Goal: Task Accomplishment & Management: Manage account settings

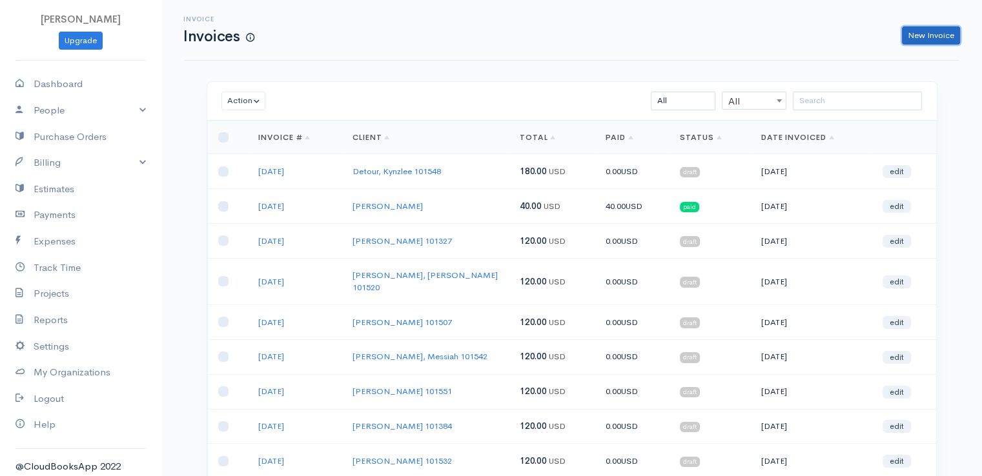
click at [928, 39] on link "New Invoice" at bounding box center [931, 35] width 58 height 19
select select "[GEOGRAPHIC_DATA]"
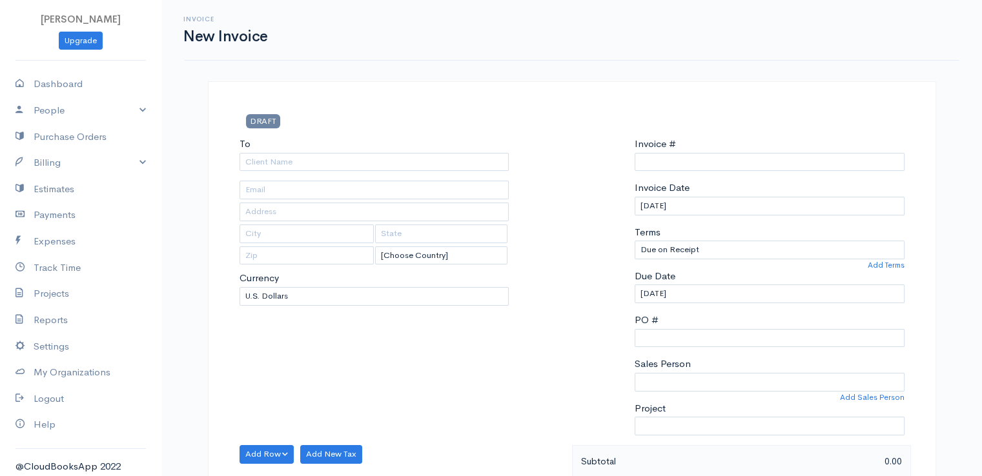
type input "0011212024"
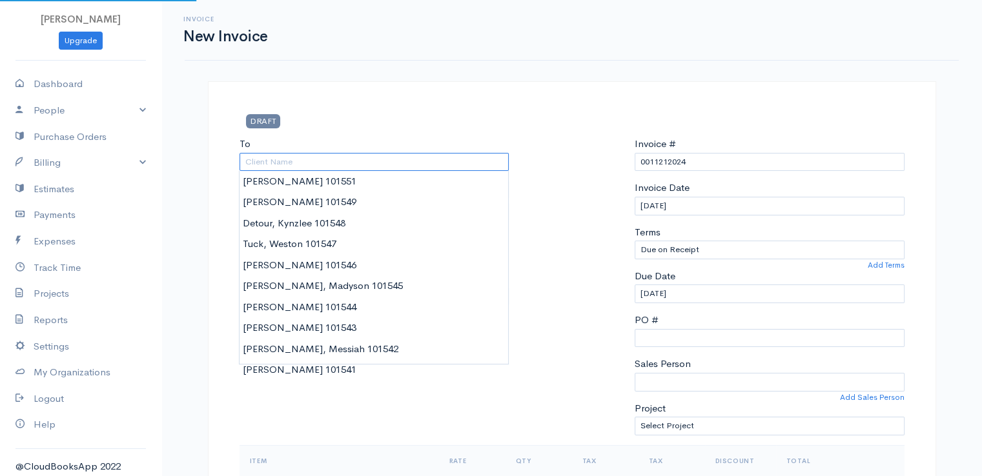
click at [276, 159] on input "To" at bounding box center [375, 162] width 270 height 19
click at [749, 411] on div "Project Select Project" at bounding box center [770, 419] width 270 height 34
click at [374, 163] on input "To" at bounding box center [375, 162] width 270 height 19
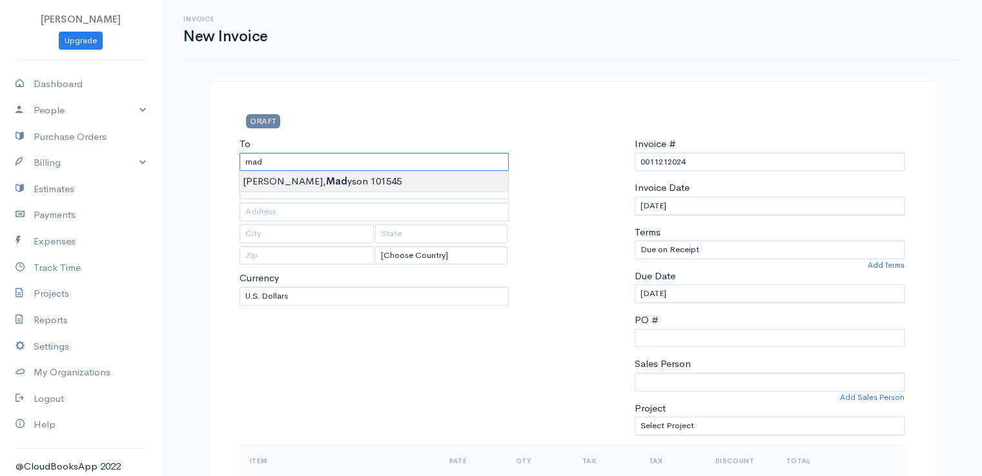
type input "[PERSON_NAME], Madyson 101545"
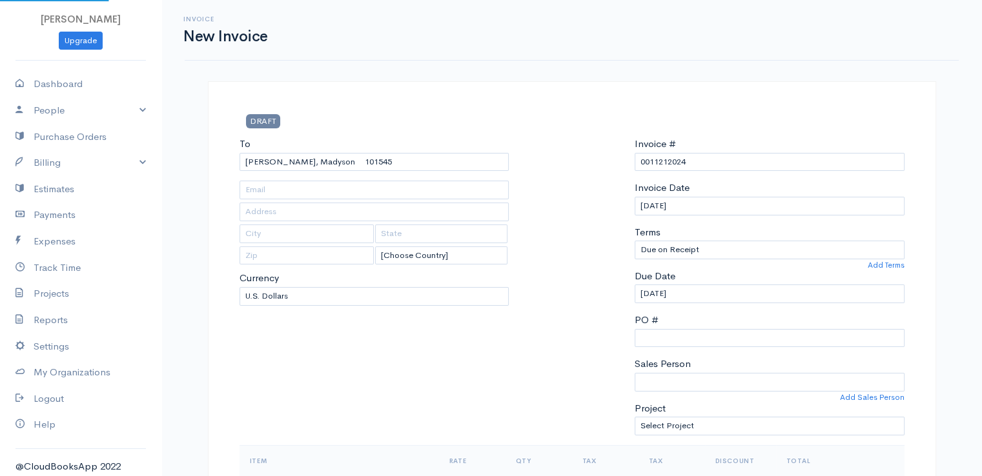
type input "[STREET_ADDRESS][PERSON_NAME]"
type input "Stetson"
type input "[US_STATE]"
type input "04488"
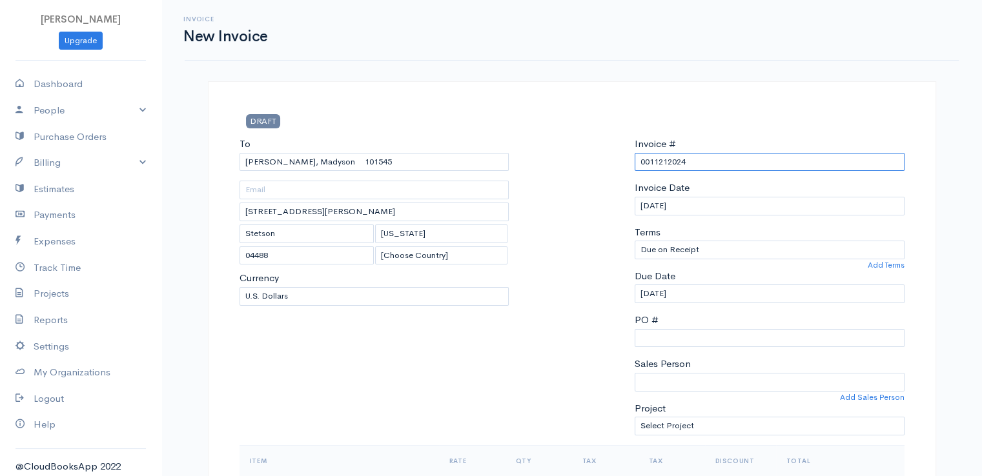
click at [659, 165] on input "0011212024" at bounding box center [770, 162] width 270 height 19
drag, startPoint x: 676, startPoint y: 167, endPoint x: 624, endPoint y: 169, distance: 51.7
click at [624, 169] on div "To [GEOGRAPHIC_DATA], Madyson 101545 [STREET_ADDRESS][PERSON_NAME][PERSON_NAME]…" at bounding box center [572, 291] width 678 height 309
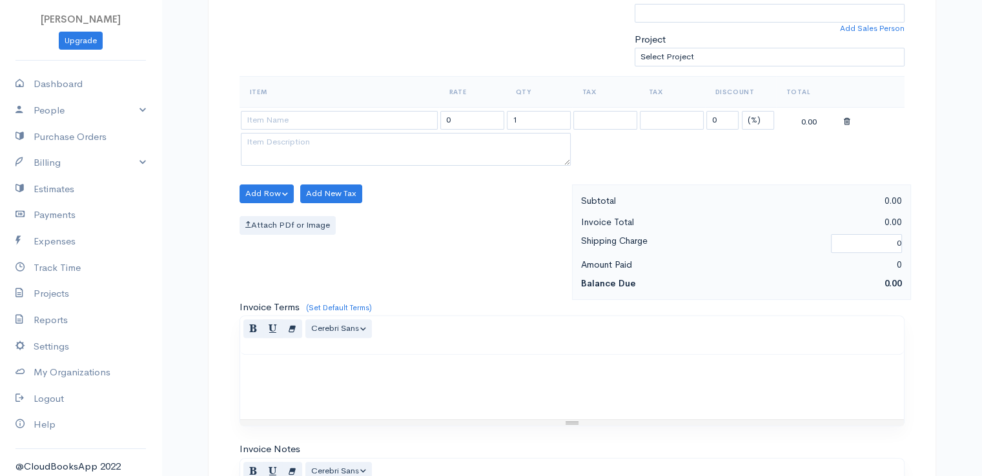
scroll to position [416, 0]
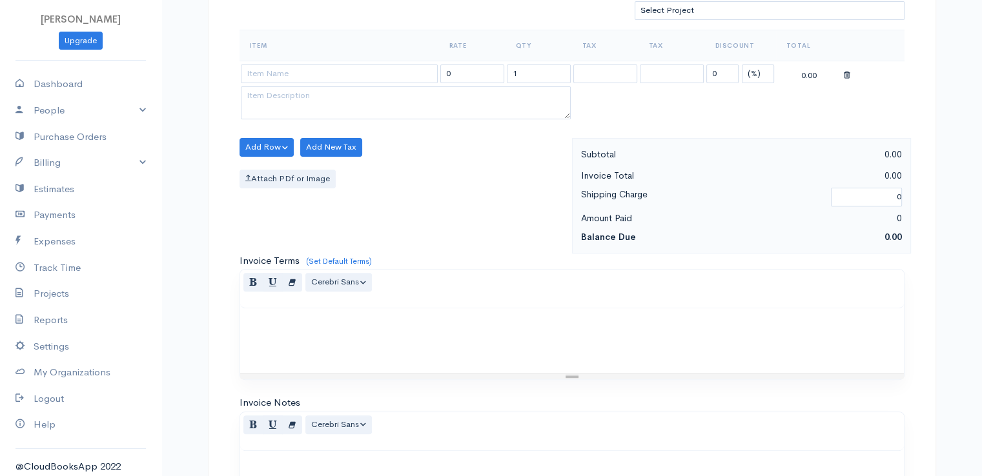
type input "[DATE]"
click at [757, 70] on select "(%) Flat" at bounding box center [758, 74] width 32 height 19
select select "2"
click at [742, 65] on select "(%) Flat" at bounding box center [758, 74] width 32 height 19
click at [518, 72] on input "1" at bounding box center [539, 74] width 64 height 19
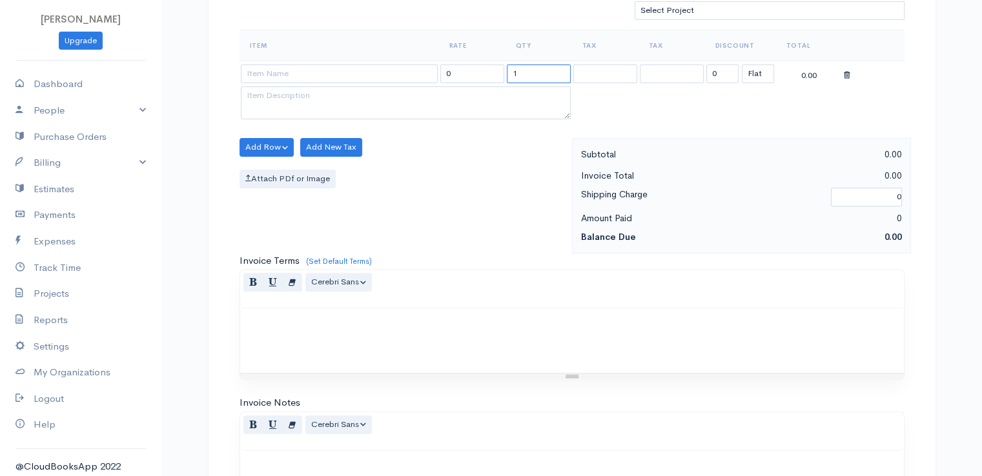
click at [518, 72] on input "1" at bounding box center [539, 74] width 64 height 19
type input "2"
click at [411, 68] on input at bounding box center [339, 74] width 197 height 19
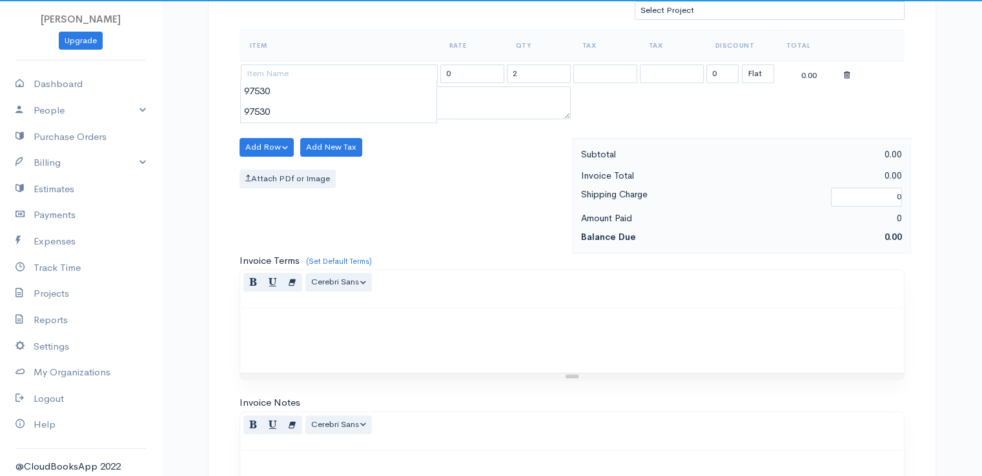
type input "97530"
type input "60.00"
click at [408, 88] on body "[PERSON_NAME] Upgrade Dashboard People Clients Vendors Staff Users Purchase Ord…" at bounding box center [491, 142] width 982 height 1116
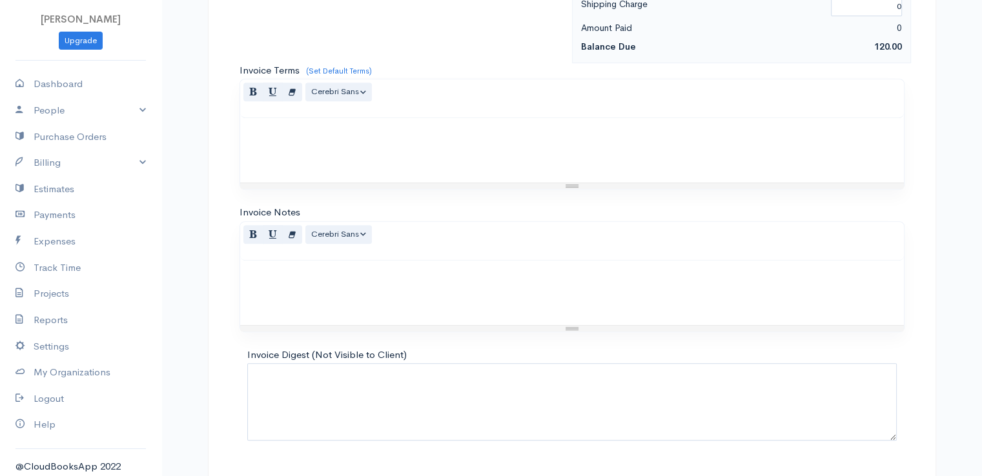
scroll to position [635, 0]
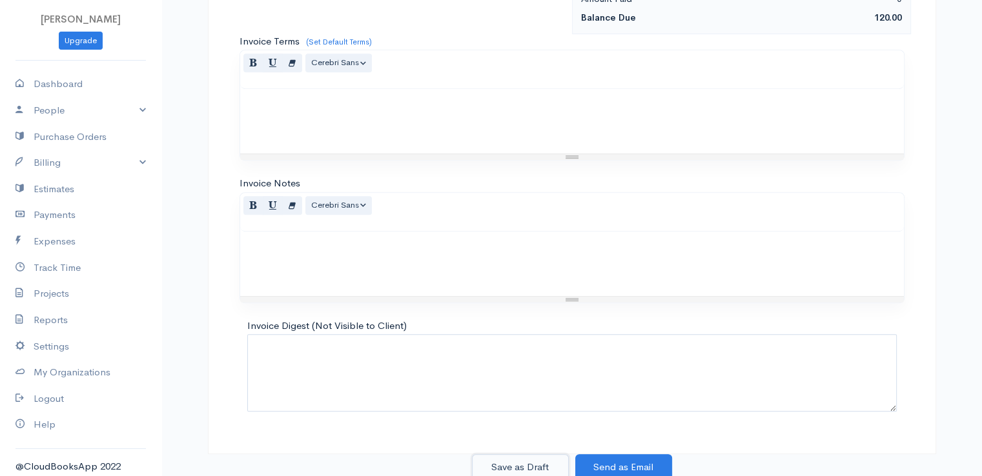
click at [513, 460] on button "Save as Draft" at bounding box center [520, 468] width 97 height 26
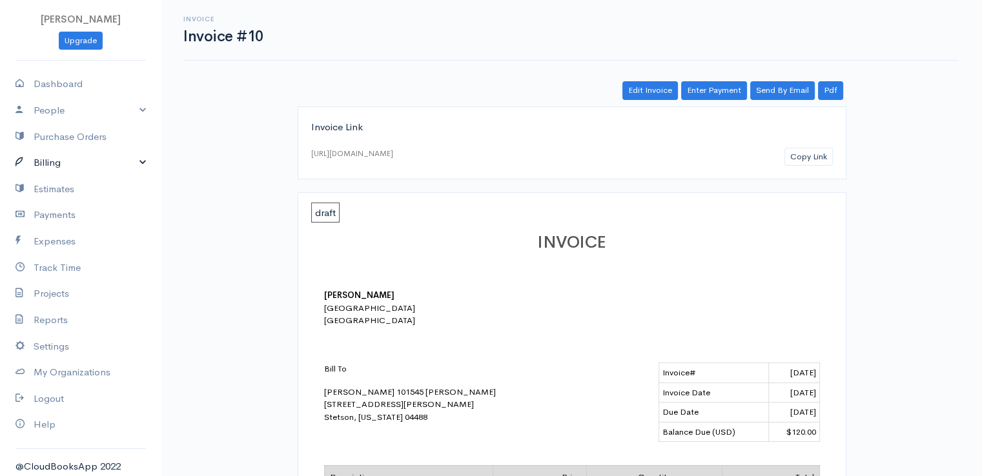
click at [47, 169] on link "Billing" at bounding box center [80, 163] width 161 height 26
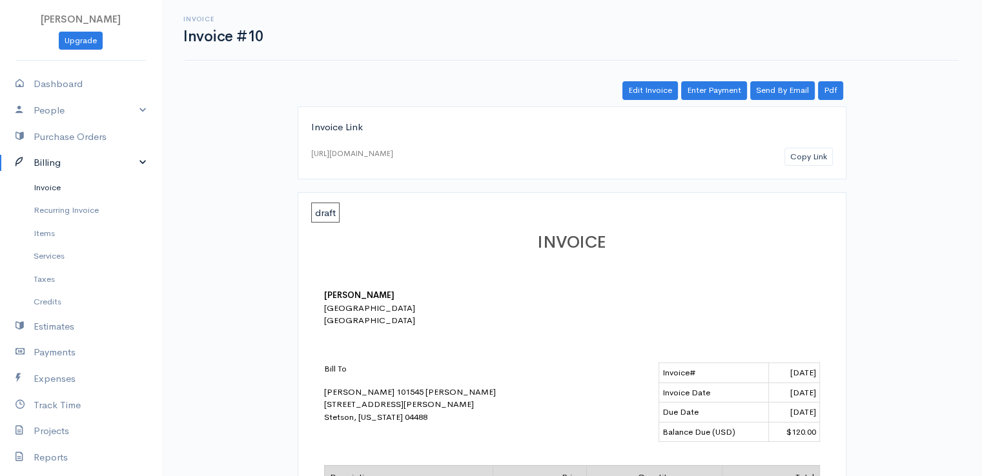
click at [54, 187] on link "Invoice" at bounding box center [80, 187] width 161 height 23
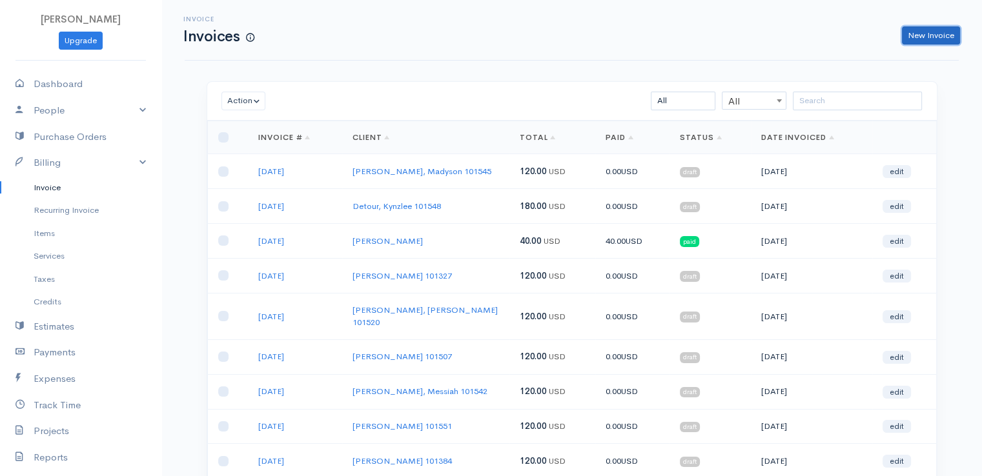
click at [919, 39] on link "New Invoice" at bounding box center [931, 35] width 58 height 19
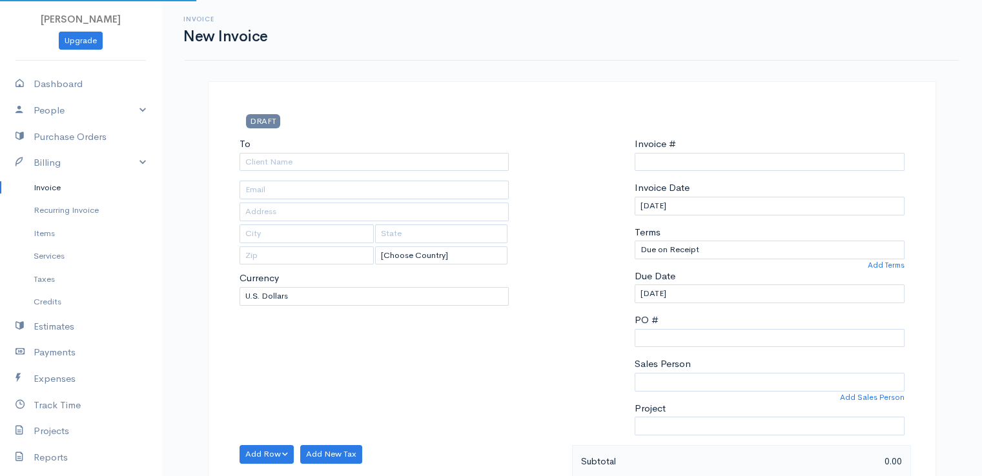
select select "[GEOGRAPHIC_DATA]"
type input "0011212024"
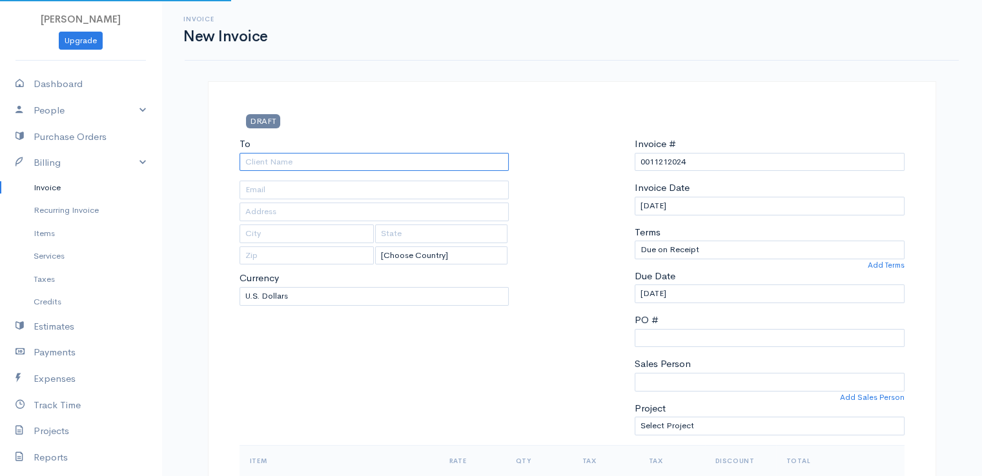
click at [275, 160] on input "To" at bounding box center [375, 162] width 270 height 19
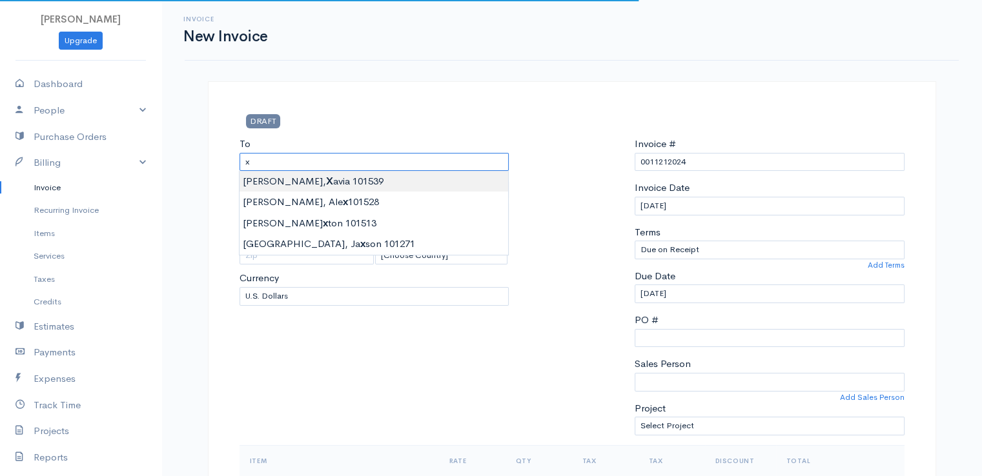
type input "[PERSON_NAME] 101539"
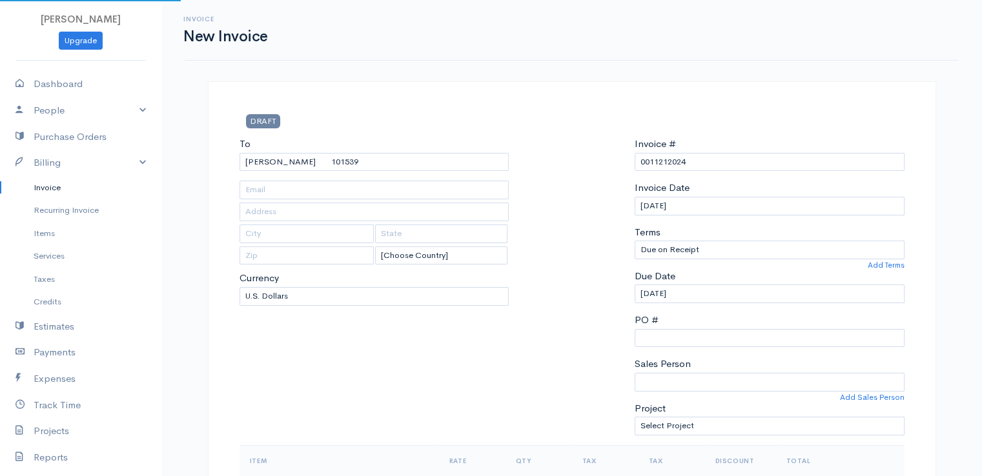
type input "[STREET_ADDRESS][PERSON_NAME]"
type input "[GEOGRAPHIC_DATA]"
type input "[US_STATE]"
type input "04401"
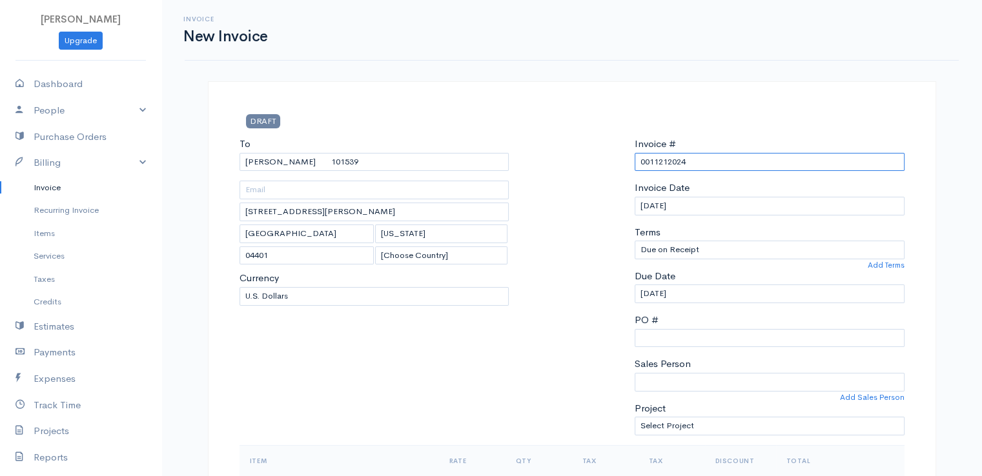
click at [671, 160] on input "0011212024" at bounding box center [770, 162] width 270 height 19
paste input "[DATE]"
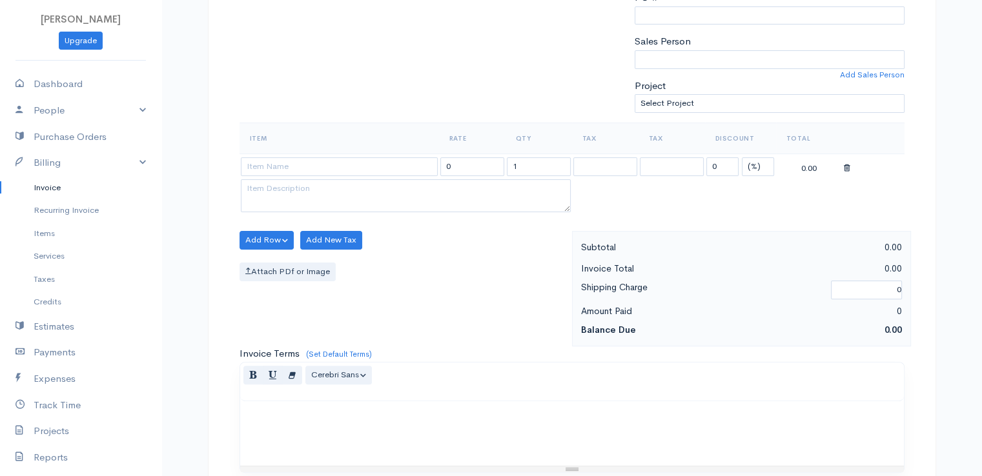
type input "[DATE]"
click at [756, 164] on select "(%) Flat" at bounding box center [758, 167] width 32 height 19
select select "2"
click at [742, 158] on select "(%) Flat" at bounding box center [758, 167] width 32 height 19
click at [526, 165] on input "1" at bounding box center [539, 167] width 64 height 19
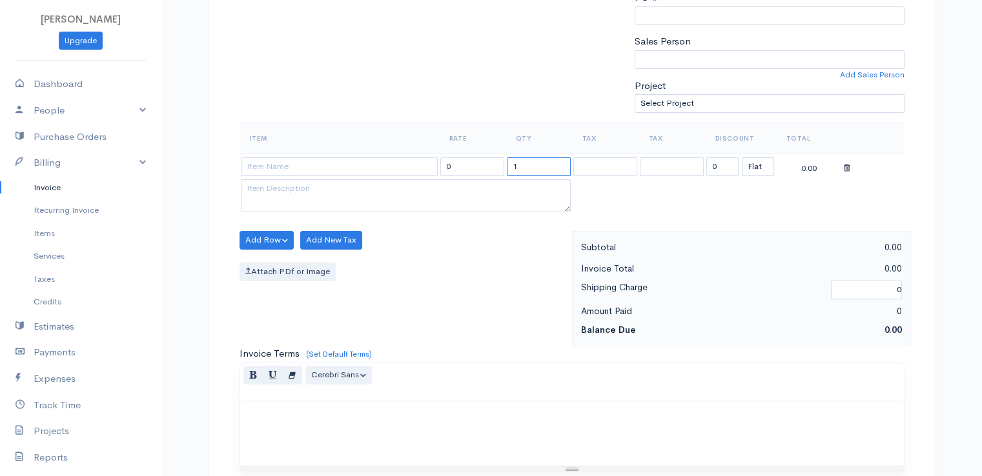
click at [526, 165] on input "1" at bounding box center [539, 167] width 64 height 19
type input "2"
click at [376, 164] on input at bounding box center [339, 167] width 197 height 19
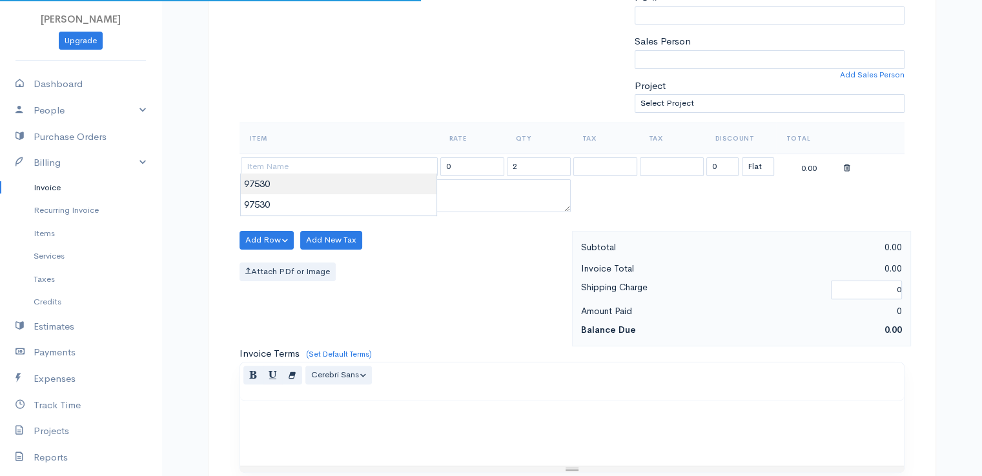
type input "97530"
type input "60.00"
click at [375, 190] on body "[PERSON_NAME] Upgrade Dashboard People Clients Vendors Staff Users Purchase Ord…" at bounding box center [491, 235] width 982 height 1116
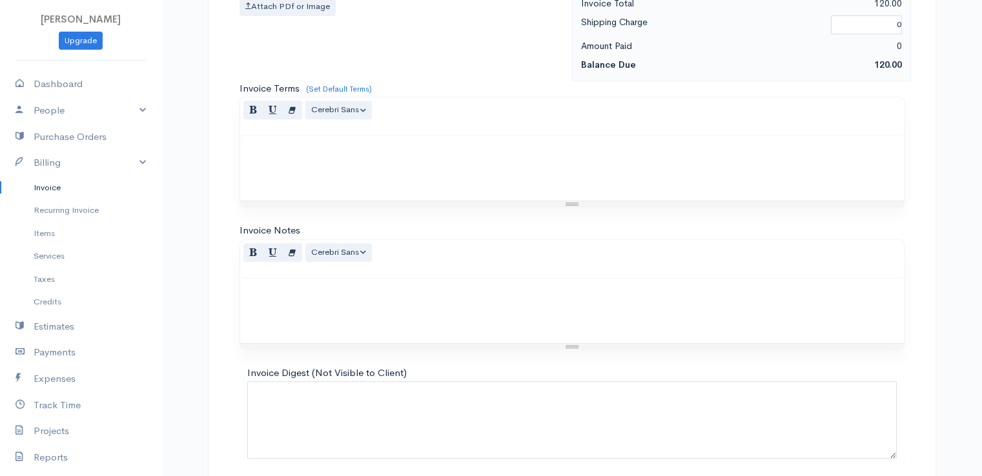
scroll to position [635, 0]
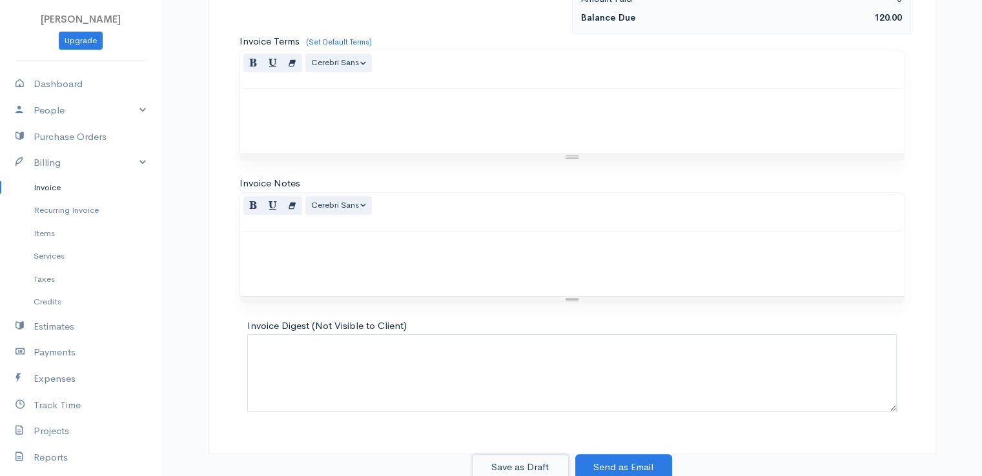
click at [515, 465] on button "Save as Draft" at bounding box center [520, 468] width 97 height 26
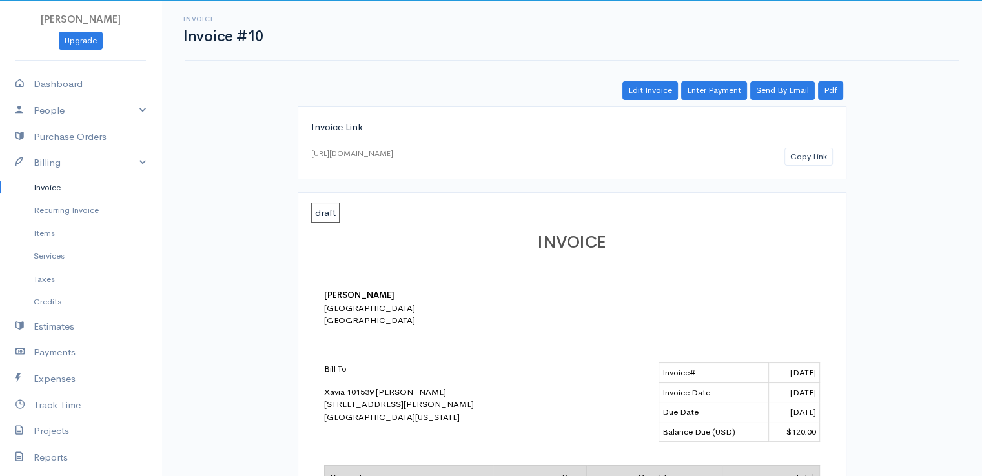
click at [48, 189] on link "Invoice" at bounding box center [80, 187] width 161 height 23
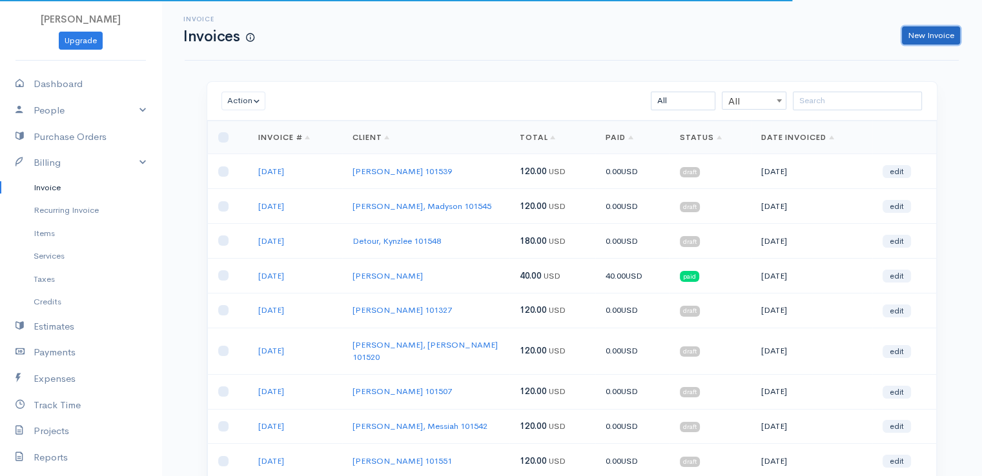
click at [939, 38] on link "New Invoice" at bounding box center [931, 35] width 58 height 19
select select "[GEOGRAPHIC_DATA]"
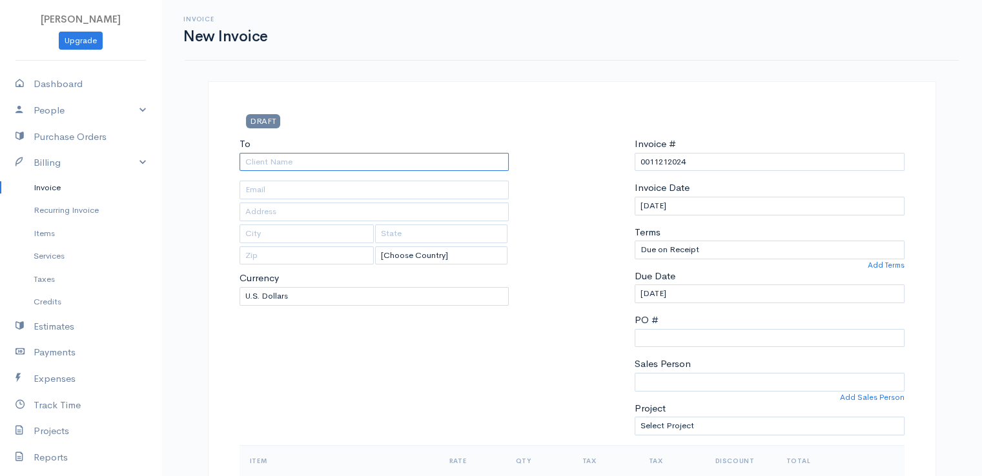
click at [286, 163] on input "To" at bounding box center [375, 162] width 270 height 19
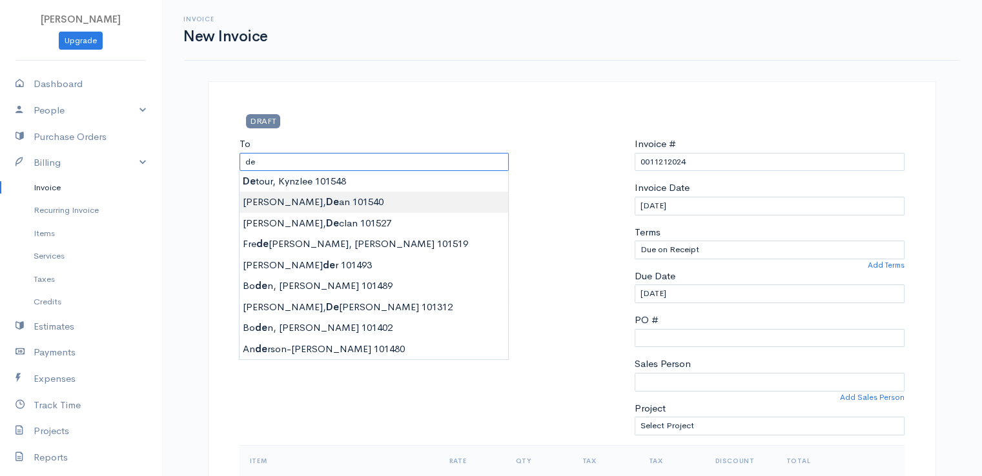
type input "[PERSON_NAME] 101540"
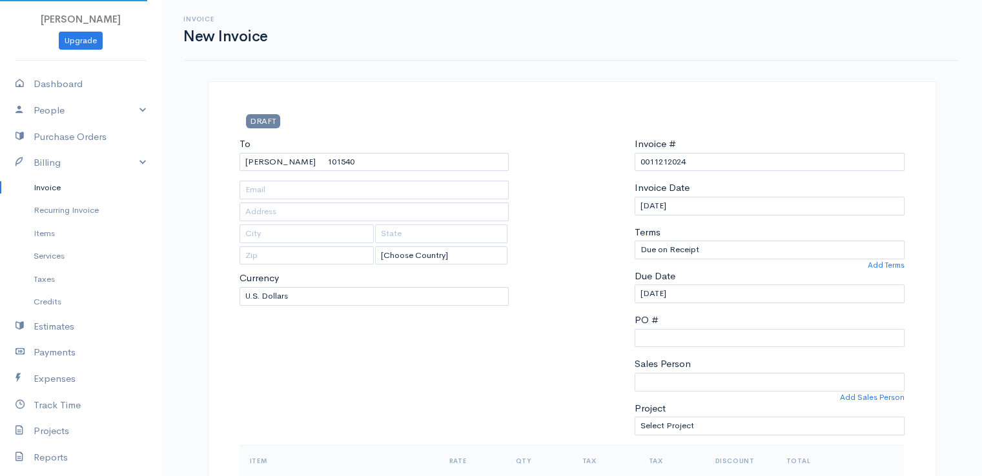
type input "[STREET_ADDRESS]"
type input "Frankfort"
type input "[US_STATE]"
type input "04438"
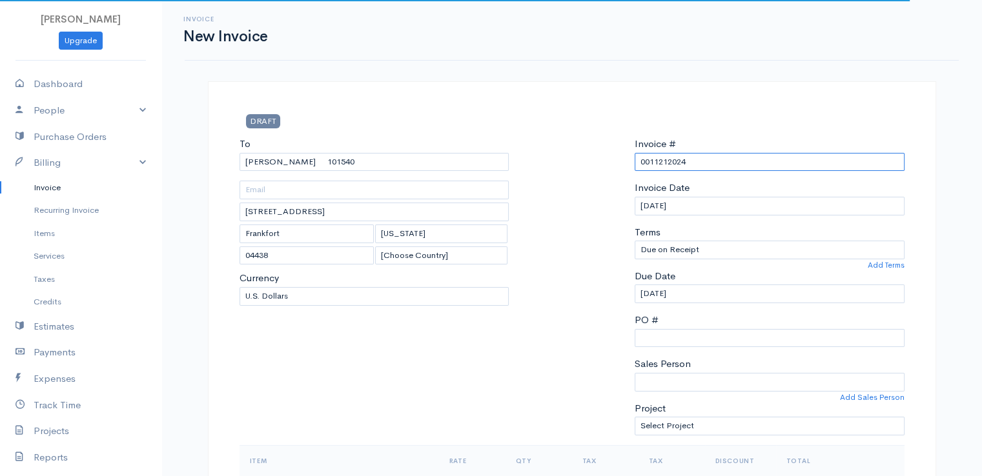
click at [655, 165] on input "0011212024" at bounding box center [770, 162] width 270 height 19
click at [656, 168] on input "0011212024" at bounding box center [770, 162] width 270 height 19
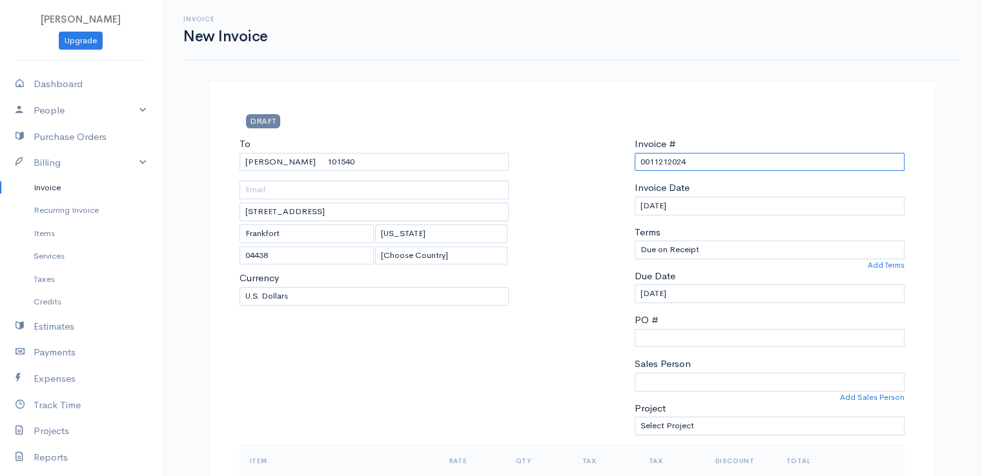
paste input "[DATE]"
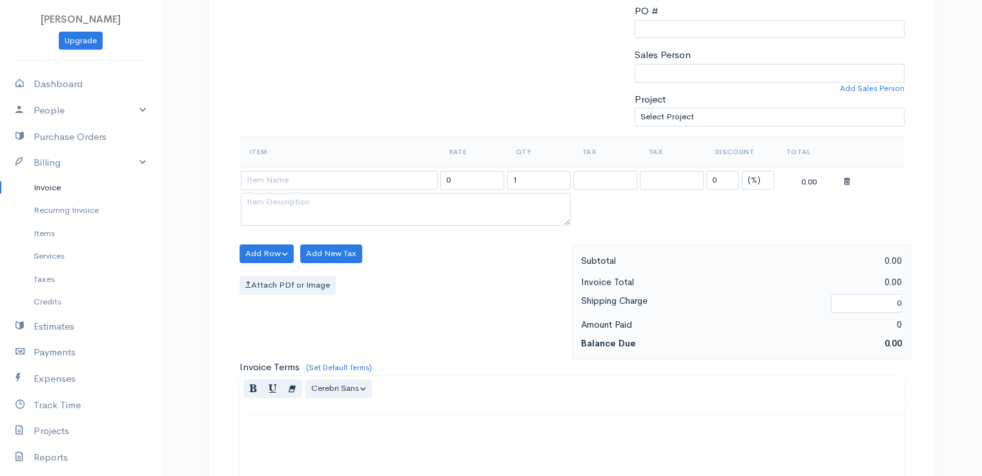
scroll to position [323, 0]
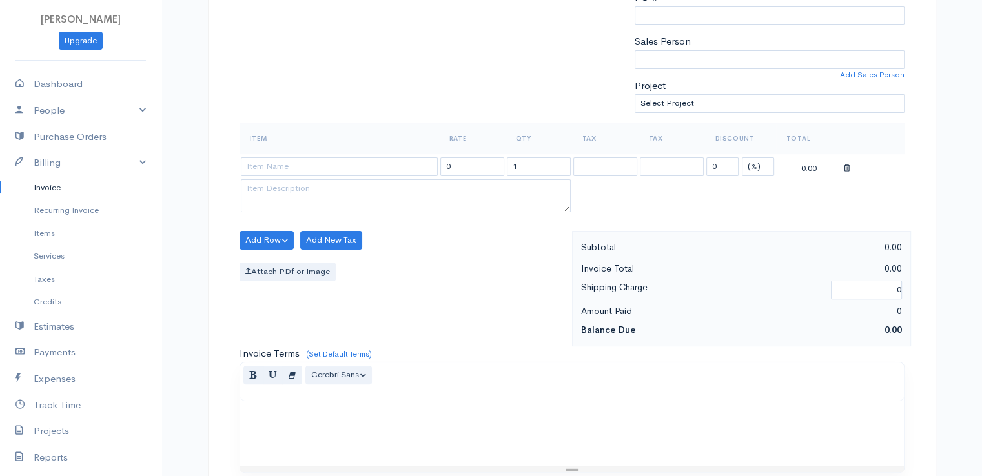
type input "[DATE]"
click at [755, 167] on select "(%) Flat" at bounding box center [758, 167] width 32 height 19
select select "2"
click at [742, 158] on select "(%) Flat" at bounding box center [758, 167] width 32 height 19
click at [398, 164] on input at bounding box center [339, 167] width 197 height 19
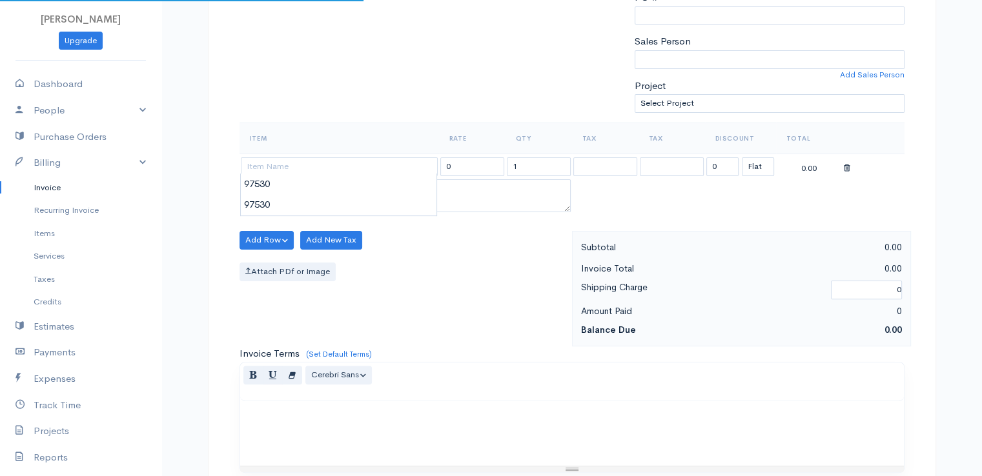
type input "97530"
type input "60.00"
click at [398, 185] on body "[PERSON_NAME] Upgrade Dashboard People Clients Vendors Staff Users Purchase Ord…" at bounding box center [491, 235] width 982 height 1116
click at [532, 169] on input "1" at bounding box center [539, 167] width 64 height 19
click at [532, 168] on input "1" at bounding box center [539, 167] width 64 height 19
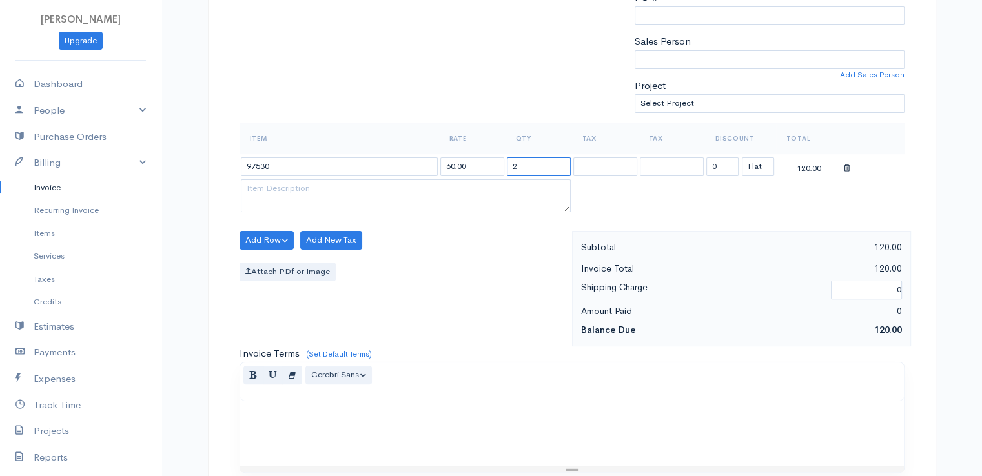
type input "2"
click at [471, 250] on div "Add Row Add Item Row Add Time Row Add New Tax Attach PDf or Image" at bounding box center [402, 289] width 339 height 116
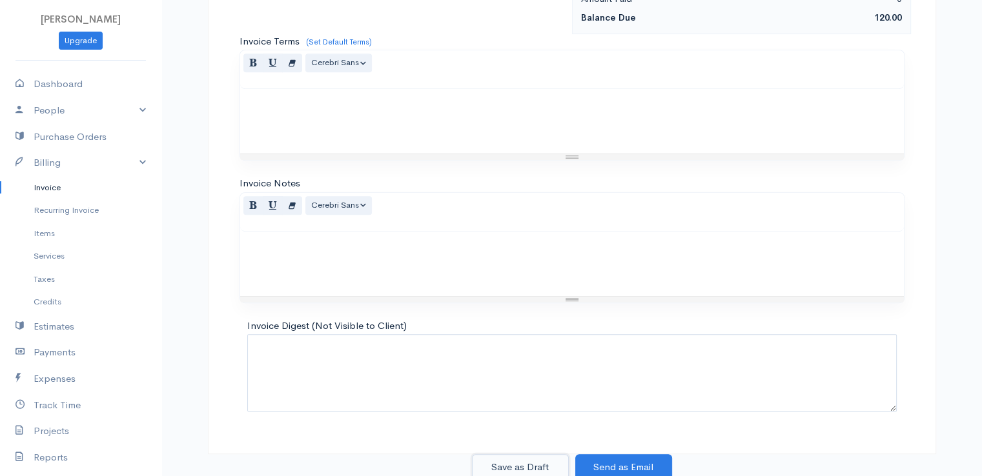
drag, startPoint x: 517, startPoint y: 458, endPoint x: 418, endPoint y: 362, distance: 137.4
click at [517, 457] on button "Save as Draft" at bounding box center [520, 468] width 97 height 26
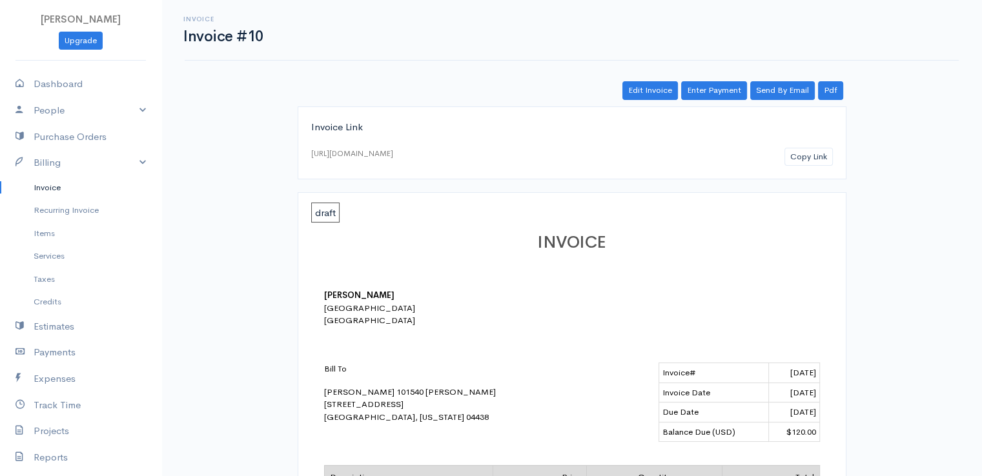
click at [49, 187] on link "Invoice" at bounding box center [80, 187] width 161 height 23
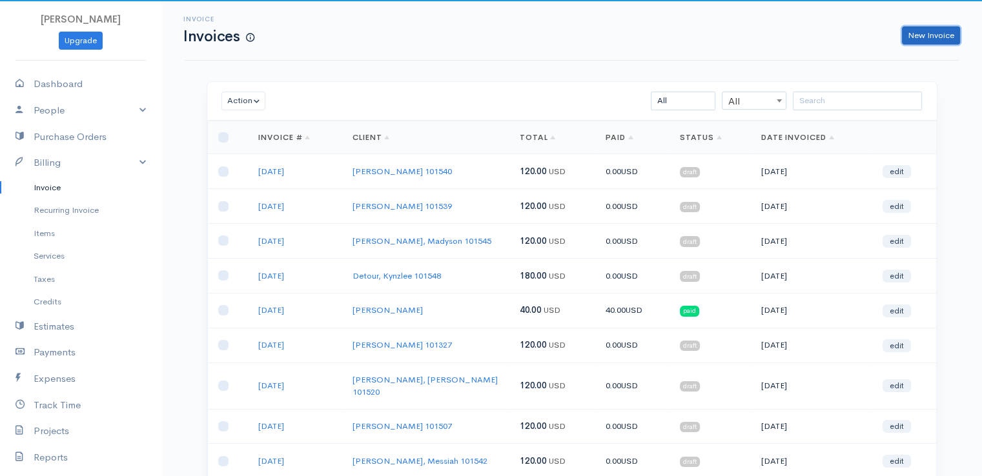
click at [926, 37] on link "New Invoice" at bounding box center [931, 35] width 58 height 19
select select "[GEOGRAPHIC_DATA]"
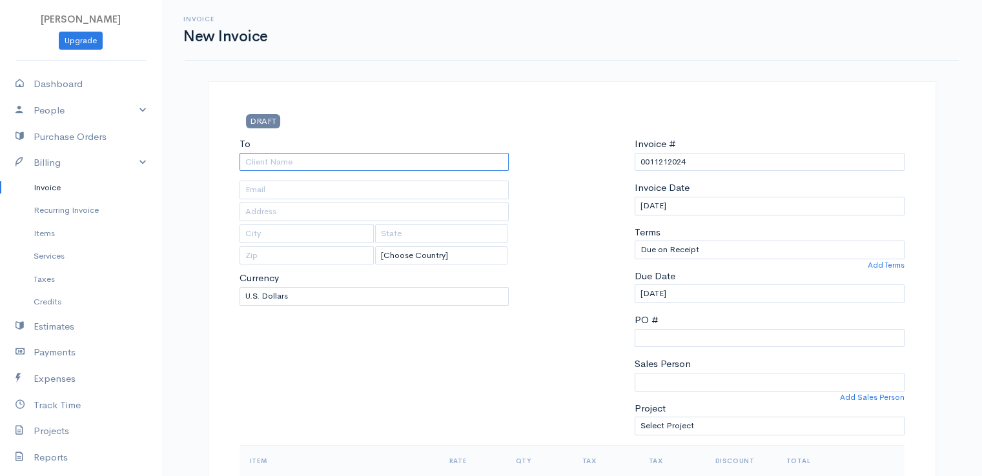
click at [290, 161] on input "To" at bounding box center [375, 162] width 270 height 19
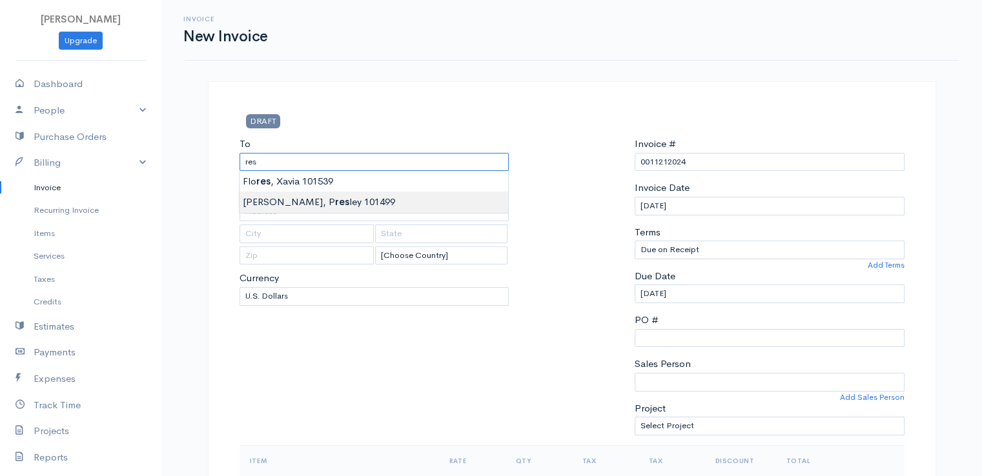
type input "[PERSON_NAME], [PERSON_NAME] 101499"
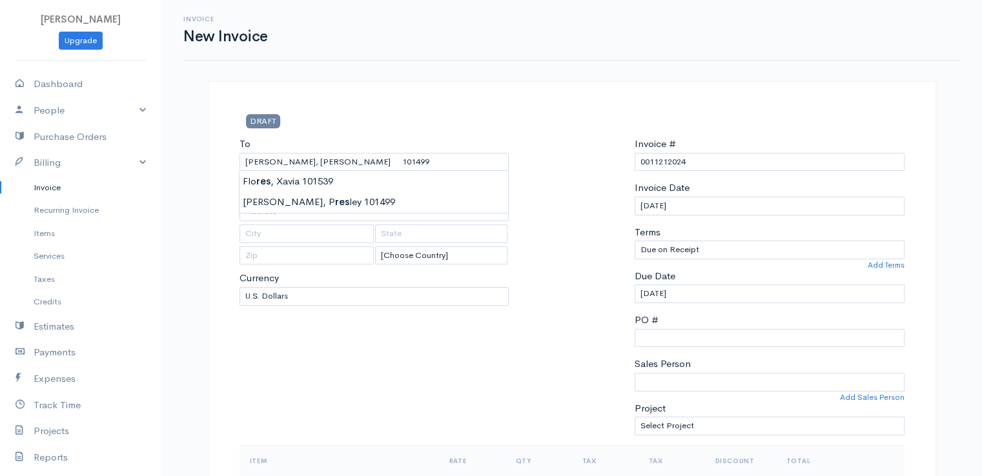
type input "[STREET_ADDRESS]"
type input "Hampden"
type input "[US_STATE]"
type input "04444"
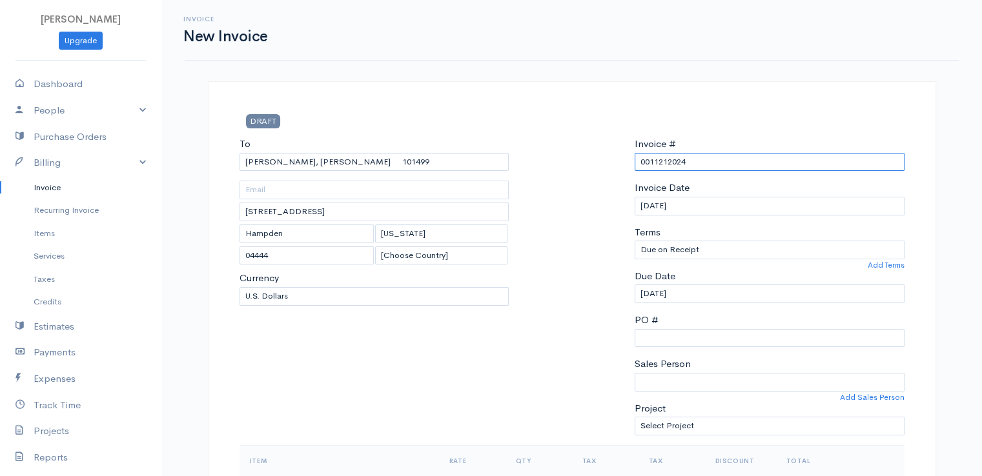
click at [674, 161] on input "0011212024" at bounding box center [770, 162] width 270 height 19
paste input "[DATE]"
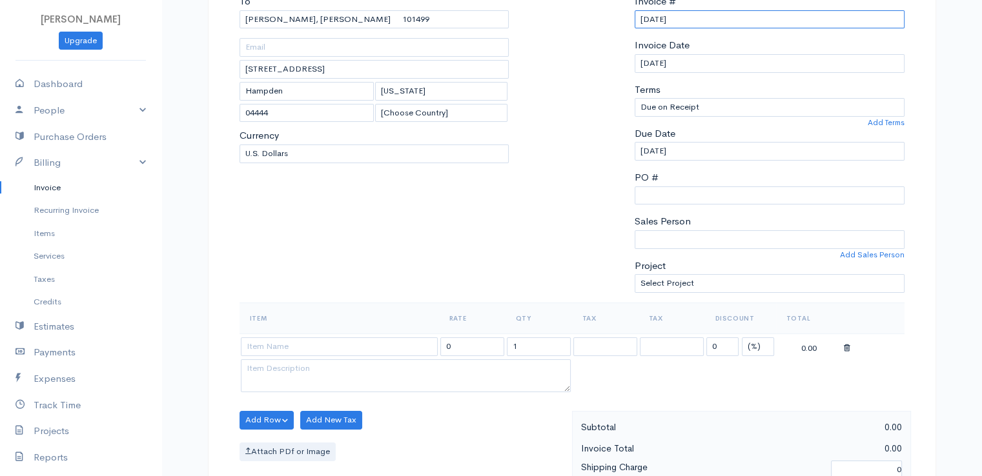
scroll to position [323, 0]
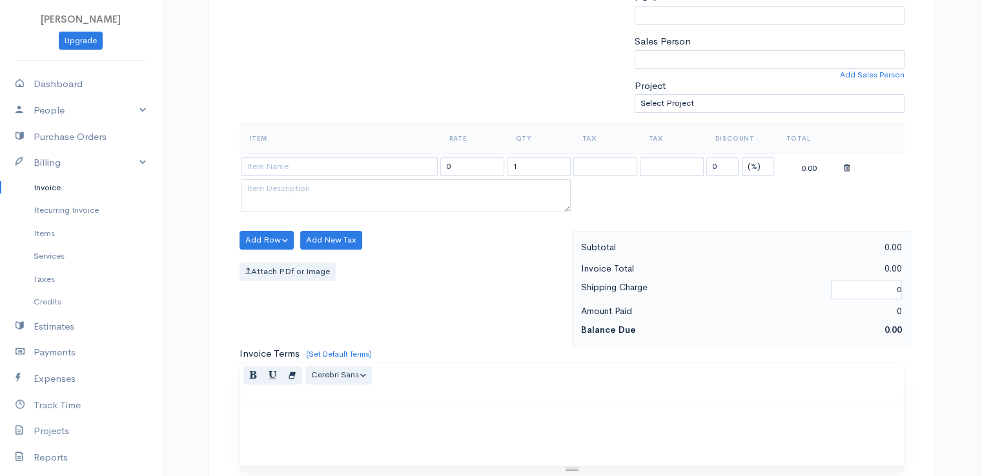
type input "[DATE]"
click at [763, 163] on select "(%) Flat" at bounding box center [758, 167] width 32 height 19
select select "2"
click at [742, 158] on select "(%) Flat" at bounding box center [758, 167] width 32 height 19
click at [533, 165] on input "1" at bounding box center [539, 167] width 64 height 19
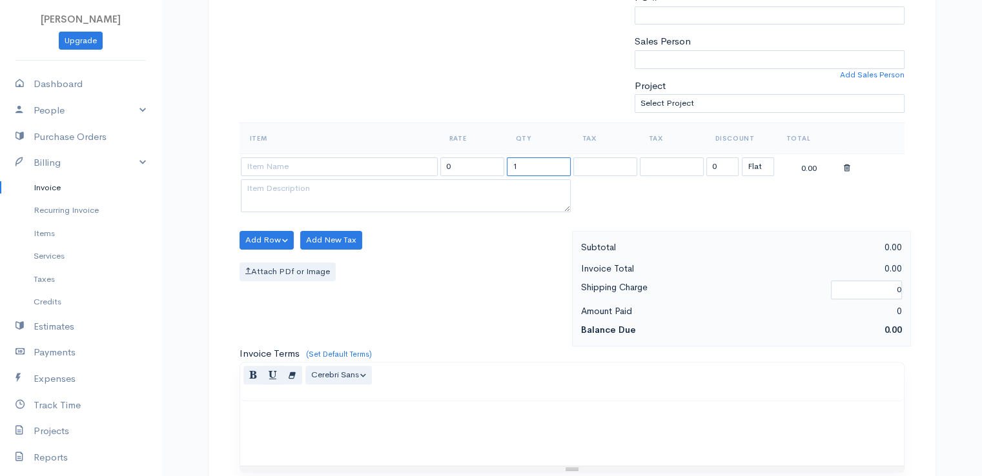
click at [533, 165] on input "1" at bounding box center [539, 167] width 64 height 19
type input "2"
click at [379, 166] on input at bounding box center [339, 167] width 197 height 19
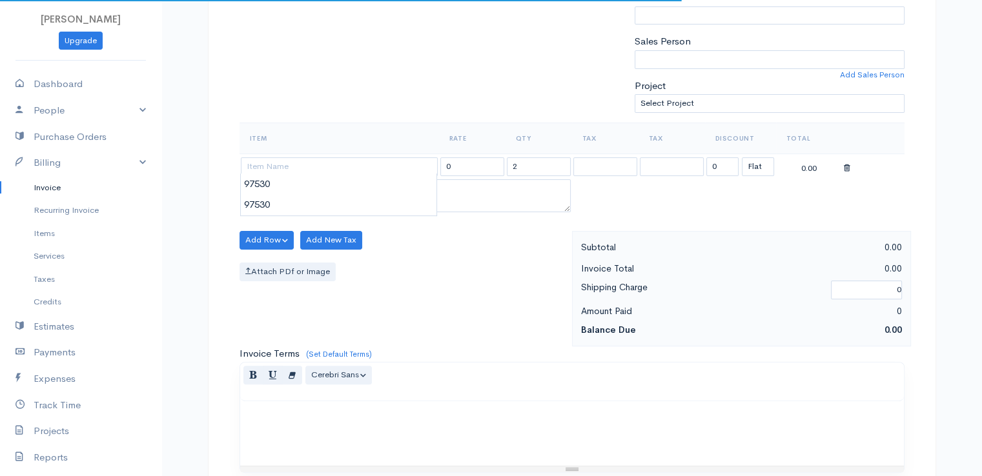
type input "97530"
type input "60.00"
drag, startPoint x: 379, startPoint y: 185, endPoint x: 387, endPoint y: 185, distance: 8.4
click at [380, 185] on body "[PERSON_NAME] Upgrade Dashboard People Clients Vendors Staff Users Purchase Ord…" at bounding box center [491, 235] width 982 height 1116
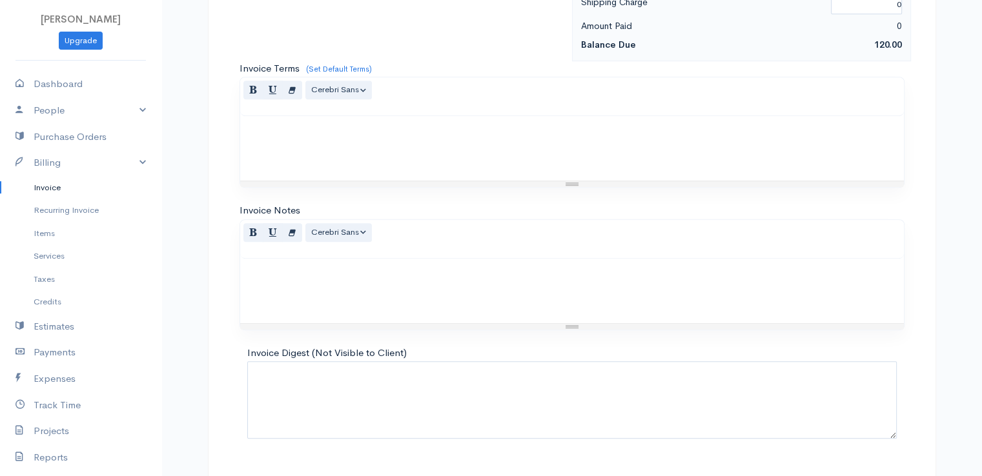
scroll to position [635, 0]
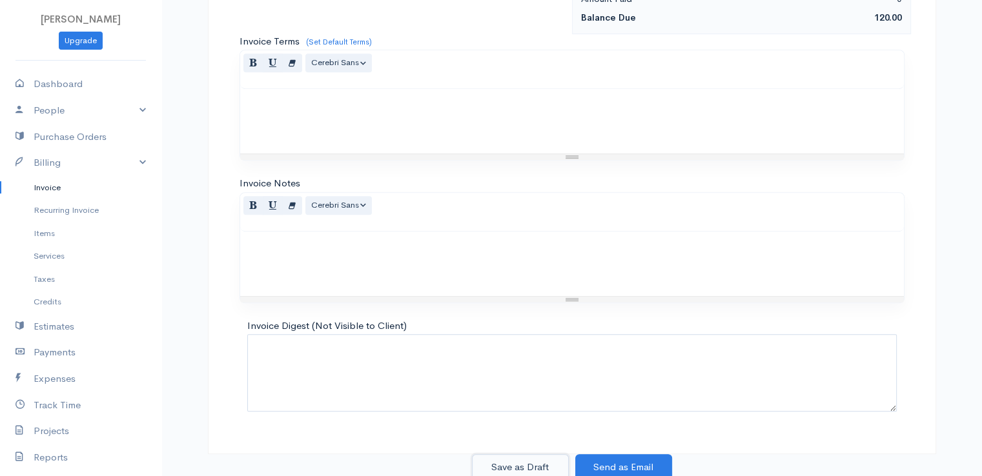
click at [511, 465] on button "Save as Draft" at bounding box center [520, 468] width 97 height 26
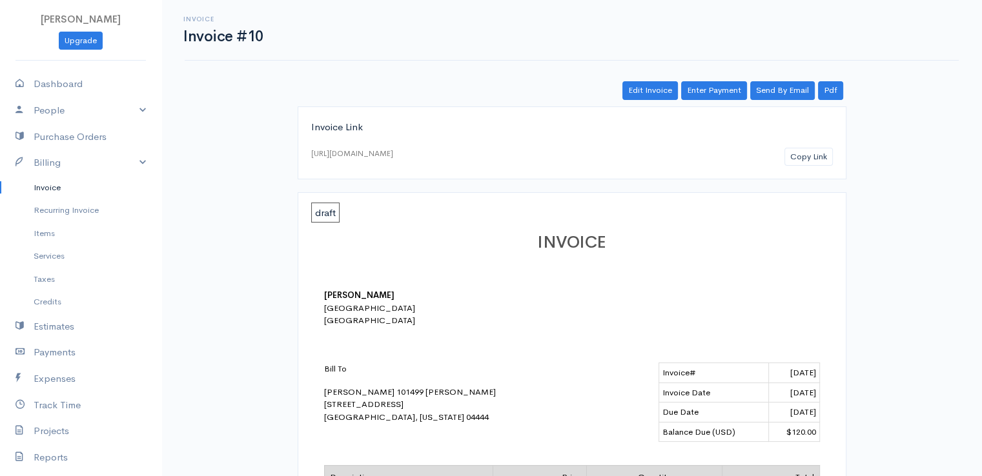
click at [49, 185] on link "Invoice" at bounding box center [80, 187] width 161 height 23
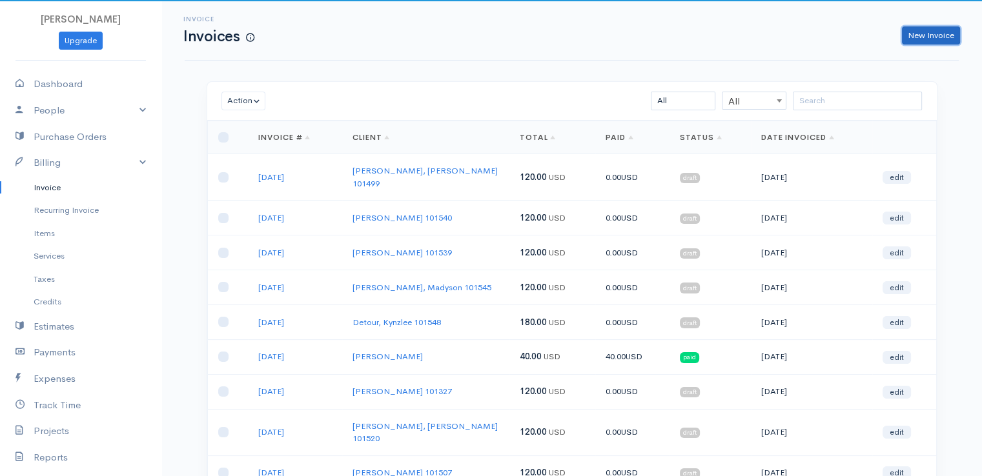
click at [938, 35] on link "New Invoice" at bounding box center [931, 35] width 58 height 19
select select "[GEOGRAPHIC_DATA]"
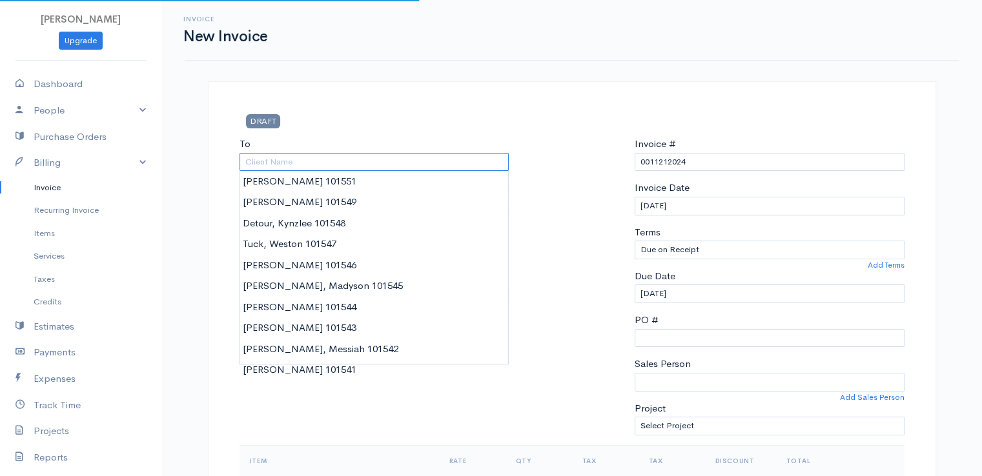
click at [274, 160] on input "To" at bounding box center [375, 162] width 270 height 19
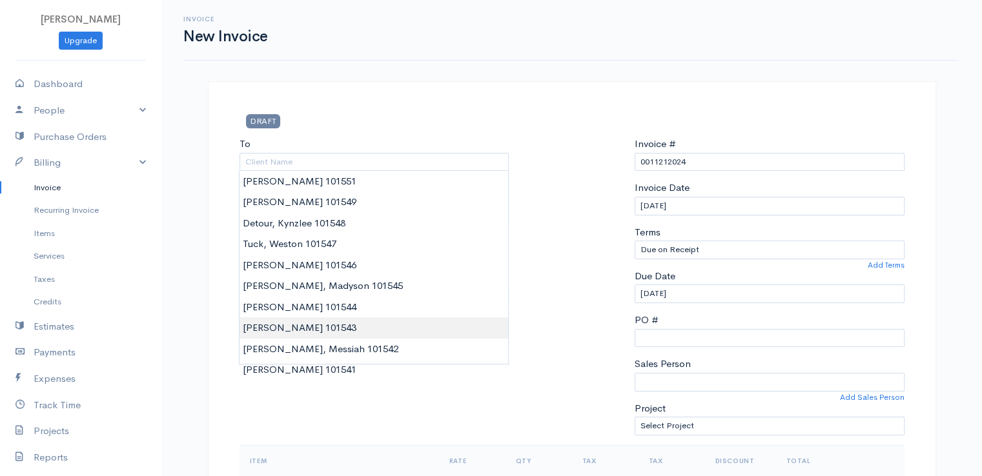
type input "[PERSON_NAME] 101543"
type input "[STREET_ADDRESS]"
type input "Orono"
type input "[US_STATE]"
type input "04473"
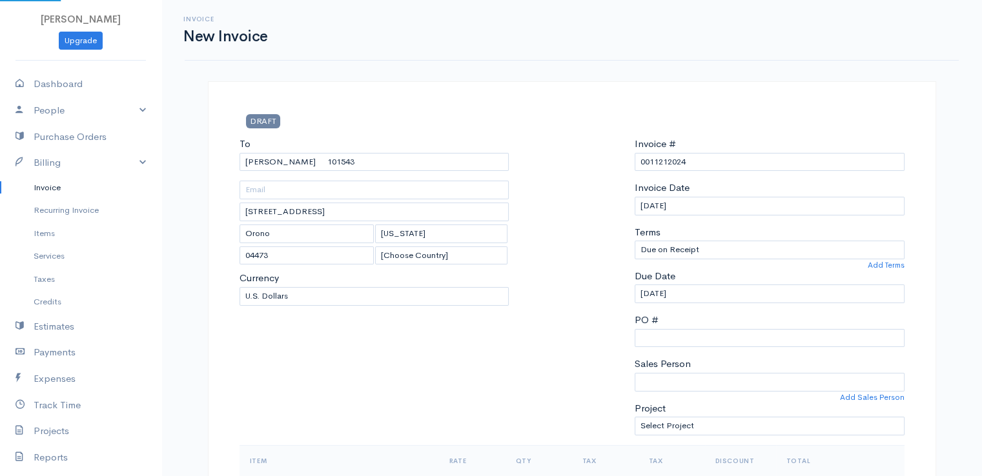
drag, startPoint x: 272, startPoint y: 328, endPoint x: 346, endPoint y: 319, distance: 74.2
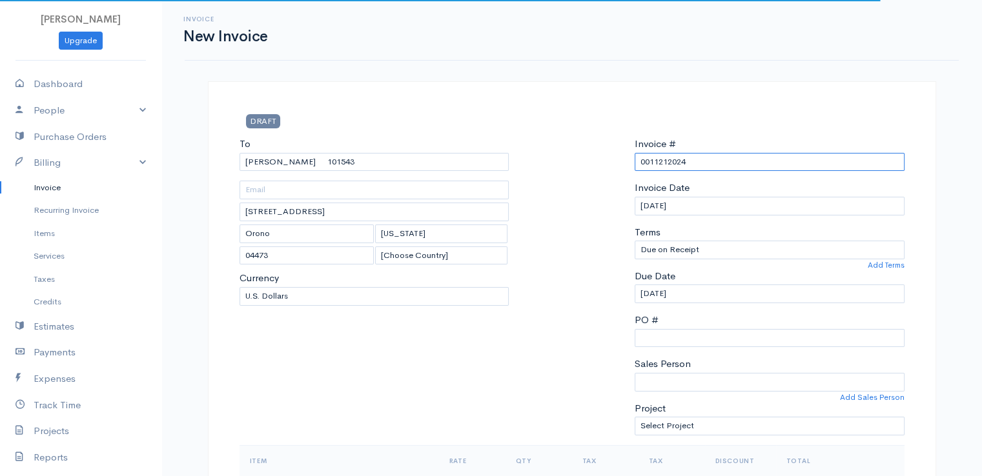
click at [673, 160] on input "0011212024" at bounding box center [770, 162] width 270 height 19
click at [675, 159] on input "0011212024" at bounding box center [770, 162] width 270 height 19
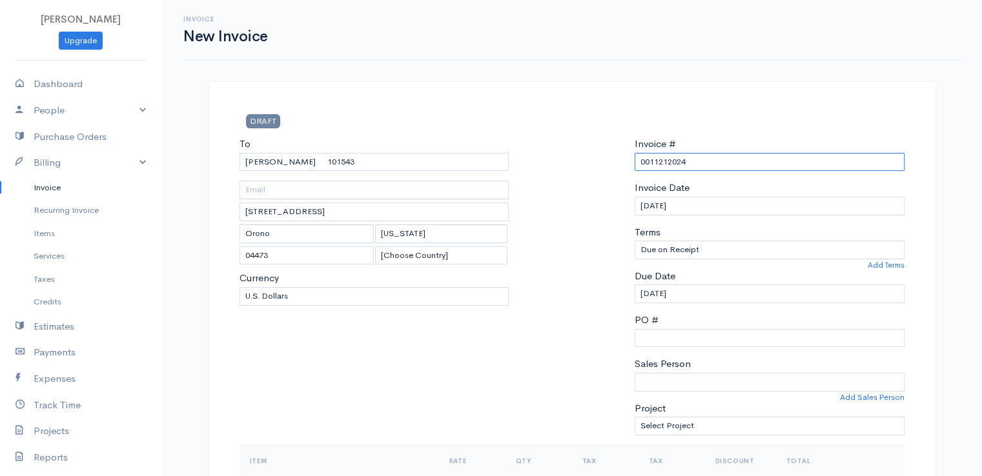
paste input "[DATE]"
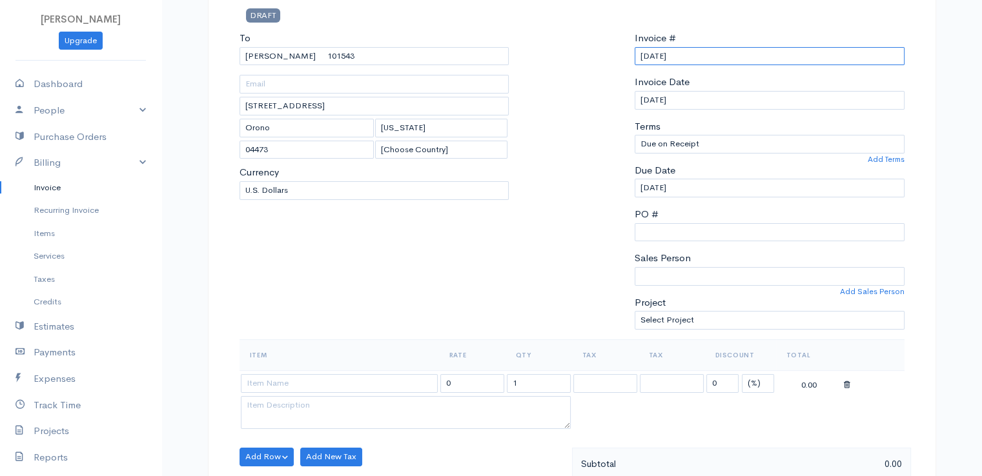
scroll to position [323, 0]
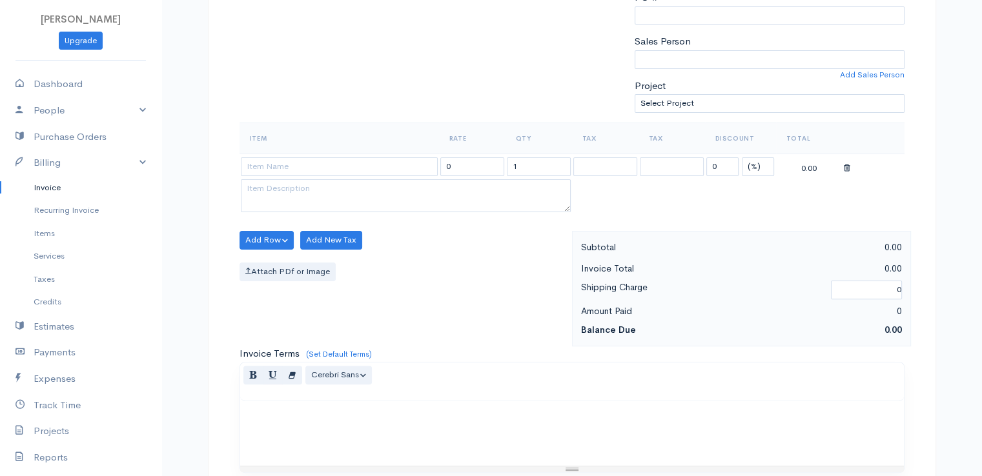
type input "[DATE]"
click at [759, 161] on select "(%) Flat" at bounding box center [758, 167] width 32 height 19
select select "2"
click at [742, 158] on select "(%) Flat" at bounding box center [758, 167] width 32 height 19
click at [402, 161] on input at bounding box center [339, 167] width 197 height 19
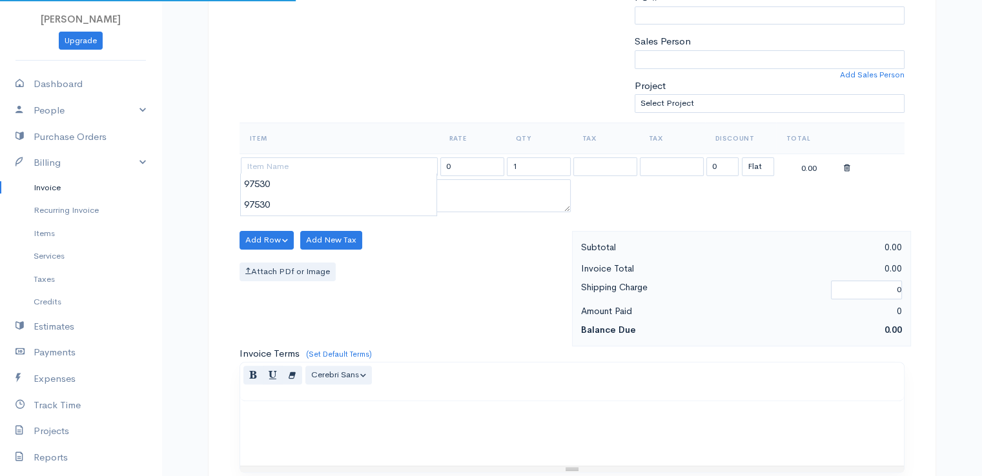
type input "97530"
type input "60.00"
drag, startPoint x: 399, startPoint y: 188, endPoint x: 402, endPoint y: 194, distance: 7.2
click at [398, 195] on body "[PERSON_NAME] Upgrade Dashboard People Clients Vendors Staff Users Purchase Ord…" at bounding box center [491, 235] width 982 height 1116
click at [535, 165] on input "1" at bounding box center [539, 167] width 64 height 19
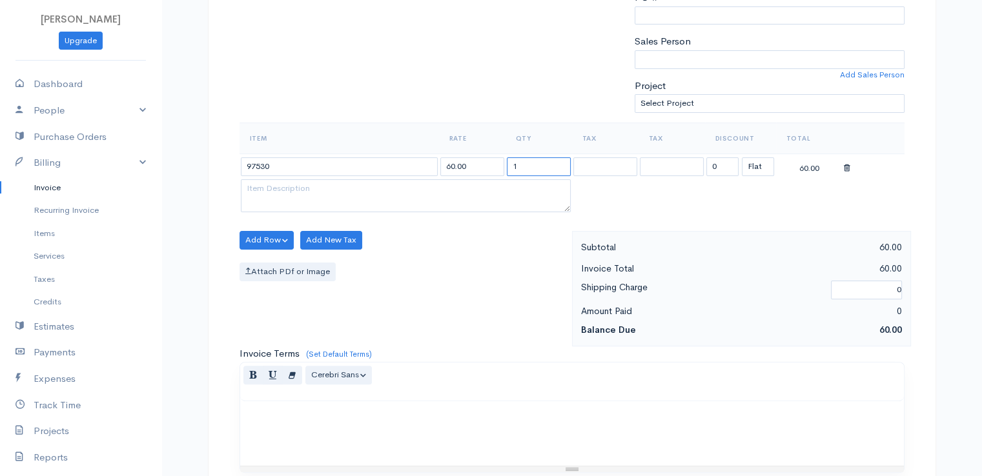
click at [538, 163] on input "1" at bounding box center [539, 167] width 64 height 19
click at [537, 165] on input "12" at bounding box center [539, 167] width 64 height 19
type input "2"
click at [490, 271] on div "Attach PDf or Image" at bounding box center [403, 272] width 326 height 19
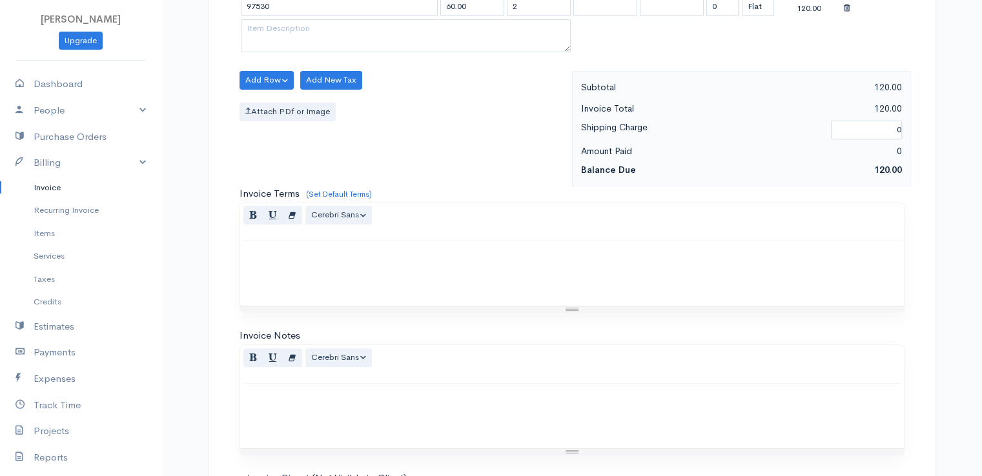
scroll to position [635, 0]
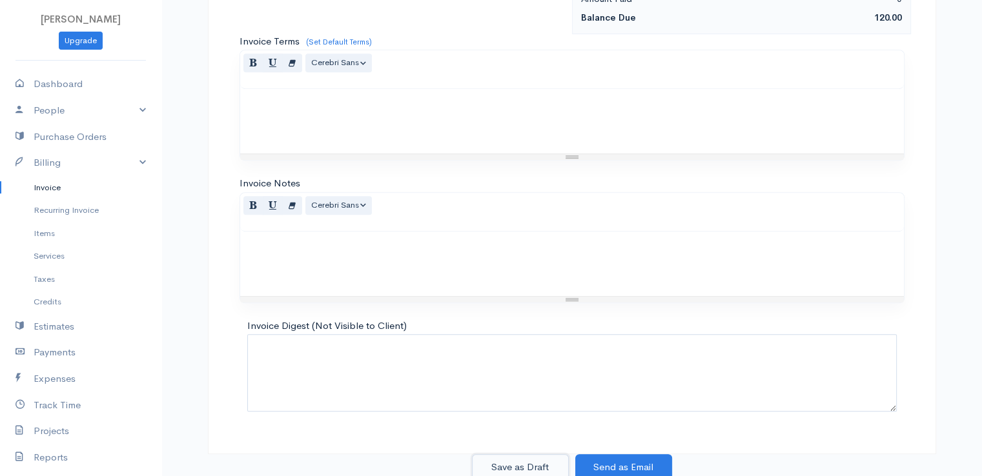
click at [513, 458] on button "Save as Draft" at bounding box center [520, 468] width 97 height 26
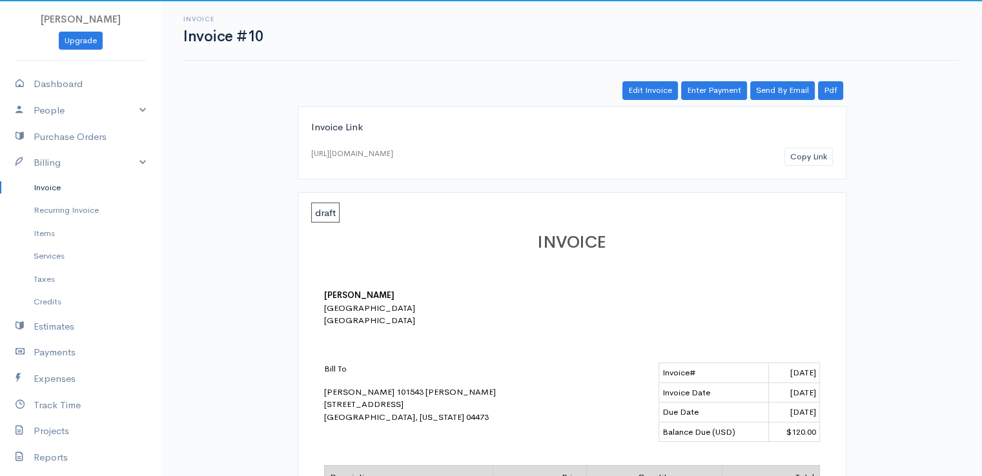
click at [52, 189] on link "Invoice" at bounding box center [80, 187] width 161 height 23
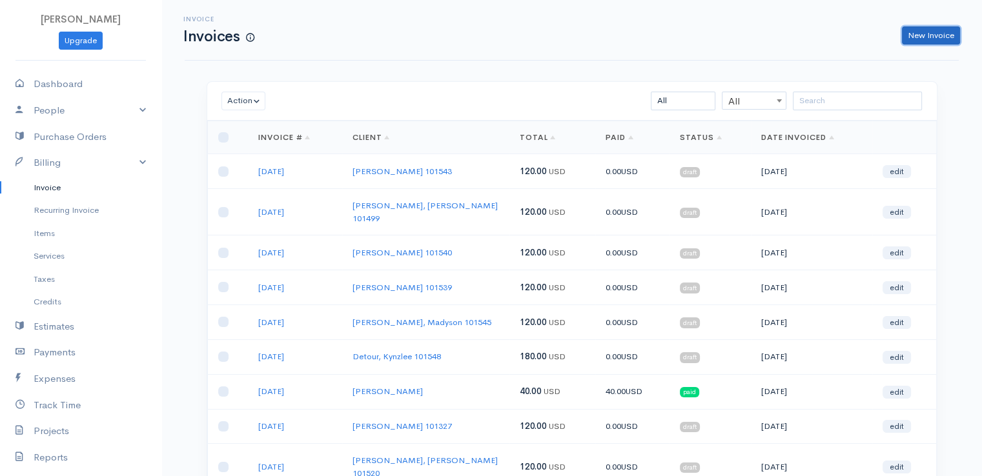
click at [923, 41] on link "New Invoice" at bounding box center [931, 35] width 58 height 19
select select "[GEOGRAPHIC_DATA]"
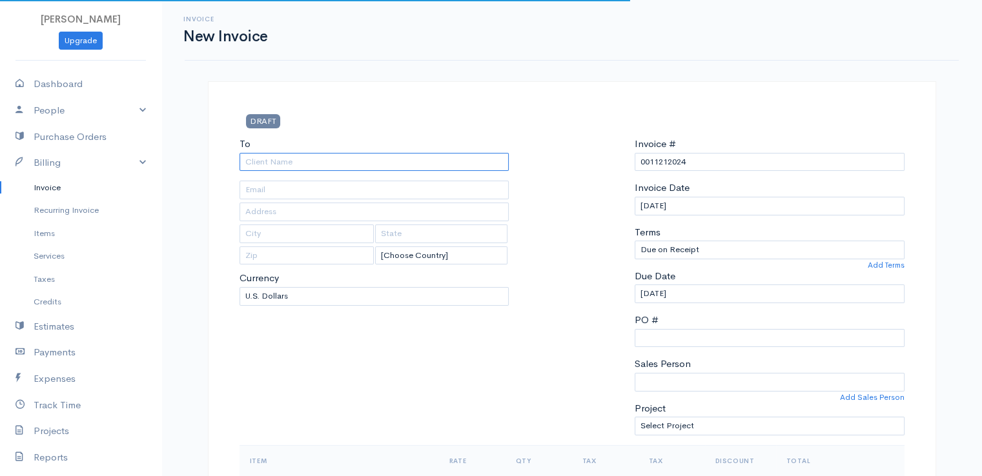
click at [274, 161] on input "To" at bounding box center [375, 162] width 270 height 19
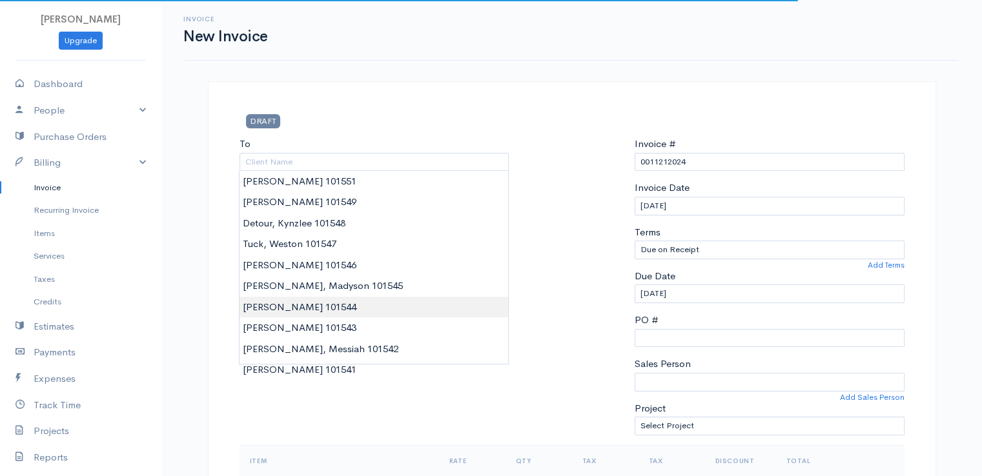
type input "[PERSON_NAME] 101544"
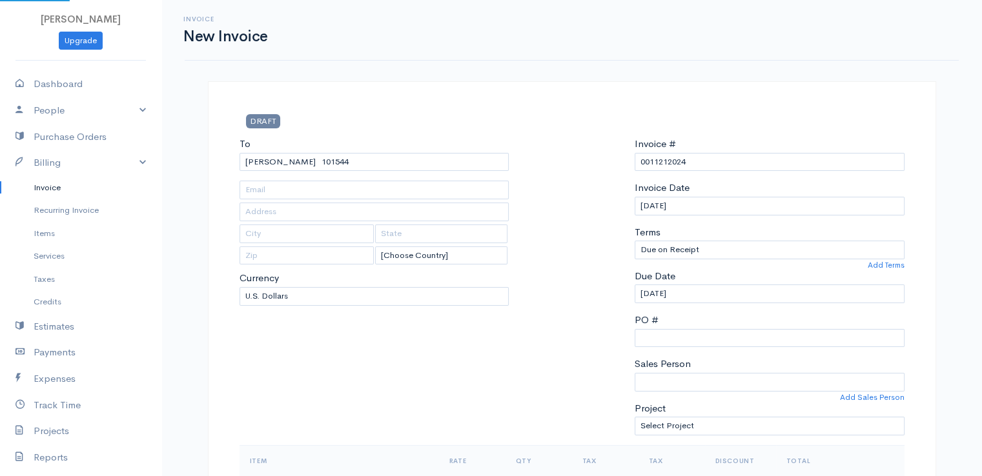
drag, startPoint x: 271, startPoint y: 308, endPoint x: 292, endPoint y: 305, distance: 20.9
type input "[STREET_ADDRESS]"
type input "Greenbush"
type input "[US_STATE]"
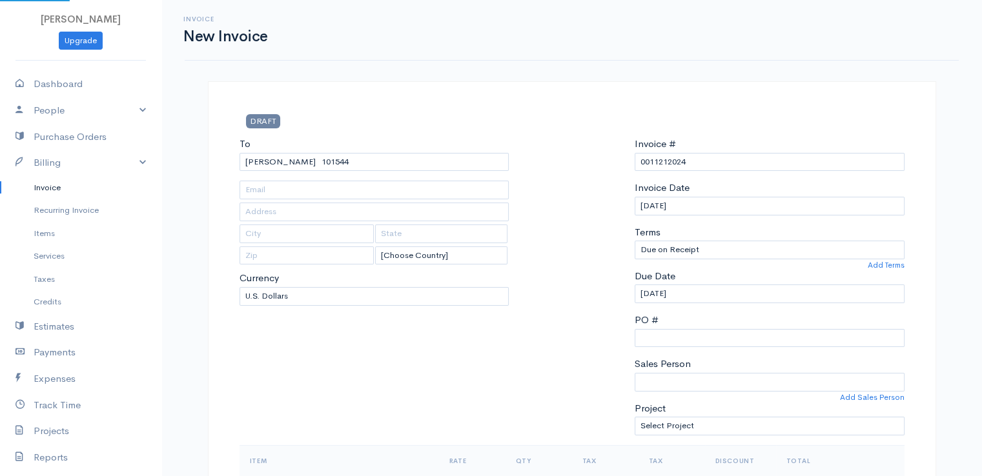
type input "04418"
click at [672, 163] on input "0011212024" at bounding box center [770, 162] width 270 height 19
paste input "[DATE]"
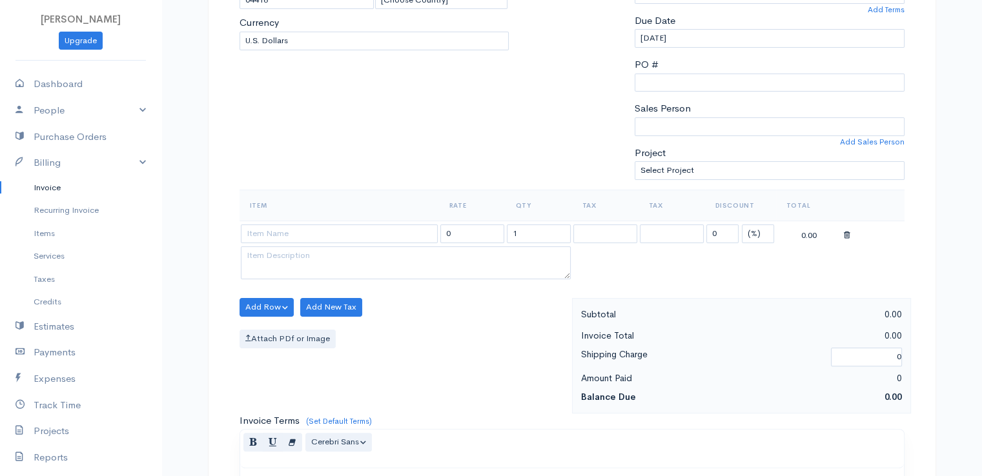
scroll to position [258, 0]
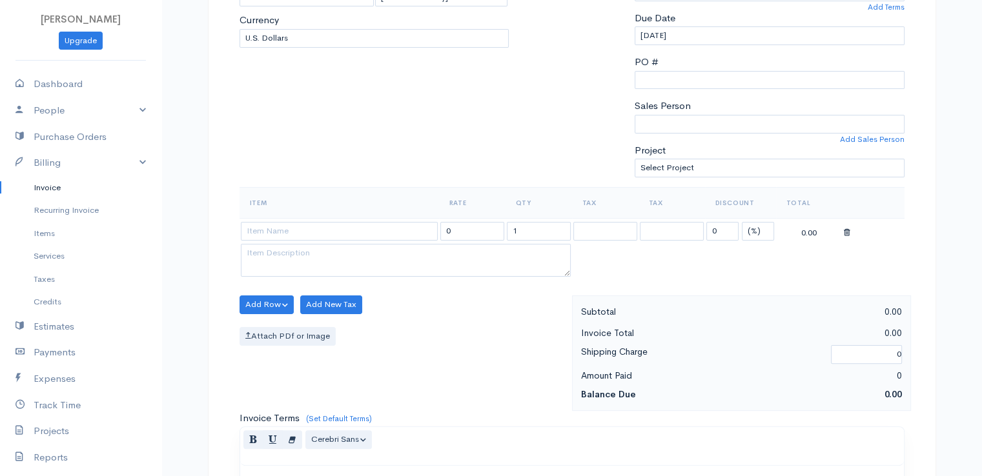
type input "[DATE]"
click at [752, 231] on select "(%) Flat" at bounding box center [758, 231] width 32 height 19
select select "2"
click at [742, 222] on select "(%) Flat" at bounding box center [758, 231] width 32 height 19
click at [408, 233] on input at bounding box center [339, 231] width 197 height 19
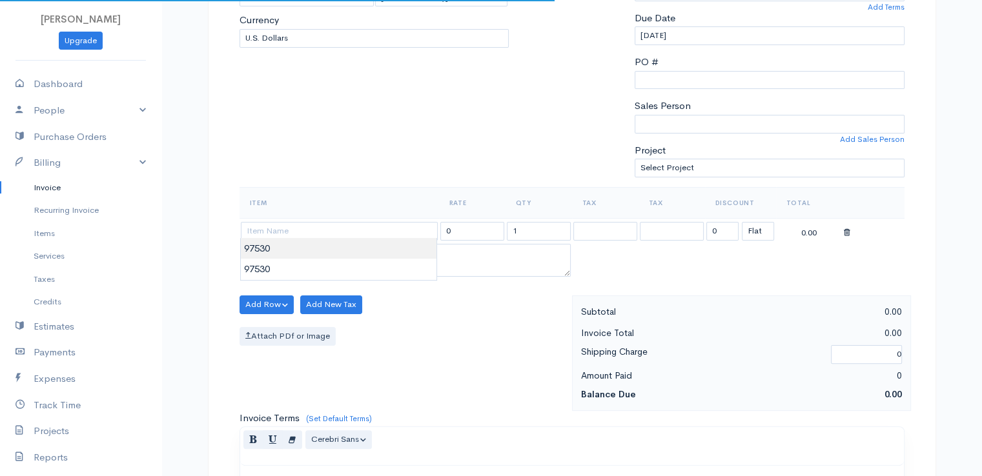
type input "97530"
type input "60.00"
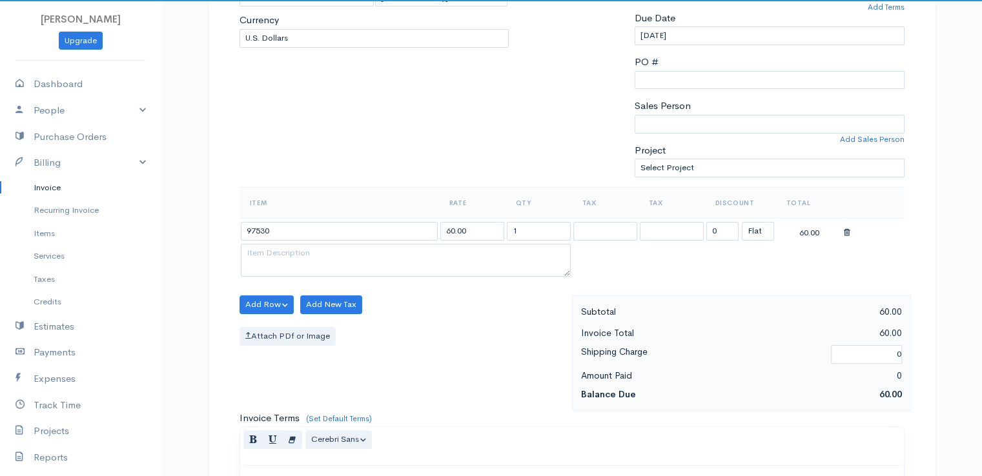
click at [405, 253] on body "[PERSON_NAME] Upgrade Dashboard People Clients Vendors Staff Users Purchase Ord…" at bounding box center [491, 300] width 982 height 1116
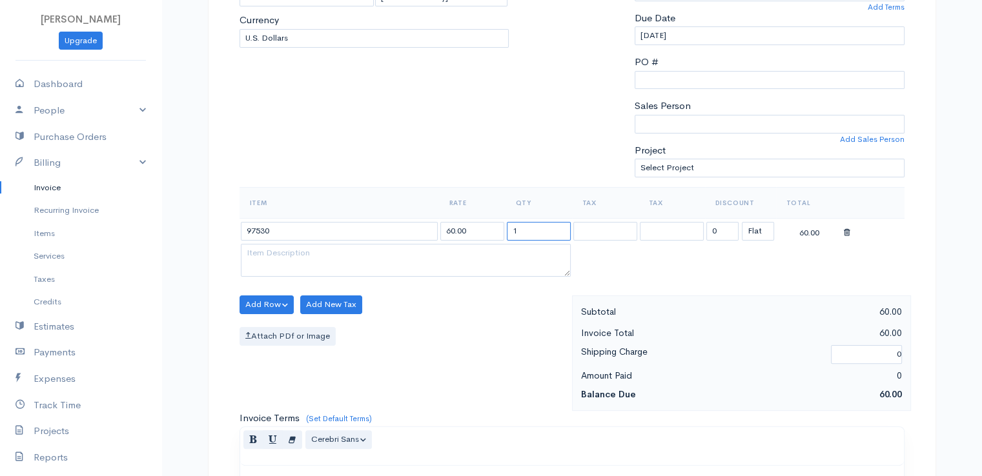
click at [545, 235] on input "1" at bounding box center [539, 231] width 64 height 19
type input "2"
click at [462, 305] on div "Add Row Add Item Row Add Time Row Add New Tax Attach PDf or Image" at bounding box center [402, 354] width 339 height 116
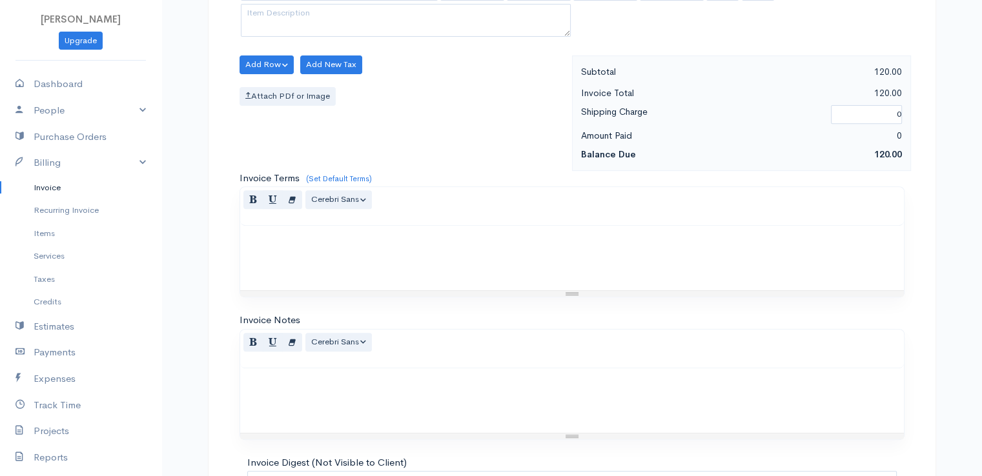
scroll to position [635, 0]
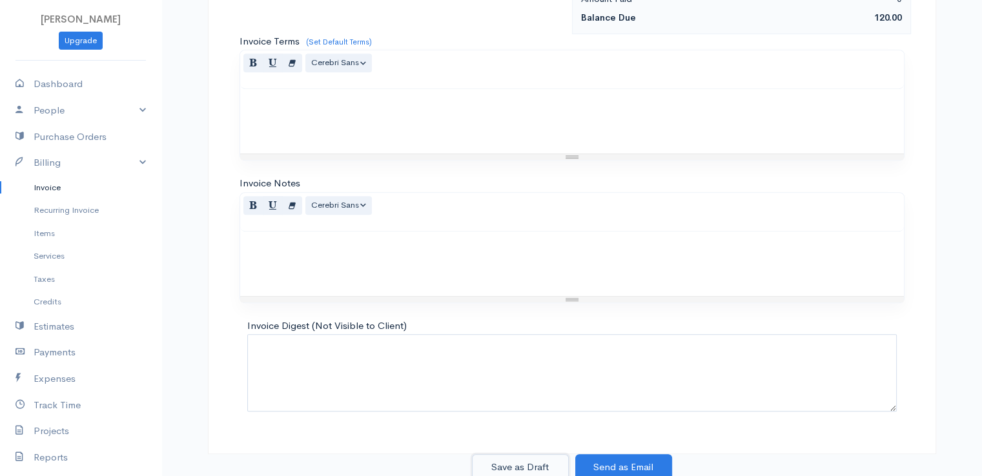
click at [515, 465] on button "Save as Draft" at bounding box center [520, 468] width 97 height 26
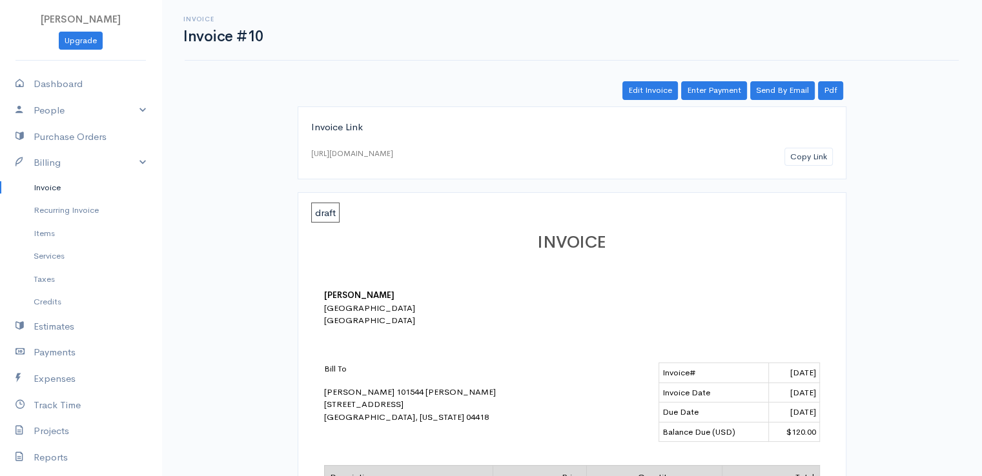
drag, startPoint x: 46, startPoint y: 190, endPoint x: 90, endPoint y: 193, distance: 44.0
click at [46, 189] on link "Invoice" at bounding box center [80, 187] width 161 height 23
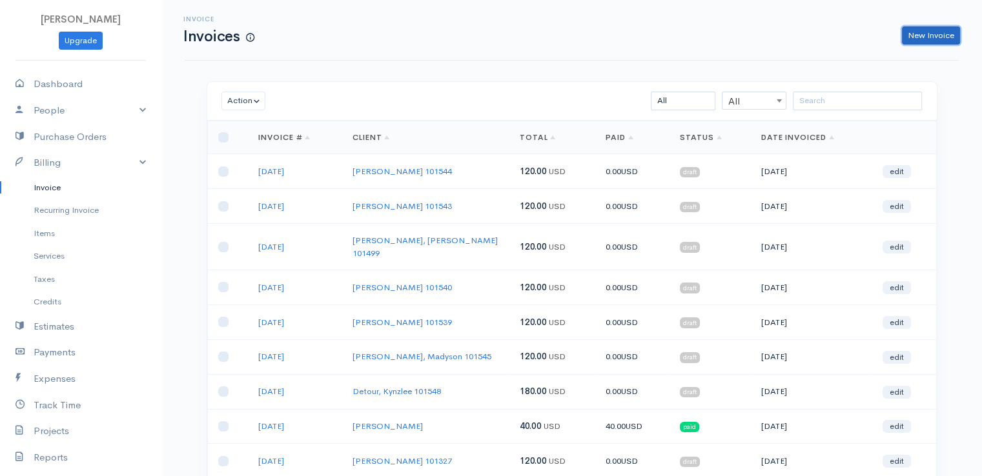
click at [937, 38] on link "New Invoice" at bounding box center [931, 35] width 58 height 19
select select "[GEOGRAPHIC_DATA]"
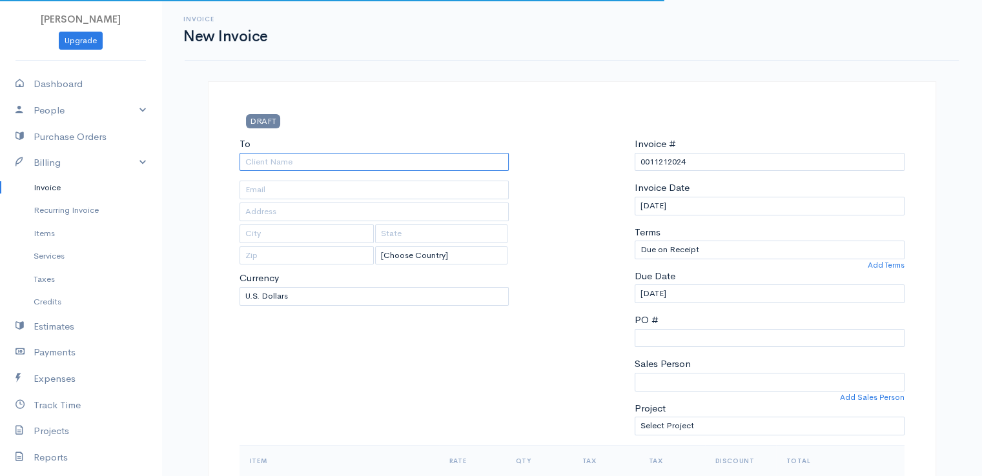
click at [318, 164] on input "To" at bounding box center [375, 162] width 270 height 19
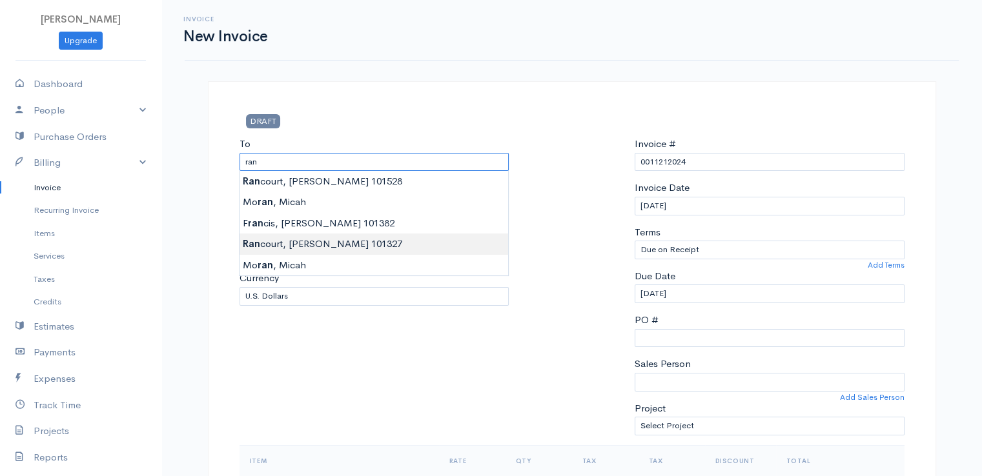
type input "[PERSON_NAME] 101327"
type input "[STREET_ADDRESS]"
type input "Hermon"
type input "[US_STATE]"
type input "04401"
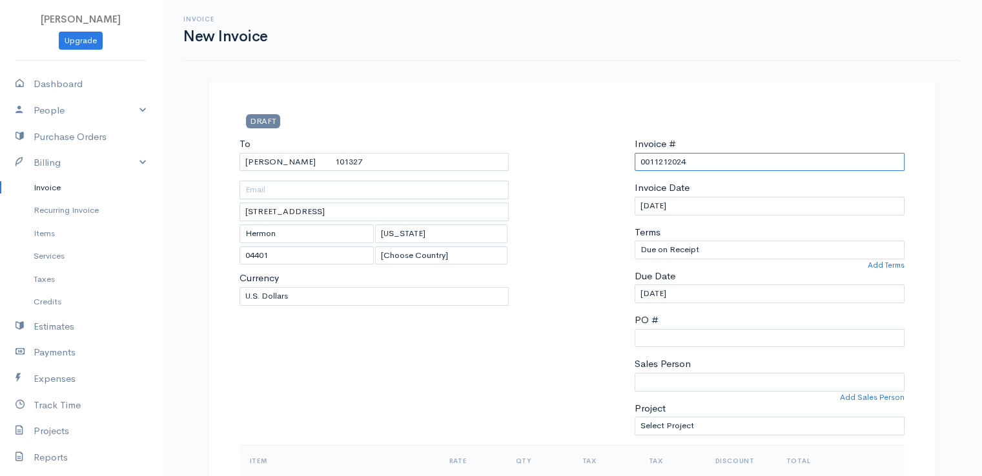
click at [670, 161] on input "0011212024" at bounding box center [770, 162] width 270 height 19
click at [671, 160] on input "0011212024" at bounding box center [770, 162] width 270 height 19
paste input "[DATE]"
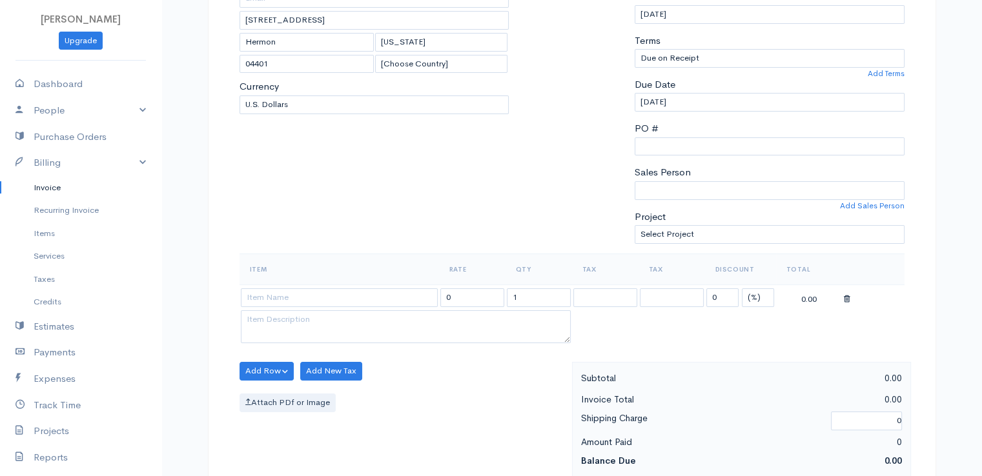
scroll to position [258, 0]
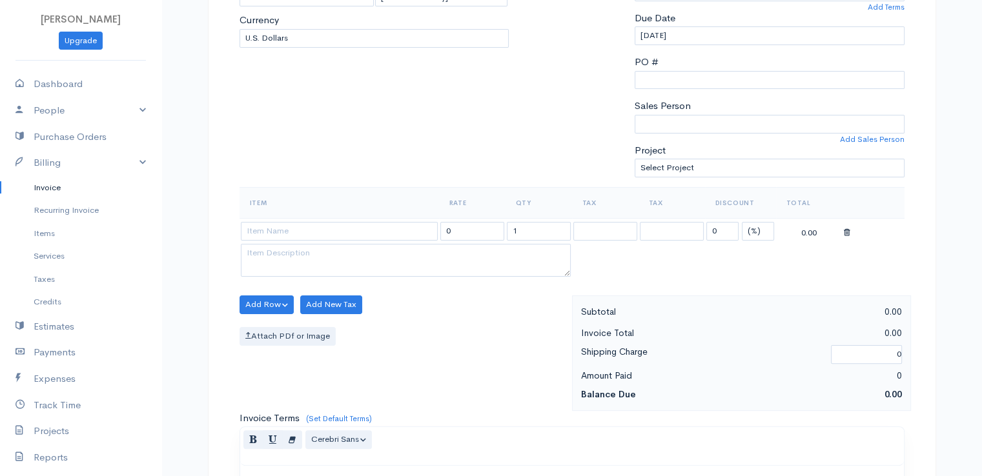
type input "[DATE]"
click at [757, 230] on select "(%) Flat" at bounding box center [758, 231] width 32 height 19
select select "2"
click at [742, 222] on select "(%) Flat" at bounding box center [758, 231] width 32 height 19
click at [375, 230] on input at bounding box center [339, 231] width 197 height 19
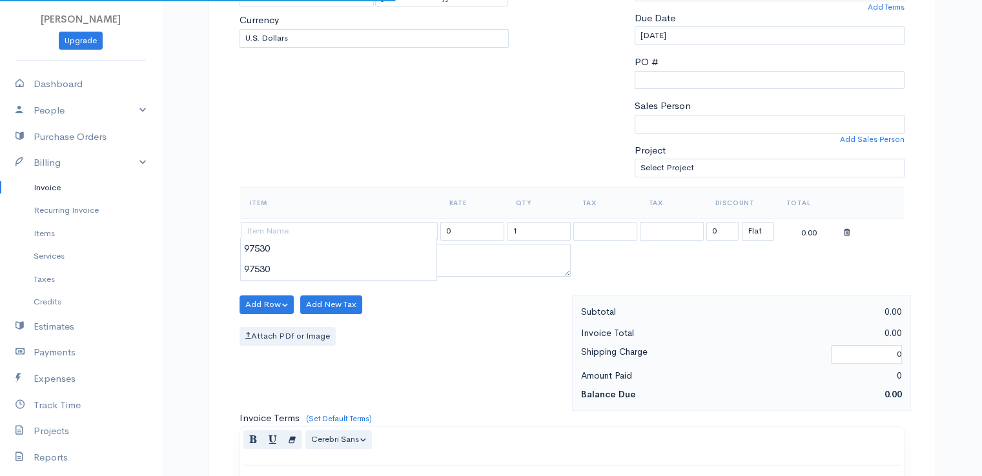
type input "97530"
type input "60.00"
drag, startPoint x: 380, startPoint y: 250, endPoint x: 415, endPoint y: 248, distance: 35.6
click at [380, 250] on body "[PERSON_NAME] Upgrade Dashboard People Clients Vendors Staff Users Purchase Ord…" at bounding box center [491, 300] width 982 height 1116
click at [542, 227] on input "1" at bounding box center [539, 231] width 64 height 19
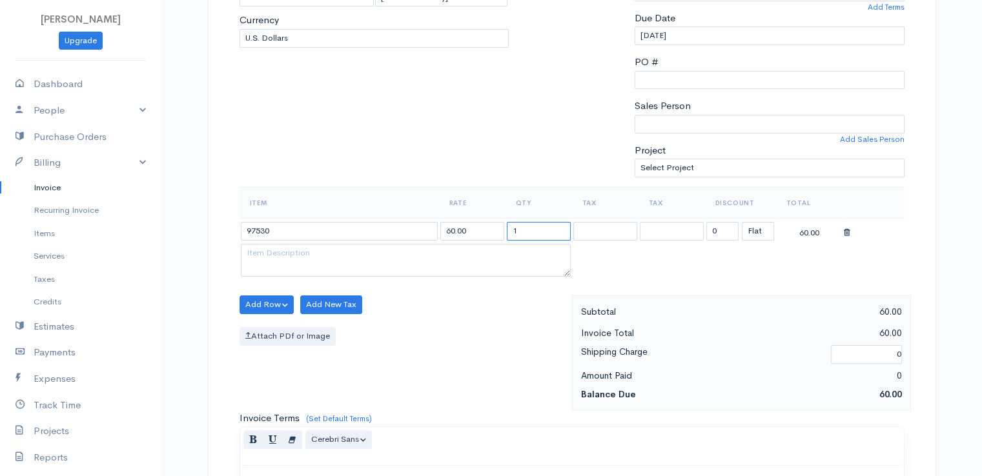
click at [542, 227] on input "1" at bounding box center [539, 231] width 64 height 19
type input "2"
click at [465, 296] on div "Add Row Add Item Row Add Time Row Add New Tax Attach PDf or Image" at bounding box center [402, 354] width 339 height 116
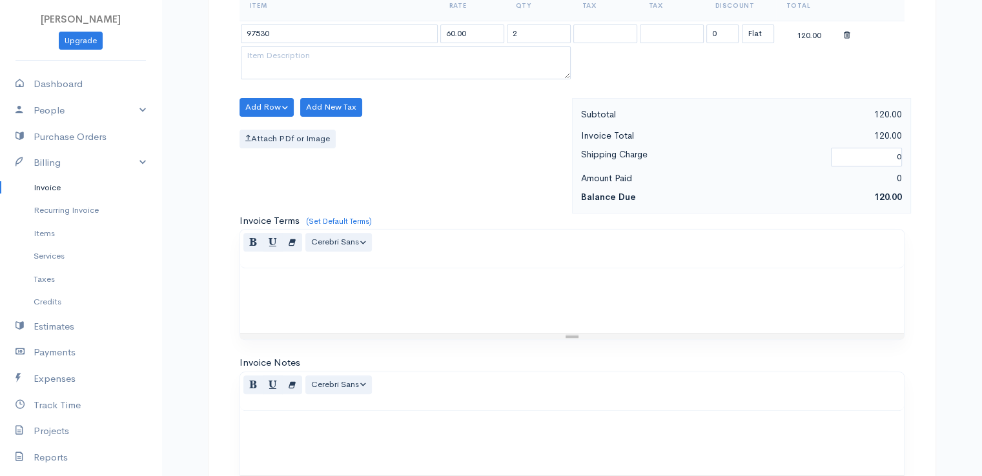
scroll to position [635, 0]
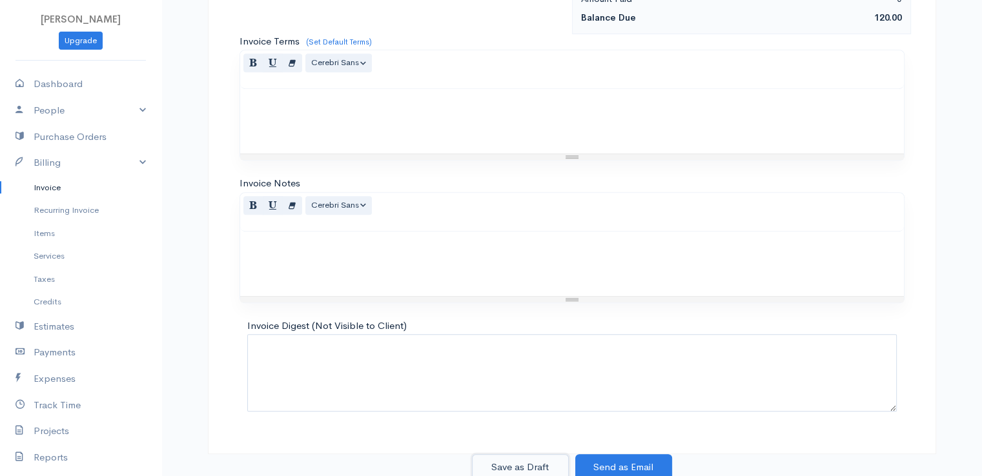
click at [516, 460] on button "Save as Draft" at bounding box center [520, 468] width 97 height 26
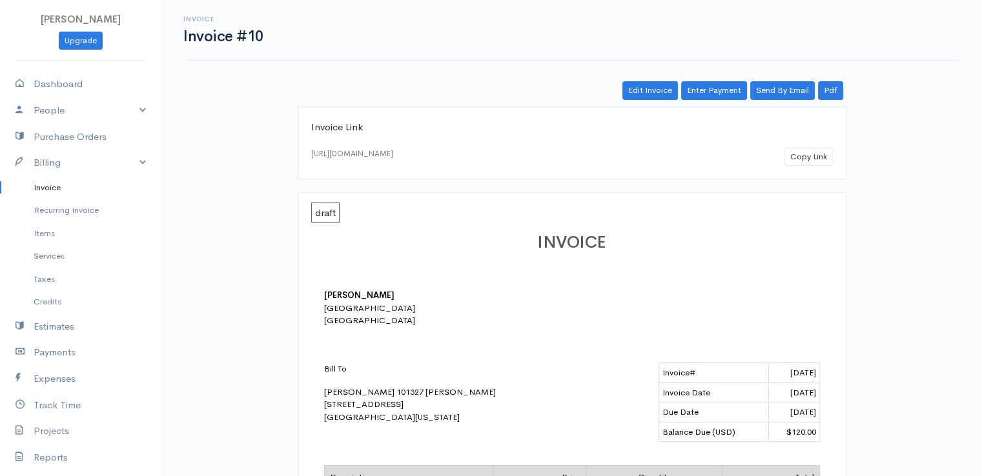
click at [54, 189] on link "Invoice" at bounding box center [80, 187] width 161 height 23
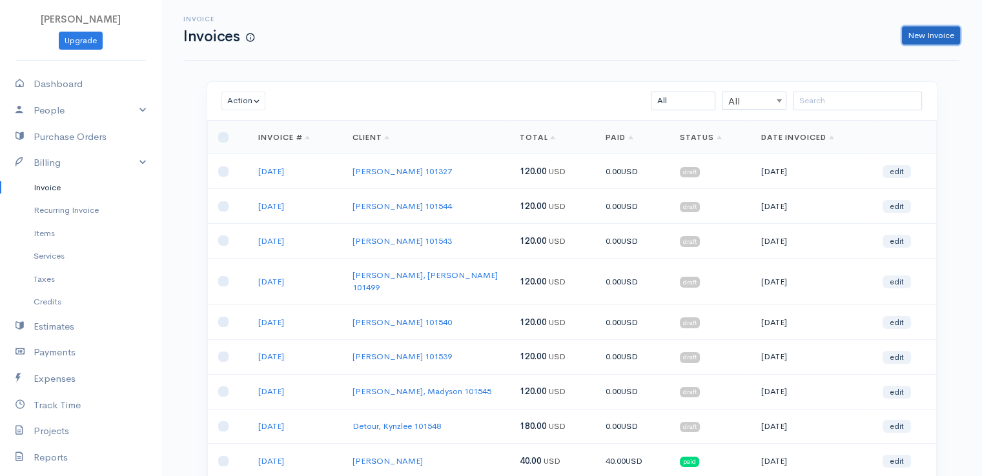
click at [919, 36] on link "New Invoice" at bounding box center [931, 35] width 58 height 19
select select "[GEOGRAPHIC_DATA]"
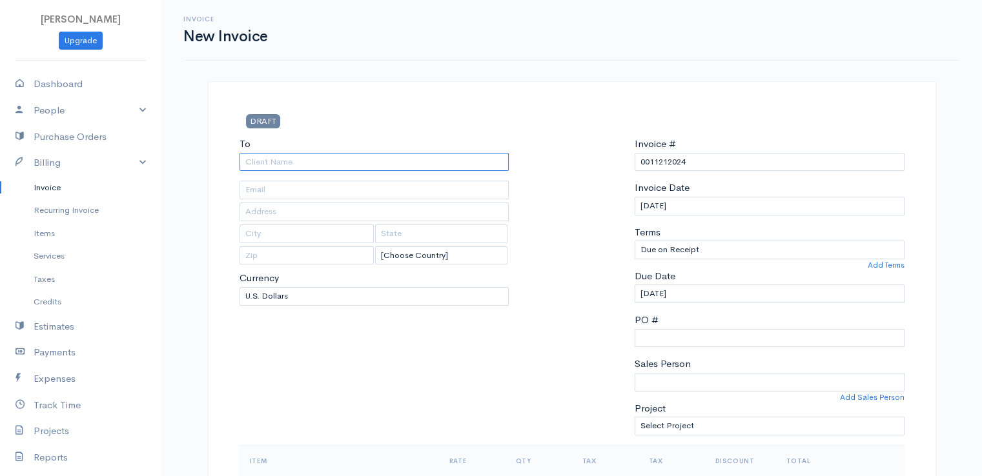
click at [279, 158] on input "To" at bounding box center [375, 162] width 270 height 19
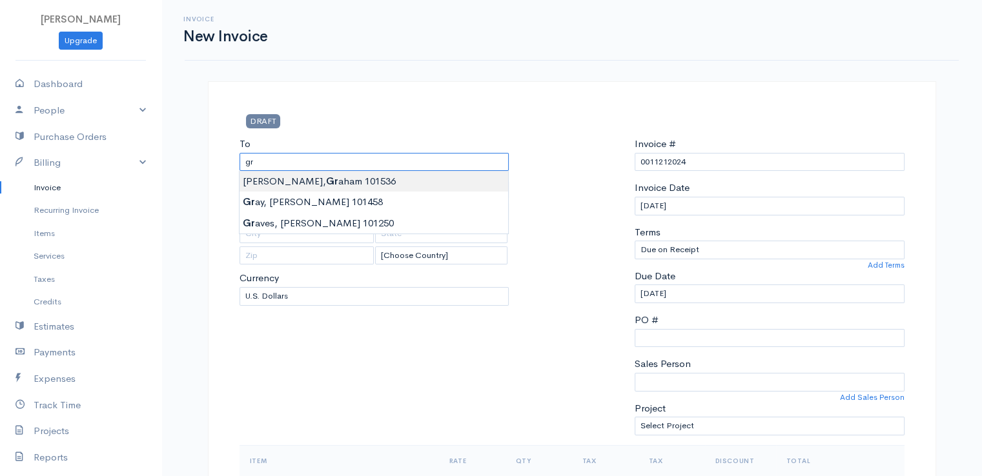
type input "[PERSON_NAME] 101536"
type input "[STREET_ADDRESS][PERSON_NAME]"
type input "Kenduskeag"
type input "[US_STATE]"
type input "04450"
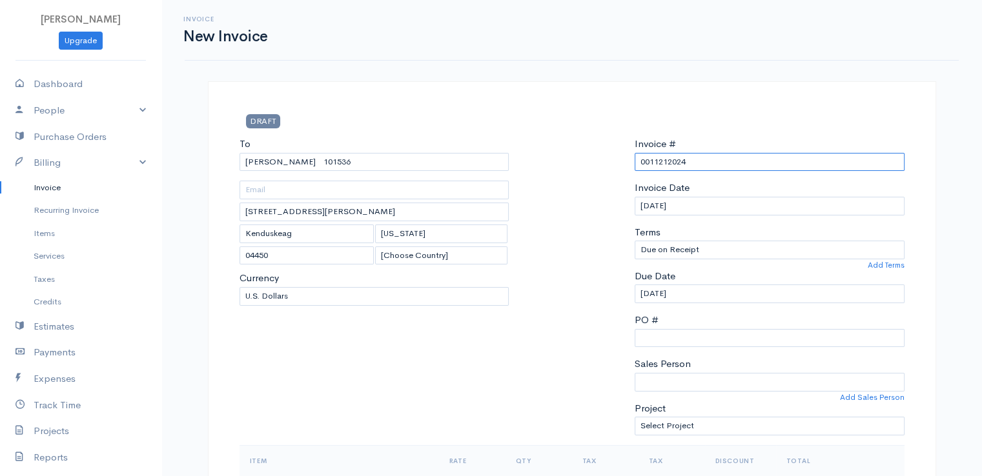
click at [657, 161] on input "0011212024" at bounding box center [770, 162] width 270 height 19
click at [659, 161] on input "0011212024" at bounding box center [770, 162] width 270 height 19
paste input "[DATE]"
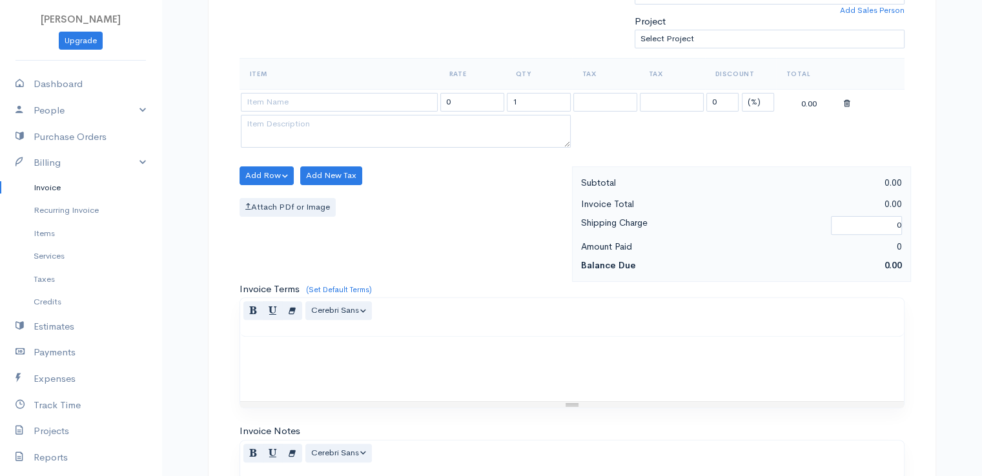
type input "[DATE]"
click at [752, 102] on select "(%) Flat" at bounding box center [758, 102] width 32 height 19
select select "2"
click at [742, 93] on select "(%) Flat" at bounding box center [758, 102] width 32 height 19
click at [294, 97] on input at bounding box center [339, 102] width 197 height 19
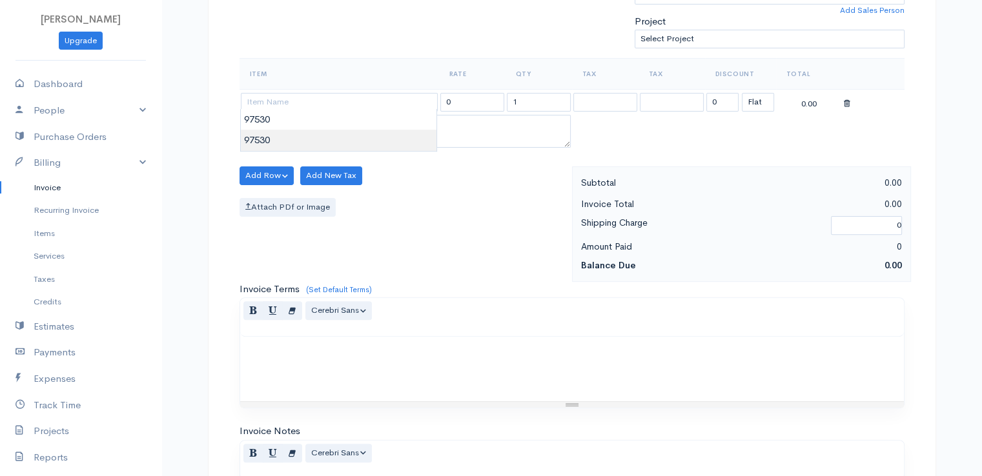
type input "97530"
type input "60.00"
click at [296, 130] on body "[PERSON_NAME] Upgrade Dashboard People Clients Vendors Staff Users Purchase Ord…" at bounding box center [491, 171] width 982 height 1116
click at [518, 99] on input "1" at bounding box center [539, 102] width 64 height 19
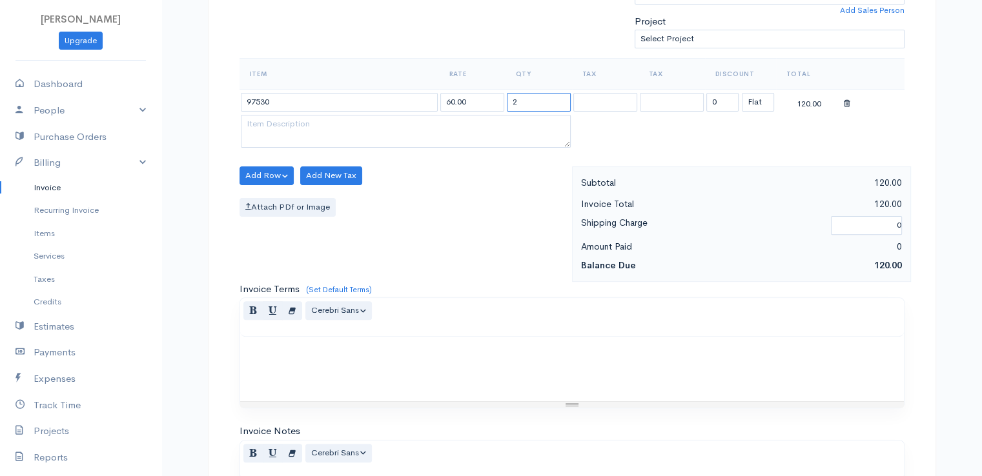
type input "2"
click at [490, 217] on div "Add Row Add Item Row Add Time Row Add New Tax Attach PDf or Image" at bounding box center [402, 225] width 339 height 116
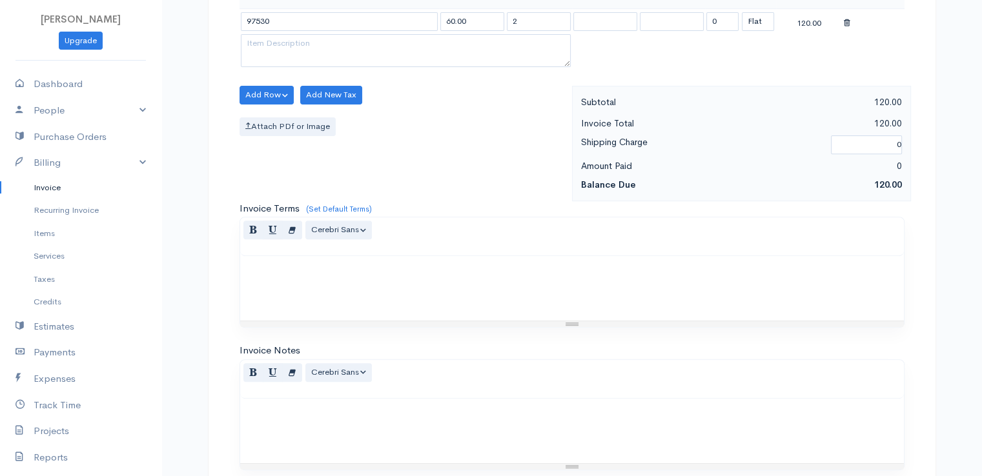
scroll to position [635, 0]
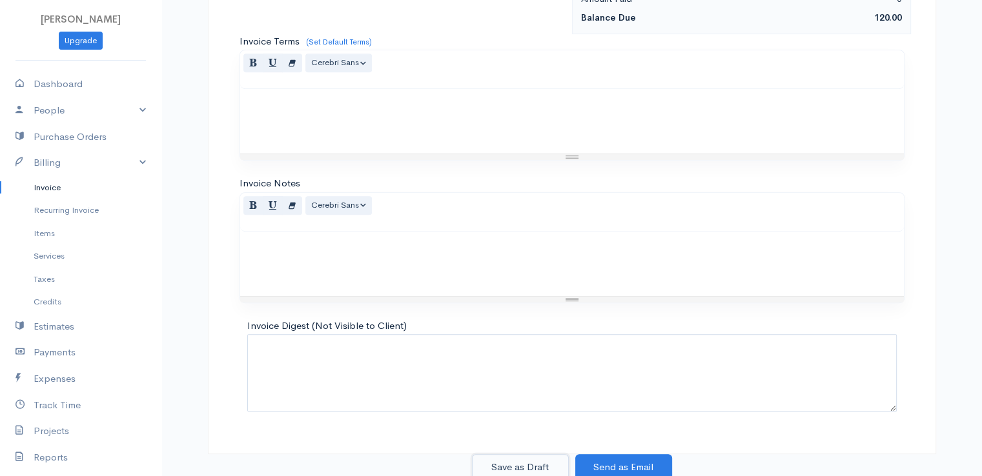
click at [496, 456] on button "Save as Draft" at bounding box center [520, 468] width 97 height 26
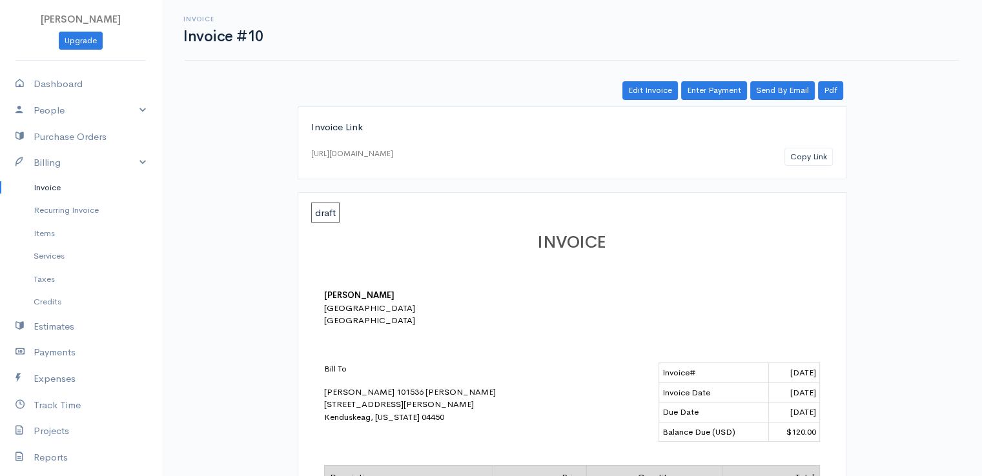
click at [46, 185] on link "Invoice" at bounding box center [80, 187] width 161 height 23
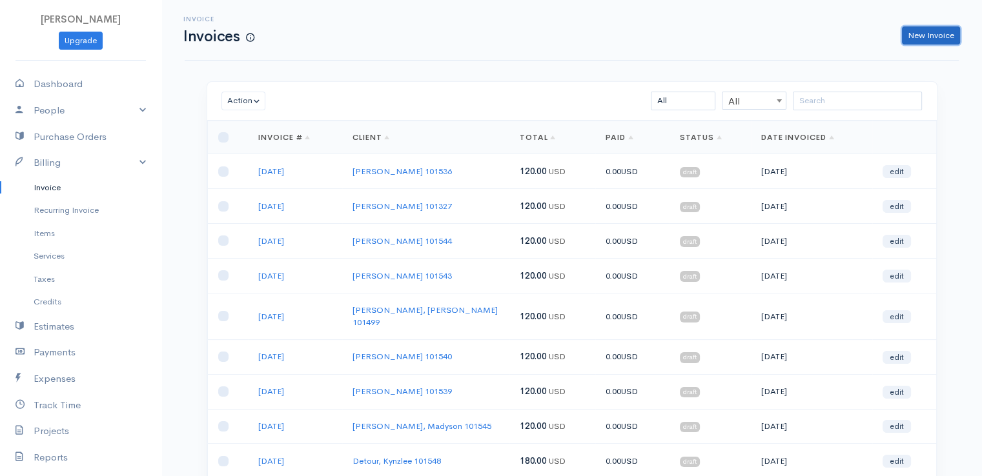
click at [938, 36] on link "New Invoice" at bounding box center [931, 35] width 58 height 19
select select "[GEOGRAPHIC_DATA]"
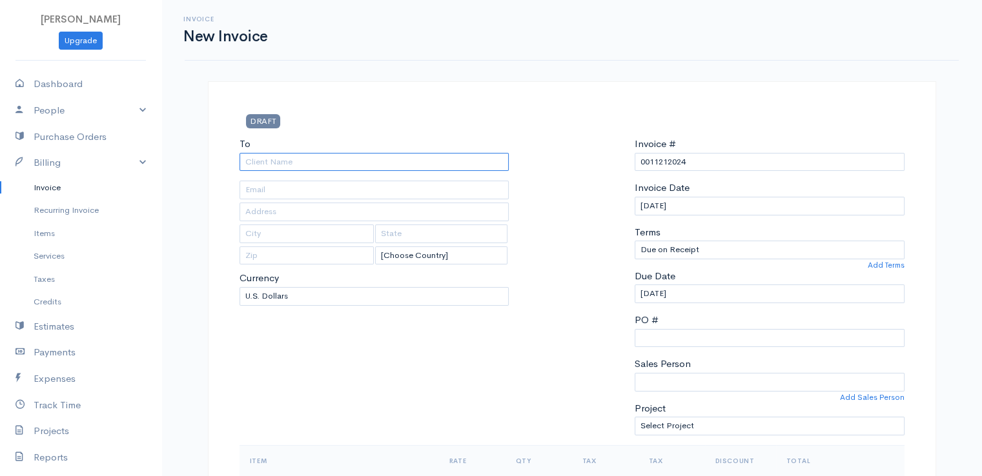
click at [250, 158] on input "To" at bounding box center [375, 162] width 270 height 19
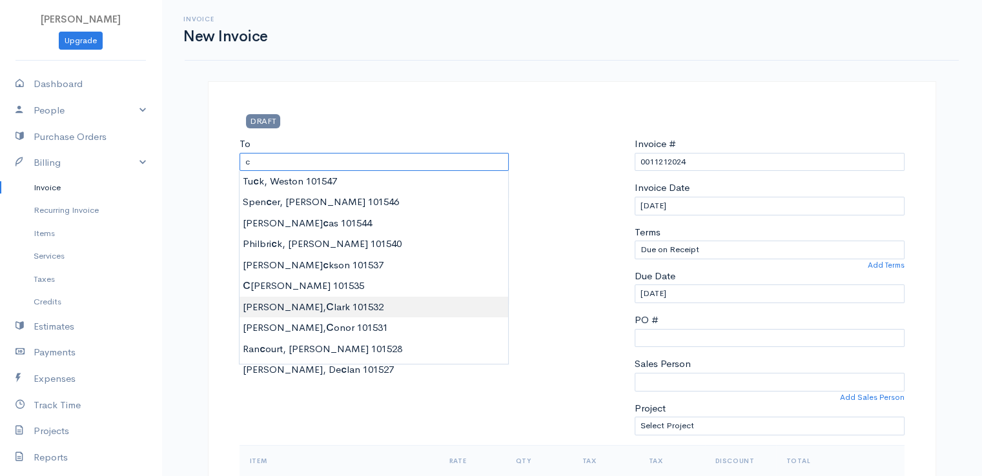
type input "[PERSON_NAME] 101532"
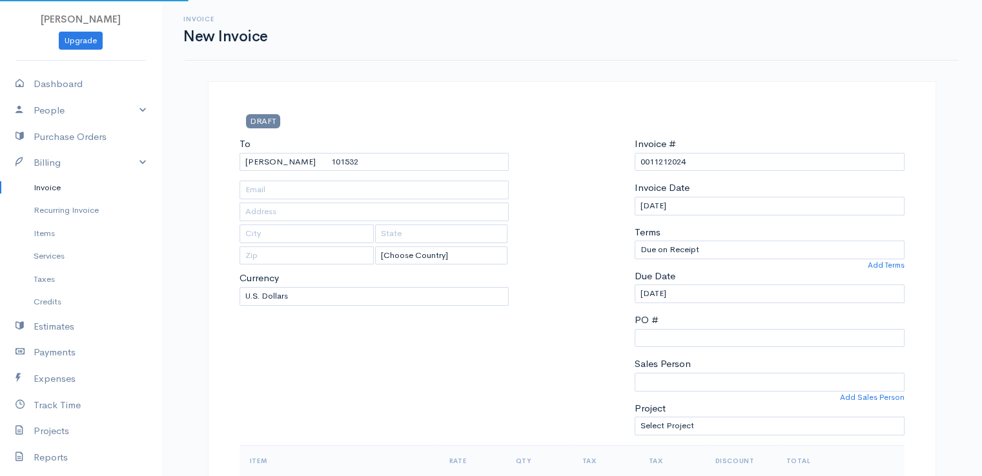
type input "[STREET_ADDRESS]"
type input "[PERSON_NAME]"
type input "[US_STATE]"
type input "04428"
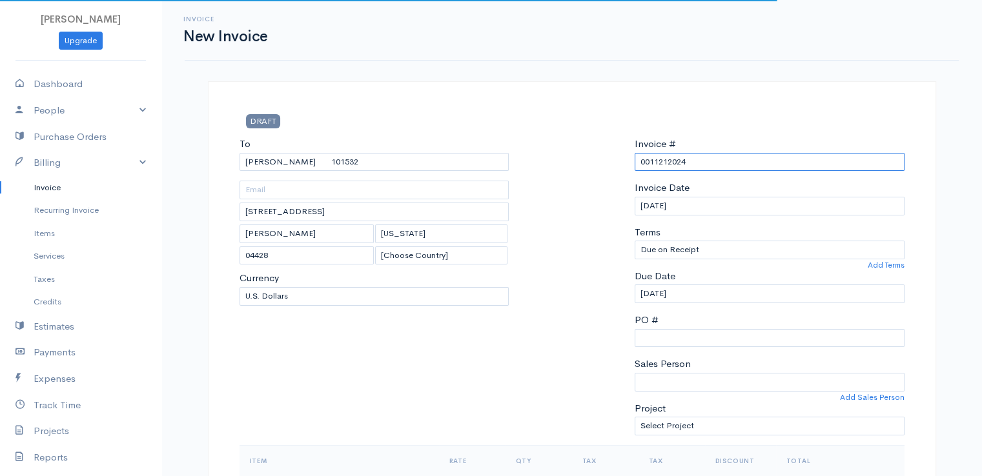
click at [666, 158] on input "0011212024" at bounding box center [770, 162] width 270 height 19
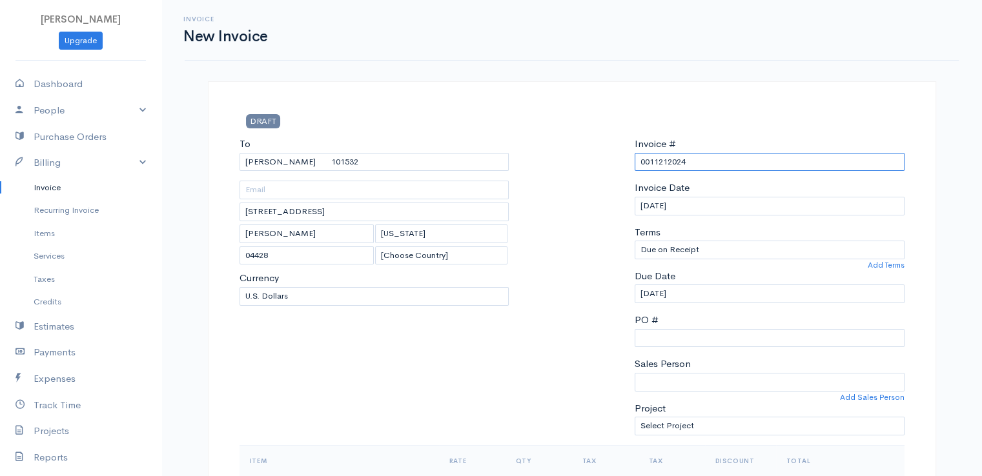
paste input "[DATE]"
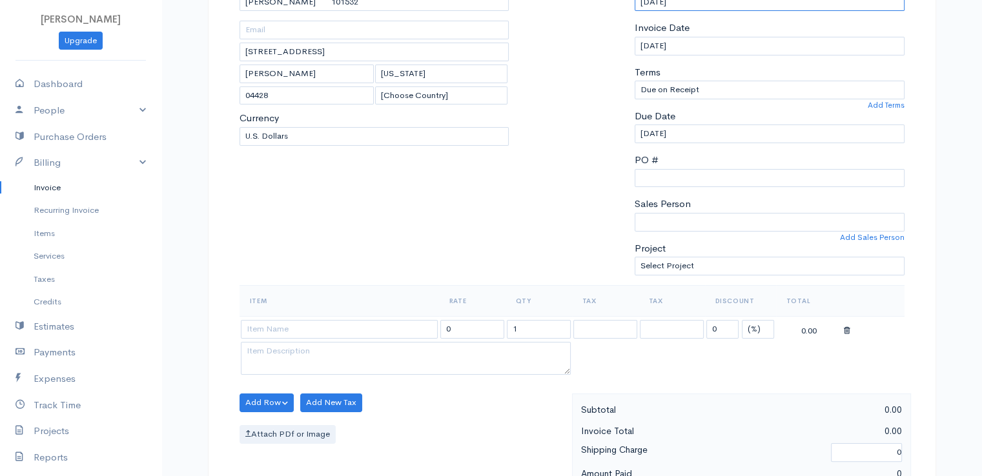
scroll to position [258, 0]
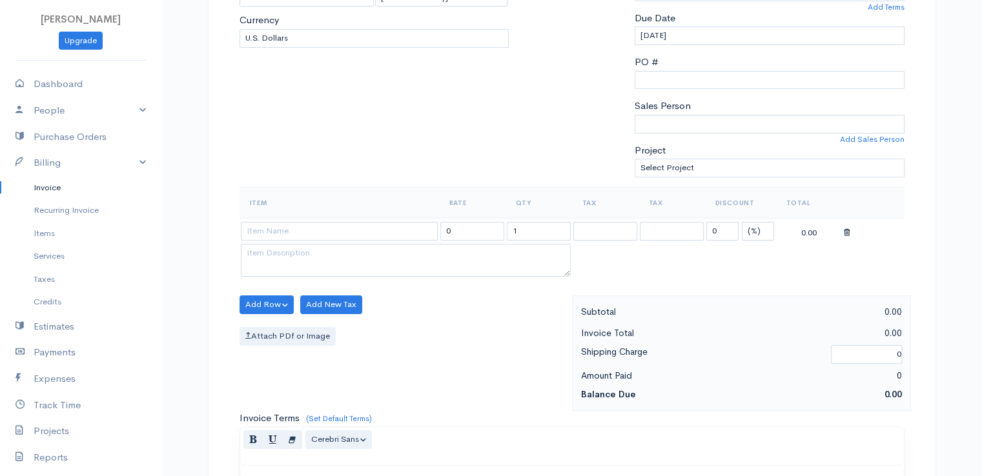
type input "[DATE]"
click at [758, 233] on select "(%) Flat" at bounding box center [758, 231] width 32 height 19
select select "2"
click at [742, 222] on select "(%) Flat" at bounding box center [758, 231] width 32 height 19
click at [530, 226] on input "1" at bounding box center [539, 231] width 64 height 19
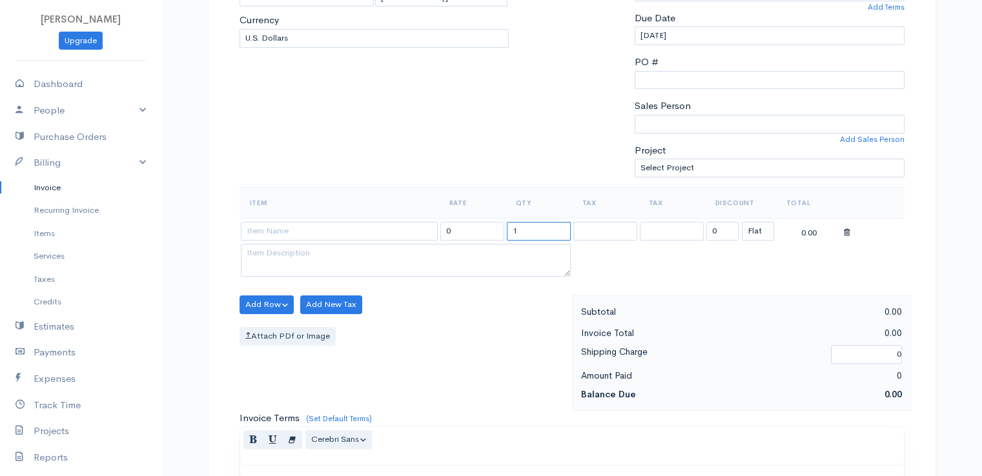
click at [530, 226] on input "1" at bounding box center [539, 231] width 64 height 19
type input "2"
click at [343, 225] on input at bounding box center [339, 231] width 197 height 19
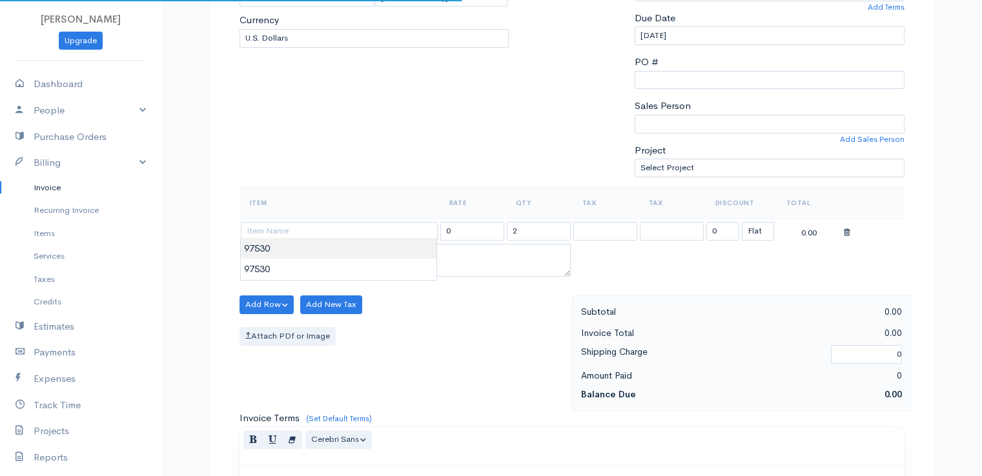
type input "97530"
type input "60.00"
drag, startPoint x: 351, startPoint y: 256, endPoint x: 365, endPoint y: 260, distance: 14.7
click at [351, 254] on body "[PERSON_NAME] Upgrade Dashboard People Clients Vendors Staff Users Purchase Ord…" at bounding box center [491, 300] width 982 height 1116
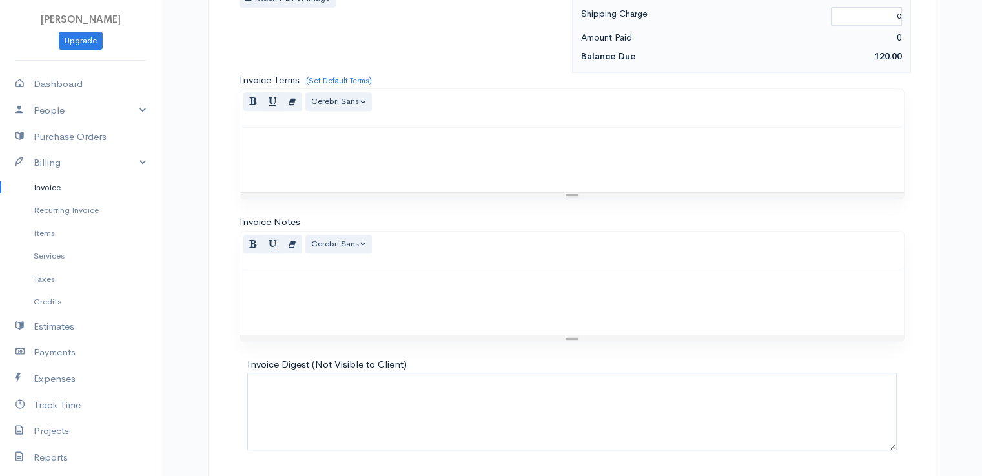
scroll to position [635, 0]
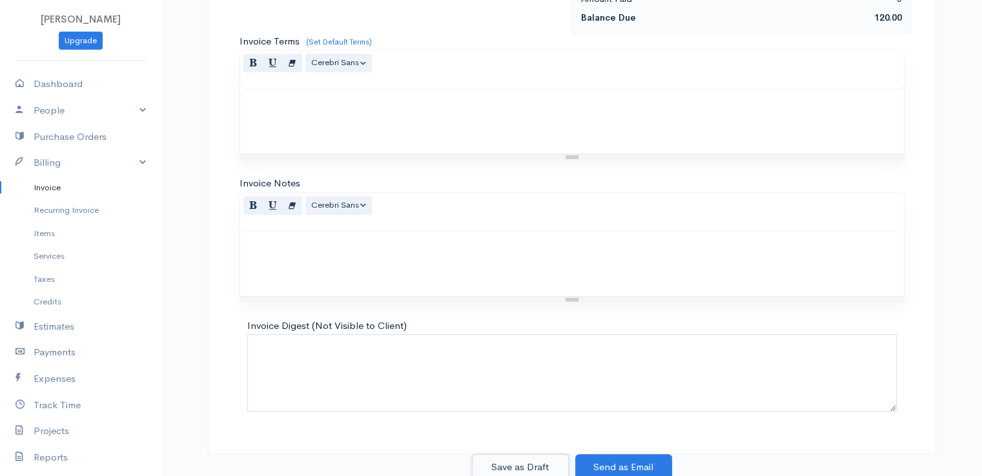
click at [521, 465] on button "Save as Draft" at bounding box center [520, 468] width 97 height 26
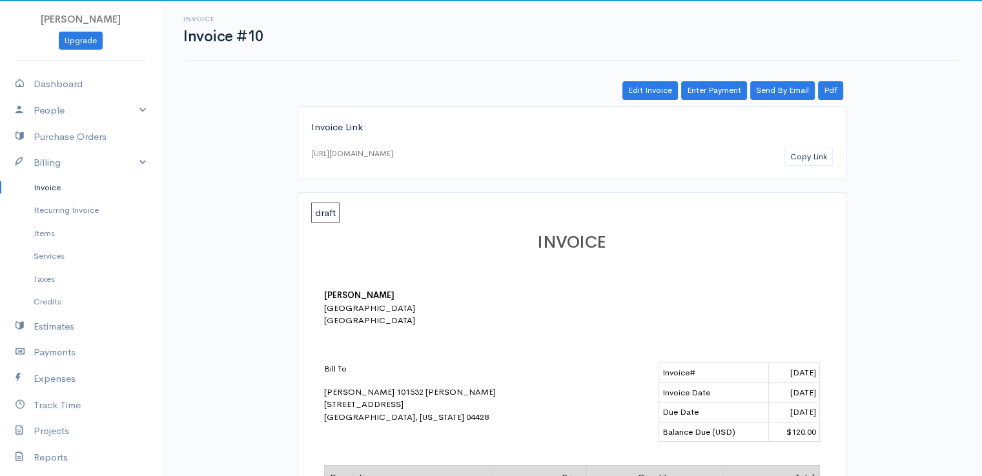
click at [41, 189] on link "Invoice" at bounding box center [80, 187] width 161 height 23
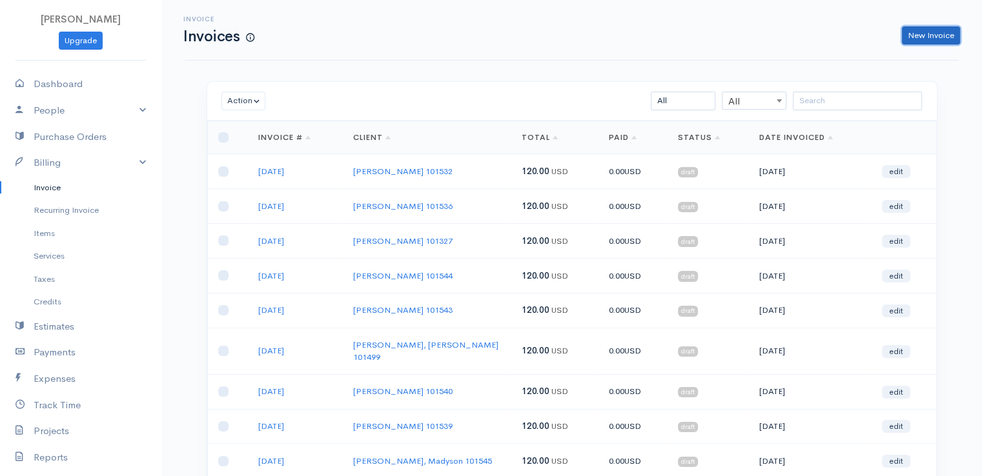
click at [945, 37] on link "New Invoice" at bounding box center [931, 35] width 58 height 19
select select "[GEOGRAPHIC_DATA]"
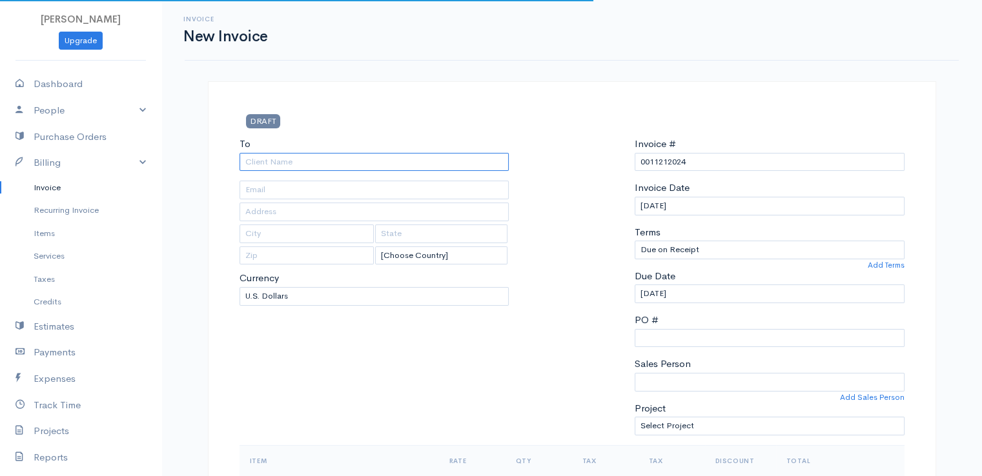
click at [269, 161] on input "To" at bounding box center [375, 162] width 270 height 19
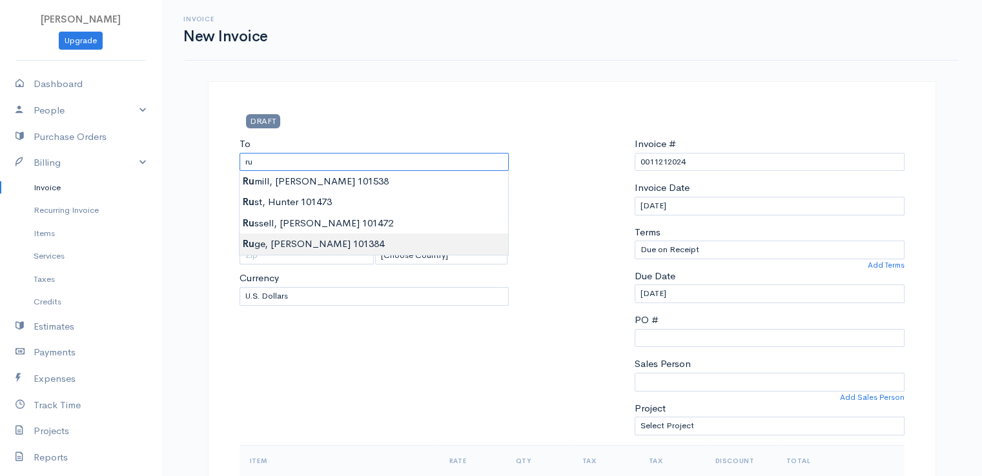
type input "[PERSON_NAME] 101384"
type input "[STREET_ADDRESS]"
type input "Winterport"
type input "[US_STATE]"
type input "04496"
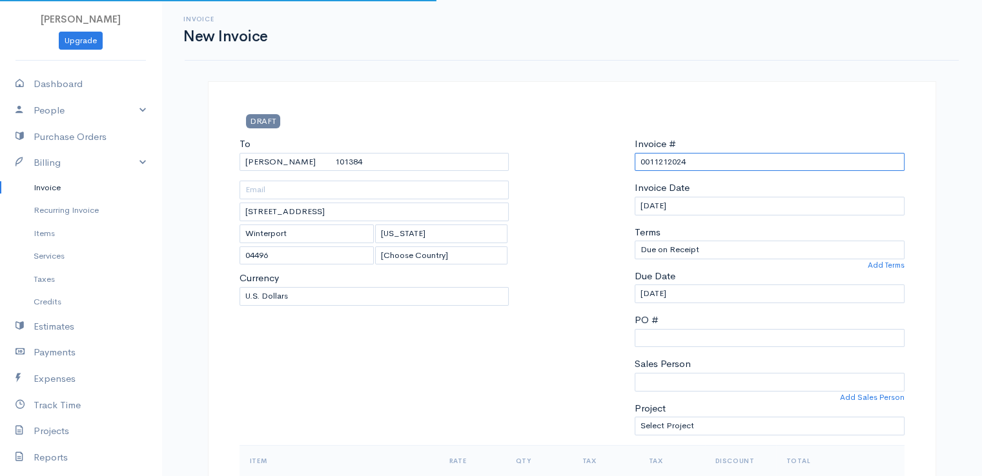
click at [661, 154] on input "0011212024" at bounding box center [770, 162] width 270 height 19
paste input "[DATE]"
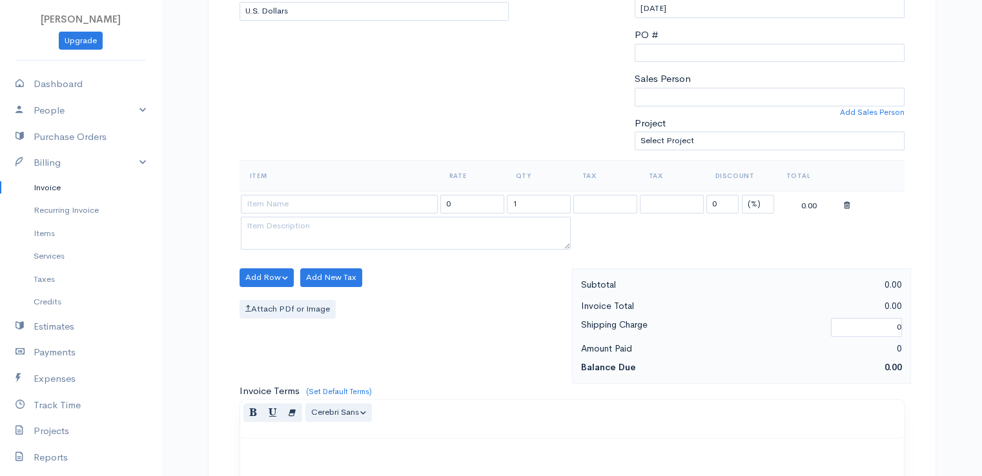
scroll to position [387, 0]
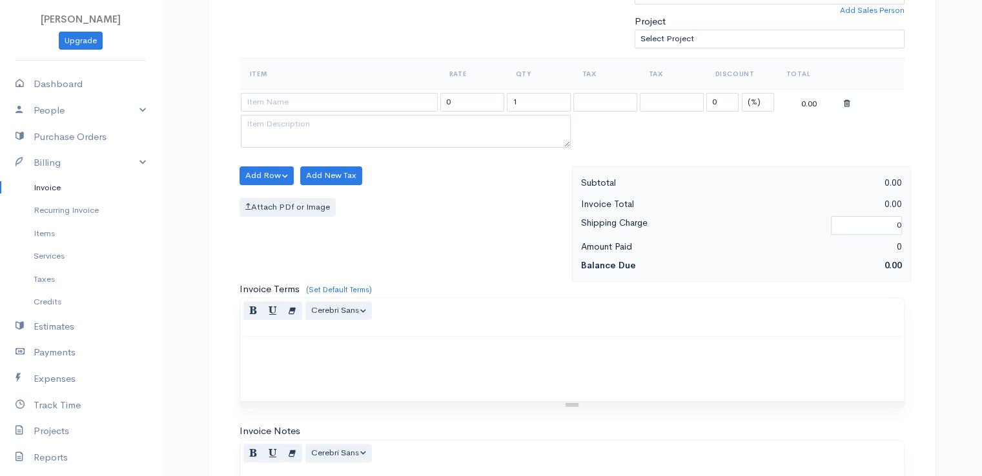
type input "[DATE]"
drag, startPoint x: 755, startPoint y: 99, endPoint x: 759, endPoint y: 107, distance: 9.0
click at [755, 99] on select "(%) Flat" at bounding box center [758, 102] width 32 height 19
select select "2"
click at [742, 93] on select "(%) Flat" at bounding box center [758, 102] width 32 height 19
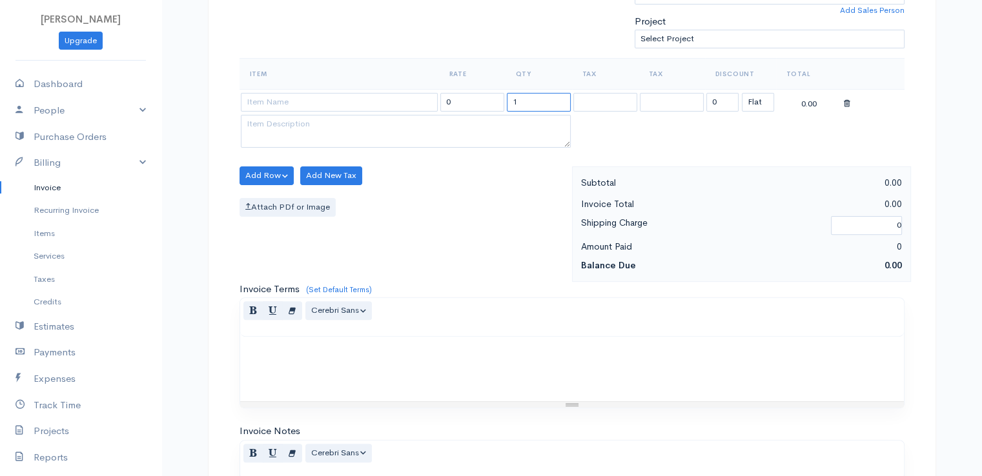
click at [536, 103] on input "1" at bounding box center [539, 102] width 64 height 19
click at [538, 102] on input "1" at bounding box center [539, 102] width 64 height 19
type input "2"
click at [383, 96] on input at bounding box center [339, 102] width 197 height 19
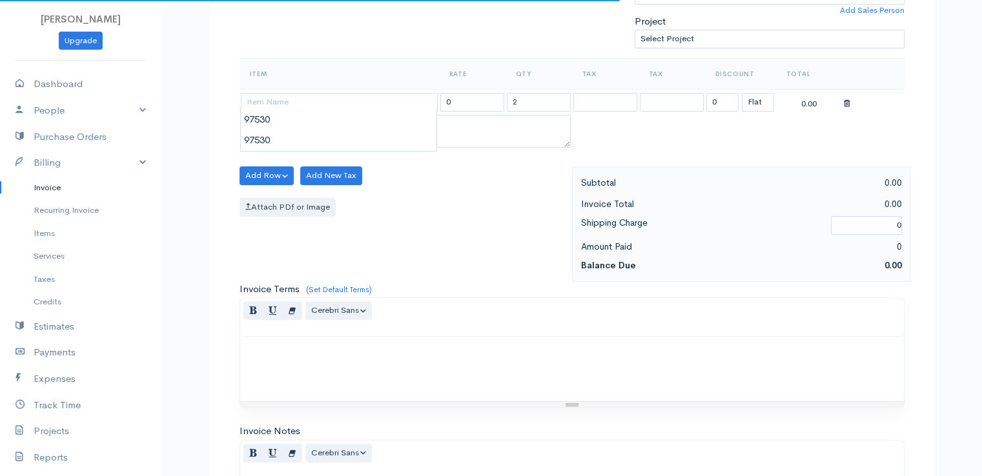
type input "97530"
type input "60.00"
click at [374, 119] on body "[PERSON_NAME] Upgrade Dashboard People Clients Vendors Staff Users Purchase Ord…" at bounding box center [491, 171] width 982 height 1116
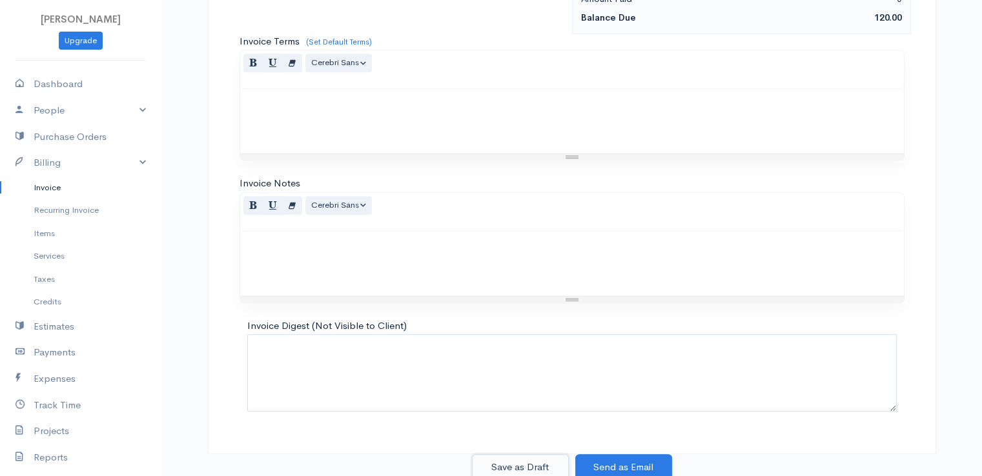
click at [511, 467] on button "Save as Draft" at bounding box center [520, 468] width 97 height 26
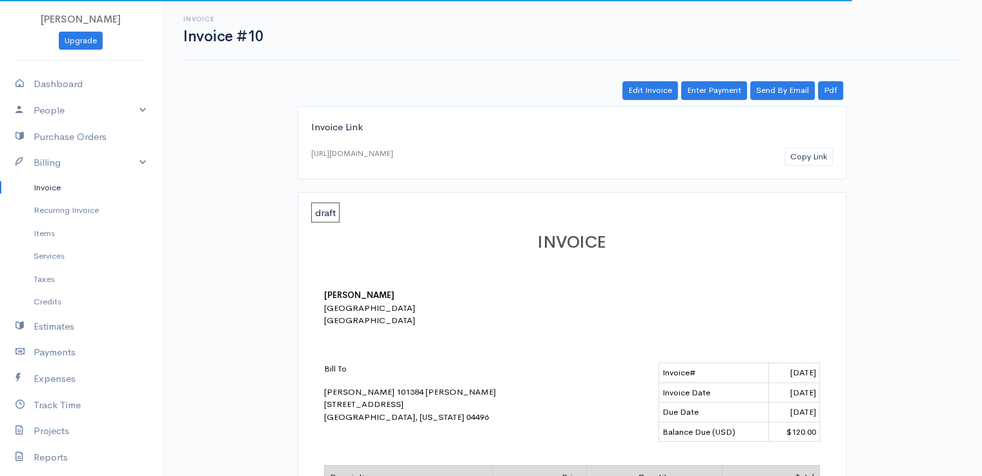
drag, startPoint x: 45, startPoint y: 189, endPoint x: 60, endPoint y: 183, distance: 15.9
click at [45, 187] on link "Invoice" at bounding box center [80, 187] width 161 height 23
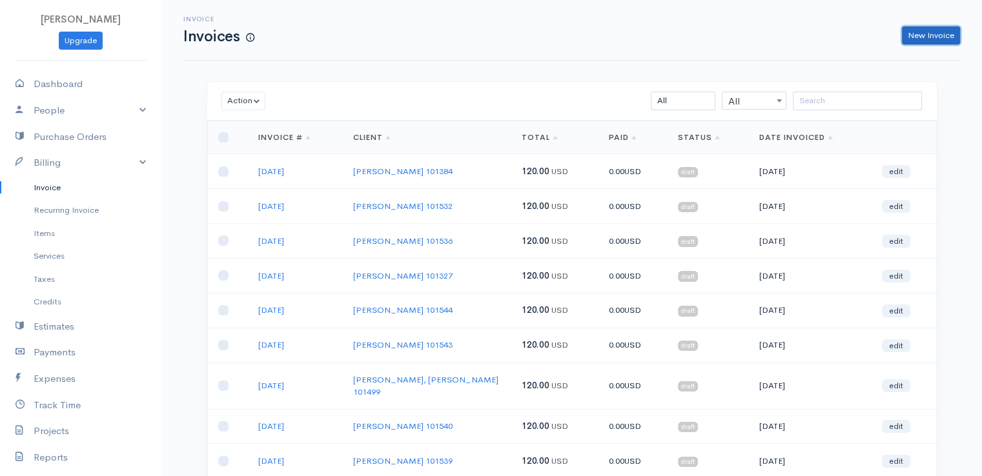
click at [935, 41] on link "New Invoice" at bounding box center [931, 35] width 58 height 19
select select "[GEOGRAPHIC_DATA]"
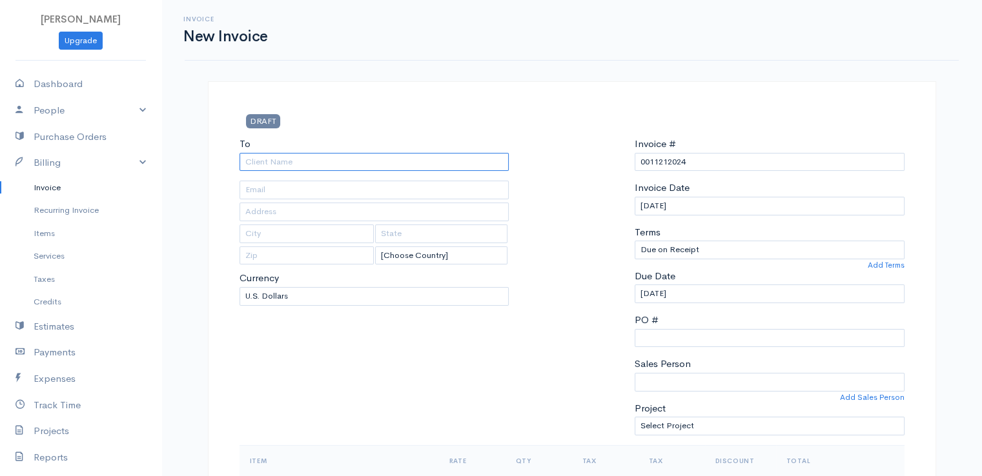
click at [264, 167] on input "To" at bounding box center [375, 162] width 270 height 19
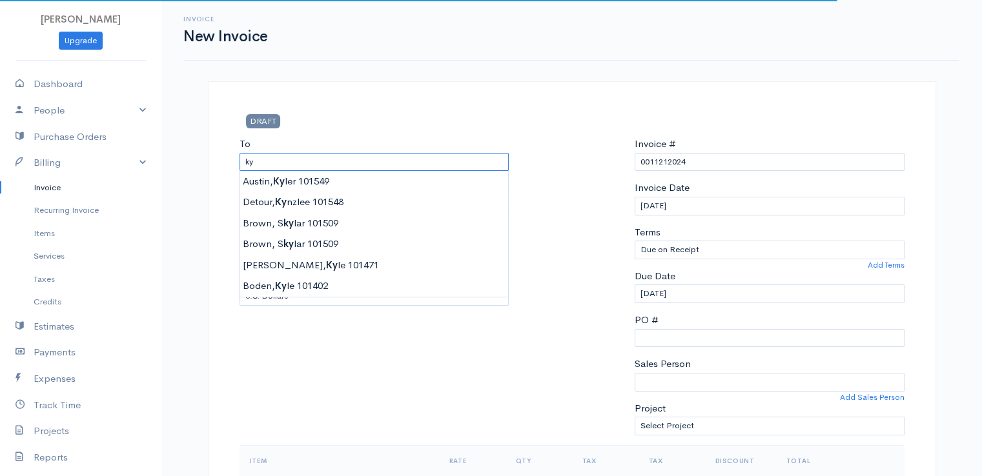
type input "[PERSON_NAME] 101402"
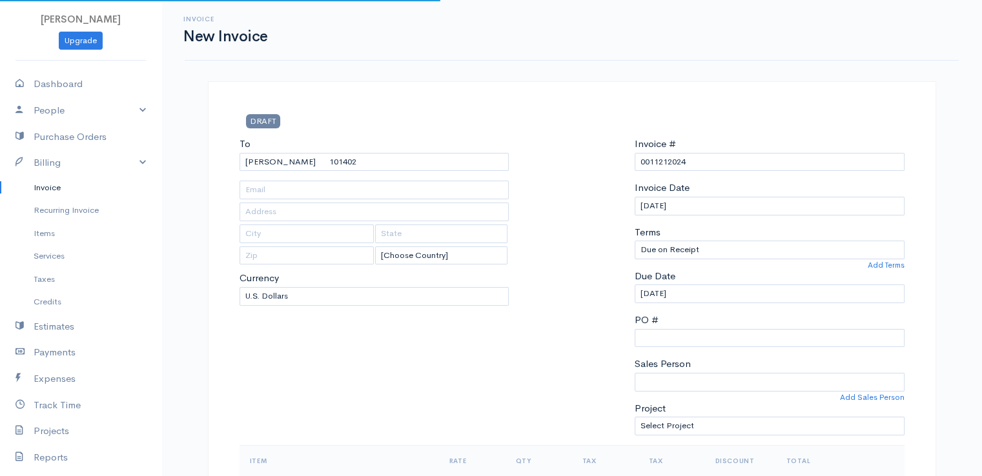
type input "[STREET_ADDRESS]"
type input "Carmel"
type input "[US_STATE]"
type input "04419"
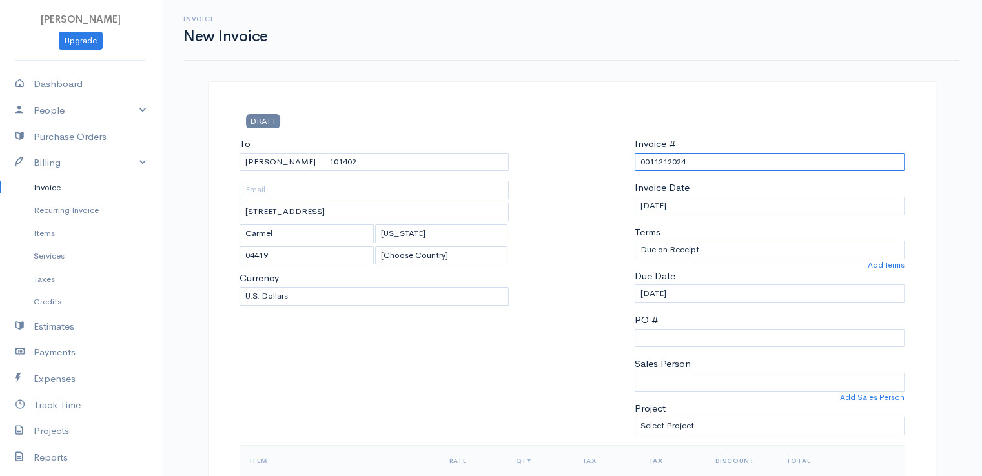
click at [653, 165] on input "0011212024" at bounding box center [770, 162] width 270 height 19
paste input "[DATE]"
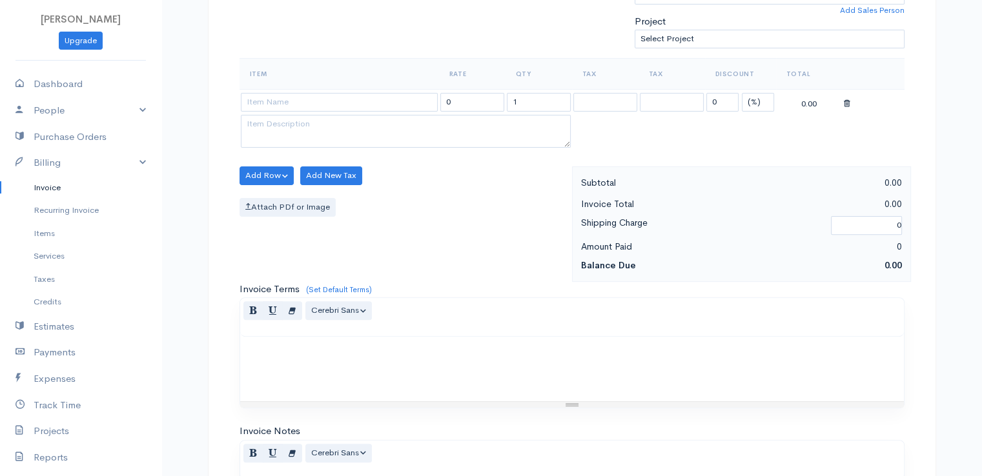
type input "[DATE]"
drag, startPoint x: 755, startPoint y: 97, endPoint x: 754, endPoint y: 107, distance: 10.4
click at [755, 97] on select "(%) Flat" at bounding box center [758, 102] width 32 height 19
select select "2"
click at [742, 93] on select "(%) Flat" at bounding box center [758, 102] width 32 height 19
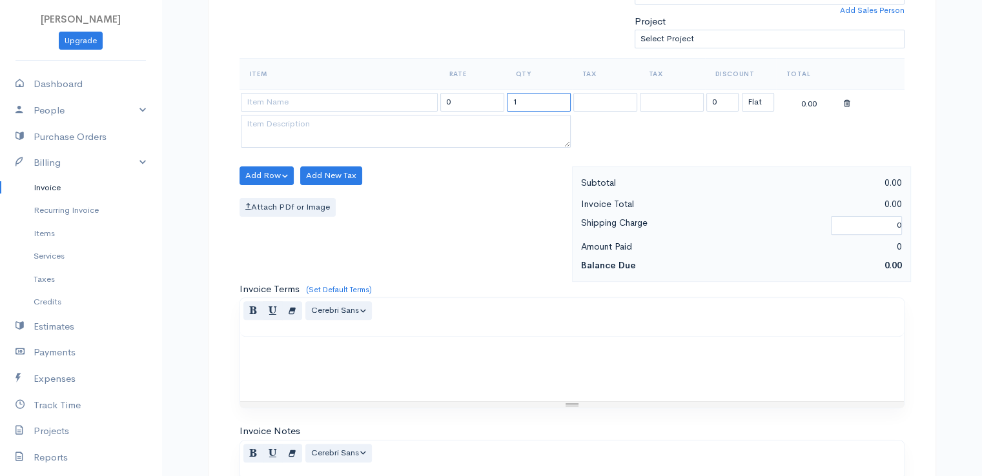
click at [553, 97] on input "1" at bounding box center [539, 102] width 64 height 19
type input "2"
click at [364, 99] on input at bounding box center [339, 102] width 197 height 19
type input "97530"
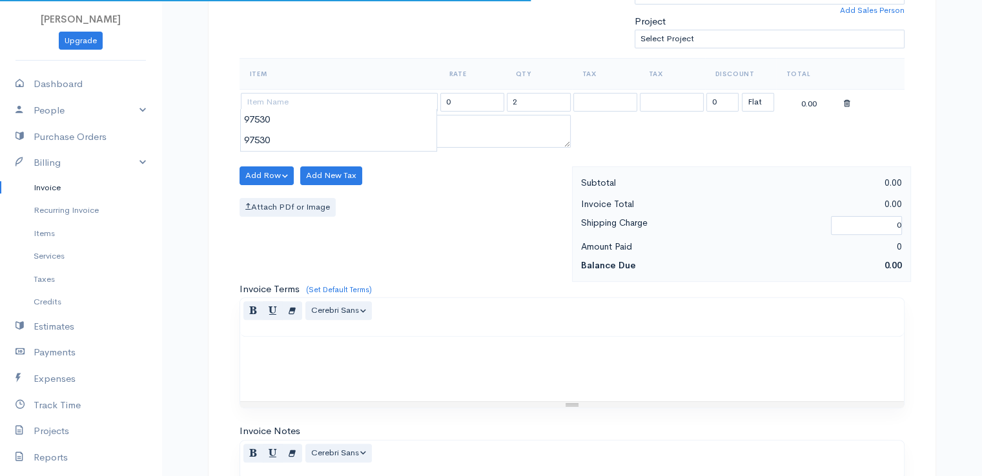
type input "60.00"
click at [367, 122] on body "[PERSON_NAME] Upgrade Dashboard People Clients Vendors Staff Users Purchase Ord…" at bounding box center [491, 171] width 982 height 1116
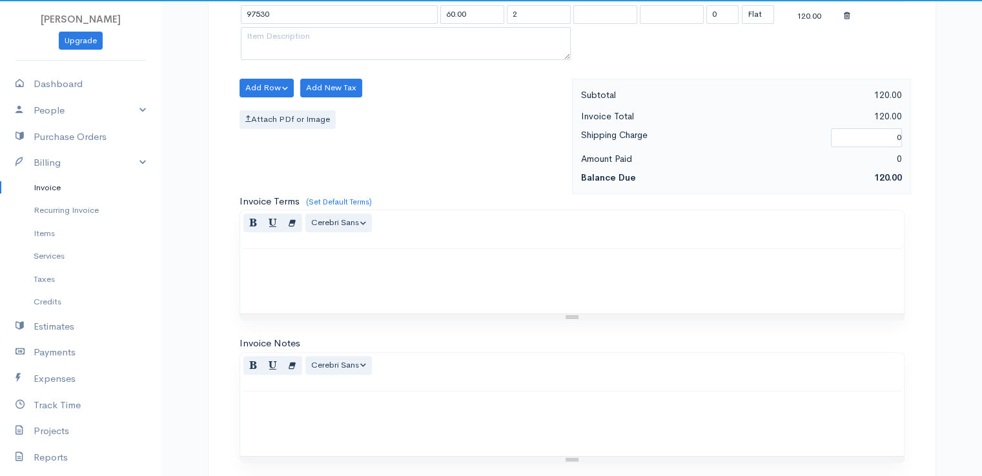
scroll to position [635, 0]
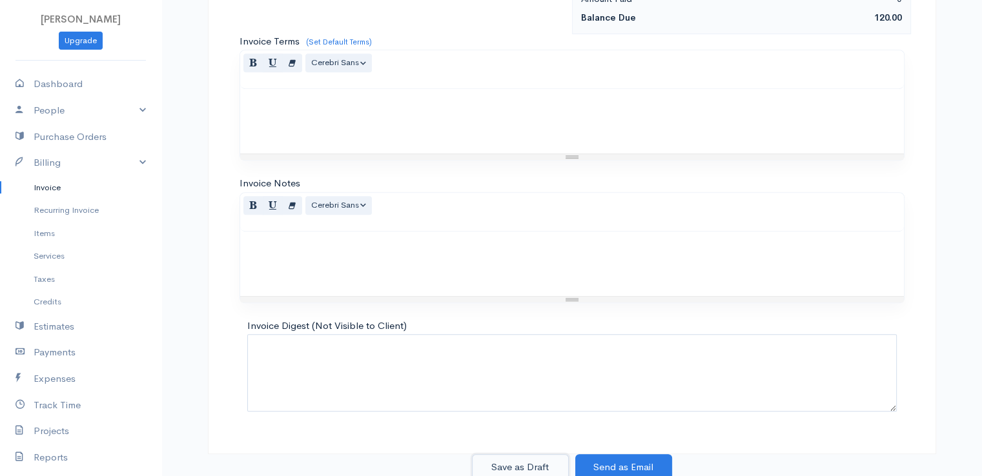
click at [522, 463] on button "Save as Draft" at bounding box center [520, 468] width 97 height 26
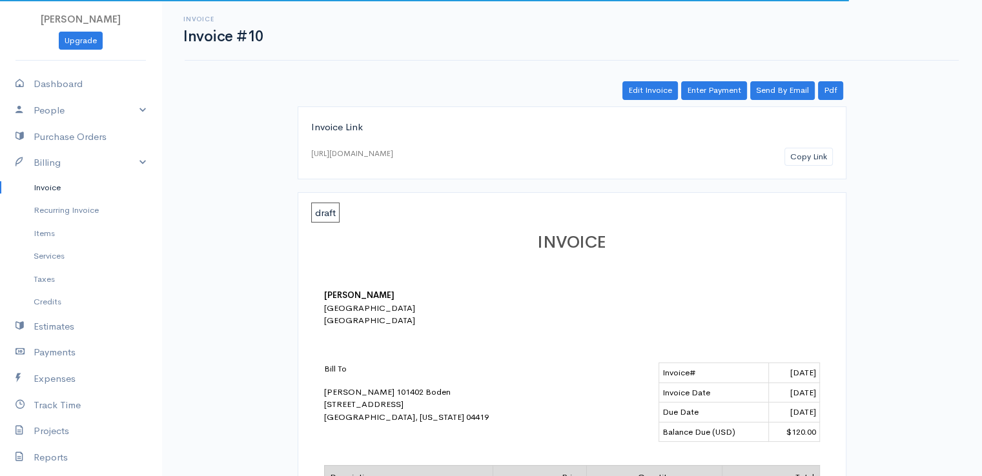
click at [41, 185] on link "Invoice" at bounding box center [80, 187] width 161 height 23
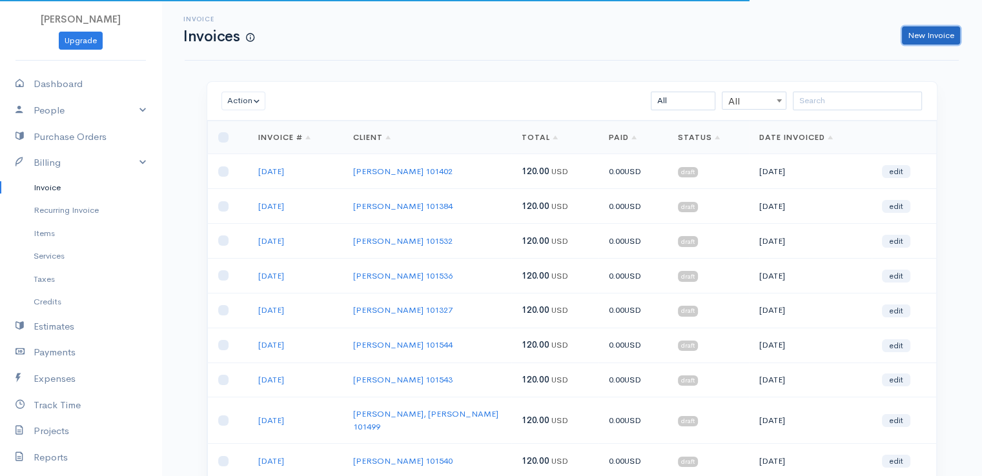
click at [934, 37] on link "New Invoice" at bounding box center [931, 35] width 58 height 19
select select "[GEOGRAPHIC_DATA]"
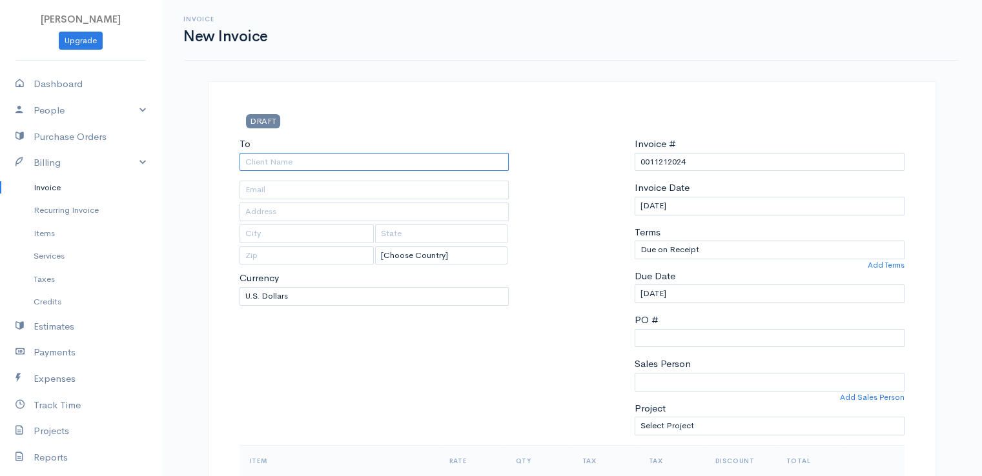
click at [300, 163] on input "To" at bounding box center [375, 162] width 270 height 19
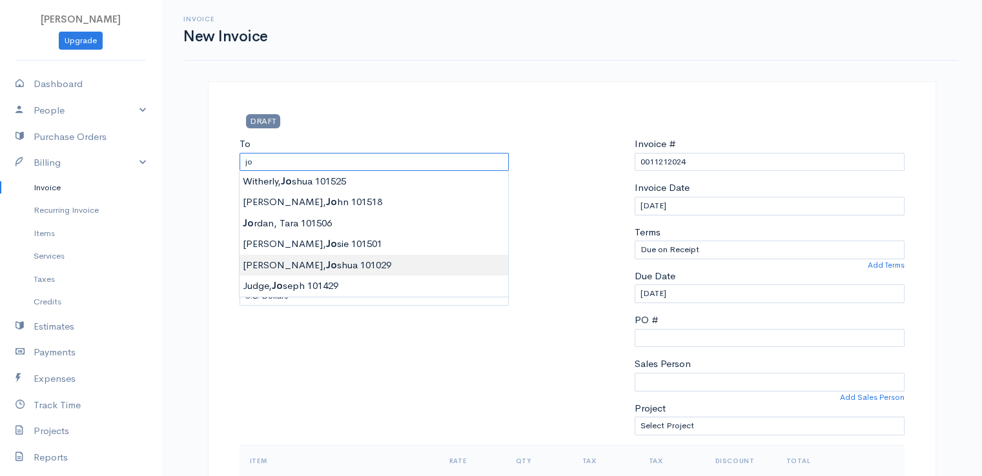
type input "[PERSON_NAME] 101029"
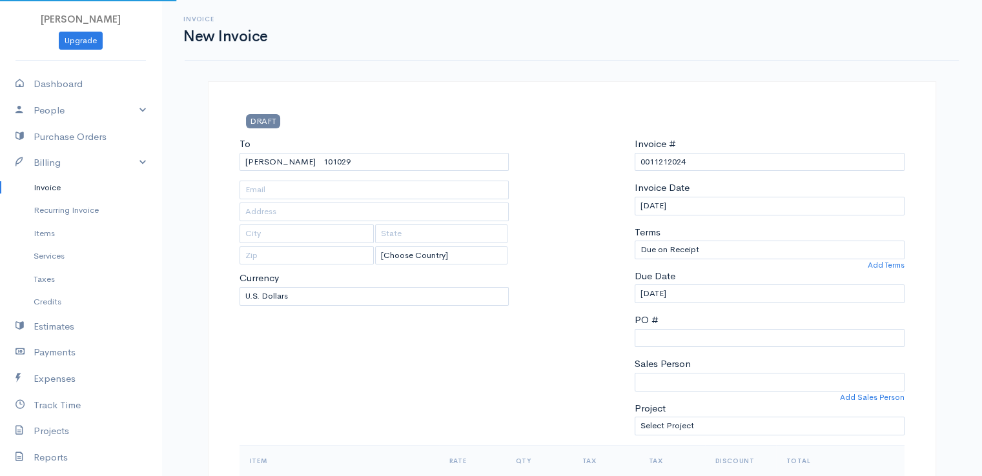
type input "38 Mt. [GEOGRAPHIC_DATA]"
type input "[GEOGRAPHIC_DATA]"
type input "[US_STATE]"
type input "04401"
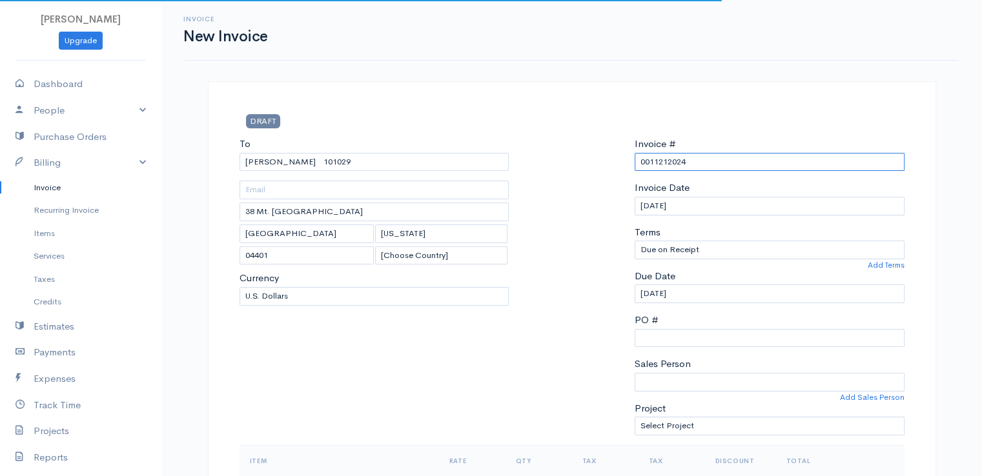
click at [657, 156] on input "0011212024" at bounding box center [770, 162] width 270 height 19
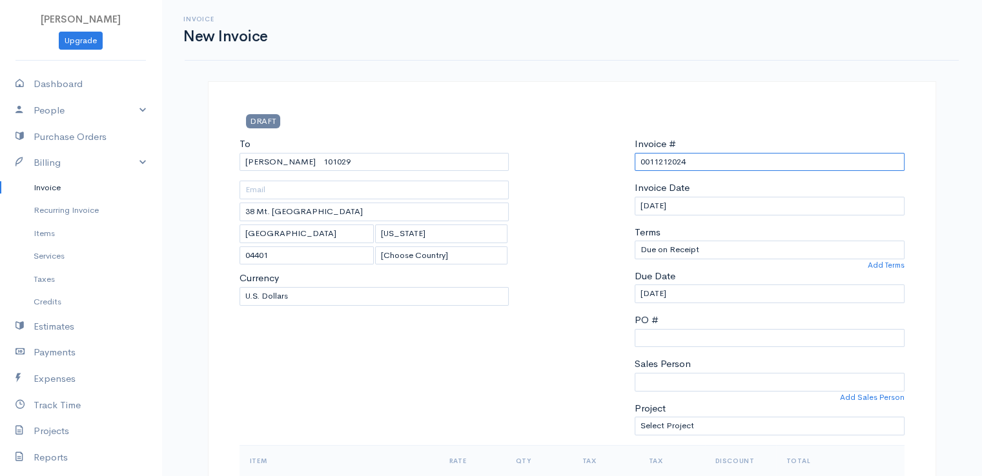
drag, startPoint x: 657, startPoint y: 156, endPoint x: 664, endPoint y: 155, distance: 7.8
click at [663, 156] on input "0011212024" at bounding box center [770, 162] width 270 height 19
paste input "[DATE]"
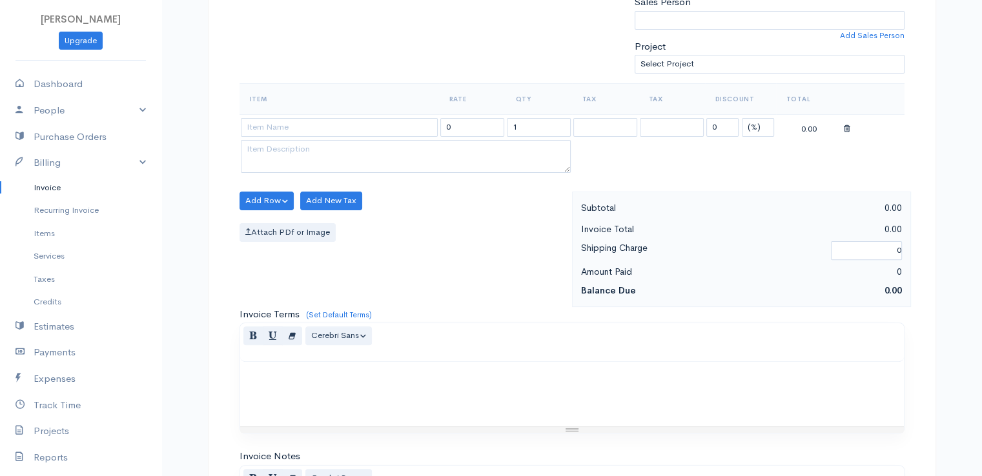
scroll to position [387, 0]
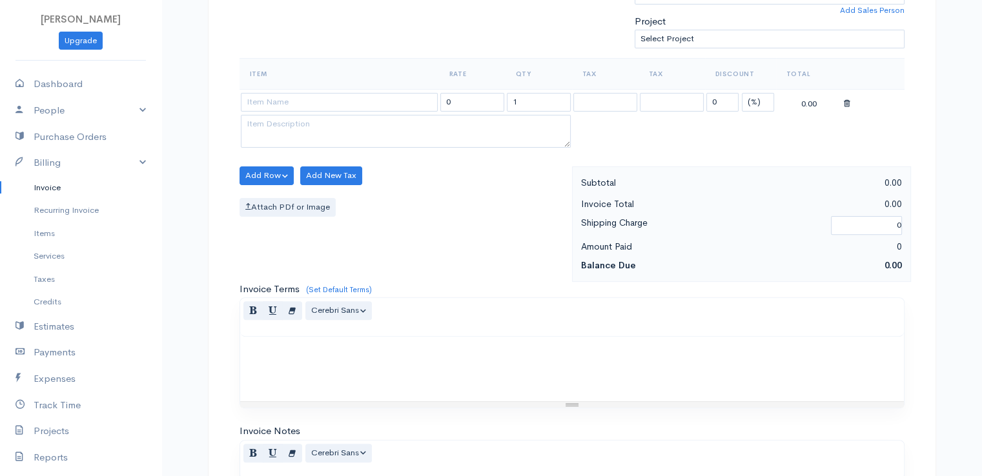
type input "[DATE]"
drag, startPoint x: 759, startPoint y: 97, endPoint x: 757, endPoint y: 104, distance: 7.4
click at [759, 99] on select "(%) Flat" at bounding box center [758, 102] width 32 height 19
select select "2"
click at [742, 93] on select "(%) Flat" at bounding box center [758, 102] width 32 height 19
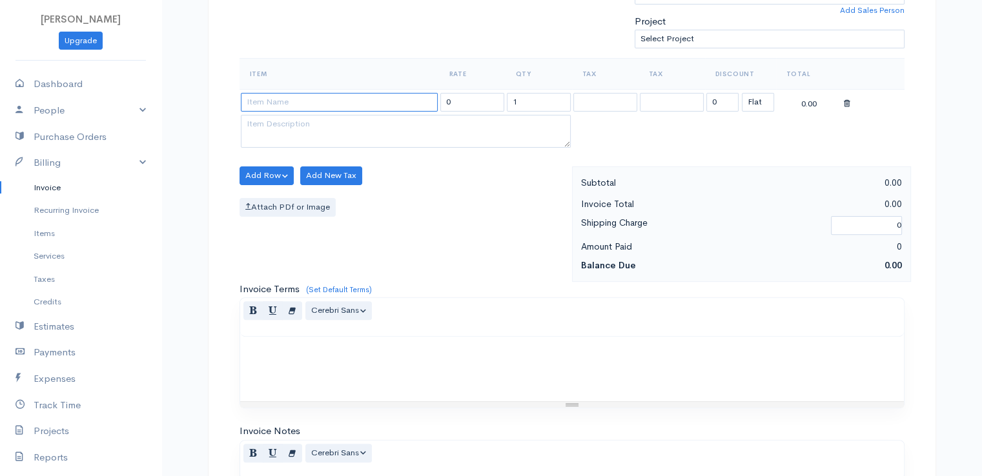
click at [412, 104] on input at bounding box center [339, 102] width 197 height 19
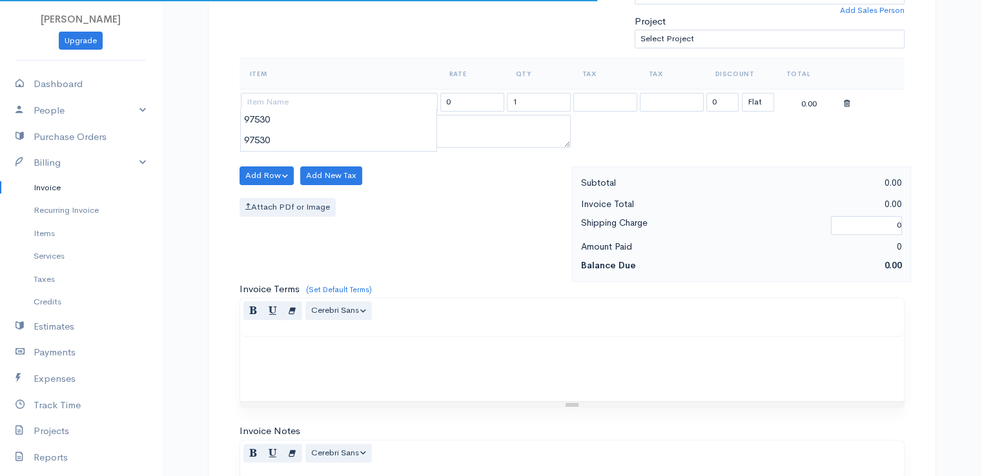
type input "97530"
type input "60.00"
drag, startPoint x: 412, startPoint y: 125, endPoint x: 423, endPoint y: 124, distance: 11.0
click at [413, 125] on body "[PERSON_NAME] Upgrade Dashboard People Clients Vendors Staff Users Purchase Ord…" at bounding box center [491, 171] width 982 height 1116
click at [526, 103] on input "1" at bounding box center [539, 102] width 64 height 19
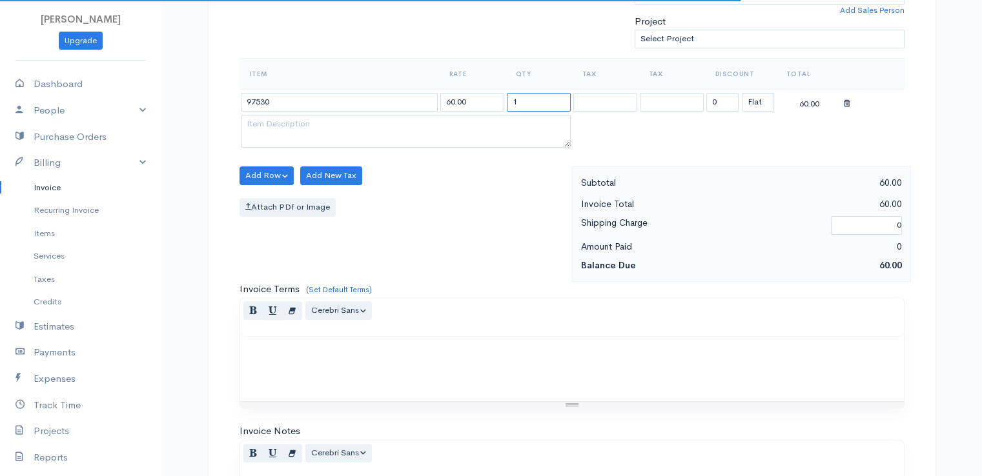
click at [527, 103] on input "1" at bounding box center [539, 102] width 64 height 19
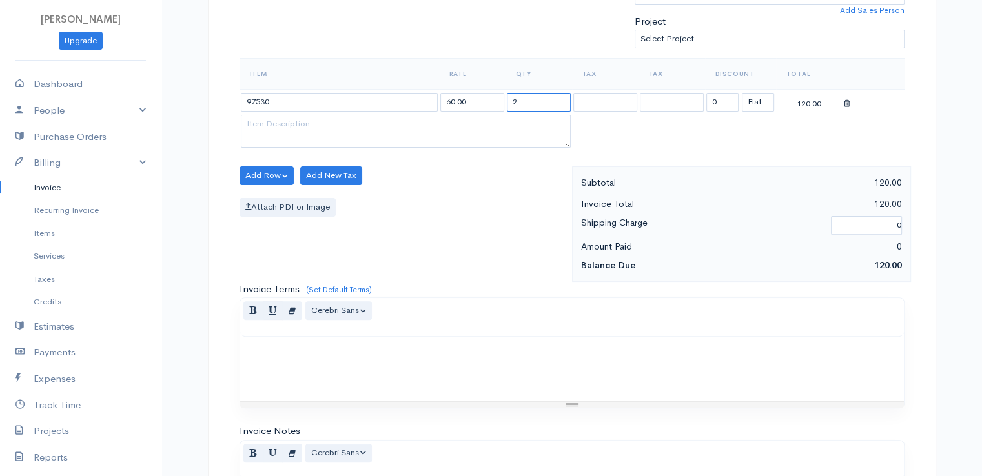
type input "2"
click at [488, 212] on div "Attach PDf or Image" at bounding box center [403, 207] width 326 height 19
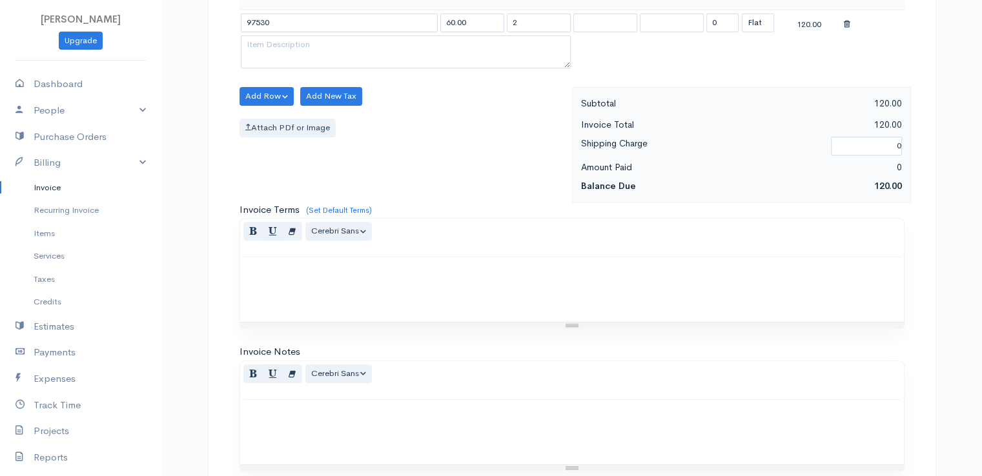
scroll to position [635, 0]
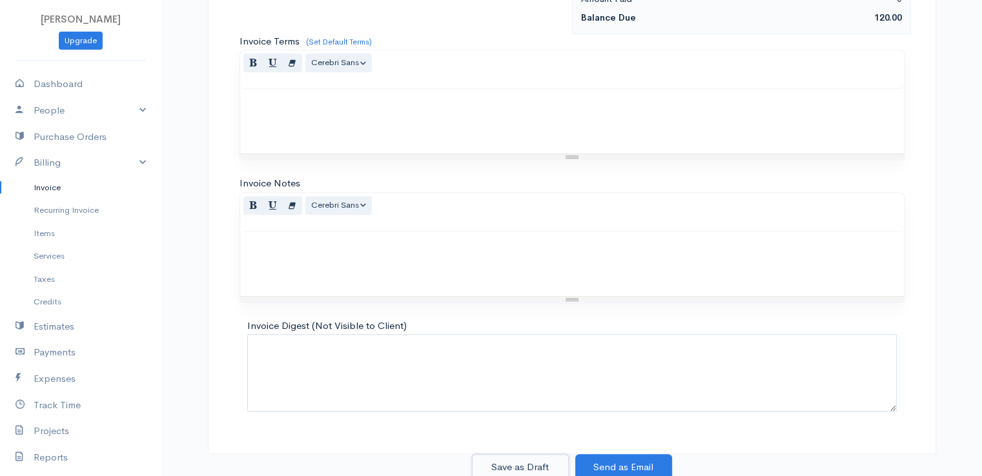
click at [512, 460] on button "Save as Draft" at bounding box center [520, 468] width 97 height 26
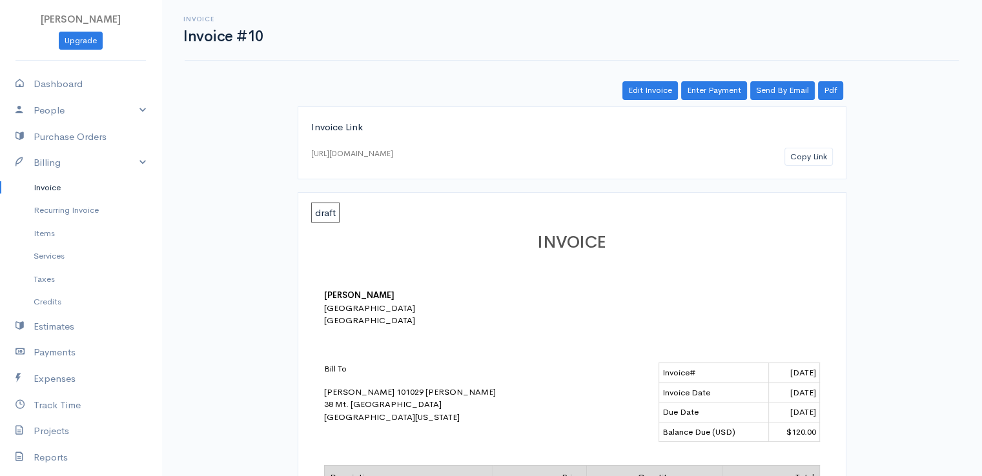
click at [51, 187] on link "Invoice" at bounding box center [80, 187] width 161 height 23
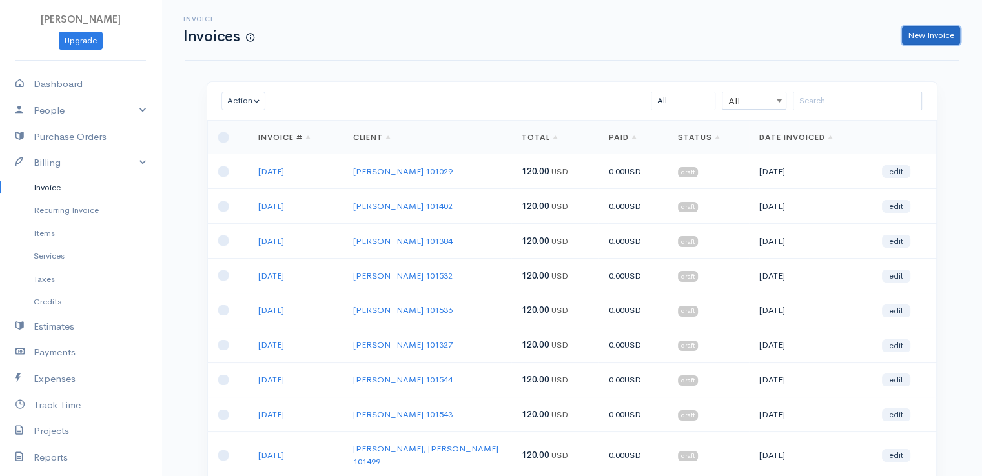
click at [932, 42] on link "New Invoice" at bounding box center [931, 35] width 58 height 19
select select "[GEOGRAPHIC_DATA]"
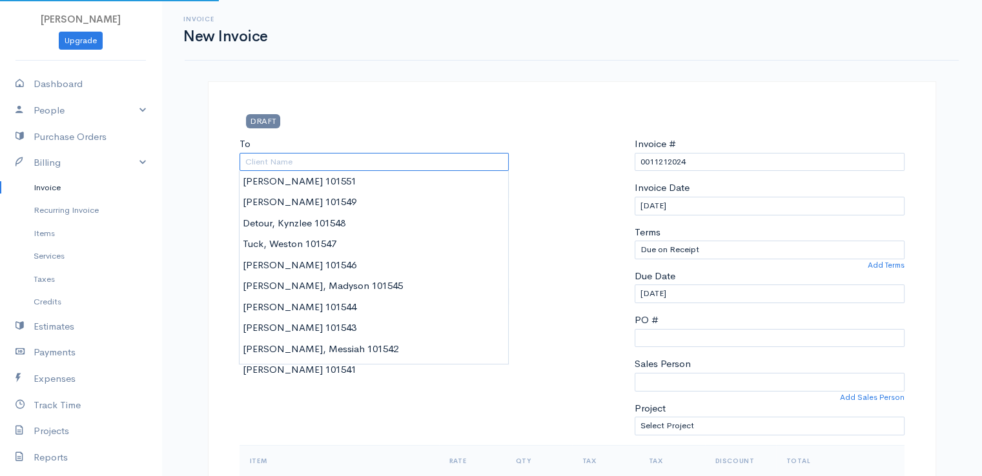
click at [281, 161] on input "To" at bounding box center [375, 162] width 270 height 19
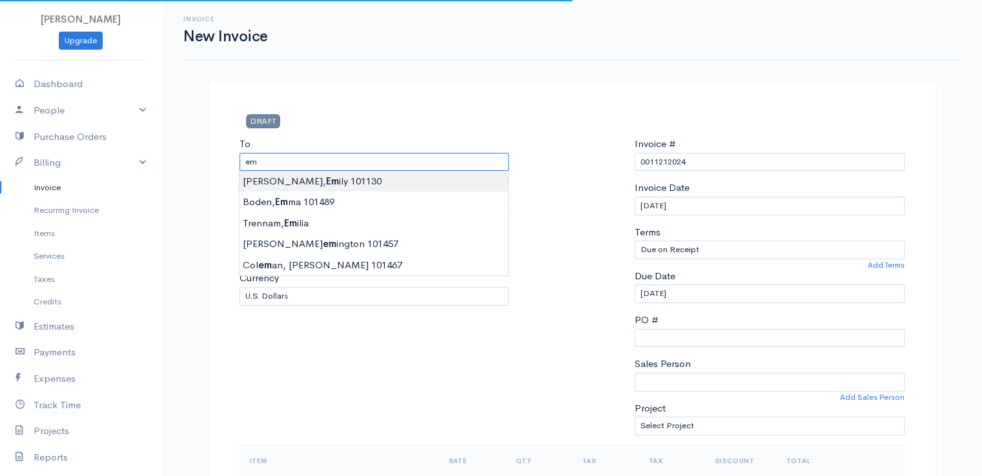
type input "[PERSON_NAME] 101130"
type input "38 Mt. [GEOGRAPHIC_DATA]"
type input "[GEOGRAPHIC_DATA]"
type input "[US_STATE]"
type input "04401"
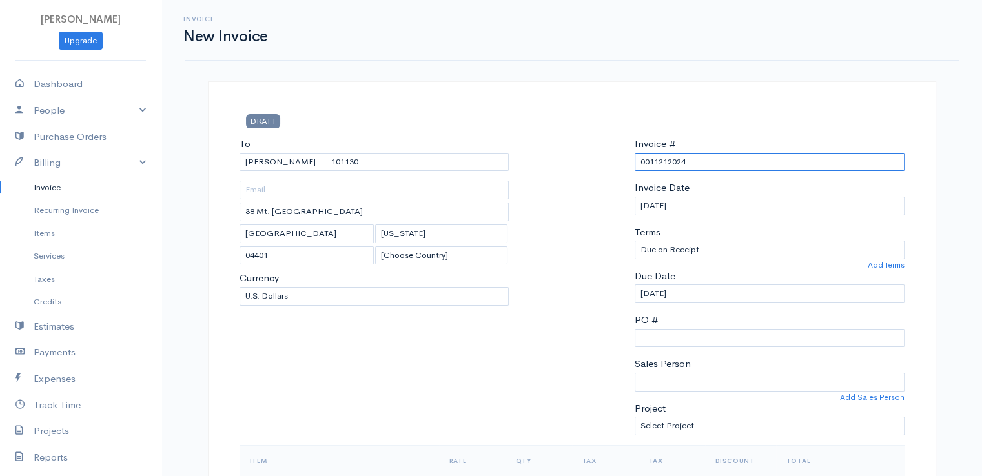
click at [656, 165] on input "0011212024" at bounding box center [770, 162] width 270 height 19
click at [656, 164] on input "0011212024" at bounding box center [770, 162] width 270 height 19
paste input "[DATE]"
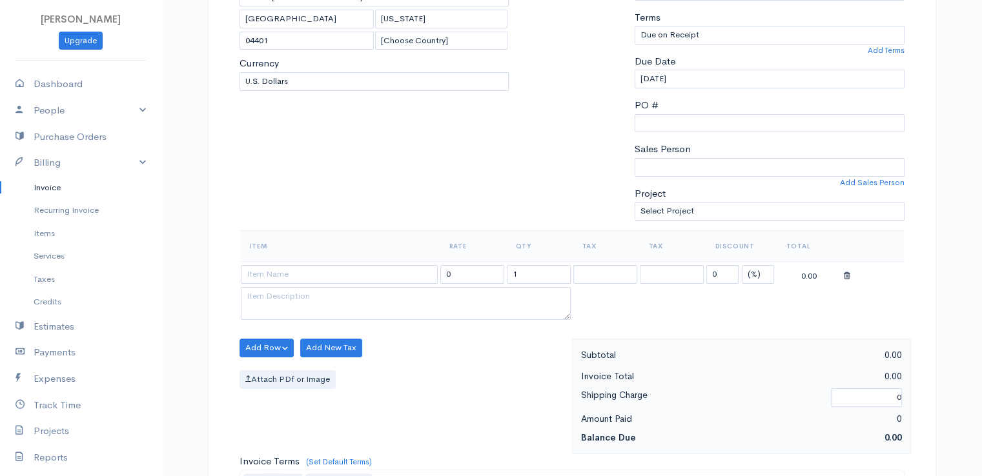
scroll to position [323, 0]
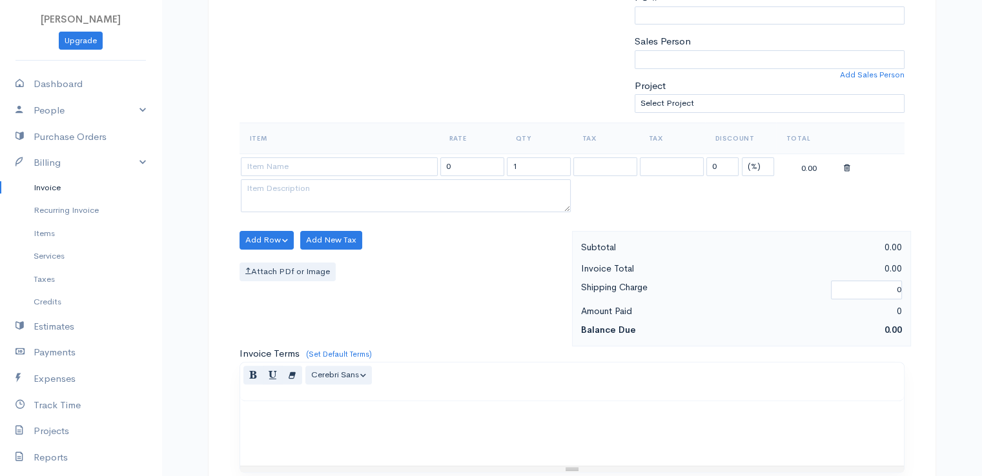
type input "[DATE]"
click at [759, 169] on select "(%) Flat" at bounding box center [758, 167] width 32 height 19
select select "2"
click at [742, 158] on select "(%) Flat" at bounding box center [758, 167] width 32 height 19
click at [536, 165] on input "1" at bounding box center [539, 167] width 64 height 19
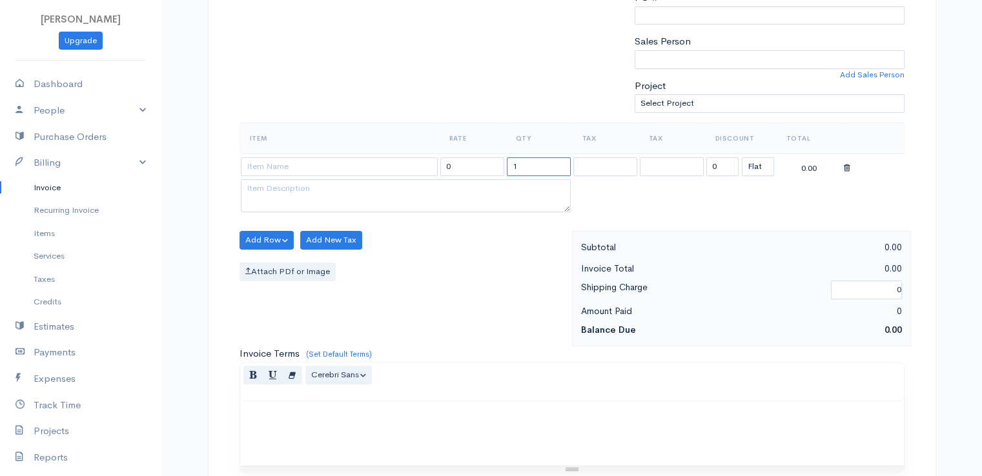
click at [539, 165] on input "1" at bounding box center [539, 167] width 64 height 19
click at [532, 165] on input "13" at bounding box center [539, 167] width 64 height 19
type input "3"
click at [347, 168] on input at bounding box center [339, 167] width 197 height 19
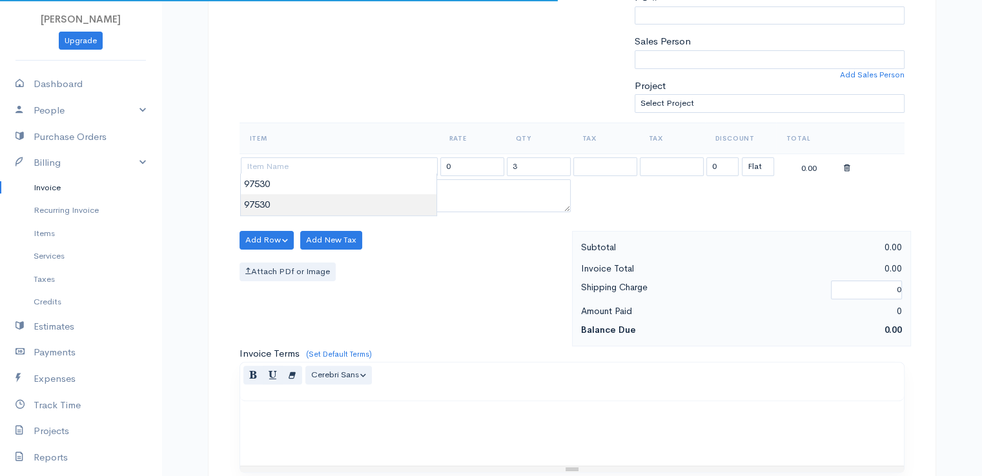
type input "97530"
type input "60.00"
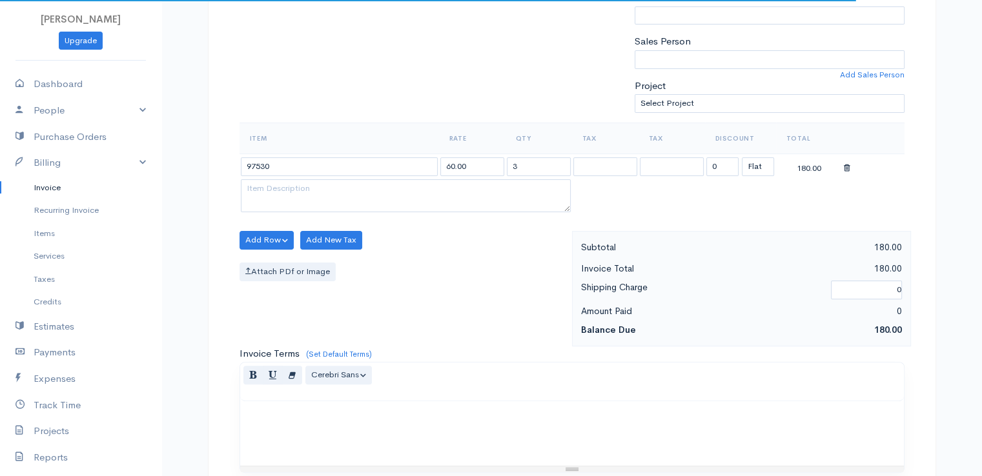
drag, startPoint x: 351, startPoint y: 196, endPoint x: 455, endPoint y: 236, distance: 111.4
click at [353, 195] on body "[PERSON_NAME] Upgrade Dashboard People Clients Vendors Staff Users Purchase Ord…" at bounding box center [491, 235] width 982 height 1116
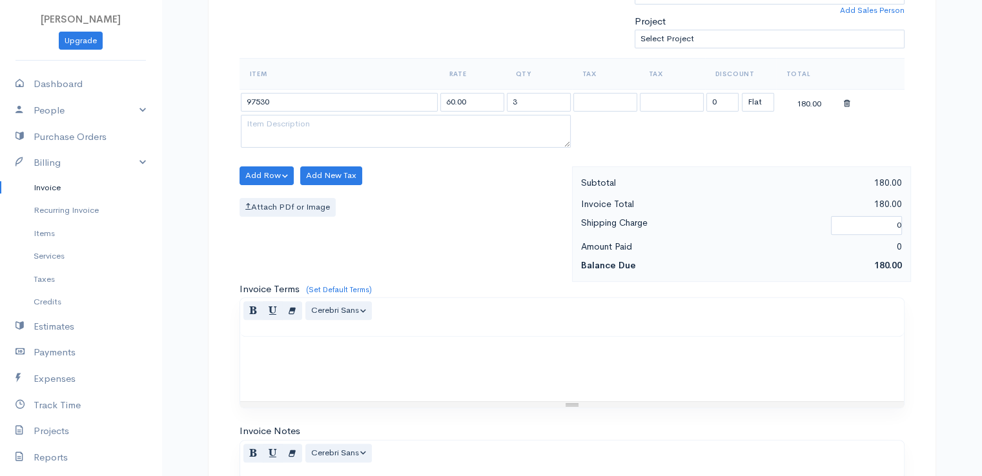
scroll to position [635, 0]
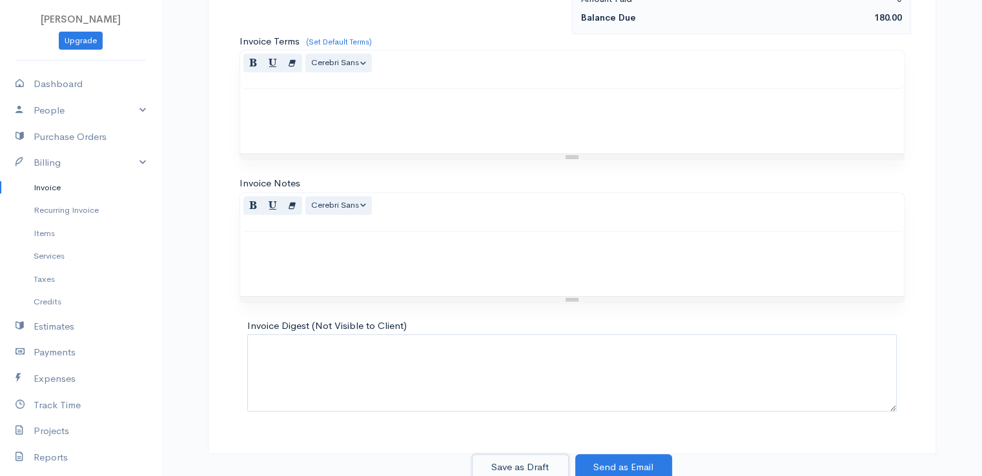
click at [519, 459] on button "Save as Draft" at bounding box center [520, 468] width 97 height 26
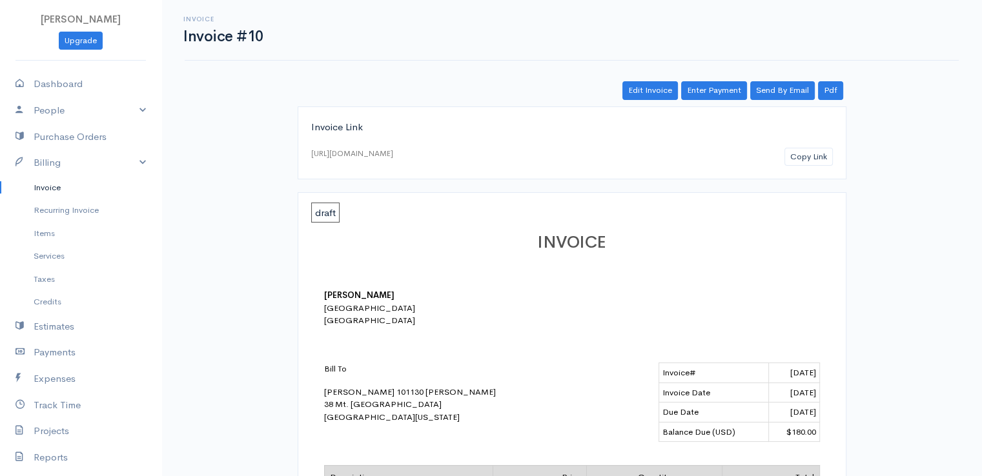
click at [50, 187] on link "Invoice" at bounding box center [80, 187] width 161 height 23
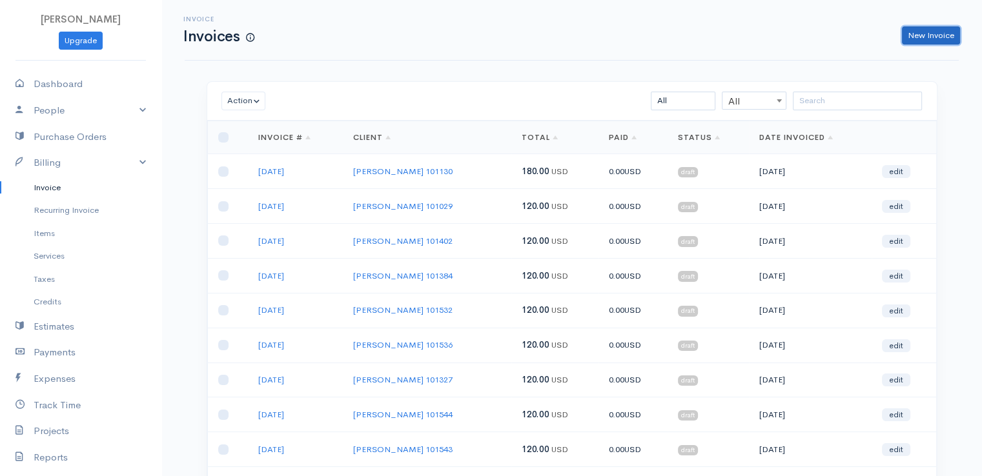
click at [922, 38] on link "New Invoice" at bounding box center [931, 35] width 58 height 19
select select "[GEOGRAPHIC_DATA]"
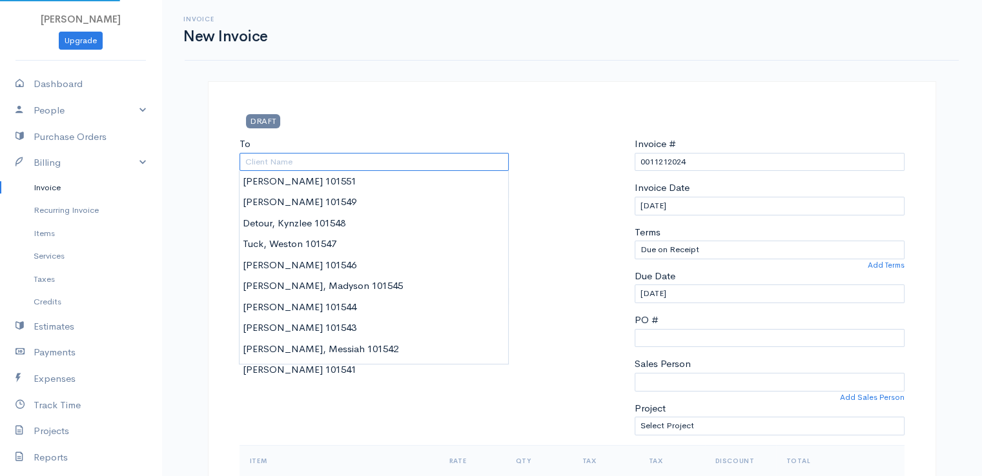
click at [263, 163] on input "To" at bounding box center [375, 162] width 270 height 19
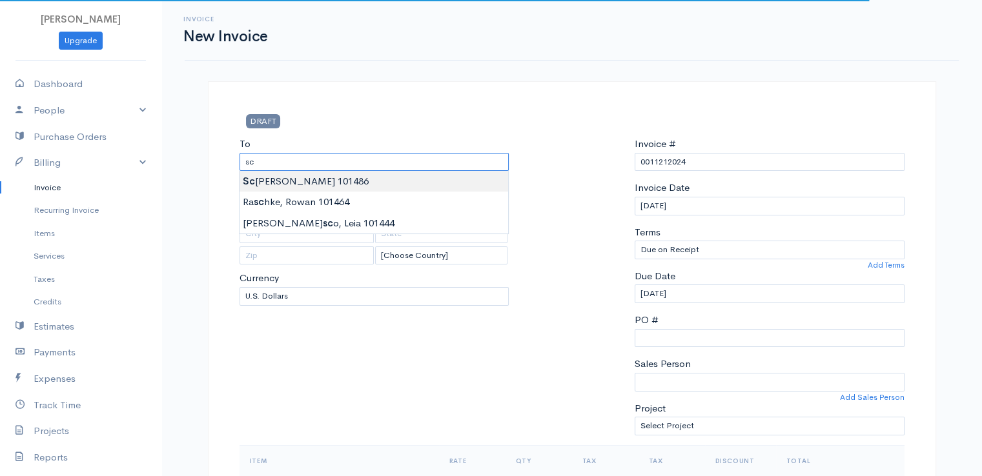
type input "[PERSON_NAME] 101486"
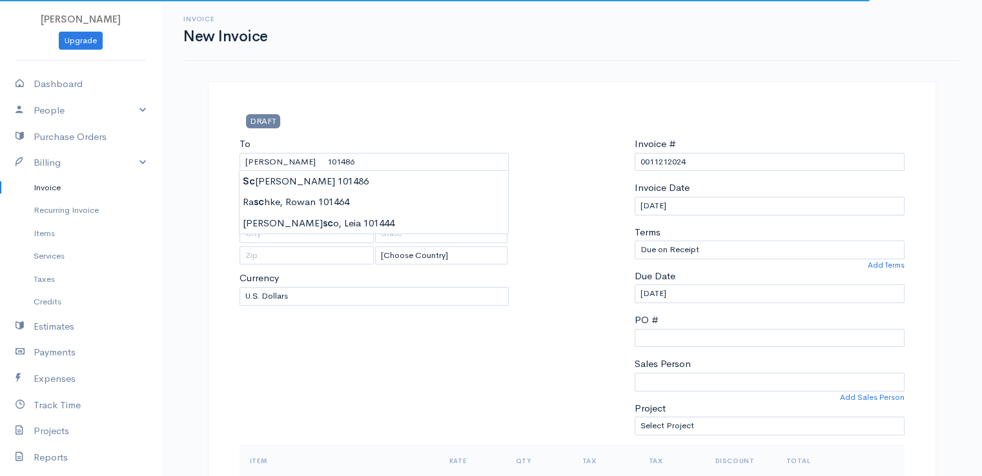
drag, startPoint x: 267, startPoint y: 179, endPoint x: 284, endPoint y: 176, distance: 17.7
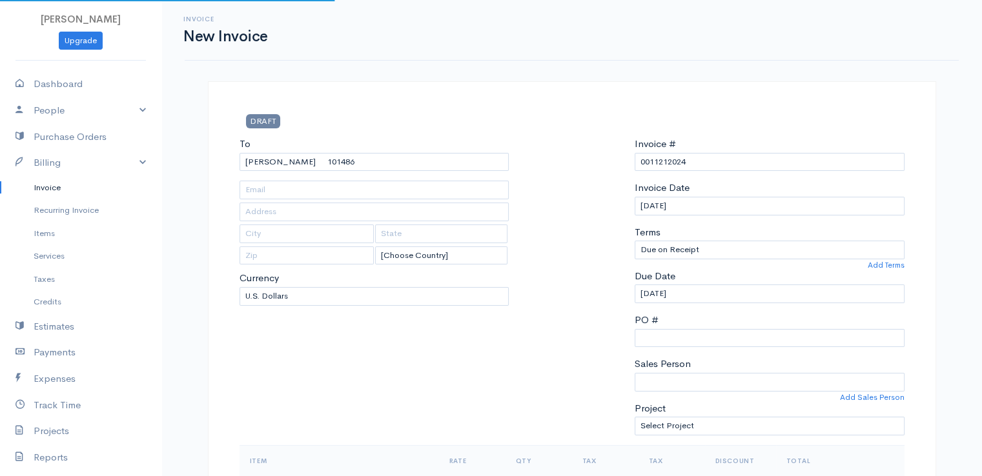
type input "[STREET_ADDRESS]"
type input "[PERSON_NAME]"
type input "[US_STATE]"
type input "04412"
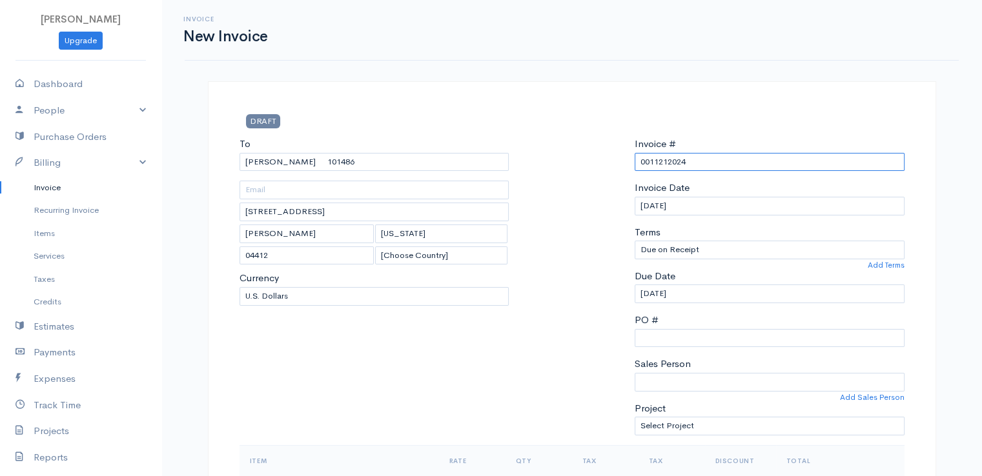
click at [649, 161] on input "0011212024" at bounding box center [770, 162] width 270 height 19
click at [650, 161] on input "0011212024" at bounding box center [770, 162] width 270 height 19
paste input "[DATE]"
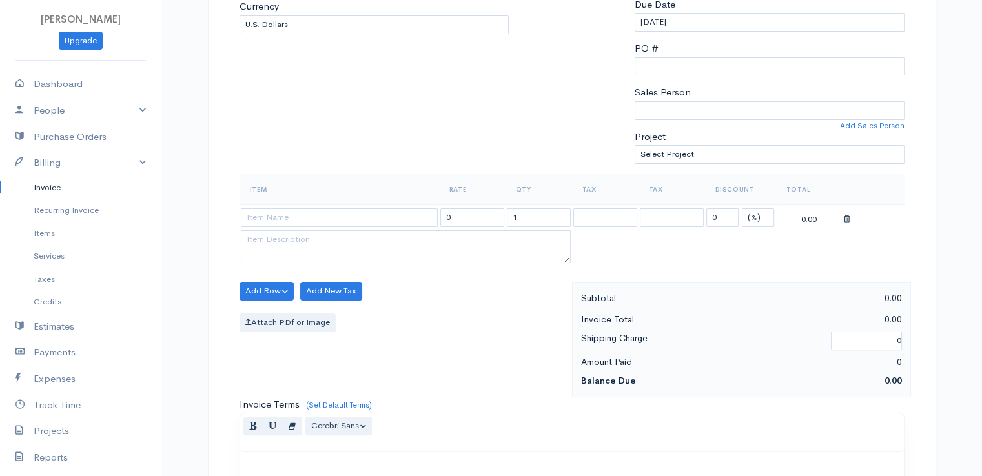
scroll to position [323, 0]
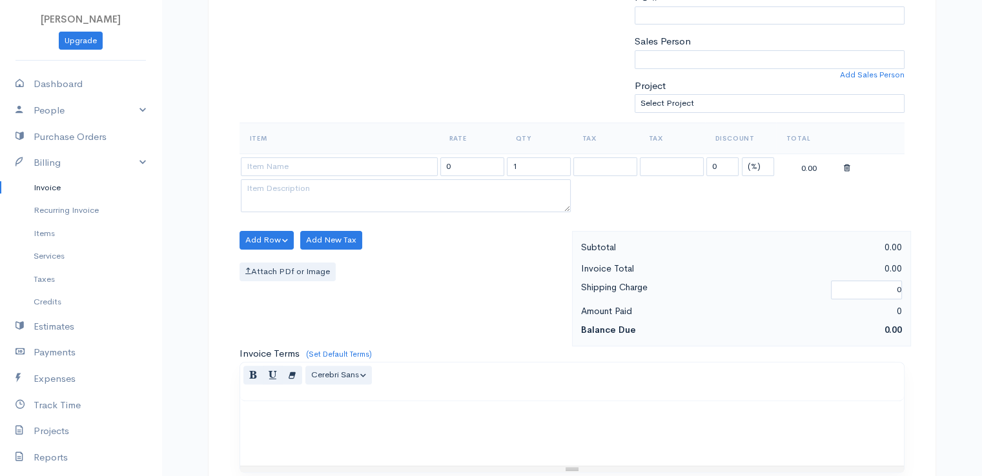
type input "[DATE]"
drag, startPoint x: 751, startPoint y: 160, endPoint x: 751, endPoint y: 172, distance: 11.6
click at [751, 160] on select "(%) Flat" at bounding box center [758, 167] width 32 height 19
select select "2"
click at [742, 158] on select "(%) Flat" at bounding box center [758, 167] width 32 height 19
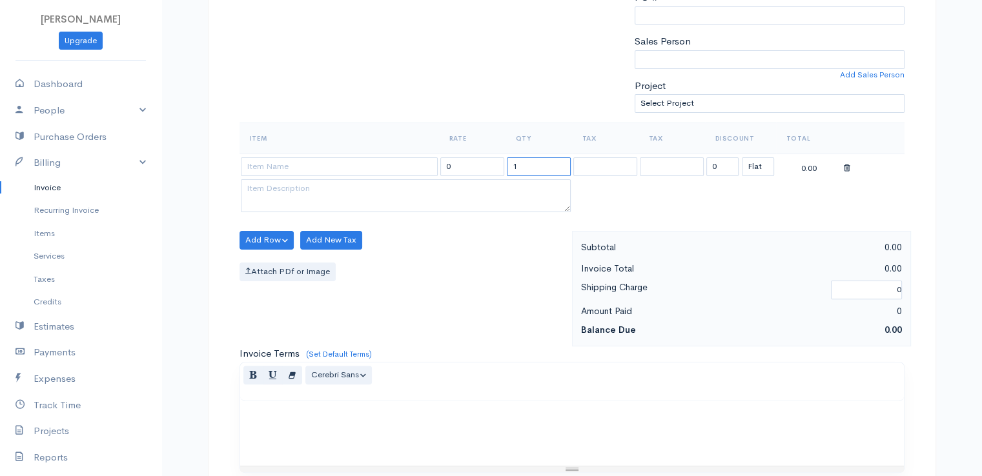
click at [519, 163] on input "1" at bounding box center [539, 167] width 64 height 19
type input "3"
click at [333, 163] on input at bounding box center [339, 167] width 197 height 19
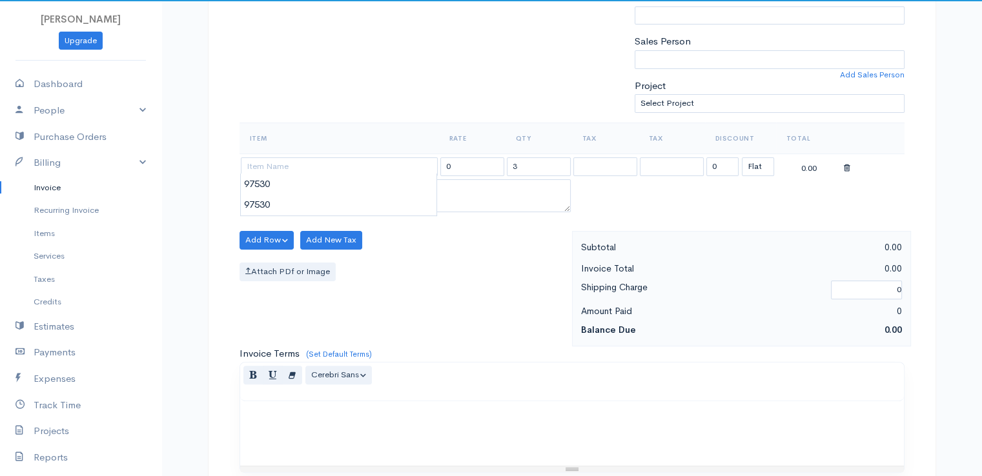
type input "97530"
type input "60.00"
click at [335, 187] on body "[PERSON_NAME] Upgrade Dashboard People Clients Vendors Staff Users Purchase Ord…" at bounding box center [491, 235] width 982 height 1116
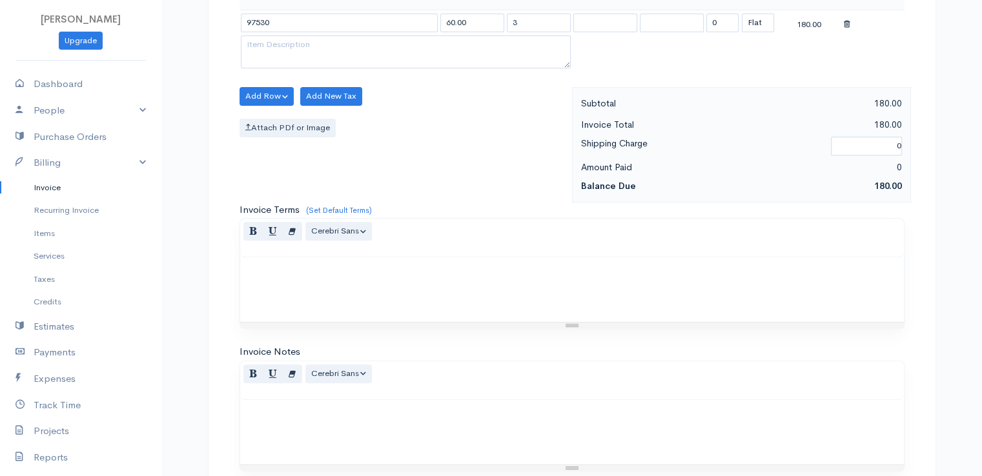
scroll to position [635, 0]
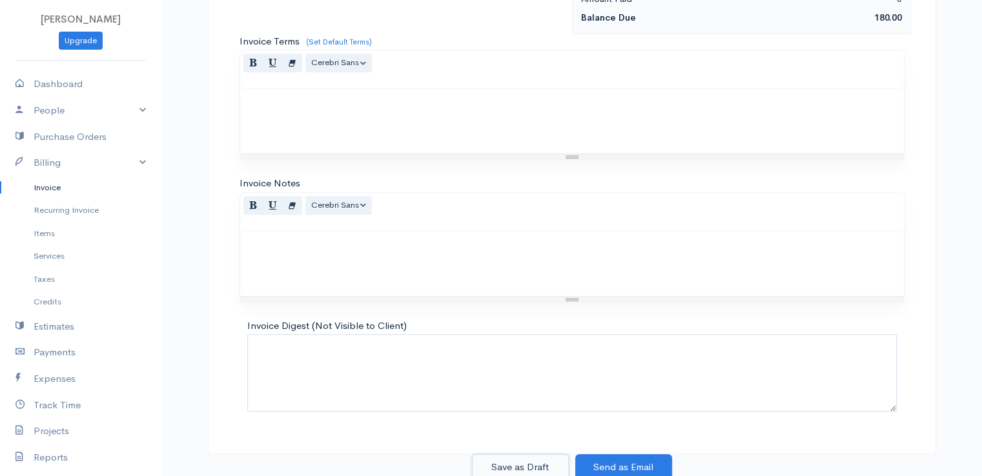
click at [518, 465] on button "Save as Draft" at bounding box center [520, 468] width 97 height 26
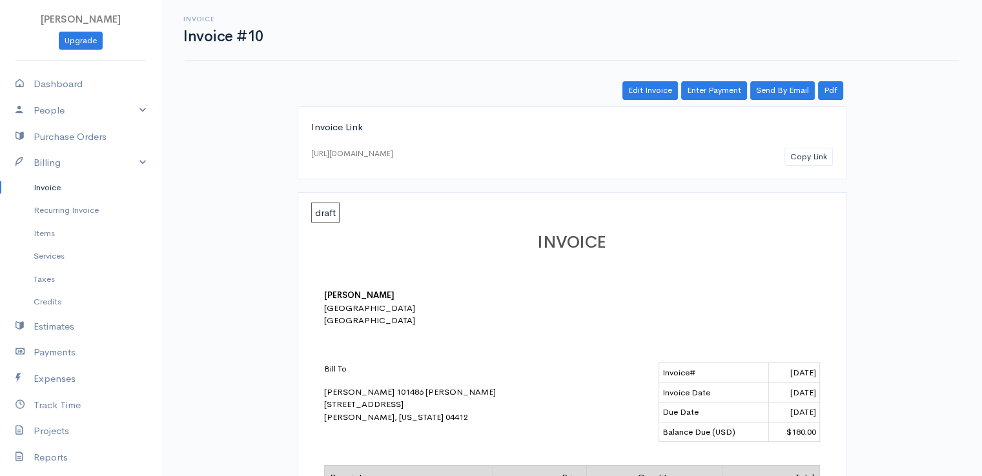
click at [38, 187] on link "Invoice" at bounding box center [80, 187] width 161 height 23
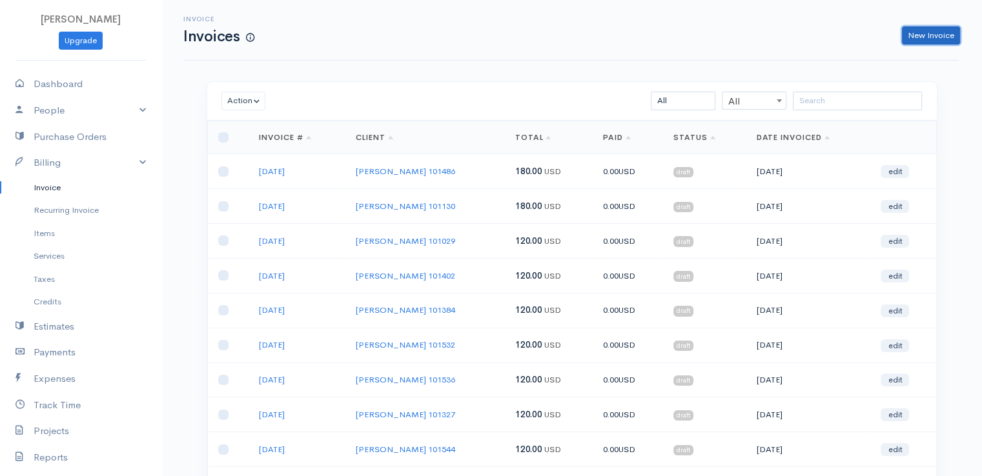
click at [926, 36] on link "New Invoice" at bounding box center [931, 35] width 58 height 19
select select "[GEOGRAPHIC_DATA]"
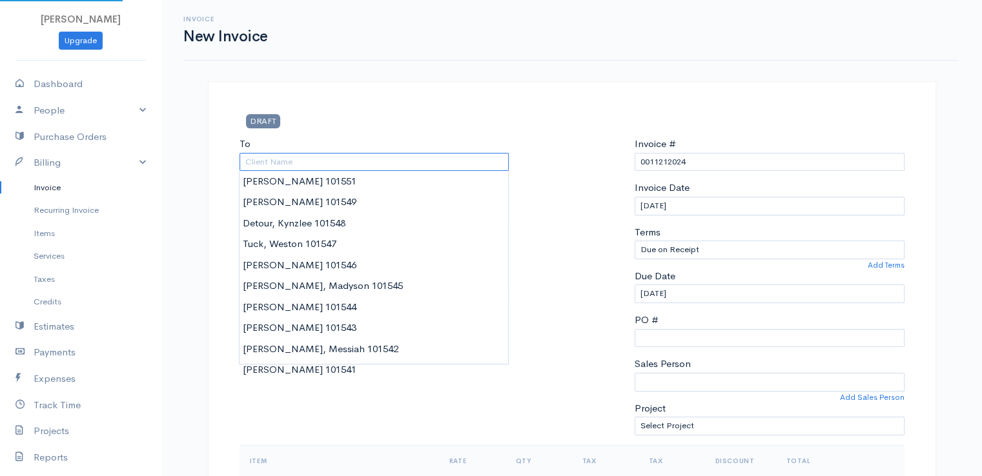
click at [291, 165] on input "To" at bounding box center [375, 162] width 270 height 19
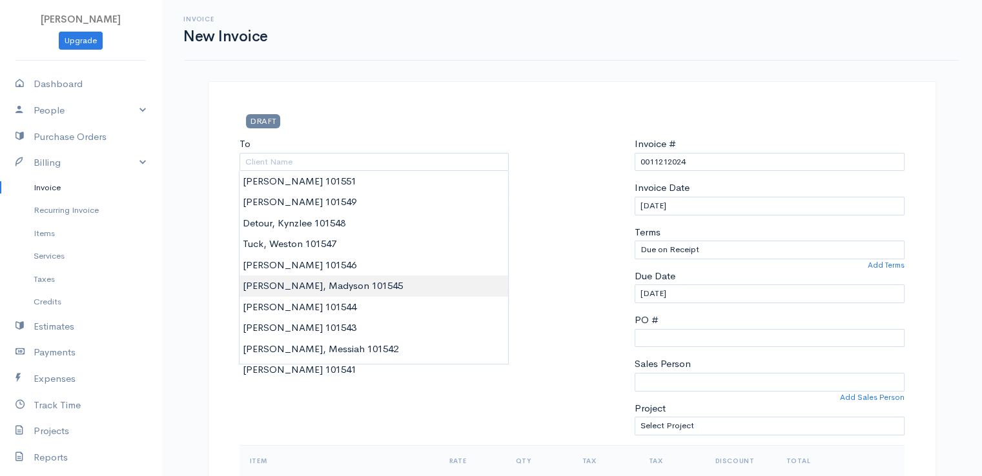
type input "[PERSON_NAME], Madyson 101545"
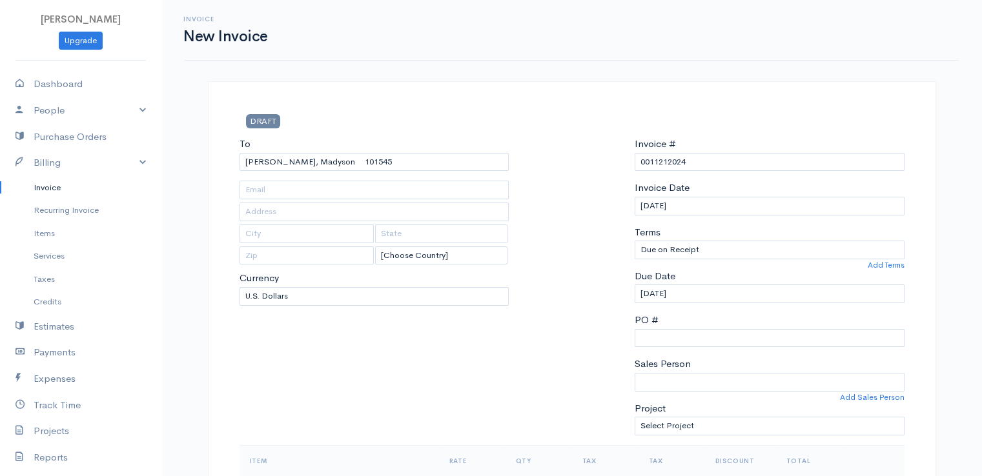
drag, startPoint x: 284, startPoint y: 290, endPoint x: 301, endPoint y: 285, distance: 17.4
type input "[STREET_ADDRESS][PERSON_NAME]"
type input "Stetson"
type input "[US_STATE]"
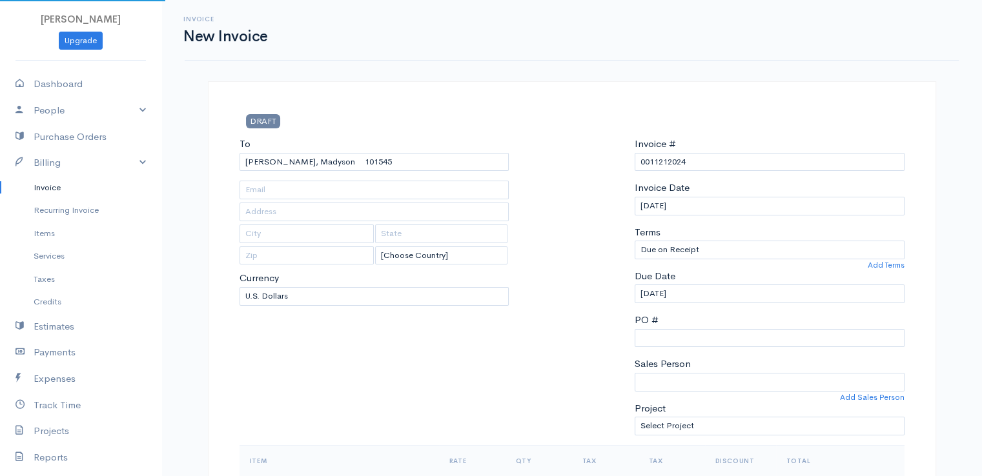
type input "04488"
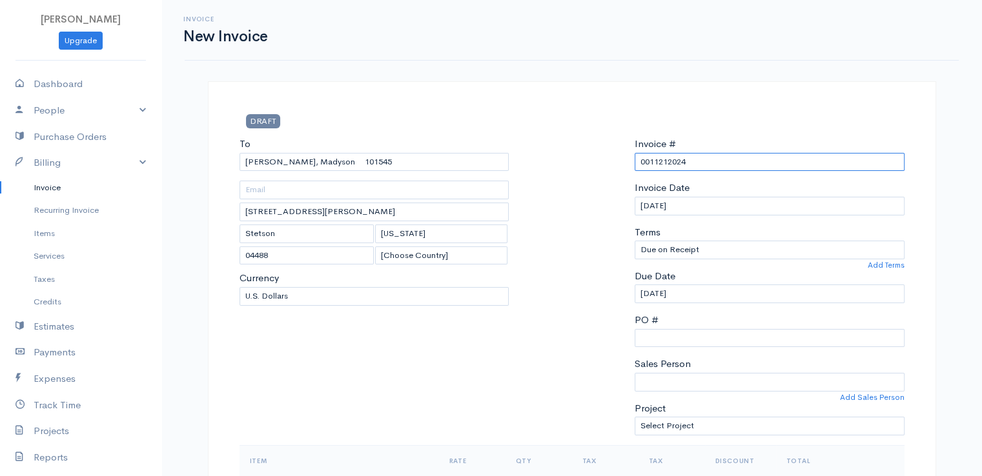
click at [658, 161] on input "0011212024" at bounding box center [770, 162] width 270 height 19
paste input "[DATE]"
click at [655, 163] on input "[DATE]" at bounding box center [770, 162] width 270 height 19
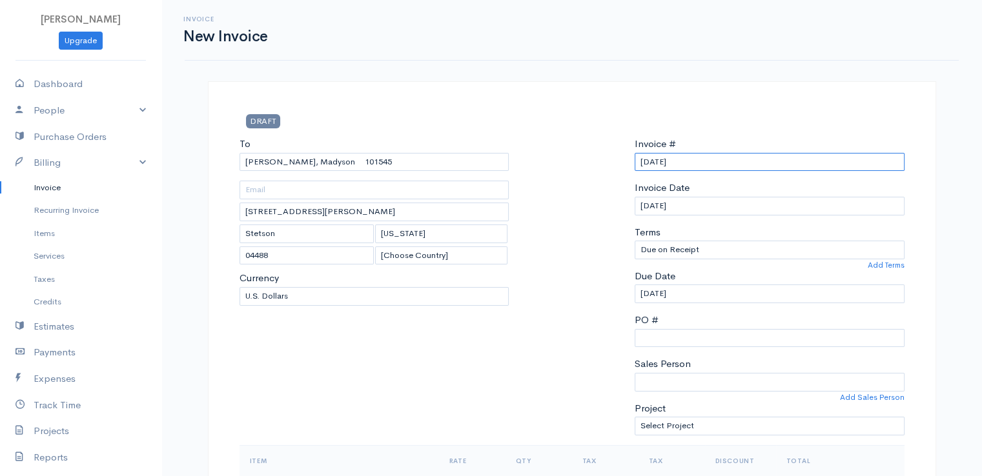
drag, startPoint x: 690, startPoint y: 163, endPoint x: 656, endPoint y: 165, distance: 34.2
click at [635, 169] on input "[DATE]" at bounding box center [770, 162] width 270 height 19
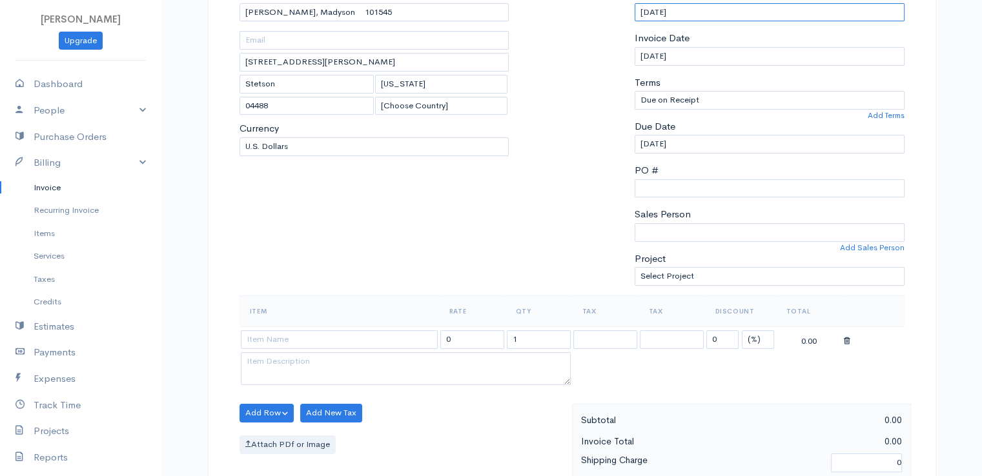
scroll to position [323, 0]
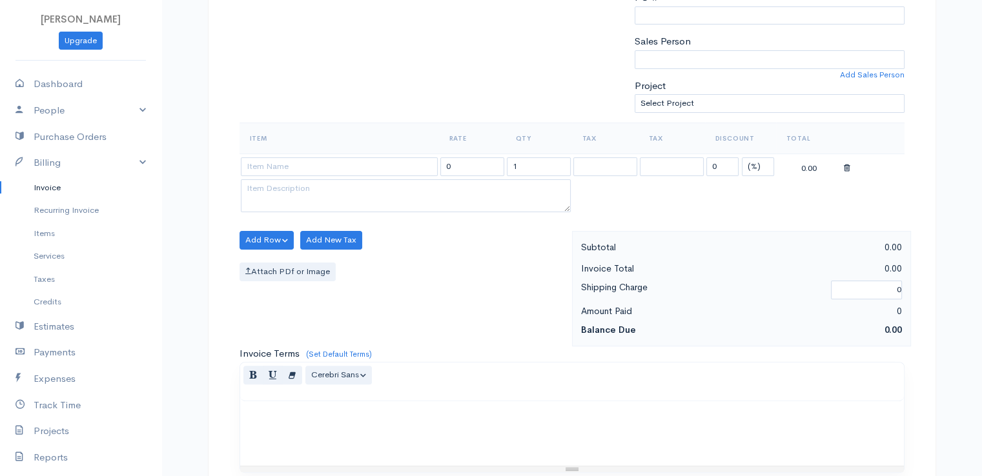
type input "[DATE]"
click at [751, 166] on select "(%) Flat" at bounding box center [758, 167] width 32 height 19
select select "2"
click at [742, 158] on select "(%) Flat" at bounding box center [758, 167] width 32 height 19
click at [551, 163] on input "1" at bounding box center [539, 167] width 64 height 19
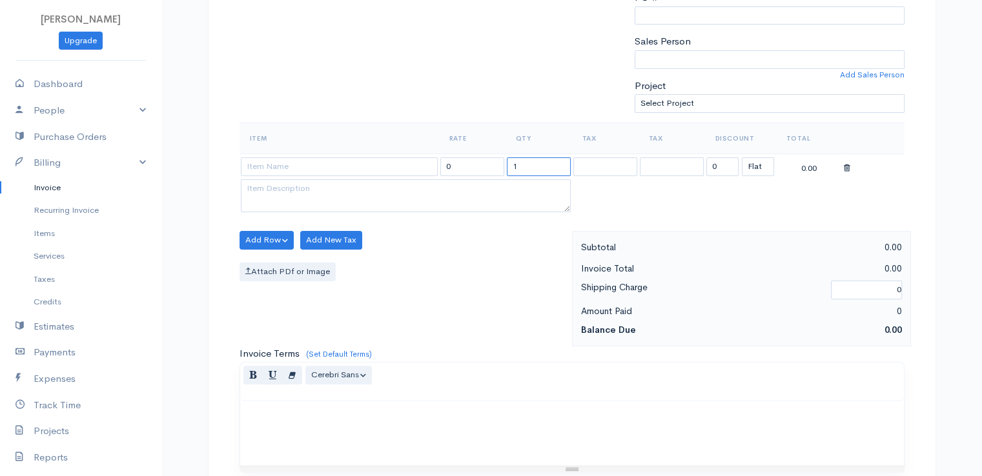
click at [551, 163] on input "1" at bounding box center [539, 167] width 64 height 19
type input "2"
click at [377, 169] on input at bounding box center [339, 167] width 197 height 19
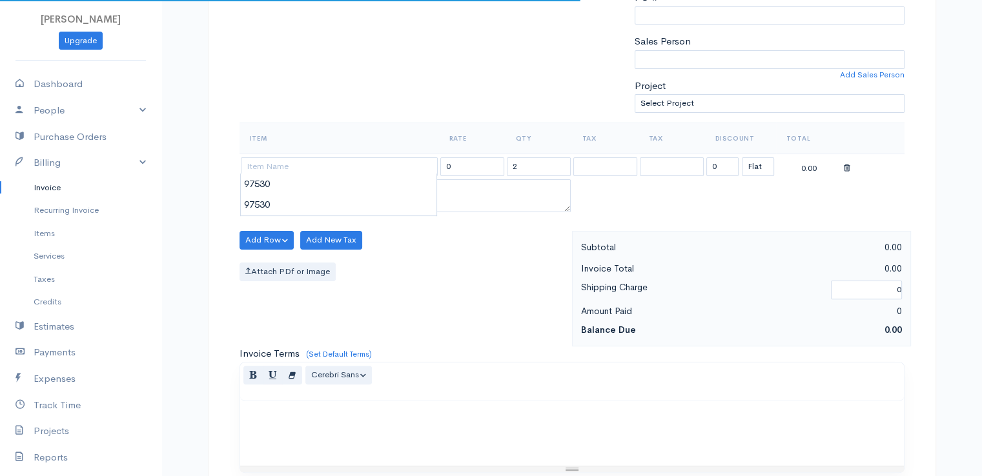
type input "97530"
type input "60.00"
click at [378, 196] on body "[PERSON_NAME] Upgrade Dashboard People Clients Vendors Staff Users Purchase Ord…" at bounding box center [491, 235] width 982 height 1116
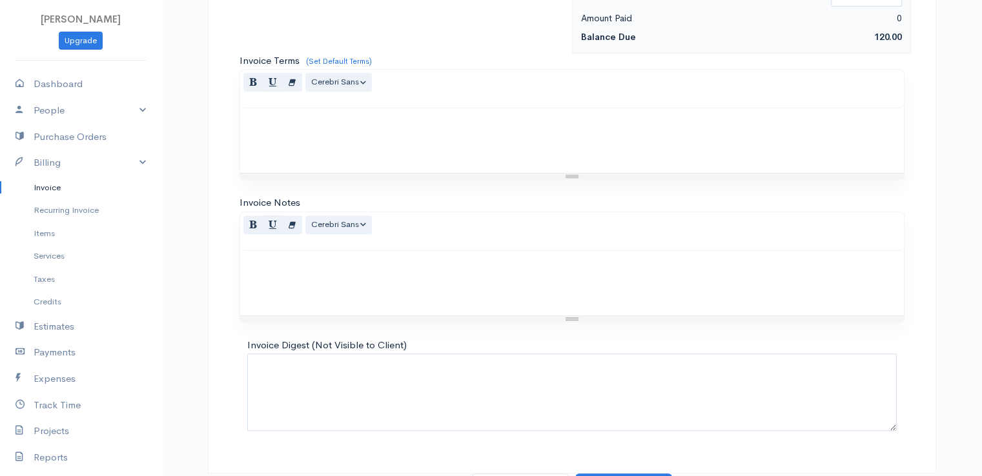
scroll to position [635, 0]
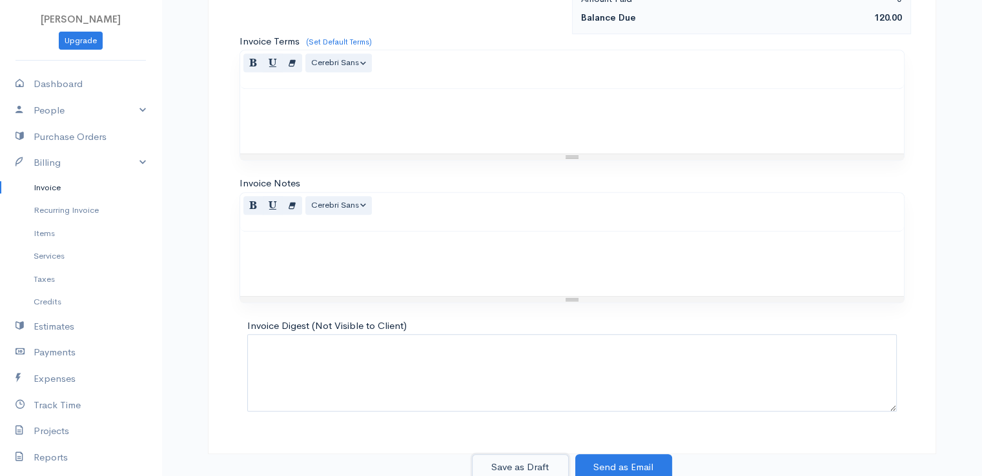
click at [515, 459] on button "Save as Draft" at bounding box center [520, 468] width 97 height 26
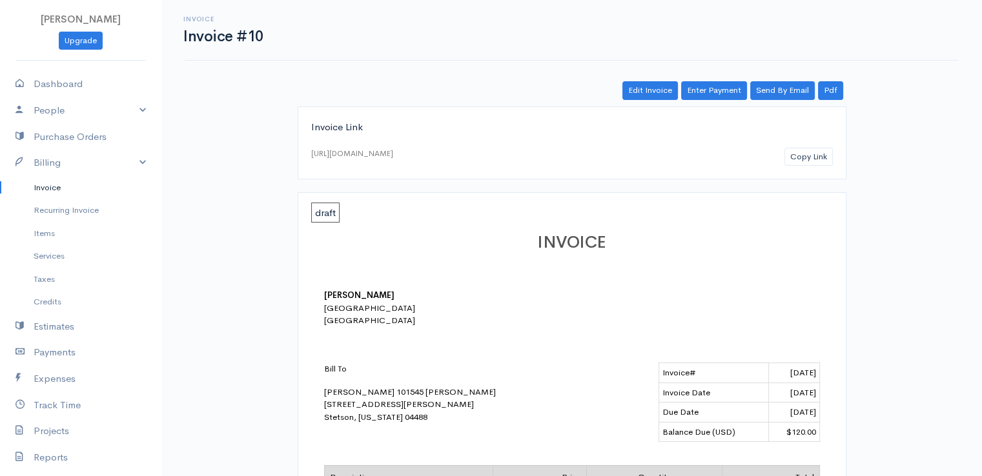
drag, startPoint x: 50, startPoint y: 187, endPoint x: 62, endPoint y: 186, distance: 11.6
click at [51, 187] on link "Invoice" at bounding box center [80, 187] width 161 height 23
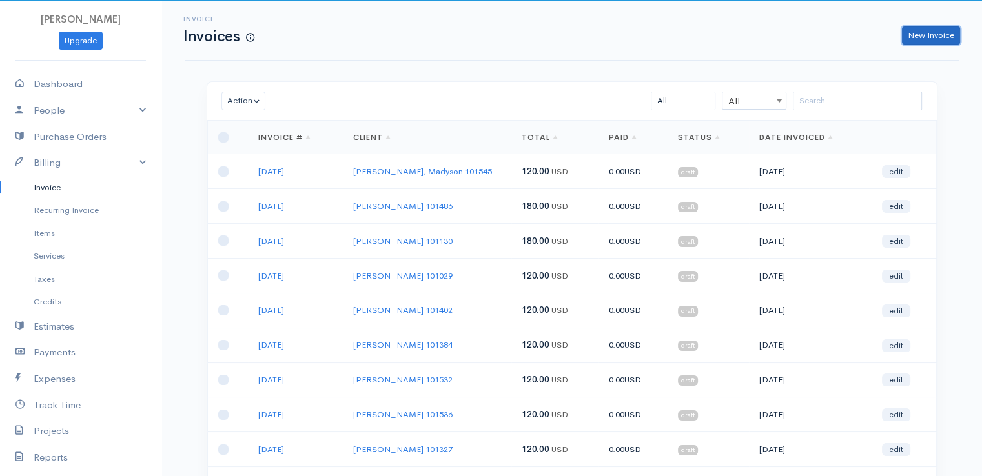
click at [928, 37] on link "New Invoice" at bounding box center [931, 35] width 58 height 19
select select "[GEOGRAPHIC_DATA]"
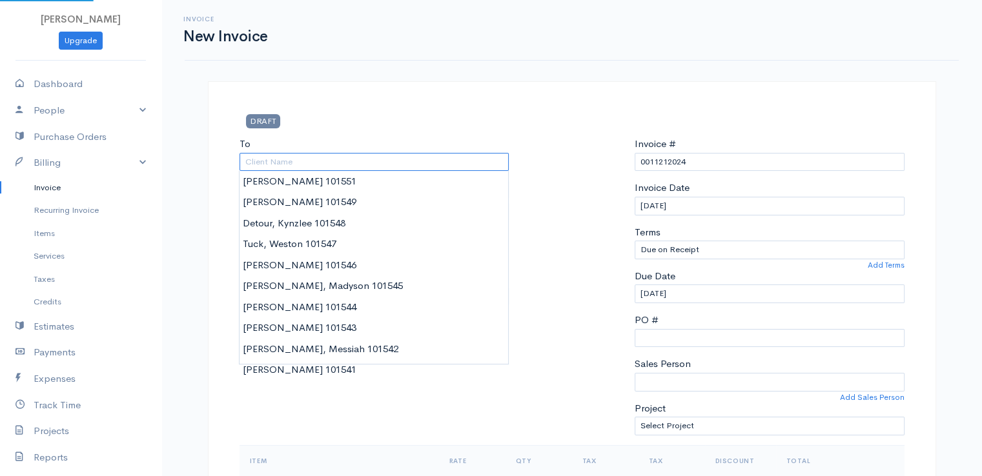
click at [369, 165] on input "To" at bounding box center [375, 162] width 270 height 19
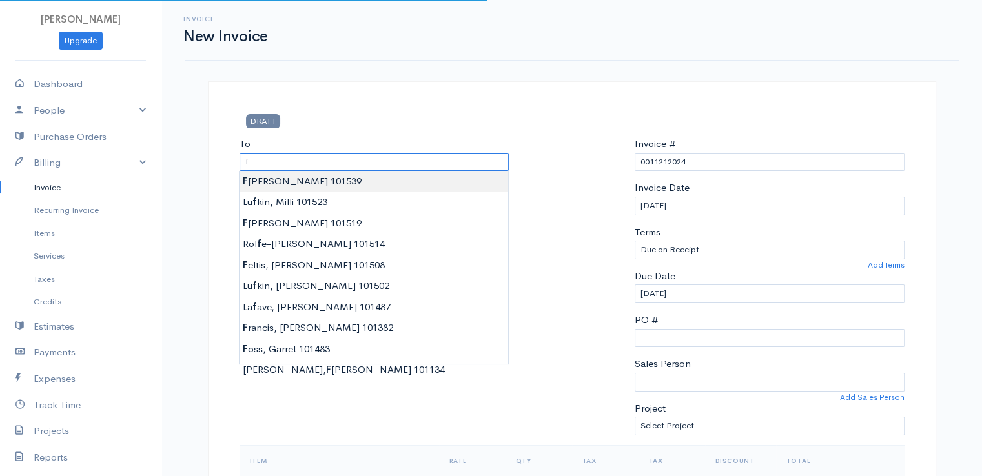
type input "[PERSON_NAME] 101539"
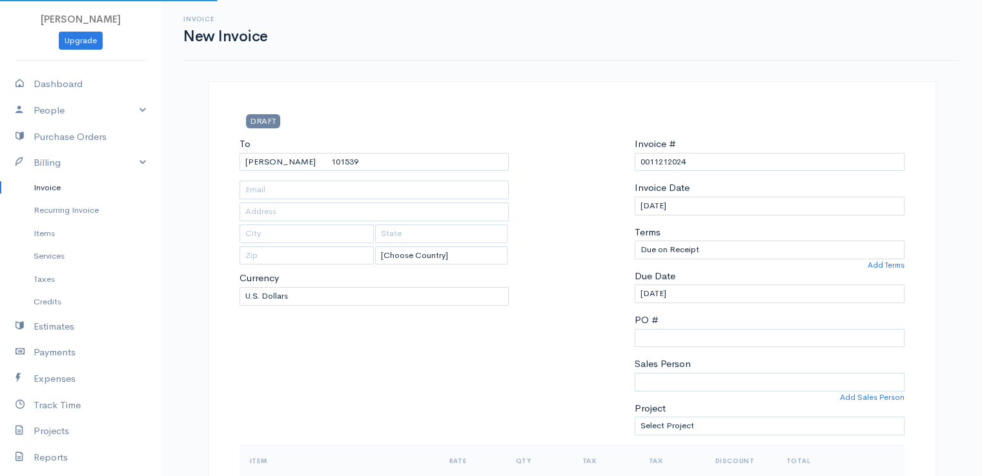
type input "[STREET_ADDRESS][PERSON_NAME]"
type input "[GEOGRAPHIC_DATA]"
type input "[US_STATE]"
type input "04401"
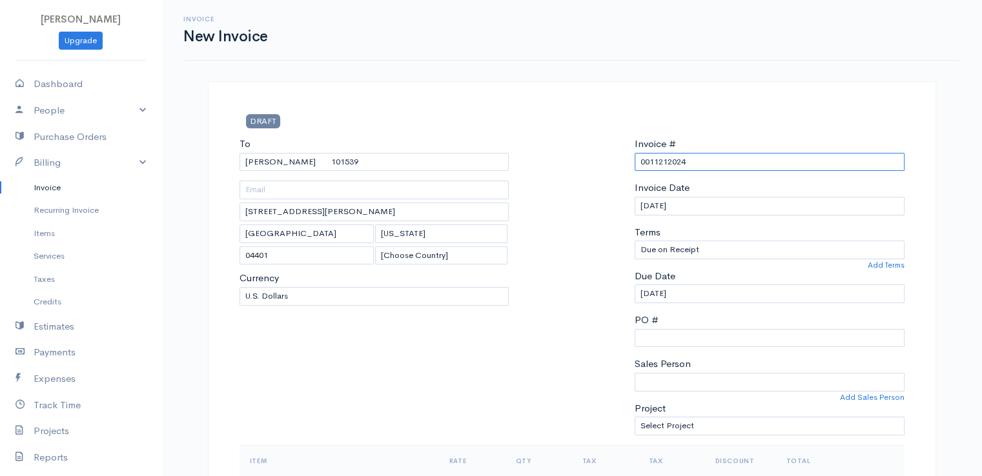
click at [660, 160] on input "0011212024" at bounding box center [770, 162] width 270 height 19
paste input "[DATE]"
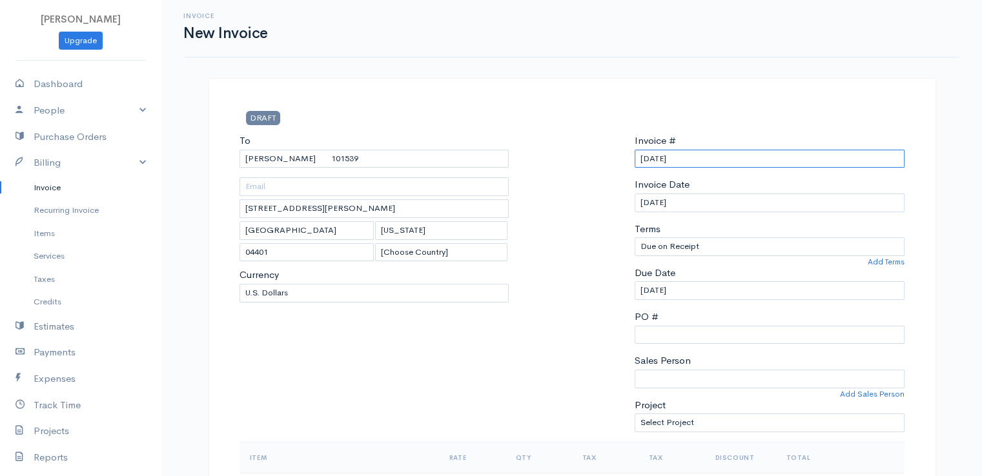
scroll to position [258, 0]
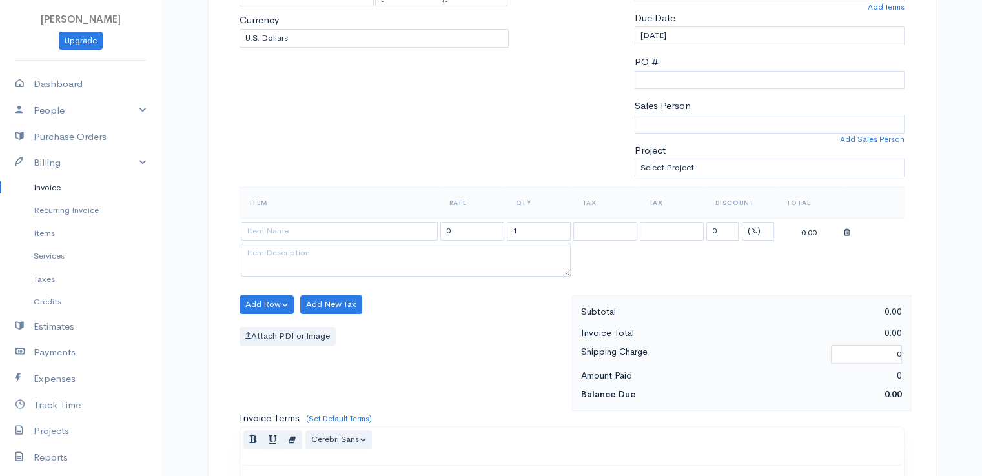
type input "[DATE]"
click at [757, 230] on select "(%) Flat" at bounding box center [758, 231] width 32 height 19
select select "2"
click at [742, 222] on select "(%) Flat" at bounding box center [758, 231] width 32 height 19
click at [538, 230] on input "1" at bounding box center [539, 231] width 64 height 19
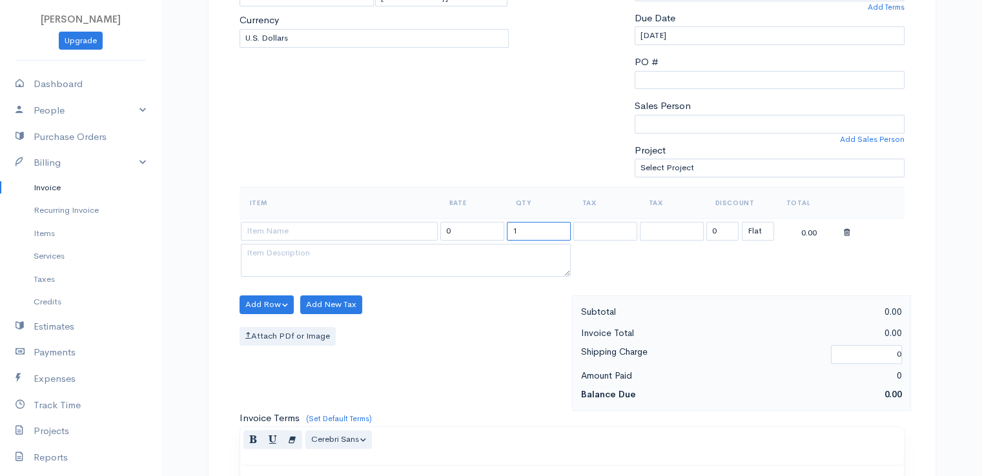
click at [538, 230] on input "1" at bounding box center [539, 231] width 64 height 19
type input "2"
click at [383, 227] on input at bounding box center [339, 231] width 197 height 19
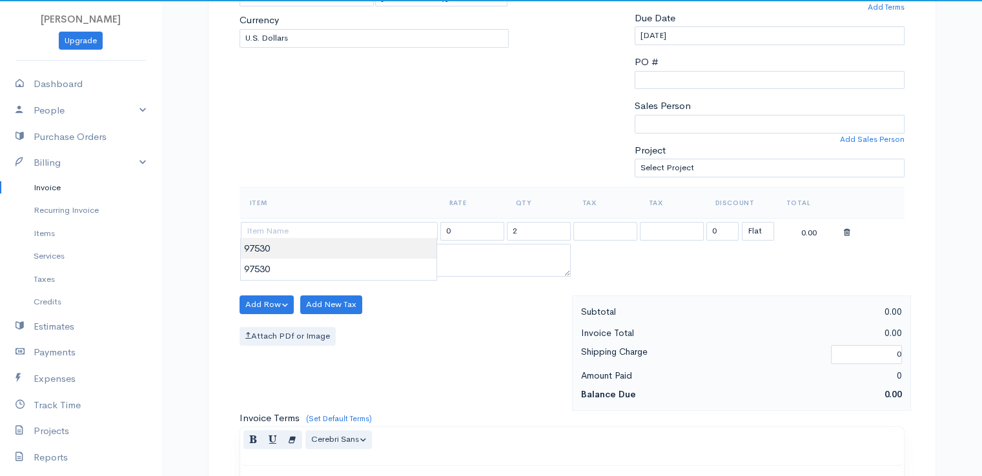
type input "97530"
type input "60.00"
click at [381, 247] on body "[PERSON_NAME] Upgrade Dashboard People Clients Vendors Staff Users Purchase Ord…" at bounding box center [491, 300] width 982 height 1116
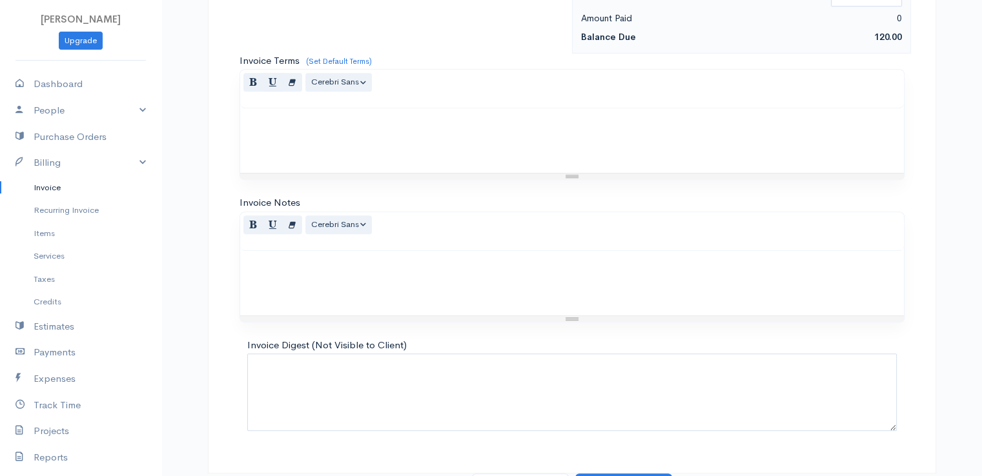
scroll to position [635, 0]
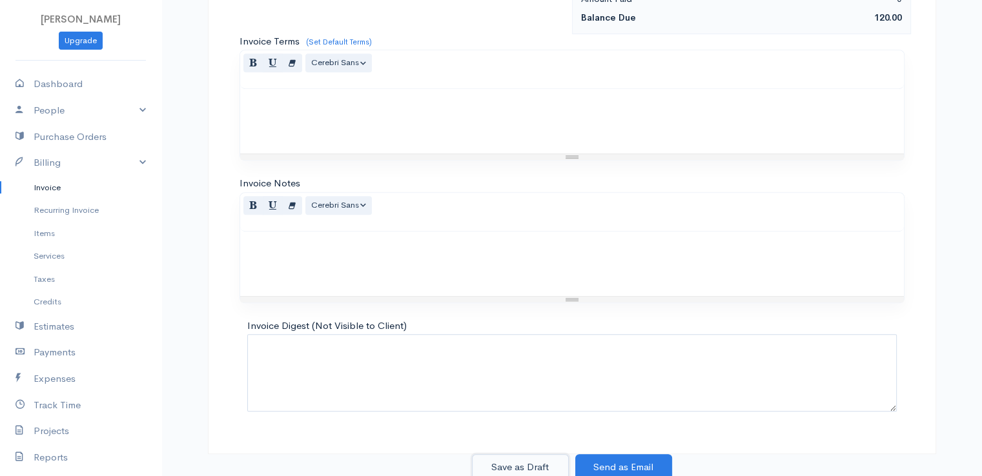
click at [518, 460] on button "Save as Draft" at bounding box center [520, 468] width 97 height 26
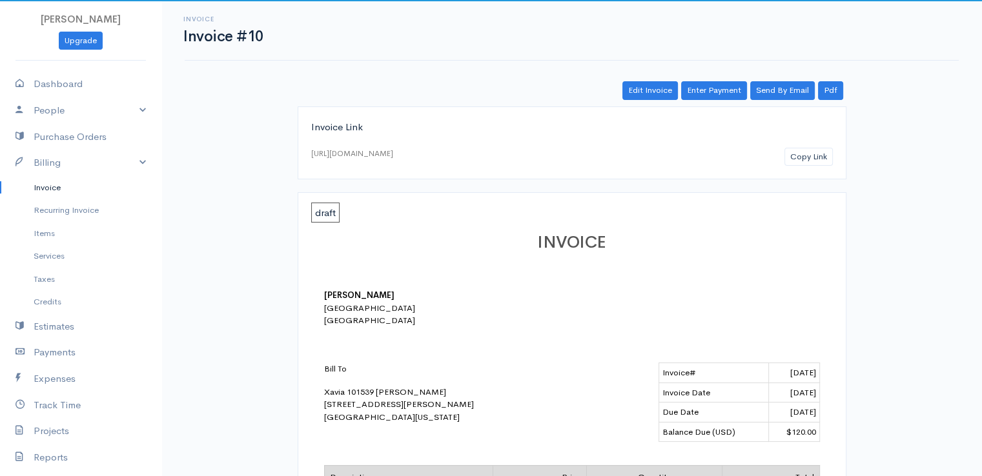
click at [62, 187] on link "Invoice" at bounding box center [80, 187] width 161 height 23
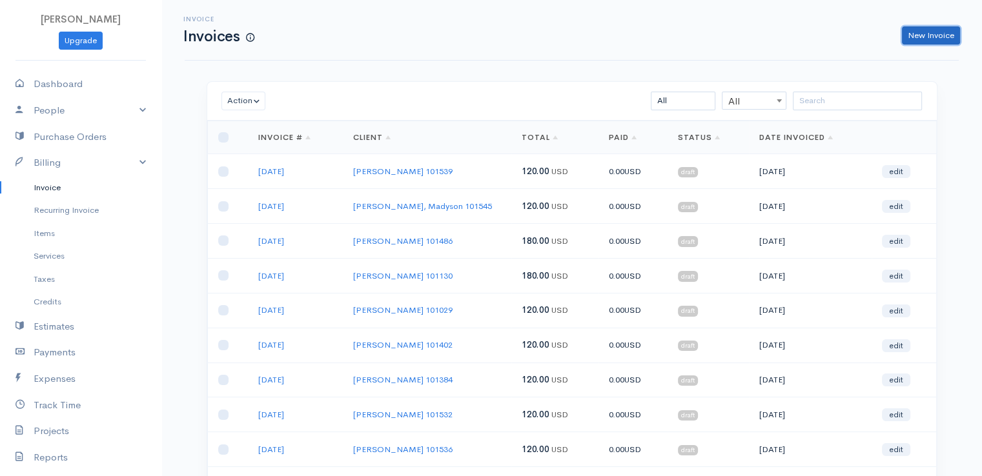
click at [926, 34] on link "New Invoice" at bounding box center [931, 35] width 58 height 19
select select "[GEOGRAPHIC_DATA]"
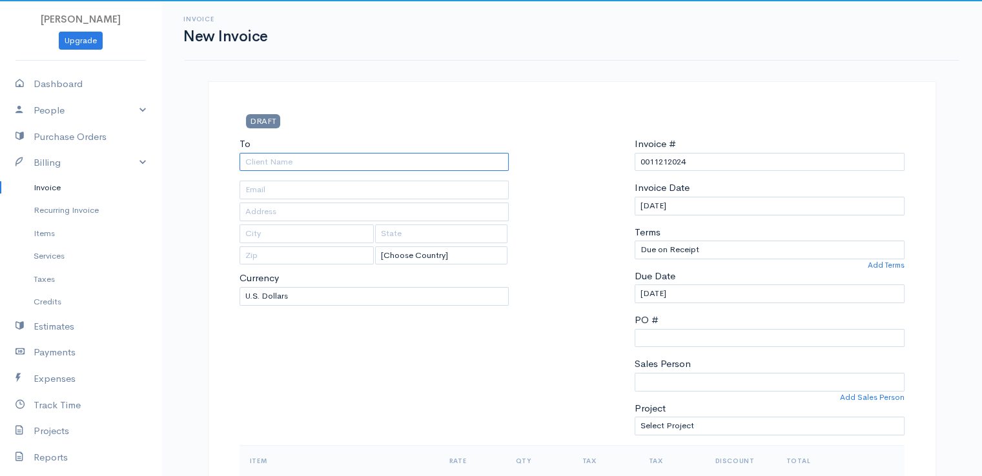
click at [300, 161] on input "To" at bounding box center [375, 162] width 270 height 19
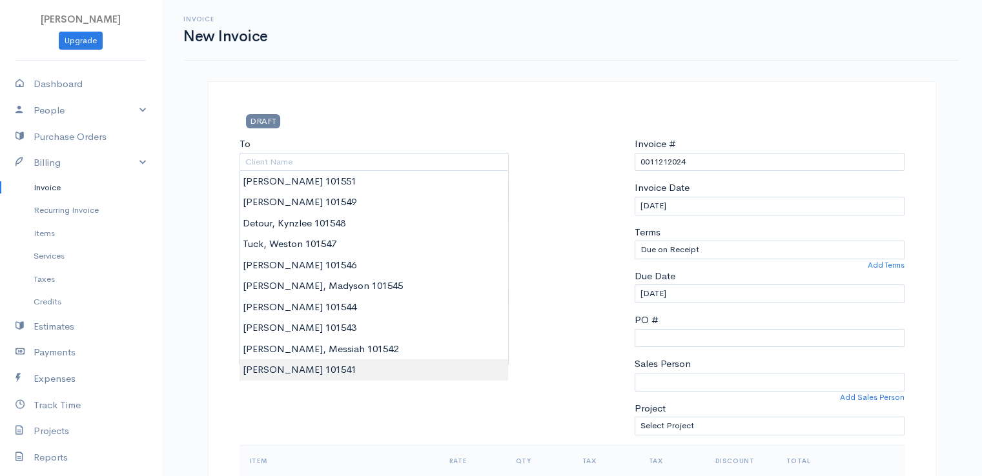
type input "[PERSON_NAME] 101541"
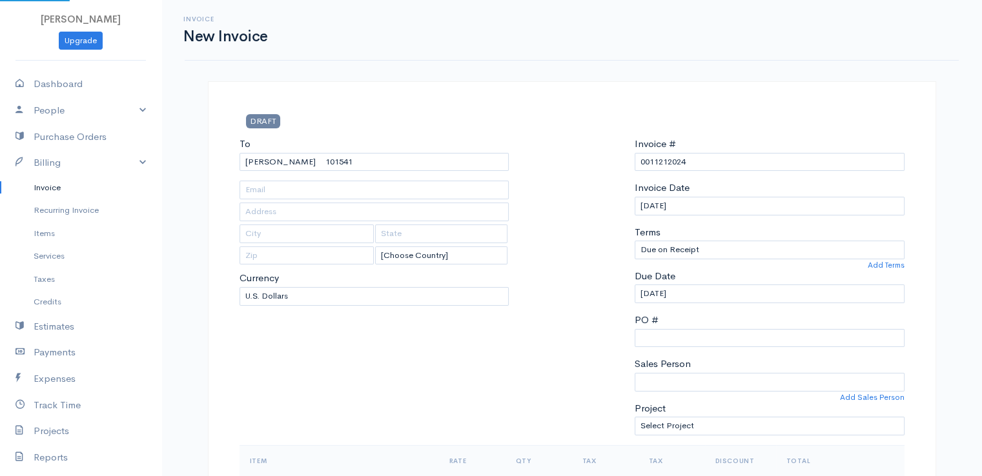
type input "[STREET_ADDRESS][PERSON_NAME]"
type input "[GEOGRAPHIC_DATA]"
type input "[US_STATE]"
type input "04401"
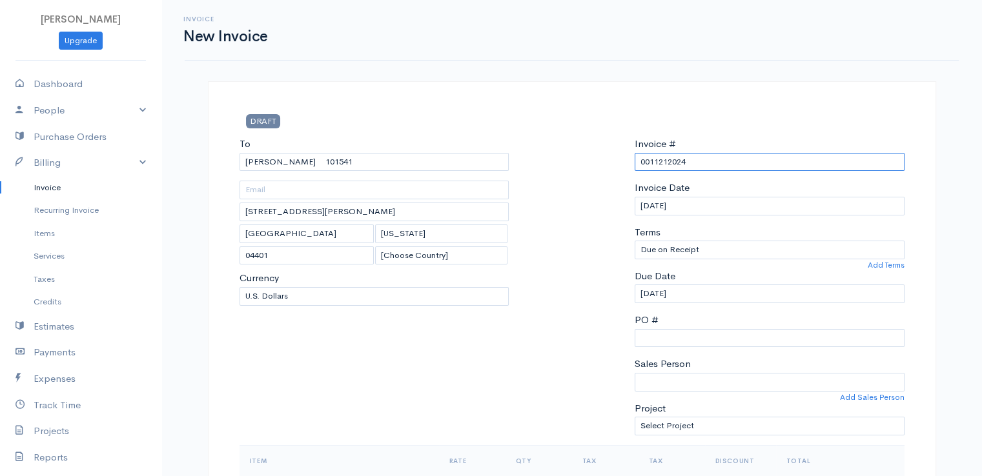
click at [651, 159] on input "0011212024" at bounding box center [770, 162] width 270 height 19
paste input "[DATE]"
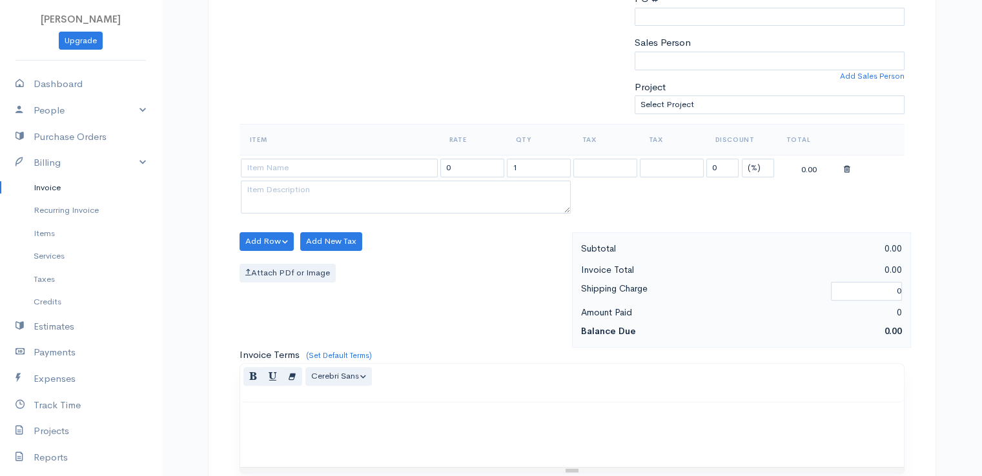
scroll to position [323, 0]
type input "[DATE]"
click at [757, 166] on select "(%) Flat" at bounding box center [758, 167] width 32 height 19
select select "2"
click at [742, 158] on select "(%) Flat" at bounding box center [758, 167] width 32 height 19
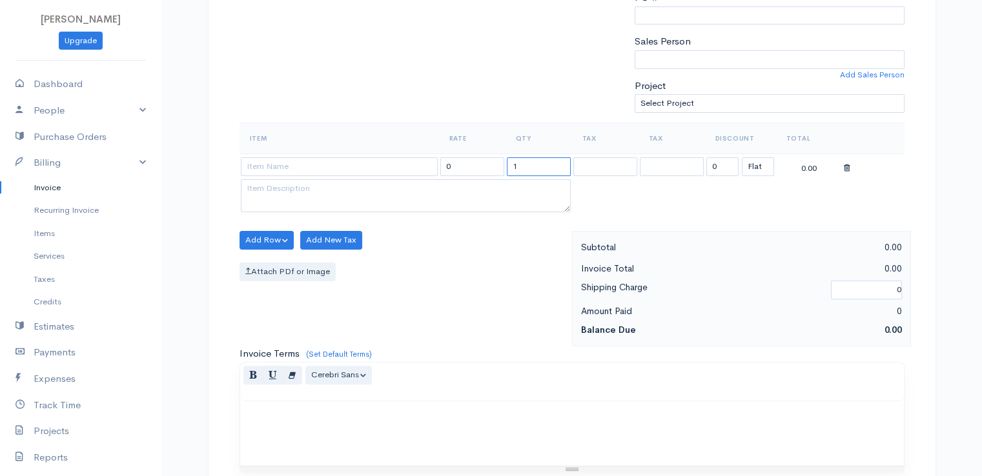
click at [516, 167] on input "1" at bounding box center [539, 167] width 64 height 19
type input "2"
click at [367, 158] on input at bounding box center [339, 167] width 197 height 19
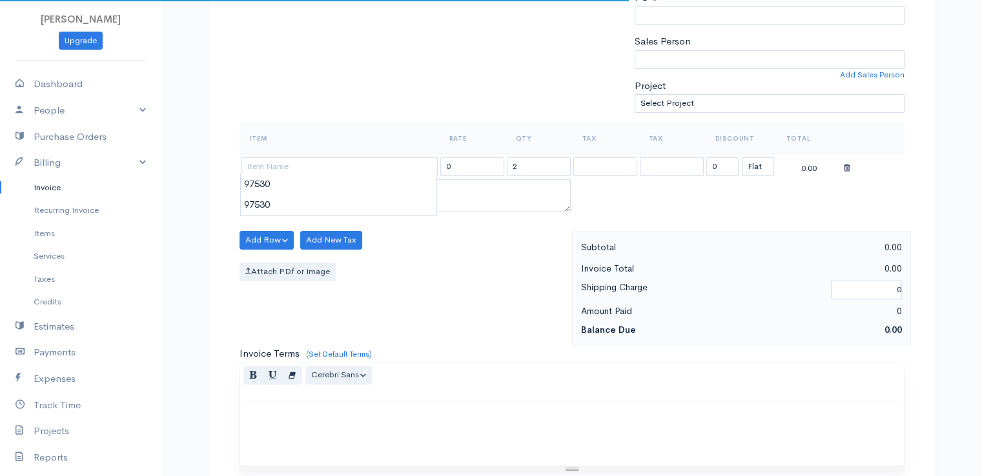
type input "97530"
type input "60.00"
drag, startPoint x: 367, startPoint y: 172, endPoint x: 402, endPoint y: 207, distance: 49.3
click at [364, 192] on body "[PERSON_NAME] Upgrade Dashboard People Clients Vendors Staff Users Purchase Ord…" at bounding box center [491, 235] width 982 height 1116
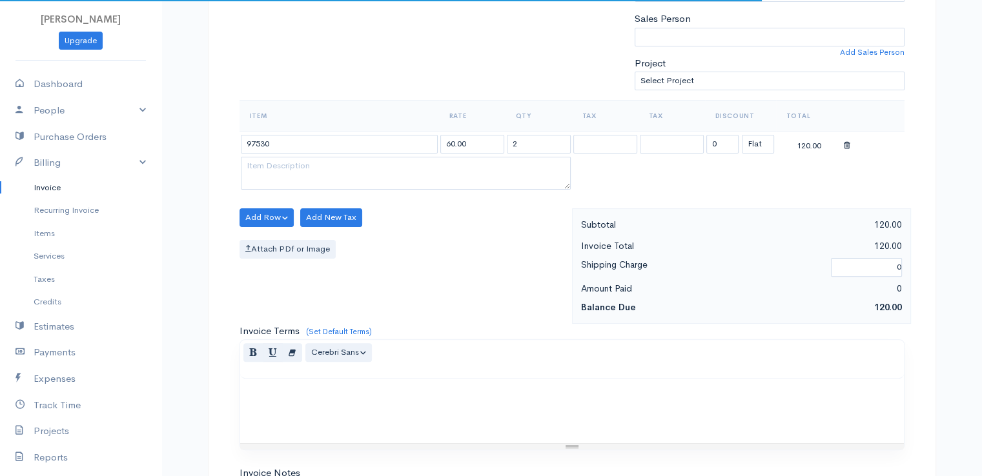
scroll to position [635, 0]
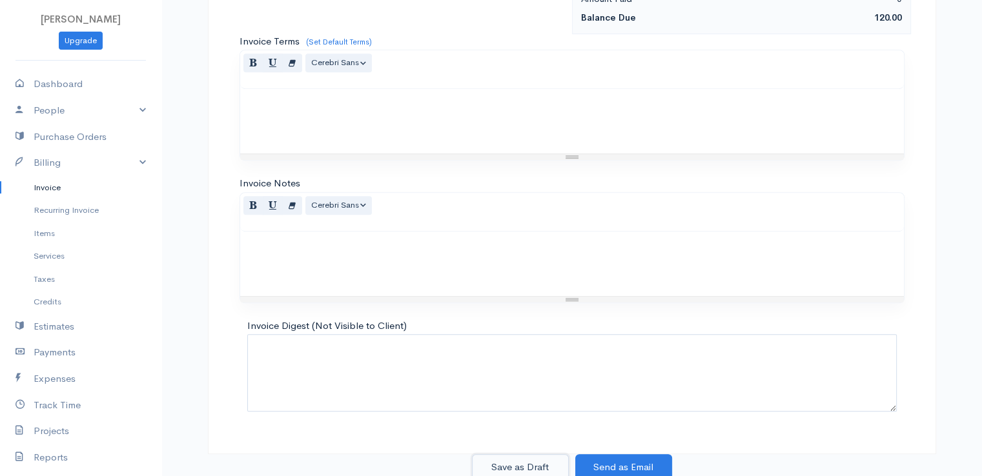
click at [511, 467] on button "Save as Draft" at bounding box center [520, 468] width 97 height 26
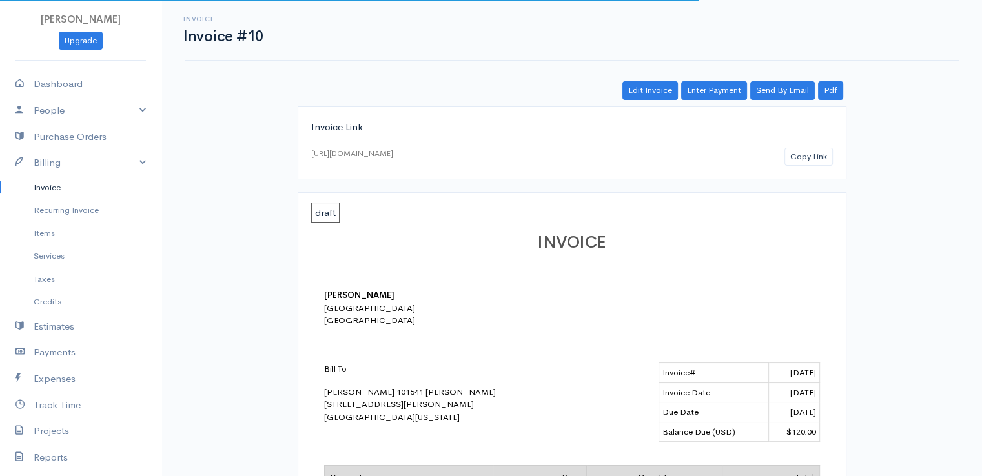
click at [52, 189] on link "Invoice" at bounding box center [80, 187] width 161 height 23
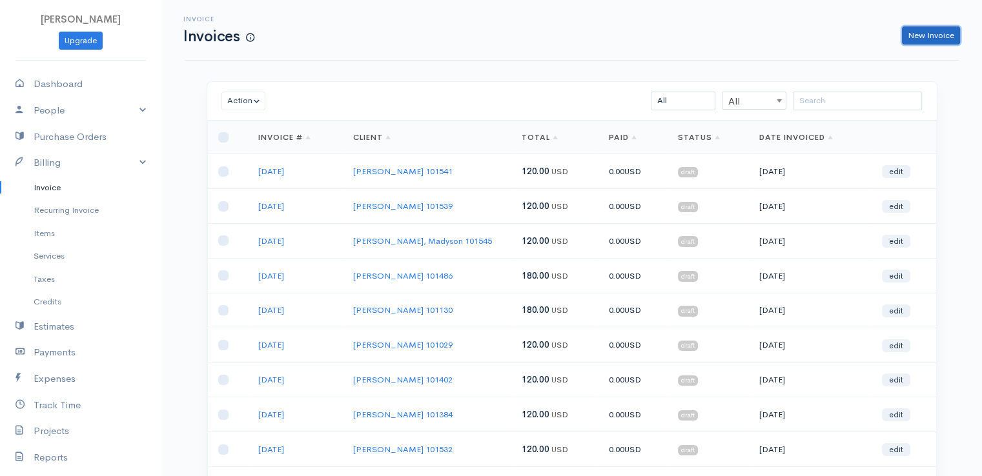
click at [912, 30] on link "New Invoice" at bounding box center [931, 35] width 58 height 19
select select "[GEOGRAPHIC_DATA]"
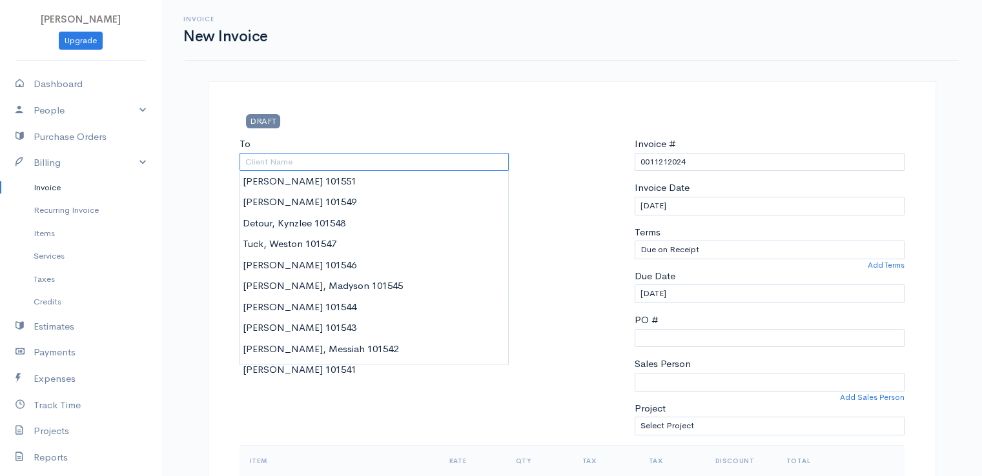
click at [261, 165] on input "To" at bounding box center [375, 162] width 270 height 19
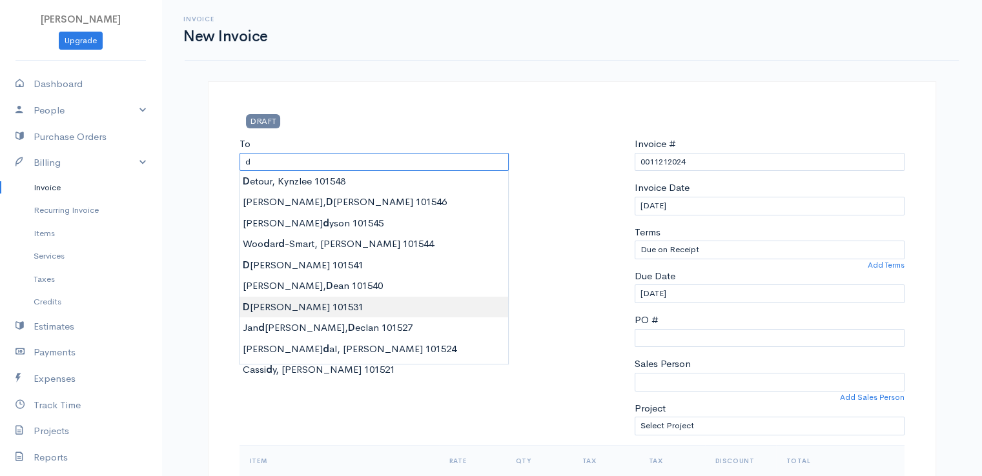
type input "[PERSON_NAME] 101531"
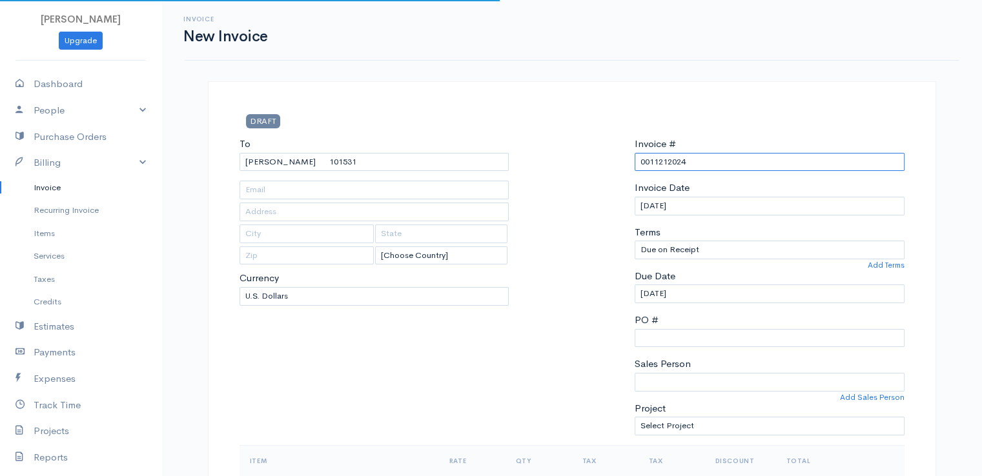
click at [651, 163] on input "0011212024" at bounding box center [770, 162] width 270 height 19
paste input "[DATE]"
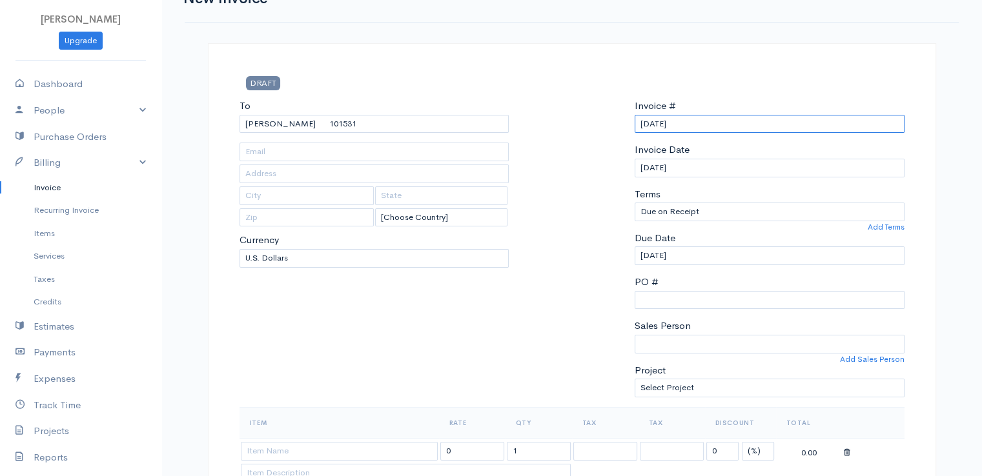
scroll to position [387, 0]
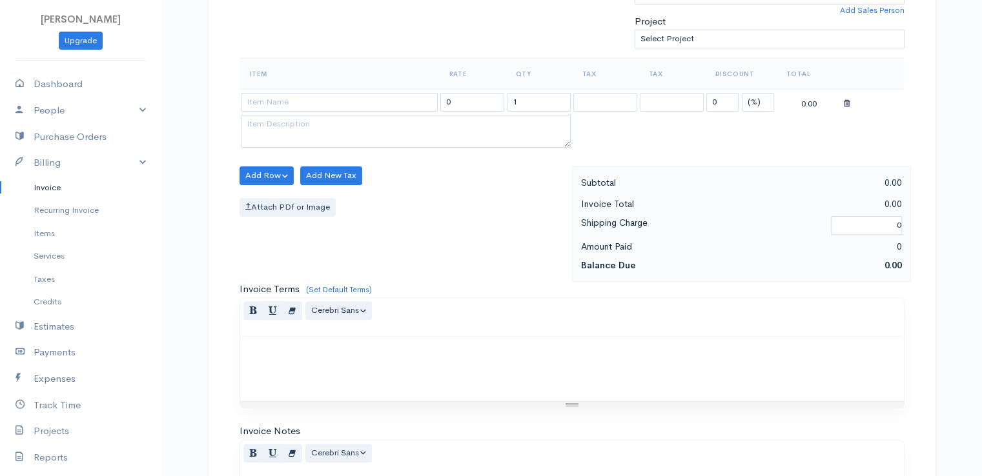
type input "[DATE]"
click at [751, 100] on select "(%) Flat" at bounding box center [758, 102] width 32 height 19
select select "2"
click at [742, 93] on select "(%) Flat" at bounding box center [758, 102] width 32 height 19
click at [526, 101] on input "1" at bounding box center [539, 102] width 64 height 19
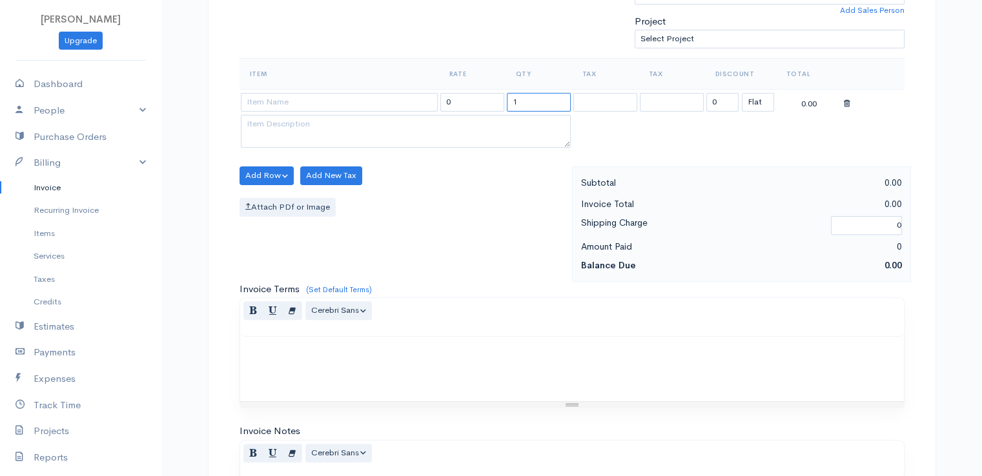
click at [526, 101] on input "1" at bounding box center [539, 102] width 64 height 19
type input "2"
click at [314, 97] on input at bounding box center [339, 102] width 197 height 19
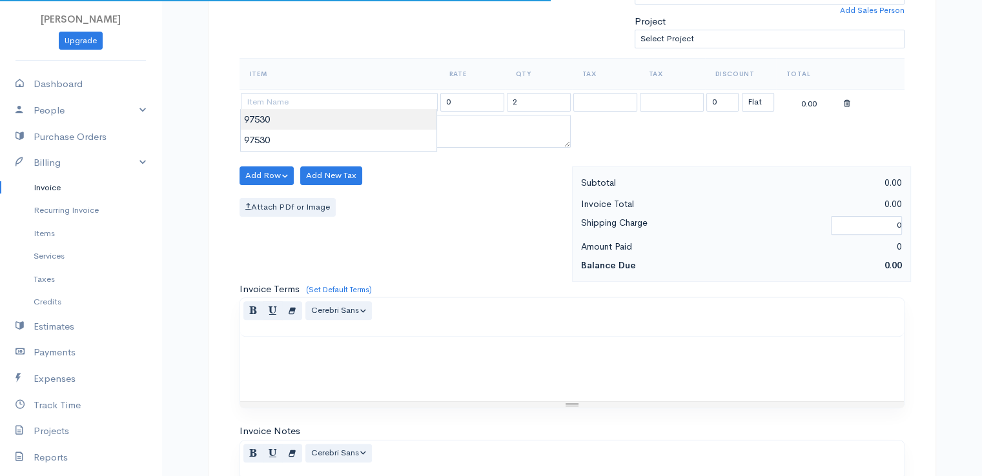
type input "97530"
type input "60.00"
click at [312, 125] on body "[PERSON_NAME] Upgrade Dashboard People Clients Vendors Staff Users Purchase Ord…" at bounding box center [491, 171] width 982 height 1116
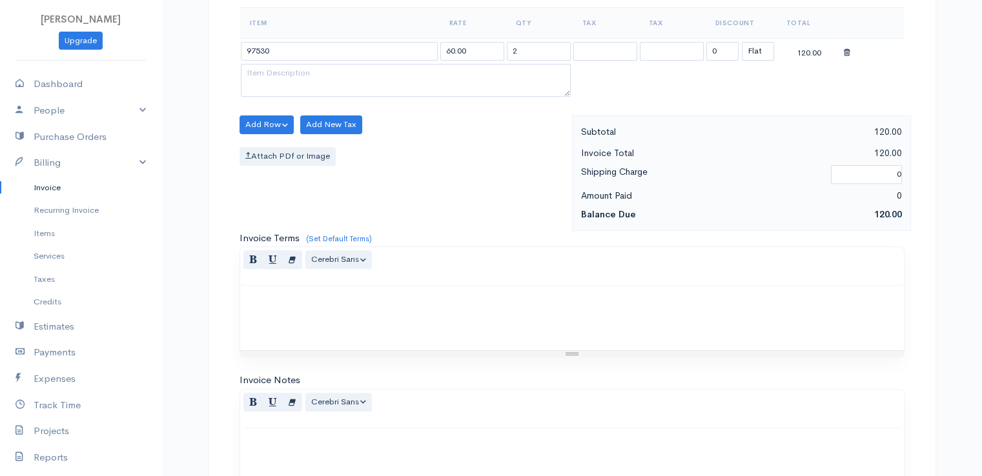
scroll to position [635, 0]
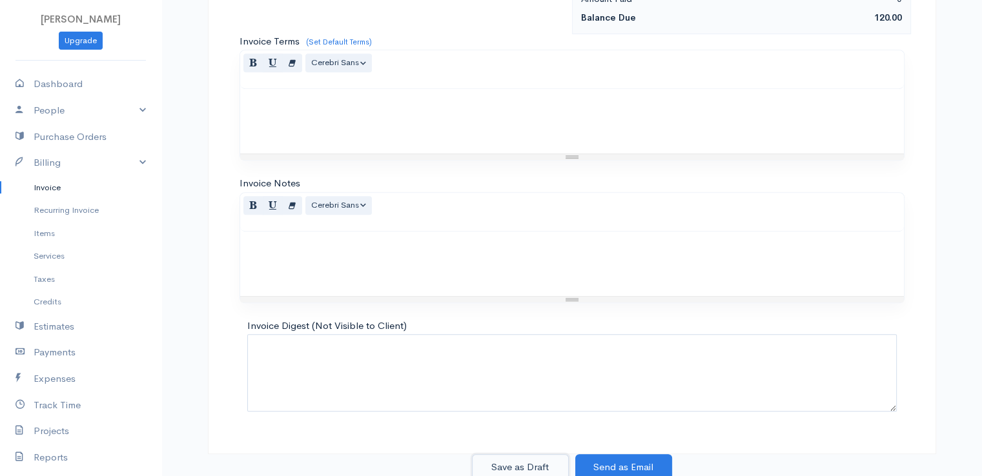
click at [522, 464] on button "Save as Draft" at bounding box center [520, 468] width 97 height 26
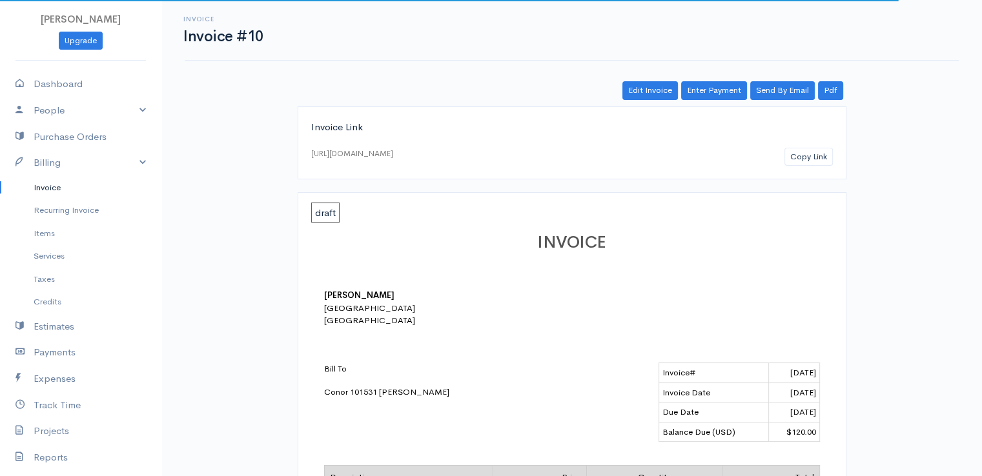
click at [46, 185] on link "Invoice" at bounding box center [80, 187] width 161 height 23
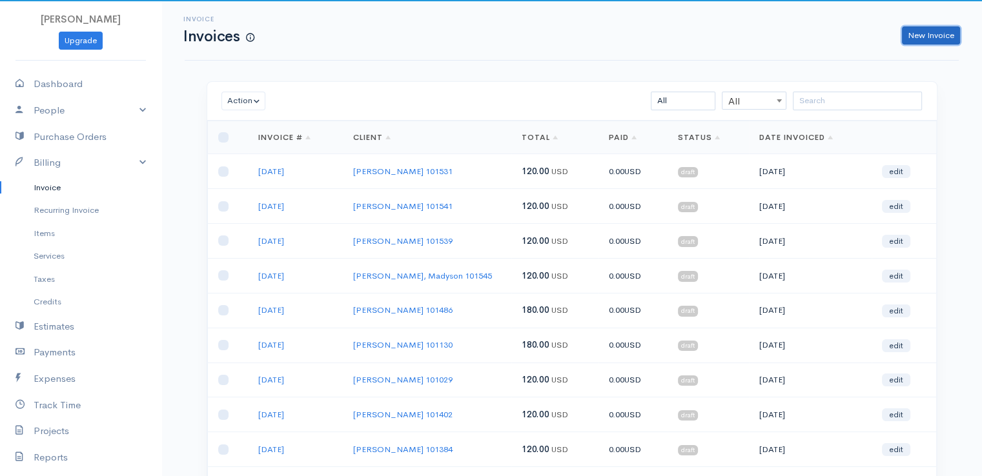
click at [927, 35] on link "New Invoice" at bounding box center [931, 35] width 58 height 19
select select "[GEOGRAPHIC_DATA]"
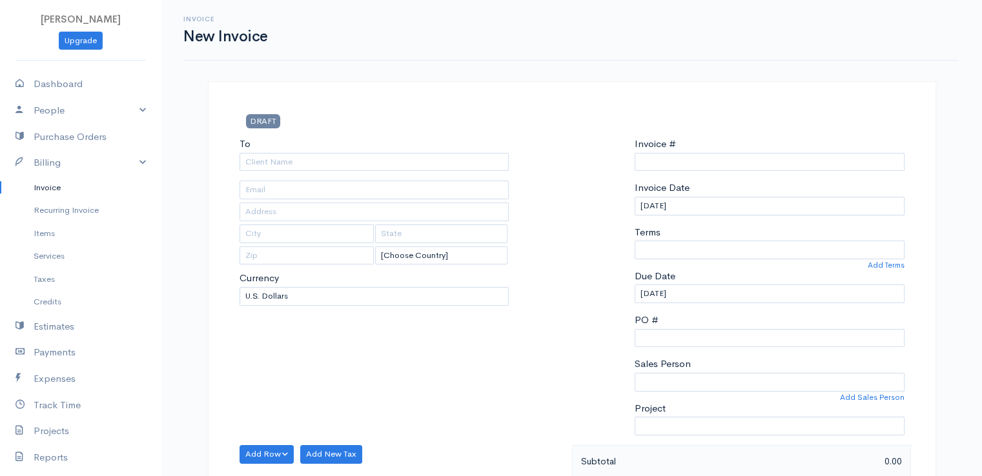
type input "0011212024"
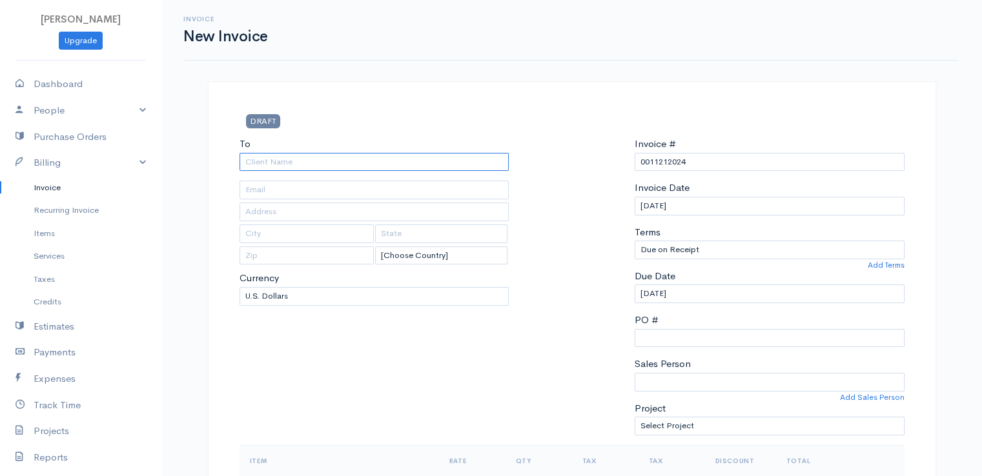
click at [312, 165] on input "To" at bounding box center [375, 162] width 270 height 19
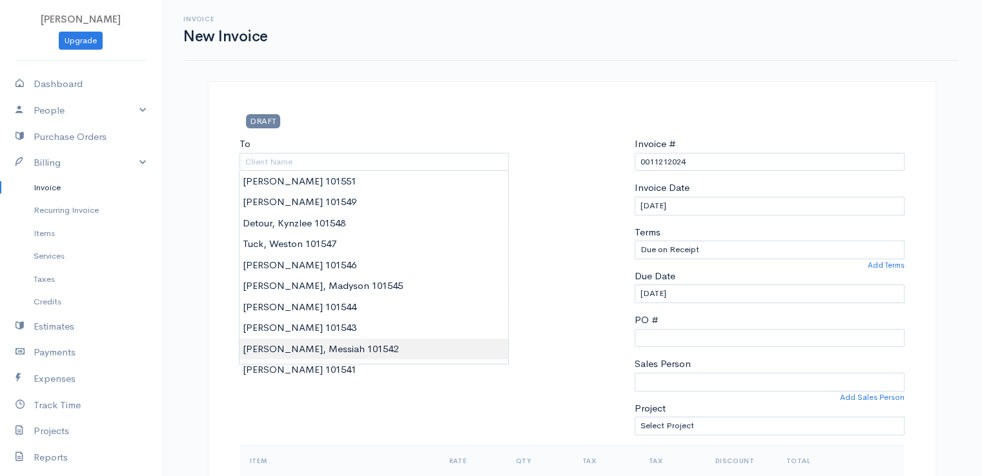
type input "[PERSON_NAME], Messiah 101542"
drag, startPoint x: 277, startPoint y: 352, endPoint x: 308, endPoint y: 347, distance: 31.3
type input "[STREET_ADDRESS]"
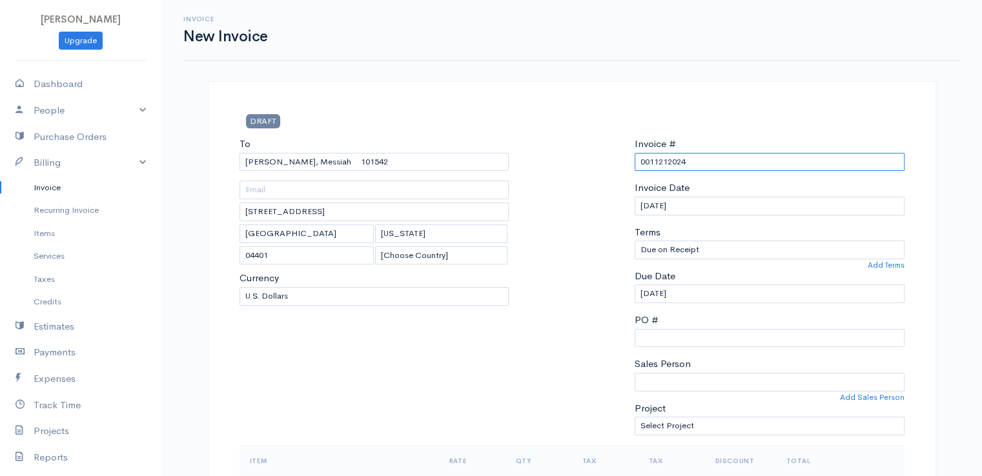
click at [664, 158] on input "0011212024" at bounding box center [770, 162] width 270 height 19
paste input "[DATE]"
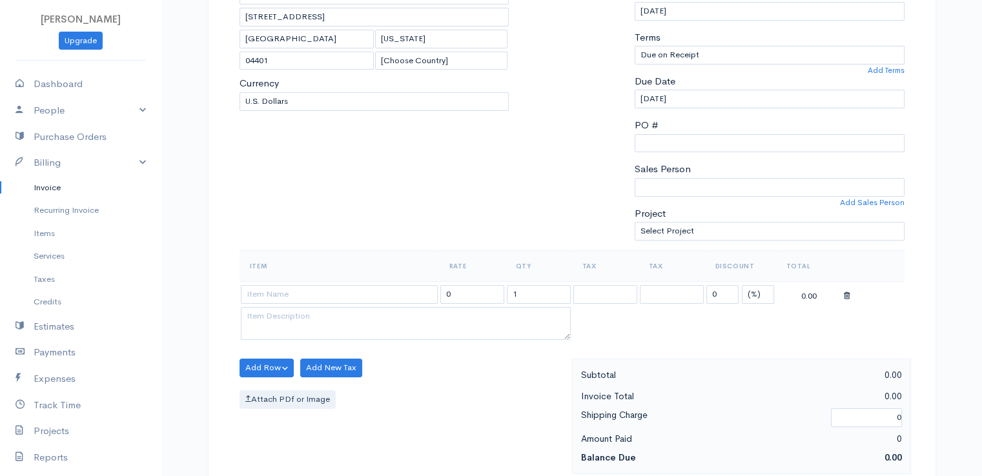
scroll to position [323, 0]
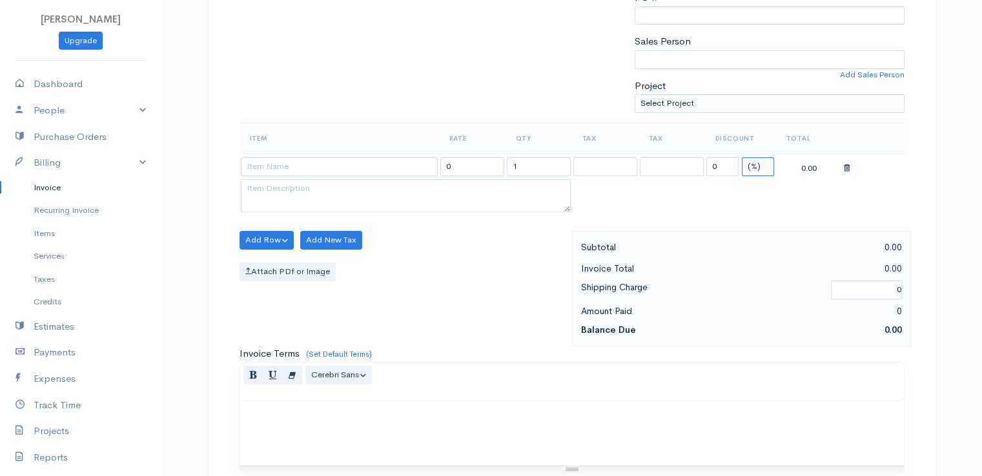
click at [754, 163] on select "(%) Flat" at bounding box center [758, 167] width 32 height 19
click at [742, 158] on select "(%) Flat" at bounding box center [758, 167] width 32 height 19
click at [531, 166] on input "1" at bounding box center [539, 167] width 64 height 19
click at [532, 165] on input "1" at bounding box center [539, 167] width 64 height 19
click at [344, 161] on input at bounding box center [339, 167] width 197 height 19
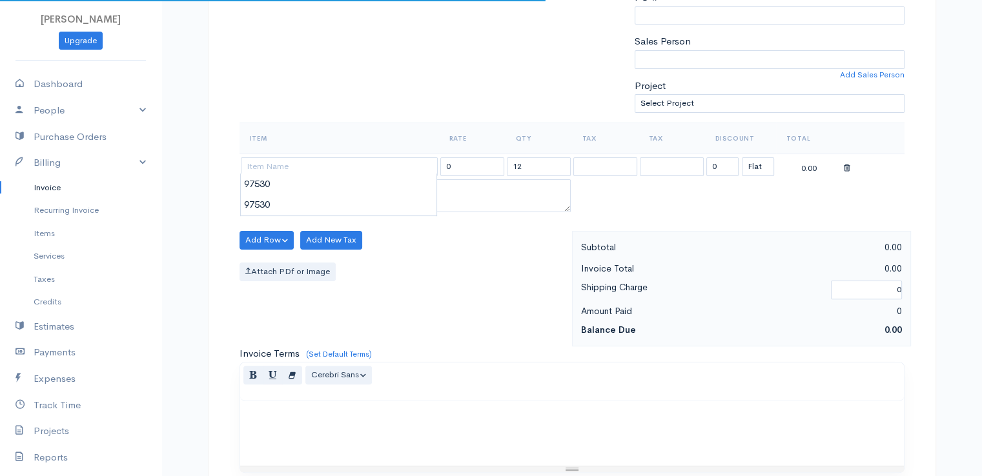
click at [382, 195] on body "[PERSON_NAME] Upgrade Dashboard People Clients Vendors Staff Users Purchase Ord…" at bounding box center [491, 235] width 982 height 1116
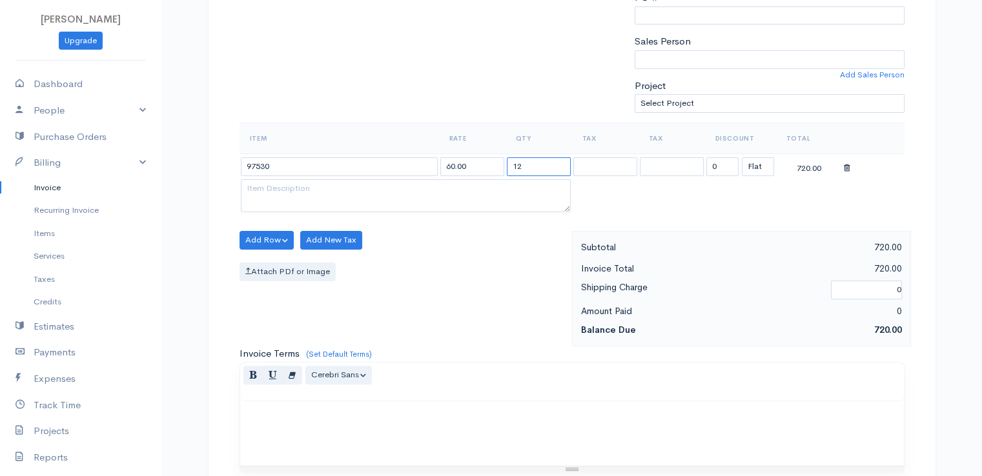
click at [532, 167] on input "12" at bounding box center [539, 167] width 64 height 19
click at [532, 166] on input "12" at bounding box center [539, 167] width 64 height 19
click at [465, 276] on div "Attach PDf or Image" at bounding box center [403, 272] width 326 height 19
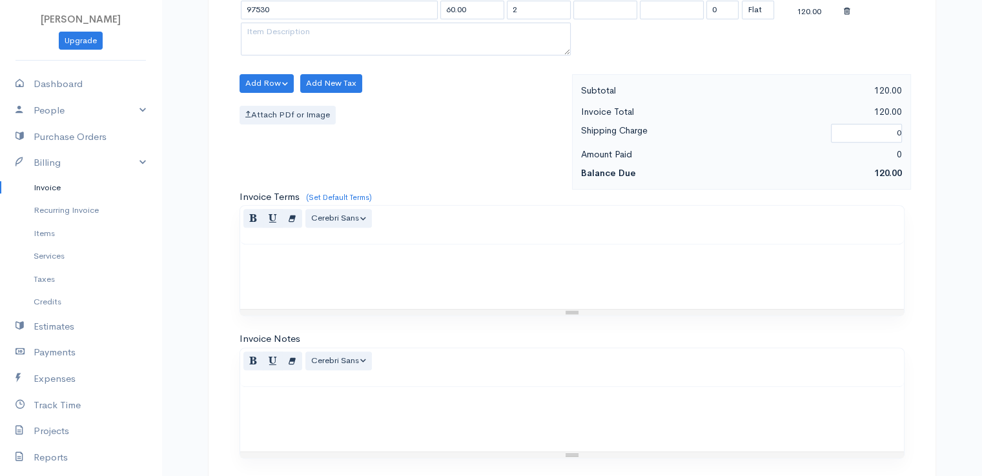
scroll to position [635, 0]
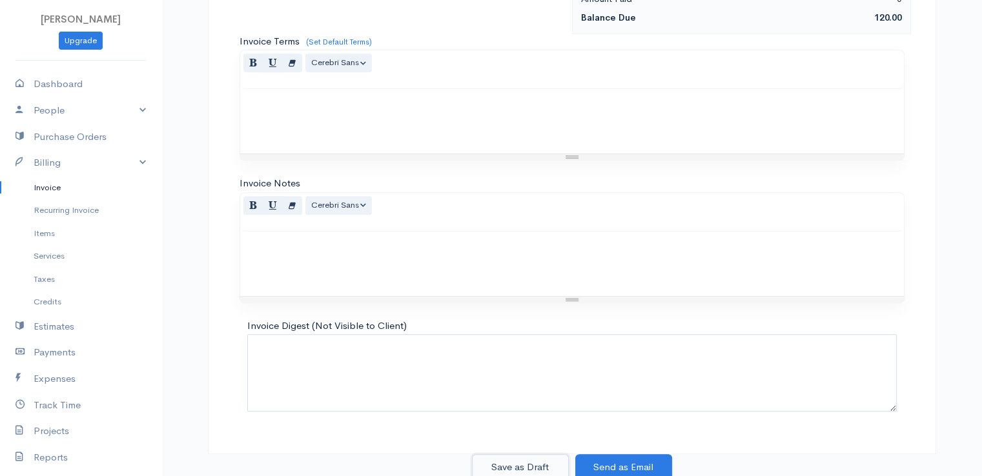
click at [509, 460] on button "Save as Draft" at bounding box center [520, 468] width 97 height 26
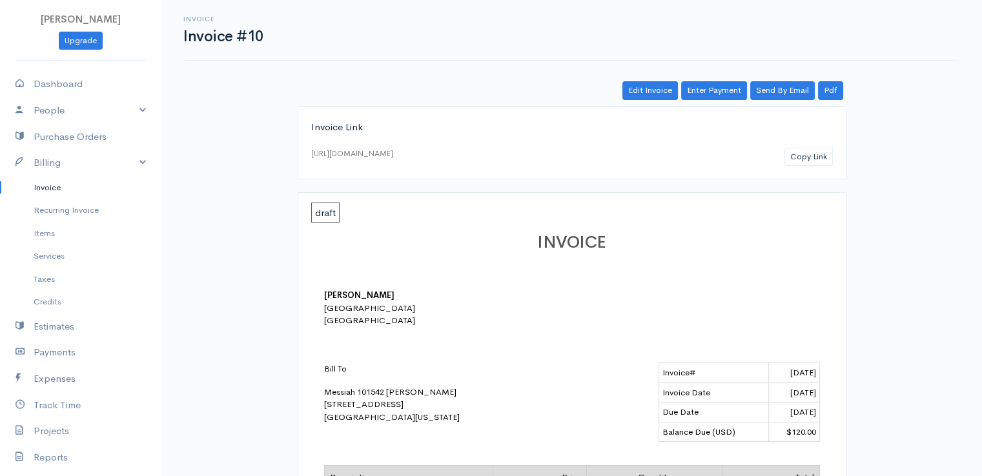
click at [50, 186] on link "Invoice" at bounding box center [80, 187] width 161 height 23
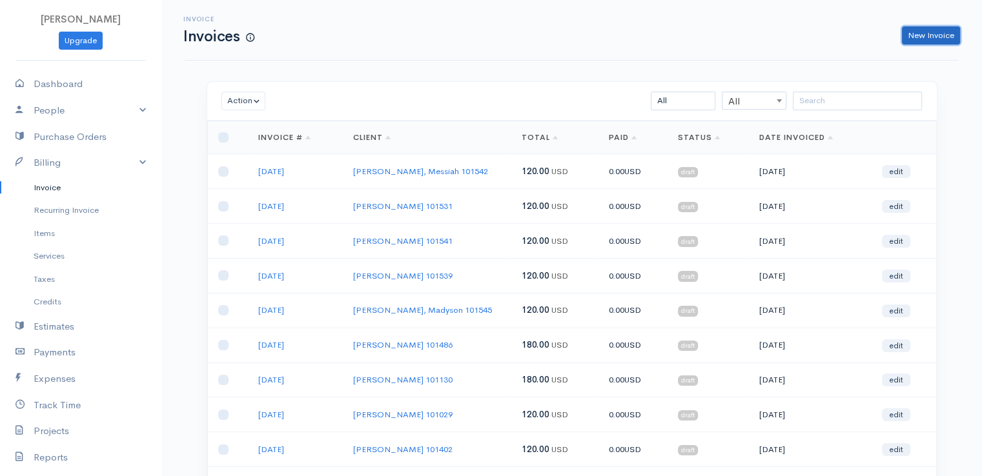
click at [932, 36] on link "New Invoice" at bounding box center [931, 35] width 58 height 19
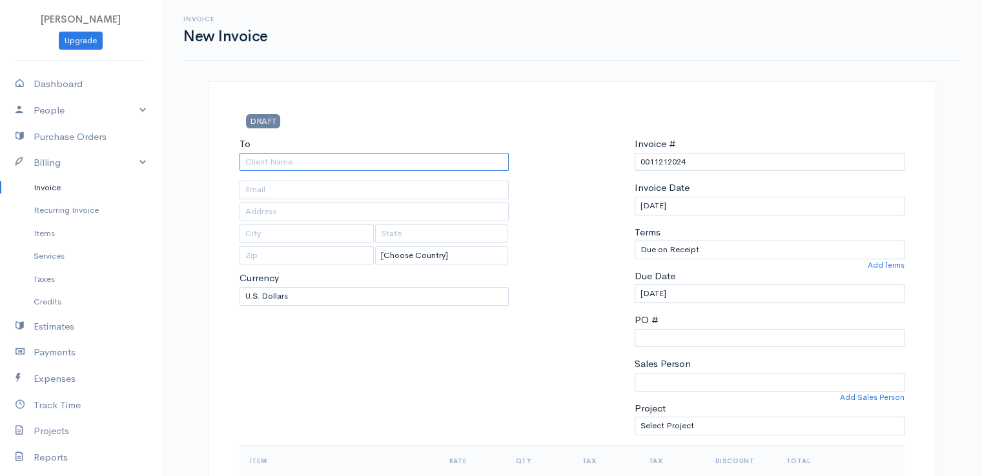
click at [322, 167] on input "To" at bounding box center [375, 162] width 270 height 19
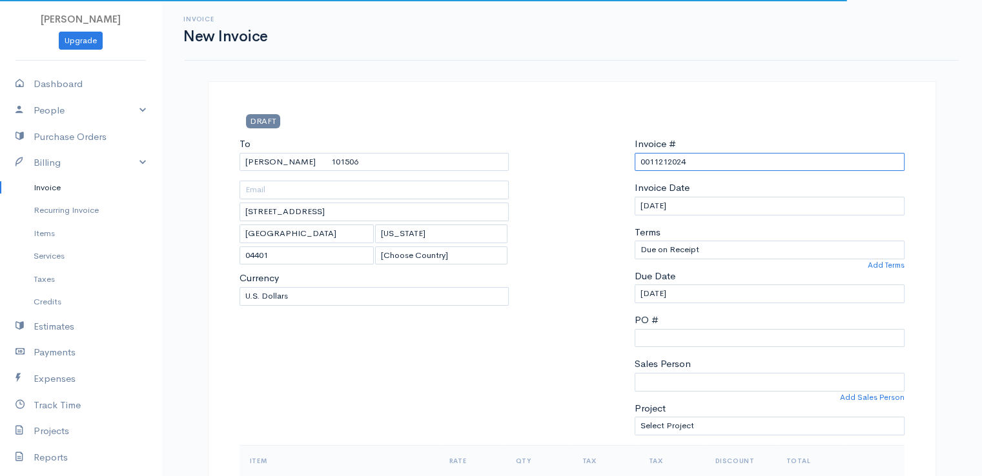
click at [671, 160] on input "0011212024" at bounding box center [770, 162] width 270 height 19
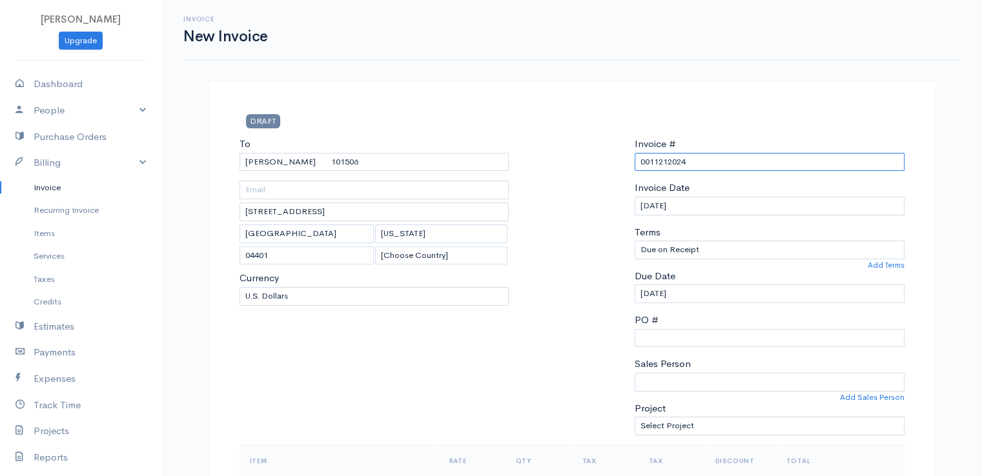
paste input "[DATE]"
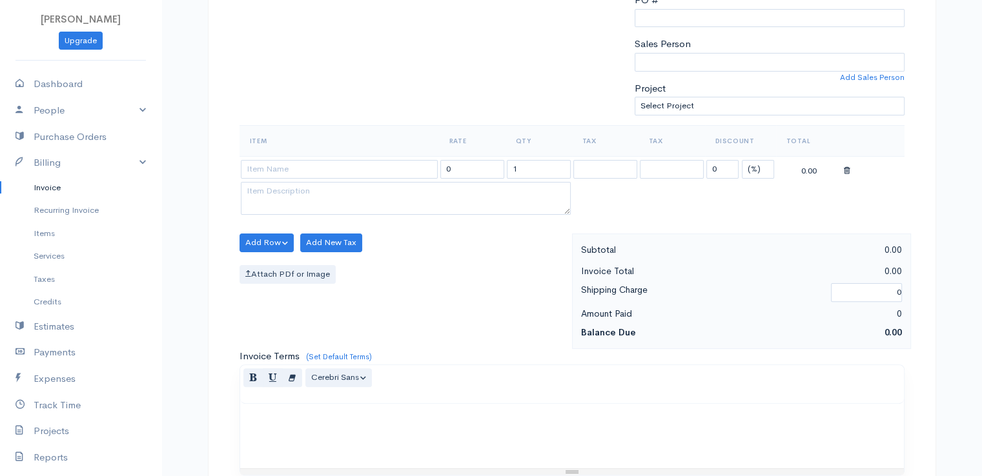
scroll to position [323, 0]
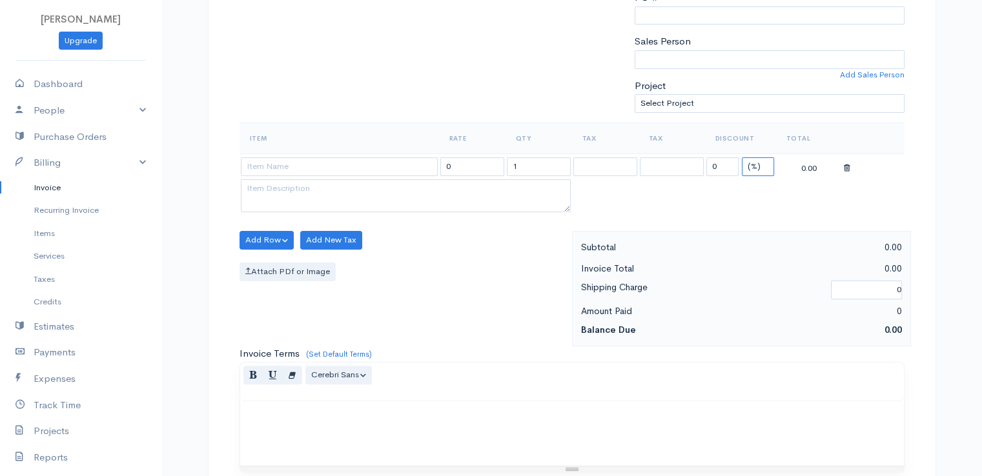
click at [755, 166] on select "(%) Flat" at bounding box center [758, 167] width 32 height 19
click at [742, 158] on select "(%) Flat" at bounding box center [758, 167] width 32 height 19
click at [723, 165] on input "0" at bounding box center [722, 167] width 32 height 19
click at [723, 166] on input "0" at bounding box center [722, 167] width 32 height 19
click at [526, 168] on input "1" at bounding box center [539, 167] width 64 height 19
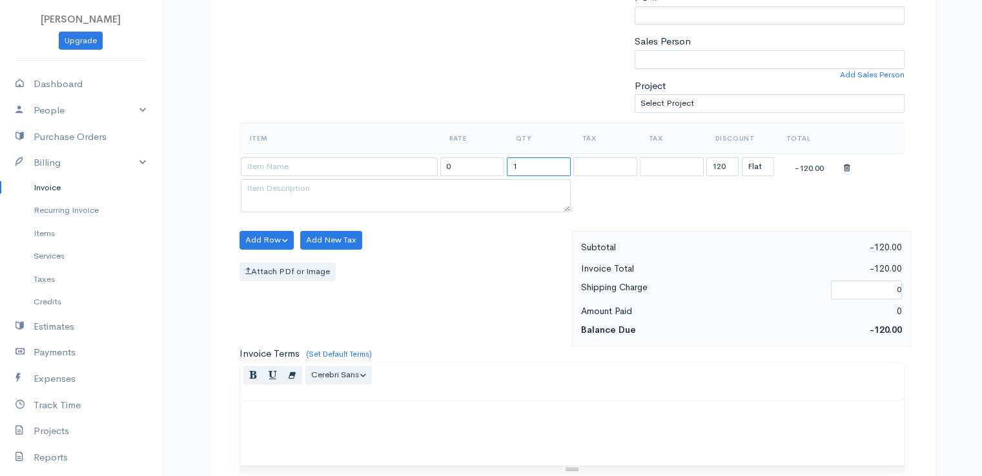
click at [527, 168] on input "1" at bounding box center [539, 167] width 64 height 19
click at [372, 166] on input at bounding box center [339, 167] width 197 height 19
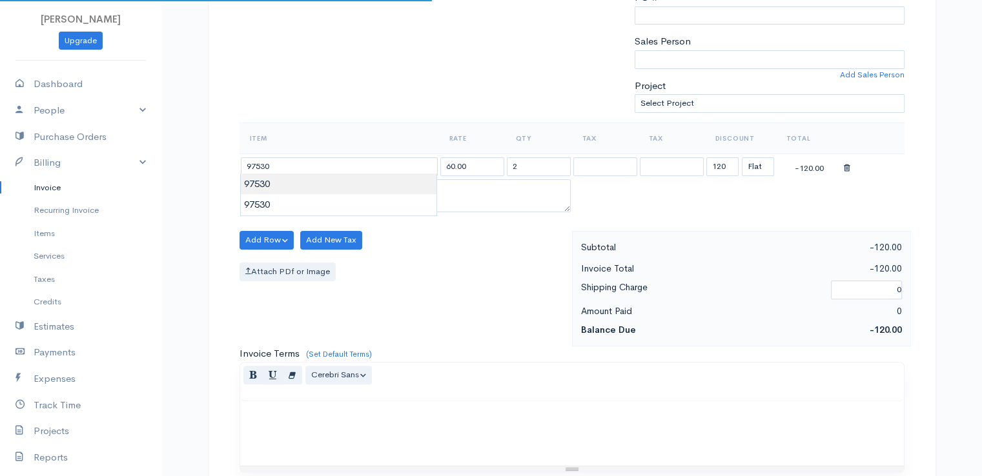
click at [372, 187] on body "[PERSON_NAME] Upgrade Dashboard People Clients Vendors Staff Users Purchase Ord…" at bounding box center [491, 235] width 982 height 1116
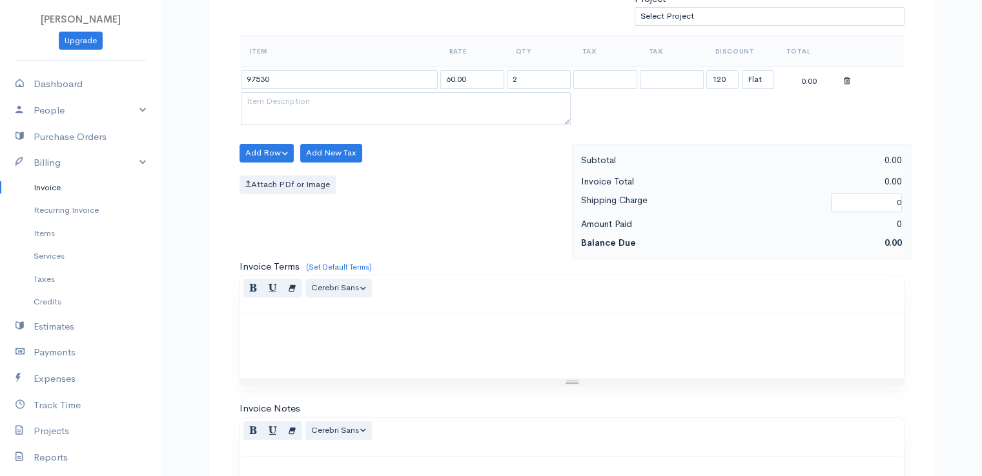
scroll to position [635, 0]
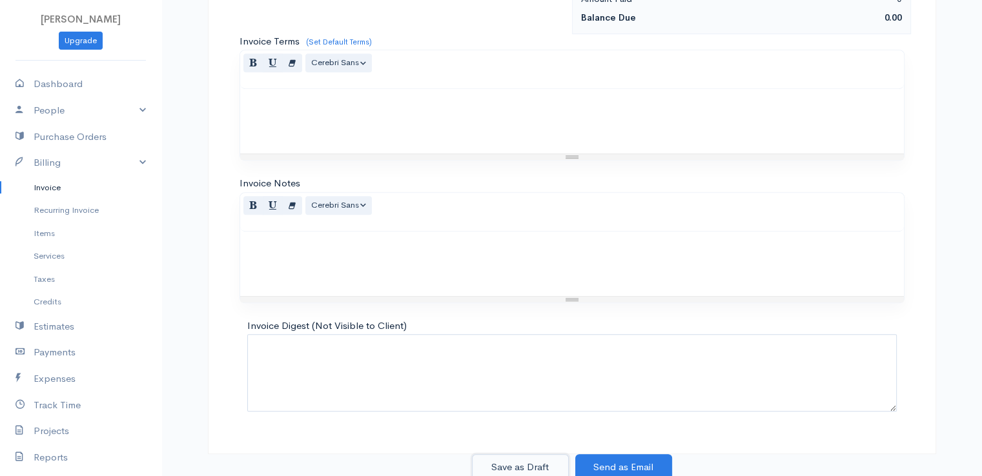
click at [516, 468] on button "Save as Draft" at bounding box center [520, 468] width 97 height 26
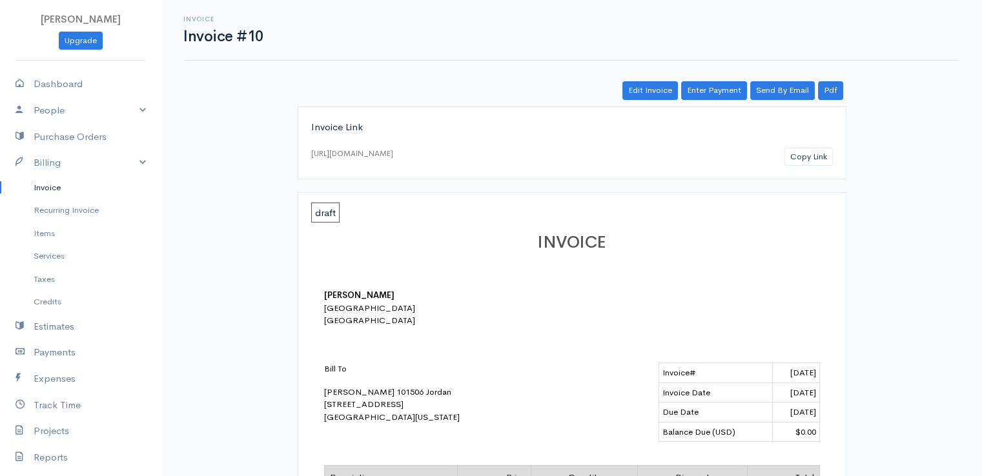
click at [54, 184] on link "Invoice" at bounding box center [80, 187] width 161 height 23
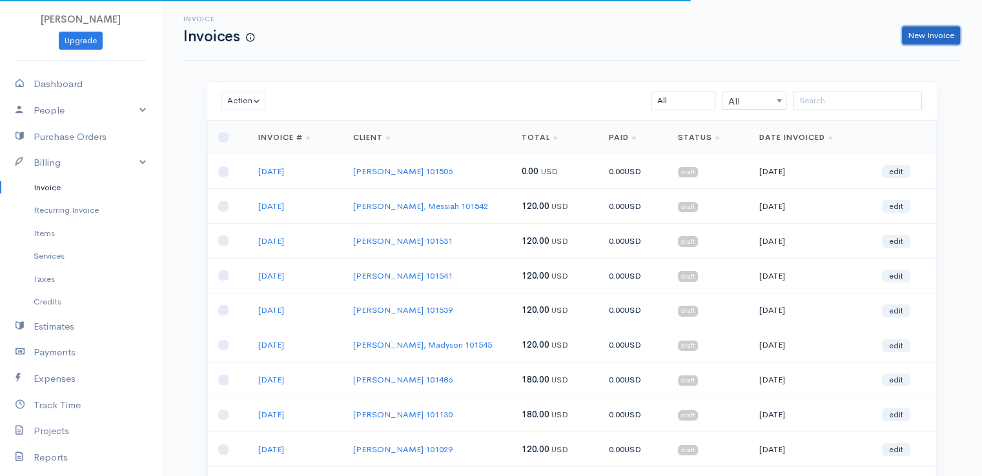
click at [940, 36] on link "New Invoice" at bounding box center [931, 35] width 58 height 19
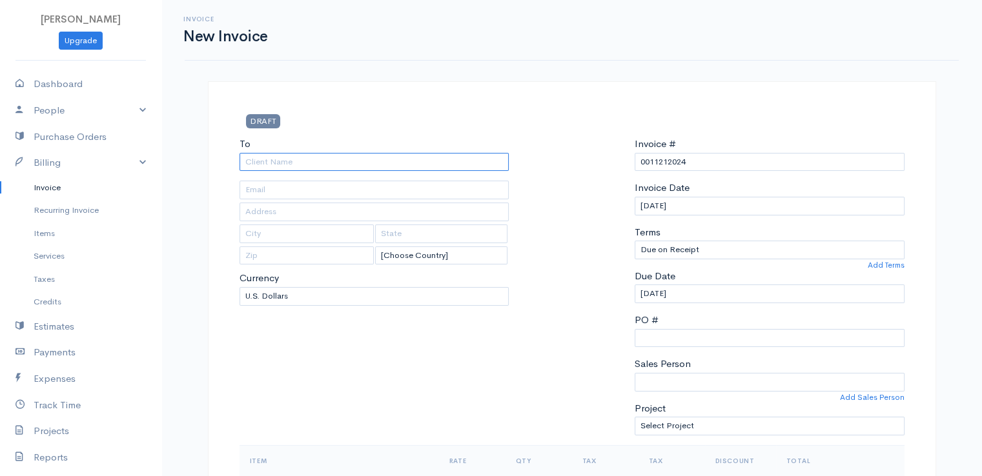
click at [318, 161] on input "To" at bounding box center [375, 162] width 270 height 19
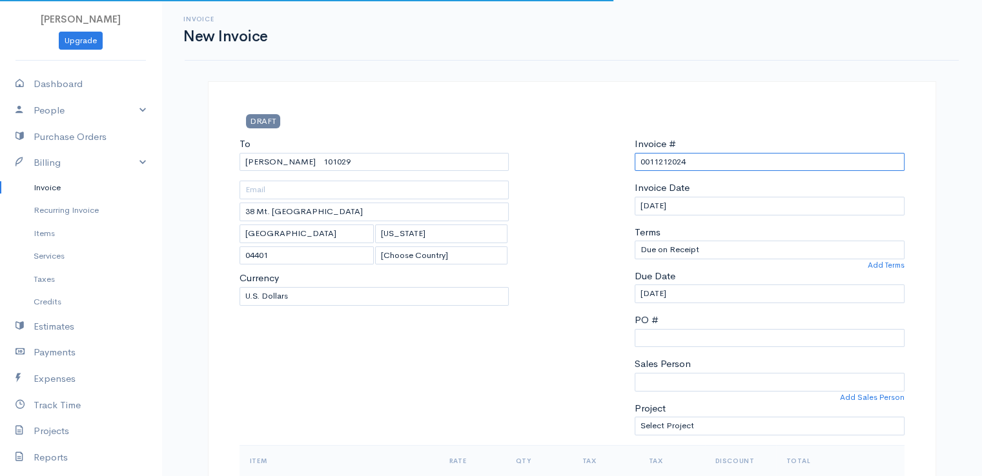
click at [664, 163] on input "0011212024" at bounding box center [770, 162] width 270 height 19
paste input "[DATE]"
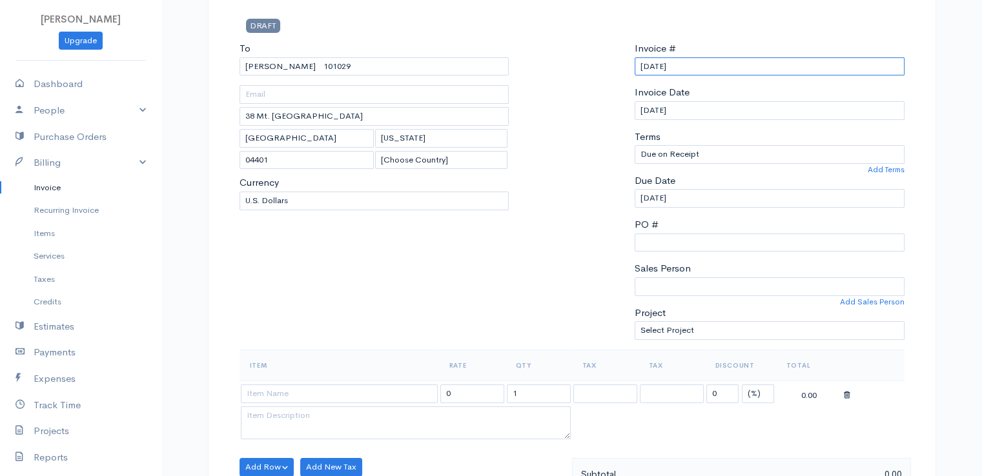
scroll to position [323, 0]
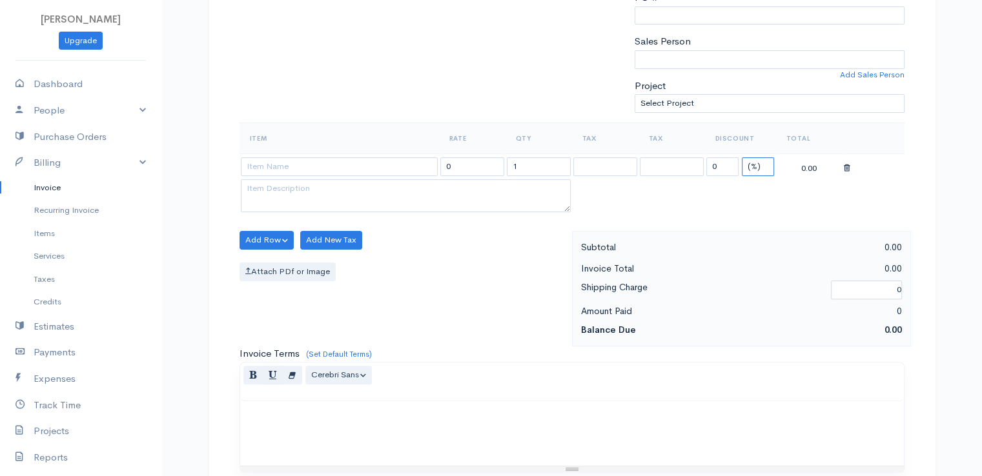
click at [752, 167] on select "(%) Flat" at bounding box center [758, 167] width 32 height 19
click at [742, 158] on select "(%) Flat" at bounding box center [758, 167] width 32 height 19
click at [535, 167] on input "1" at bounding box center [539, 167] width 64 height 19
click at [536, 165] on input "1" at bounding box center [539, 167] width 64 height 19
click at [545, 163] on input "12" at bounding box center [539, 167] width 64 height 19
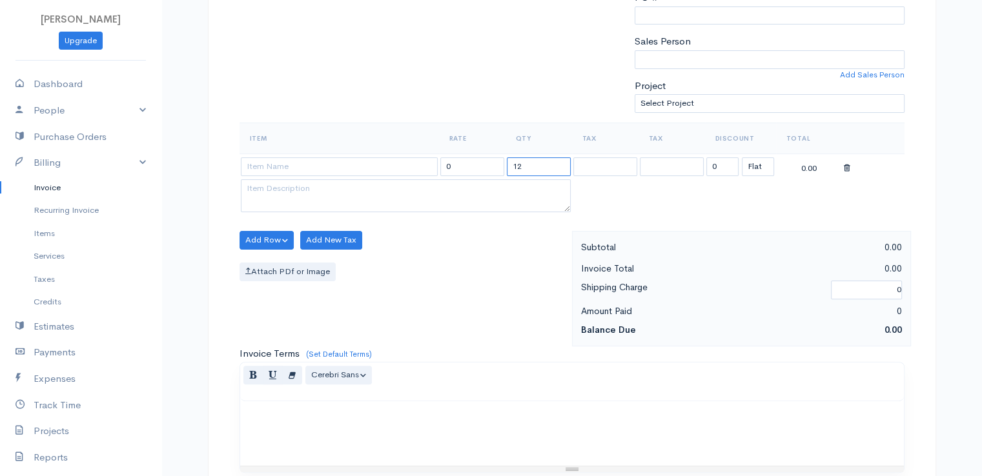
click at [550, 165] on input "12" at bounding box center [539, 167] width 64 height 19
click at [542, 166] on input "12" at bounding box center [539, 167] width 64 height 19
click at [543, 165] on input "12" at bounding box center [539, 167] width 64 height 19
click at [382, 164] on input at bounding box center [339, 167] width 197 height 19
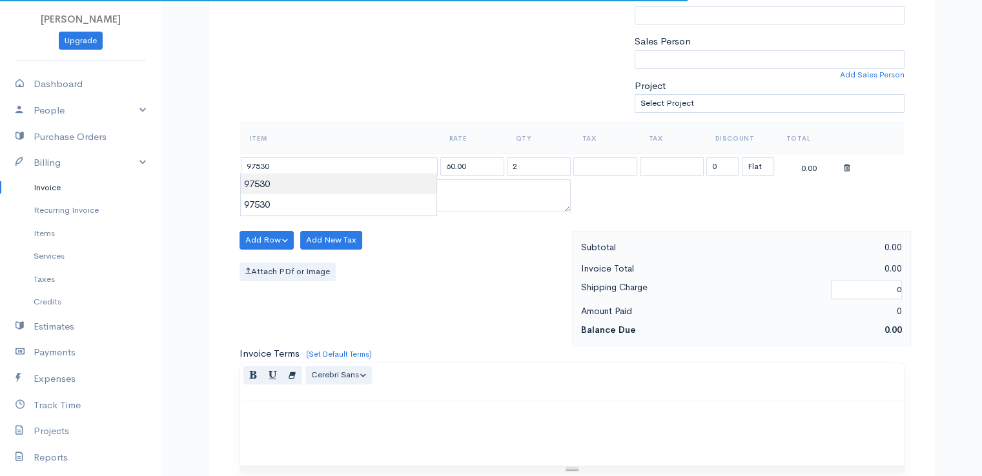
click at [389, 187] on body "[PERSON_NAME] Upgrade Dashboard People Clients Vendors Staff Users Purchase Ord…" at bounding box center [491, 235] width 982 height 1116
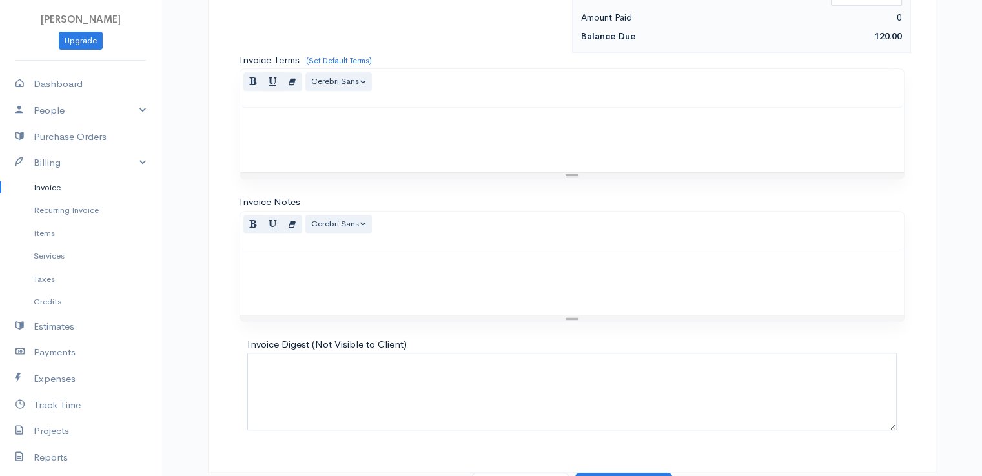
scroll to position [635, 0]
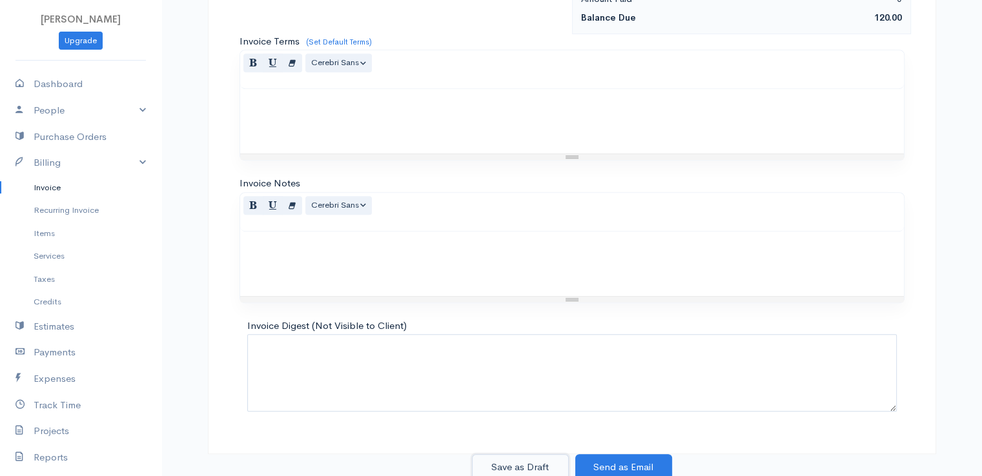
click at [510, 470] on button "Save as Draft" at bounding box center [520, 468] width 97 height 26
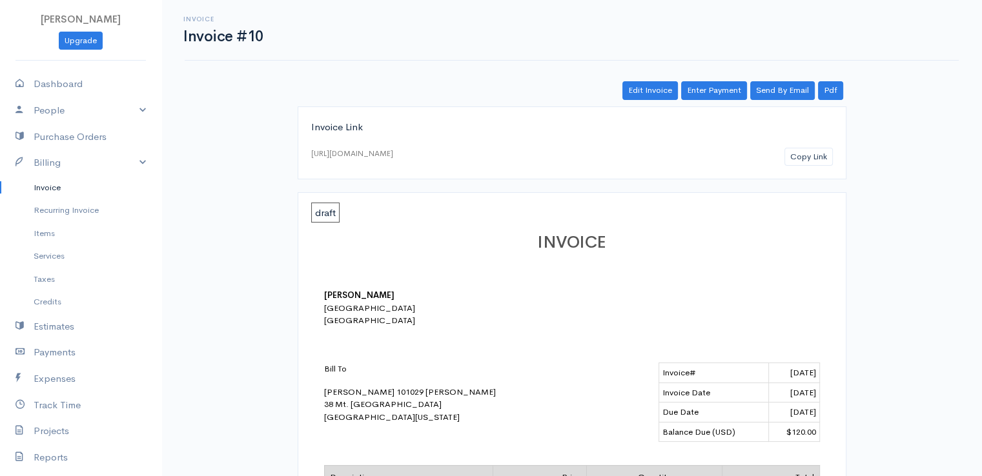
click at [42, 188] on link "Invoice" at bounding box center [80, 187] width 161 height 23
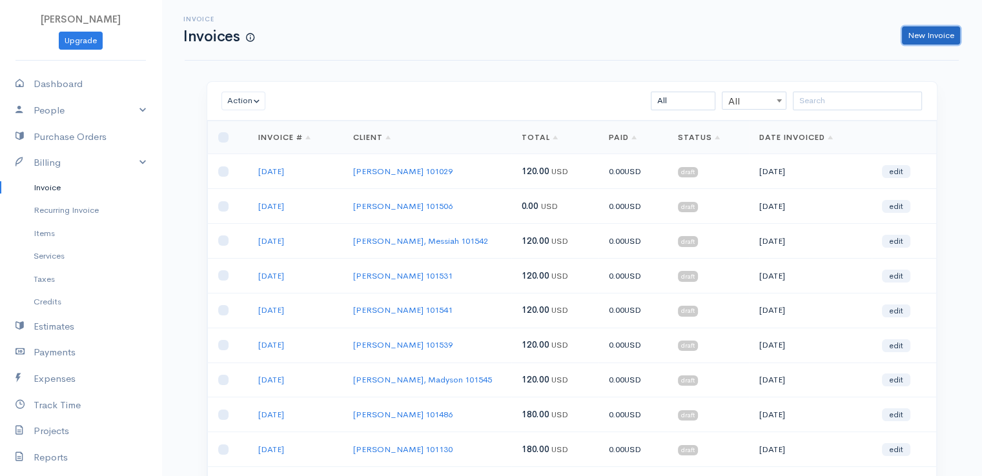
click at [937, 39] on link "New Invoice" at bounding box center [931, 35] width 58 height 19
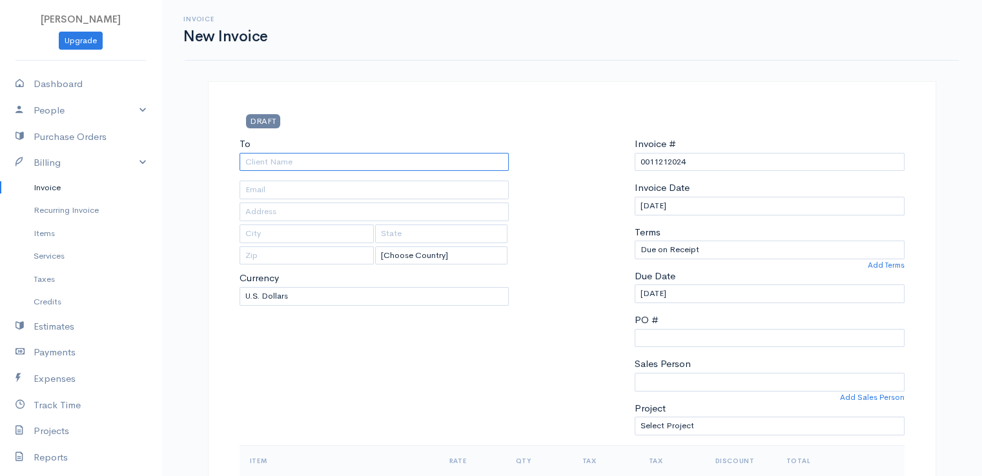
click at [269, 161] on input "To" at bounding box center [375, 162] width 270 height 19
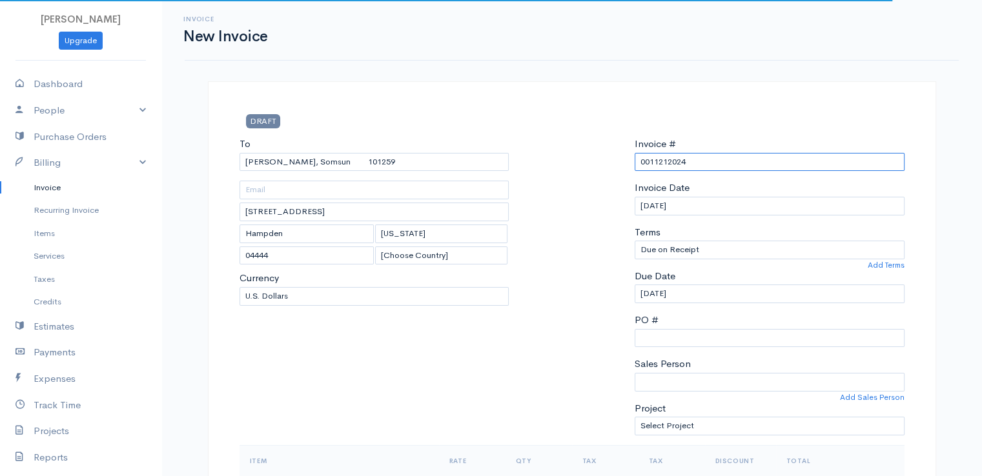
click at [665, 161] on input "0011212024" at bounding box center [770, 162] width 270 height 19
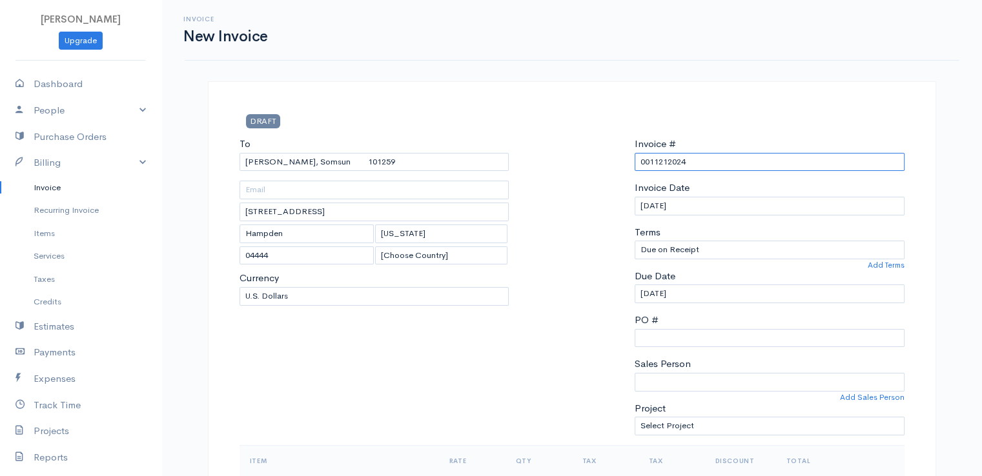
paste input "[DATE]"
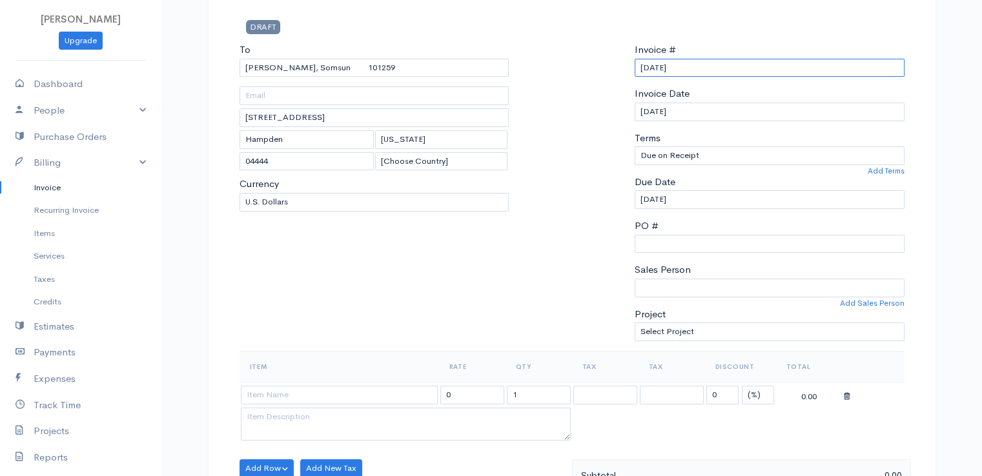
scroll to position [258, 0]
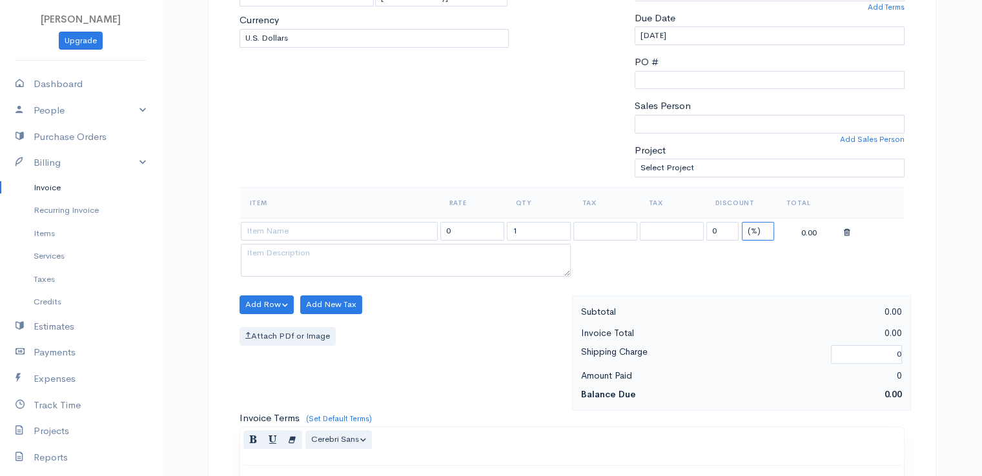
click at [755, 230] on select "(%) Flat" at bounding box center [758, 231] width 32 height 19
click at [742, 222] on select "(%) Flat" at bounding box center [758, 231] width 32 height 19
click at [535, 233] on input "1" at bounding box center [539, 231] width 64 height 19
click at [535, 231] on input "1" at bounding box center [539, 231] width 64 height 19
click at [536, 227] on input "13" at bounding box center [539, 231] width 64 height 19
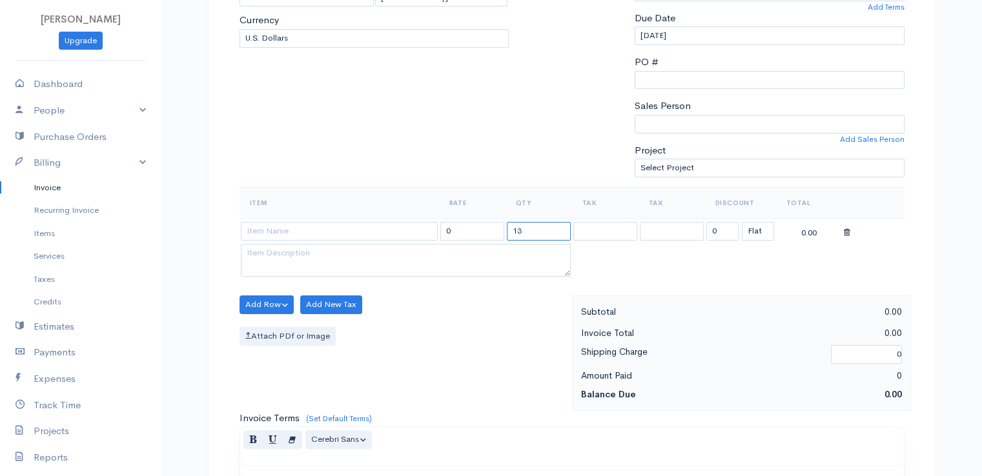
click at [536, 227] on input "13" at bounding box center [539, 231] width 64 height 19
click at [286, 232] on input at bounding box center [339, 231] width 197 height 19
click at [285, 228] on input at bounding box center [339, 231] width 197 height 19
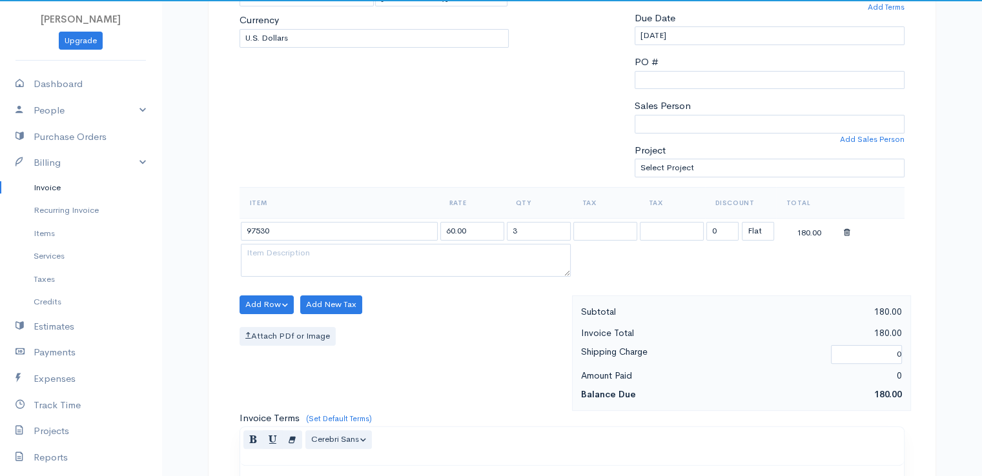
click at [287, 251] on body "[PERSON_NAME] Upgrade Dashboard People Clients Vendors Staff Users Purchase Ord…" at bounding box center [491, 300] width 982 height 1116
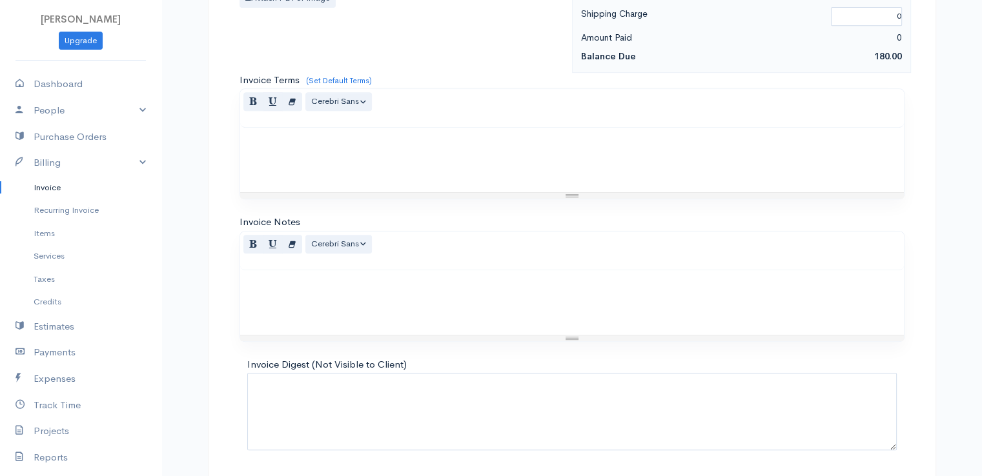
scroll to position [635, 0]
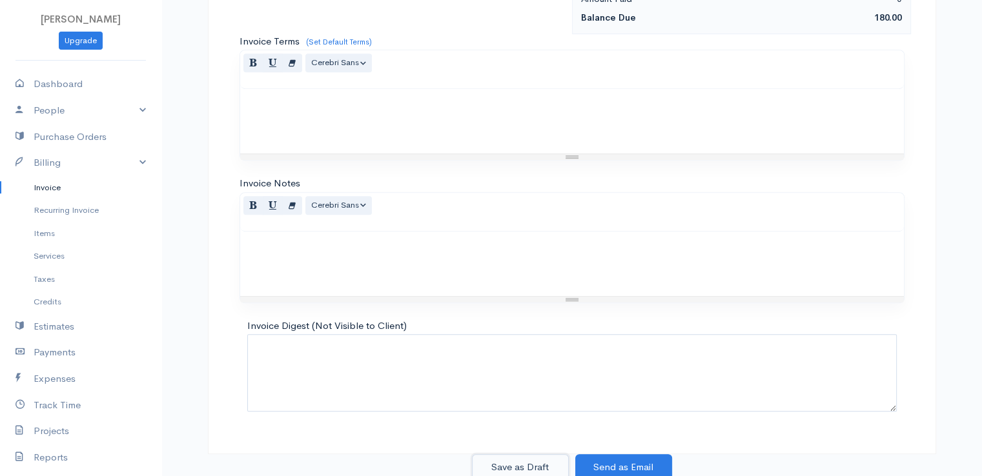
click at [509, 462] on button "Save as Draft" at bounding box center [520, 468] width 97 height 26
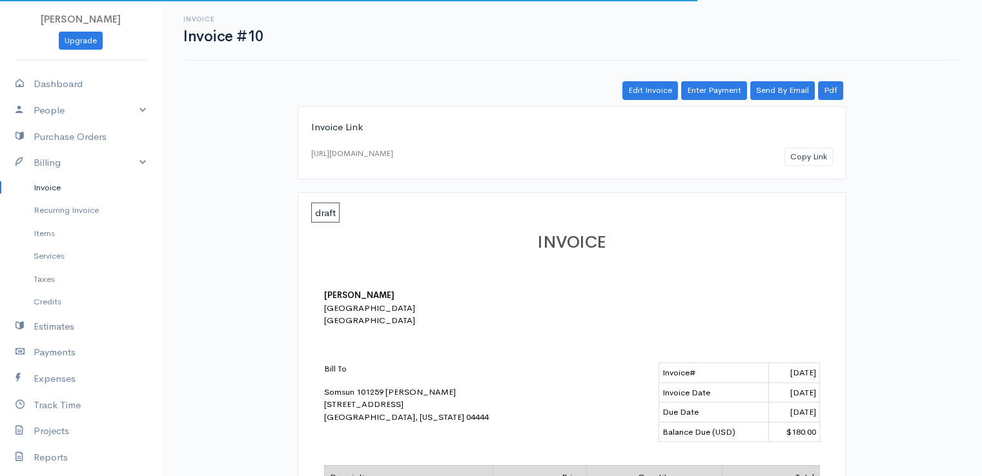
click at [46, 189] on link "Invoice" at bounding box center [80, 187] width 161 height 23
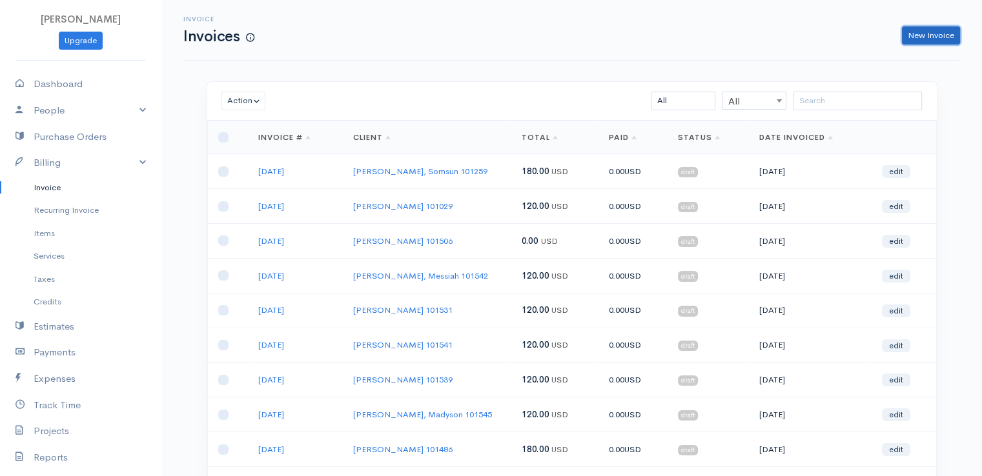
click at [925, 36] on link "New Invoice" at bounding box center [931, 35] width 58 height 19
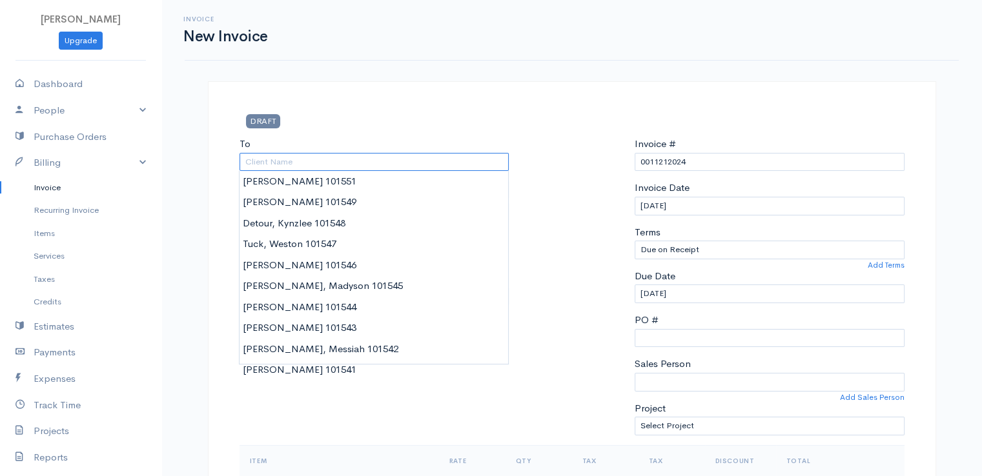
click at [275, 165] on input "To" at bounding box center [375, 162] width 270 height 19
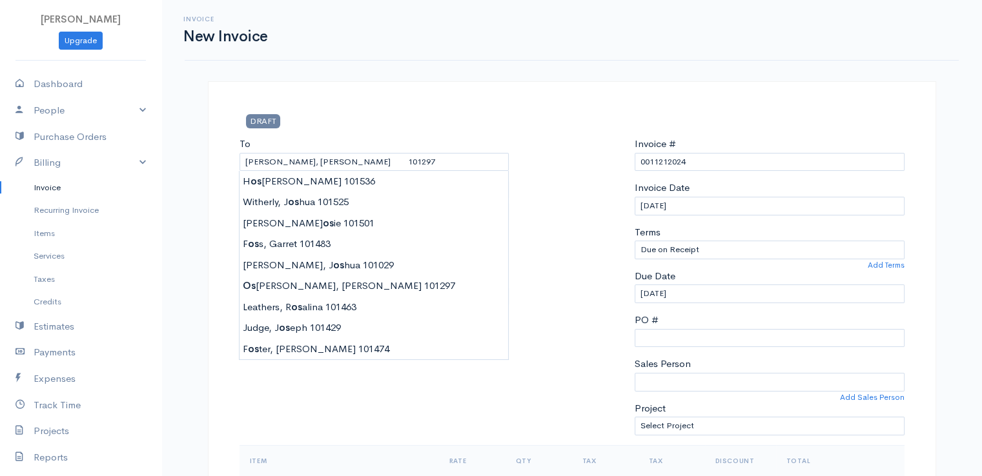
drag, startPoint x: 256, startPoint y: 287, endPoint x: 310, endPoint y: 275, distance: 55.6
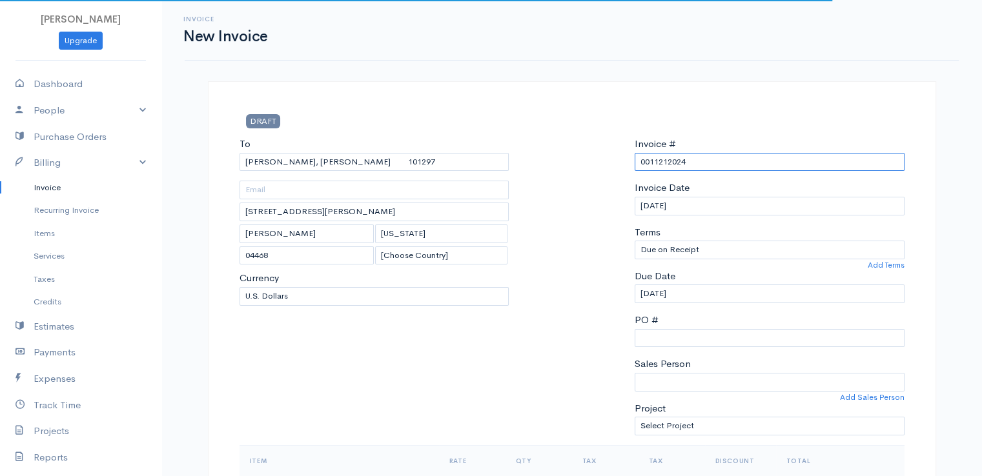
click at [668, 164] on input "0011212024" at bounding box center [770, 162] width 270 height 19
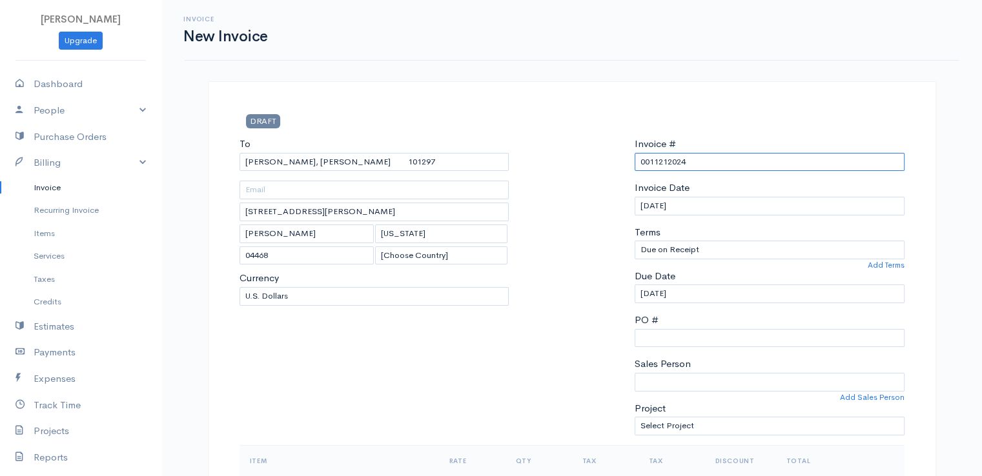
paste input "[DATE]"
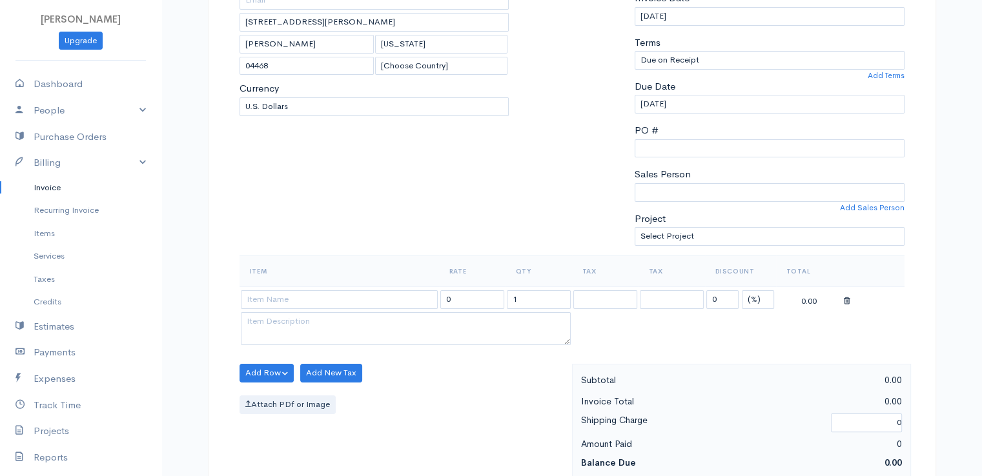
scroll to position [323, 0]
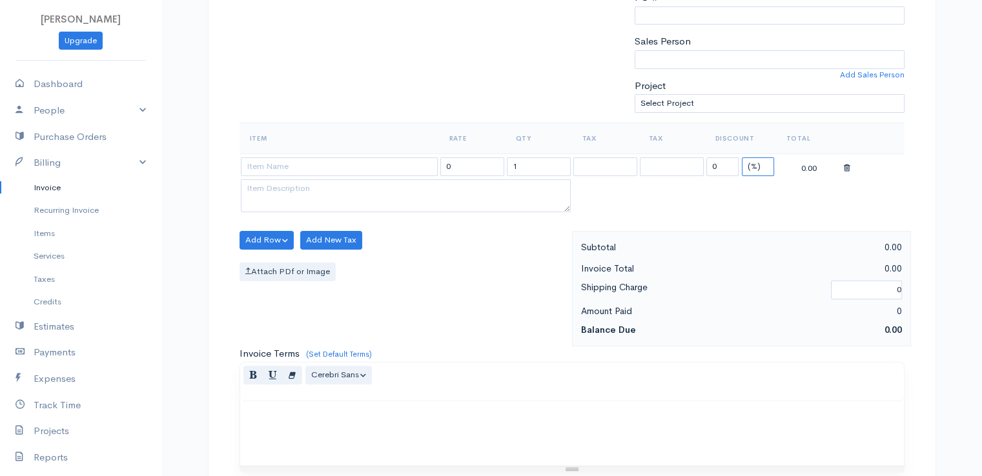
click at [754, 164] on select "(%) Flat" at bounding box center [758, 167] width 32 height 19
click at [742, 158] on select "(%) Flat" at bounding box center [758, 167] width 32 height 19
click at [534, 163] on input "1" at bounding box center [539, 167] width 64 height 19
click at [555, 154] on td "13" at bounding box center [539, 166] width 66 height 25
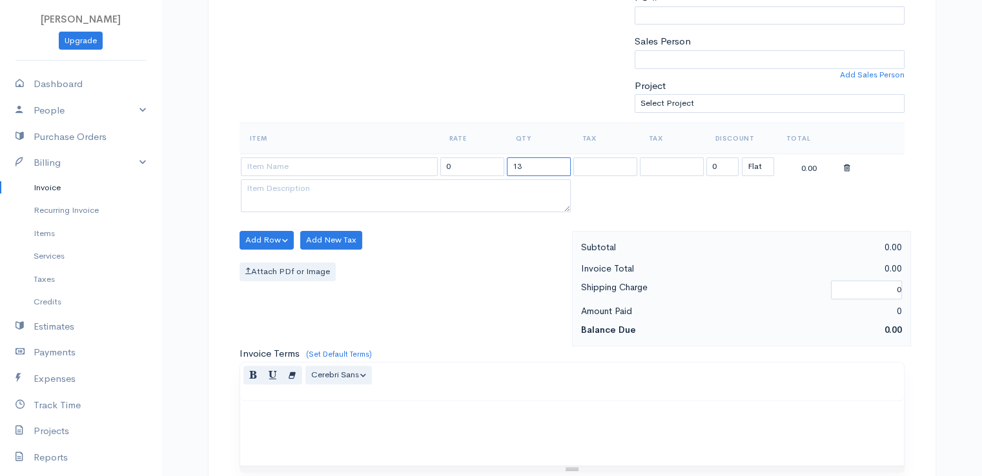
click at [551, 158] on input "13" at bounding box center [539, 167] width 64 height 19
click at [550, 160] on input "13" at bounding box center [539, 167] width 64 height 19
click at [545, 163] on input "133" at bounding box center [539, 167] width 64 height 19
drag, startPoint x: 373, startPoint y: 165, endPoint x: 372, endPoint y: 176, distance: 11.0
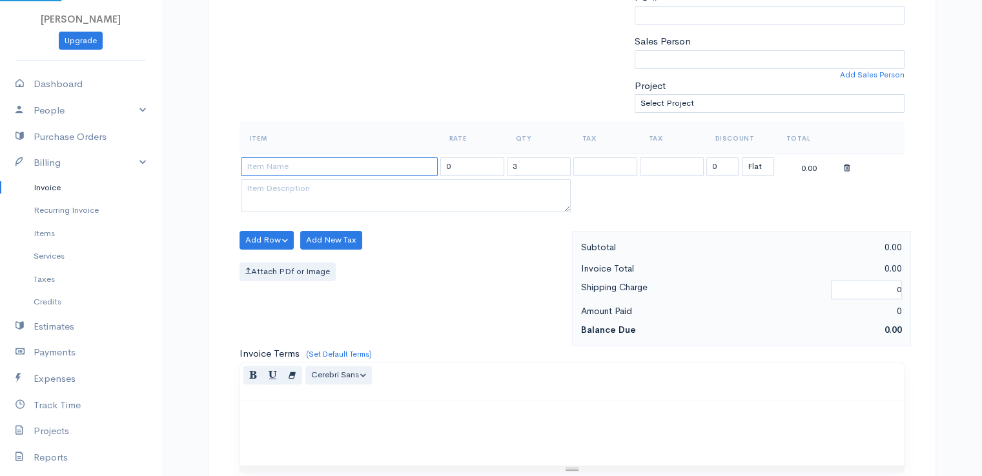
click at [376, 166] on input at bounding box center [339, 167] width 197 height 19
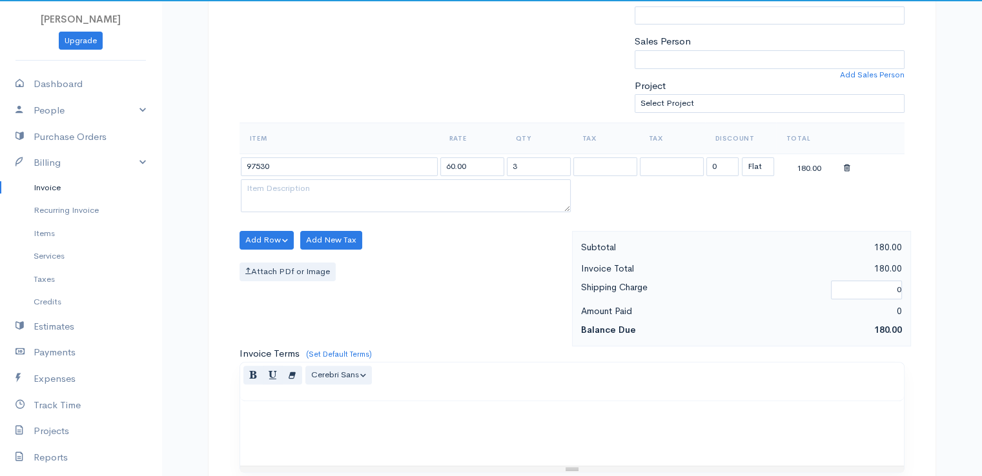
click at [373, 187] on body "[PERSON_NAME] Upgrade Dashboard People Clients Vendors Staff Users Purchase Ord…" at bounding box center [491, 235] width 982 height 1116
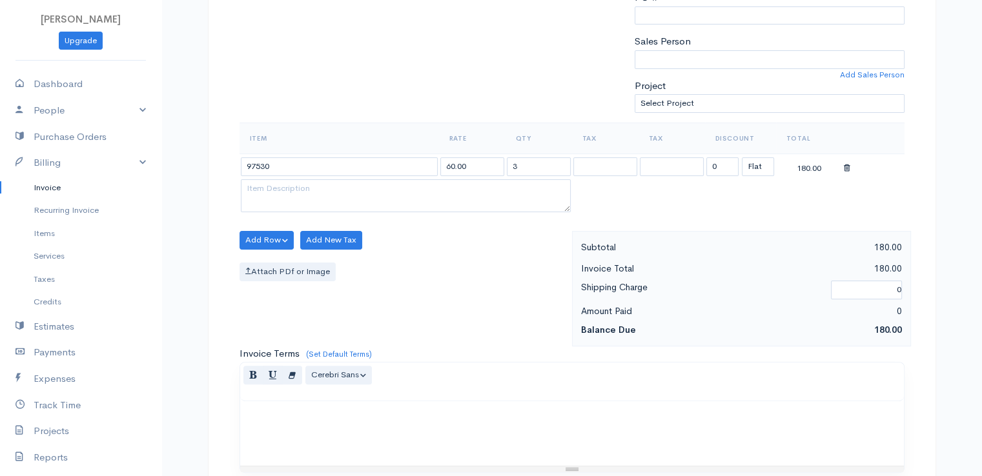
scroll to position [635, 0]
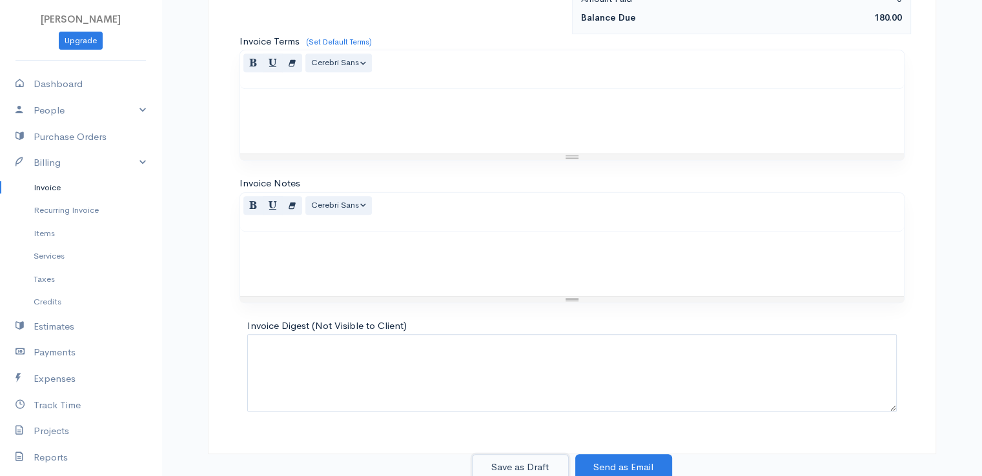
drag, startPoint x: 515, startPoint y: 458, endPoint x: 506, endPoint y: 460, distance: 9.1
click at [515, 460] on button "Save as Draft" at bounding box center [520, 468] width 97 height 26
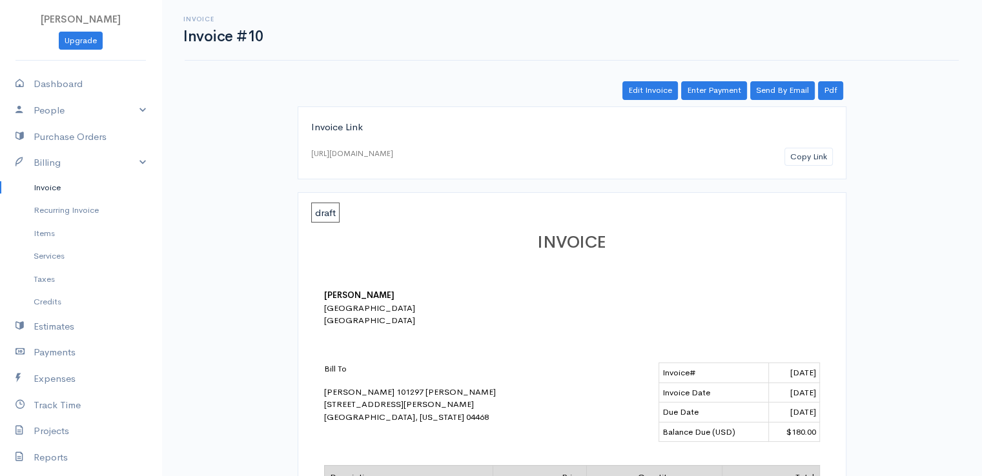
click at [52, 185] on link "Invoice" at bounding box center [80, 187] width 161 height 23
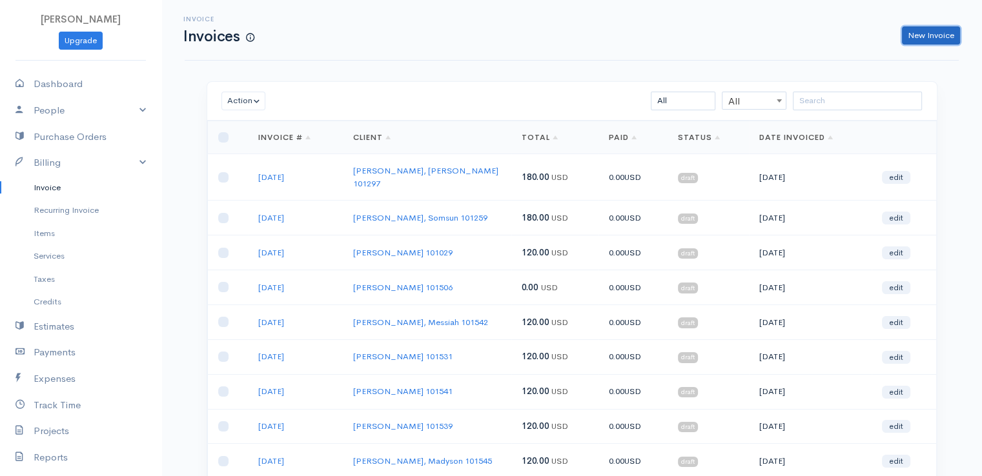
click at [935, 32] on link "New Invoice" at bounding box center [931, 35] width 58 height 19
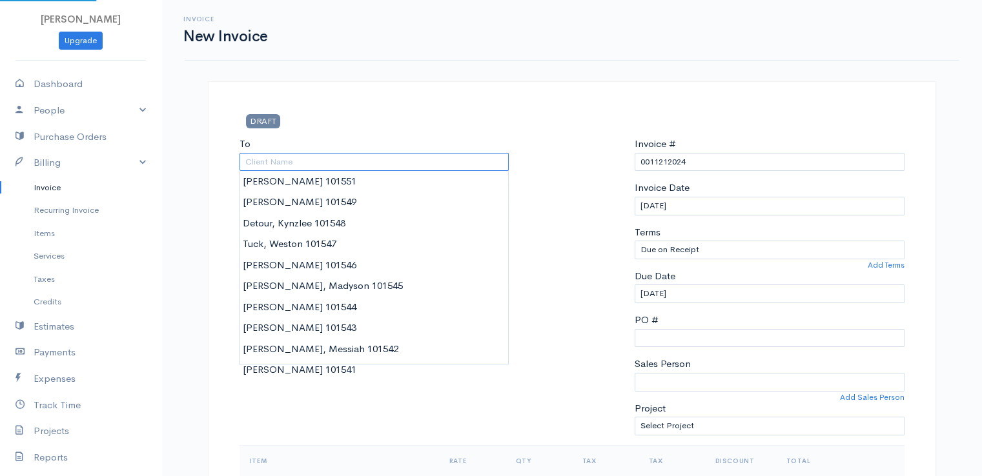
click at [317, 163] on input "To" at bounding box center [375, 162] width 270 height 19
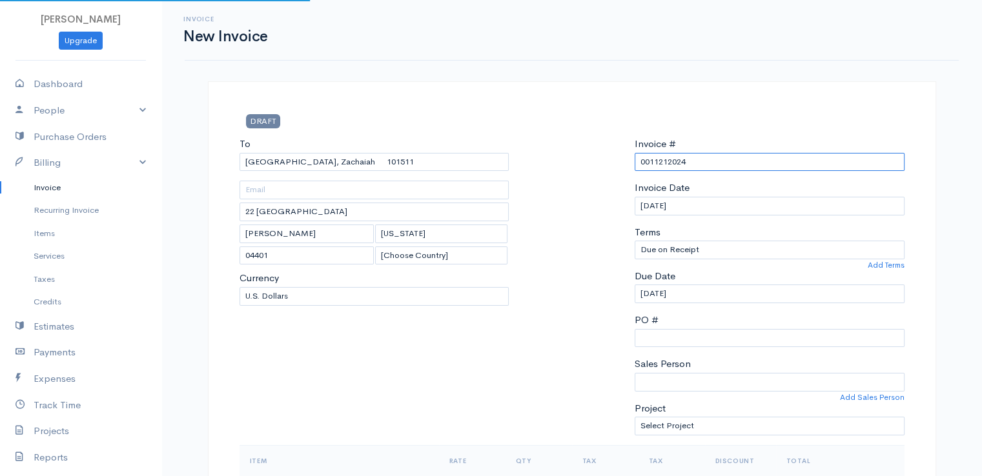
click at [667, 161] on input "0011212024" at bounding box center [770, 162] width 270 height 19
paste input "[DATE]"
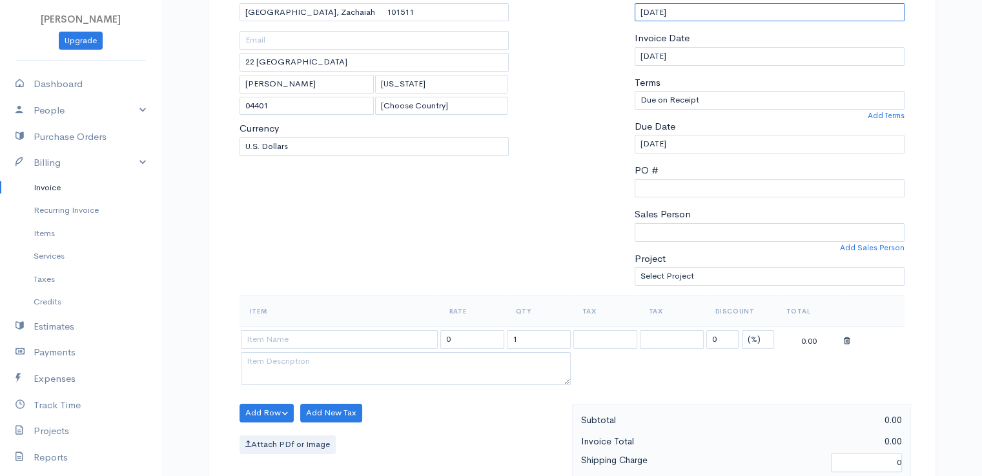
scroll to position [323, 0]
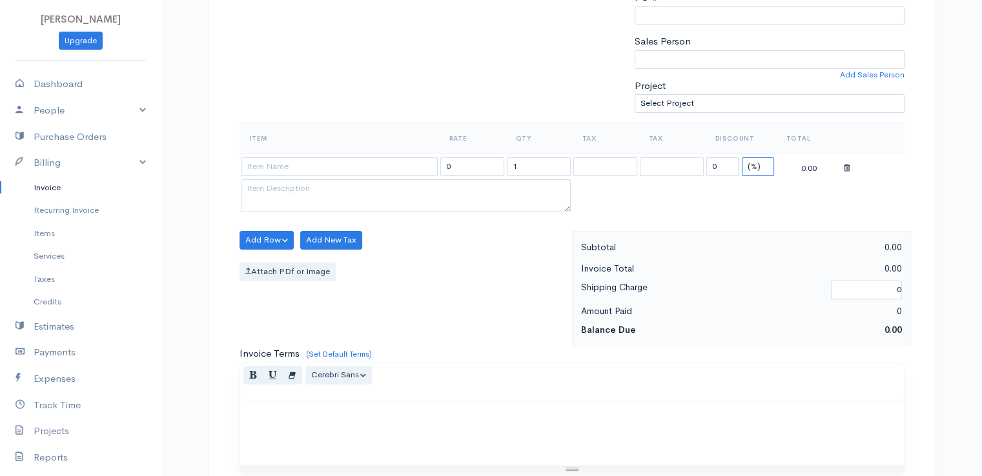
click at [757, 161] on select "(%) Flat" at bounding box center [758, 167] width 32 height 19
click at [742, 158] on select "(%) Flat" at bounding box center [758, 167] width 32 height 19
click at [529, 163] on input "1" at bounding box center [539, 167] width 64 height 19
click at [530, 163] on input "1" at bounding box center [539, 167] width 64 height 19
click at [395, 164] on input at bounding box center [339, 167] width 197 height 19
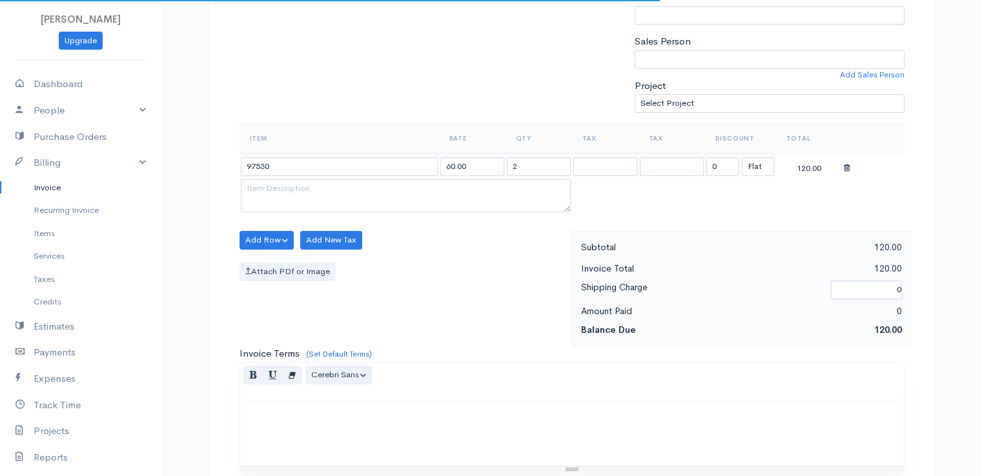
click at [390, 193] on body "[PERSON_NAME] Upgrade Dashboard People Clients Vendors Staff Users Purchase Ord…" at bounding box center [491, 235] width 982 height 1116
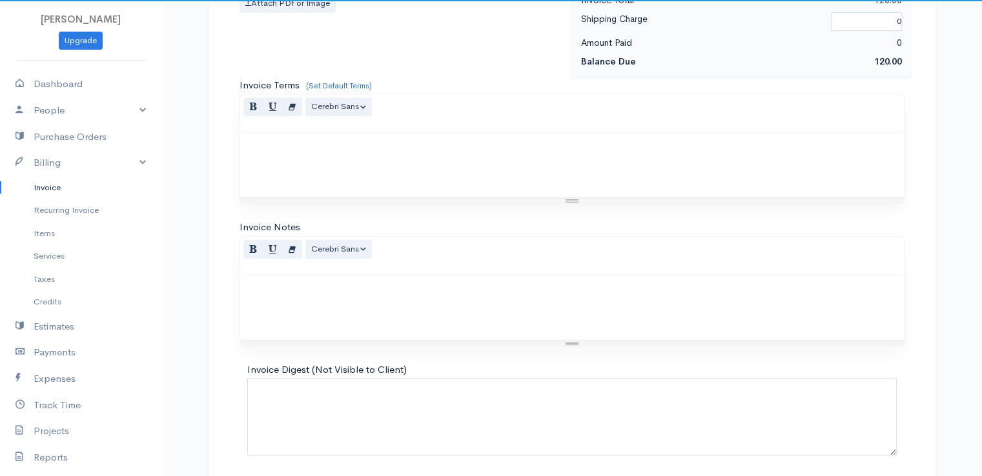
scroll to position [635, 0]
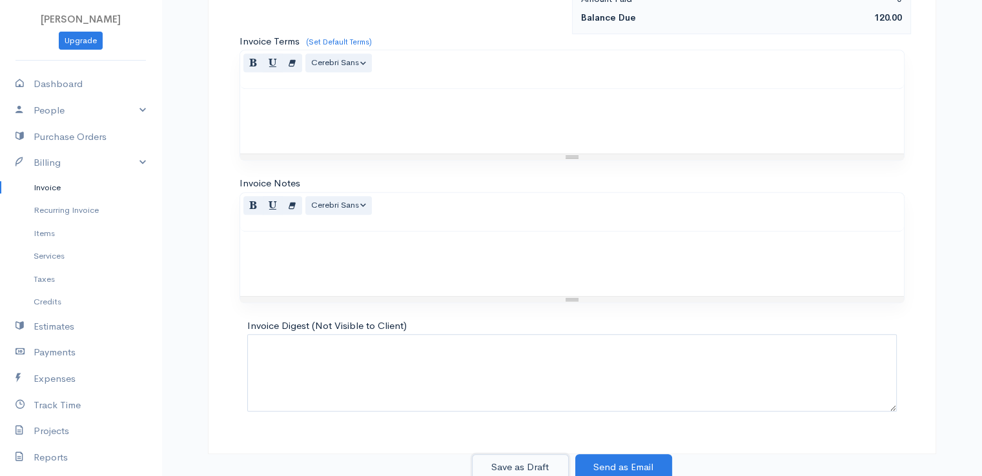
click at [509, 463] on button "Save as Draft" at bounding box center [520, 468] width 97 height 26
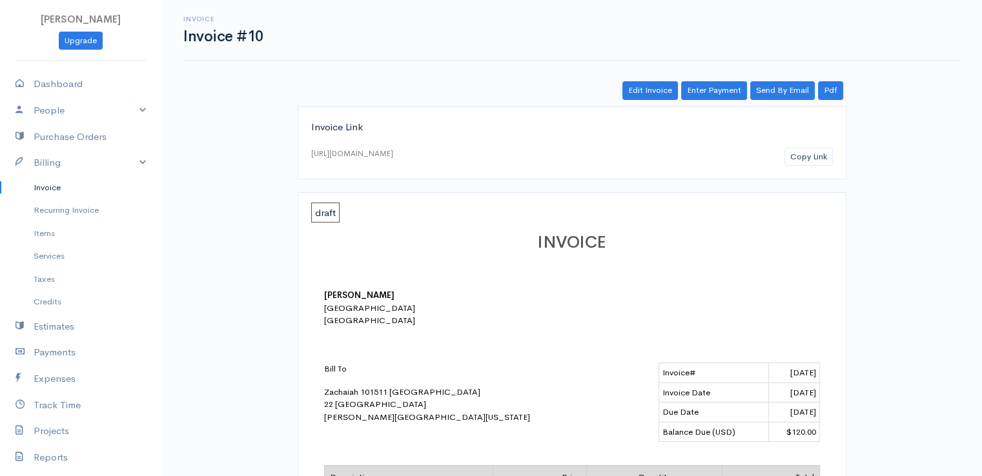
click at [55, 185] on link "Invoice" at bounding box center [80, 187] width 161 height 23
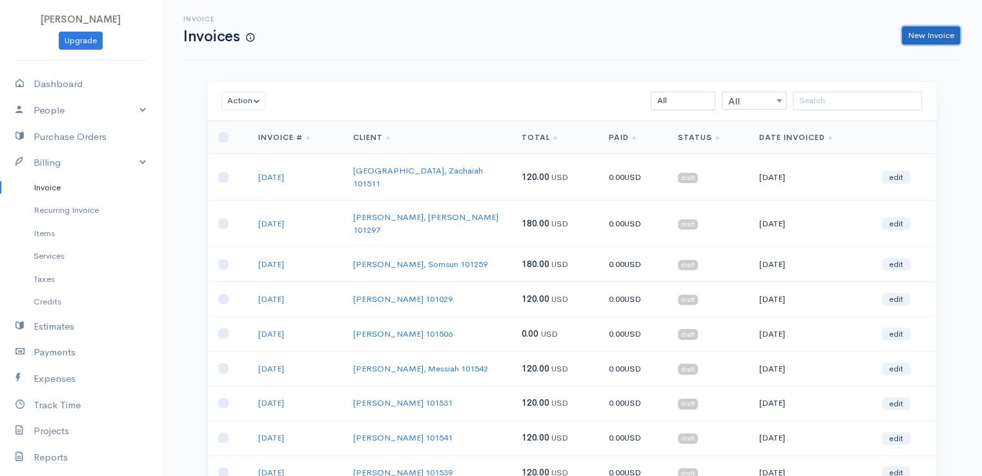
click at [924, 36] on link "New Invoice" at bounding box center [931, 35] width 58 height 19
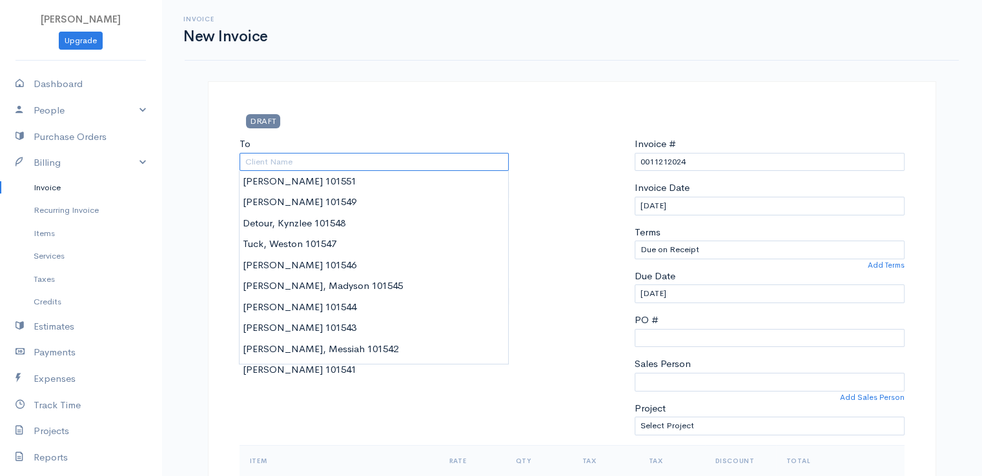
click at [292, 163] on input "To" at bounding box center [375, 162] width 270 height 19
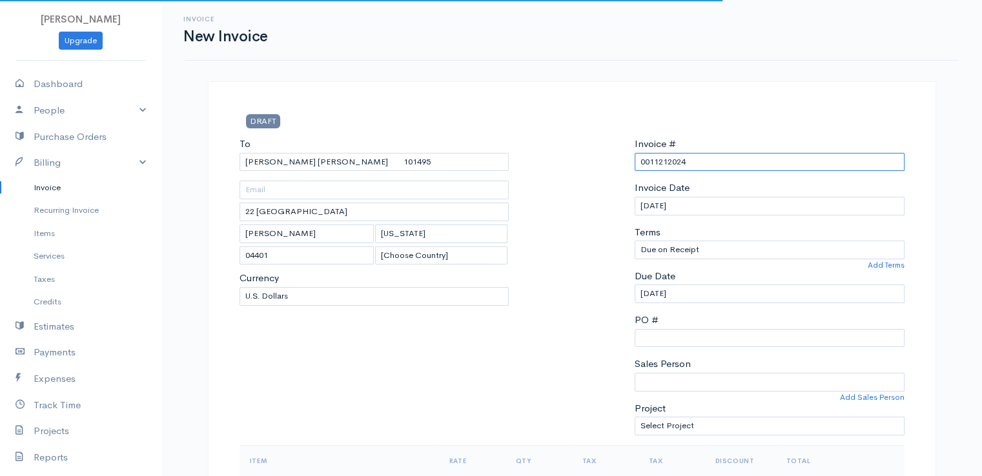
click at [674, 162] on input "0011212024" at bounding box center [770, 162] width 270 height 19
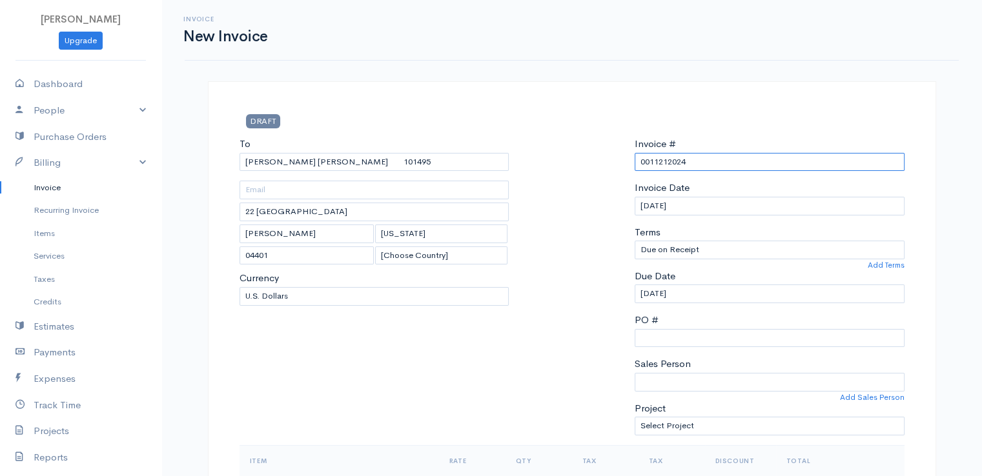
drag, startPoint x: 675, startPoint y: 163, endPoint x: 668, endPoint y: 160, distance: 7.6
click at [668, 160] on input "0011212024" at bounding box center [770, 162] width 270 height 19
click at [669, 161] on input "0011212024" at bounding box center [770, 162] width 270 height 19
paste input "[DATE]"
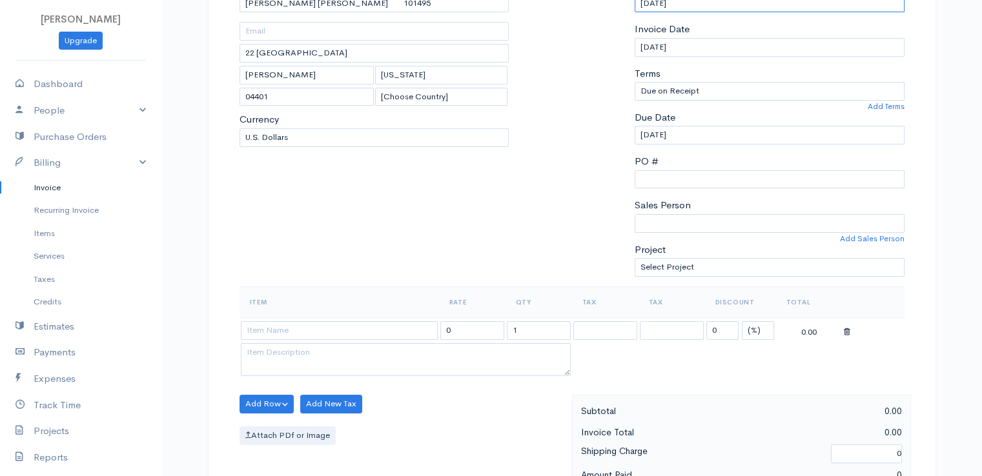
scroll to position [323, 0]
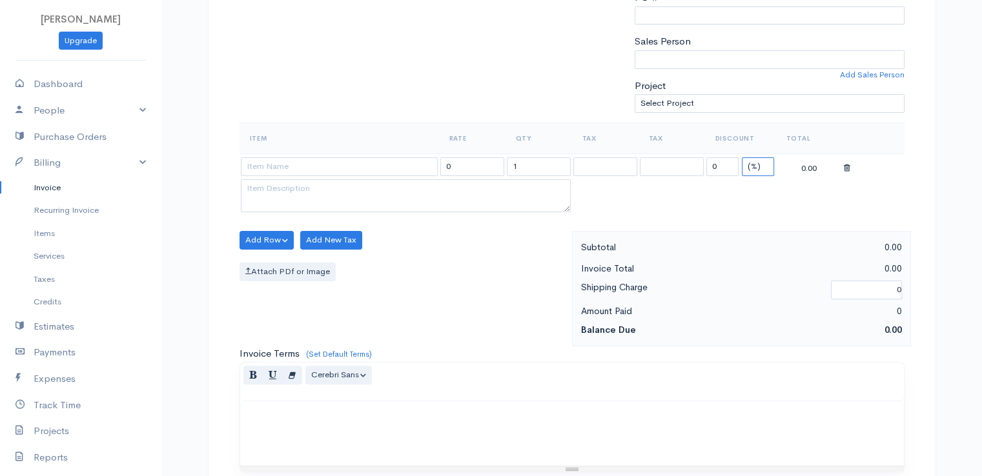
click at [754, 163] on select "(%) Flat" at bounding box center [758, 167] width 32 height 19
click at [742, 158] on select "(%) Flat" at bounding box center [758, 167] width 32 height 19
click at [526, 164] on input "1" at bounding box center [539, 167] width 64 height 19
click at [526, 163] on input "1" at bounding box center [539, 167] width 64 height 19
click at [383, 161] on input at bounding box center [339, 167] width 197 height 19
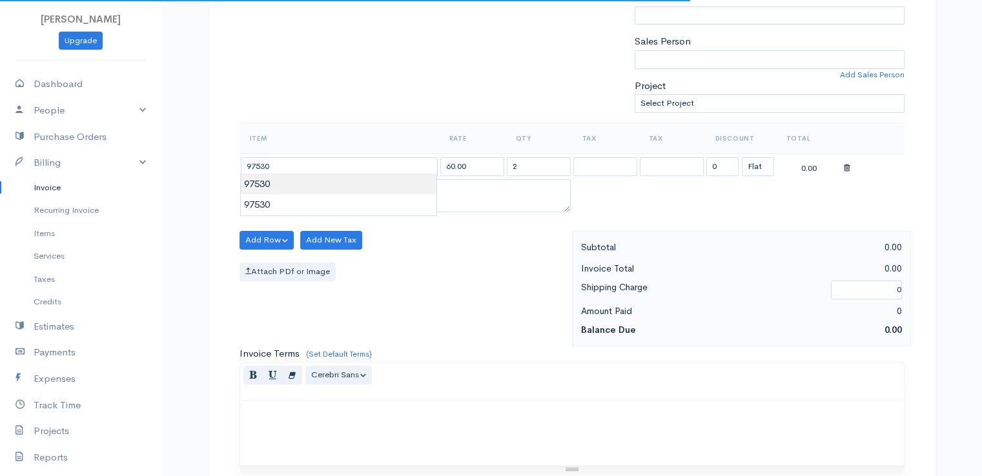
click at [382, 189] on body "[PERSON_NAME] Upgrade Dashboard People Clients Vendors Staff Users Purchase Ord…" at bounding box center [491, 235] width 982 height 1116
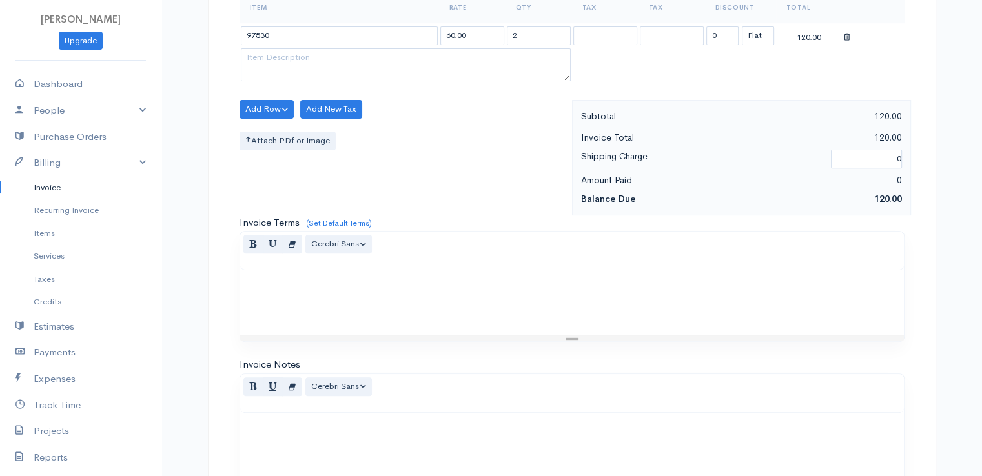
scroll to position [635, 0]
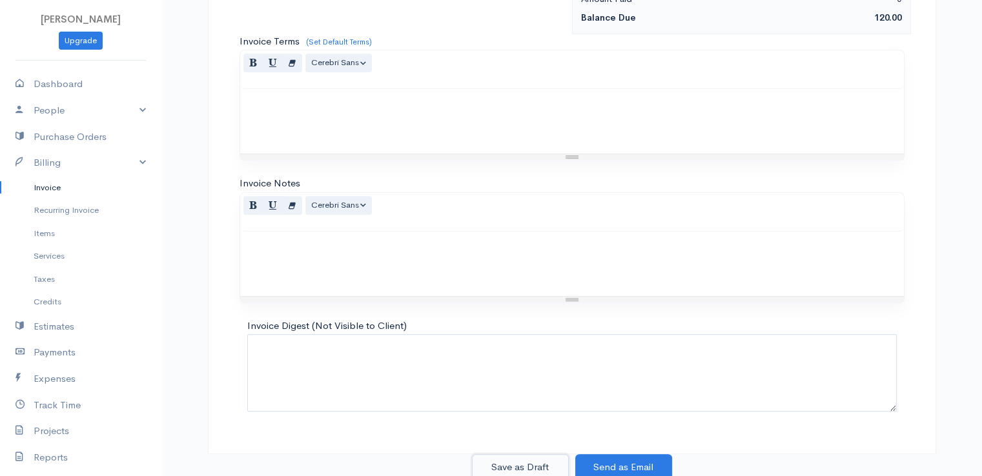
click at [505, 458] on button "Save as Draft" at bounding box center [520, 468] width 97 height 26
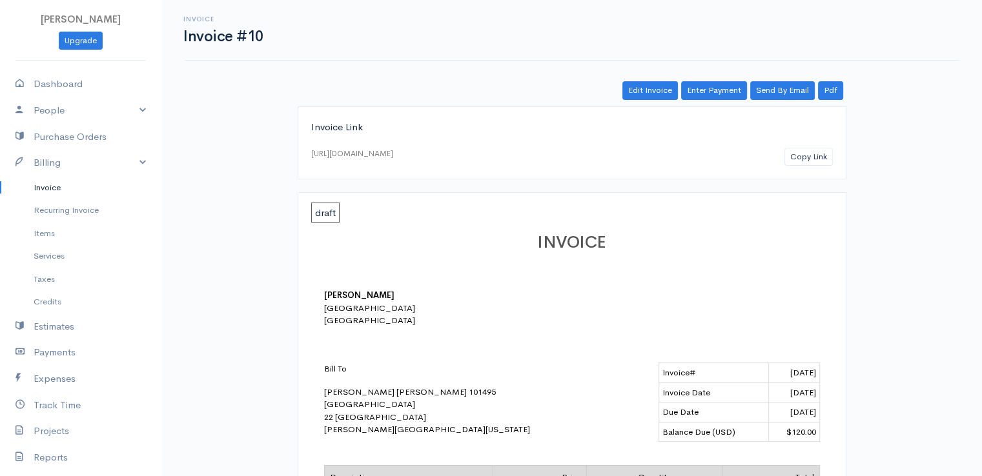
drag, startPoint x: 49, startPoint y: 189, endPoint x: 74, endPoint y: 184, distance: 24.9
click at [49, 188] on link "Invoice" at bounding box center [80, 187] width 161 height 23
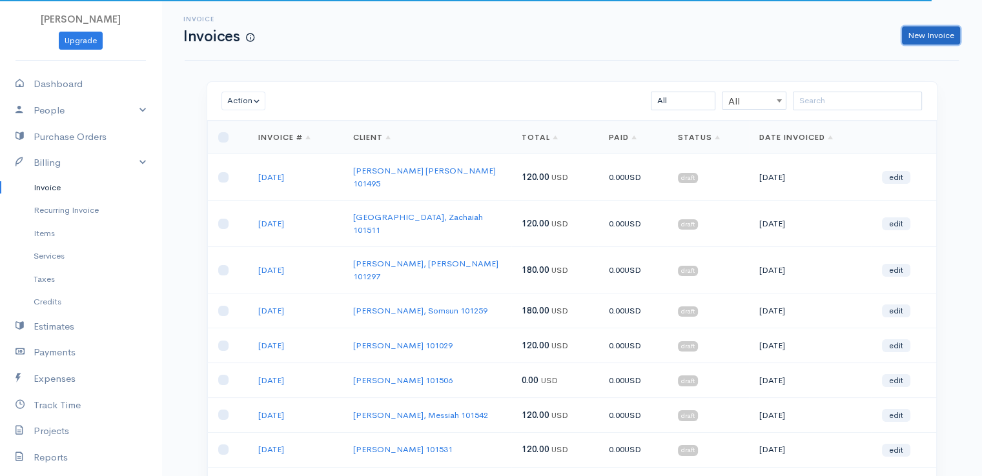
click at [930, 37] on link "New Invoice" at bounding box center [931, 35] width 58 height 19
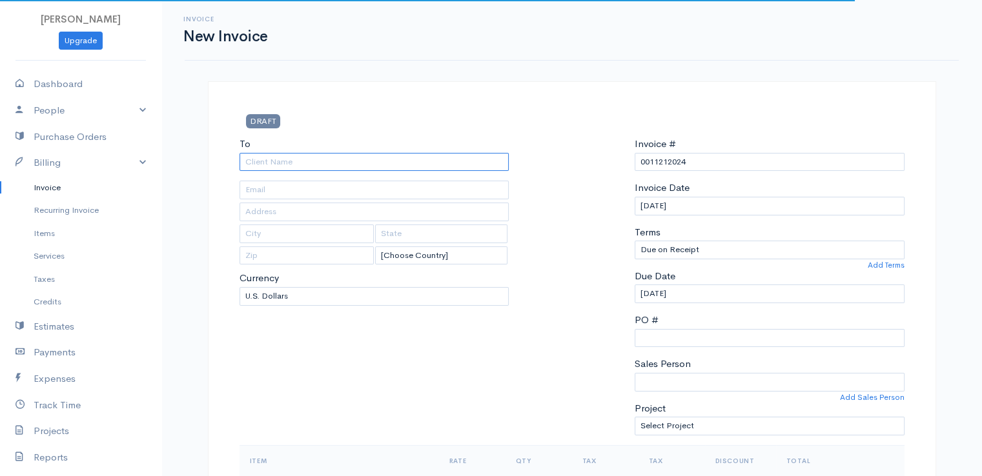
click at [256, 161] on input "To" at bounding box center [375, 162] width 270 height 19
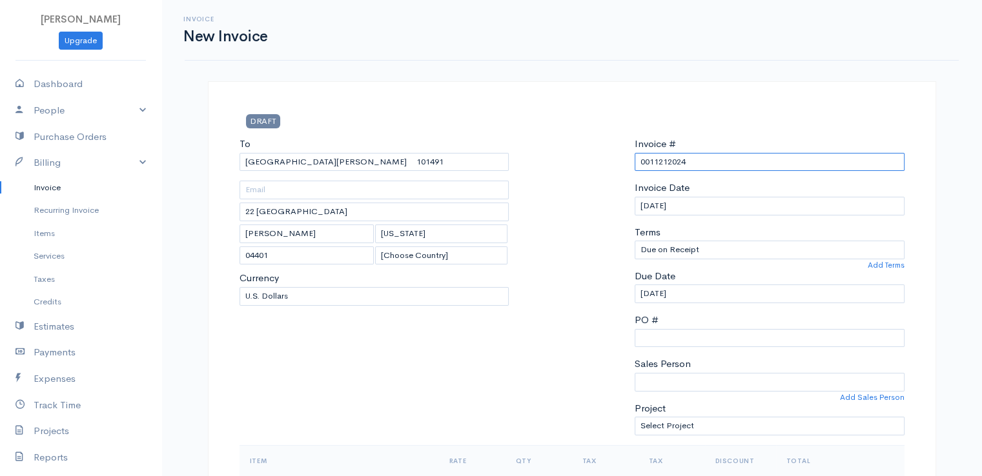
click at [665, 161] on input "0011212024" at bounding box center [770, 162] width 270 height 19
paste input "[DATE]"
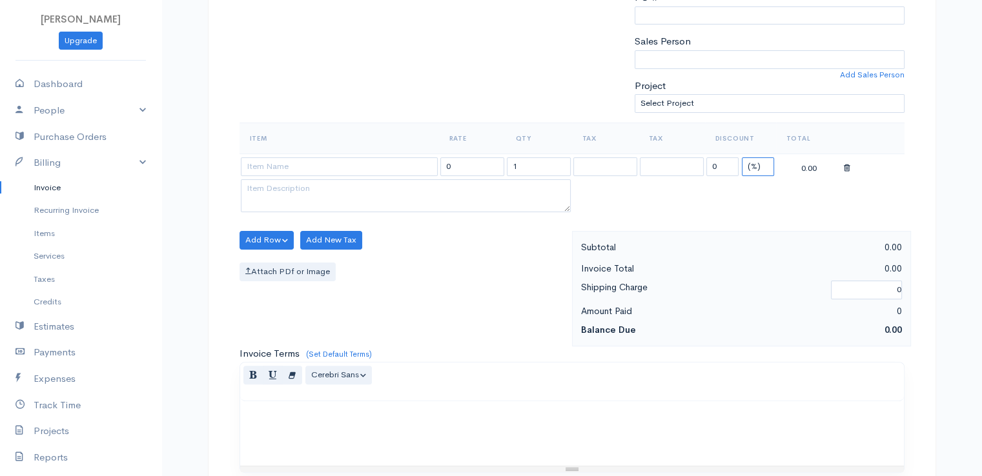
click at [762, 167] on select "(%) Flat" at bounding box center [758, 167] width 32 height 19
click at [742, 158] on select "(%) Flat" at bounding box center [758, 167] width 32 height 19
click at [547, 166] on input "1" at bounding box center [539, 167] width 64 height 19
click at [547, 167] on input "1" at bounding box center [539, 167] width 64 height 19
click at [363, 163] on input at bounding box center [339, 167] width 197 height 19
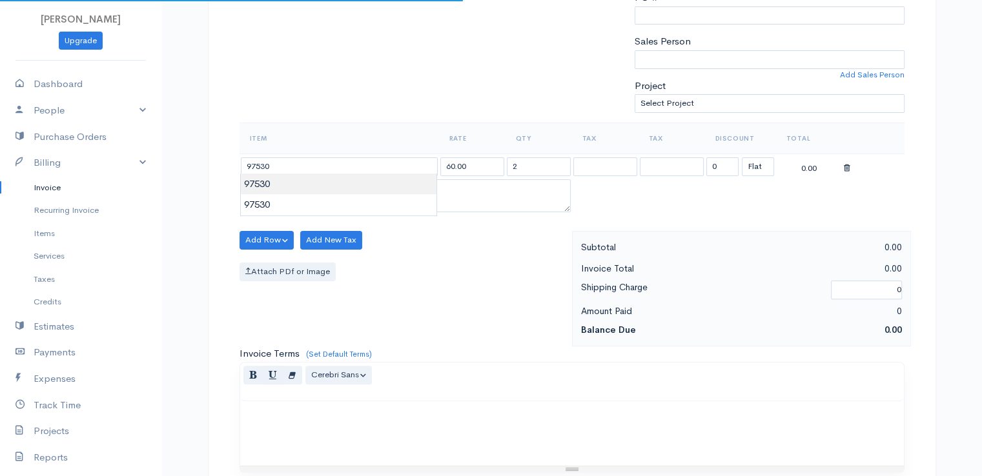
click at [360, 188] on body "[PERSON_NAME] Upgrade Dashboard People Clients Vendors Staff Users Purchase Ord…" at bounding box center [491, 235] width 982 height 1116
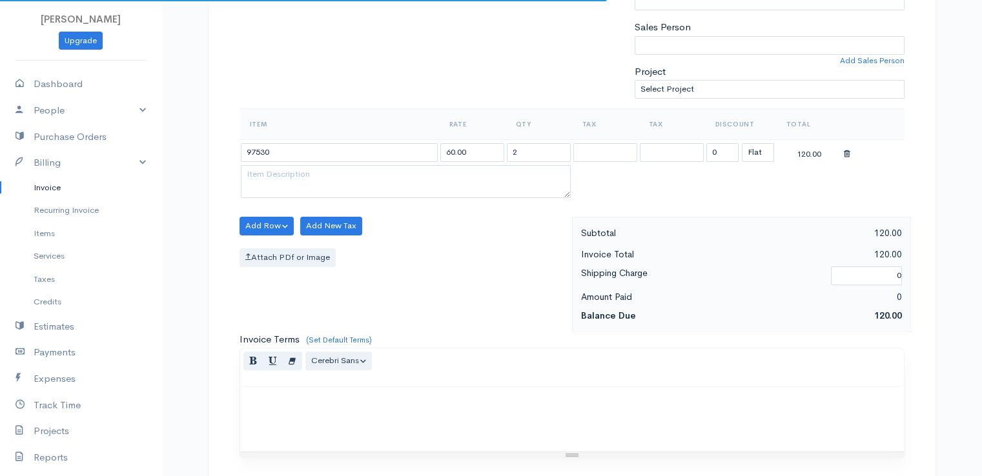
scroll to position [635, 0]
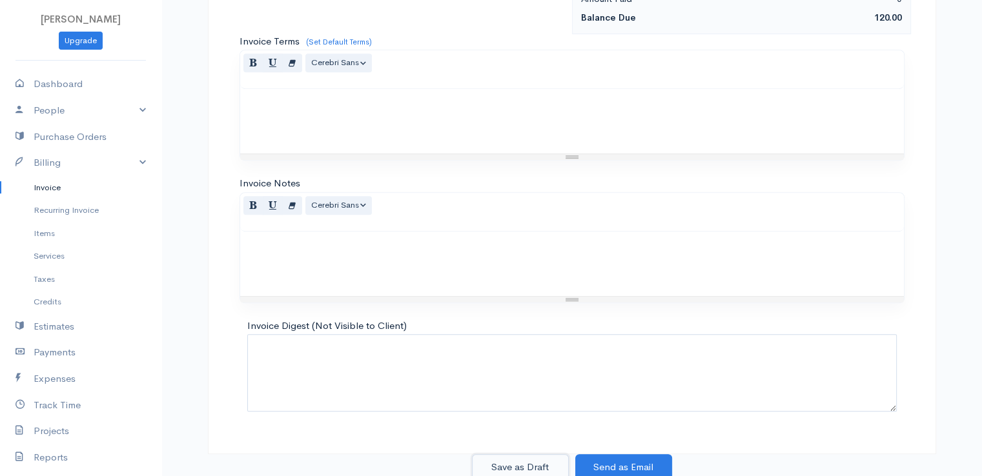
click at [511, 466] on button "Save as Draft" at bounding box center [520, 468] width 97 height 26
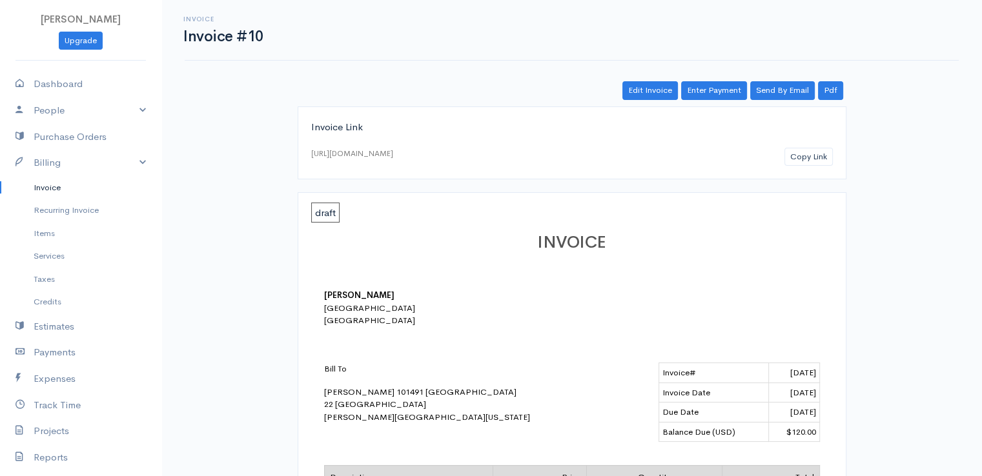
click at [50, 187] on link "Invoice" at bounding box center [80, 187] width 161 height 23
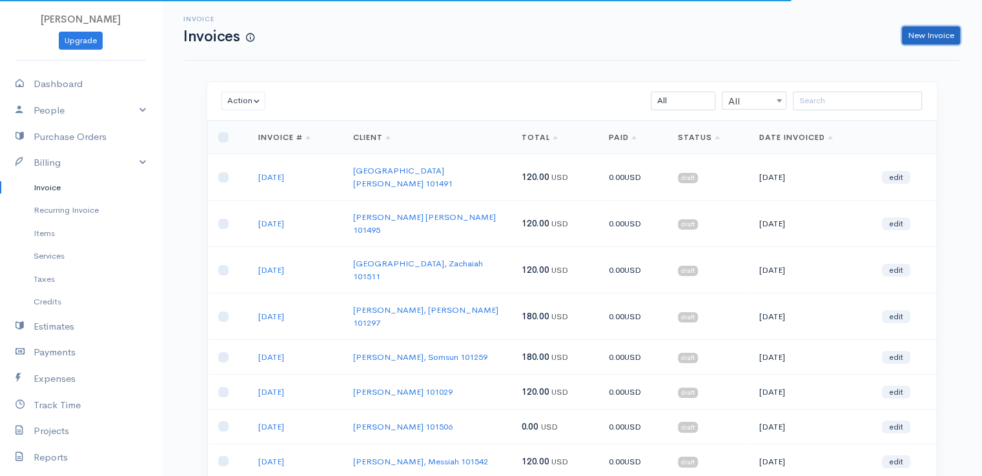
click at [932, 41] on link "New Invoice" at bounding box center [931, 35] width 58 height 19
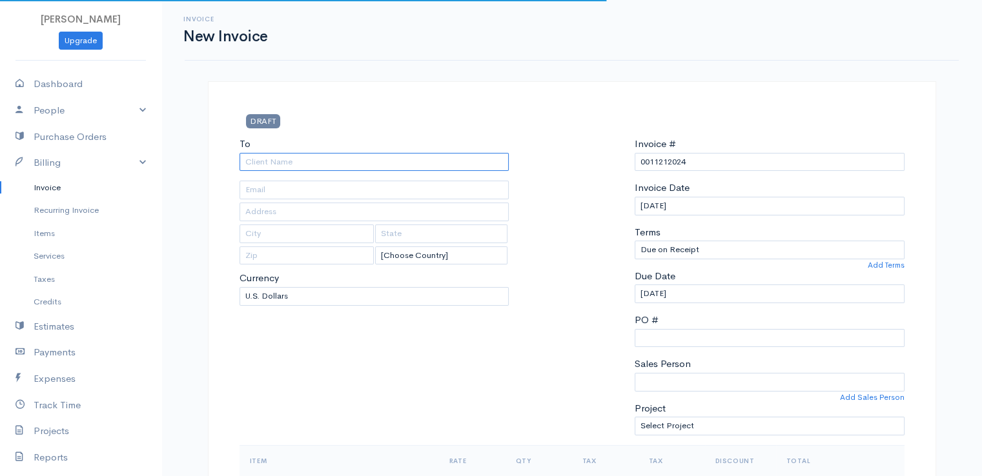
click at [288, 164] on input "To" at bounding box center [375, 162] width 270 height 19
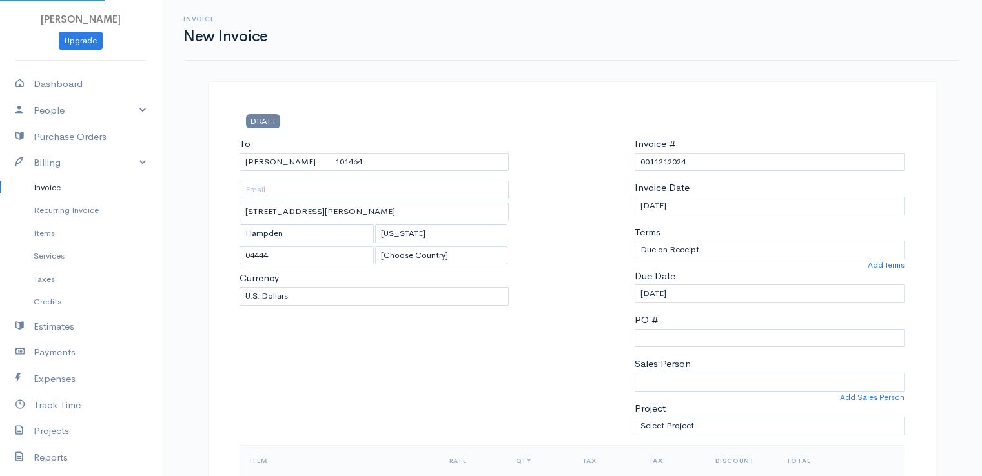
drag, startPoint x: 289, startPoint y: 203, endPoint x: 302, endPoint y: 201, distance: 13.6
click at [655, 163] on input "0011212024" at bounding box center [770, 162] width 270 height 19
click at [654, 163] on input "0011212024" at bounding box center [770, 162] width 270 height 19
paste input "[DATE]"
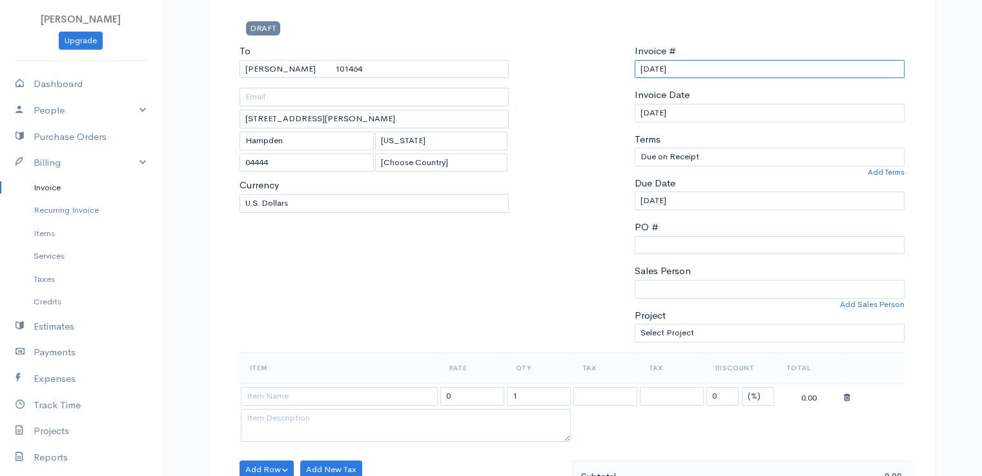
scroll to position [323, 0]
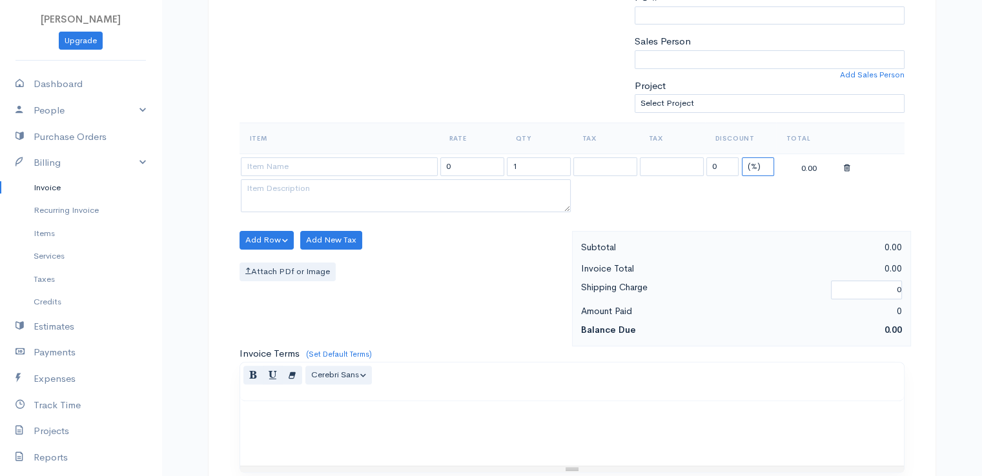
click at [753, 166] on select "(%) Flat" at bounding box center [758, 167] width 32 height 19
click at [742, 158] on select "(%) Flat" at bounding box center [758, 167] width 32 height 19
click at [527, 167] on input "1" at bounding box center [539, 167] width 64 height 19
click at [378, 163] on input at bounding box center [339, 167] width 197 height 19
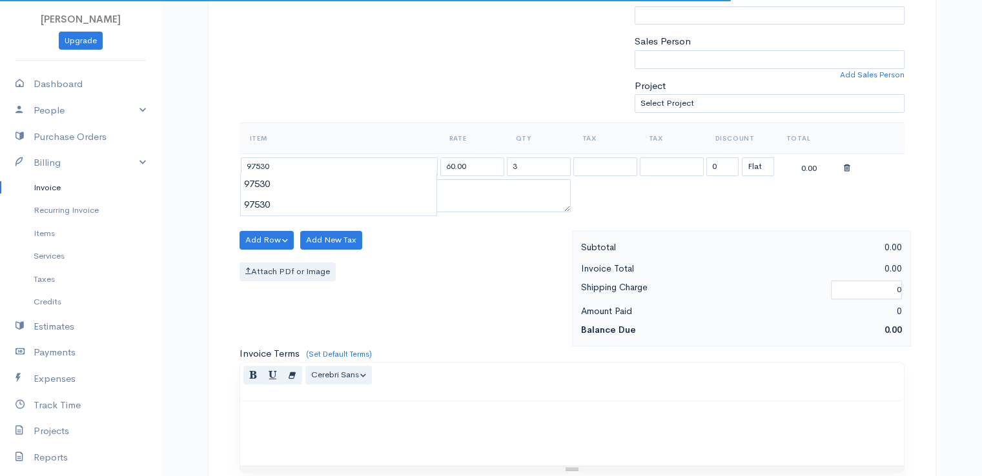
click at [376, 189] on body "[PERSON_NAME] Upgrade Dashboard People Clients Vendors Staff Users Purchase Ord…" at bounding box center [491, 235] width 982 height 1116
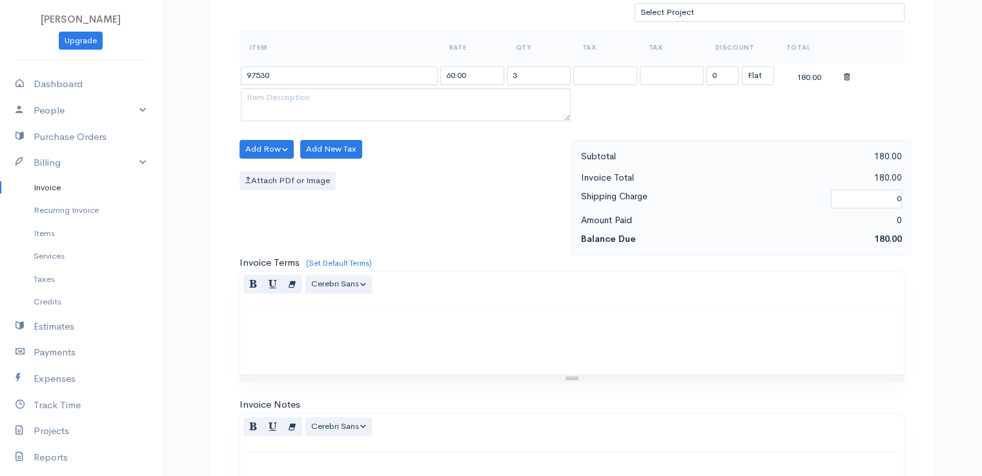
scroll to position [635, 0]
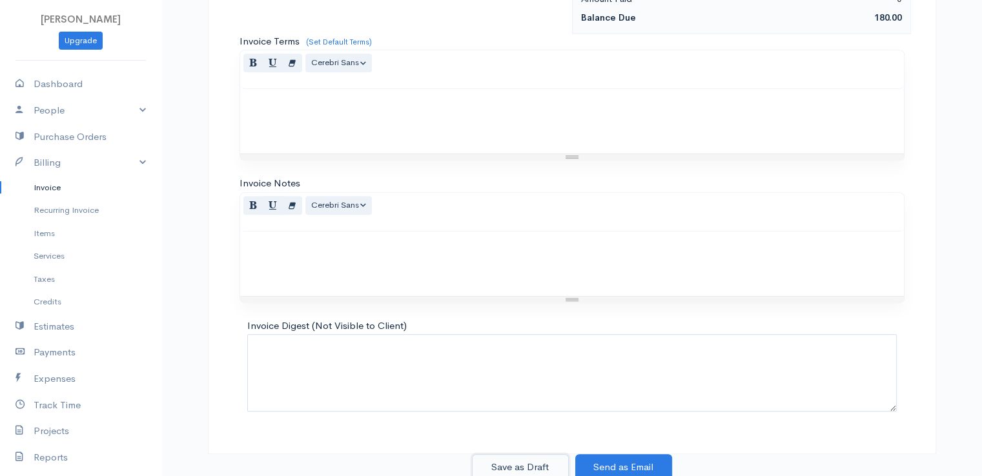
click at [507, 469] on button "Save as Draft" at bounding box center [520, 468] width 97 height 26
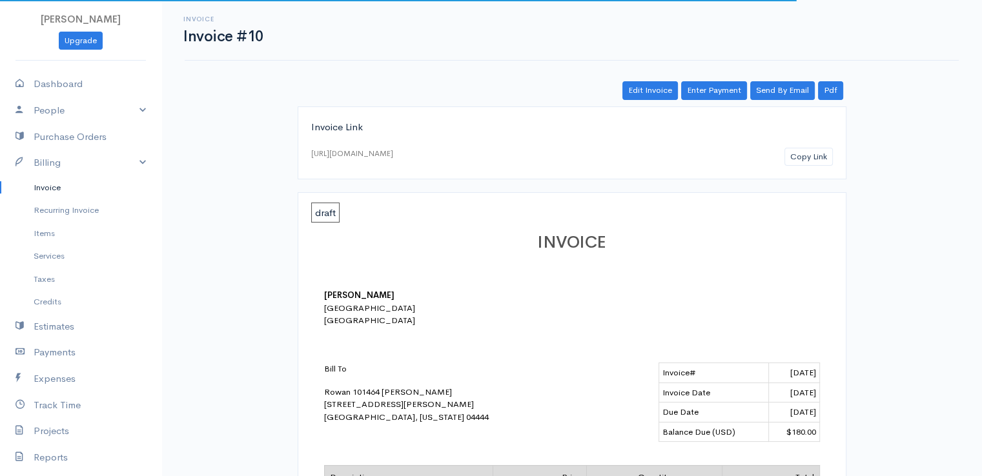
click at [48, 187] on link "Invoice" at bounding box center [80, 187] width 161 height 23
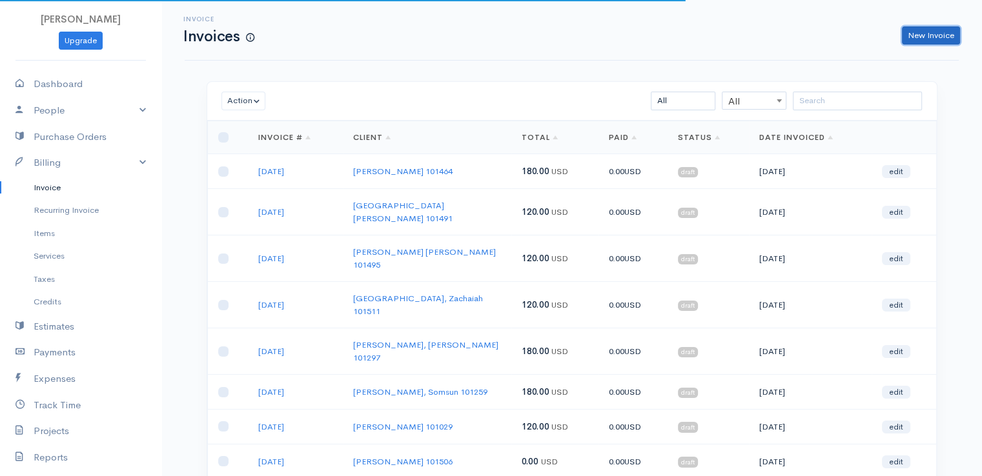
click at [933, 34] on link "New Invoice" at bounding box center [931, 35] width 58 height 19
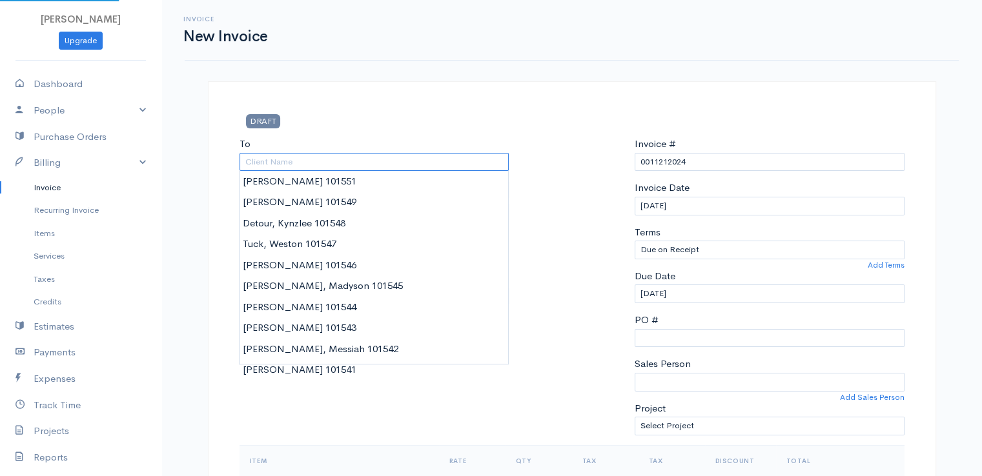
click at [389, 162] on input "To" at bounding box center [375, 162] width 270 height 19
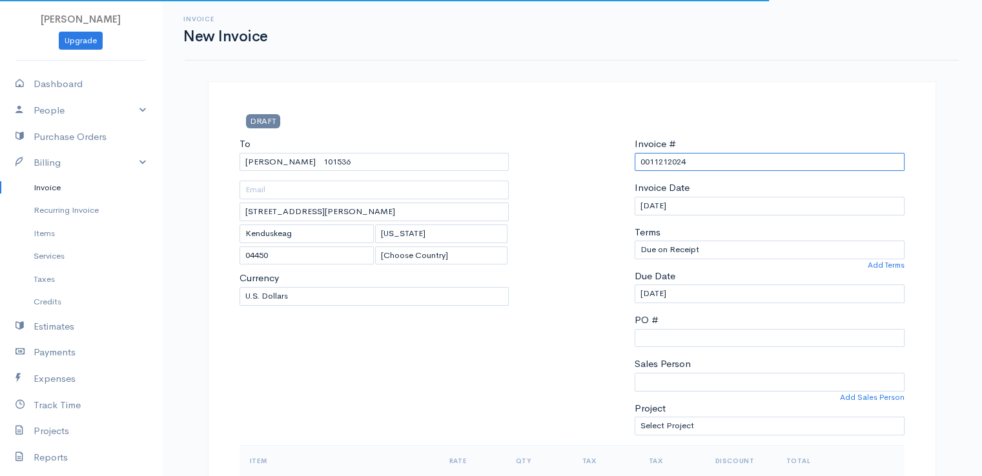
click at [679, 162] on input "0011212024" at bounding box center [770, 162] width 270 height 19
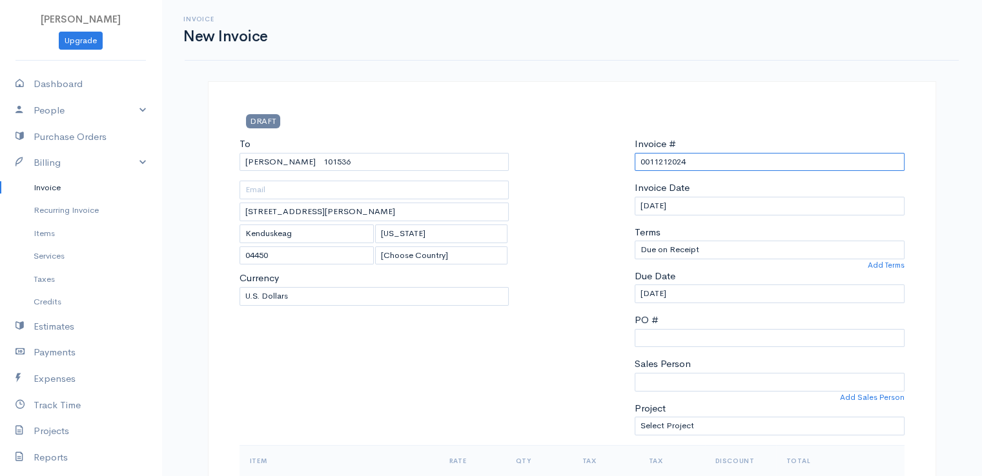
paste input "[DATE]"
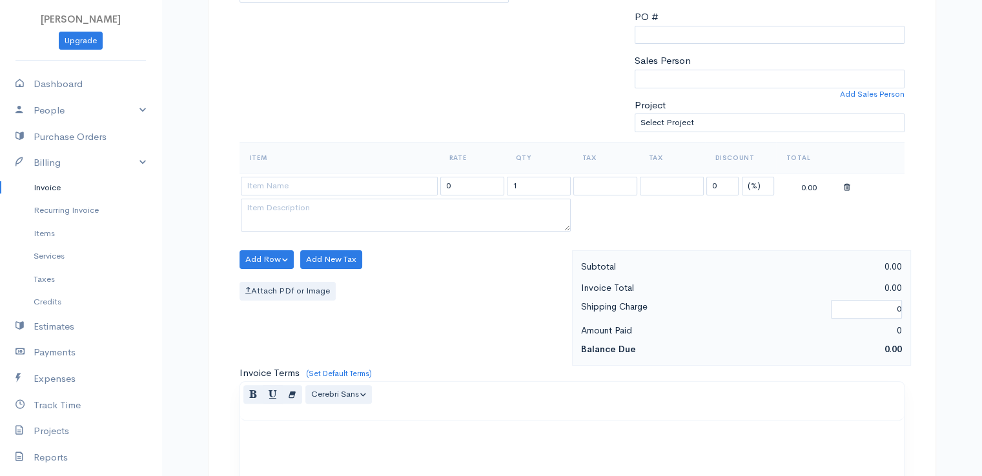
scroll to position [323, 0]
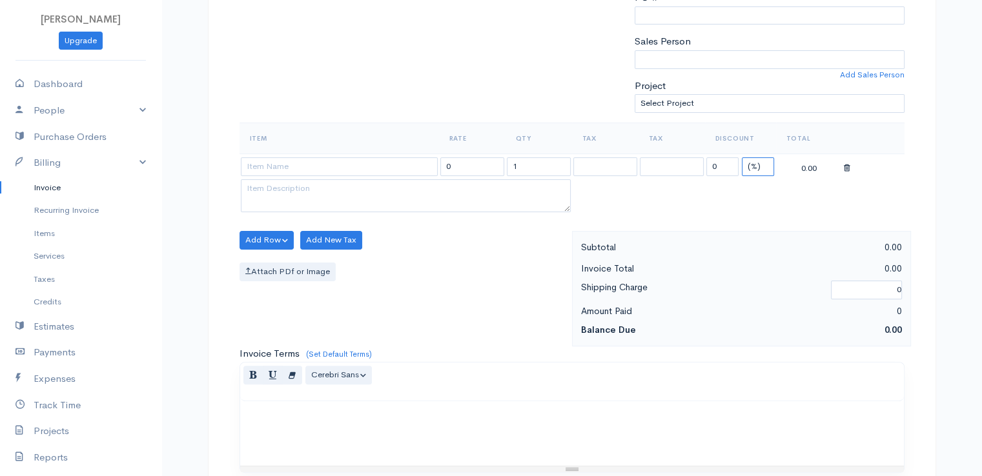
click at [757, 165] on select "(%) Flat" at bounding box center [758, 167] width 32 height 19
click at [742, 158] on select "(%) Flat" at bounding box center [758, 167] width 32 height 19
click at [528, 165] on input "1" at bounding box center [539, 167] width 64 height 19
click at [529, 165] on input "1" at bounding box center [539, 167] width 64 height 19
click at [384, 166] on input at bounding box center [339, 167] width 197 height 19
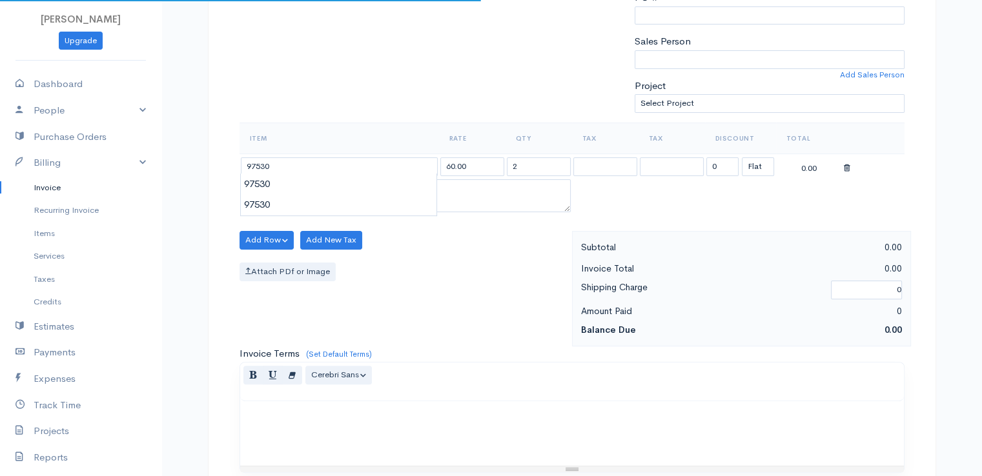
click at [387, 189] on body "[PERSON_NAME] Upgrade Dashboard People Clients Vendors Staff Users Purchase Ord…" at bounding box center [491, 235] width 982 height 1116
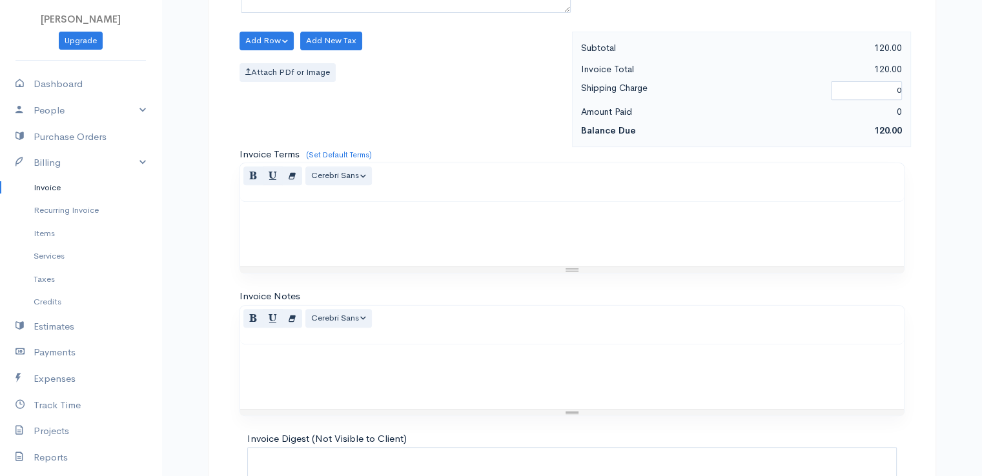
scroll to position [635, 0]
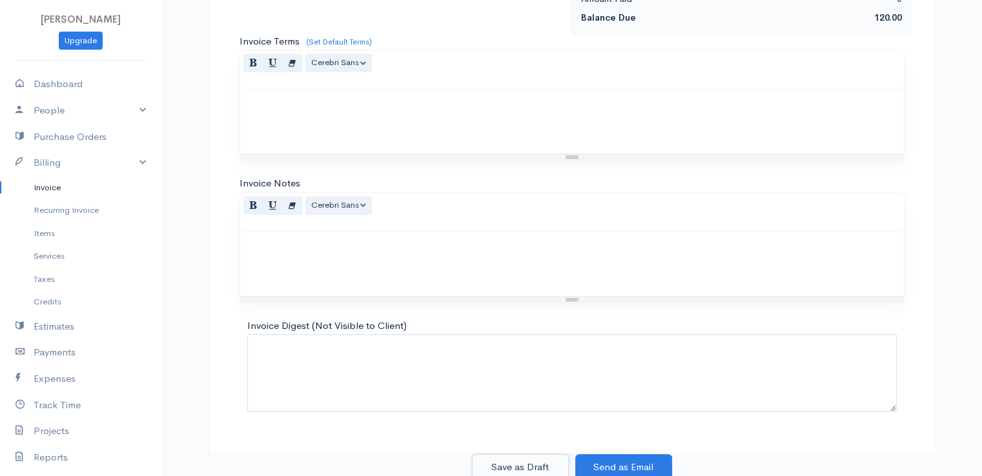
click at [506, 463] on button "Save as Draft" at bounding box center [520, 468] width 97 height 26
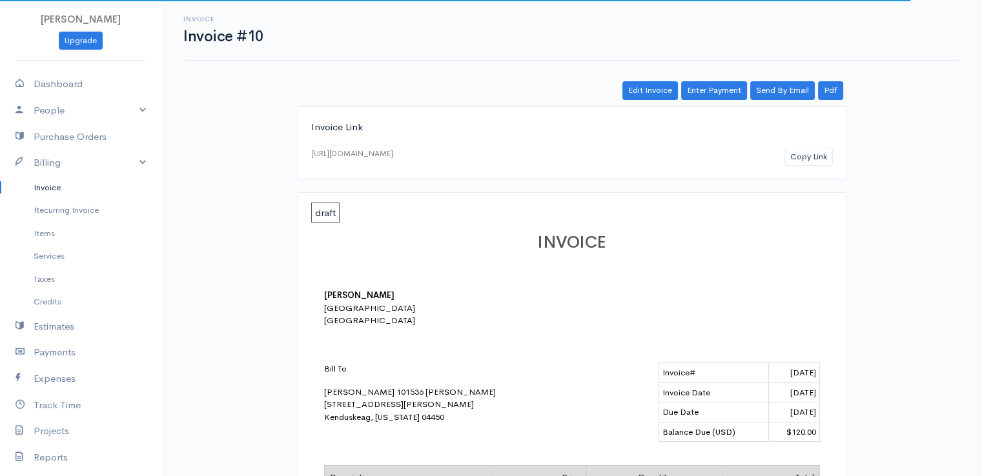
click at [41, 190] on link "Invoice" at bounding box center [80, 187] width 161 height 23
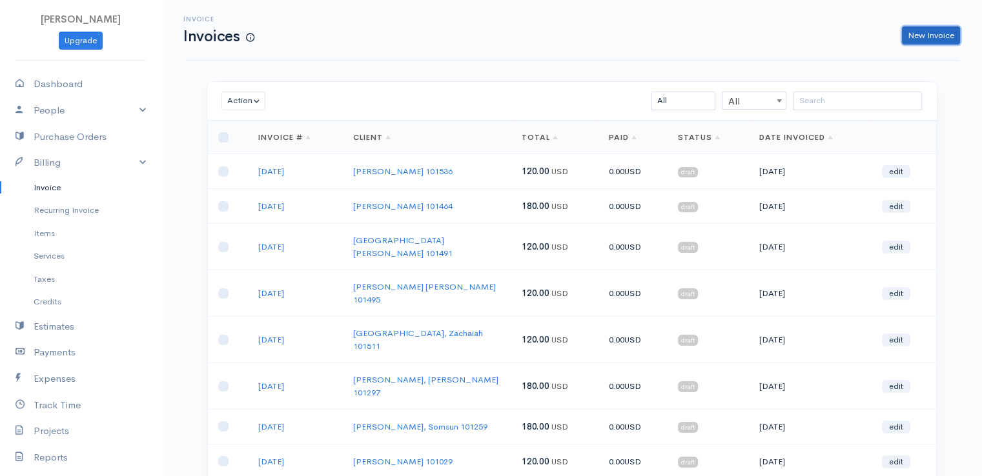
click at [923, 42] on link "New Invoice" at bounding box center [931, 35] width 58 height 19
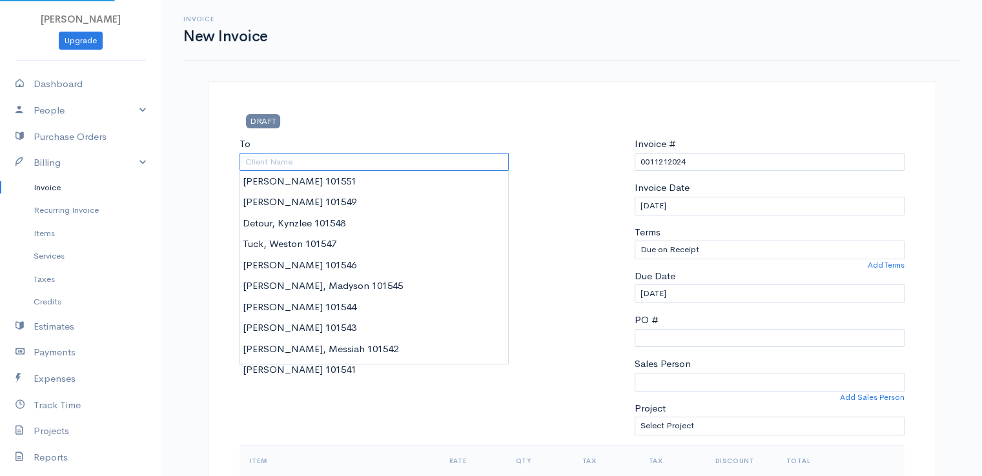
click at [291, 162] on input "To" at bounding box center [375, 162] width 270 height 19
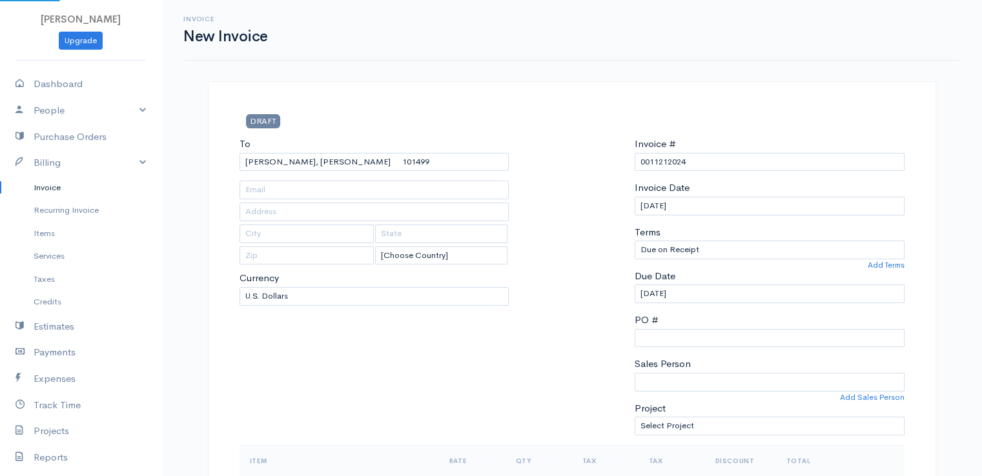
drag, startPoint x: 287, startPoint y: 203, endPoint x: 363, endPoint y: 197, distance: 76.4
click at [669, 161] on input "0011212024" at bounding box center [770, 162] width 270 height 19
paste input "[DATE]"
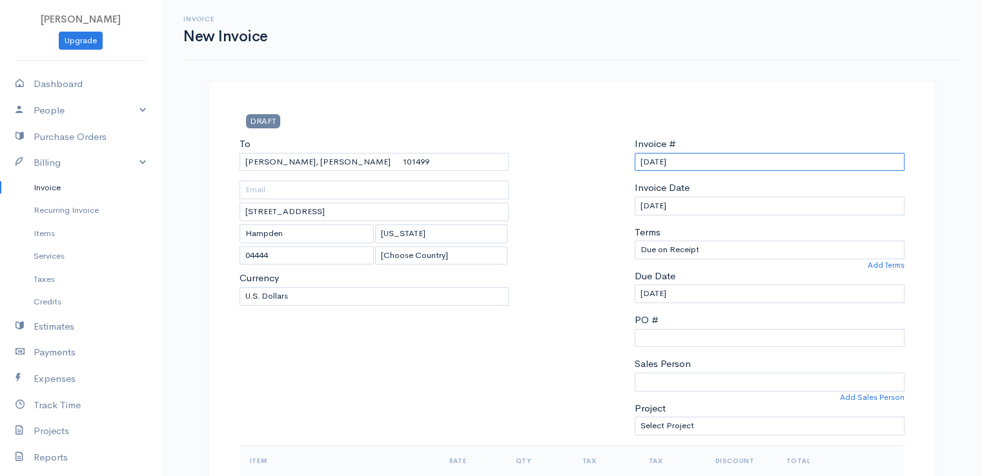
click at [655, 161] on input "[DATE]" at bounding box center [770, 162] width 270 height 19
drag, startPoint x: 673, startPoint y: 163, endPoint x: 629, endPoint y: 163, distance: 43.9
click at [629, 163] on div "Invoice # [DATE] Invoice Date [DATE] Terms Due on Receipt After 7 days After 15…" at bounding box center [769, 291] width 283 height 309
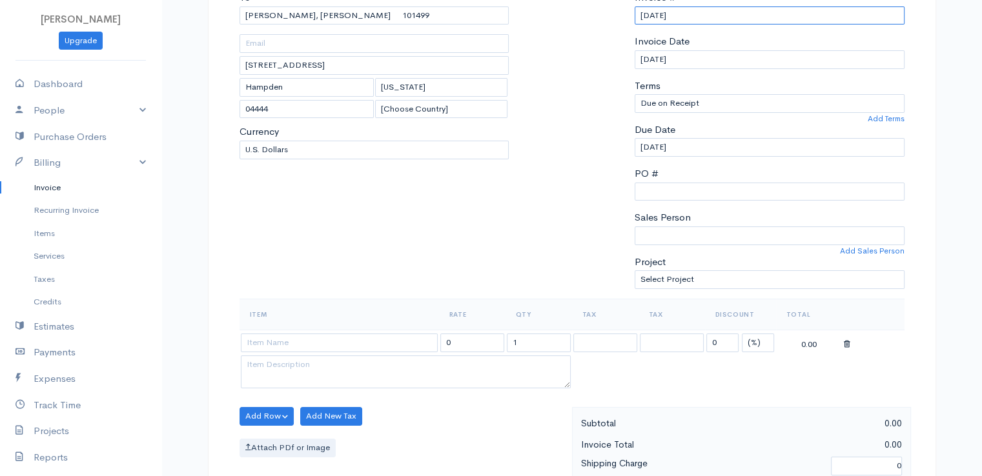
scroll to position [323, 0]
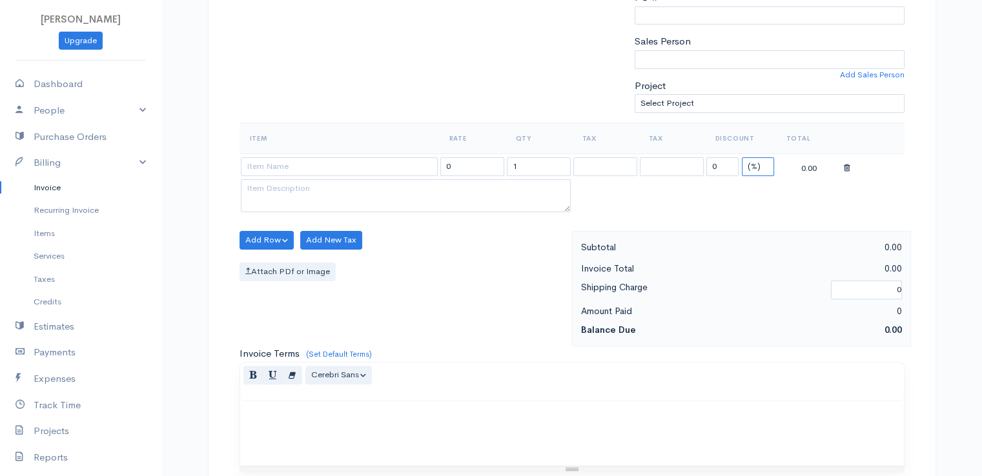
drag, startPoint x: 754, startPoint y: 164, endPoint x: 751, endPoint y: 171, distance: 7.8
click at [754, 164] on select "(%) Flat" at bounding box center [758, 167] width 32 height 19
click at [742, 158] on select "(%) Flat" at bounding box center [758, 167] width 32 height 19
click at [533, 166] on input "1" at bounding box center [539, 167] width 64 height 19
click at [533, 165] on input "1" at bounding box center [539, 167] width 64 height 19
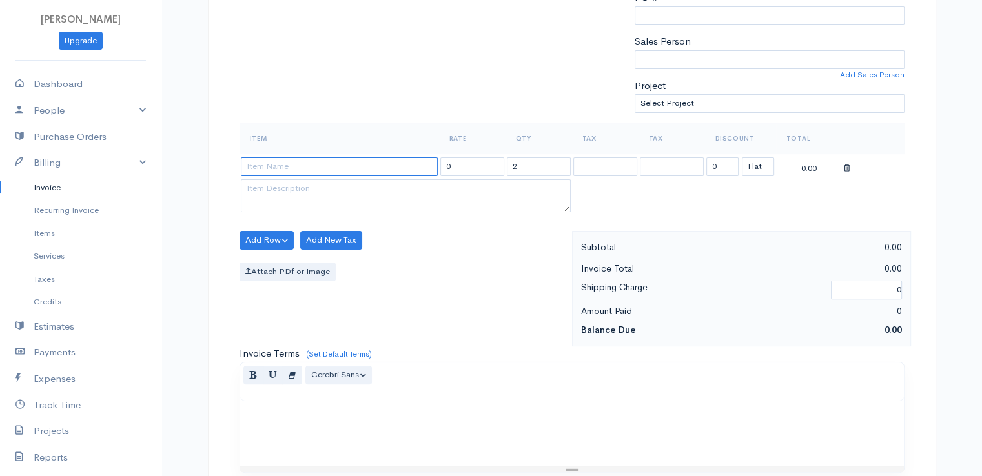
click at [407, 163] on input at bounding box center [339, 167] width 197 height 19
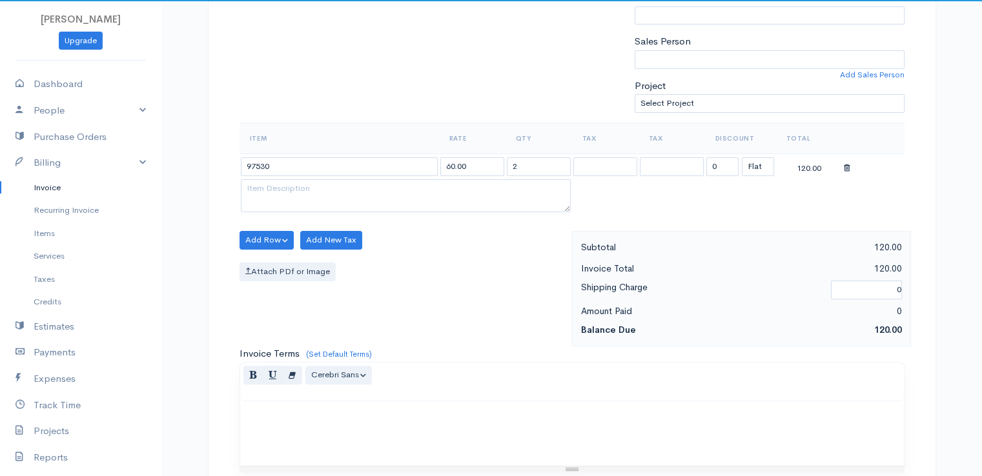
click at [406, 187] on body "[PERSON_NAME] Upgrade Dashboard People Clients Vendors Staff Users Purchase Ord…" at bounding box center [491, 235] width 982 height 1116
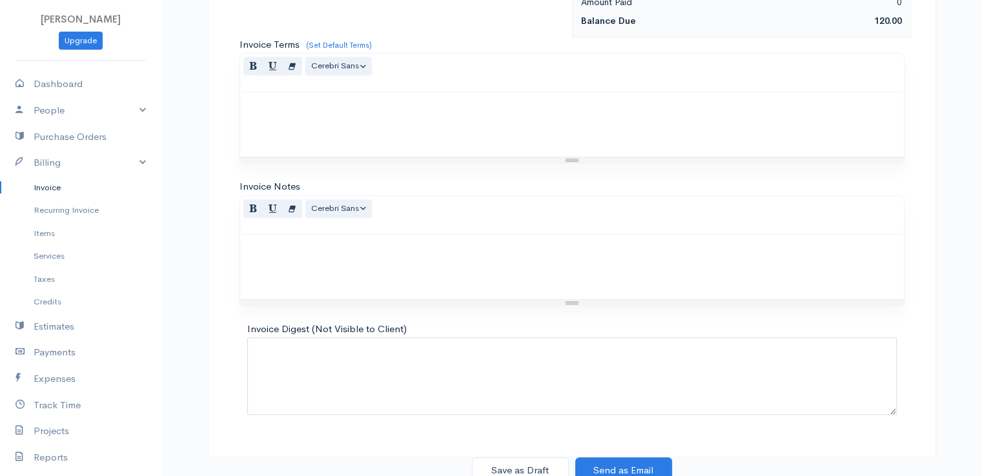
scroll to position [635, 0]
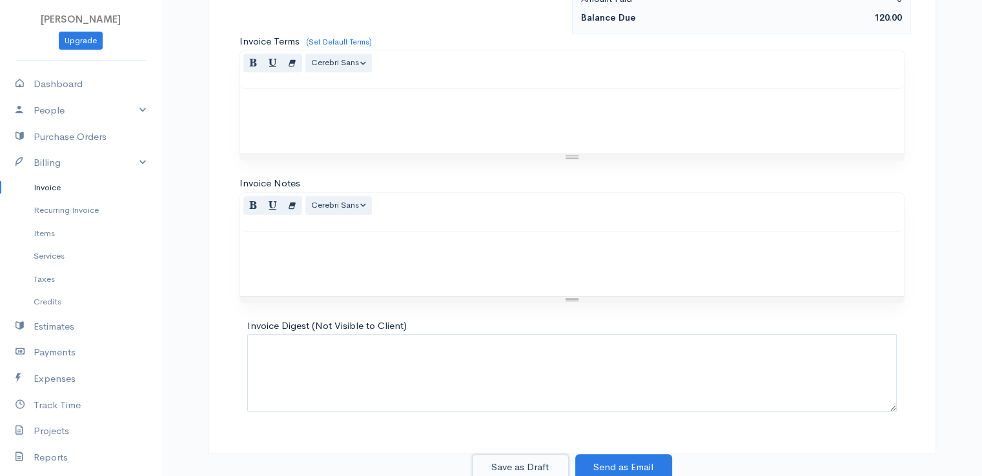
click at [516, 467] on button "Save as Draft" at bounding box center [520, 468] width 97 height 26
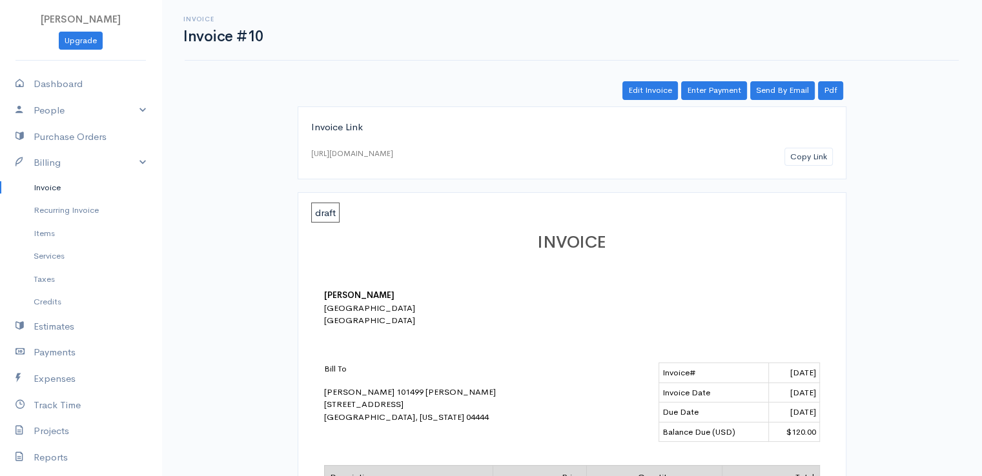
click at [44, 186] on link "Invoice" at bounding box center [80, 187] width 161 height 23
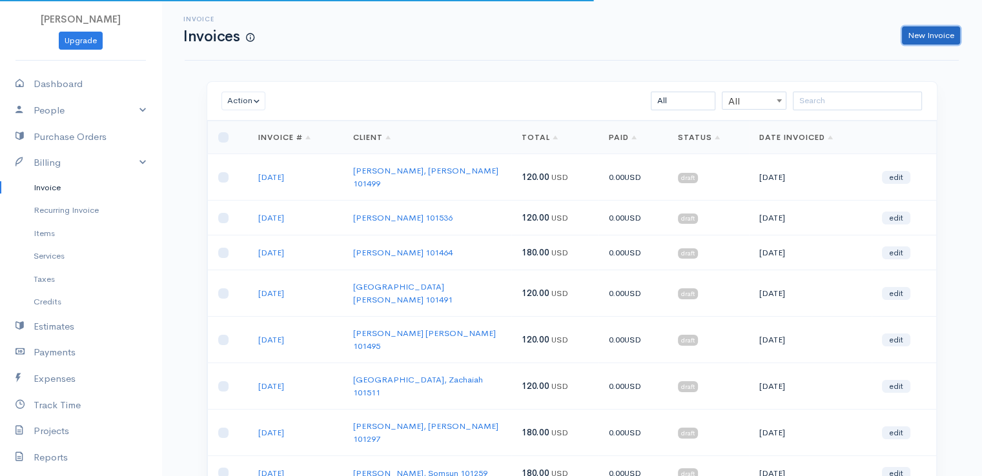
click at [928, 37] on link "New Invoice" at bounding box center [931, 35] width 58 height 19
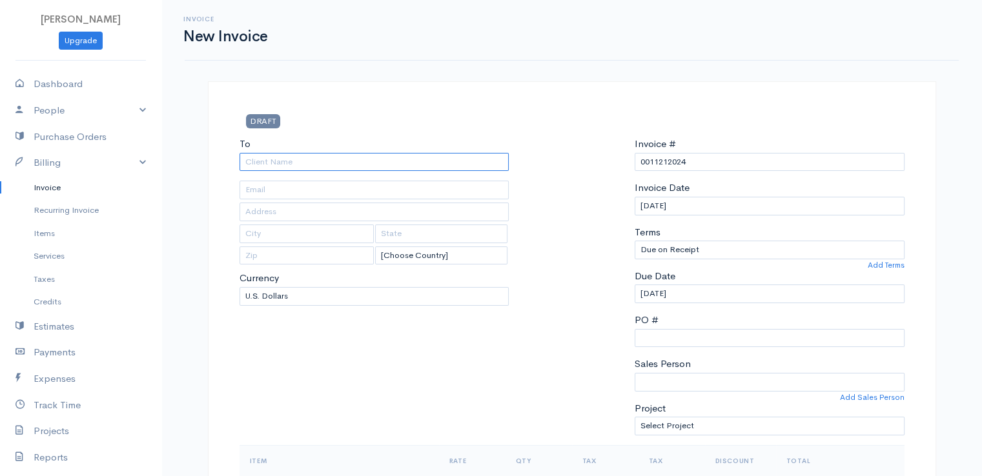
click at [254, 158] on input "To" at bounding box center [375, 162] width 270 height 19
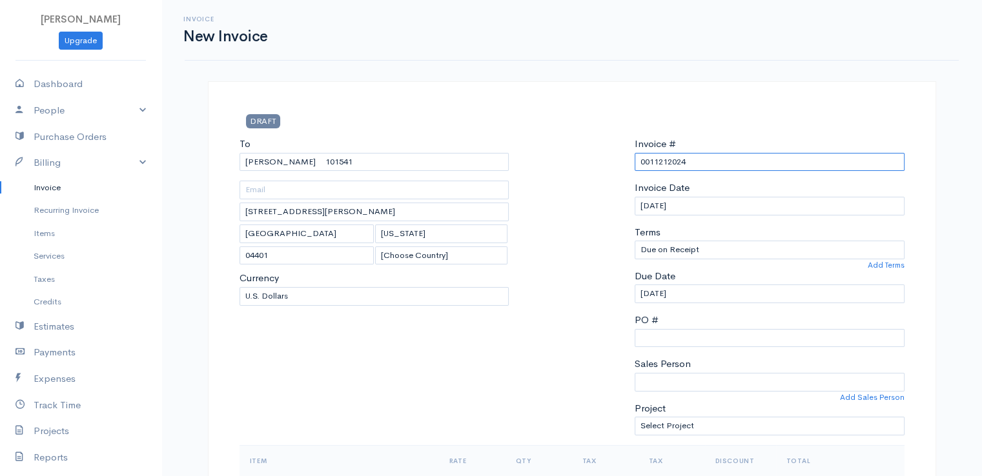
click at [649, 164] on input "0011212024" at bounding box center [770, 162] width 270 height 19
paste input "[DATE]"
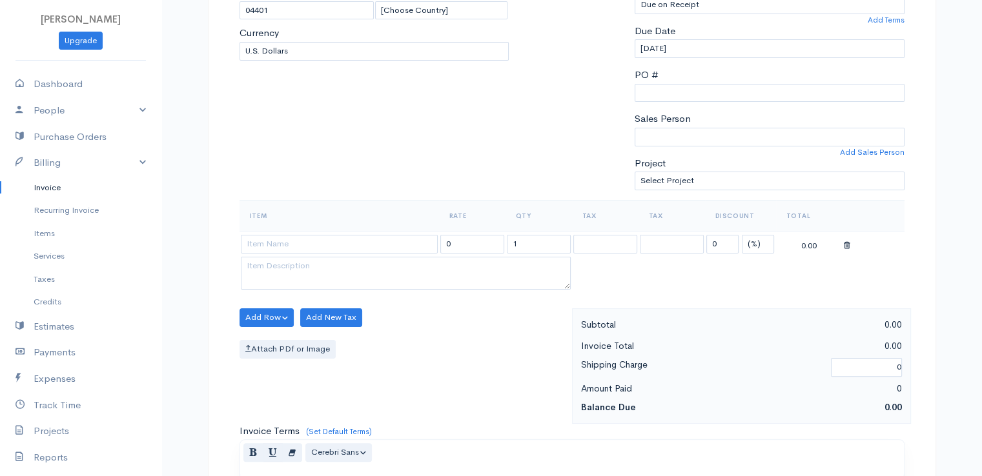
scroll to position [258, 0]
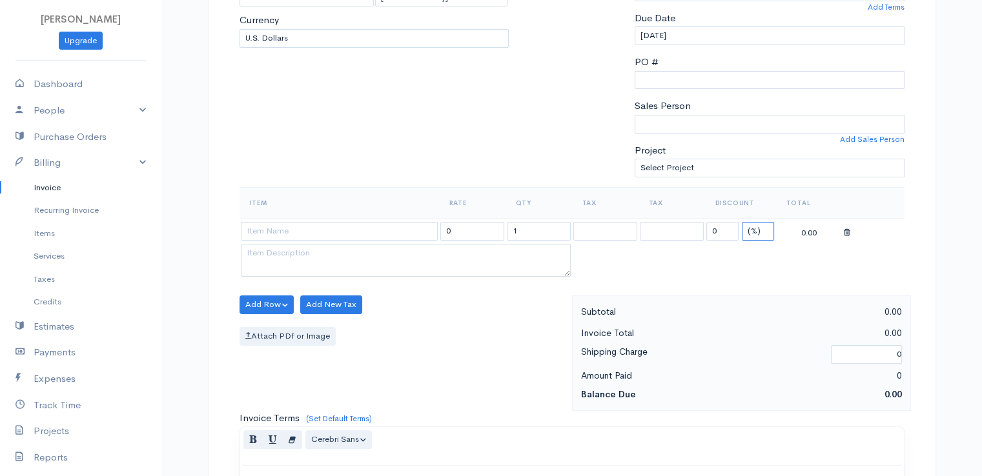
click at [754, 230] on select "(%) Flat" at bounding box center [758, 231] width 32 height 19
click at [742, 222] on select "(%) Flat" at bounding box center [758, 231] width 32 height 19
click at [541, 233] on input "1" at bounding box center [539, 231] width 64 height 19
click at [540, 233] on input "1" at bounding box center [539, 231] width 64 height 19
click at [359, 233] on input at bounding box center [339, 231] width 197 height 19
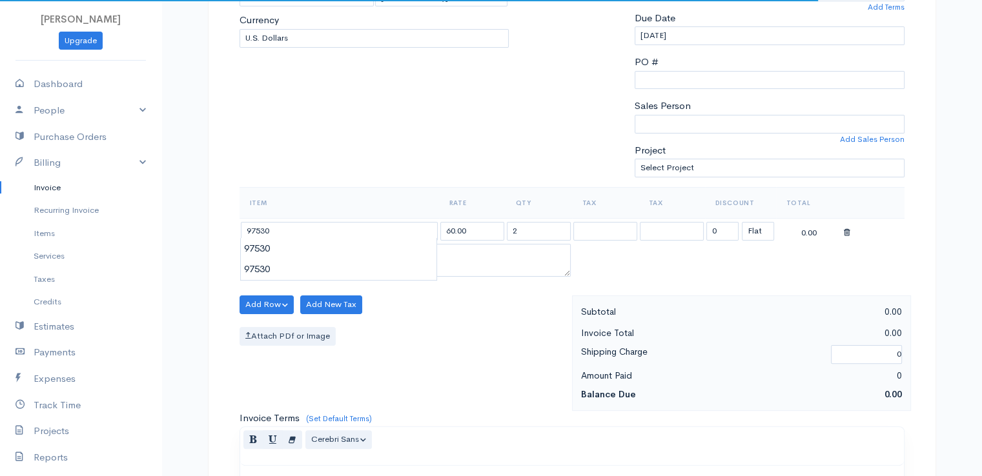
click at [360, 252] on body "[PERSON_NAME] Upgrade Dashboard People Clients Vendors Staff Users Purchase Ord…" at bounding box center [491, 300] width 982 height 1116
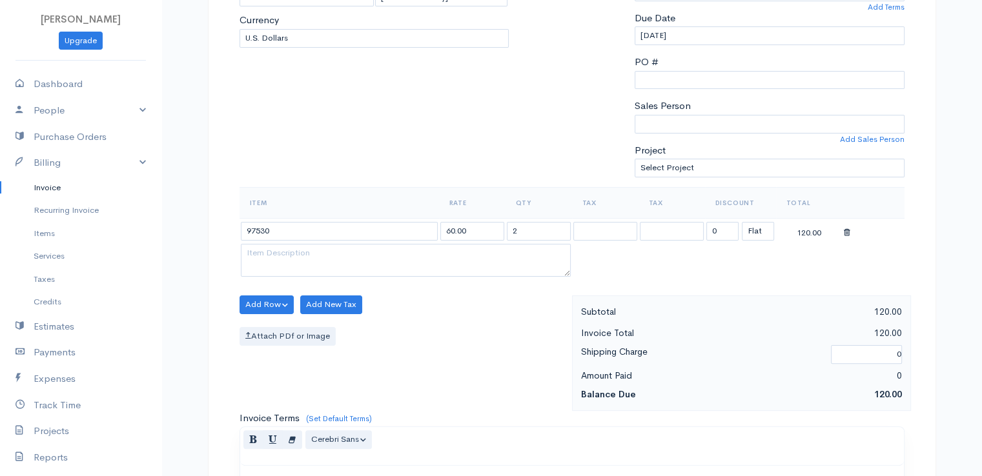
scroll to position [635, 0]
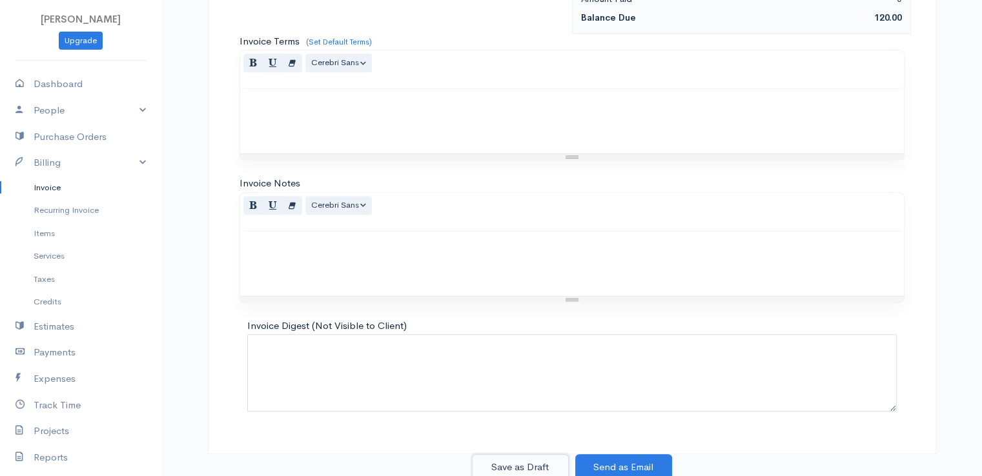
click at [502, 465] on button "Save as Draft" at bounding box center [520, 468] width 97 height 26
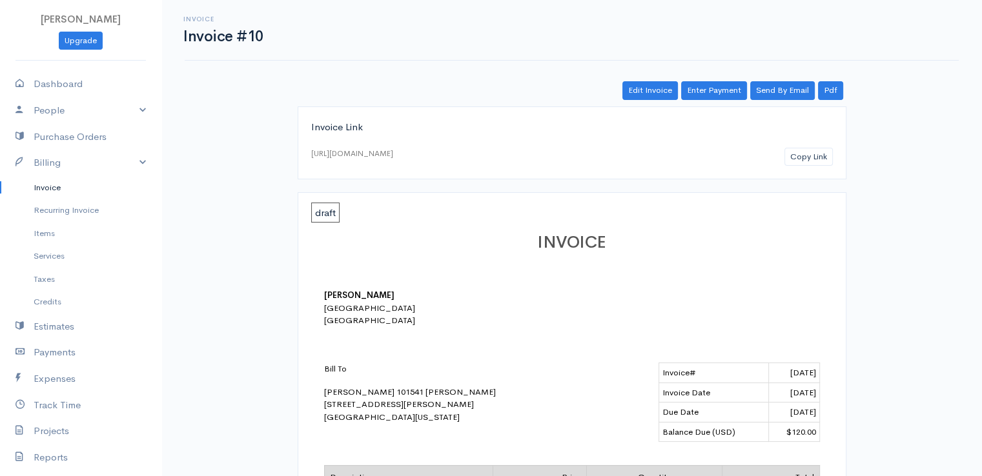
click at [44, 186] on link "Invoice" at bounding box center [80, 187] width 161 height 23
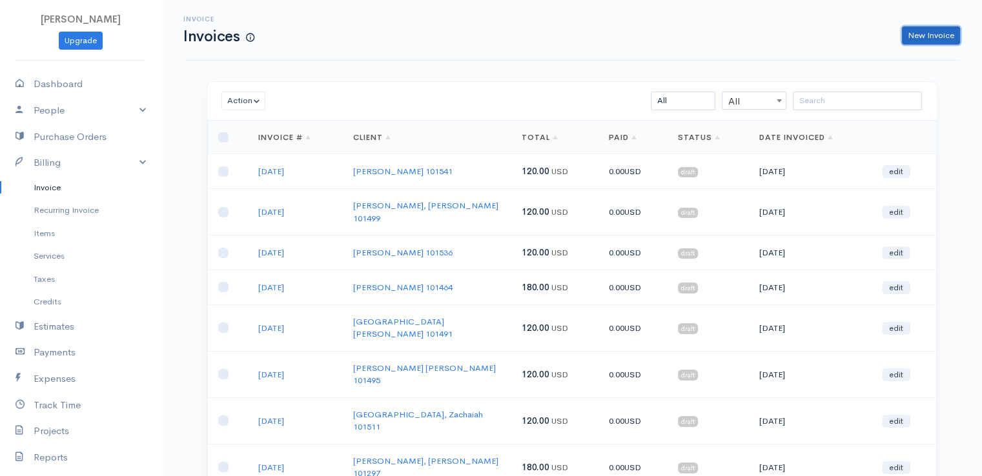
click at [931, 39] on link "New Invoice" at bounding box center [931, 35] width 58 height 19
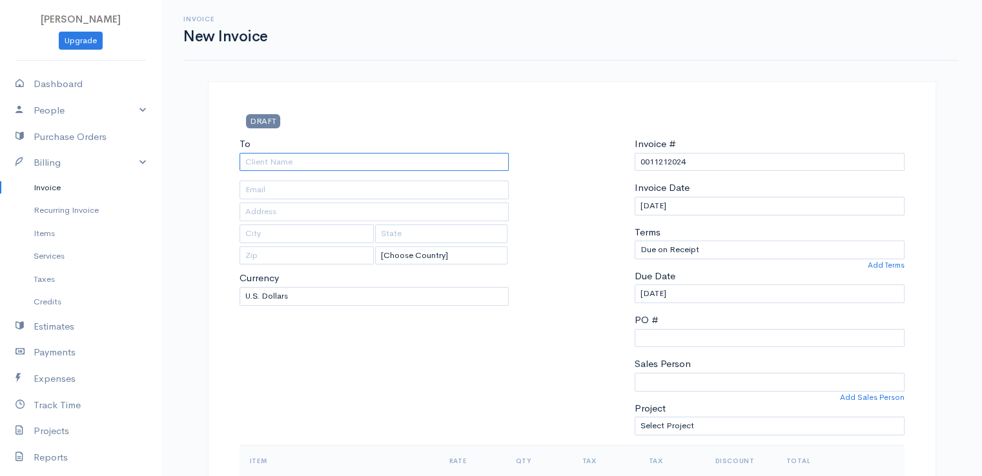
click at [276, 165] on input "To" at bounding box center [375, 162] width 270 height 19
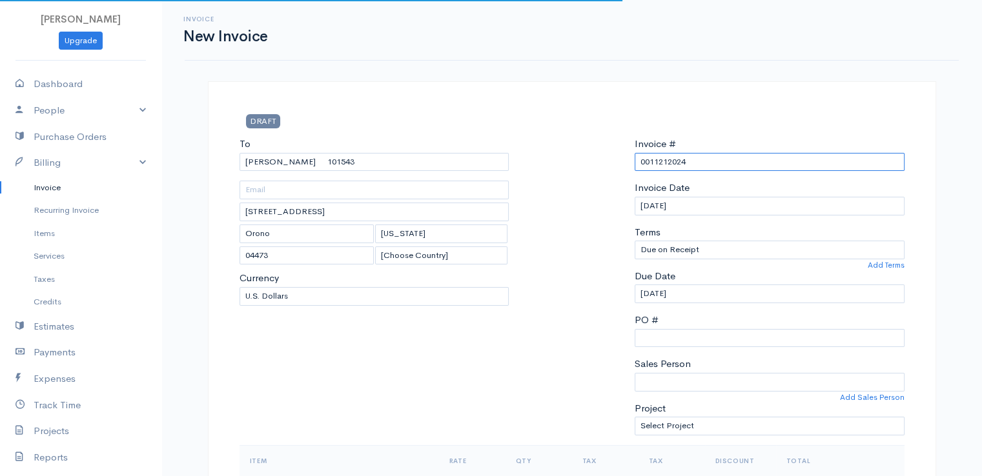
click at [660, 161] on input "0011212024" at bounding box center [770, 162] width 270 height 19
click at [659, 161] on input "0011212024" at bounding box center [770, 162] width 270 height 19
paste input "[DATE]"
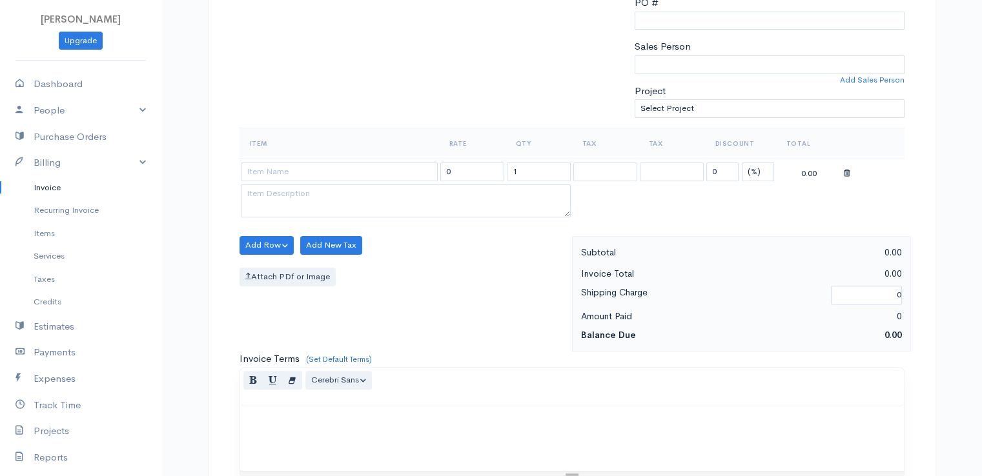
scroll to position [323, 0]
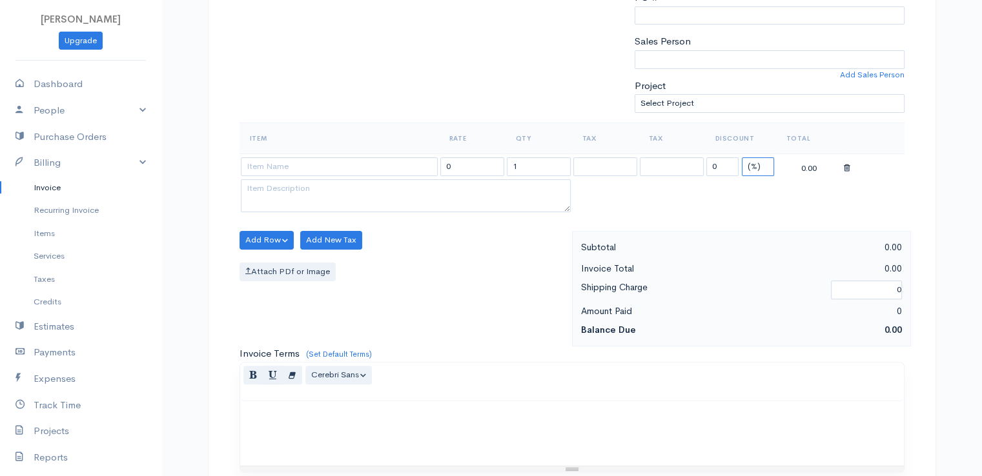
click at [757, 167] on select "(%) Flat" at bounding box center [758, 167] width 32 height 19
click at [742, 158] on select "(%) Flat" at bounding box center [758, 167] width 32 height 19
click at [538, 163] on input "1" at bounding box center [539, 167] width 64 height 19
click at [368, 169] on input at bounding box center [339, 167] width 197 height 19
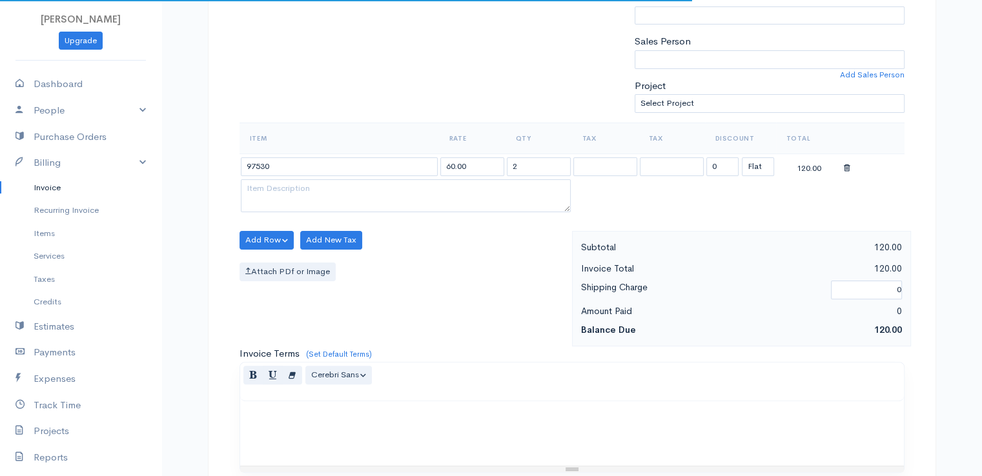
click at [372, 187] on body "[PERSON_NAME] Upgrade Dashboard People Clients Vendors Staff Users Purchase Ord…" at bounding box center [491, 235] width 982 height 1116
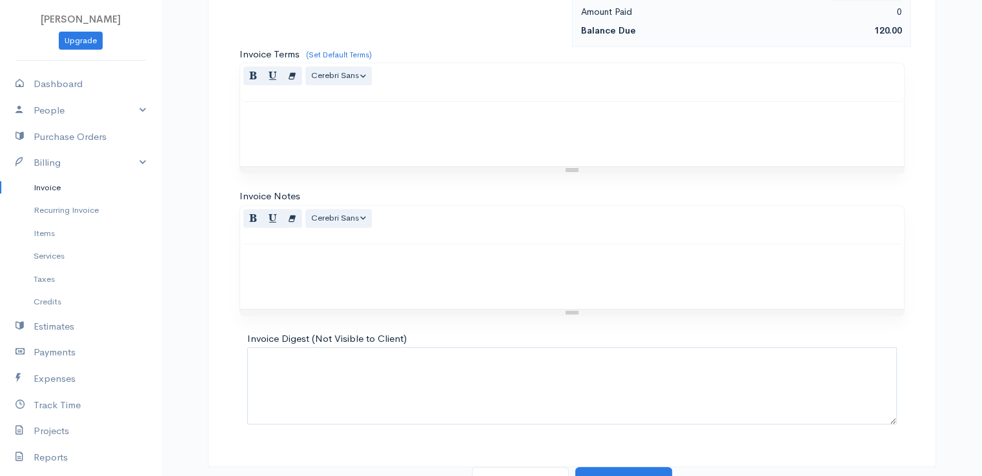
scroll to position [635, 0]
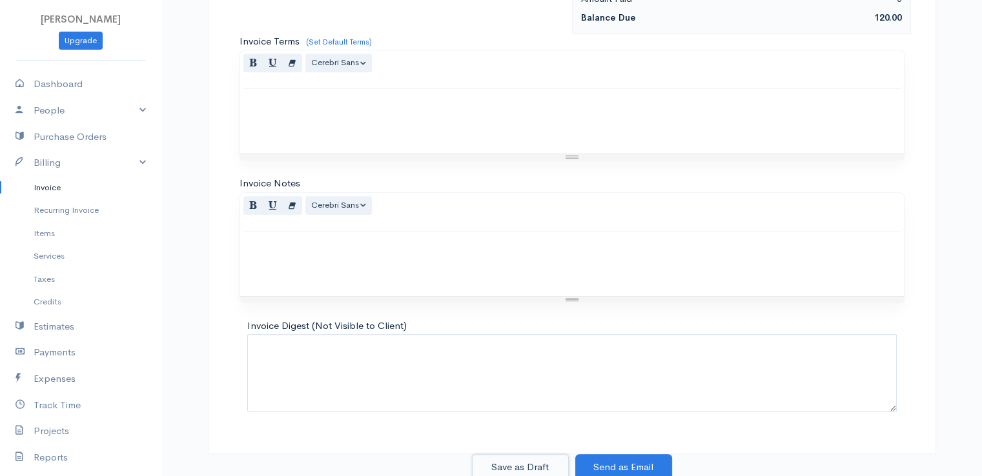
click at [520, 460] on button "Save as Draft" at bounding box center [520, 468] width 97 height 26
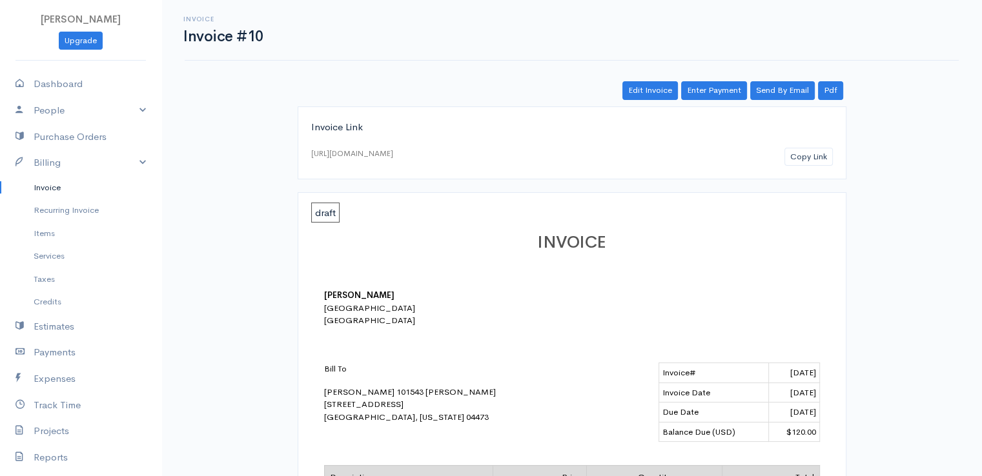
click at [51, 191] on link "Invoice" at bounding box center [80, 187] width 161 height 23
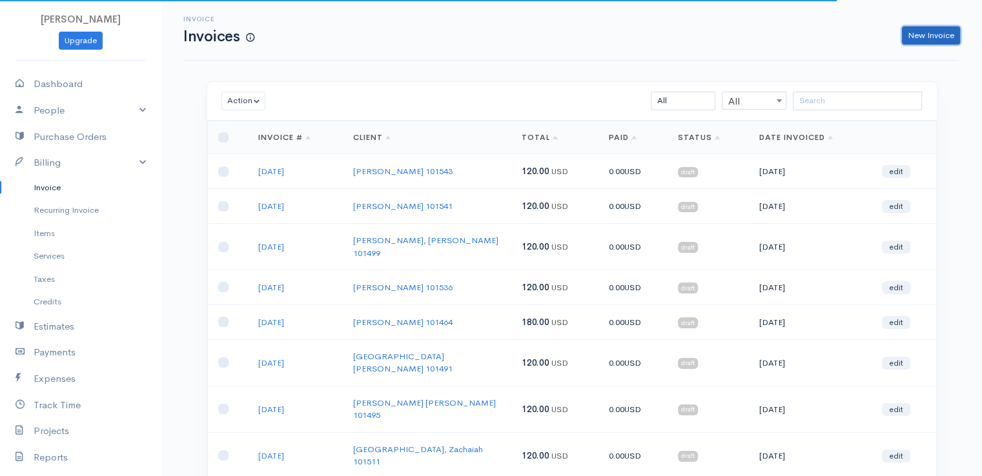
click at [935, 36] on link "New Invoice" at bounding box center [931, 35] width 58 height 19
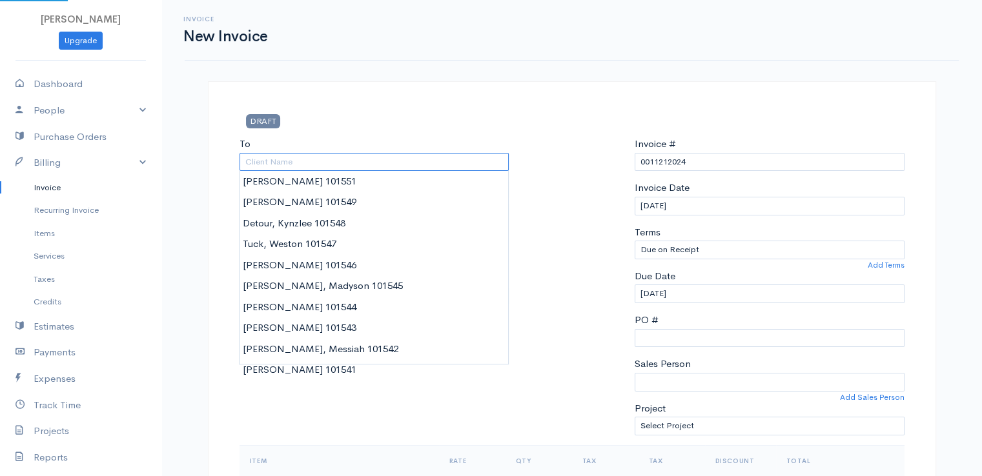
click at [269, 157] on input "To" at bounding box center [375, 162] width 270 height 19
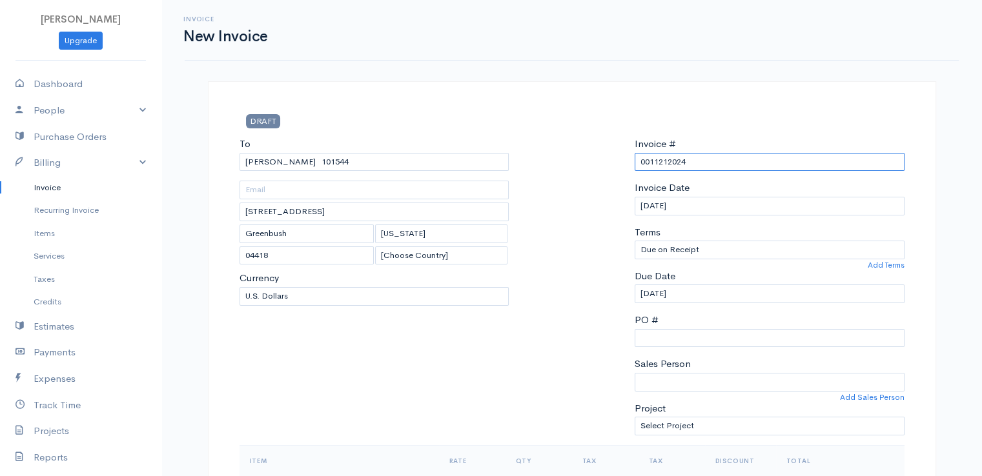
click at [654, 162] on input "0011212024" at bounding box center [770, 162] width 270 height 19
paste input "[DATE]"
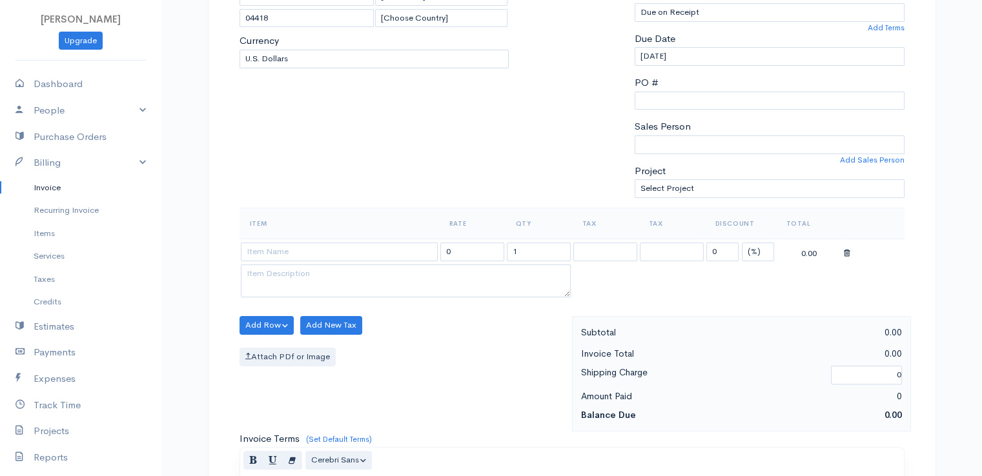
scroll to position [258, 0]
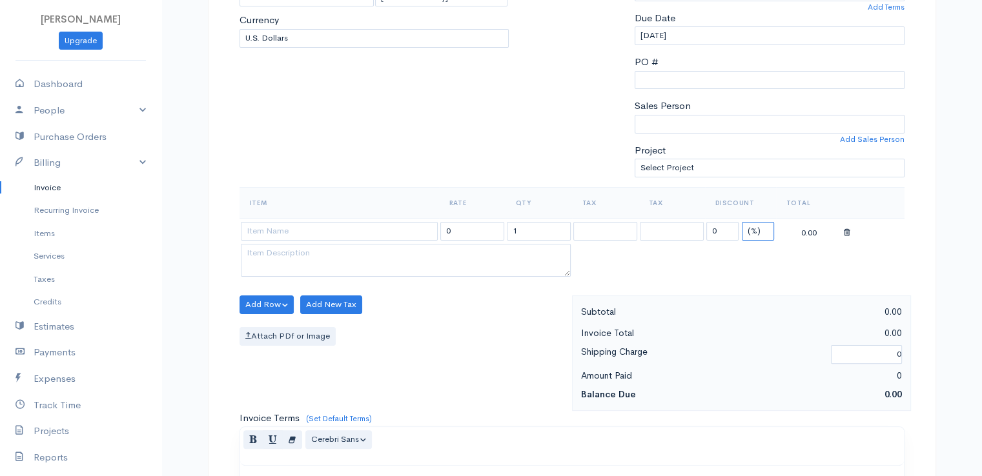
click at [755, 231] on select "(%) Flat" at bounding box center [758, 231] width 32 height 19
click at [742, 222] on select "(%) Flat" at bounding box center [758, 231] width 32 height 19
click at [538, 230] on input "1" at bounding box center [539, 231] width 64 height 19
click at [348, 234] on input at bounding box center [339, 231] width 197 height 19
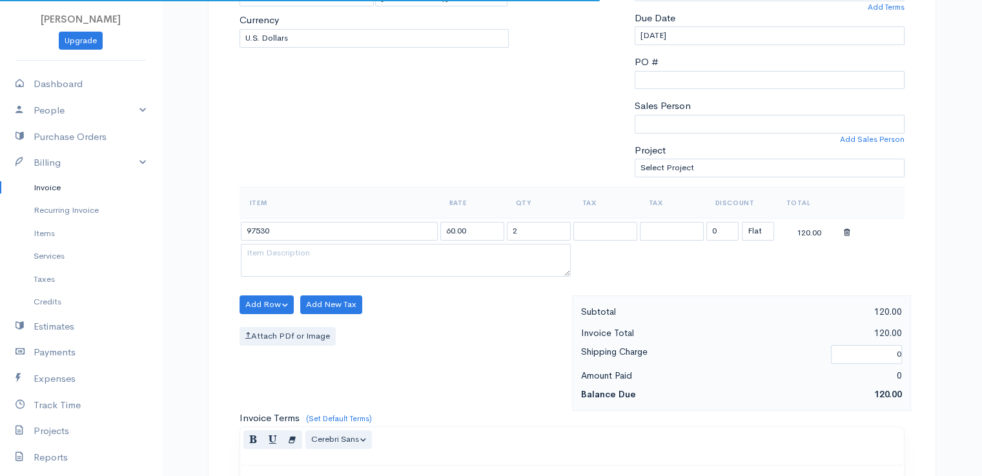
click at [350, 249] on body "[PERSON_NAME] Upgrade Dashboard People Clients Vendors Staff Users Purchase Ord…" at bounding box center [491, 300] width 982 height 1116
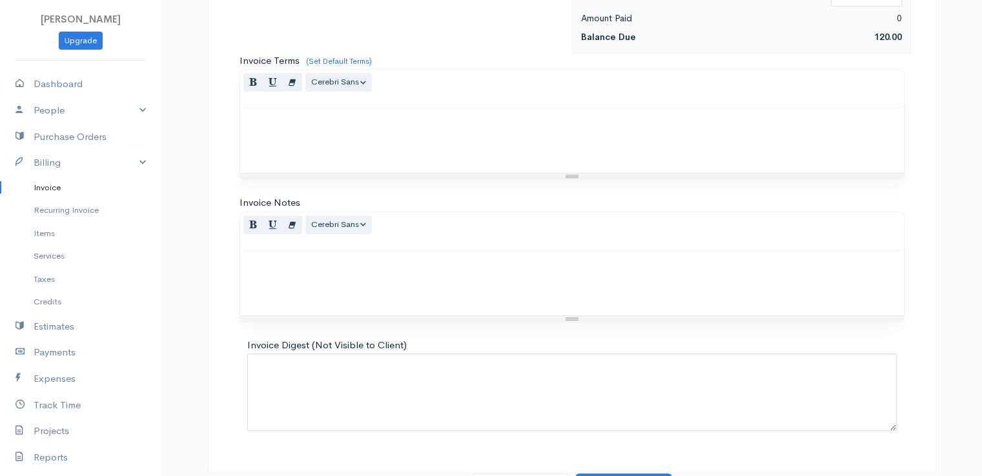
scroll to position [635, 0]
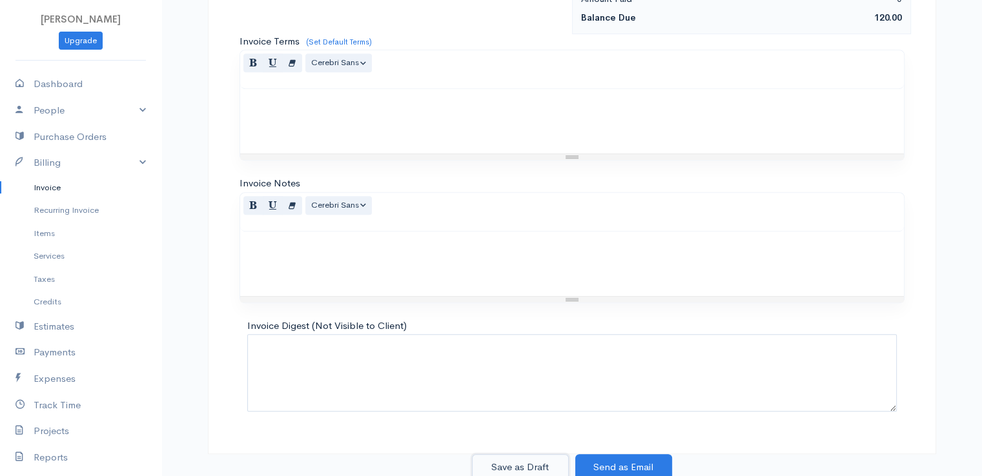
click at [519, 456] on button "Save as Draft" at bounding box center [520, 468] width 97 height 26
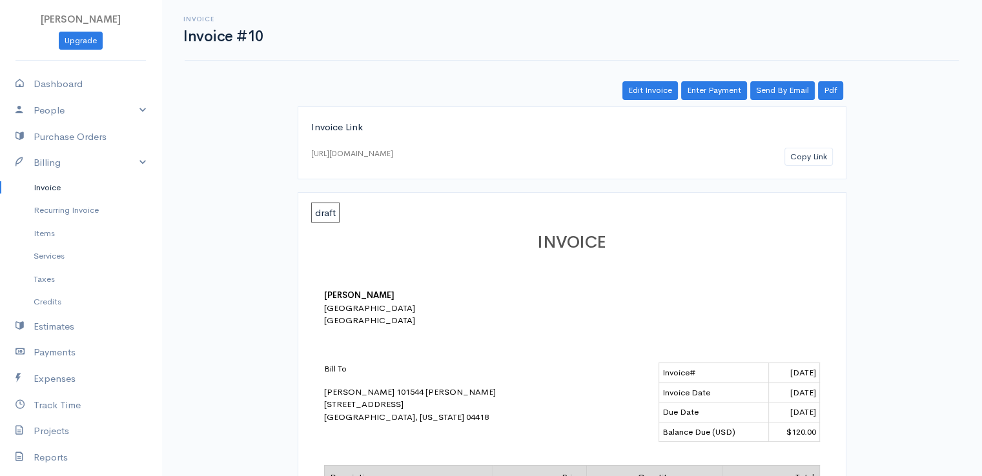
click at [51, 190] on link "Invoice" at bounding box center [80, 187] width 161 height 23
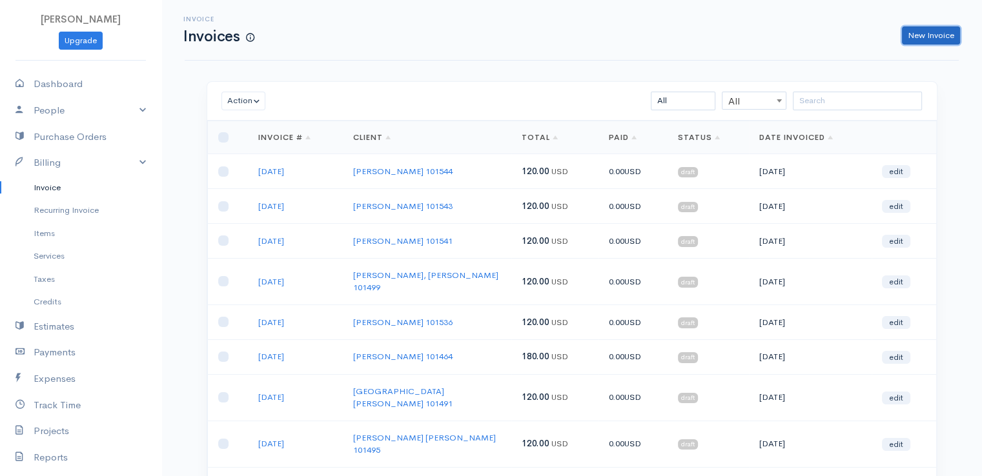
click at [923, 35] on link "New Invoice" at bounding box center [931, 35] width 58 height 19
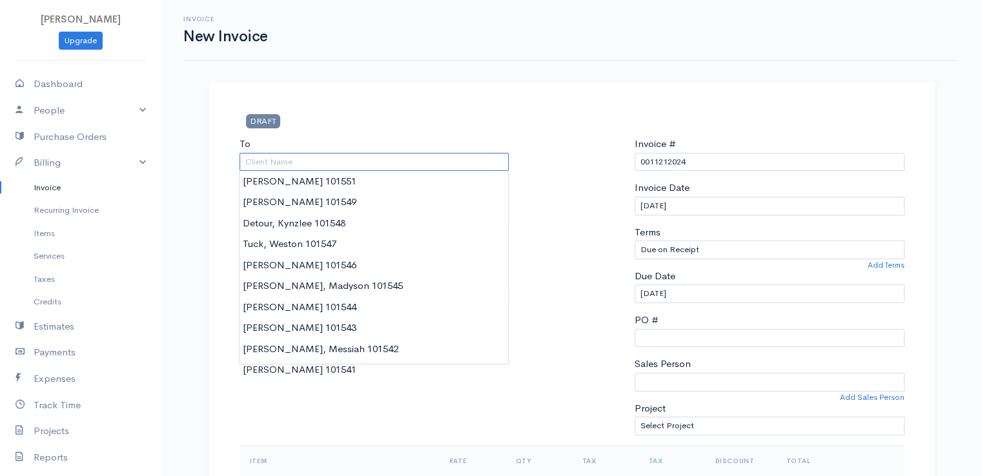
click at [274, 158] on input "To" at bounding box center [375, 162] width 270 height 19
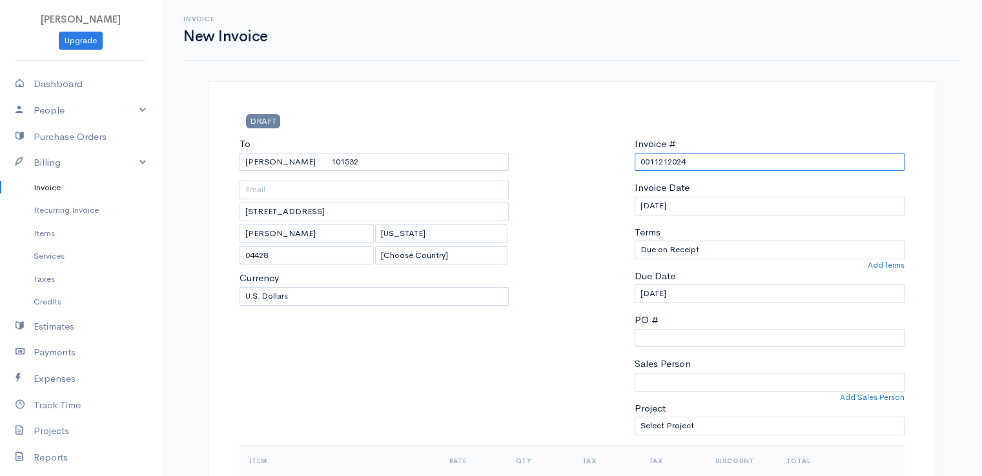
click at [664, 166] on input "0011212024" at bounding box center [770, 162] width 270 height 19
click at [664, 164] on input "0011212024" at bounding box center [770, 162] width 270 height 19
click at [665, 160] on input "0011212024" at bounding box center [770, 162] width 270 height 19
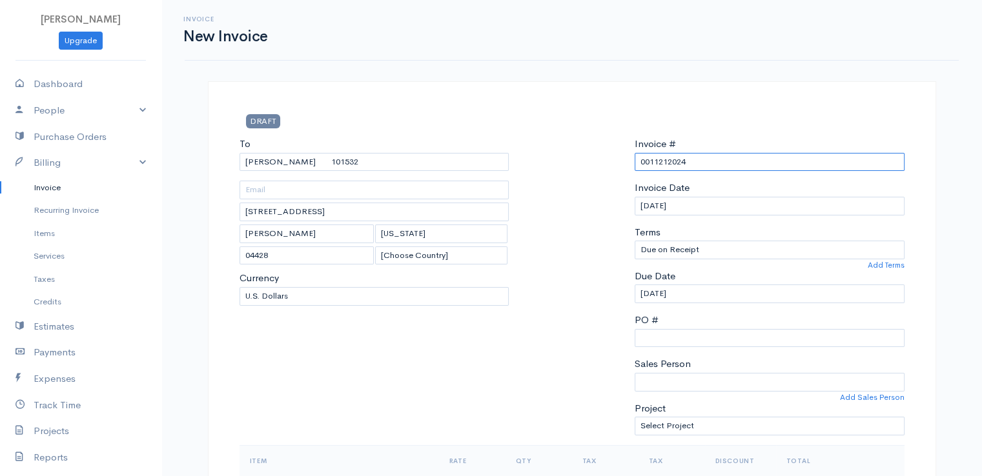
paste input "[DATE]"
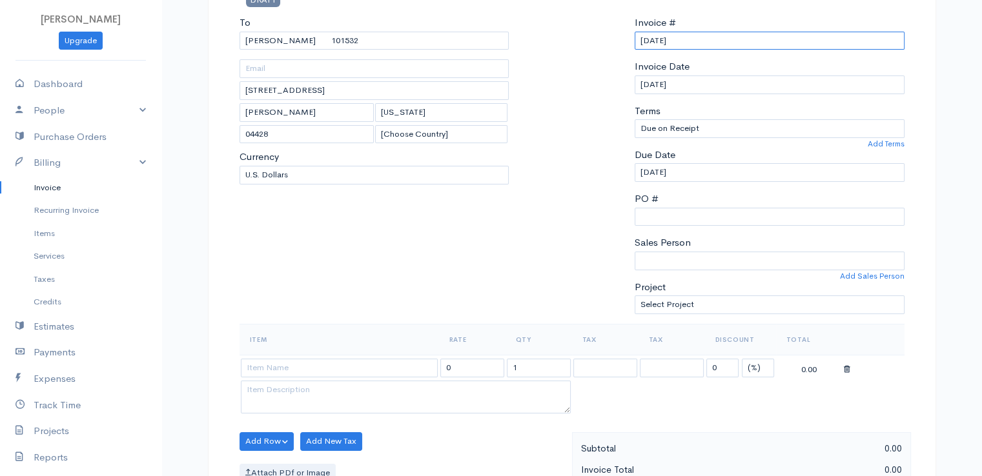
scroll to position [258, 0]
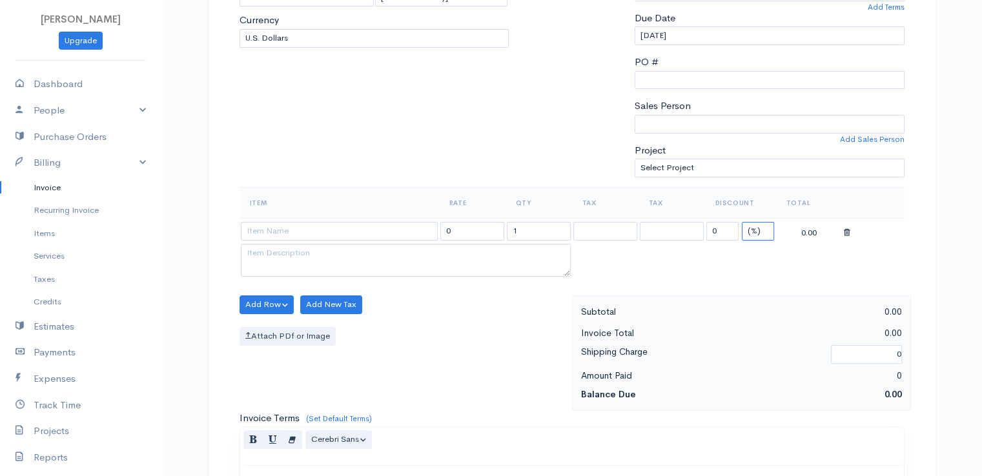
click at [757, 232] on select "(%) Flat" at bounding box center [758, 231] width 32 height 19
click at [742, 222] on select "(%) Flat" at bounding box center [758, 231] width 32 height 19
click at [531, 228] on input "1" at bounding box center [539, 231] width 64 height 19
click at [346, 232] on input at bounding box center [339, 231] width 197 height 19
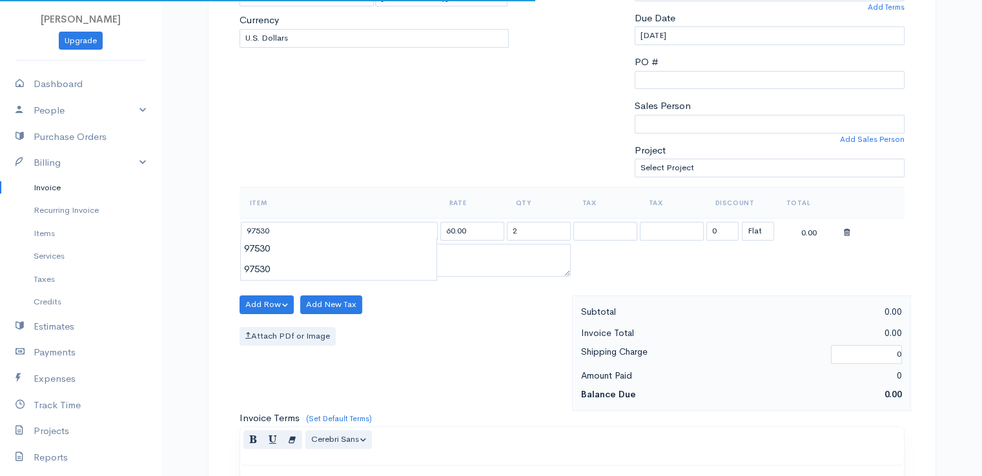
click at [343, 250] on body "[PERSON_NAME] Upgrade Dashboard People Clients Vendors Staff Users Purchase Ord…" at bounding box center [491, 300] width 982 height 1116
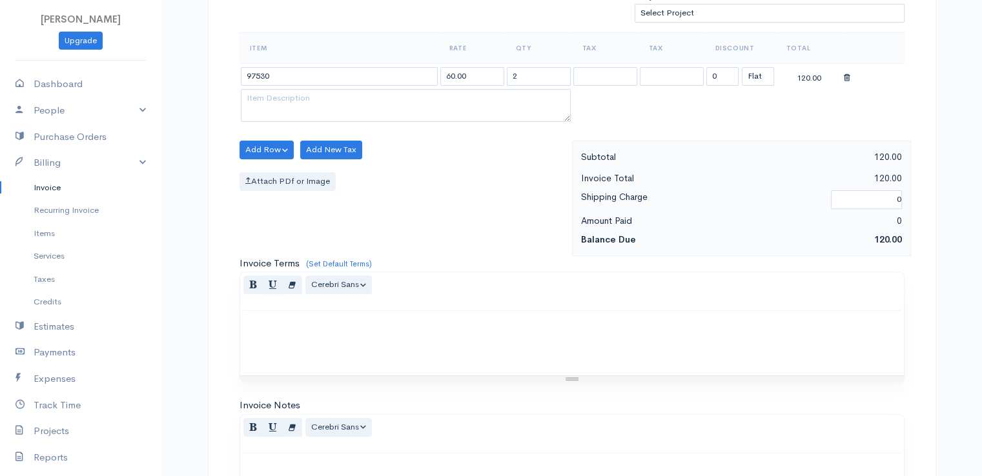
scroll to position [635, 0]
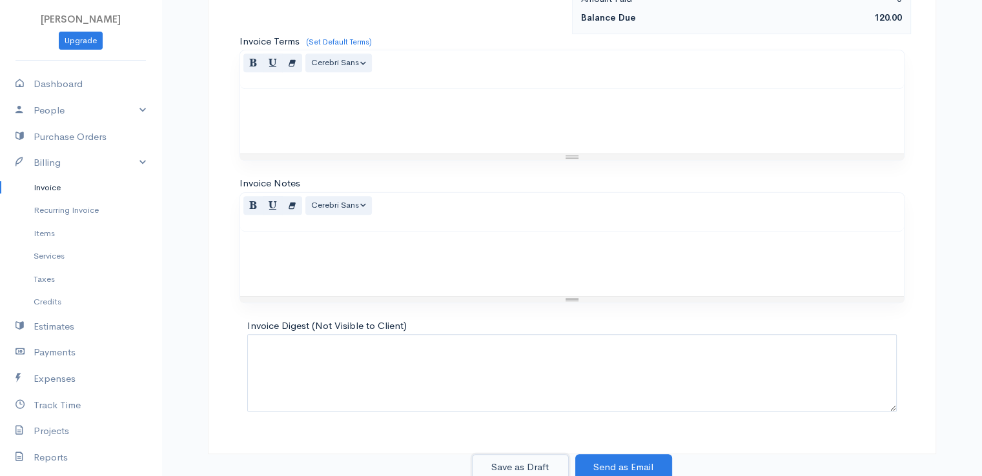
click at [520, 462] on button "Save as Draft" at bounding box center [520, 468] width 97 height 26
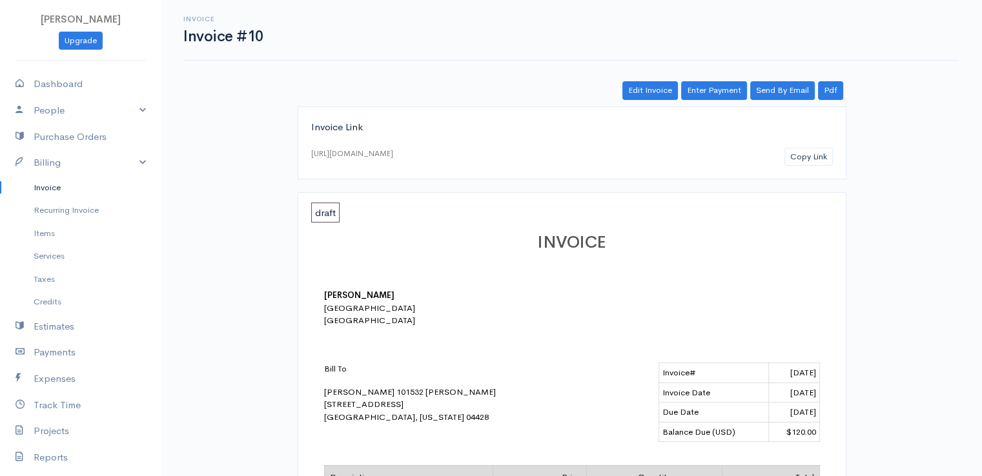
click at [38, 187] on link "Invoice" at bounding box center [80, 187] width 161 height 23
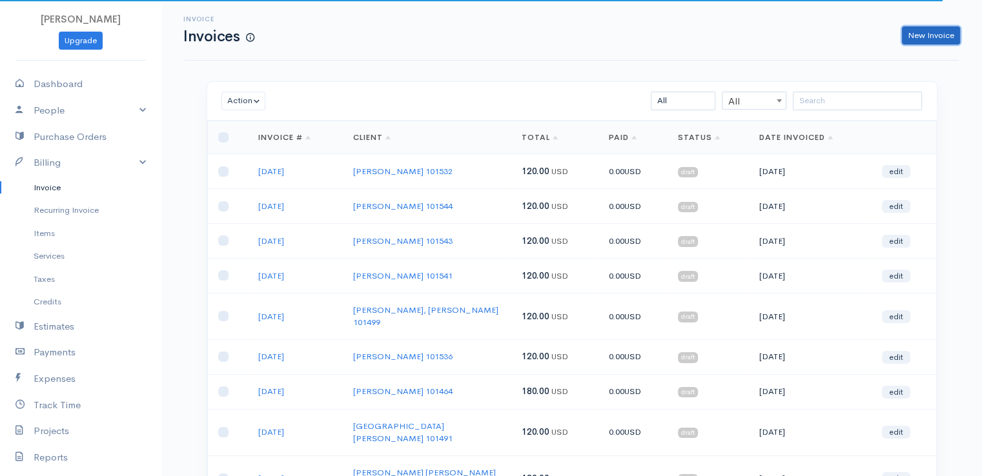
click at [923, 32] on link "New Invoice" at bounding box center [931, 35] width 58 height 19
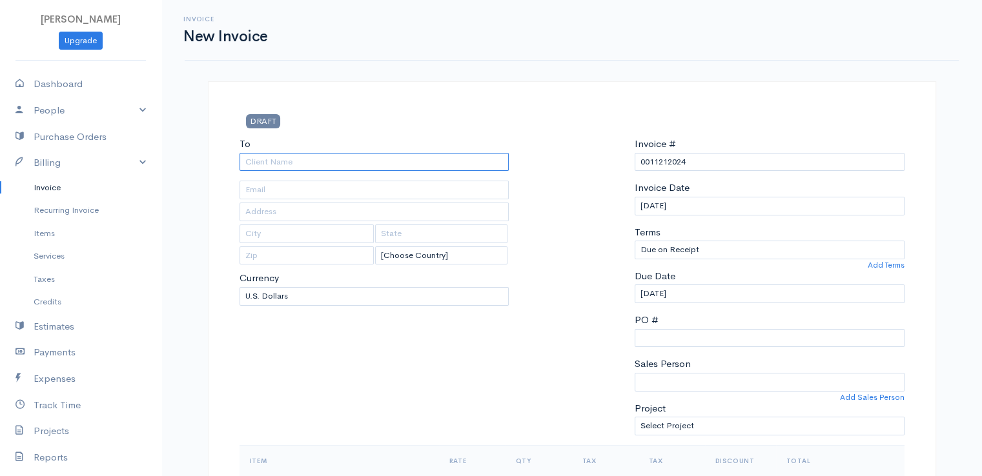
click at [281, 158] on input "To" at bounding box center [375, 162] width 270 height 19
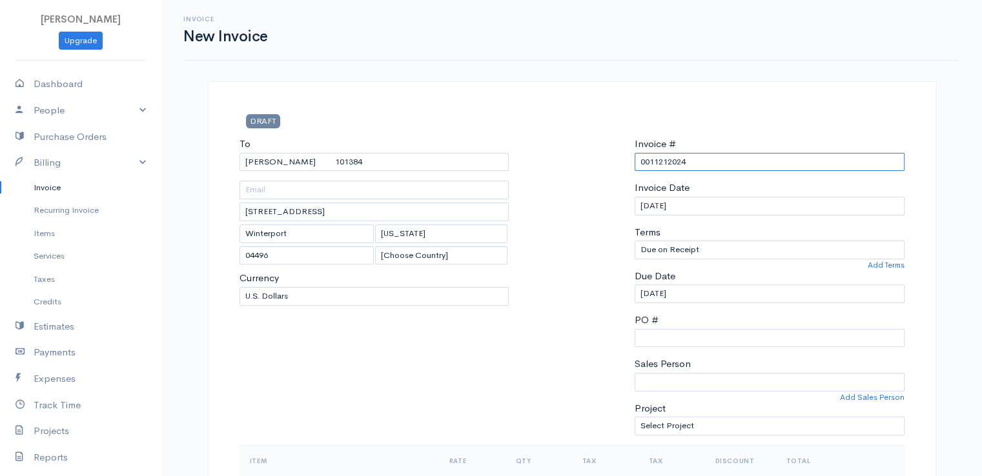
click at [660, 164] on input "0011212024" at bounding box center [770, 162] width 270 height 19
paste input "[DATE]"
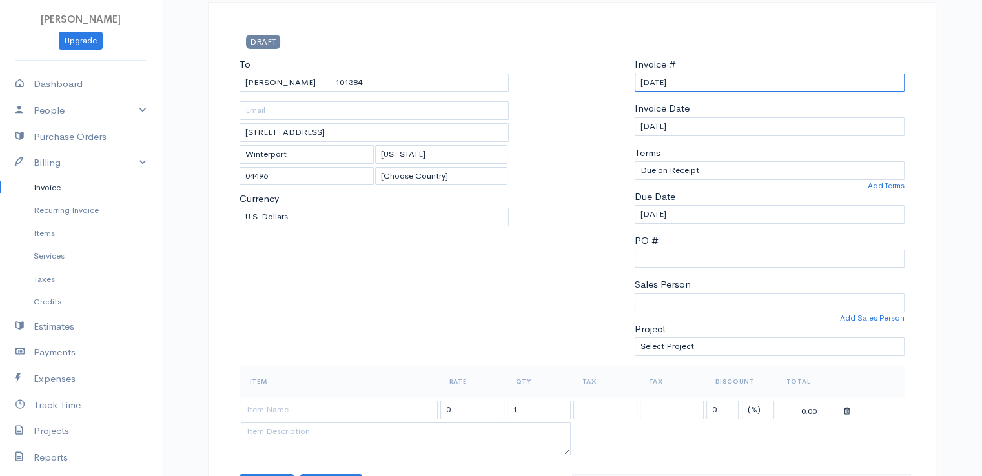
scroll to position [258, 0]
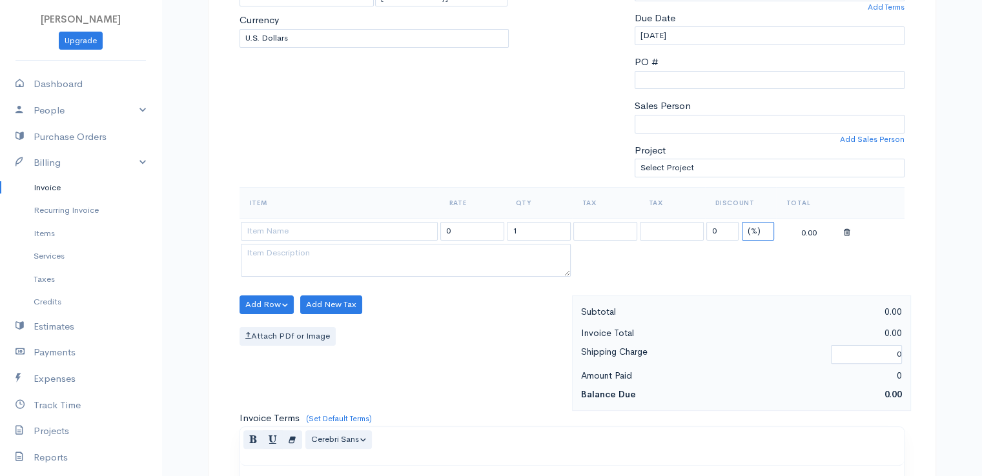
click at [752, 232] on select "(%) Flat" at bounding box center [758, 231] width 32 height 19
click at [742, 222] on select "(%) Flat" at bounding box center [758, 231] width 32 height 19
click at [537, 228] on input "1" at bounding box center [539, 231] width 64 height 19
click at [537, 227] on input "1" at bounding box center [539, 231] width 64 height 19
click at [362, 233] on input at bounding box center [339, 231] width 197 height 19
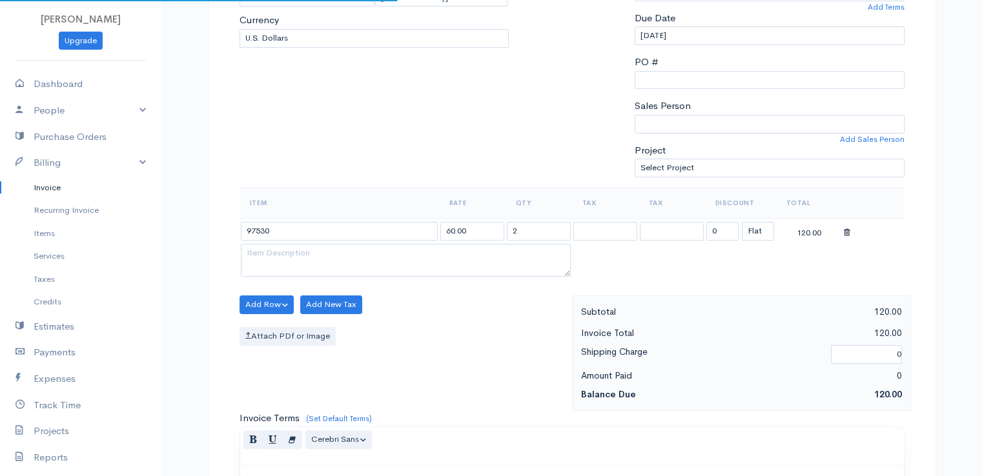
click at [359, 250] on body "[PERSON_NAME] Upgrade Dashboard People Clients Vendors Staff Users Purchase Ord…" at bounding box center [491, 300] width 982 height 1116
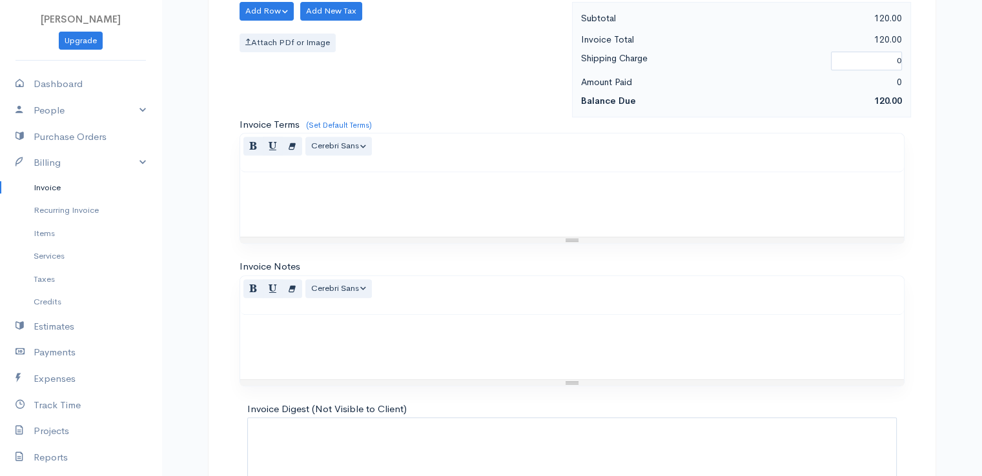
scroll to position [635, 0]
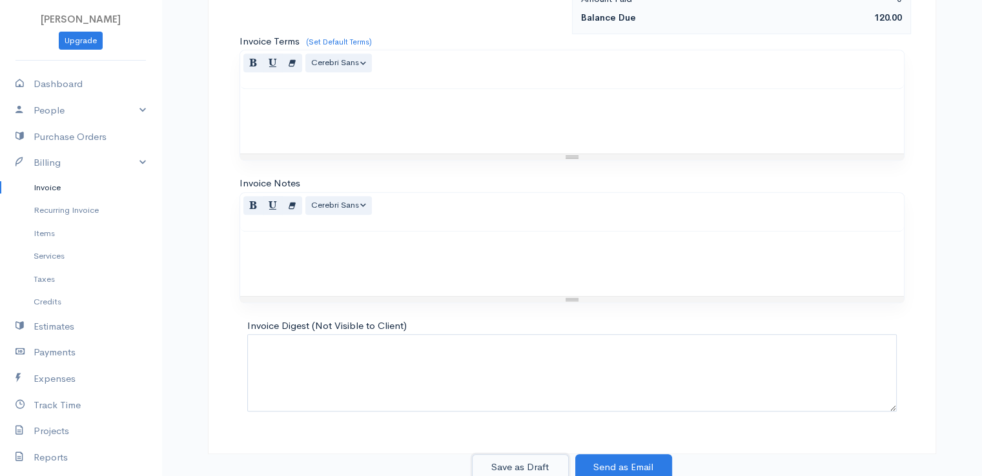
click at [507, 459] on button "Save as Draft" at bounding box center [520, 468] width 97 height 26
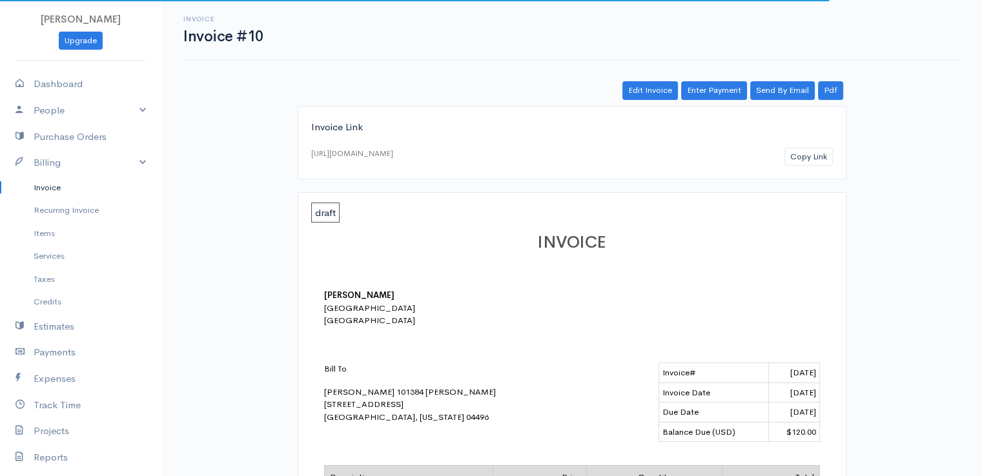
click at [47, 189] on link "Invoice" at bounding box center [80, 187] width 161 height 23
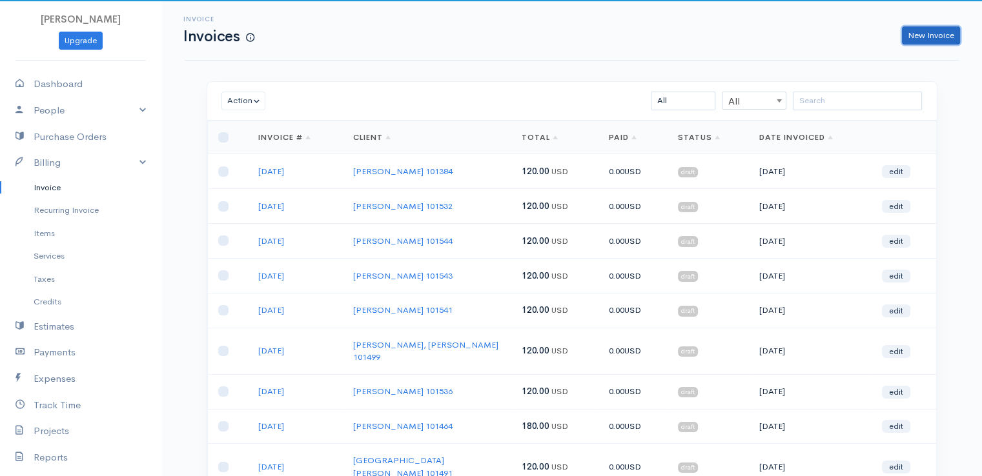
click at [935, 36] on link "New Invoice" at bounding box center [931, 35] width 58 height 19
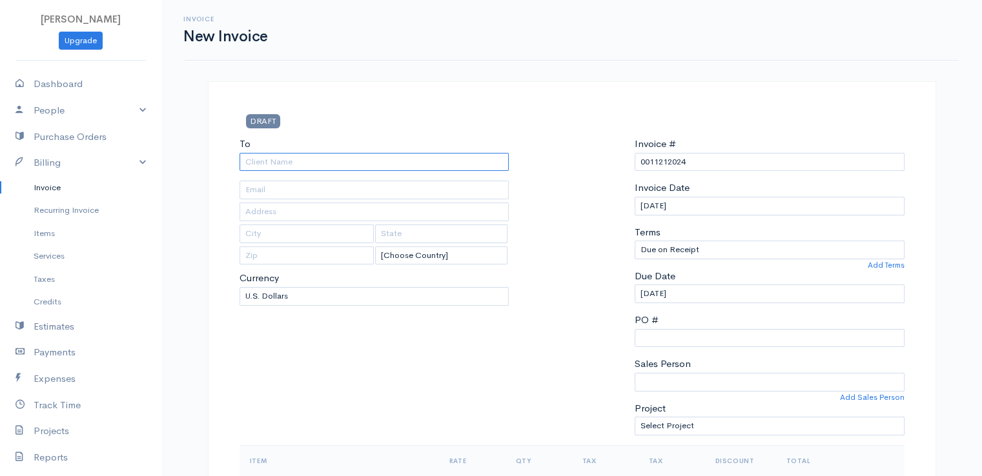
click at [269, 158] on input "To" at bounding box center [375, 162] width 270 height 19
click at [659, 159] on input "0011212024" at bounding box center [770, 162] width 270 height 19
click at [659, 161] on input "0011212024" at bounding box center [770, 162] width 270 height 19
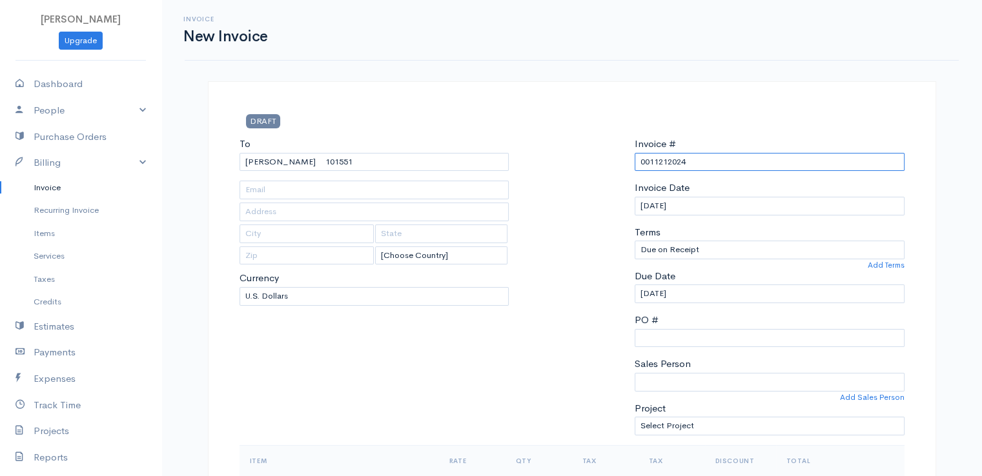
click at [659, 161] on input "0011212024" at bounding box center [770, 162] width 270 height 19
paste input "[DATE]"
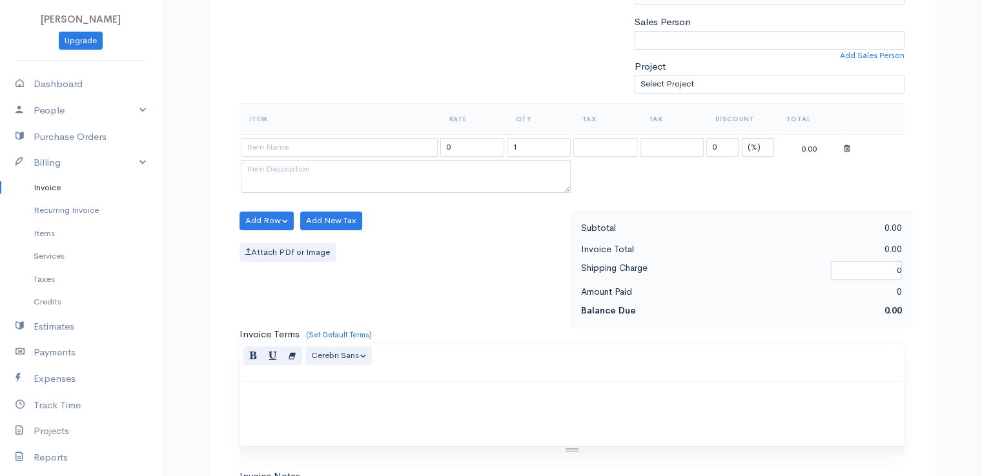
scroll to position [387, 0]
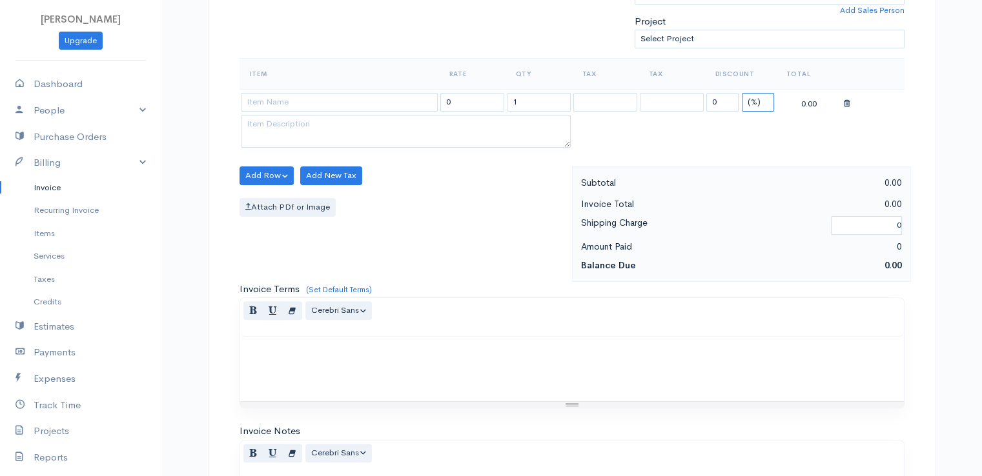
click at [753, 96] on select "(%) Flat" at bounding box center [758, 102] width 32 height 19
click at [742, 93] on select "(%) Flat" at bounding box center [758, 102] width 32 height 19
click at [528, 97] on input "1" at bounding box center [539, 102] width 64 height 19
click at [345, 106] on input at bounding box center [339, 102] width 197 height 19
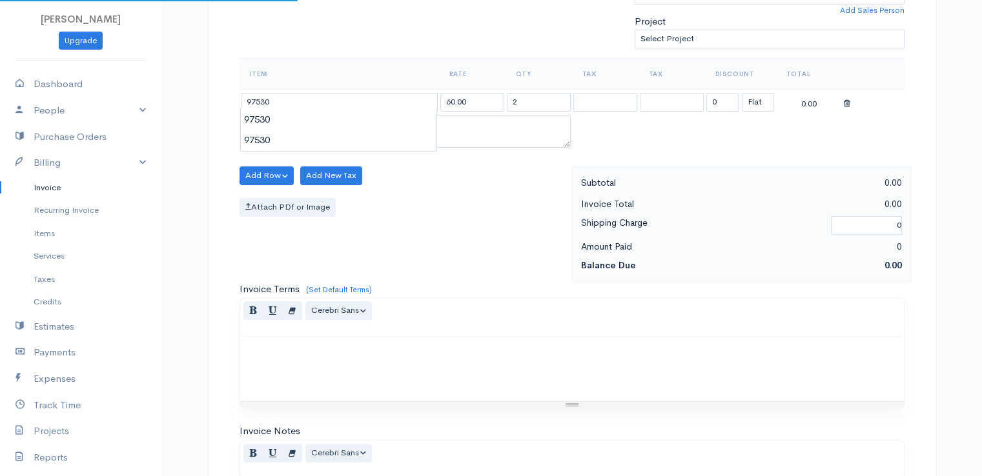
click at [345, 120] on body "[PERSON_NAME] Upgrade Dashboard People Clients Vendors Staff Users Purchase Ord…" at bounding box center [491, 171] width 982 height 1116
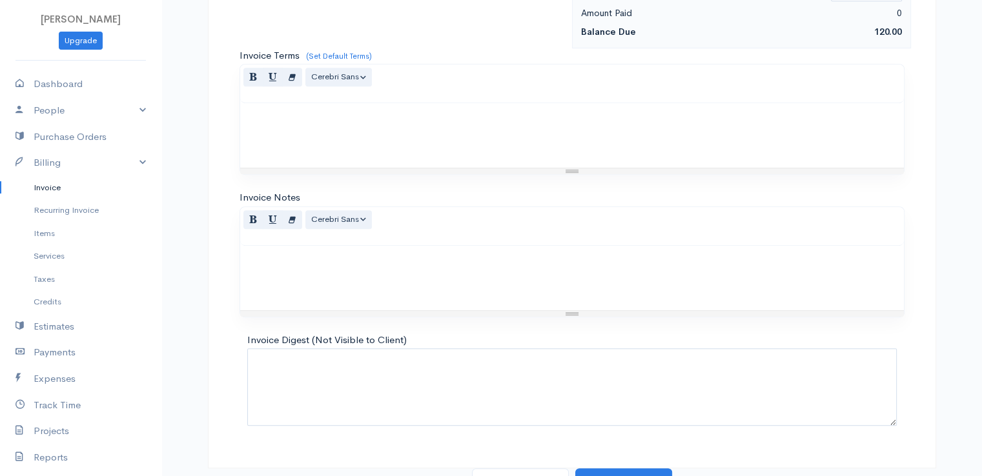
scroll to position [635, 0]
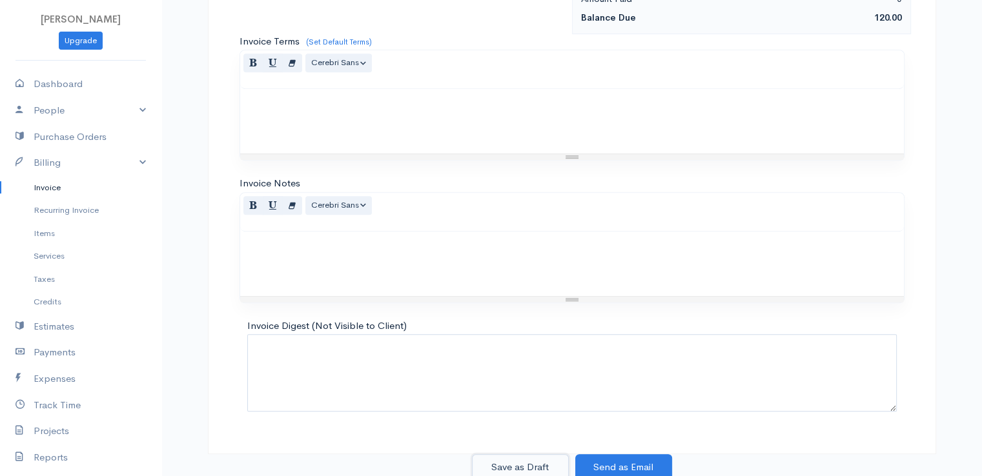
click at [514, 465] on button "Save as Draft" at bounding box center [520, 468] width 97 height 26
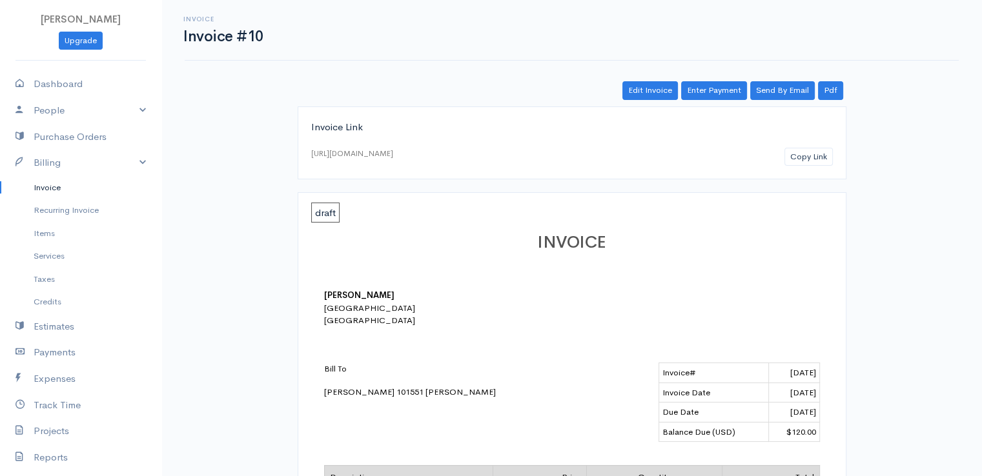
click at [46, 185] on link "Invoice" at bounding box center [80, 187] width 161 height 23
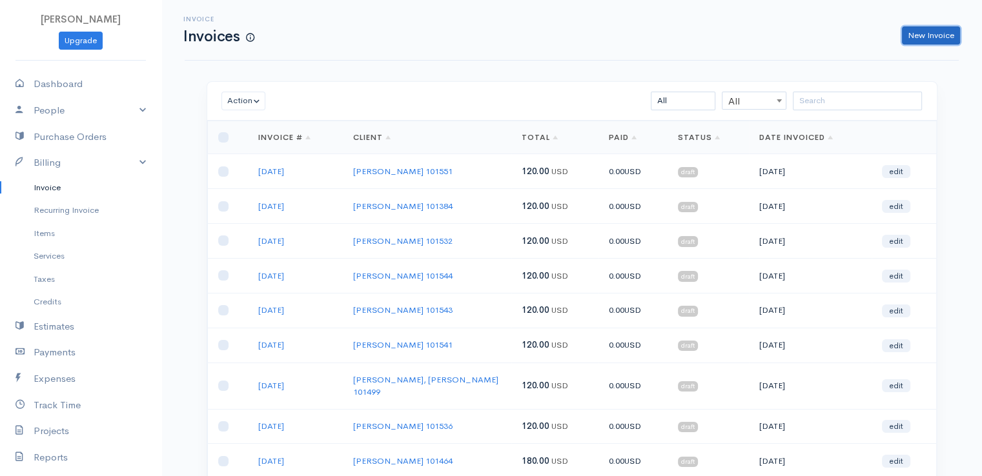
click at [942, 32] on link "New Invoice" at bounding box center [931, 35] width 58 height 19
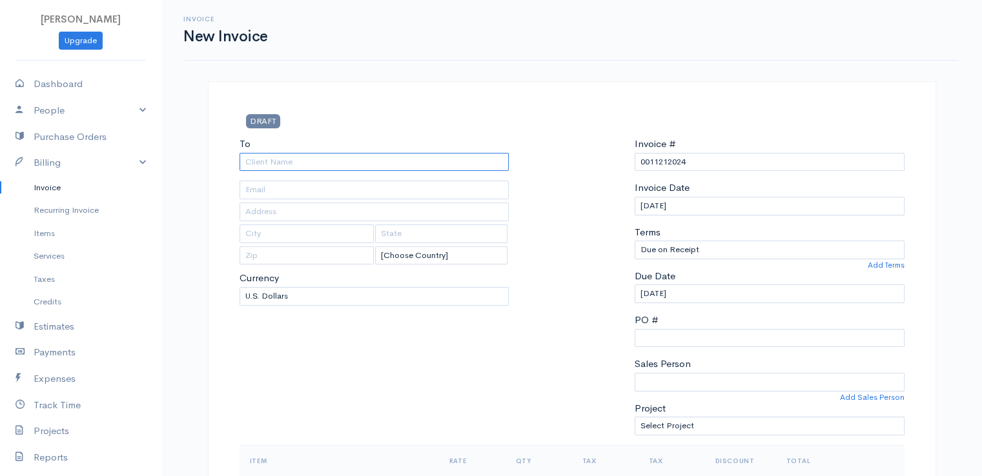
click at [272, 161] on input "To" at bounding box center [375, 162] width 270 height 19
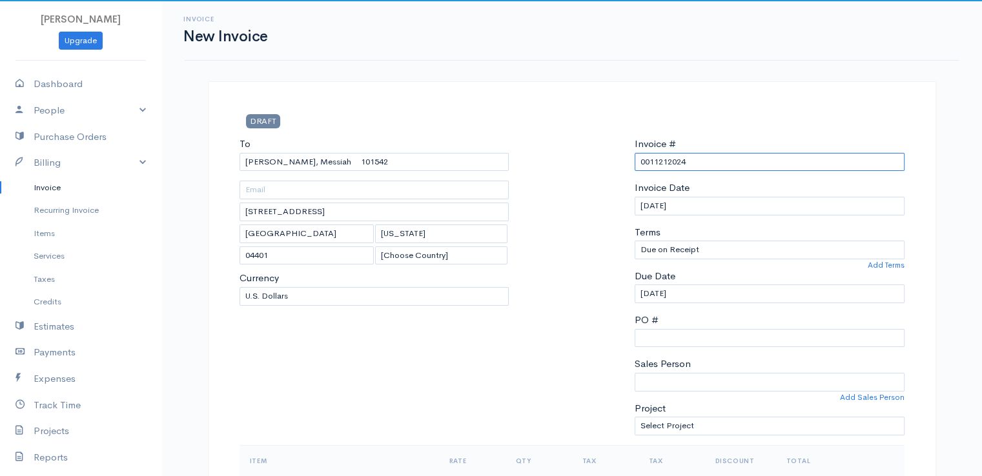
click at [669, 161] on input "0011212024" at bounding box center [770, 162] width 270 height 19
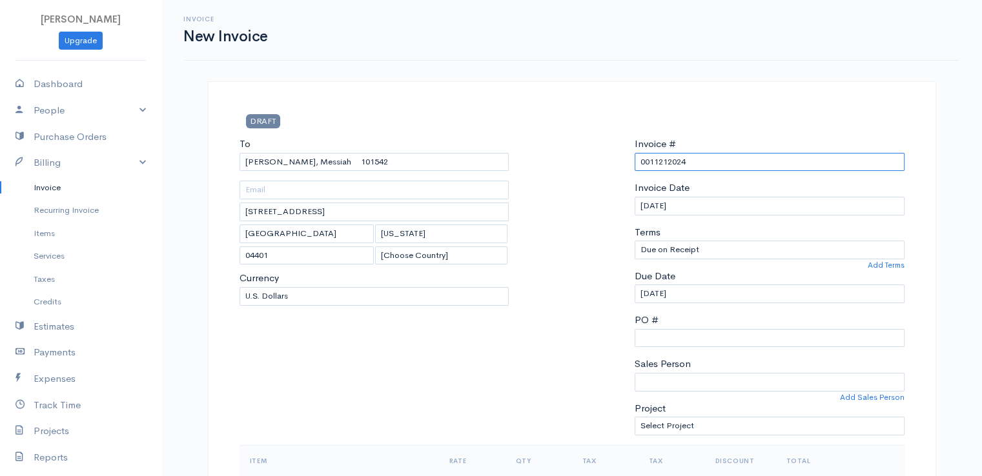
click at [669, 161] on input "0011212024" at bounding box center [770, 162] width 270 height 19
paste input "[DATE]"
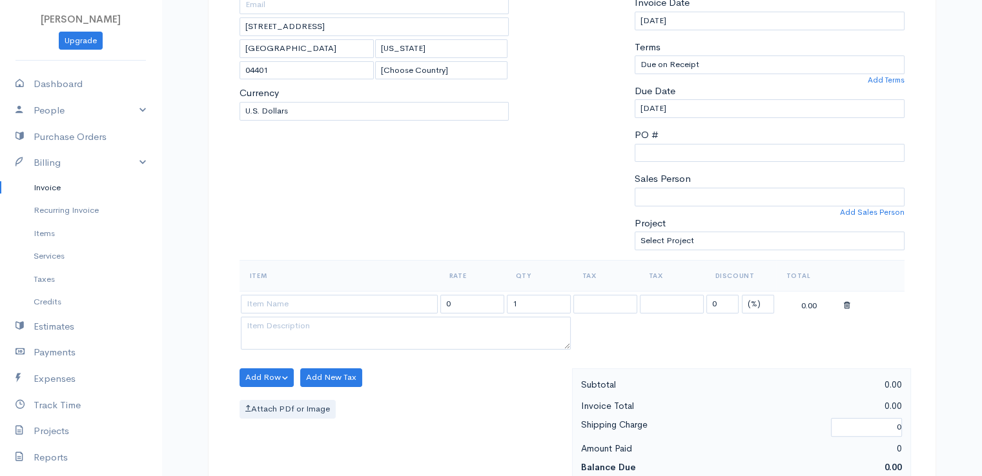
scroll to position [323, 0]
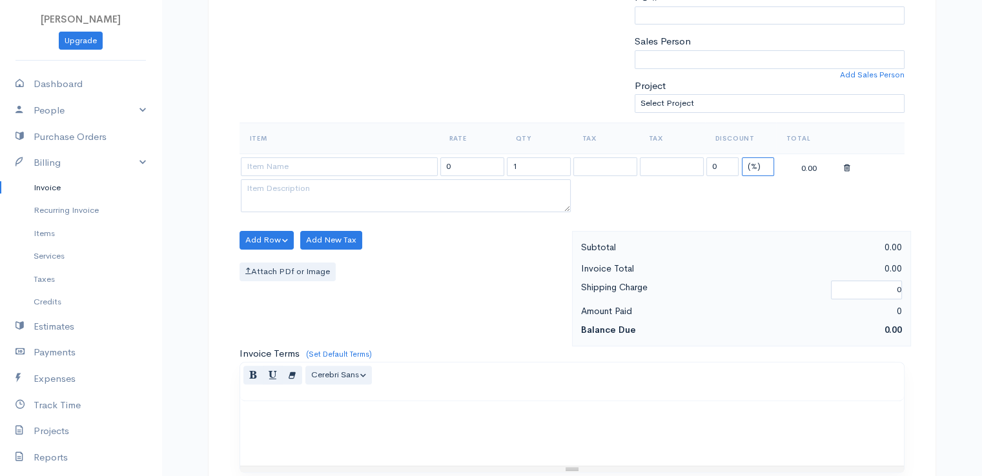
drag, startPoint x: 755, startPoint y: 161, endPoint x: 755, endPoint y: 170, distance: 9.7
click at [755, 161] on select "(%) Flat" at bounding box center [758, 167] width 32 height 19
click at [742, 158] on select "(%) Flat" at bounding box center [758, 167] width 32 height 19
click at [545, 165] on input "1" at bounding box center [539, 167] width 64 height 19
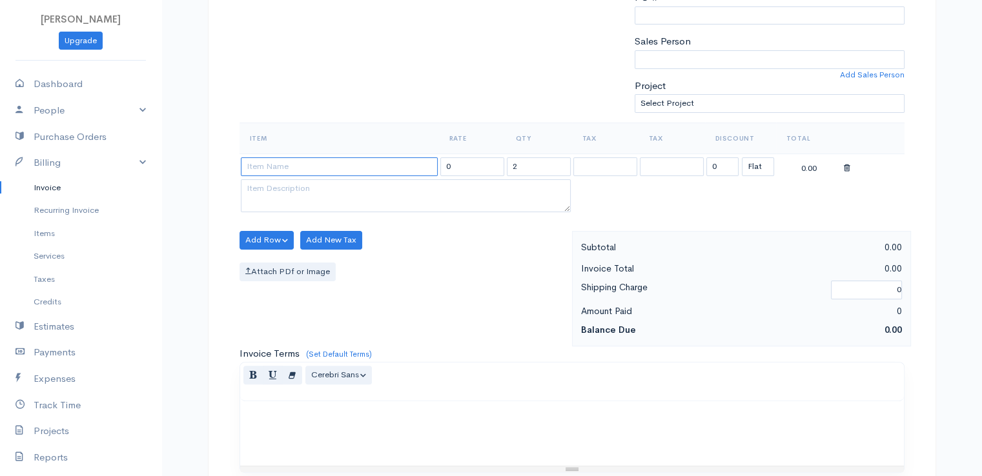
click at [329, 163] on input at bounding box center [339, 167] width 197 height 19
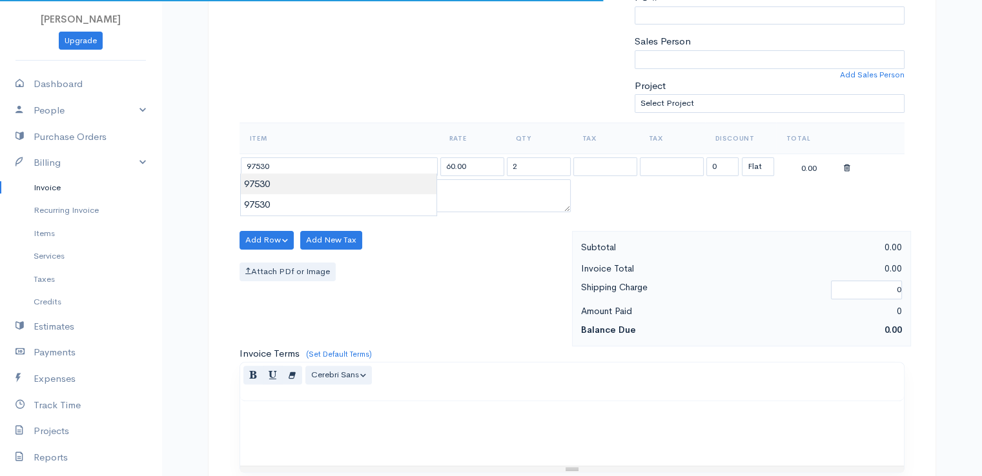
click at [329, 189] on body "[PERSON_NAME] Upgrade Dashboard People Clients Vendors Staff Users Purchase Ord…" at bounding box center [491, 235] width 982 height 1116
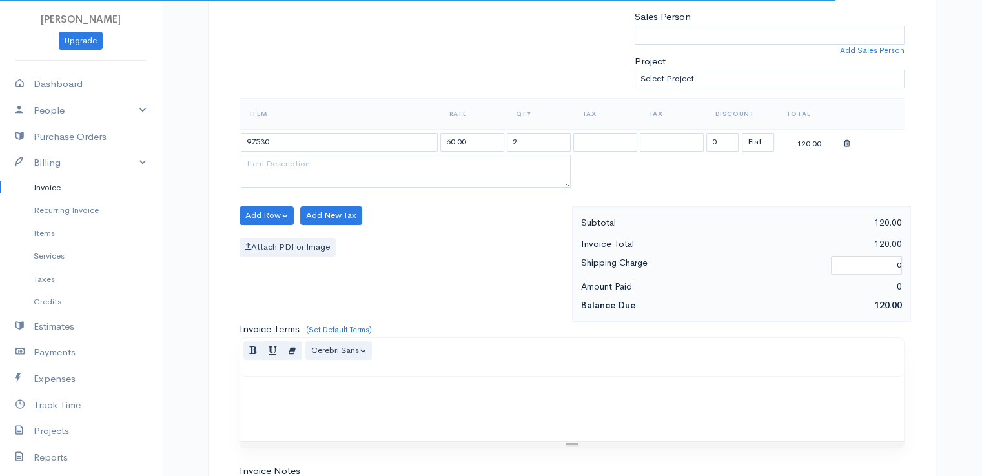
scroll to position [635, 0]
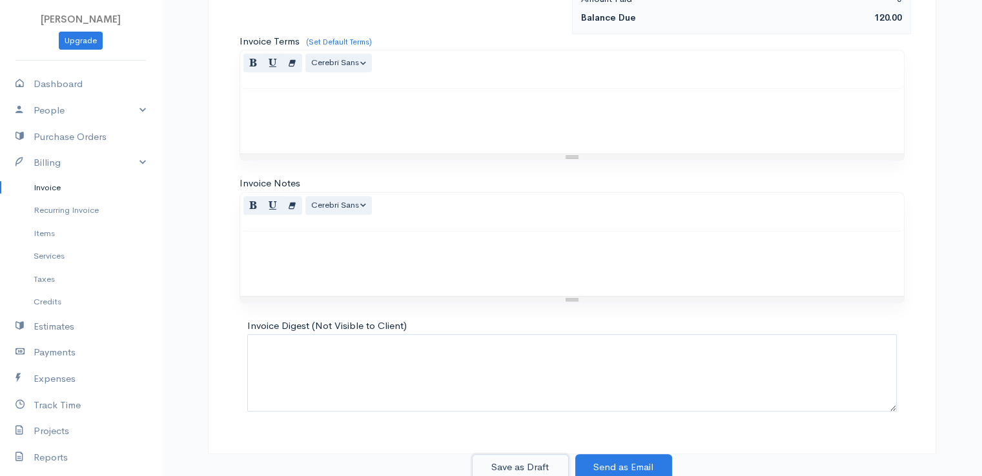
click at [515, 465] on button "Save as Draft" at bounding box center [520, 468] width 97 height 26
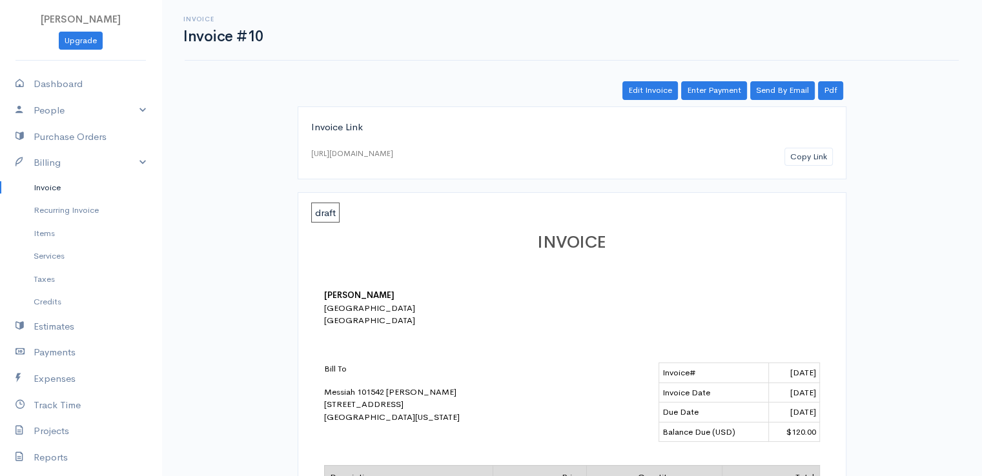
click at [42, 186] on link "Invoice" at bounding box center [80, 187] width 161 height 23
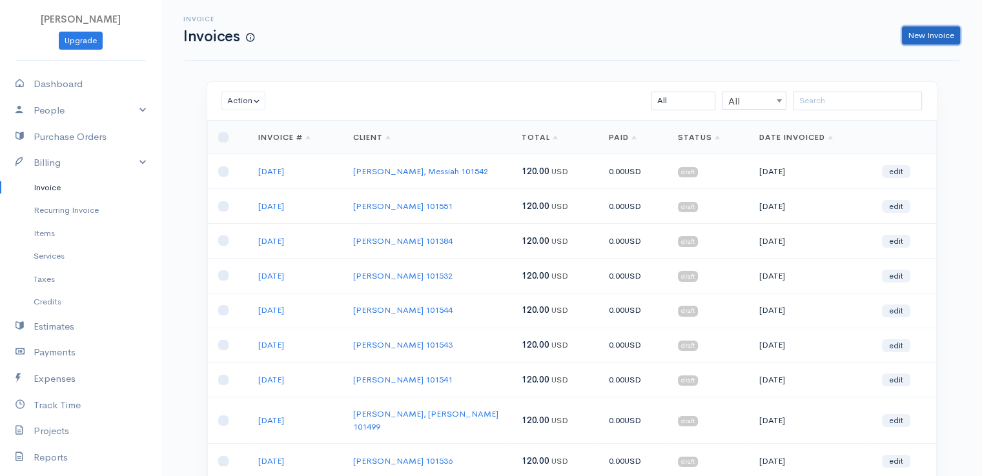
click at [920, 36] on link "New Invoice" at bounding box center [931, 35] width 58 height 19
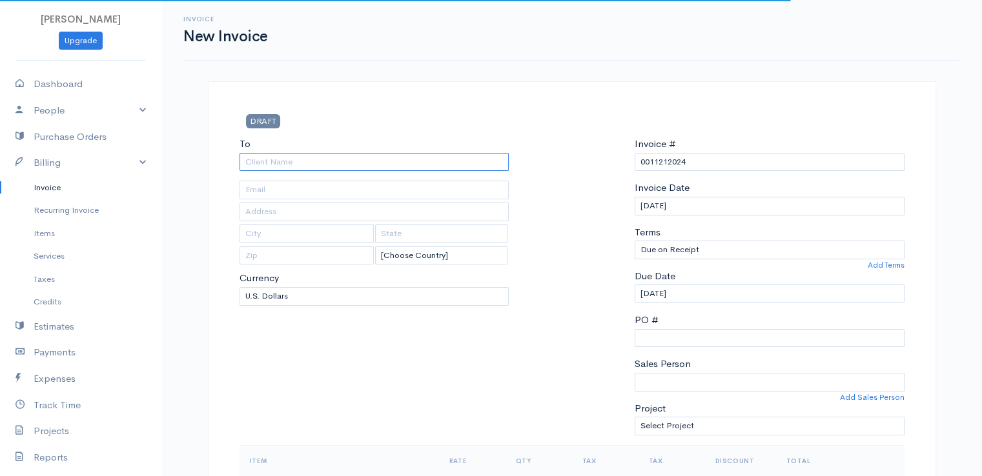
click at [341, 162] on input "To" at bounding box center [375, 162] width 270 height 19
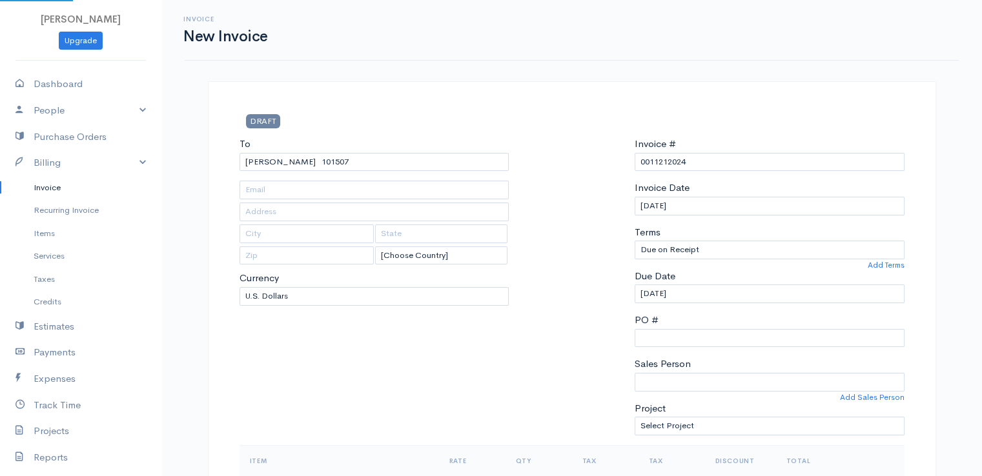
click at [664, 163] on input "0011212024" at bounding box center [770, 162] width 270 height 19
paste input "[DATE]"
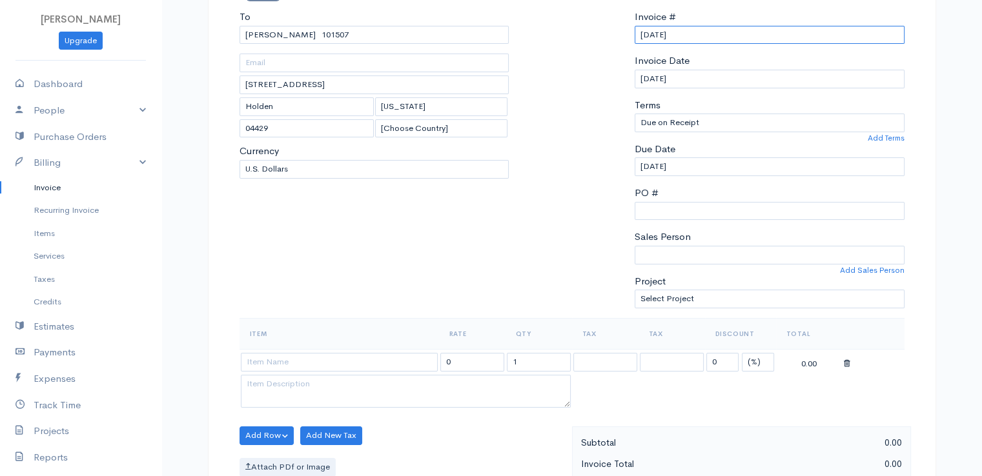
scroll to position [323, 0]
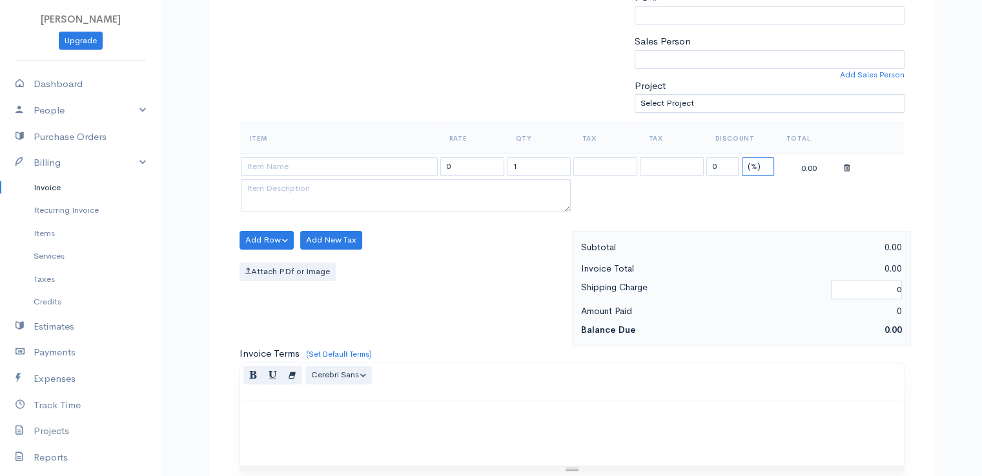
click at [761, 164] on select "(%) Flat" at bounding box center [758, 167] width 32 height 19
click at [742, 158] on select "(%) Flat" at bounding box center [758, 167] width 32 height 19
click at [555, 165] on input "1" at bounding box center [539, 167] width 64 height 19
click at [369, 158] on input at bounding box center [339, 167] width 197 height 19
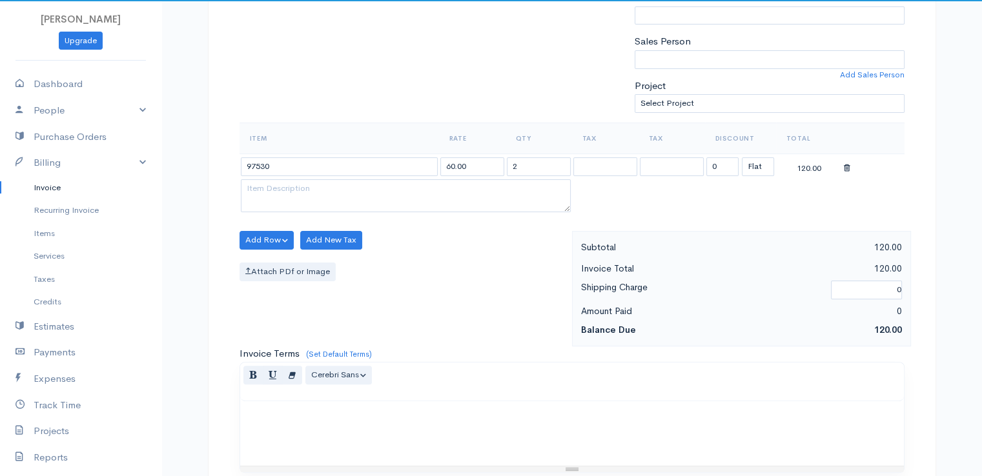
click at [369, 187] on body "[PERSON_NAME] Upgrade Dashboard People Clients Vendors Staff Users Purchase Ord…" at bounding box center [491, 235] width 982 height 1116
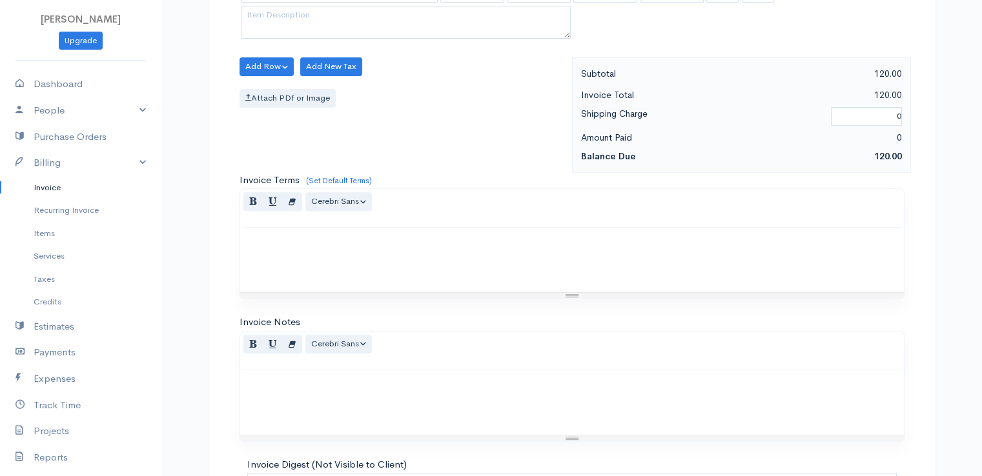
scroll to position [635, 0]
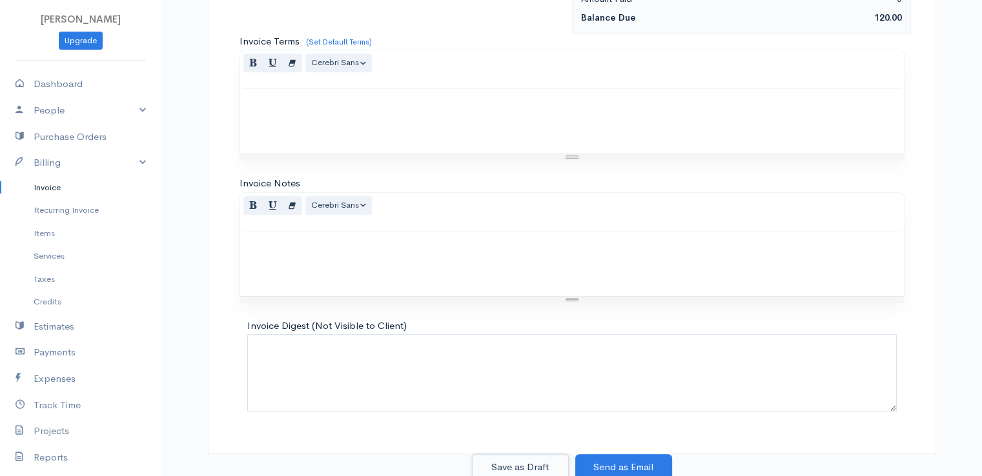
click at [516, 463] on button "Save as Draft" at bounding box center [520, 468] width 97 height 26
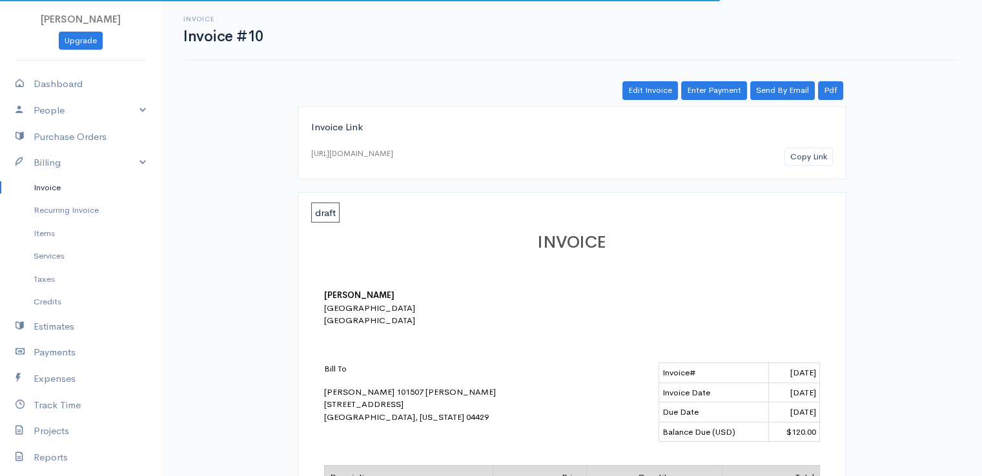
click at [44, 185] on link "Invoice" at bounding box center [80, 187] width 161 height 23
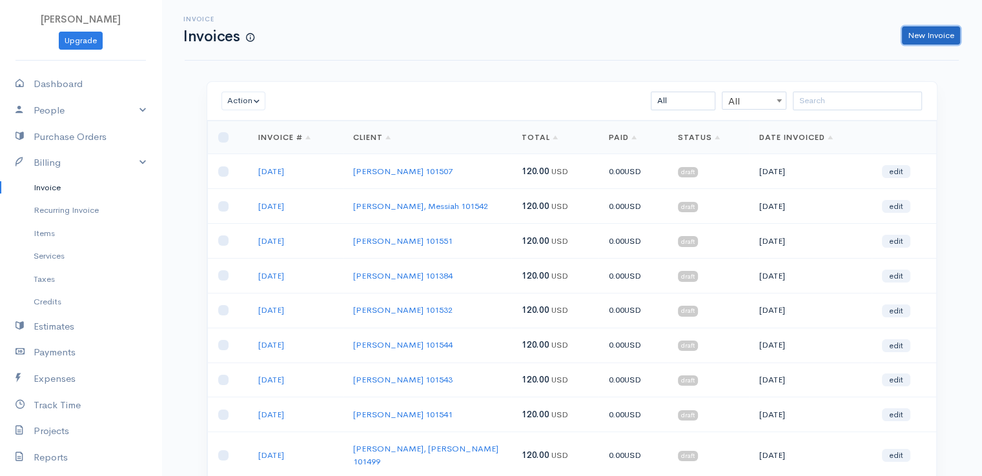
click at [935, 34] on link "New Invoice" at bounding box center [931, 35] width 58 height 19
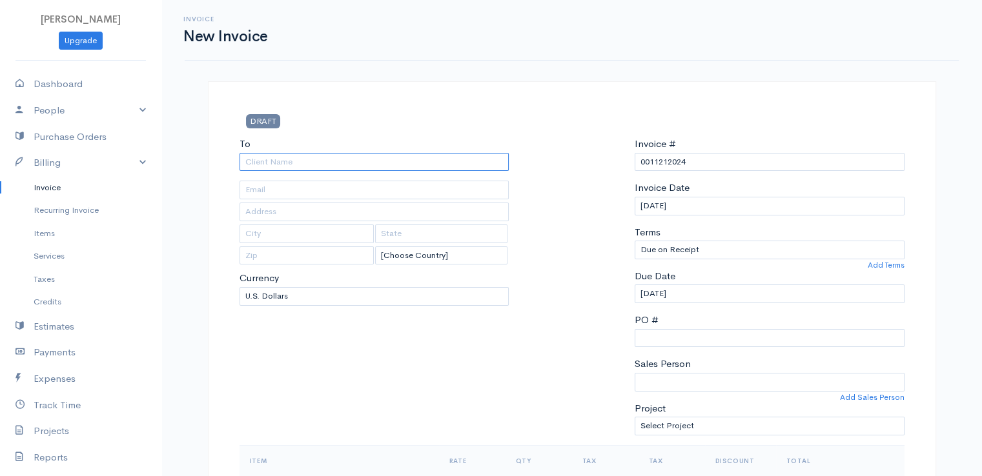
click at [274, 161] on input "To" at bounding box center [375, 162] width 270 height 19
drag, startPoint x: 262, startPoint y: 243, endPoint x: 269, endPoint y: 240, distance: 7.5
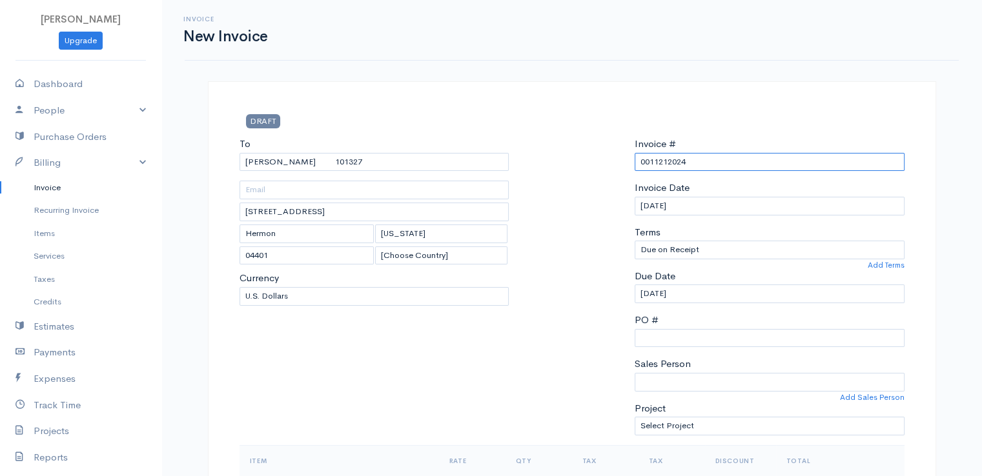
click at [646, 161] on input "0011212024" at bounding box center [770, 162] width 270 height 19
click at [646, 159] on input "0011212024" at bounding box center [770, 162] width 270 height 19
click at [646, 160] on input "0011212024" at bounding box center [770, 162] width 270 height 19
click at [648, 162] on input "0011212024" at bounding box center [770, 162] width 270 height 19
click at [649, 161] on input "0011212024" at bounding box center [770, 162] width 270 height 19
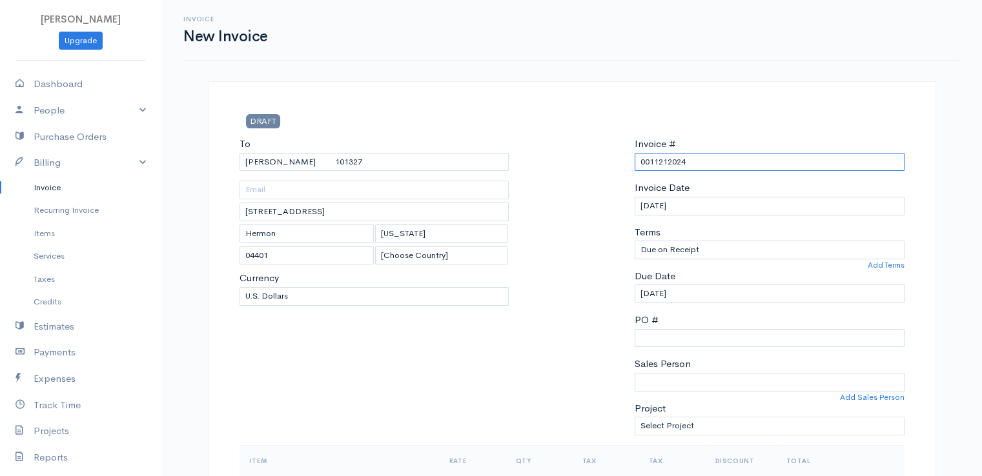
click at [651, 161] on input "0011212024" at bounding box center [770, 162] width 270 height 19
click at [655, 161] on input "0011212024" at bounding box center [770, 162] width 270 height 19
paste input "[DATE]"
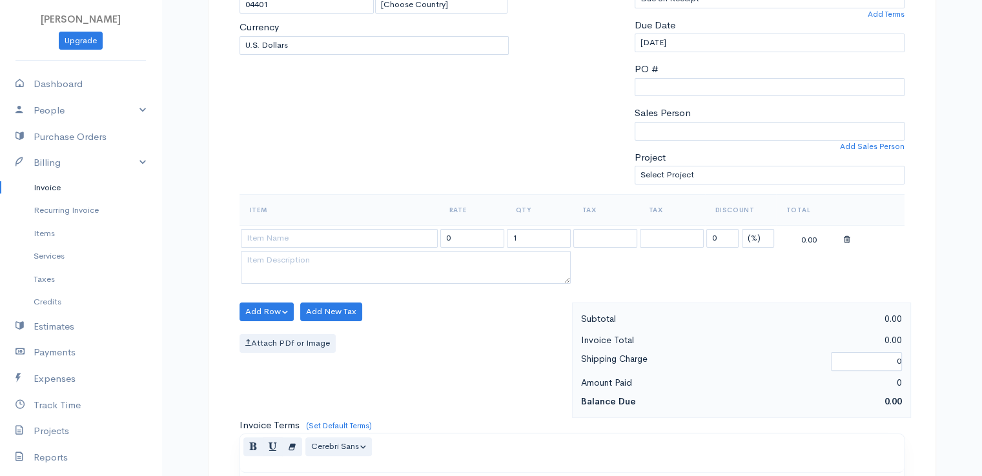
scroll to position [258, 0]
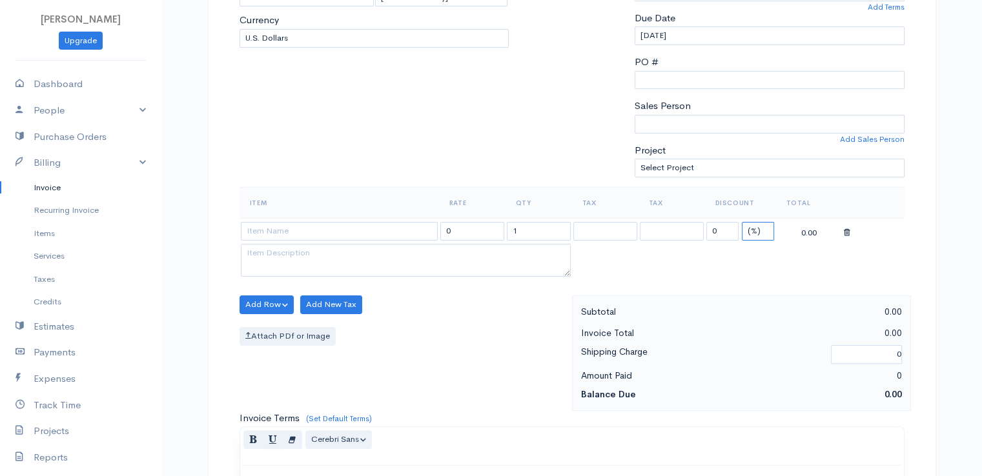
click at [747, 229] on select "(%) Flat" at bounding box center [758, 231] width 32 height 19
click at [742, 222] on select "(%) Flat" at bounding box center [758, 231] width 32 height 19
click at [524, 228] on input "1" at bounding box center [539, 231] width 64 height 19
click at [340, 233] on input at bounding box center [339, 231] width 197 height 19
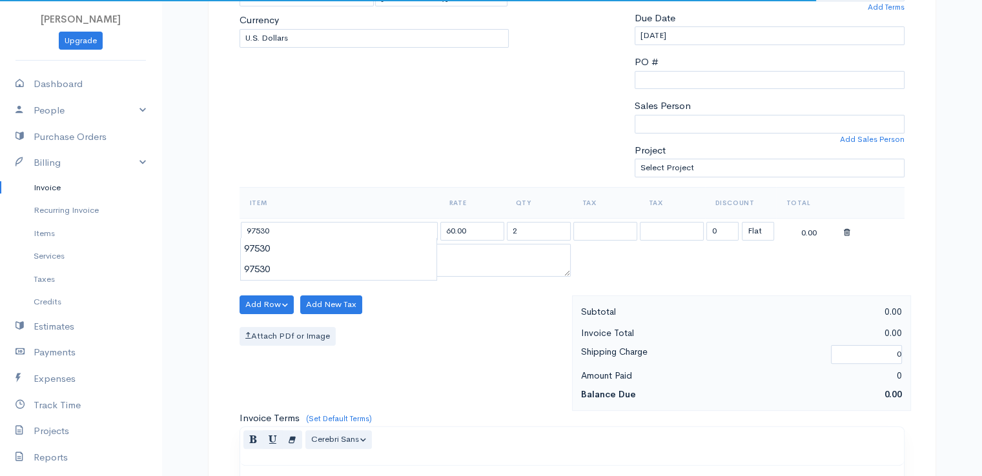
click at [336, 261] on body "[PERSON_NAME] Upgrade Dashboard People Clients Vendors Staff Users Purchase Ord…" at bounding box center [491, 300] width 982 height 1116
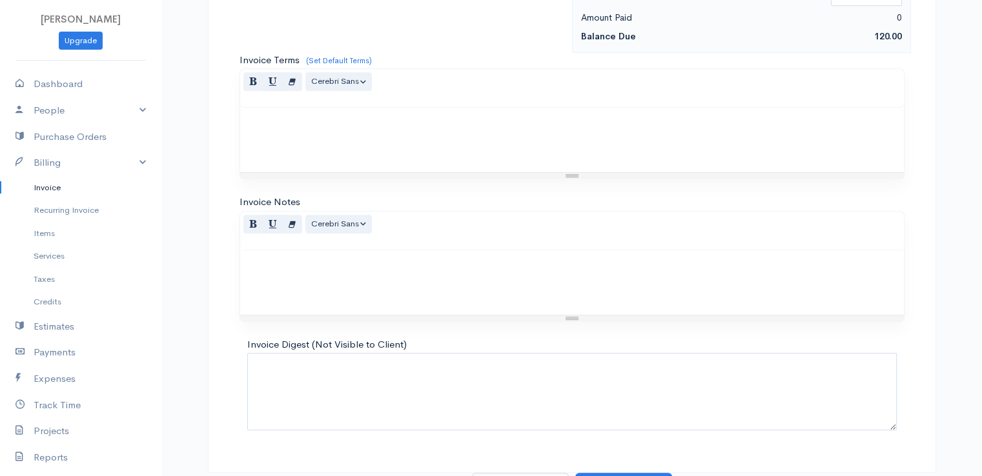
scroll to position [635, 0]
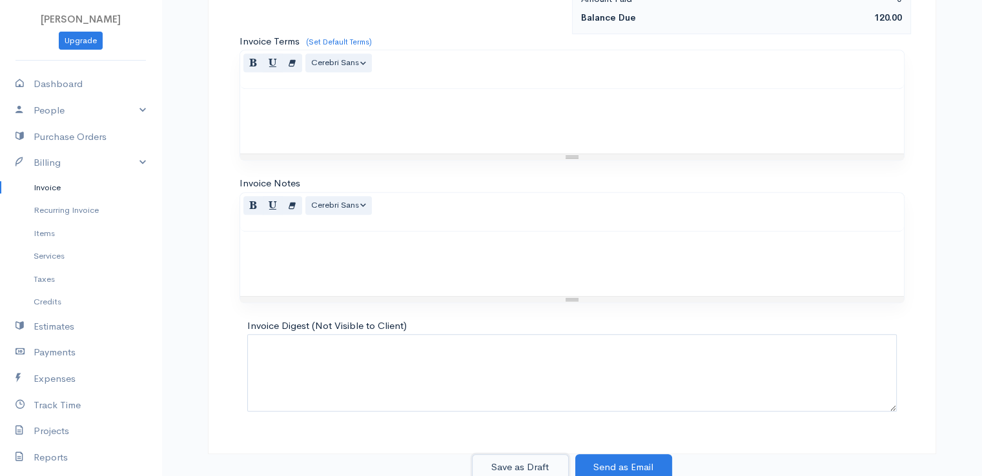
click at [517, 462] on button "Save as Draft" at bounding box center [520, 468] width 97 height 26
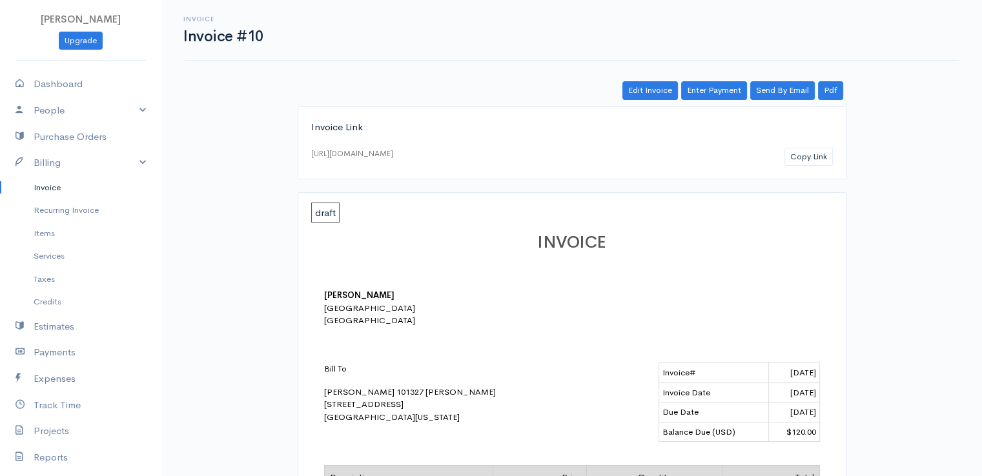
click at [48, 185] on link "Invoice" at bounding box center [80, 187] width 161 height 23
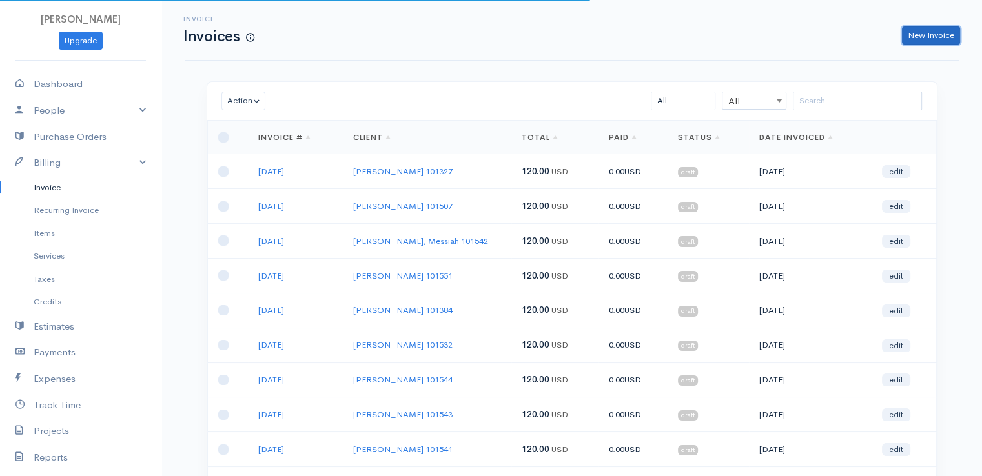
drag, startPoint x: 928, startPoint y: 34, endPoint x: 881, endPoint y: 56, distance: 52.0
click at [928, 34] on link "New Invoice" at bounding box center [931, 35] width 58 height 19
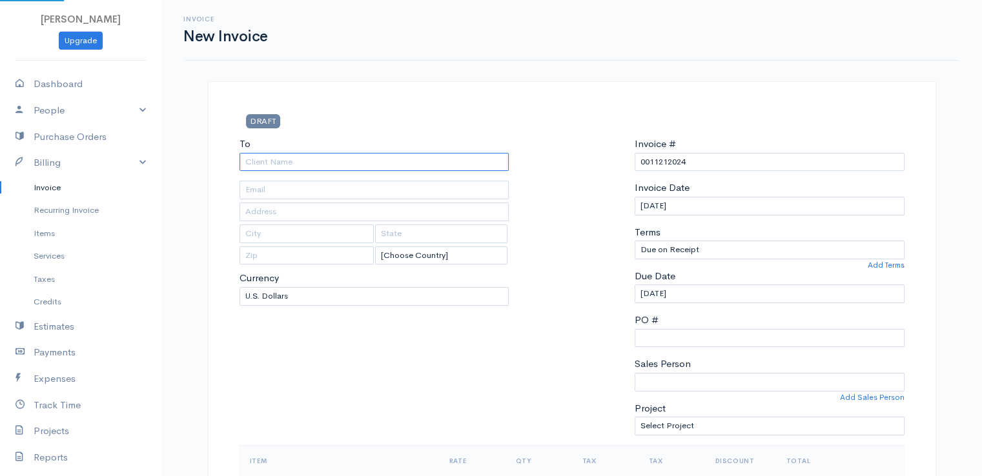
click at [283, 163] on input "To" at bounding box center [375, 162] width 270 height 19
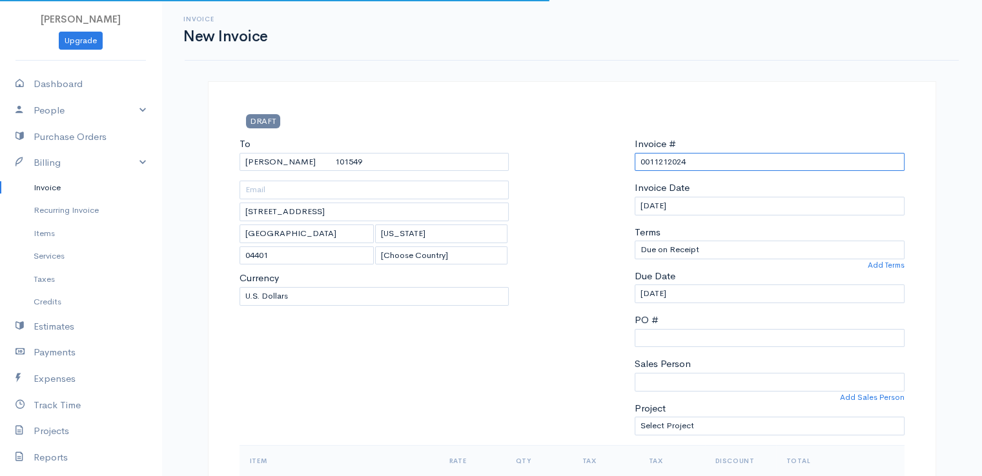
click at [679, 161] on input "0011212024" at bounding box center [770, 162] width 270 height 19
paste input "[DATE]"
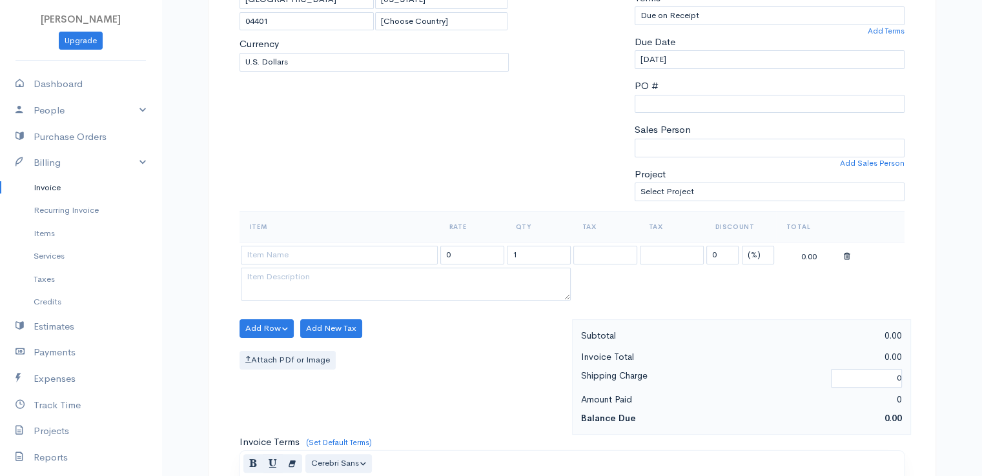
scroll to position [258, 0]
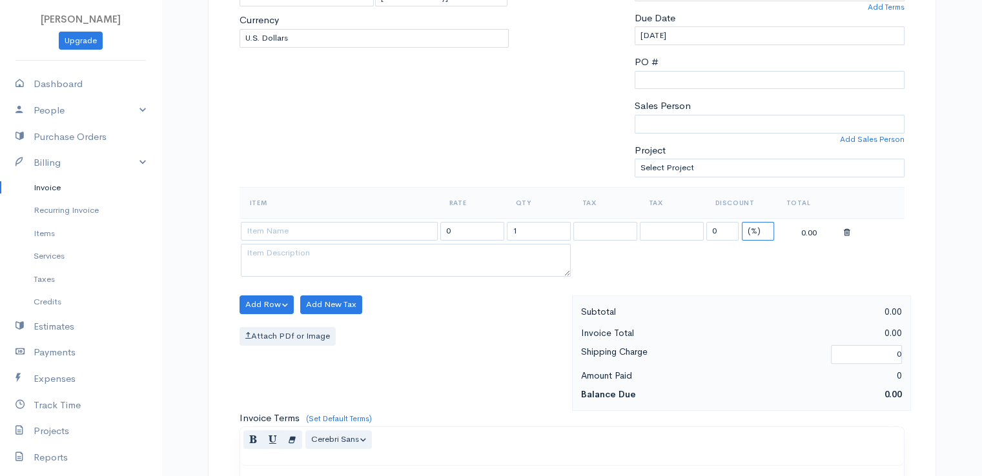
click at [759, 232] on select "(%) Flat" at bounding box center [758, 231] width 32 height 19
click at [742, 222] on select "(%) Flat" at bounding box center [758, 231] width 32 height 19
click at [376, 231] on input at bounding box center [339, 231] width 197 height 19
drag, startPoint x: 376, startPoint y: 251, endPoint x: 384, endPoint y: 250, distance: 8.4
click at [376, 251] on body "[PERSON_NAME] Upgrade Dashboard People Clients Vendors Staff Users Purchase Ord…" at bounding box center [491, 300] width 982 height 1116
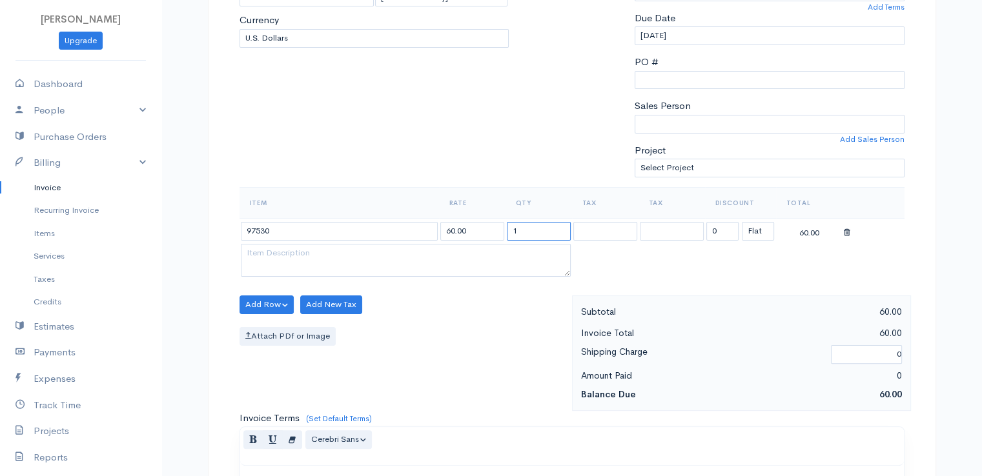
click at [529, 232] on input "1" at bounding box center [539, 231] width 64 height 19
click at [531, 232] on input "1" at bounding box center [539, 231] width 64 height 19
click at [489, 290] on div "Item Rate Qty Tax Tax Discount Total 97530 60.00 3 0 (%) Flat 180.00" at bounding box center [572, 241] width 665 height 108
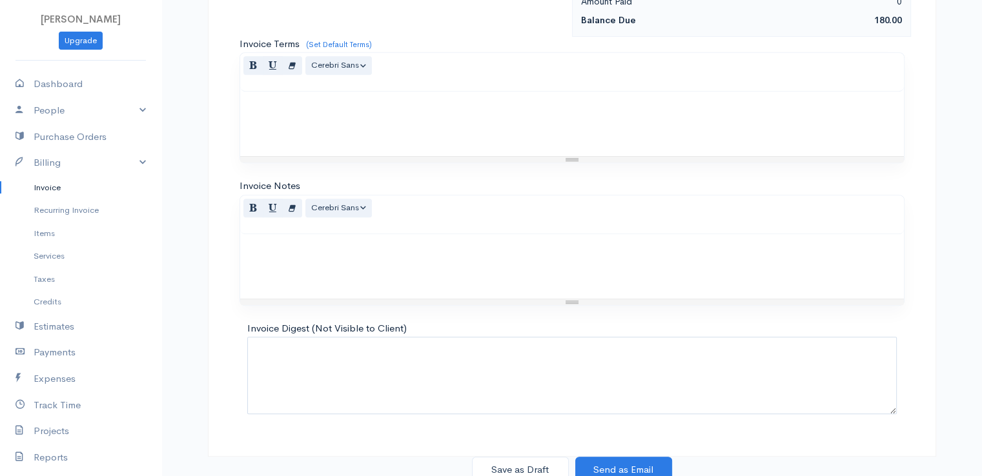
scroll to position [635, 0]
click at [506, 457] on button "Save as Draft" at bounding box center [520, 468] width 97 height 26
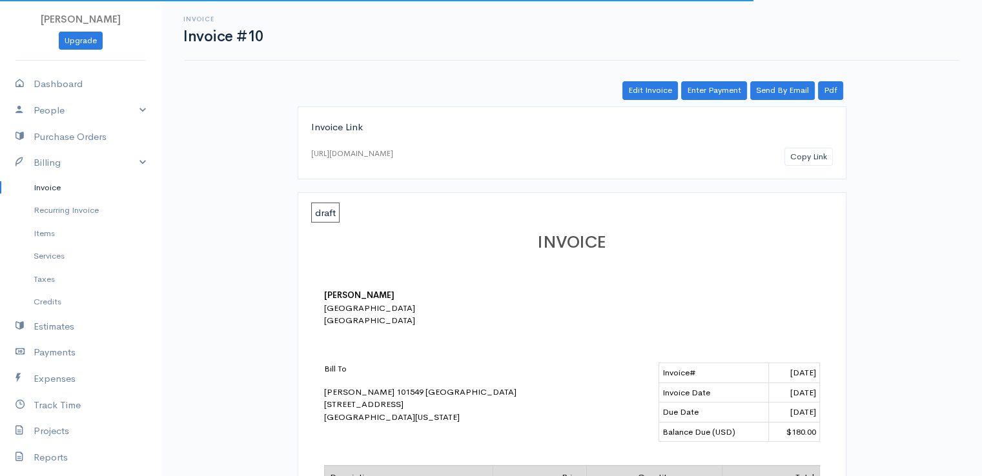
click at [46, 184] on link "Invoice" at bounding box center [80, 187] width 161 height 23
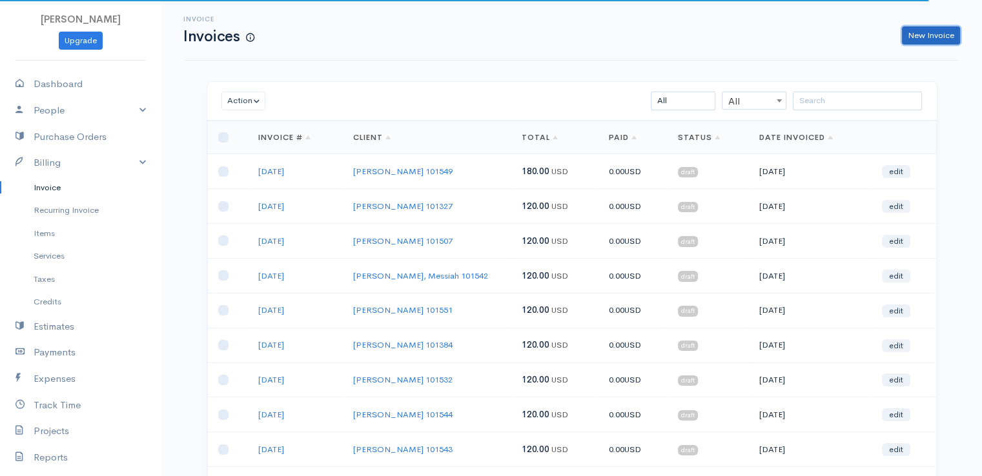
click at [927, 37] on link "New Invoice" at bounding box center [931, 35] width 58 height 19
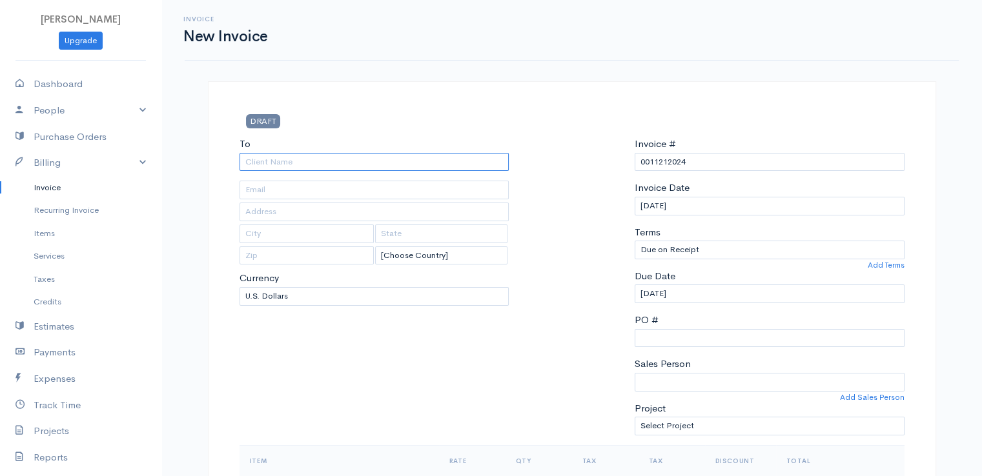
click at [302, 162] on input "To" at bounding box center [375, 162] width 270 height 19
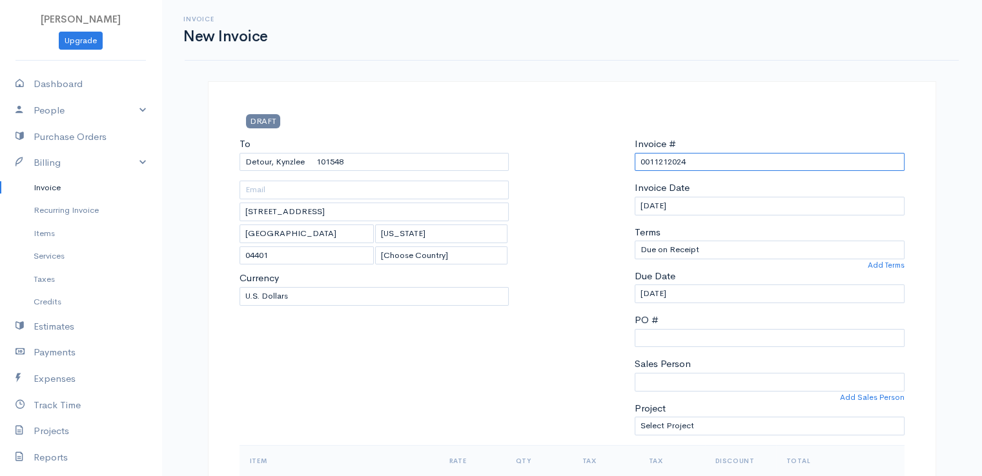
click at [666, 161] on input "0011212024" at bounding box center [770, 162] width 270 height 19
click at [666, 162] on input "0011212024" at bounding box center [770, 162] width 270 height 19
paste input "[DATE]"
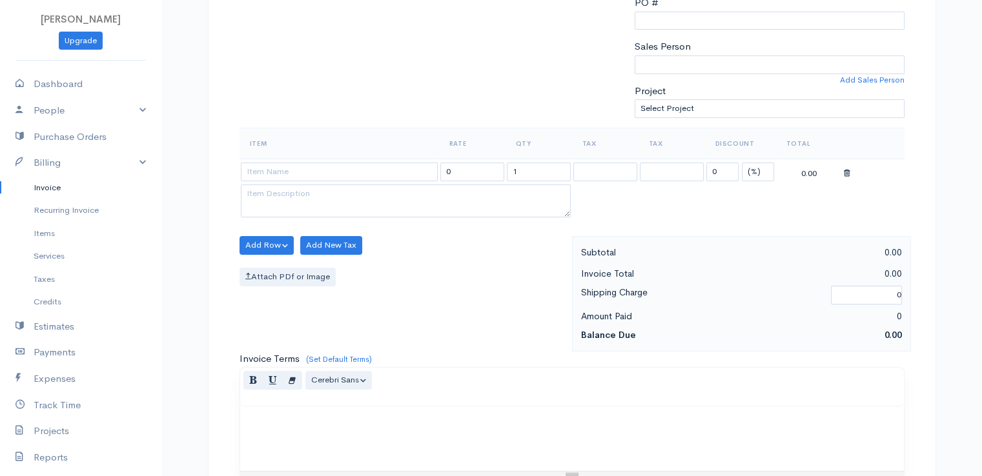
scroll to position [323, 0]
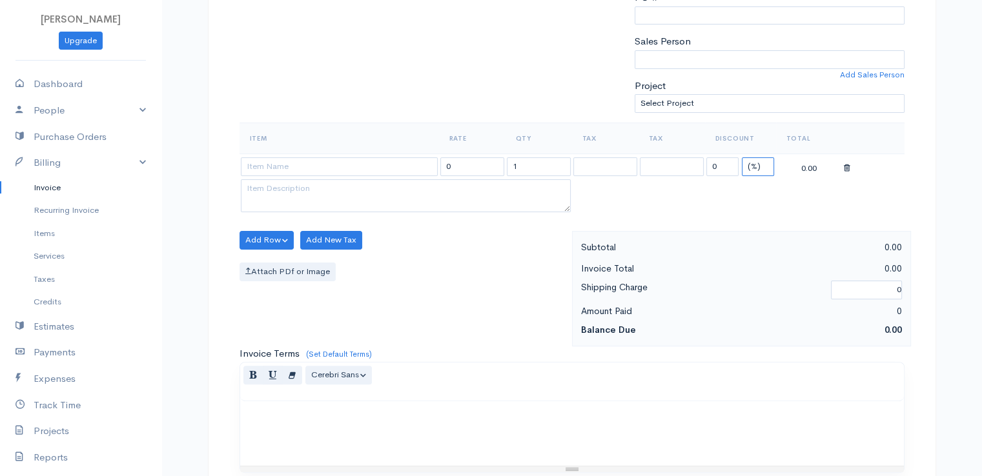
click at [752, 163] on select "(%) Flat" at bounding box center [758, 167] width 32 height 19
click at [742, 158] on select "(%) Flat" at bounding box center [758, 167] width 32 height 19
click at [536, 161] on input "1" at bounding box center [539, 167] width 64 height 19
click at [405, 159] on input at bounding box center [339, 167] width 197 height 19
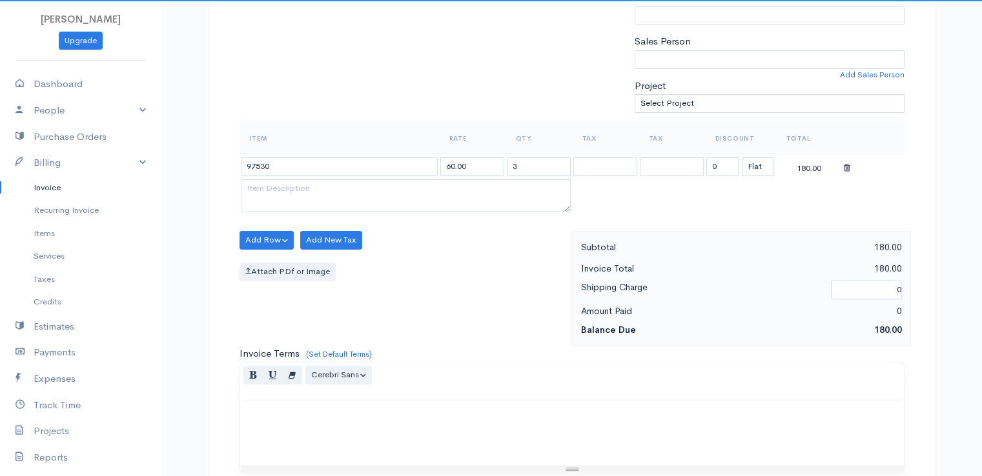
click at [404, 183] on body "[PERSON_NAME] Upgrade Dashboard People Clients Vendors Staff Users Purchase Ord…" at bounding box center [491, 235] width 982 height 1116
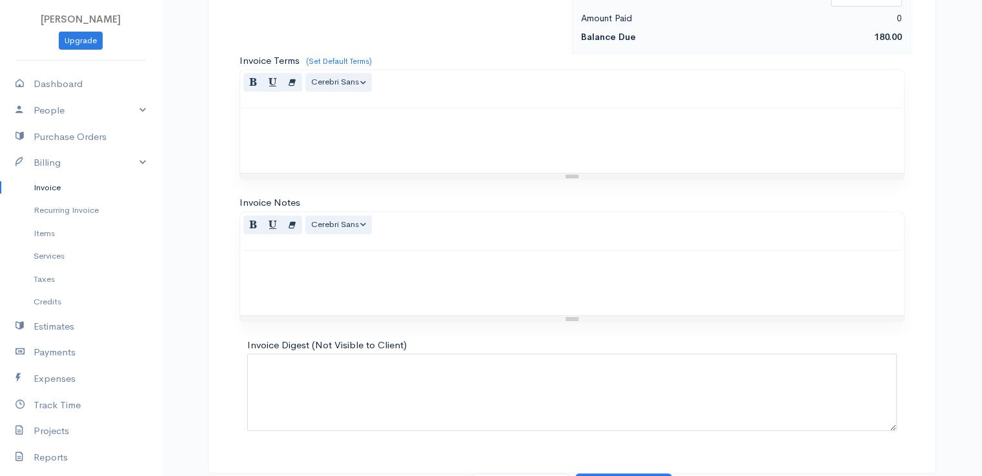
scroll to position [635, 0]
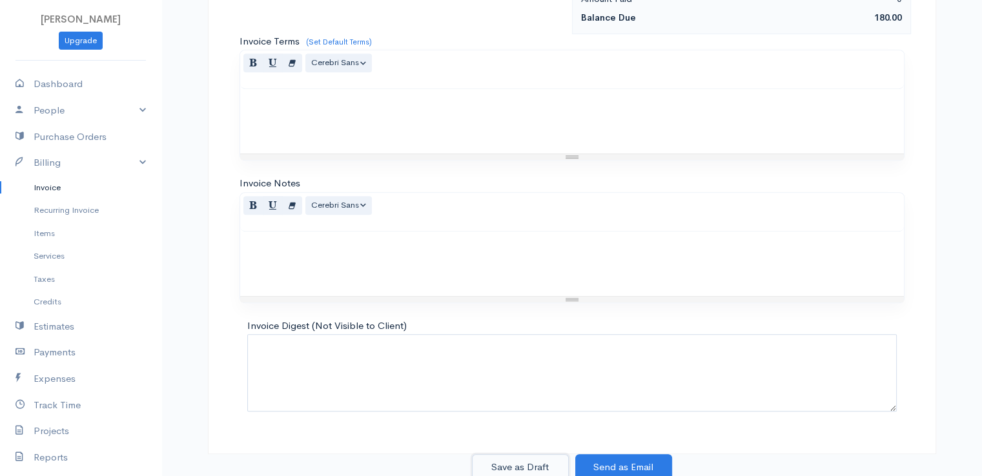
click at [505, 461] on button "Save as Draft" at bounding box center [520, 468] width 97 height 26
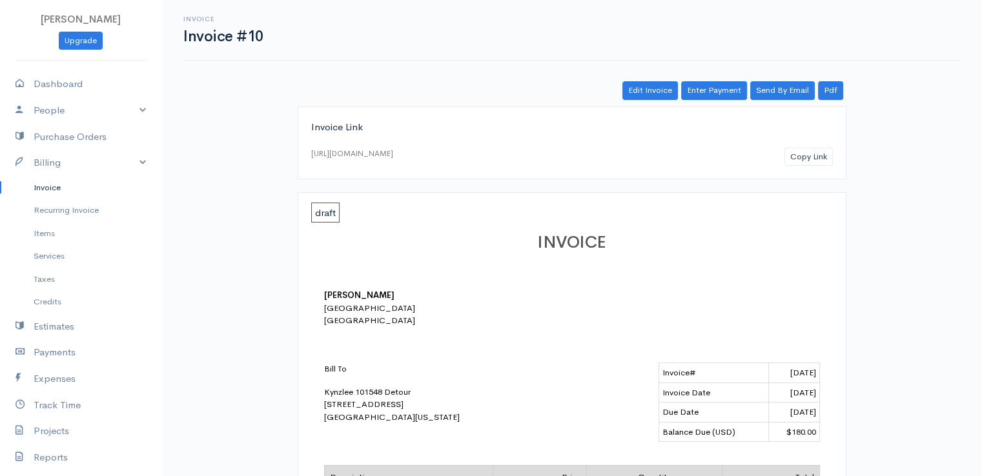
drag, startPoint x: 54, startPoint y: 187, endPoint x: 70, endPoint y: 187, distance: 15.5
click at [56, 188] on link "Invoice" at bounding box center [80, 187] width 161 height 23
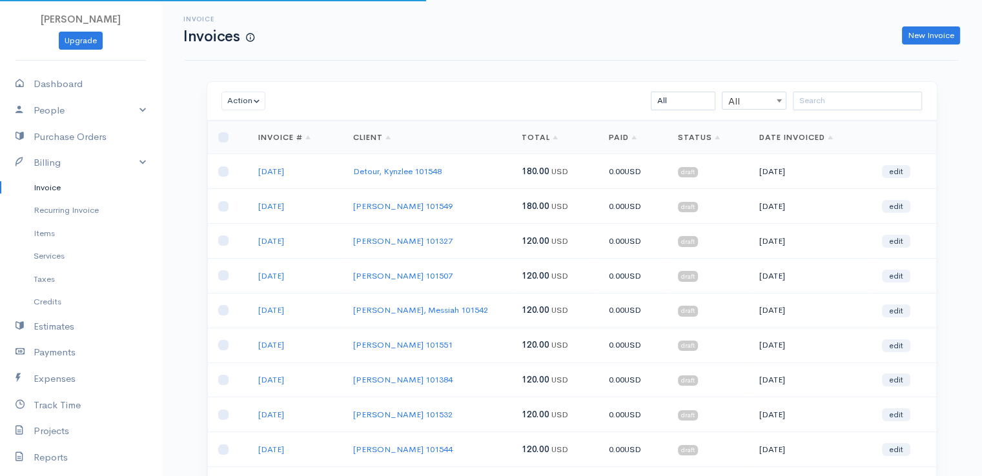
click at [538, 54] on div "Invoice Invoices New Invoice" at bounding box center [572, 30] width 774 height 61
click at [365, 57] on div "Invoice Invoices New Invoice" at bounding box center [572, 30] width 774 height 61
click at [822, 98] on input "search" at bounding box center [857, 101] width 129 height 19
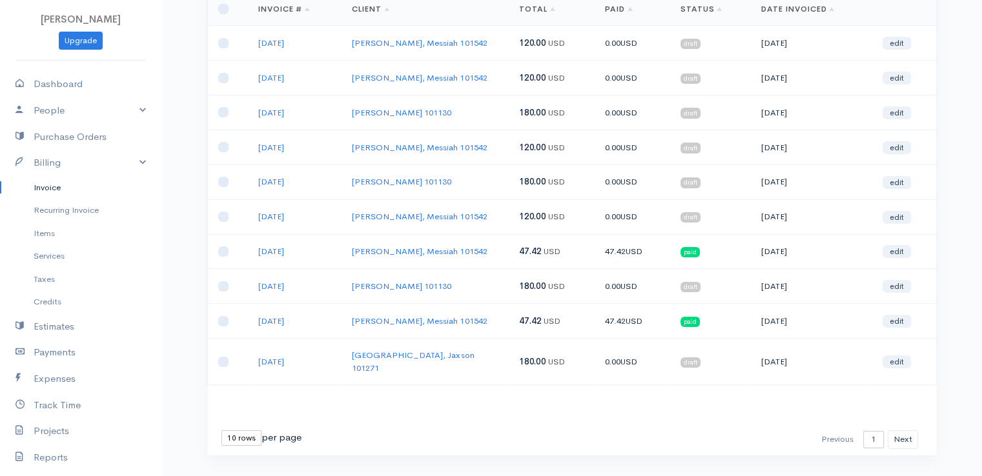
scroll to position [129, 0]
click at [911, 430] on button "Next" at bounding box center [903, 439] width 30 height 19
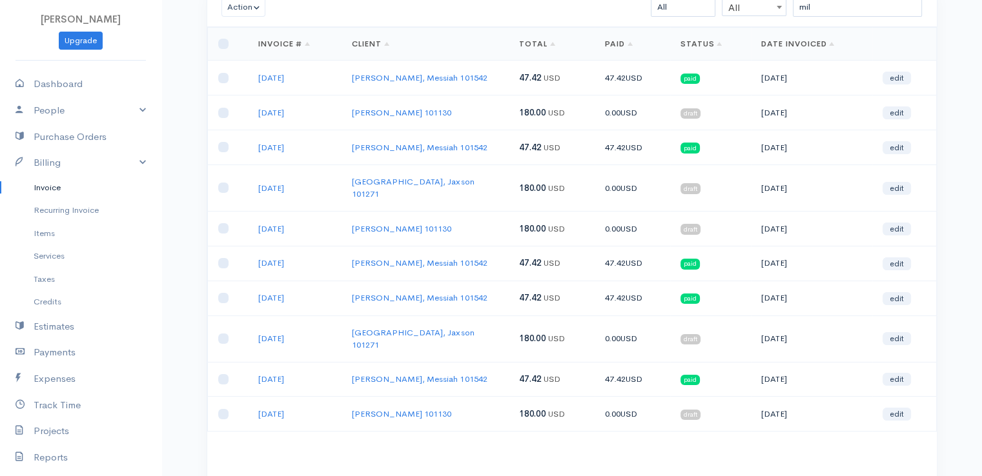
scroll to position [65, 0]
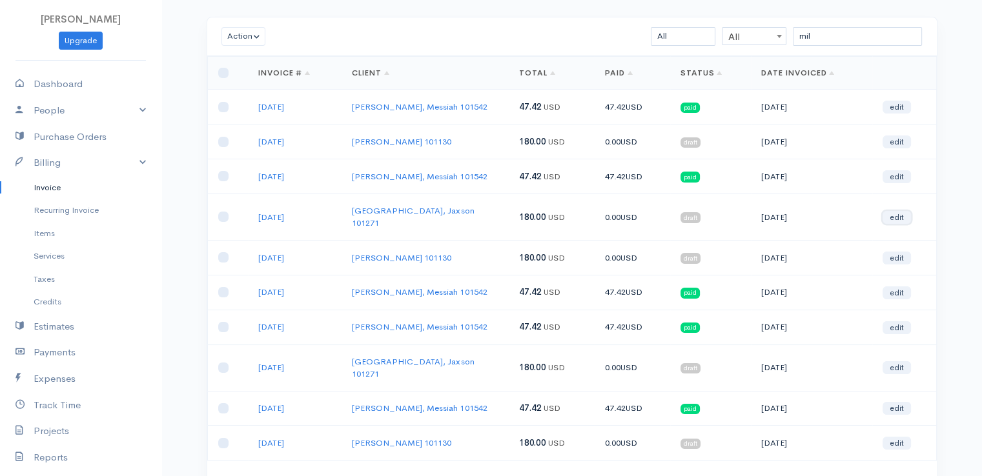
click at [897, 211] on link "edit" at bounding box center [897, 217] width 28 height 13
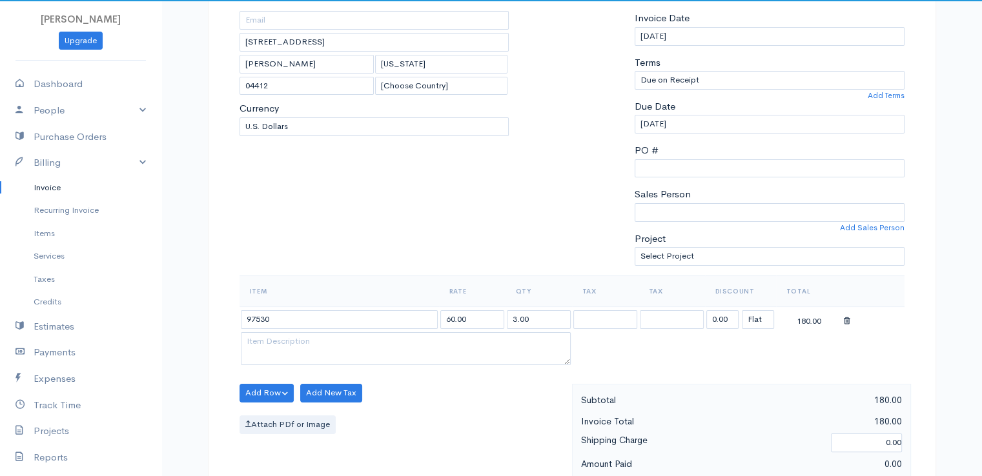
scroll to position [258, 0]
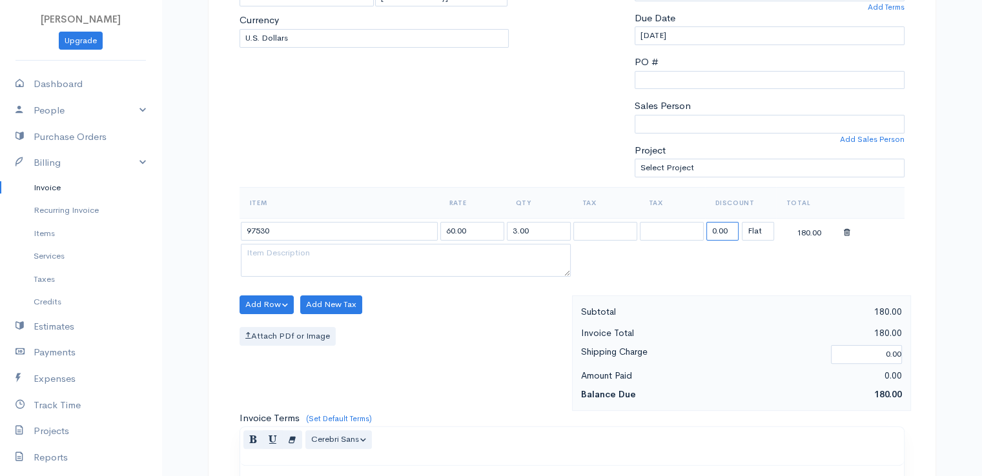
click at [723, 230] on input "0.00" at bounding box center [722, 231] width 32 height 19
click at [736, 226] on input "17.22" at bounding box center [722, 231] width 32 height 19
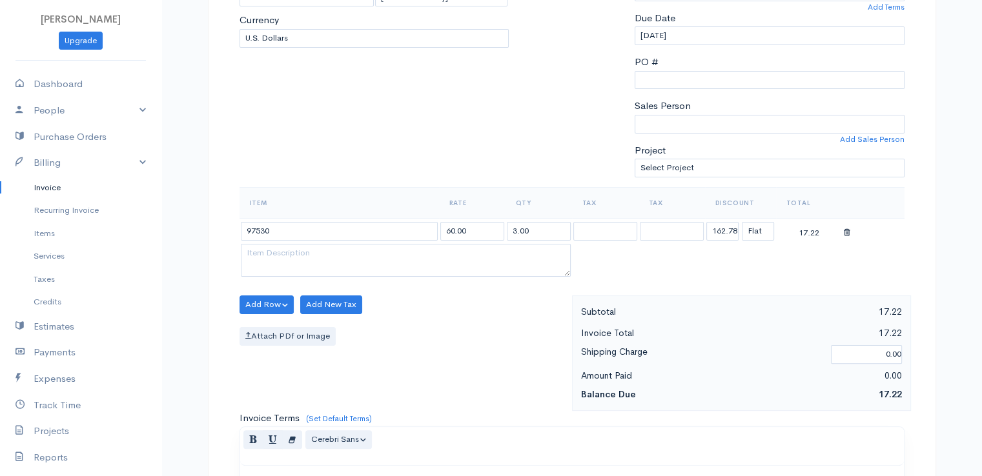
click at [716, 285] on div "Item Rate Qty Tax Tax Discount Total 97530 60.00 3.00 162.78 (%) Flat 17.22" at bounding box center [572, 241] width 665 height 108
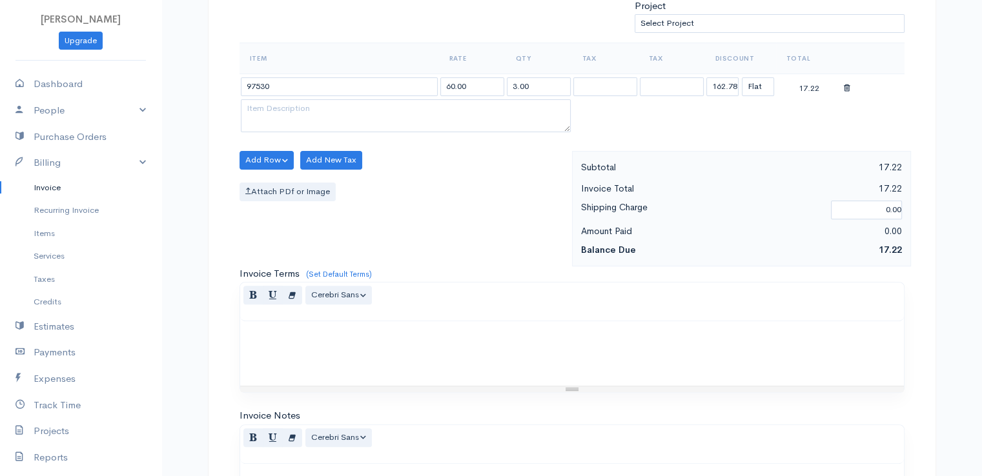
scroll to position [635, 0]
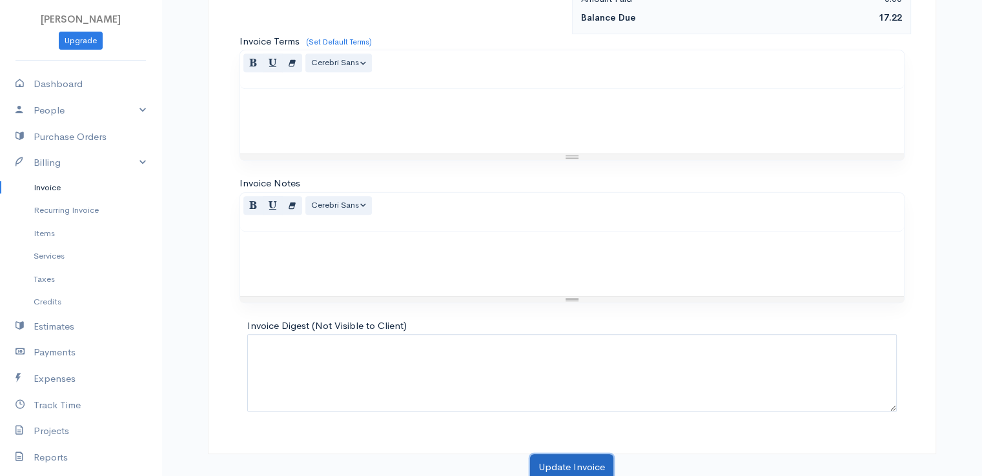
click at [575, 460] on button "Update Invoice" at bounding box center [571, 468] width 83 height 26
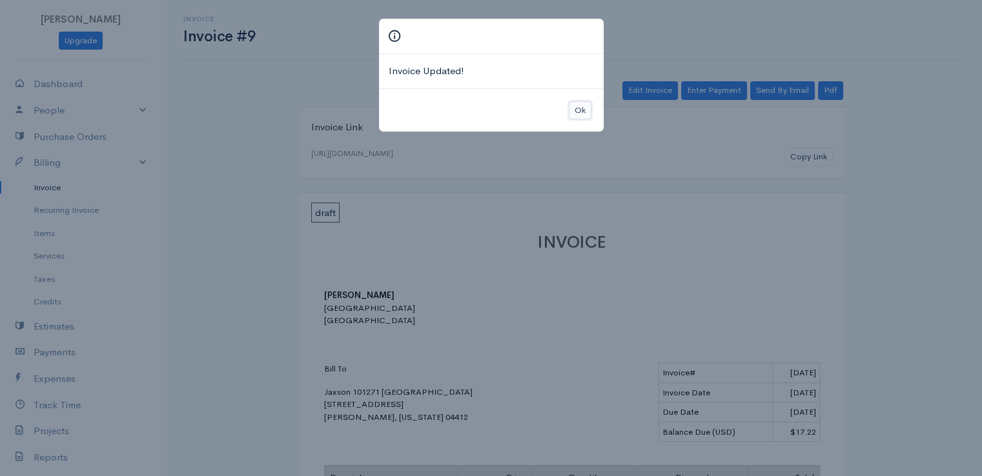
click at [579, 110] on button "Ok" at bounding box center [580, 110] width 23 height 19
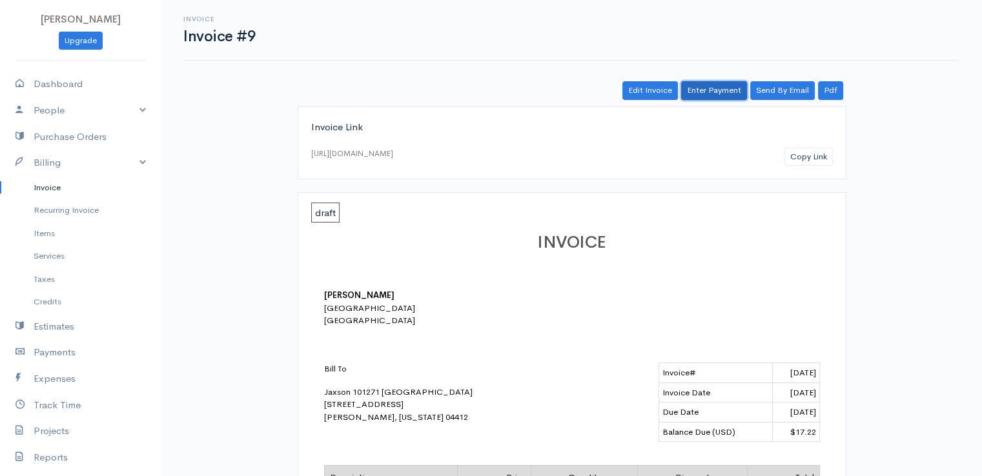
click at [731, 83] on link "Enter Payment" at bounding box center [714, 90] width 66 height 19
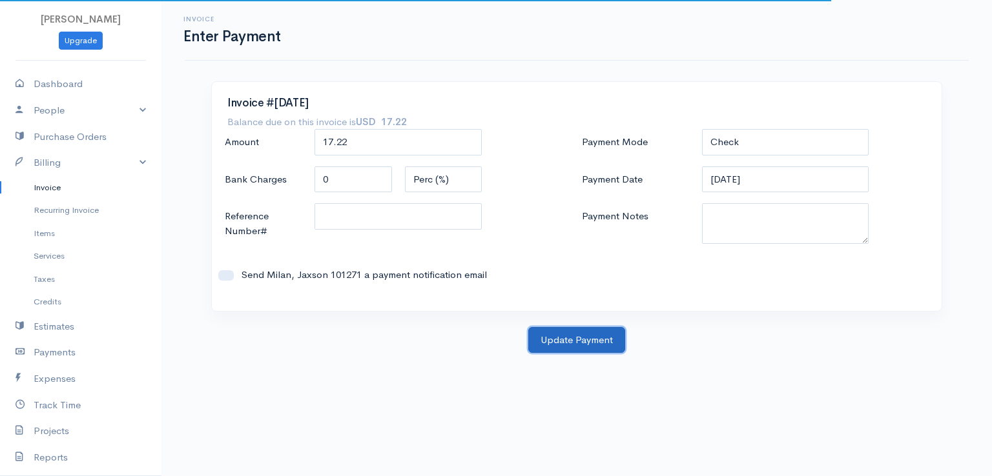
click at [584, 340] on button "Update Payment" at bounding box center [576, 340] width 97 height 26
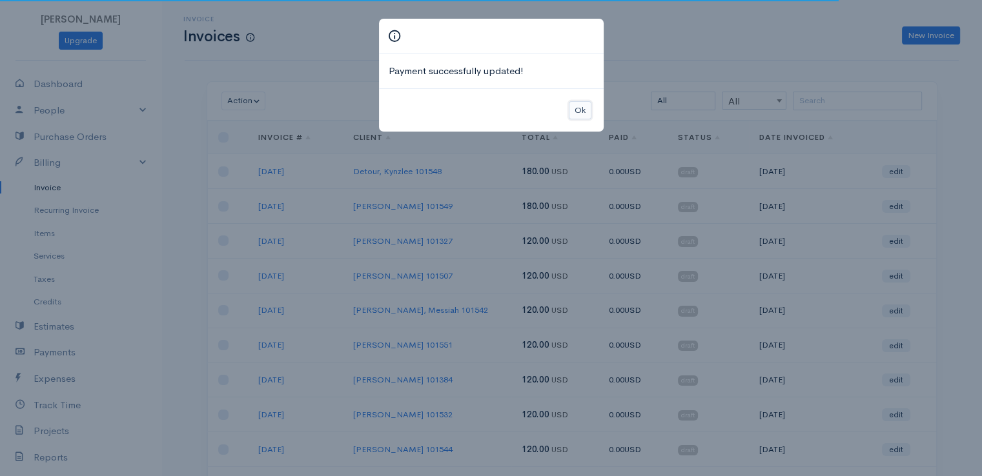
click at [574, 111] on button "Ok" at bounding box center [580, 110] width 23 height 19
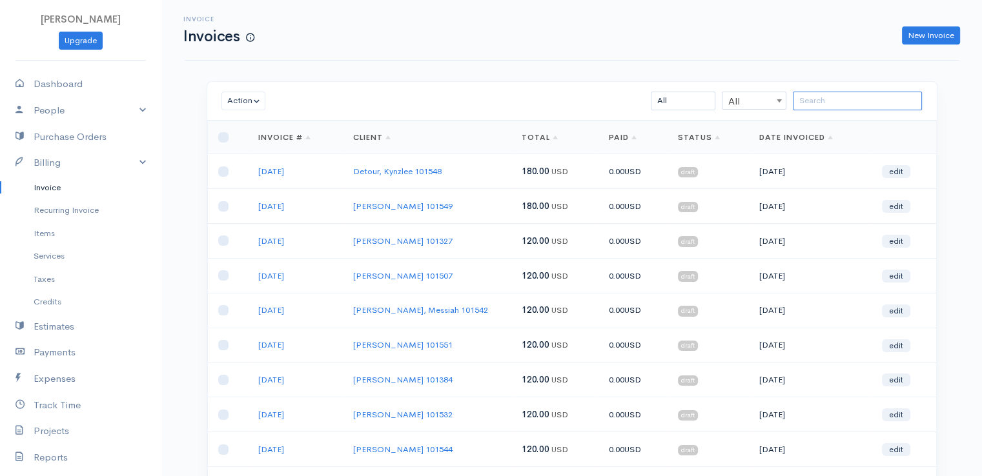
click at [839, 101] on input "search" at bounding box center [857, 101] width 129 height 19
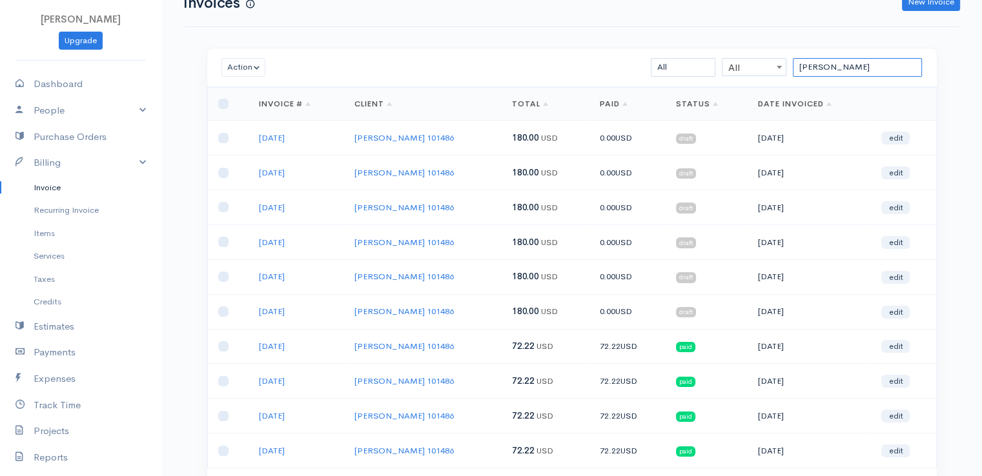
scroll to position [65, 0]
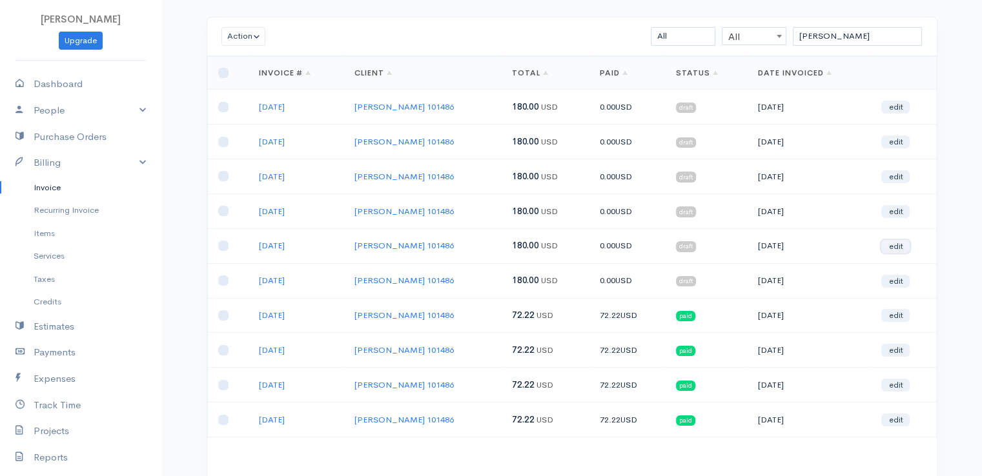
click at [901, 242] on link "edit" at bounding box center [895, 246] width 28 height 13
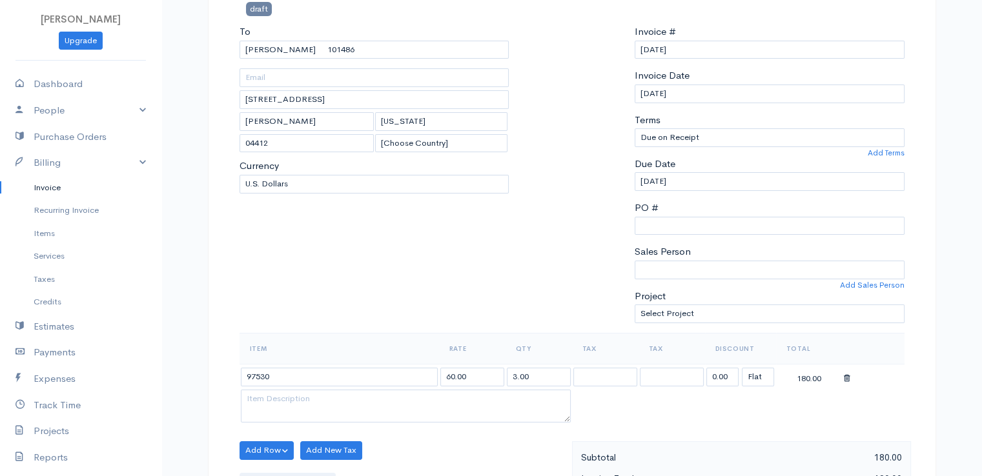
scroll to position [323, 0]
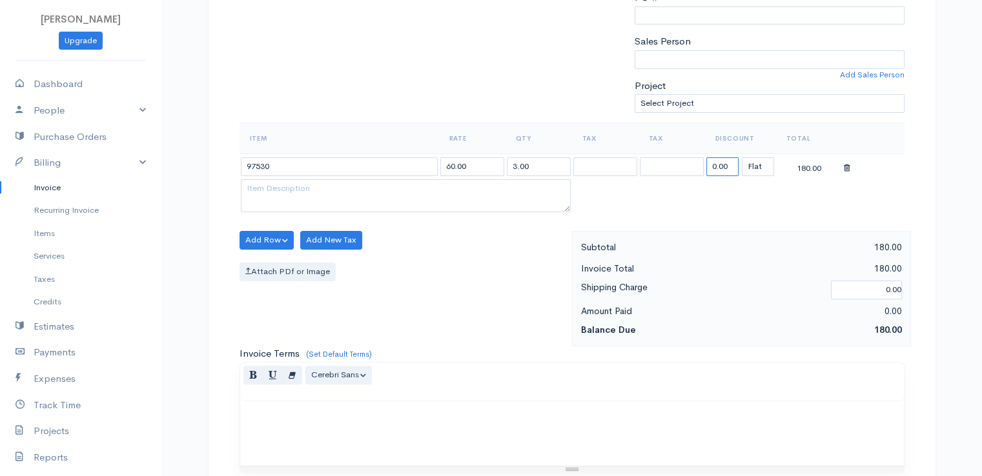
click at [725, 162] on input "0.00" at bounding box center [722, 167] width 32 height 19
click at [725, 162] on input "72.22" at bounding box center [722, 167] width 32 height 19
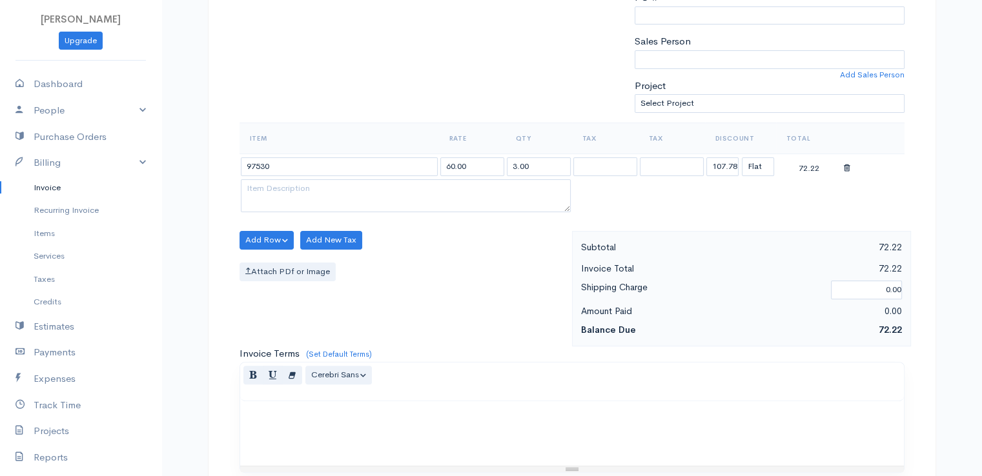
click at [735, 204] on table "Item Rate Qty Tax Tax Discount Total 97530 60.00 3.00 107.78 (%) Flat 72.22" at bounding box center [572, 169] width 665 height 93
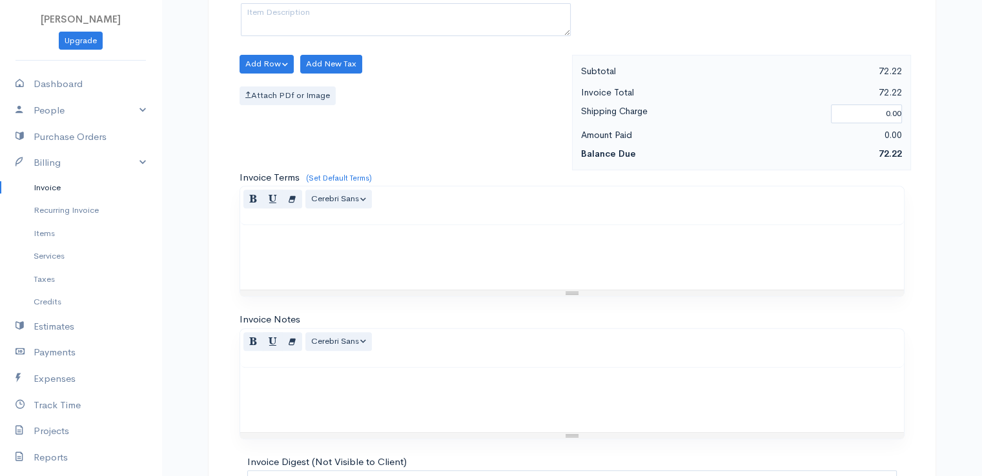
scroll to position [635, 0]
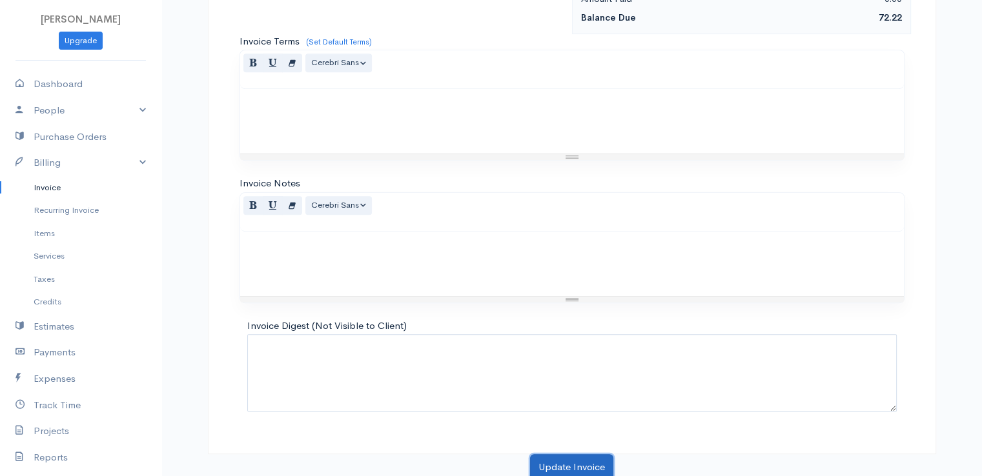
click at [565, 456] on button "Update Invoice" at bounding box center [571, 468] width 83 height 26
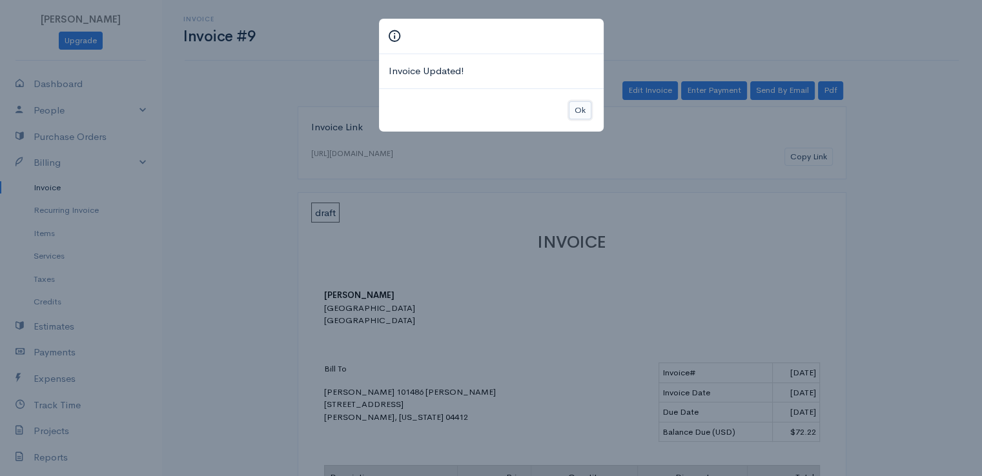
click at [580, 107] on button "Ok" at bounding box center [580, 110] width 23 height 19
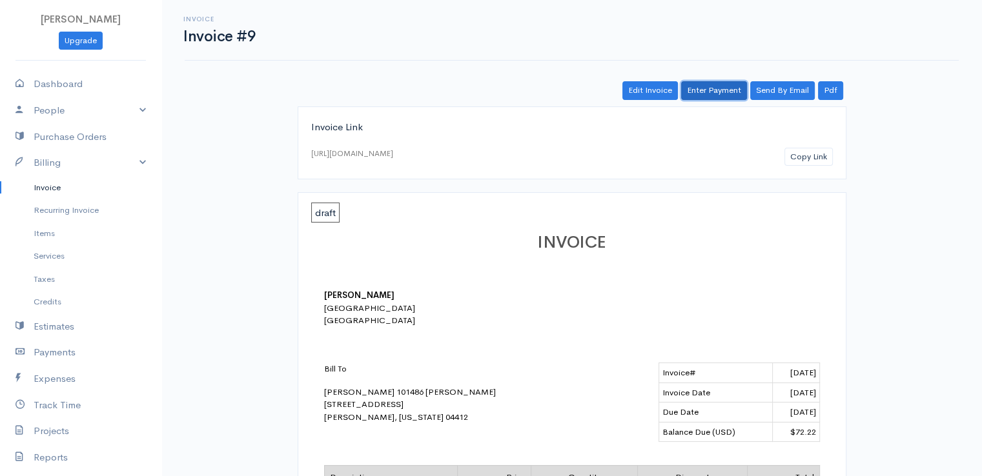
click at [717, 85] on link "Enter Payment" at bounding box center [714, 90] width 66 height 19
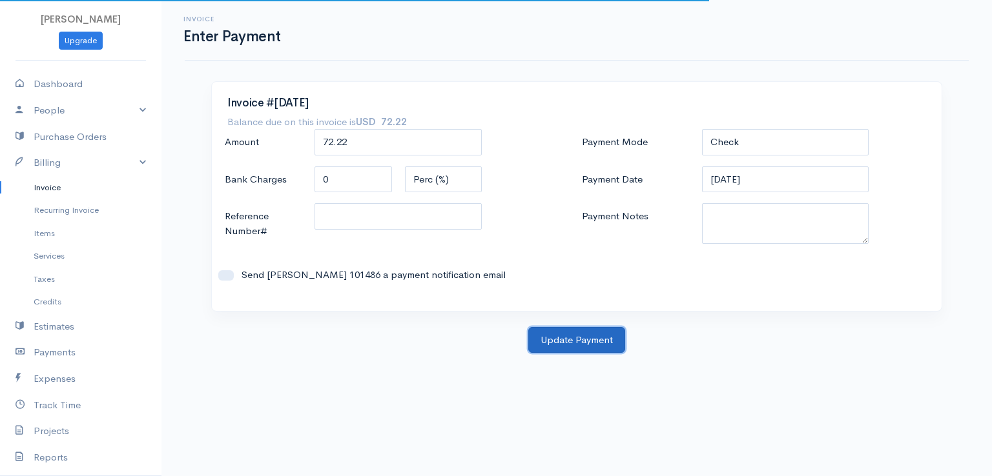
click at [589, 342] on button "Update Payment" at bounding box center [576, 340] width 97 height 26
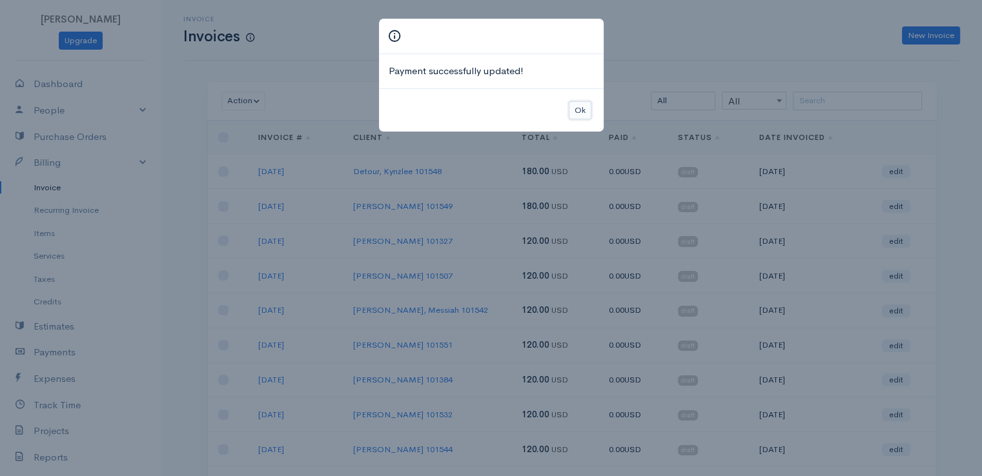
click at [579, 107] on button "Ok" at bounding box center [580, 110] width 23 height 19
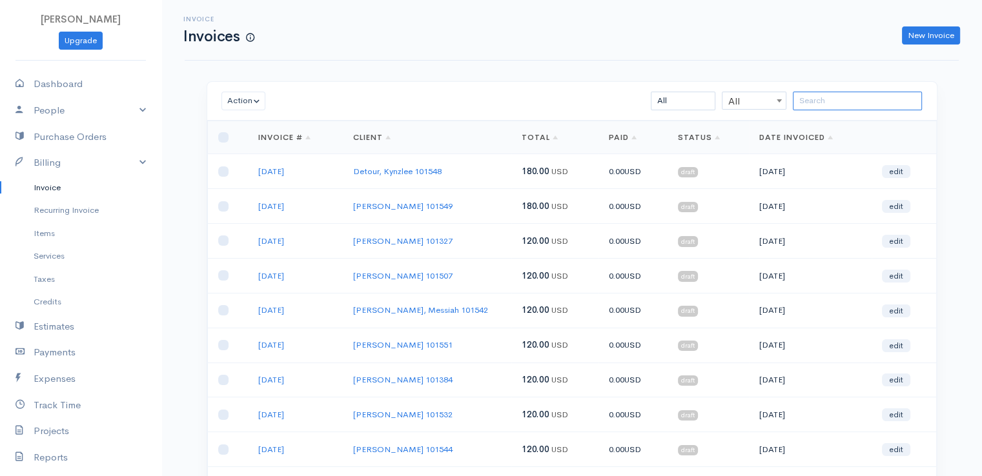
click at [823, 101] on input "search" at bounding box center [857, 101] width 129 height 19
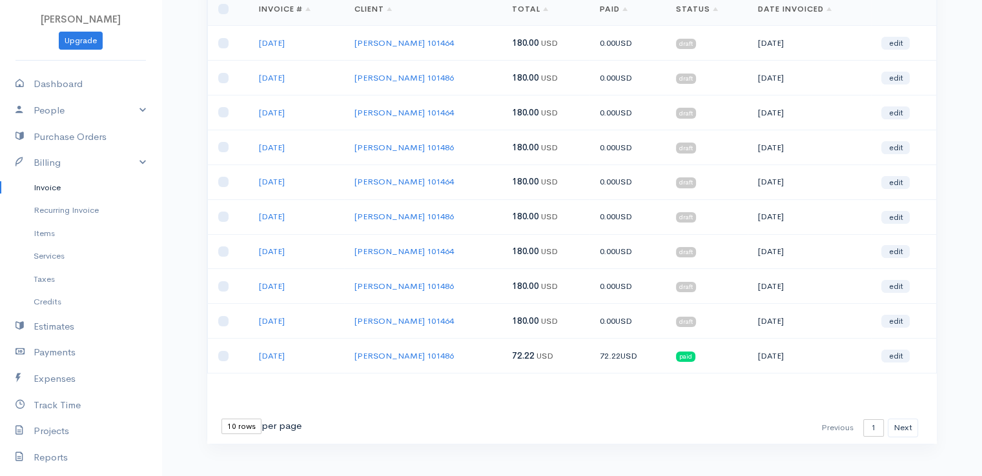
scroll to position [139, 0]
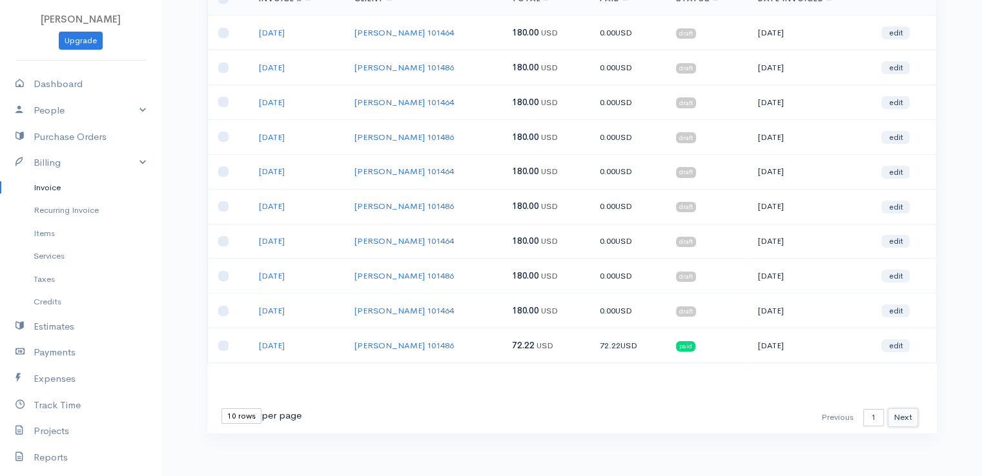
click at [905, 412] on button "Next" at bounding box center [903, 418] width 30 height 19
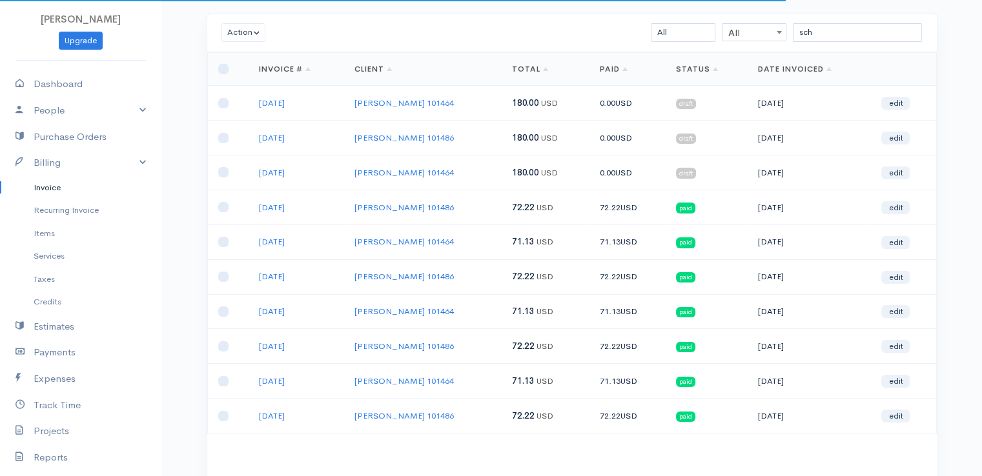
scroll to position [0, 0]
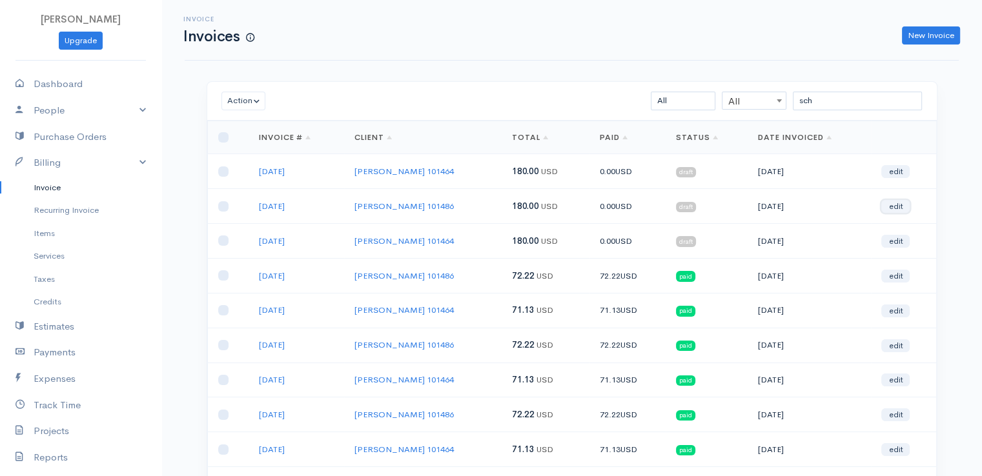
click at [896, 207] on link "edit" at bounding box center [895, 206] width 28 height 13
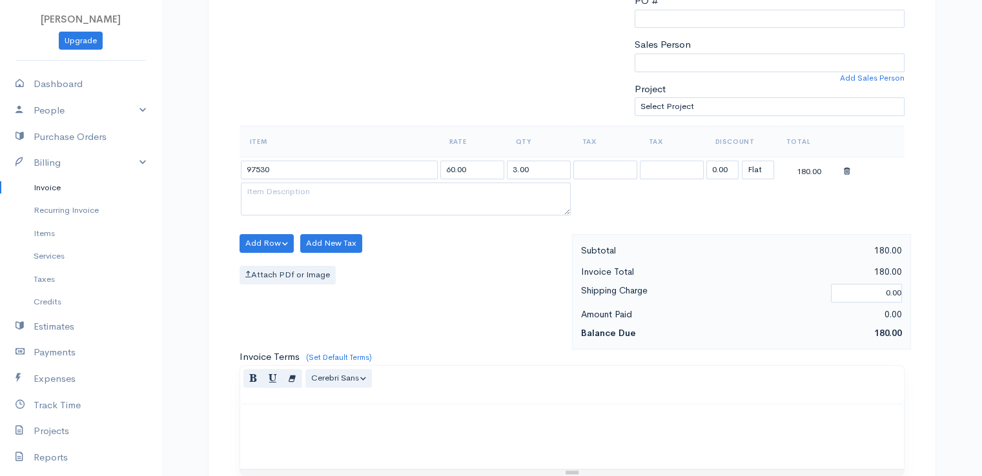
scroll to position [323, 0]
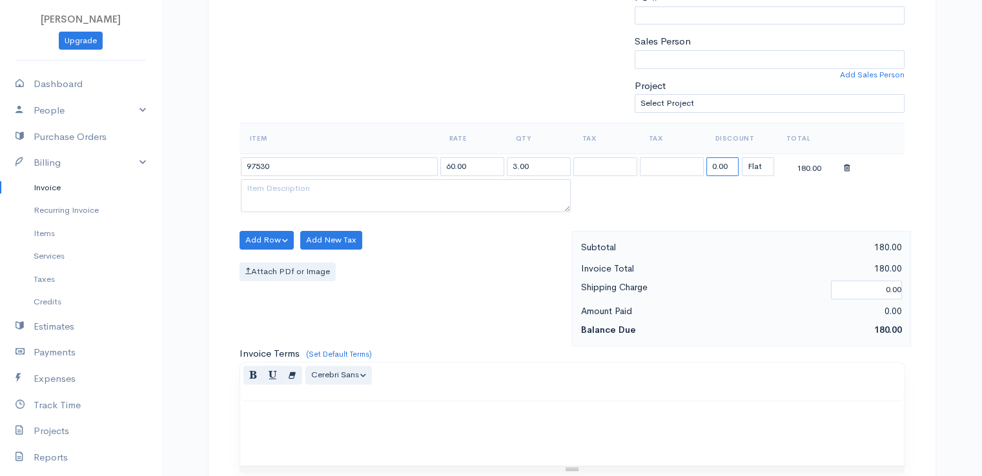
click at [715, 164] on input "0.00" at bounding box center [722, 167] width 32 height 19
click at [715, 165] on input "0.00" at bounding box center [722, 167] width 32 height 19
click at [718, 163] on input "0.00" at bounding box center [722, 167] width 32 height 19
click at [720, 163] on input "0.00" at bounding box center [722, 167] width 32 height 19
click at [726, 164] on input "0.00" at bounding box center [722, 167] width 32 height 19
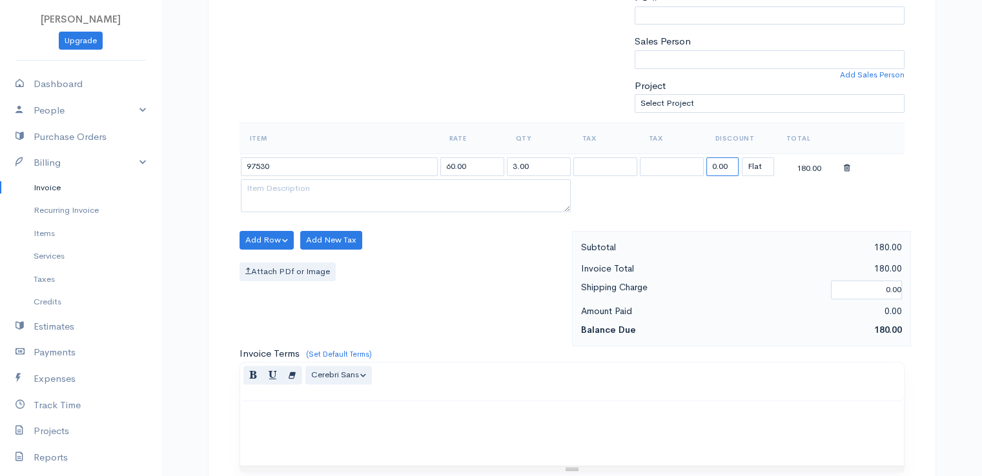
click at [729, 167] on input "0.00" at bounding box center [722, 167] width 32 height 19
click at [732, 167] on input "72.22" at bounding box center [722, 167] width 32 height 19
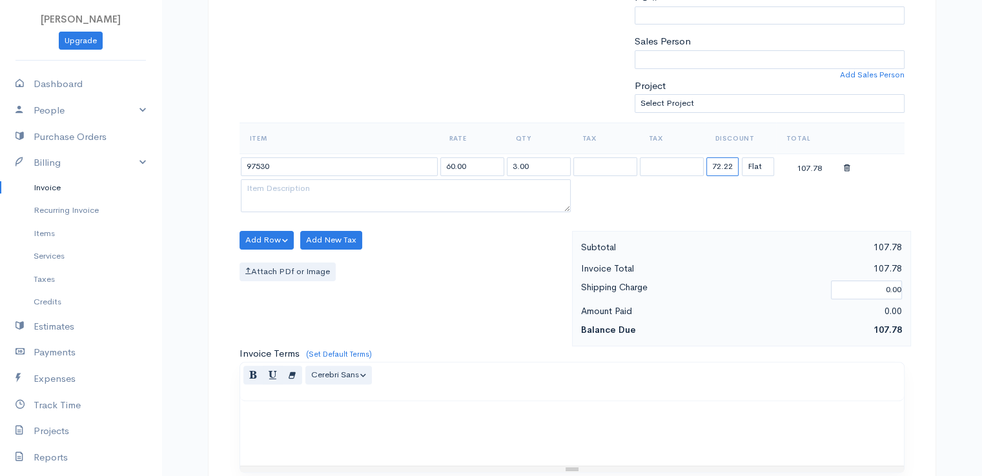
click at [732, 167] on input "72.22" at bounding box center [722, 167] width 32 height 19
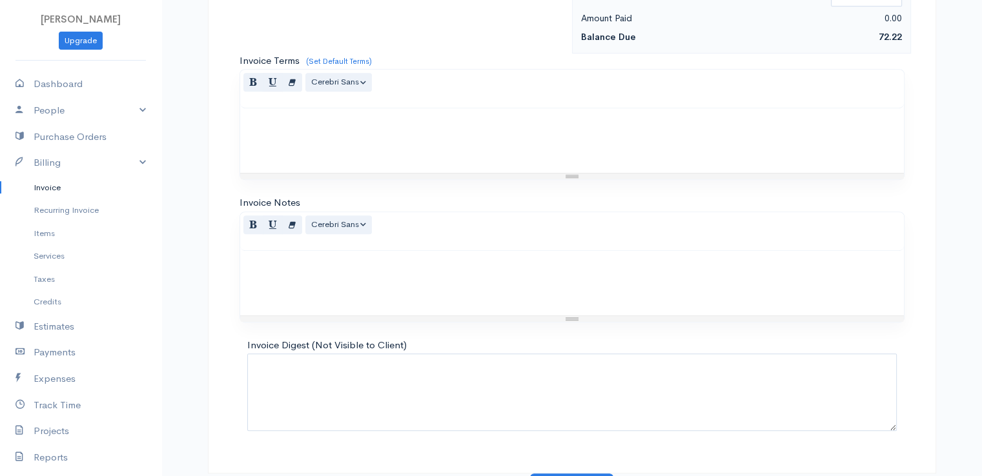
scroll to position [635, 0]
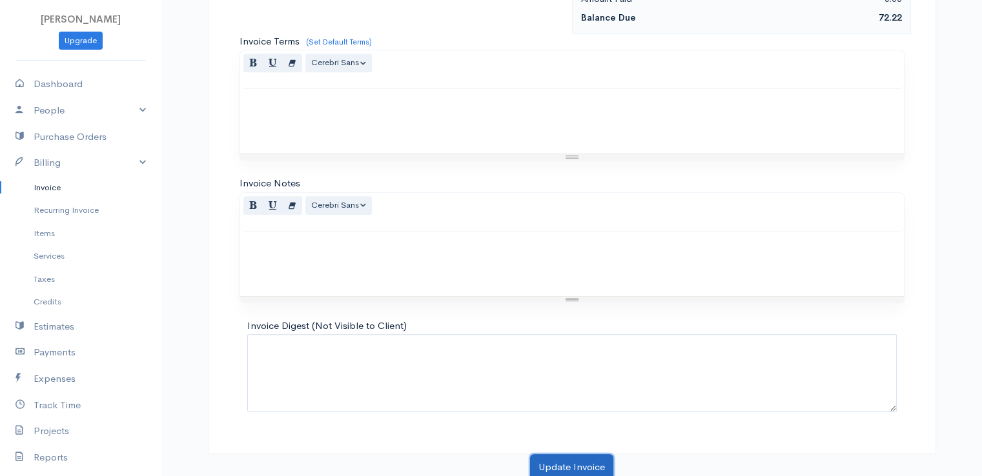
click at [565, 462] on button "Update Invoice" at bounding box center [571, 468] width 83 height 26
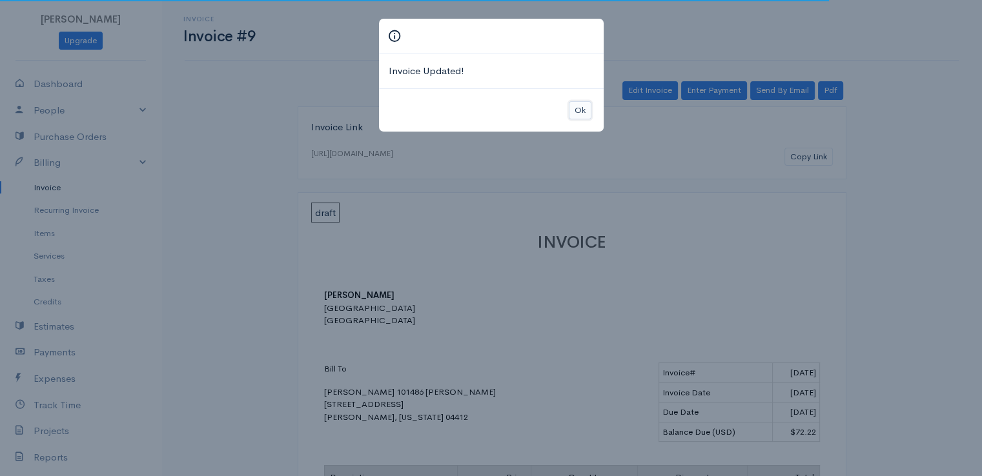
click at [581, 109] on button "Ok" at bounding box center [580, 110] width 23 height 19
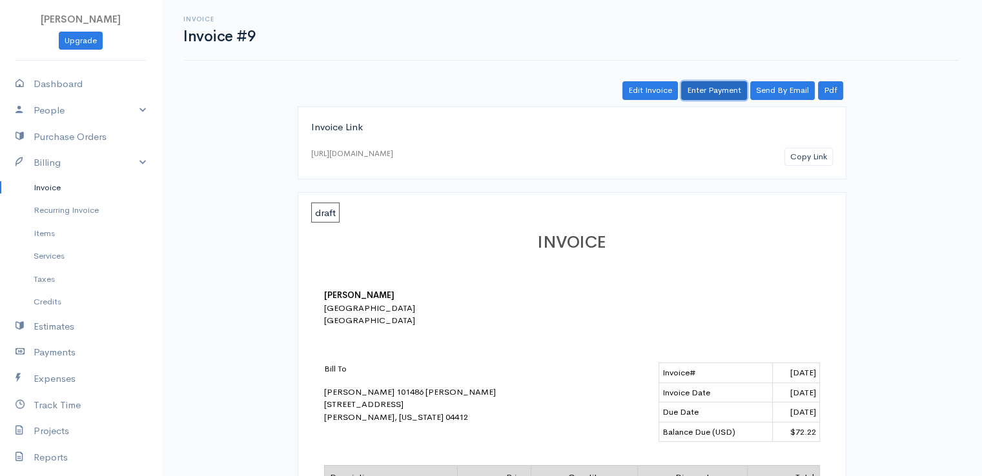
click at [706, 85] on link "Enter Payment" at bounding box center [714, 90] width 66 height 19
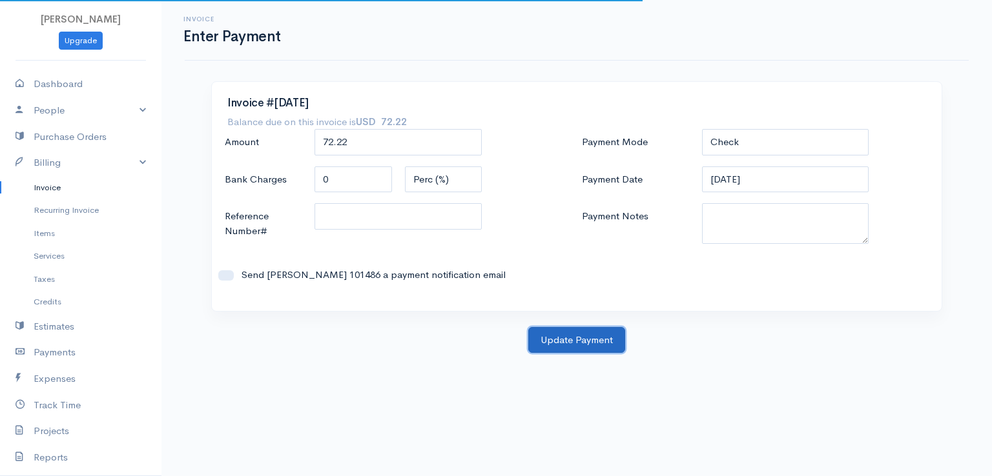
click at [581, 345] on button "Update Payment" at bounding box center [576, 340] width 97 height 26
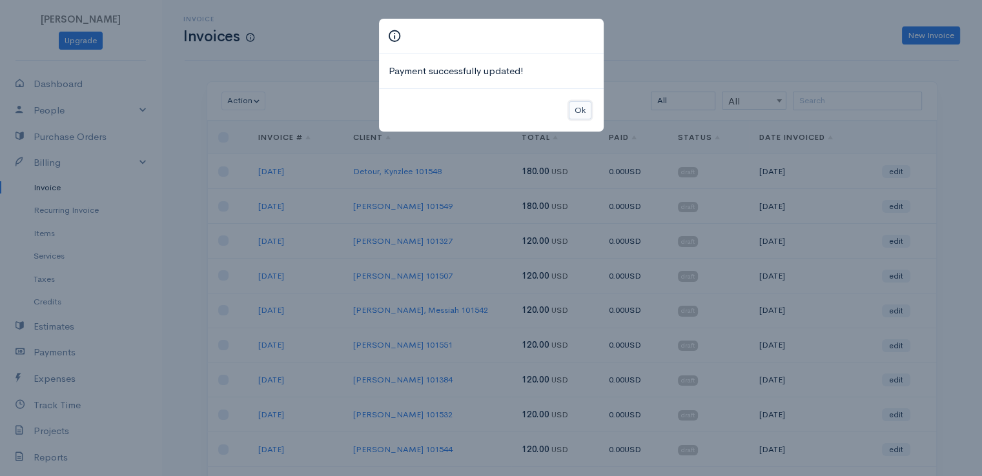
click at [584, 105] on button "Ok" at bounding box center [580, 110] width 23 height 19
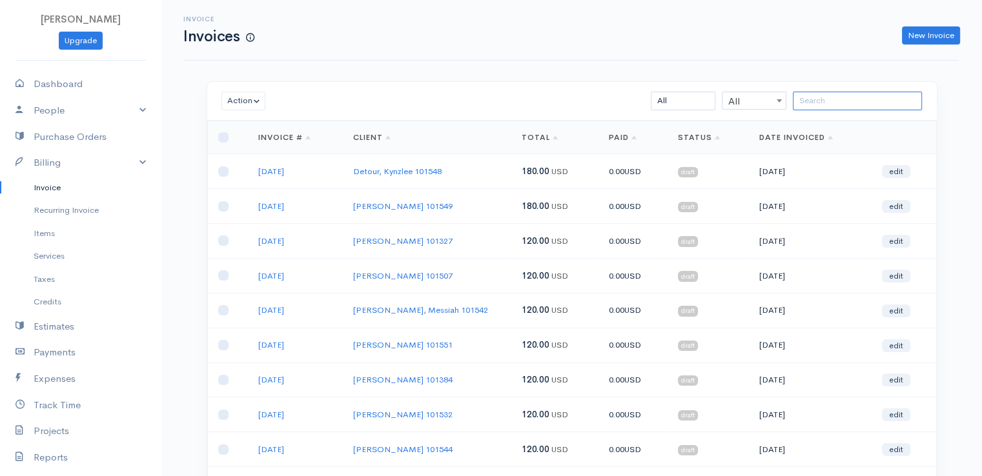
click at [846, 104] on input "search" at bounding box center [857, 101] width 129 height 19
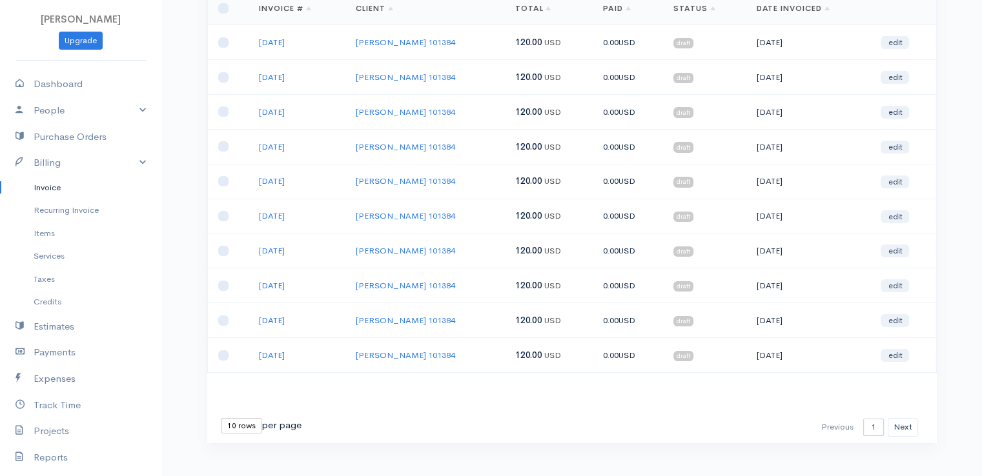
scroll to position [139, 0]
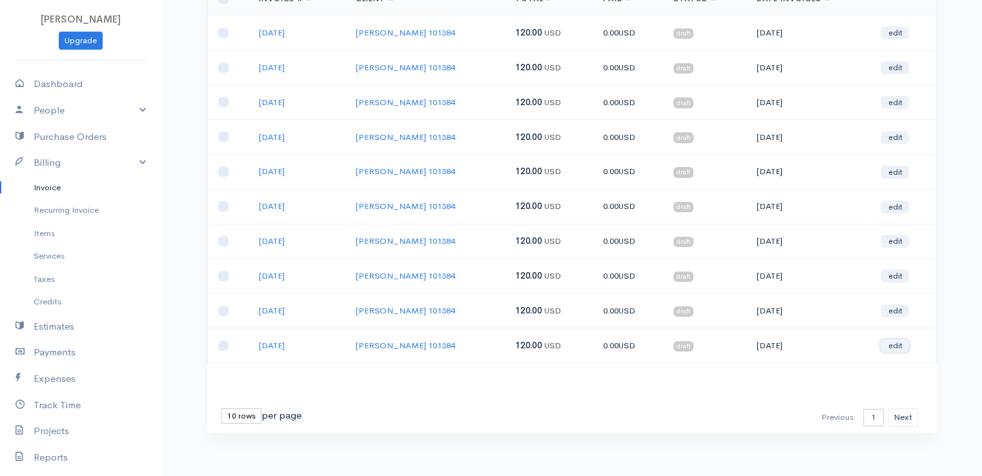
click at [891, 340] on link "edit" at bounding box center [895, 346] width 28 height 13
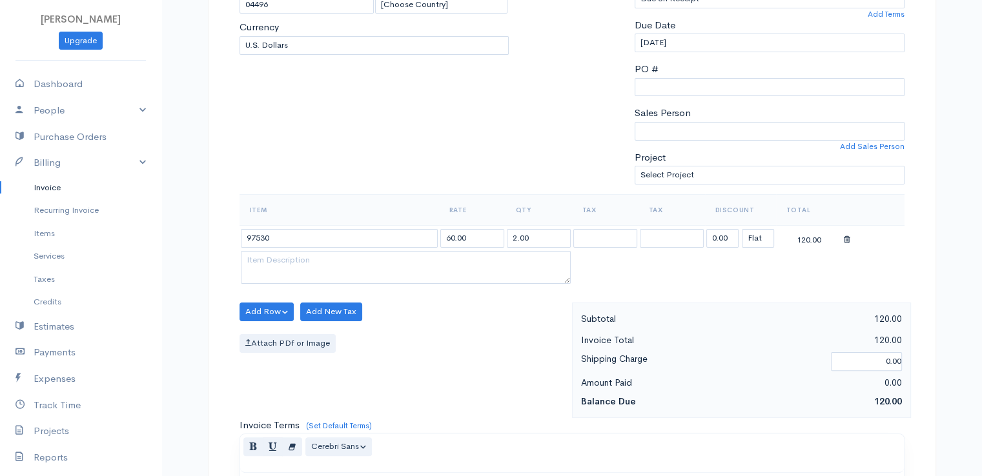
scroll to position [258, 0]
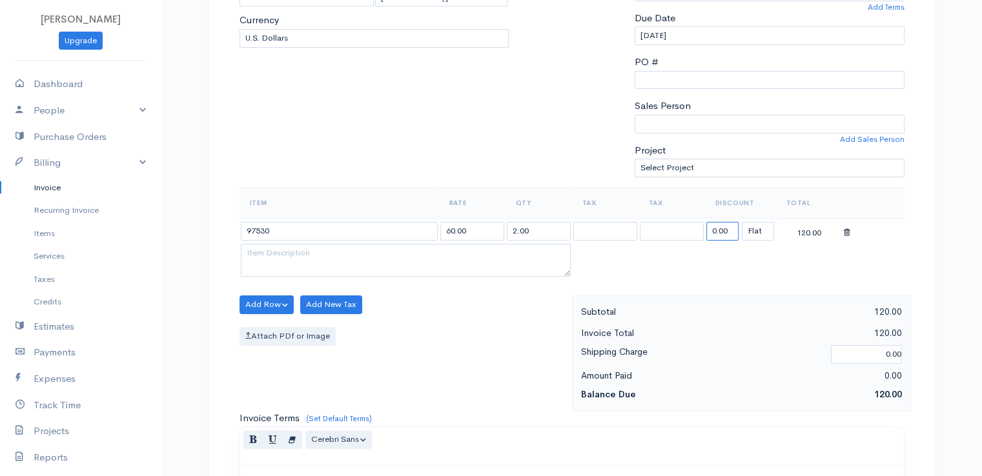
click at [724, 231] on input "0.00" at bounding box center [722, 231] width 32 height 19
click at [726, 231] on input "0.00" at bounding box center [722, 231] width 32 height 19
click at [728, 236] on input "31.48" at bounding box center [722, 231] width 32 height 19
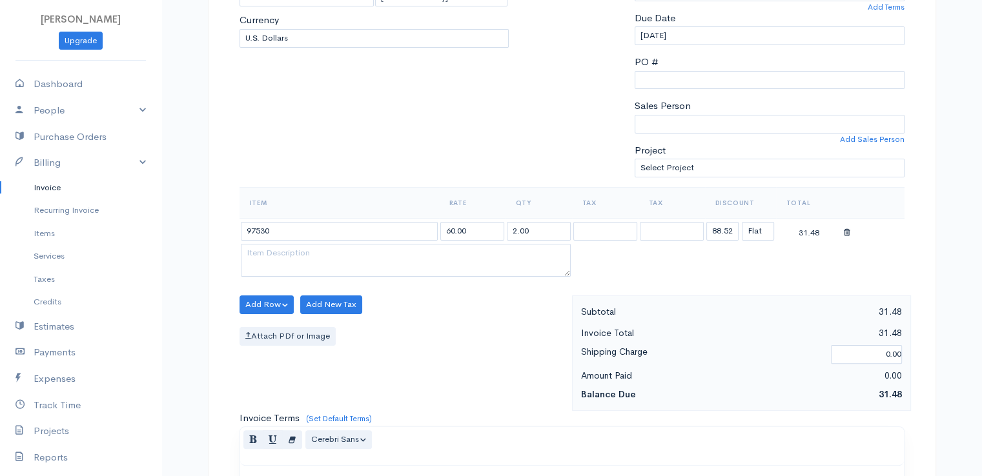
click at [716, 275] on table "Item Rate Qty Tax Tax Discount Total 97530 60.00 2.00 88.52 (%) Flat 31.48" at bounding box center [572, 233] width 665 height 93
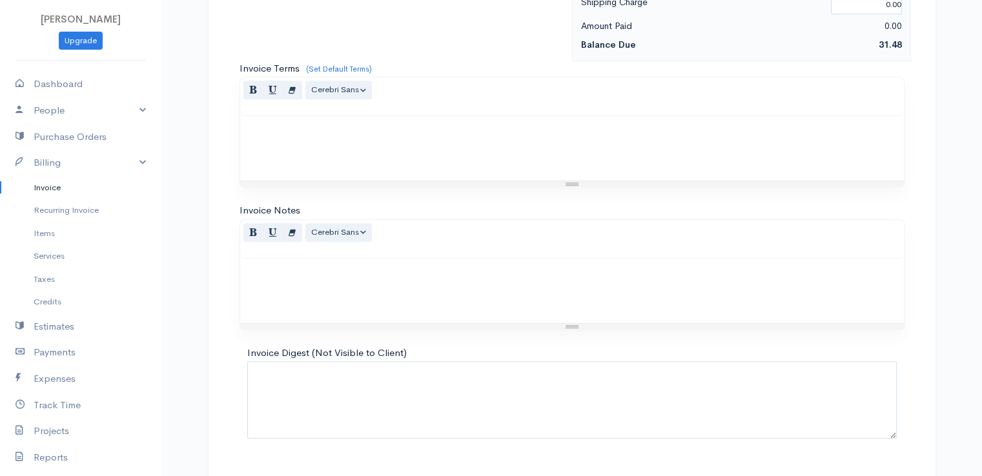
scroll to position [635, 0]
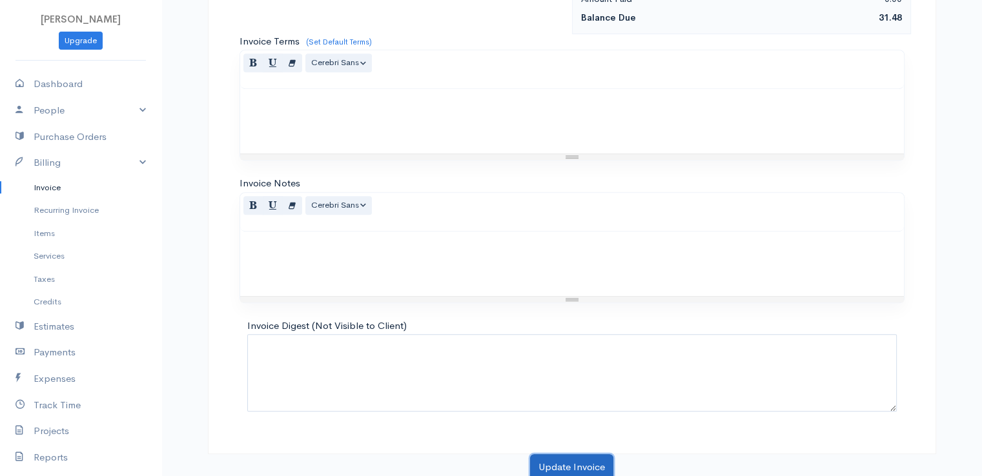
click at [559, 460] on button "Update Invoice" at bounding box center [571, 468] width 83 height 26
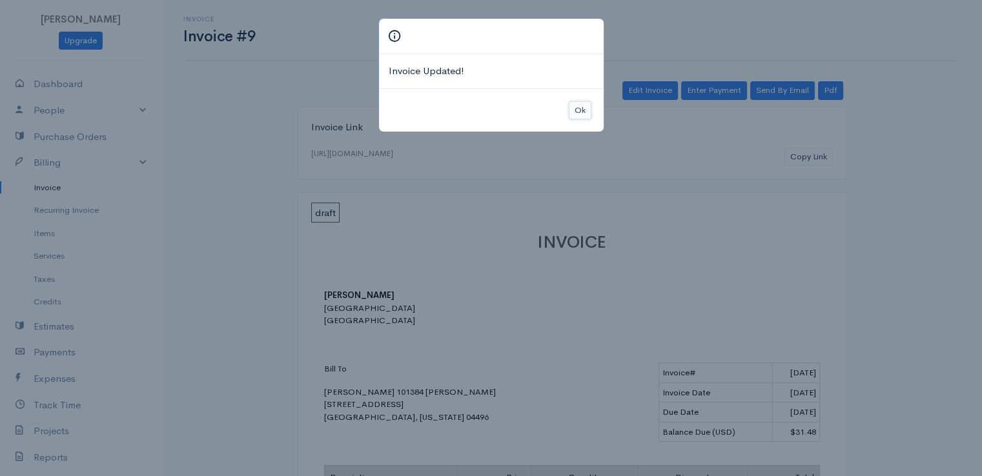
click at [578, 116] on button "Ok" at bounding box center [580, 110] width 23 height 19
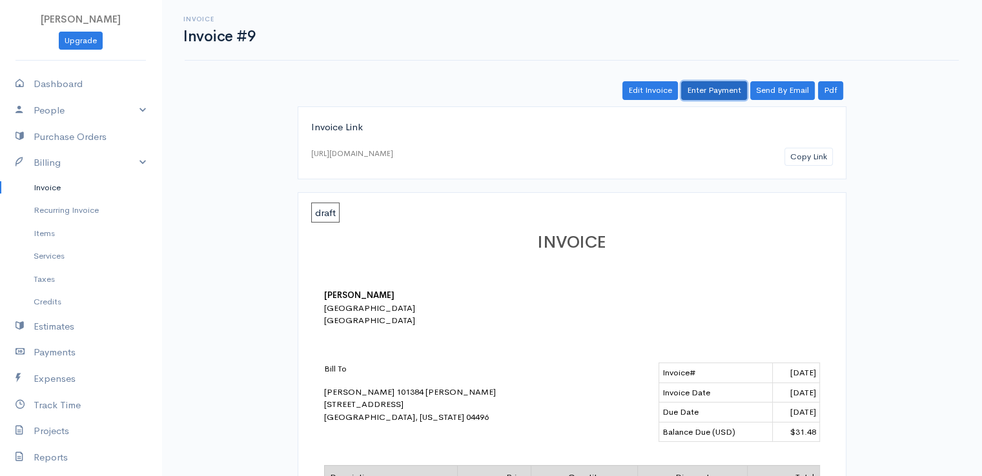
click at [720, 88] on link "Enter Payment" at bounding box center [714, 90] width 66 height 19
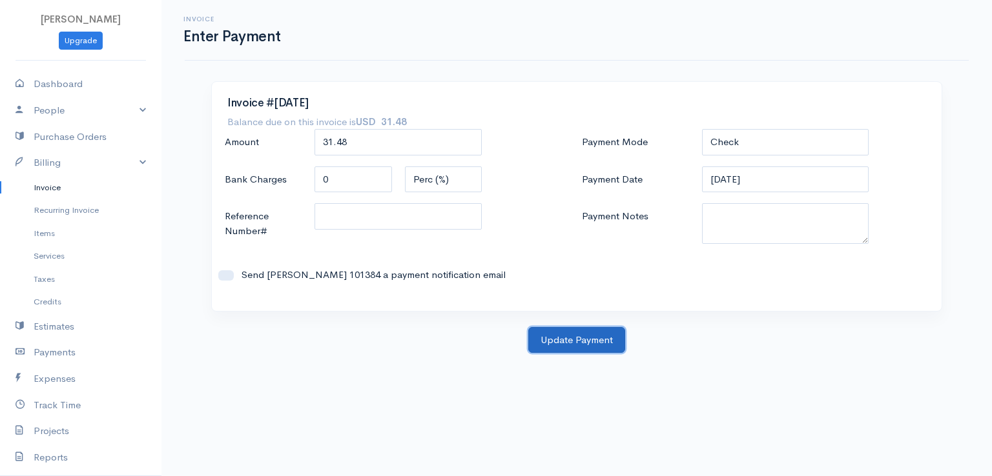
click at [577, 341] on button "Update Payment" at bounding box center [576, 340] width 97 height 26
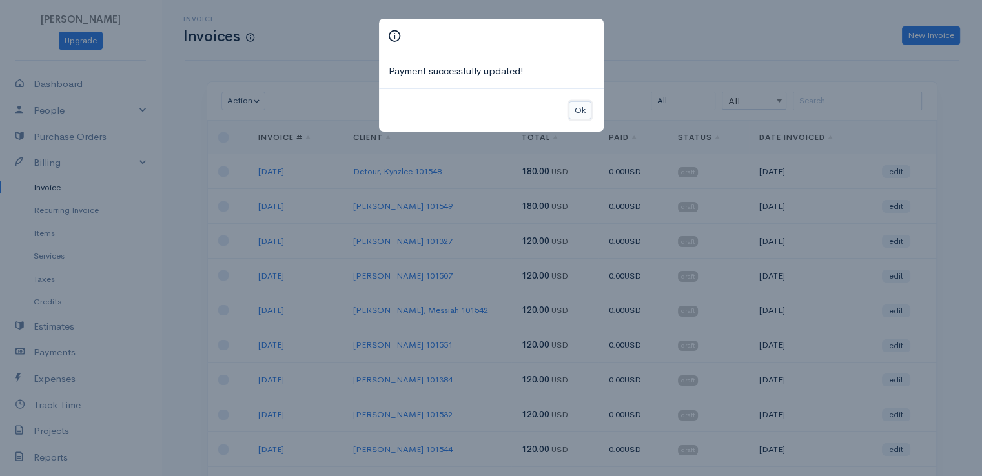
click at [583, 108] on button "Ok" at bounding box center [580, 110] width 23 height 19
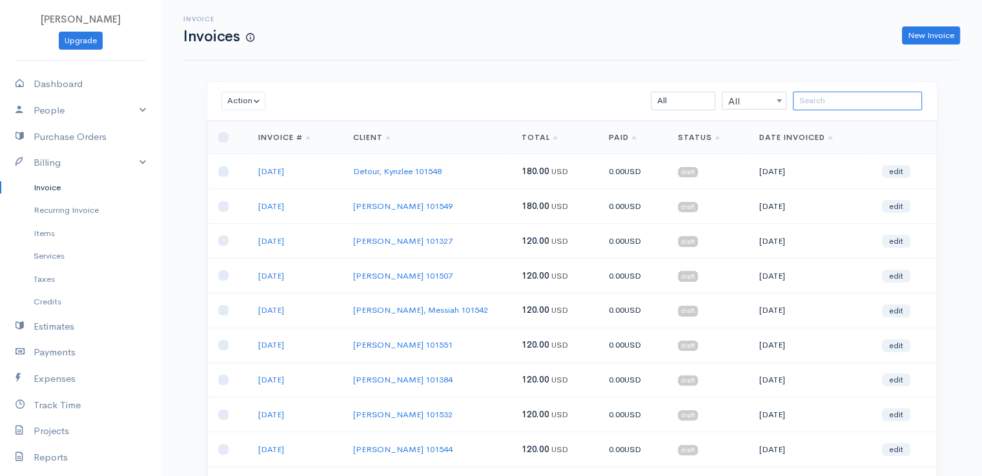
click at [819, 103] on input "search" at bounding box center [857, 101] width 129 height 19
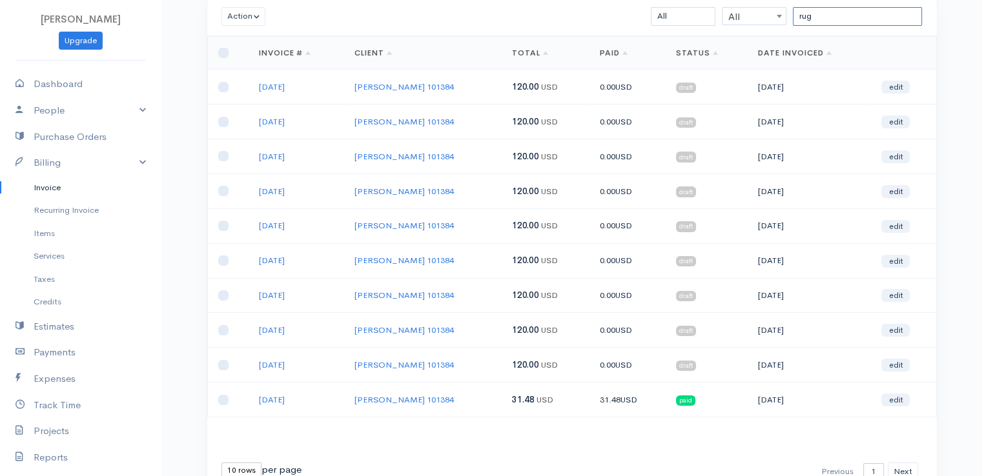
scroll to position [139, 0]
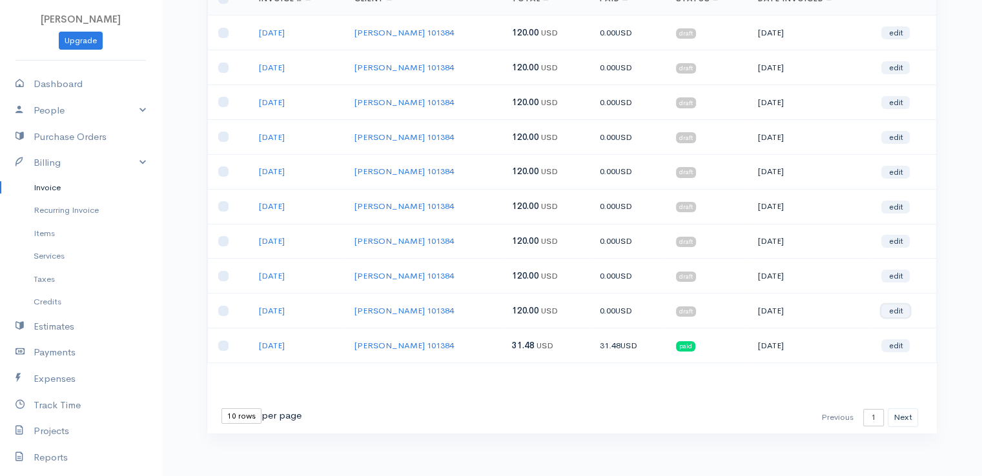
click at [896, 305] on link "edit" at bounding box center [895, 311] width 28 height 13
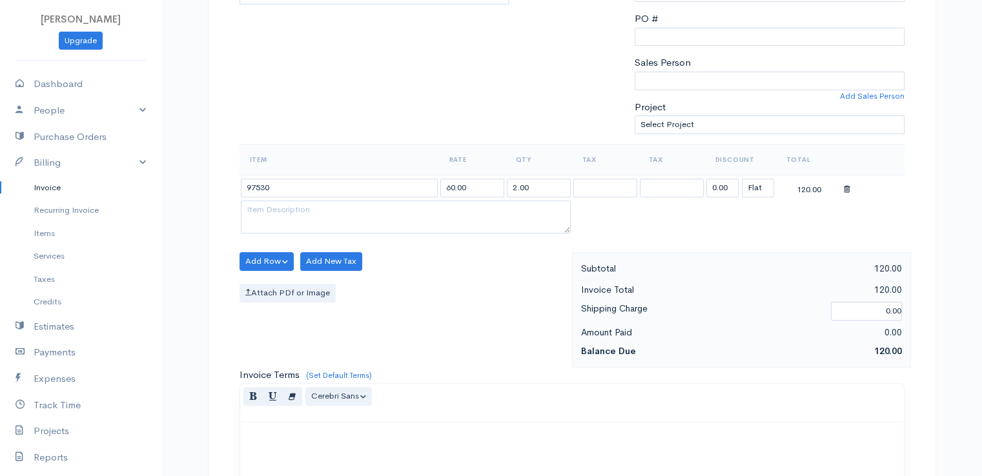
scroll to position [323, 0]
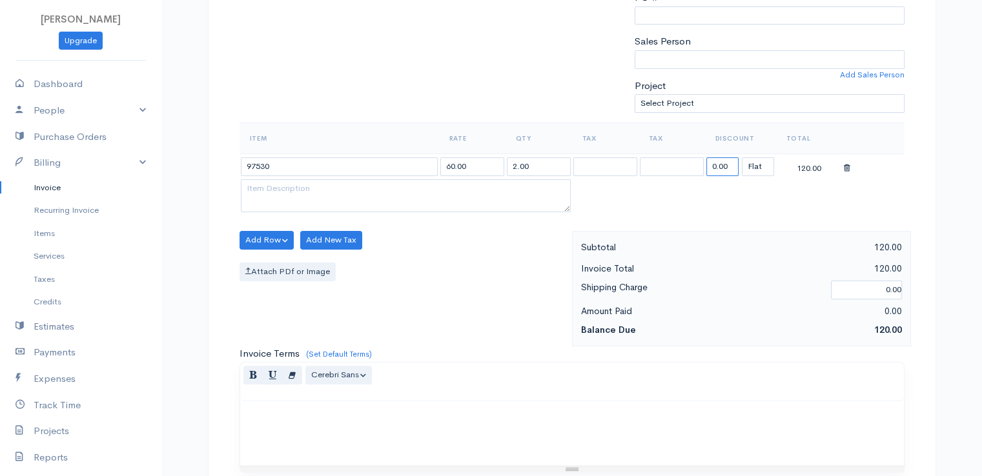
click at [730, 158] on input "0.00" at bounding box center [722, 167] width 32 height 19
click at [731, 158] on input "588" at bounding box center [722, 167] width 32 height 19
click at [733, 158] on input "588" at bounding box center [722, 167] width 32 height 19
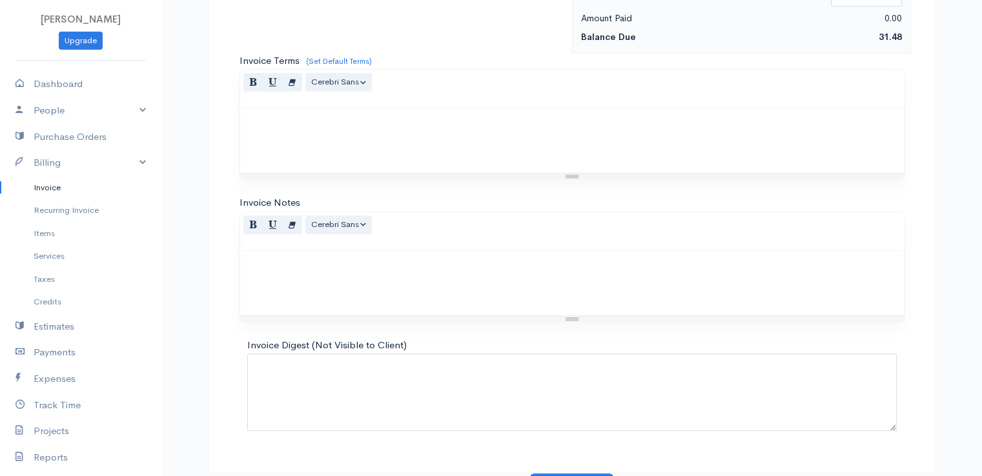
scroll to position [635, 0]
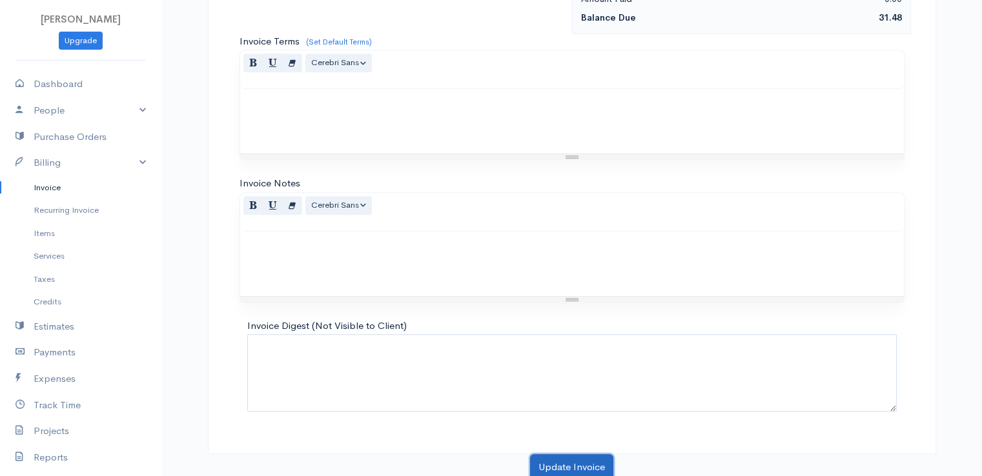
click at [569, 460] on button "Update Invoice" at bounding box center [571, 468] width 83 height 26
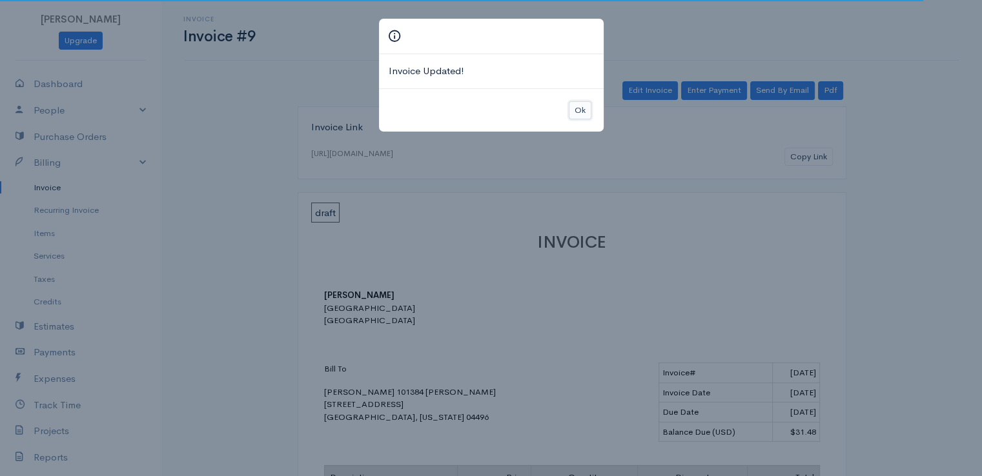
click at [583, 105] on button "Ok" at bounding box center [580, 110] width 23 height 19
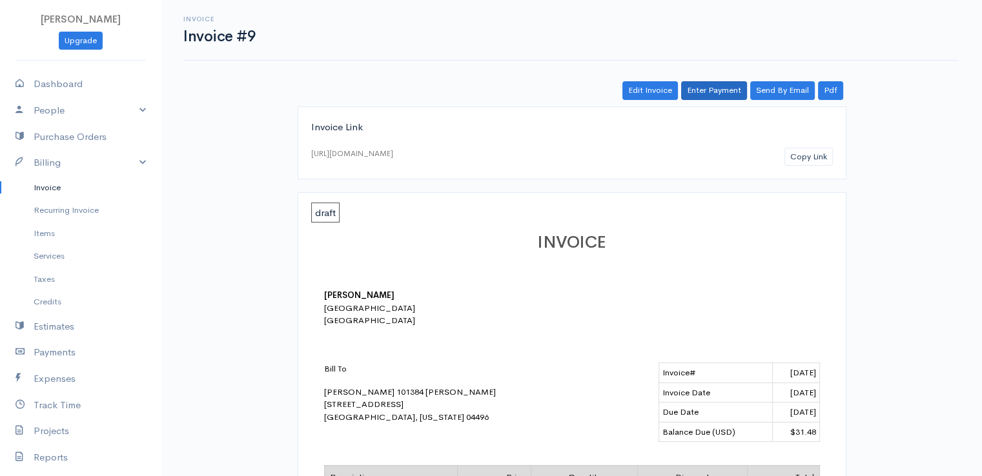
click at [722, 81] on div "Invoice Invoice #9 Actions Edit Invoice Enter Payment Print Send By Email PDF S…" at bounding box center [571, 433] width 821 height 867
click at [723, 86] on link "Enter Payment" at bounding box center [714, 90] width 66 height 19
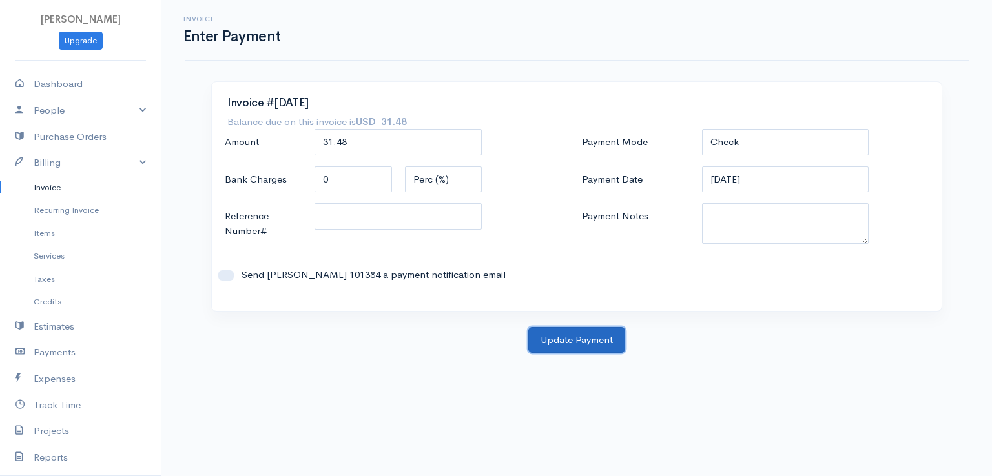
click at [571, 342] on button "Update Payment" at bounding box center [576, 340] width 97 height 26
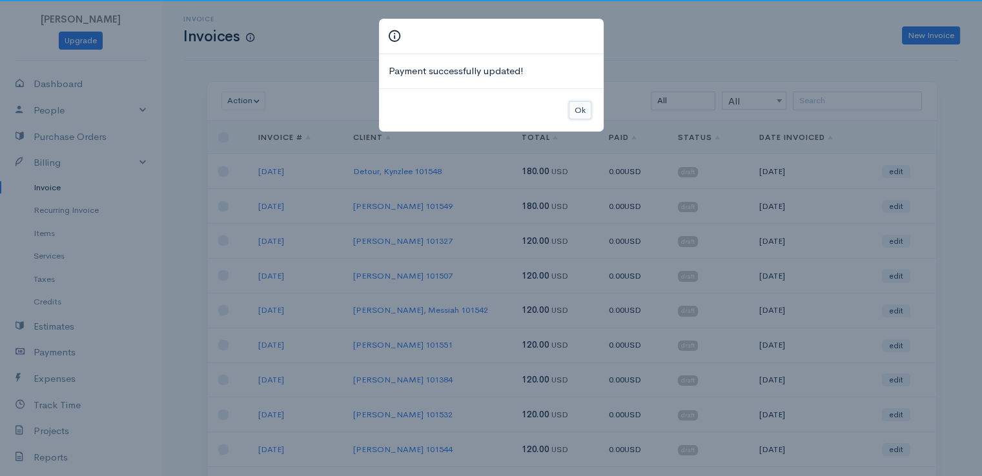
click at [588, 106] on button "Ok" at bounding box center [580, 110] width 23 height 19
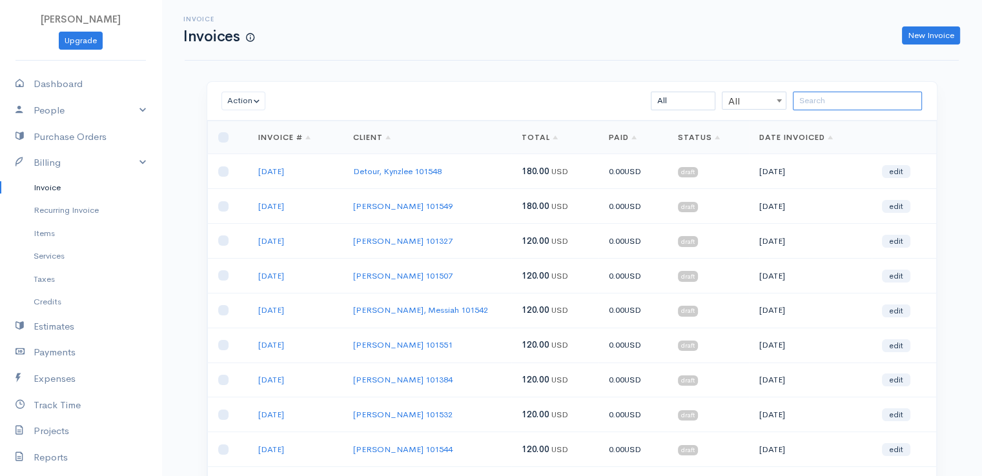
click at [859, 101] on input "search" at bounding box center [857, 101] width 129 height 19
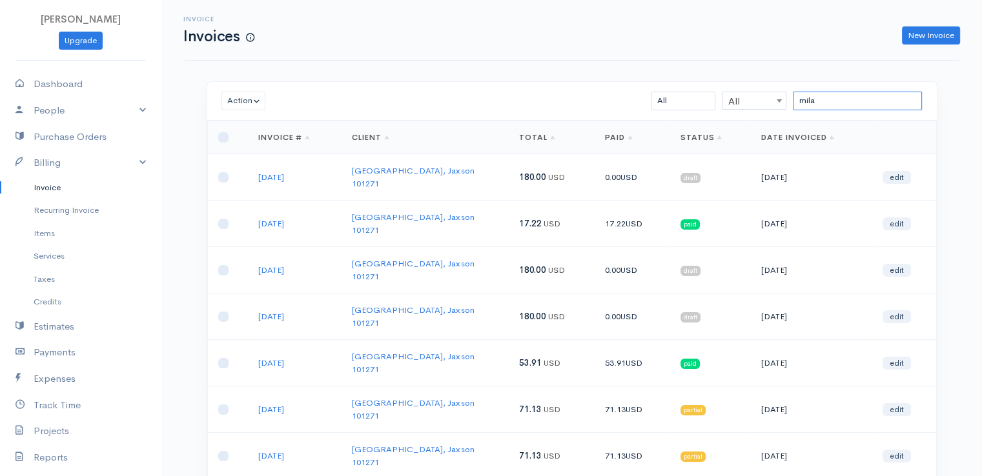
click at [833, 106] on input "mila" at bounding box center [857, 101] width 129 height 19
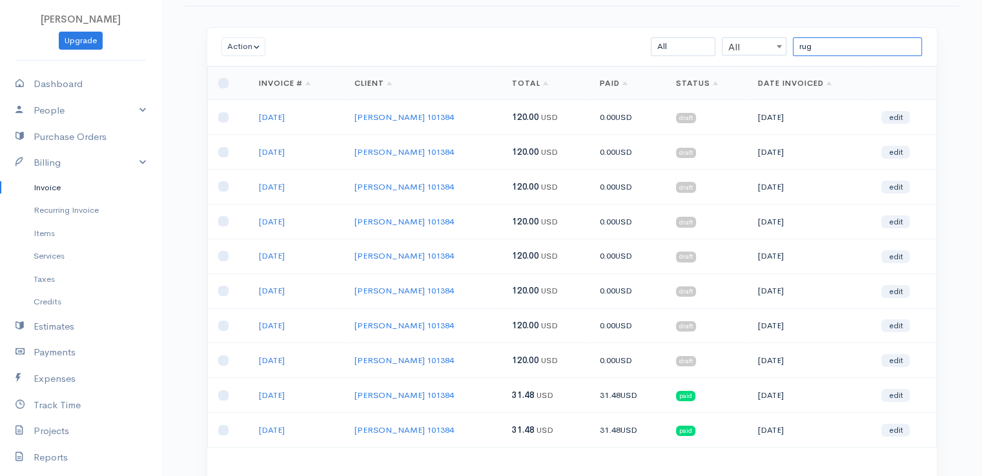
scroll to position [129, 0]
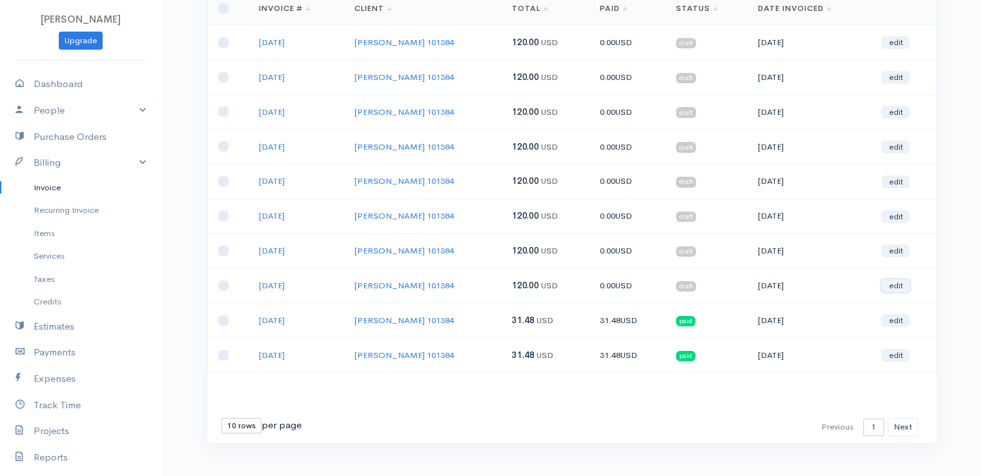
click at [889, 282] on link "edit" at bounding box center [895, 286] width 28 height 13
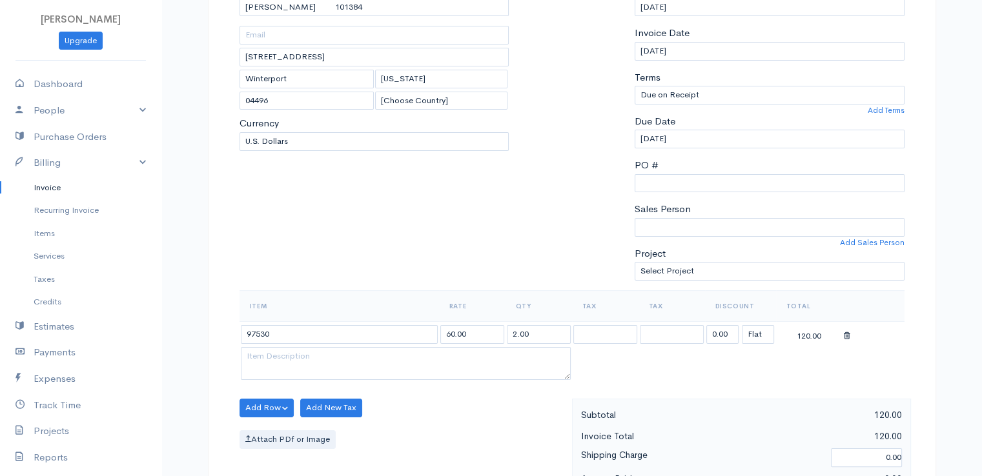
scroll to position [258, 0]
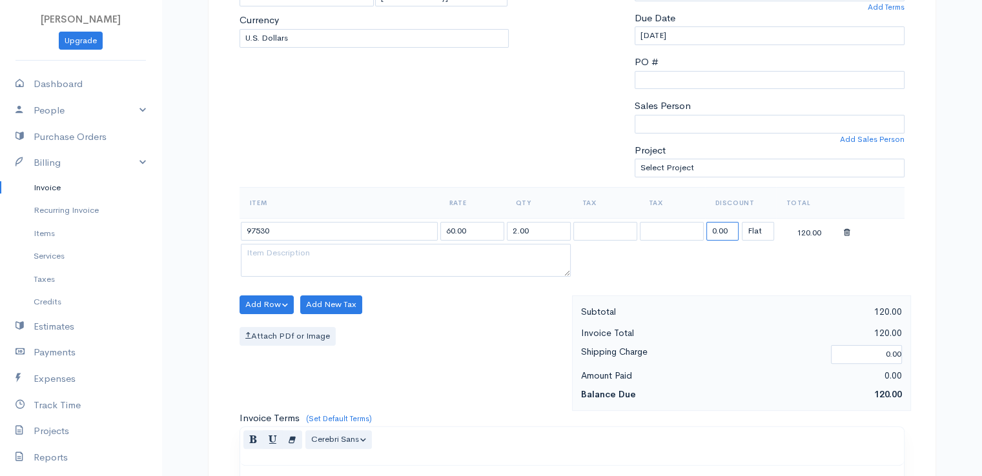
click at [722, 226] on input "0.00" at bounding box center [722, 231] width 32 height 19
click at [723, 227] on input "0.00" at bounding box center [722, 231] width 32 height 19
click at [724, 227] on input "0.00" at bounding box center [722, 231] width 32 height 19
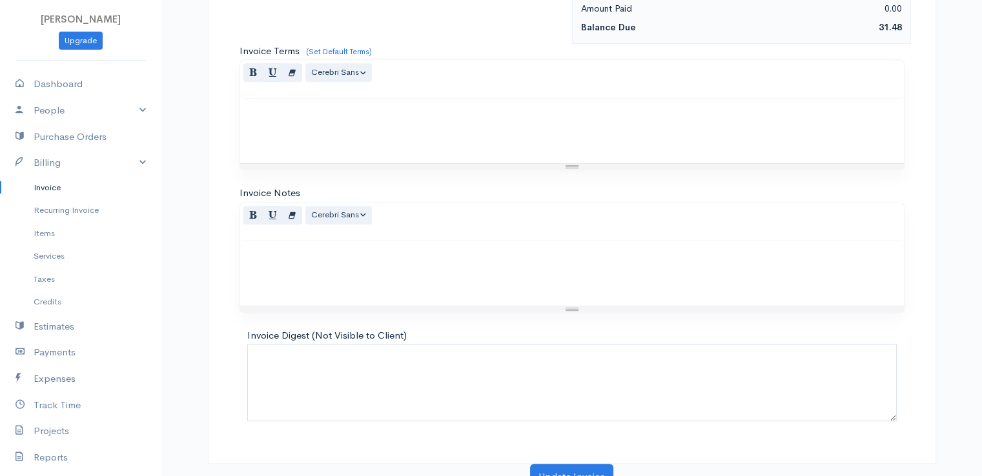
scroll to position [635, 0]
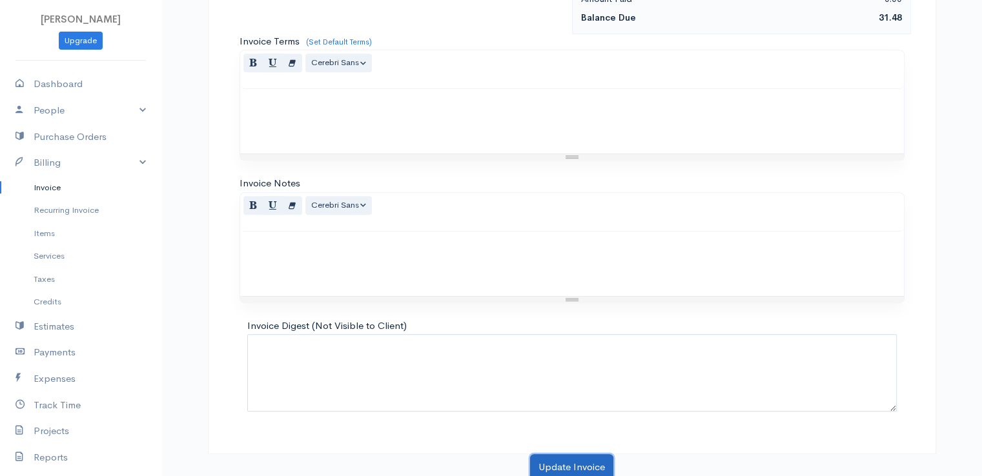
click at [553, 460] on button "Update Invoice" at bounding box center [571, 468] width 83 height 26
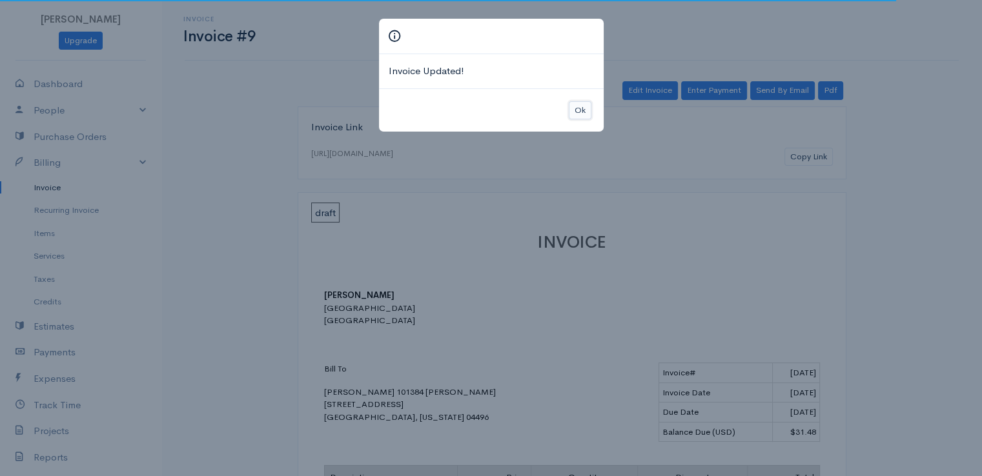
click at [580, 106] on button "Ok" at bounding box center [580, 110] width 23 height 19
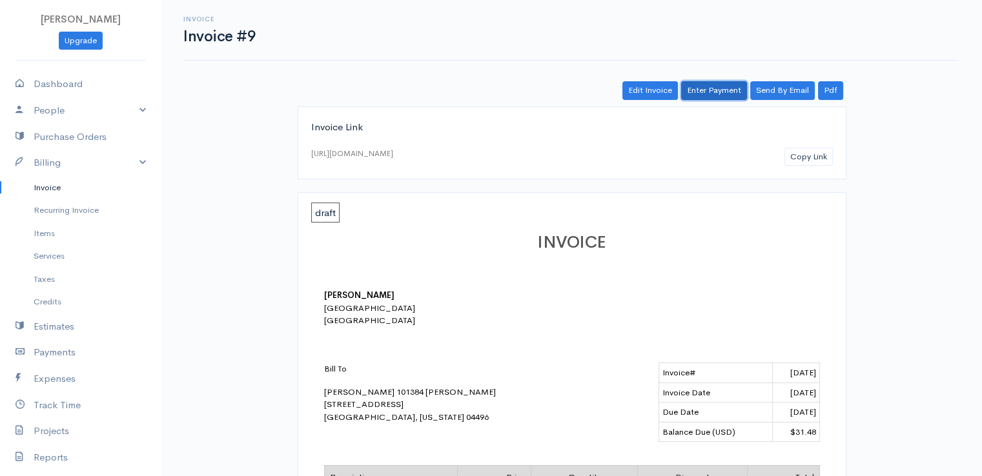
click at [719, 89] on link "Enter Payment" at bounding box center [714, 90] width 66 height 19
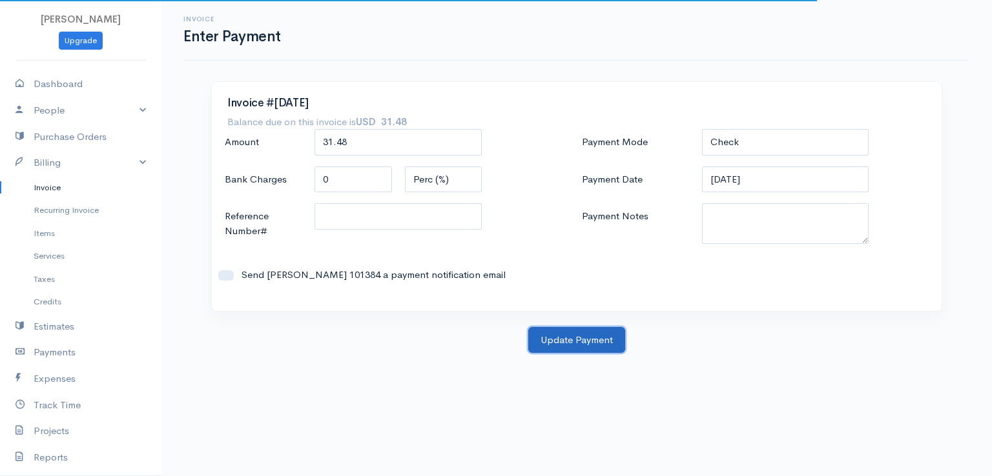
click at [580, 342] on button "Update Payment" at bounding box center [576, 340] width 97 height 26
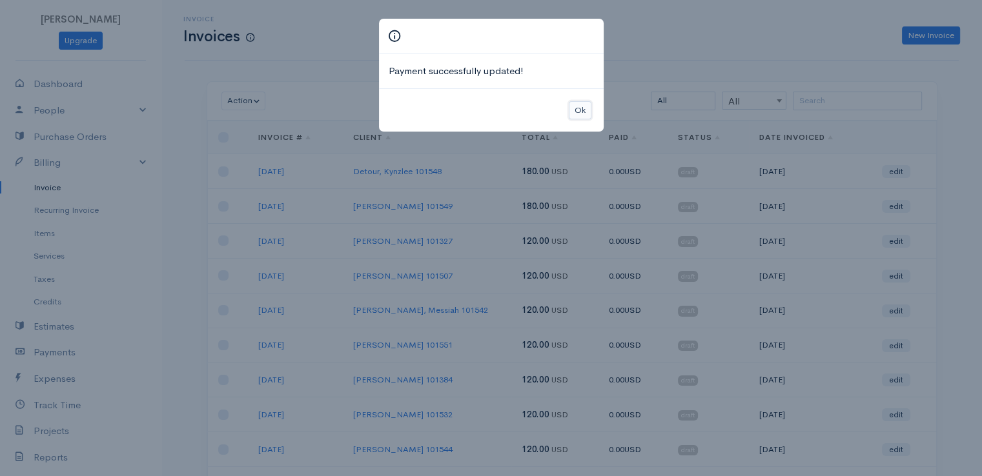
drag, startPoint x: 580, startPoint y: 109, endPoint x: 634, endPoint y: 112, distance: 54.3
click at [581, 108] on button "Ok" at bounding box center [580, 110] width 23 height 19
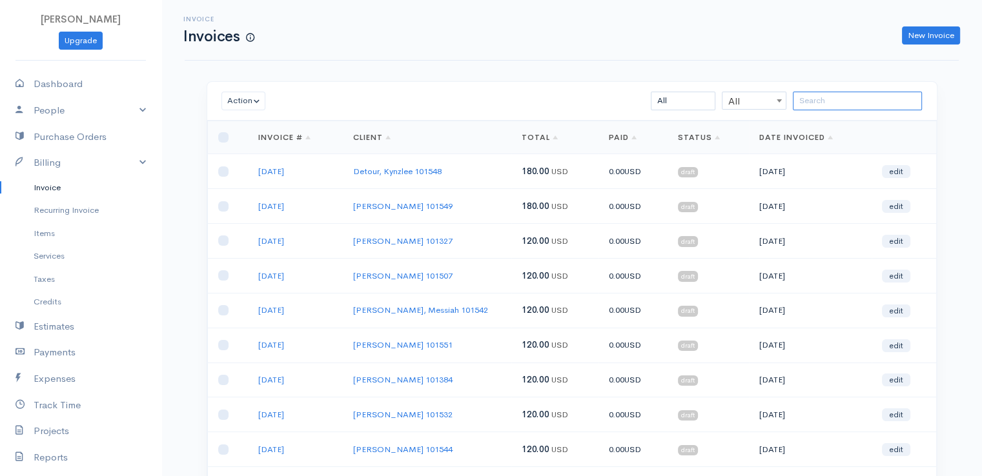
click at [817, 103] on input "search" at bounding box center [857, 101] width 129 height 19
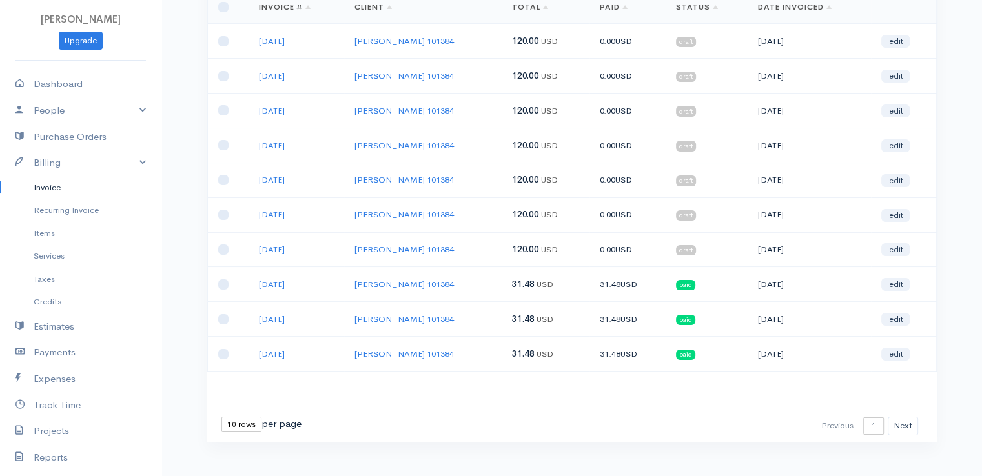
scroll to position [139, 0]
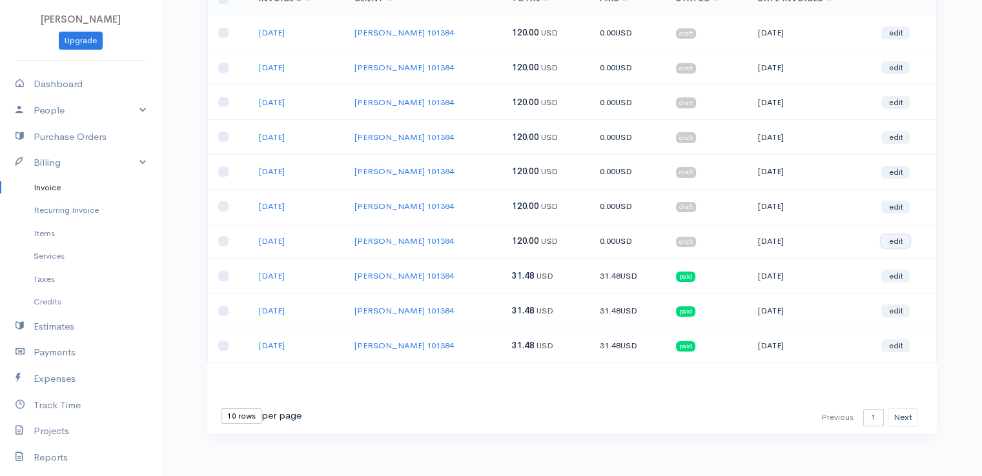
click at [895, 238] on link "edit" at bounding box center [895, 241] width 28 height 13
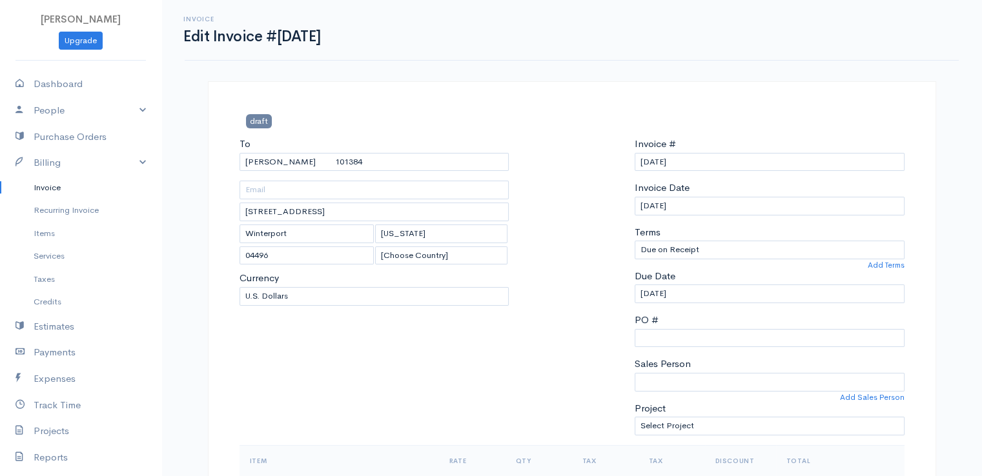
scroll to position [44, 0]
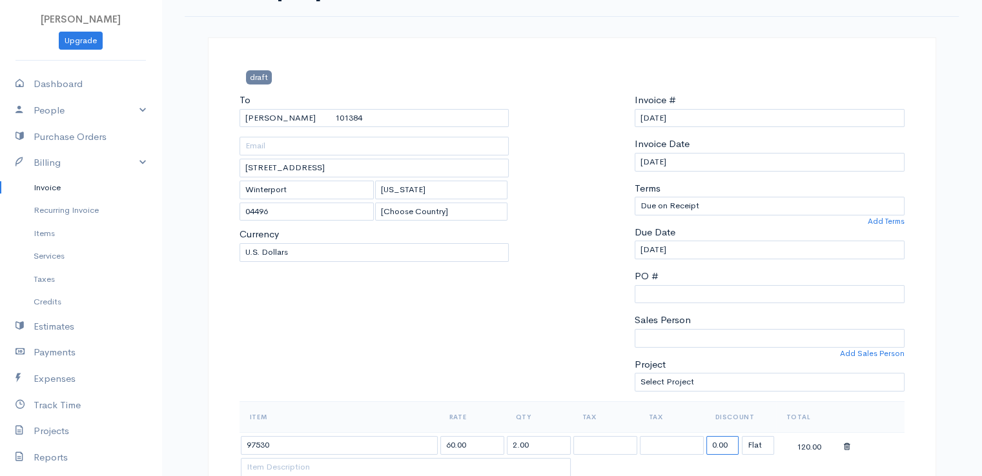
click at [720, 436] on input "0.00" at bounding box center [722, 445] width 32 height 19
click at [722, 436] on input "0.00" at bounding box center [722, 445] width 32 height 19
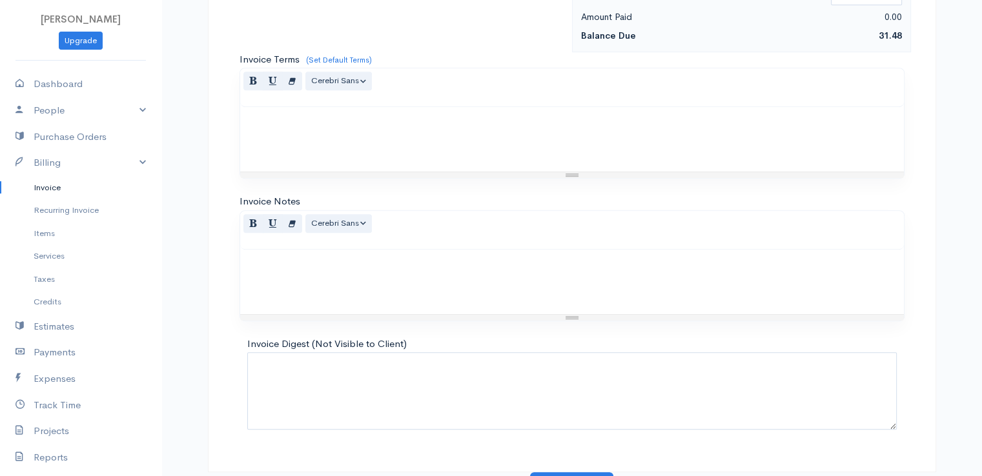
scroll to position [635, 0]
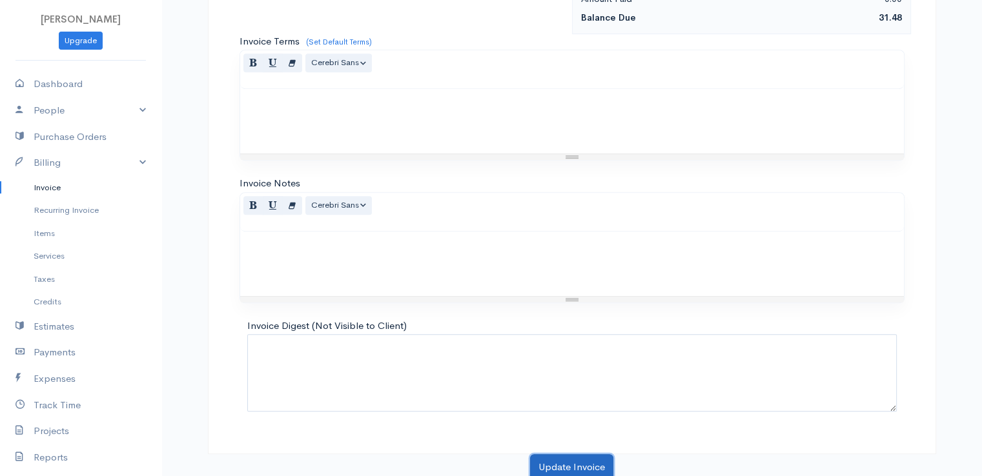
click at [568, 460] on button "Update Invoice" at bounding box center [571, 468] width 83 height 26
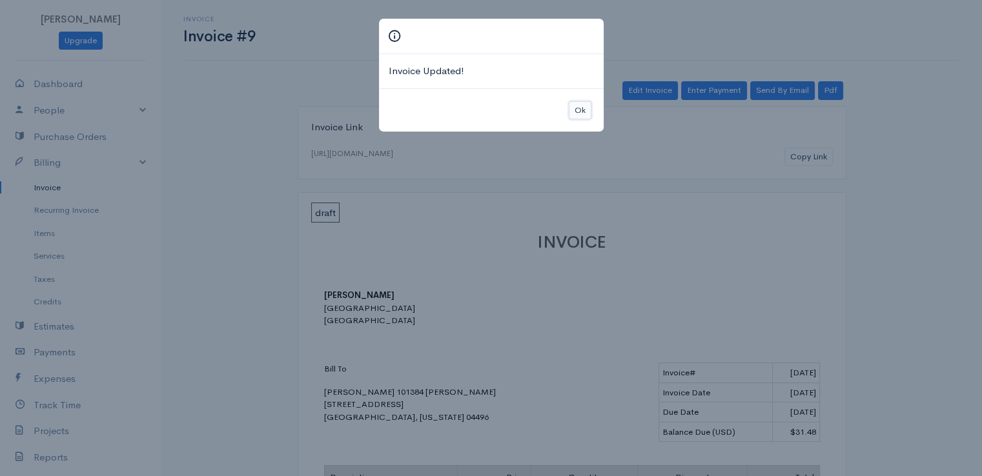
drag, startPoint x: 576, startPoint y: 107, endPoint x: 613, endPoint y: 111, distance: 37.7
click at [578, 107] on button "Ok" at bounding box center [580, 110] width 23 height 19
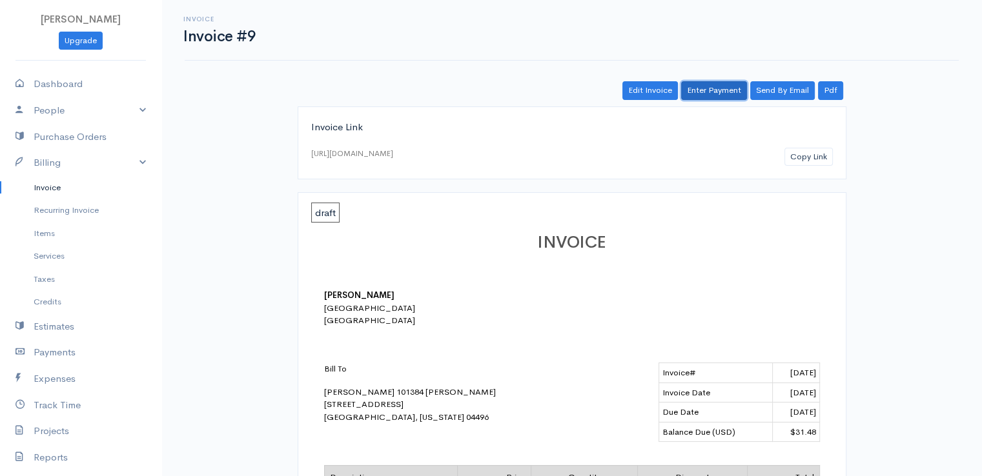
click at [717, 90] on link "Enter Payment" at bounding box center [714, 90] width 66 height 19
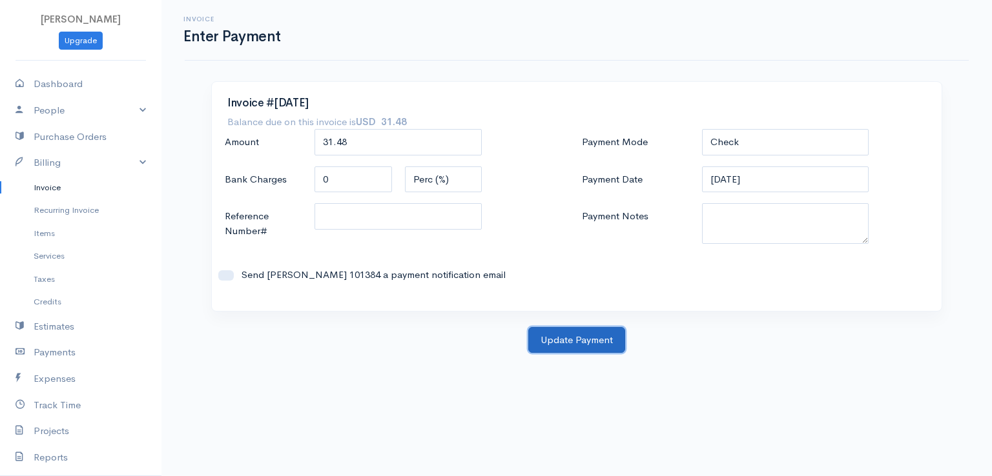
click at [576, 342] on button "Update Payment" at bounding box center [576, 340] width 97 height 26
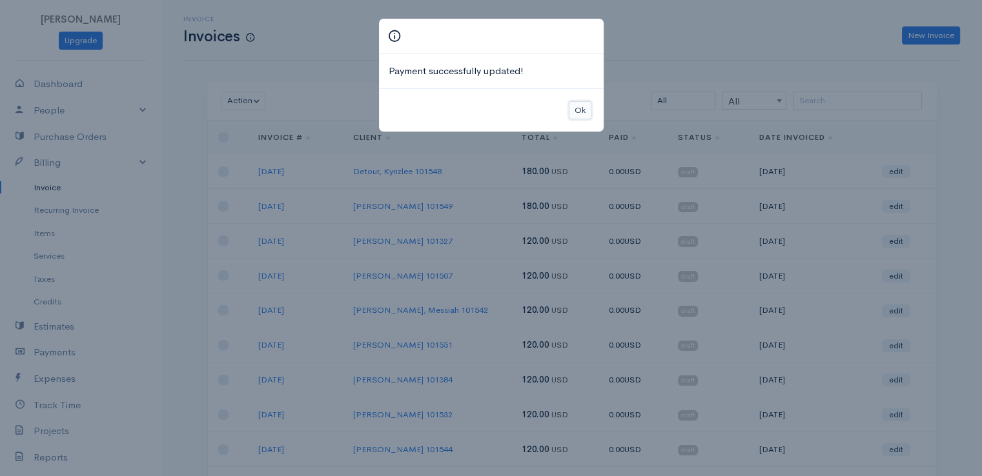
drag, startPoint x: 580, startPoint y: 109, endPoint x: 591, endPoint y: 110, distance: 11.6
click at [579, 109] on button "Ok" at bounding box center [580, 110] width 23 height 19
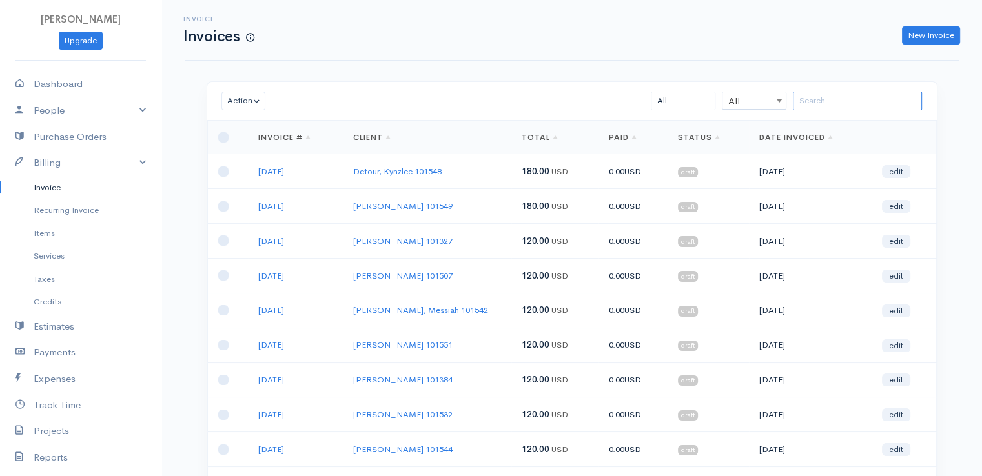
click at [831, 102] on input "search" at bounding box center [857, 101] width 129 height 19
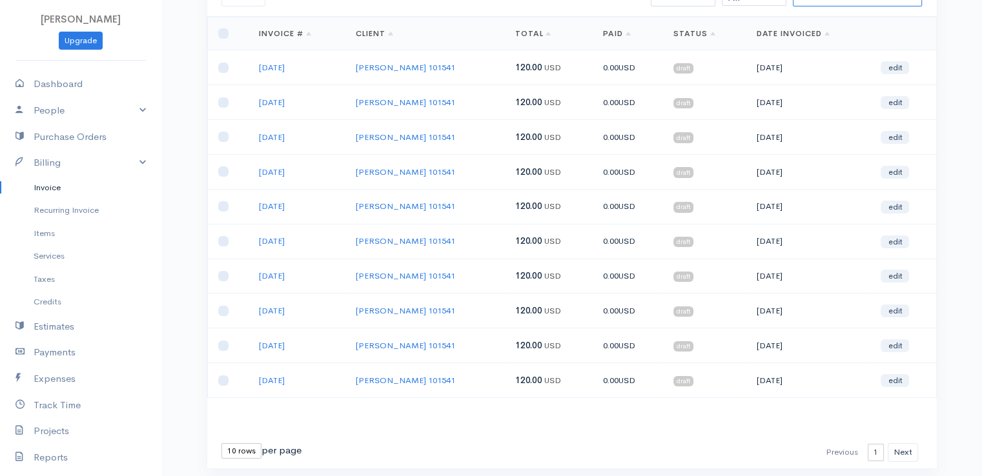
scroll to position [129, 0]
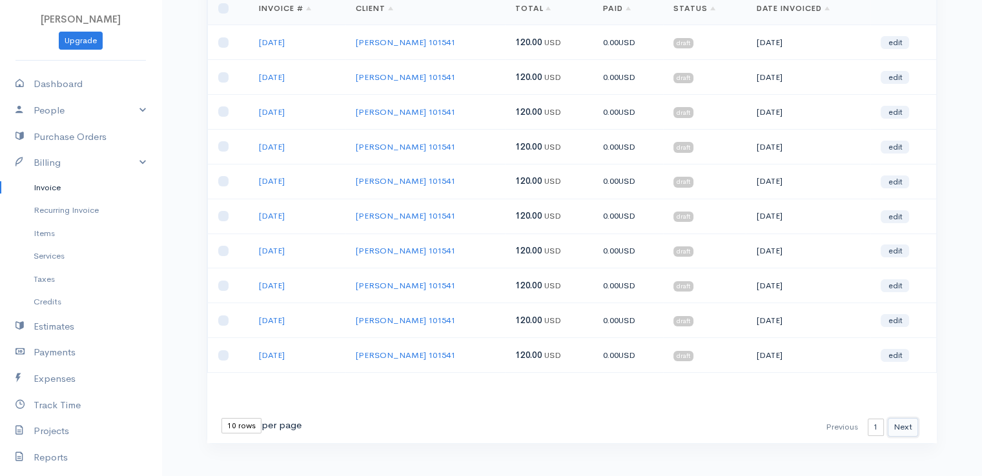
click at [906, 421] on button "Next" at bounding box center [903, 427] width 30 height 19
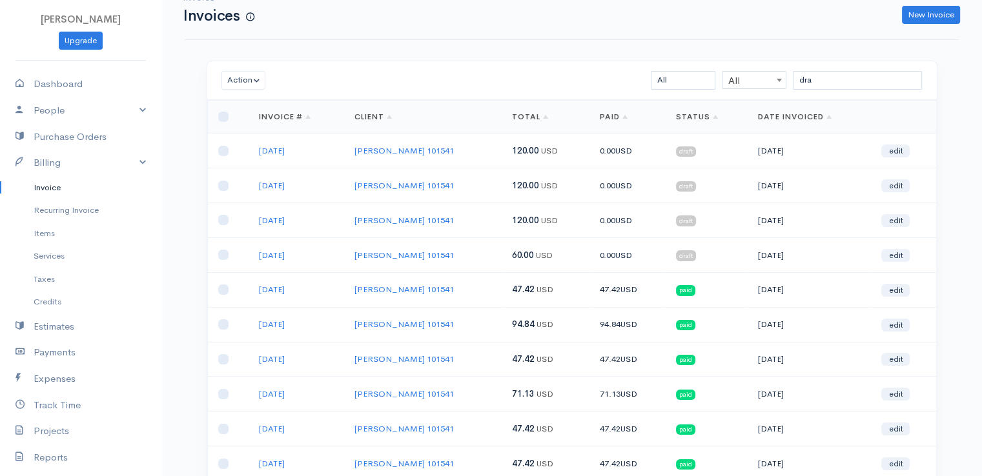
scroll to position [0, 0]
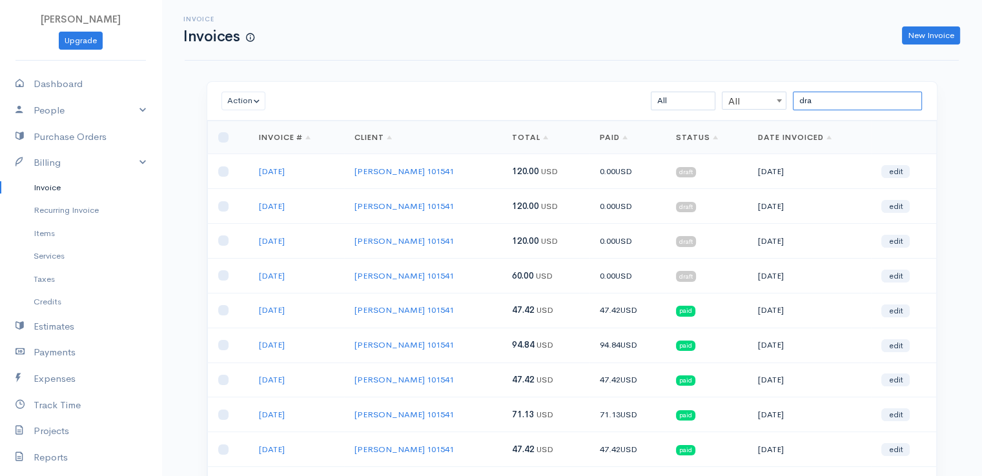
click at [819, 100] on input "dra" at bounding box center [857, 101] width 129 height 19
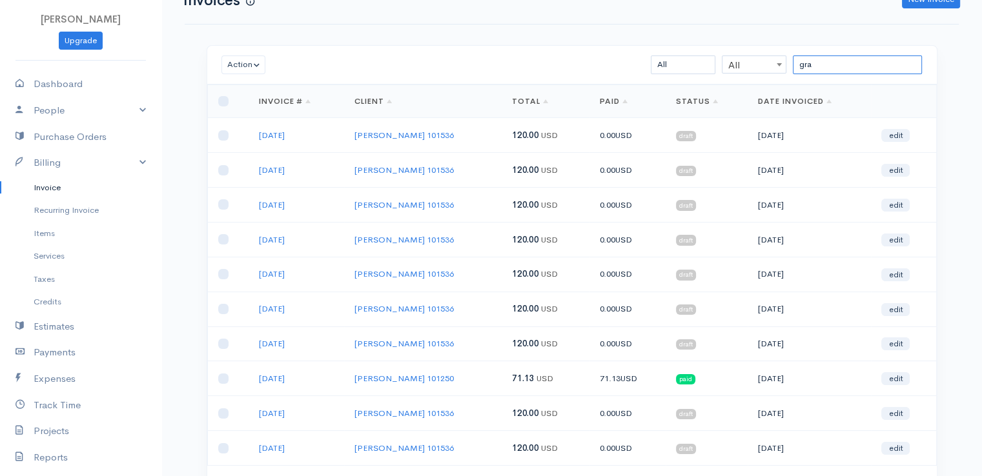
scroll to position [129, 0]
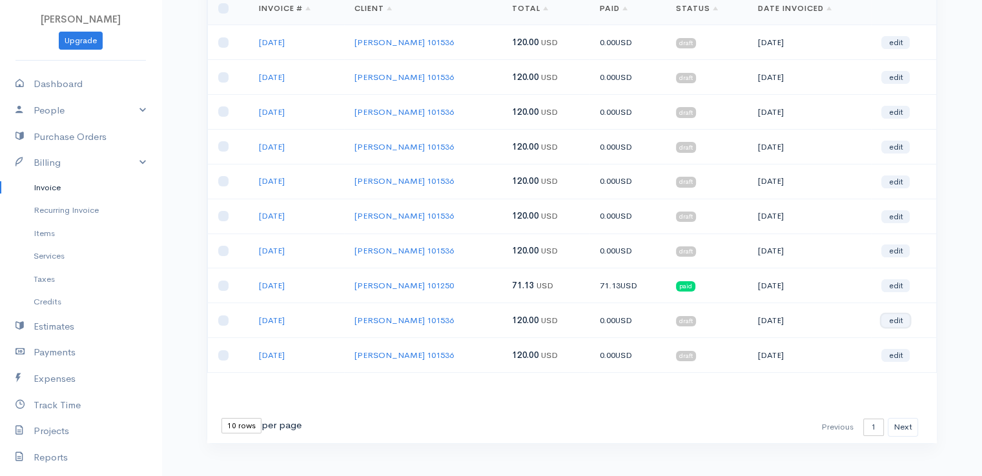
click at [901, 318] on link "edit" at bounding box center [895, 320] width 28 height 13
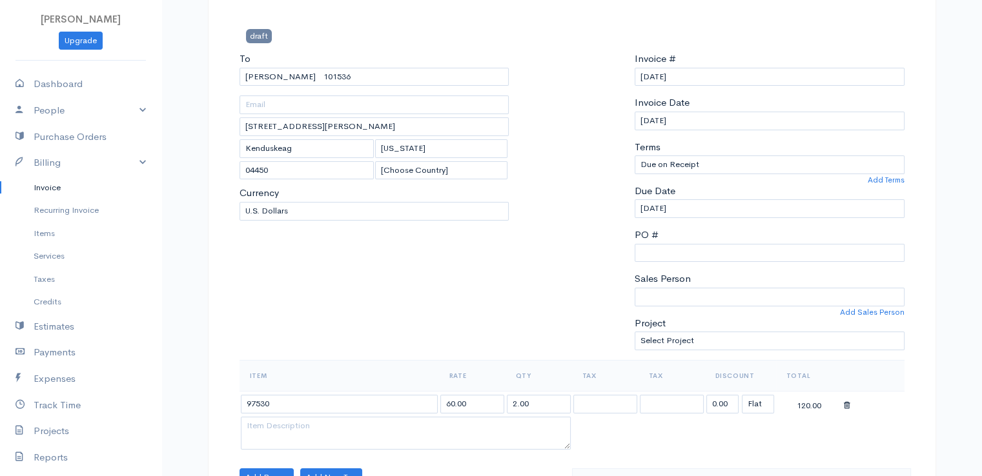
scroll to position [258, 0]
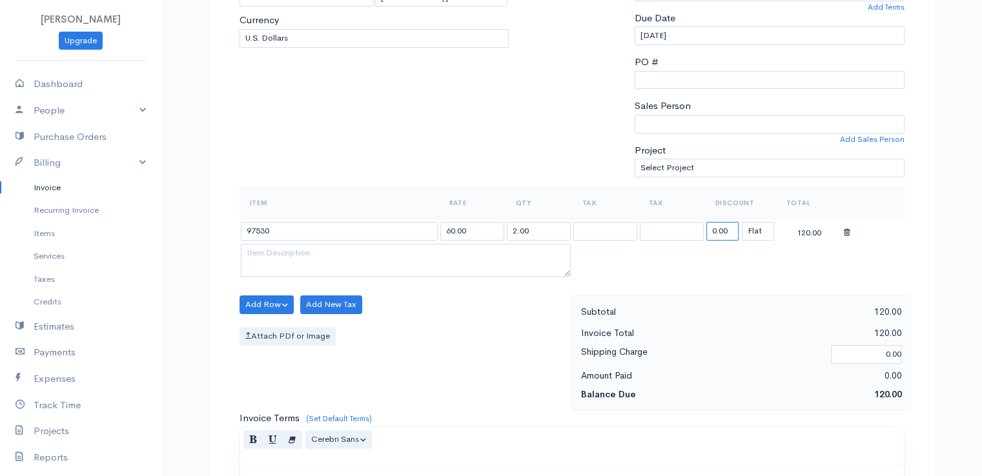
click at [720, 231] on input "0.00" at bounding box center [722, 231] width 32 height 19
click at [722, 231] on input "0.00" at bounding box center [722, 231] width 32 height 19
click at [731, 232] on input "61.48" at bounding box center [722, 231] width 32 height 19
click at [731, 233] on input "61.48" at bounding box center [722, 231] width 32 height 19
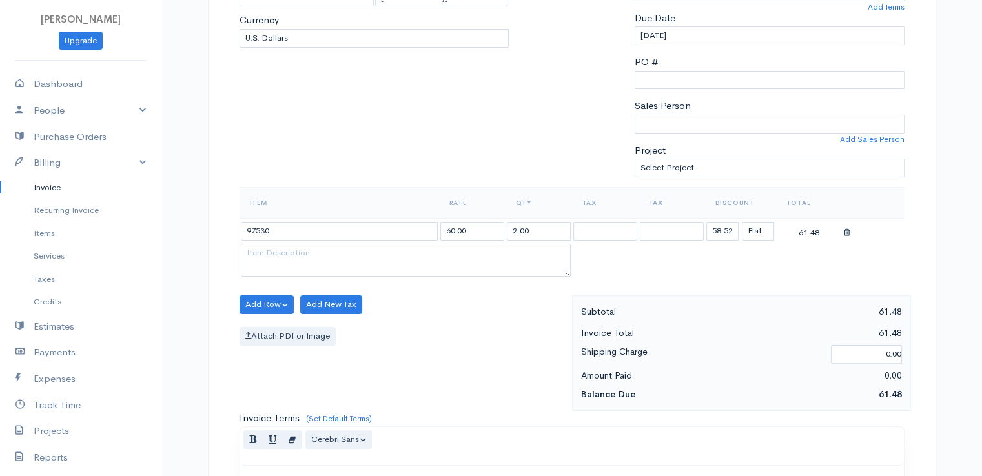
click at [713, 256] on table "Item Rate Qty Tax Tax Discount Total 97530 60.00 2.00 58.52 (%) Flat 61.48" at bounding box center [572, 233] width 665 height 93
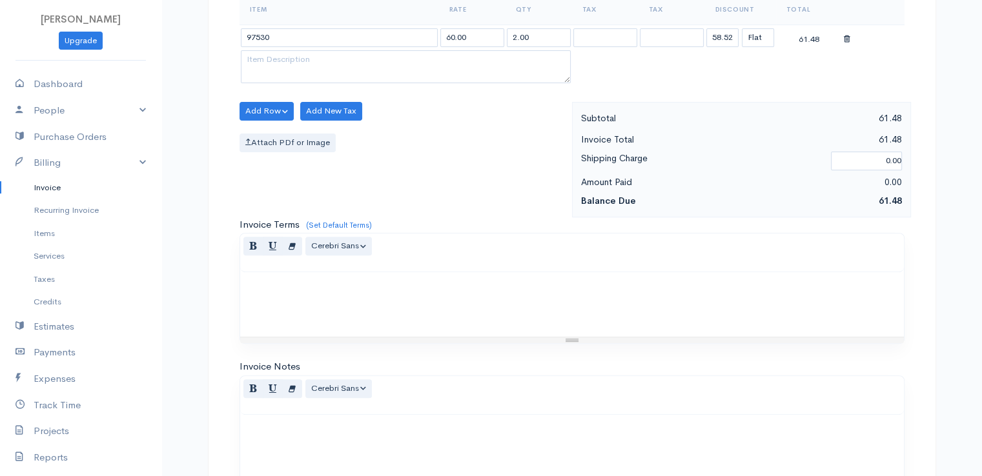
scroll to position [635, 0]
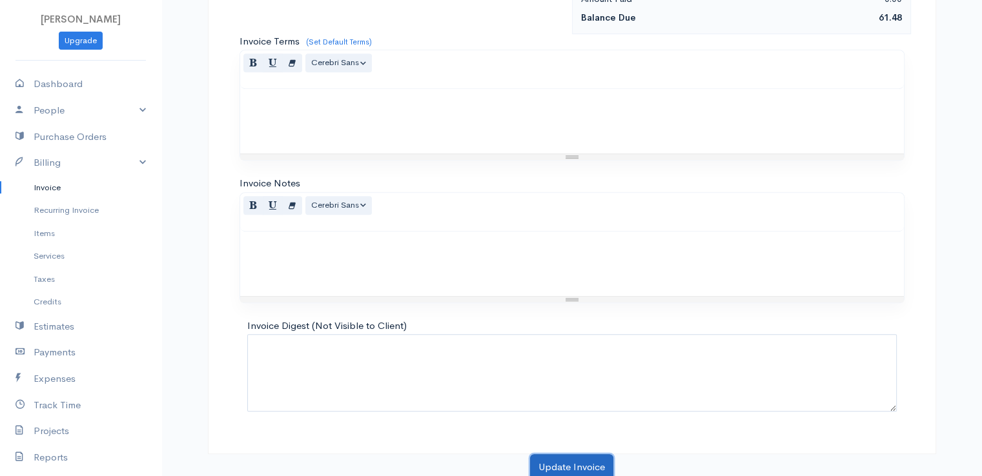
click at [571, 458] on button "Update Invoice" at bounding box center [571, 468] width 83 height 26
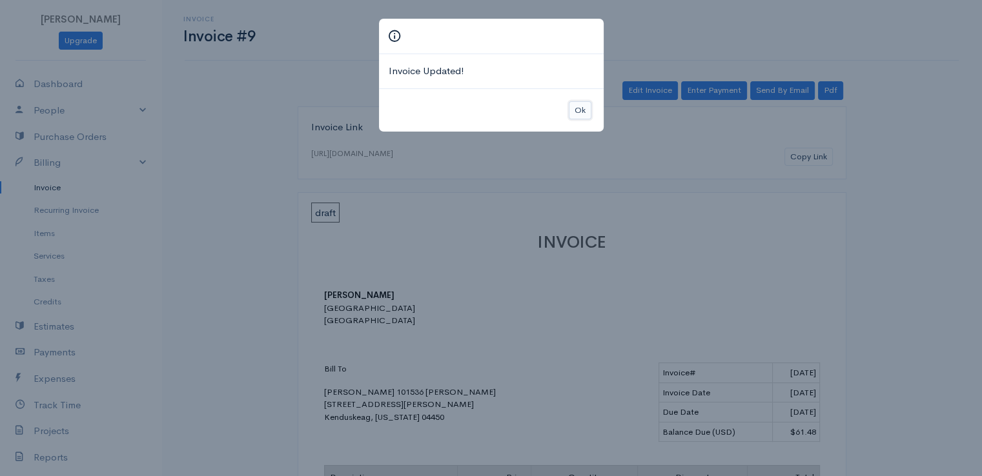
click at [578, 108] on button "Ok" at bounding box center [580, 110] width 23 height 19
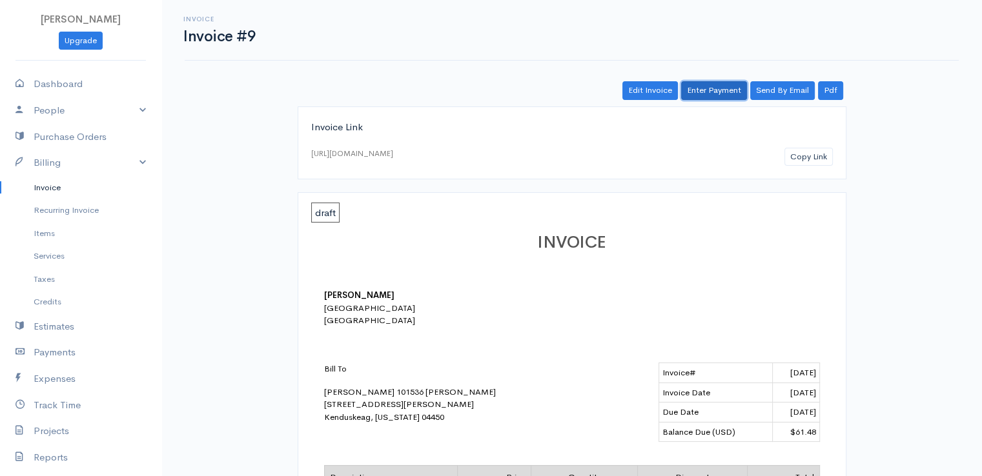
click at [720, 91] on link "Enter Payment" at bounding box center [714, 90] width 66 height 19
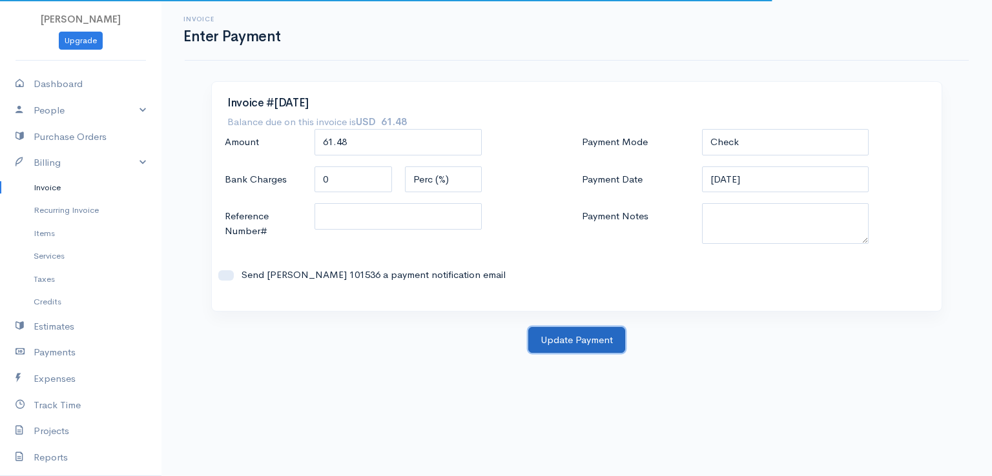
click at [579, 334] on button "Update Payment" at bounding box center [576, 340] width 97 height 26
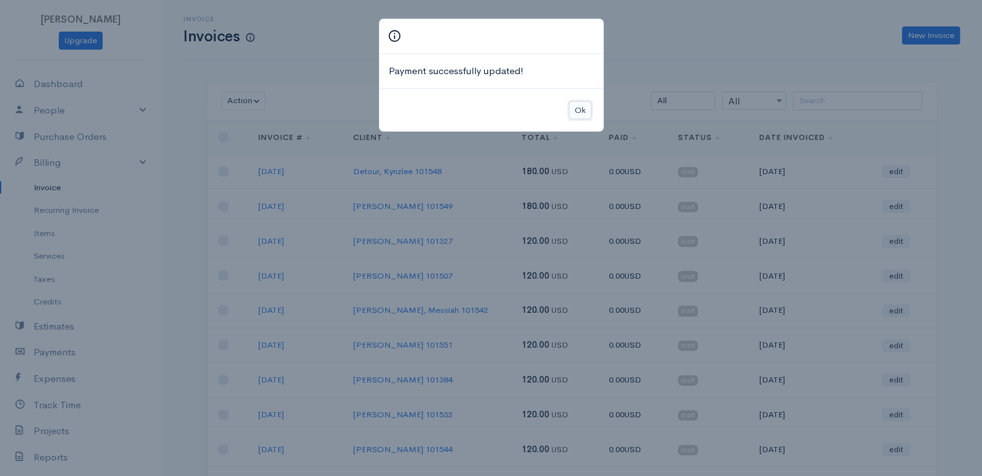
click at [584, 108] on button "Ok" at bounding box center [580, 110] width 23 height 19
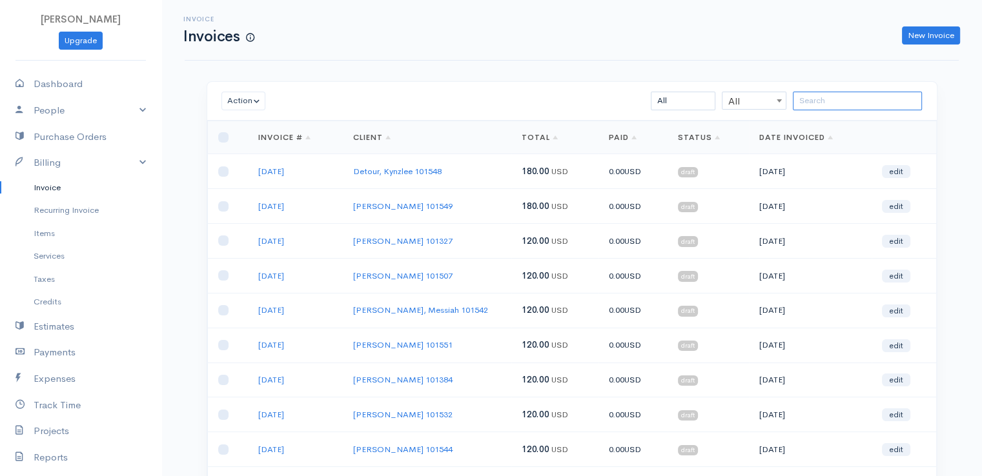
click at [824, 102] on input "search" at bounding box center [857, 101] width 129 height 19
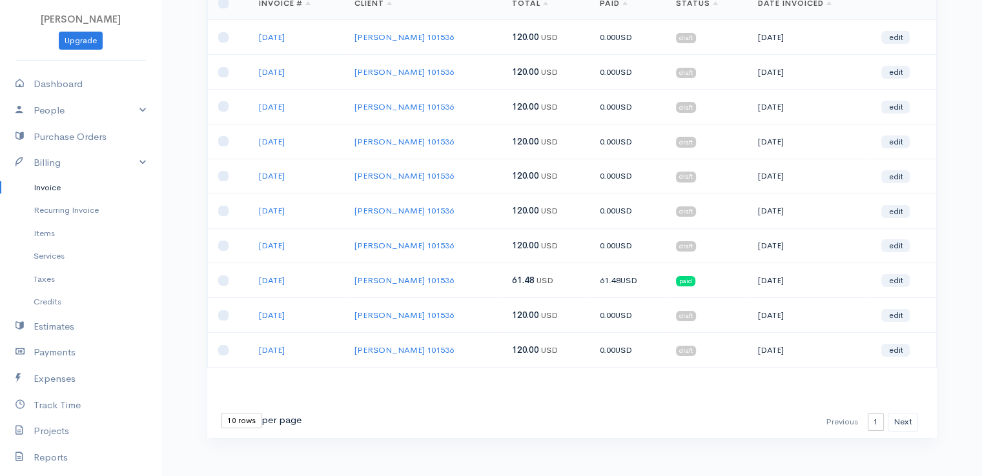
scroll to position [139, 0]
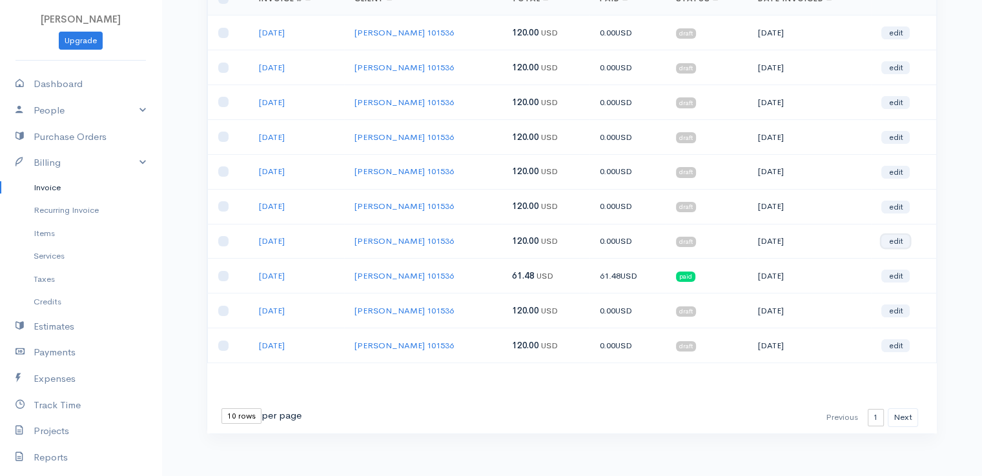
click at [897, 238] on link "edit" at bounding box center [895, 241] width 28 height 13
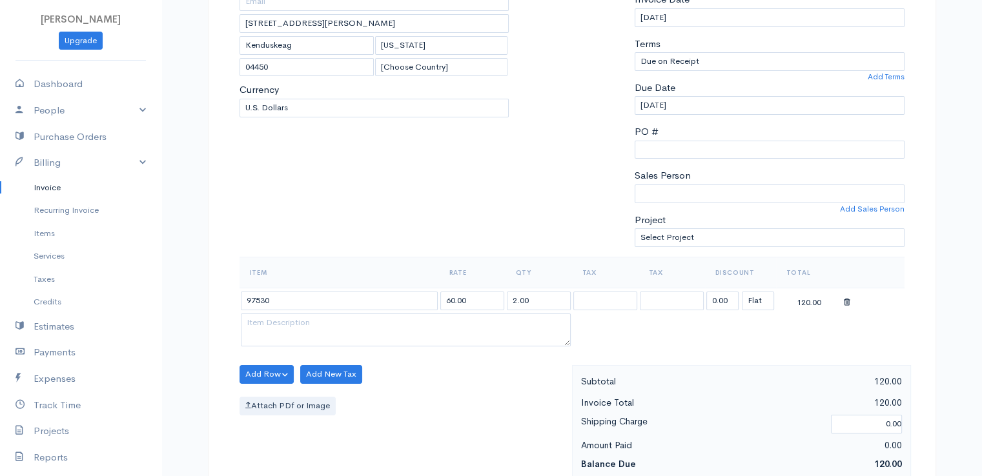
scroll to position [194, 0]
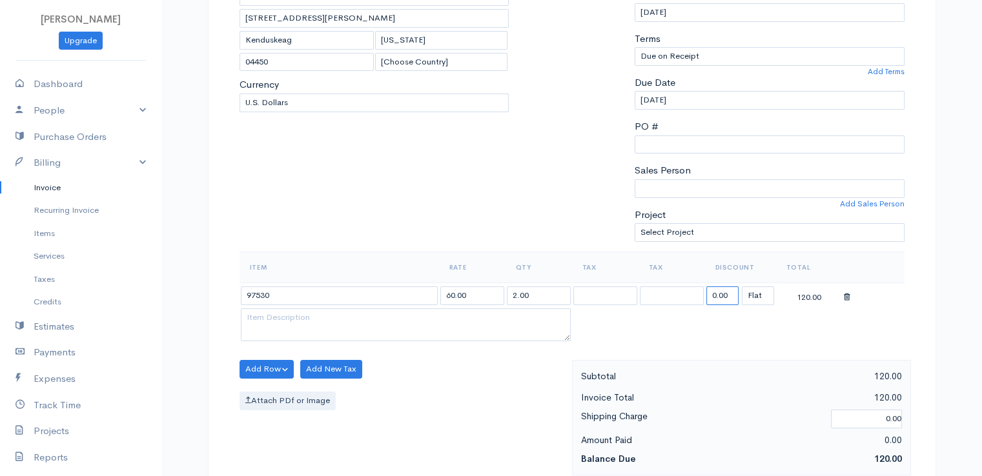
click at [720, 294] on input "0.00" at bounding box center [722, 296] width 32 height 19
click at [657, 331] on table "Item Rate Qty Tax Tax Discount Total 97530 60.00 2.00 58.52 (%) Flat 61.48" at bounding box center [572, 298] width 665 height 93
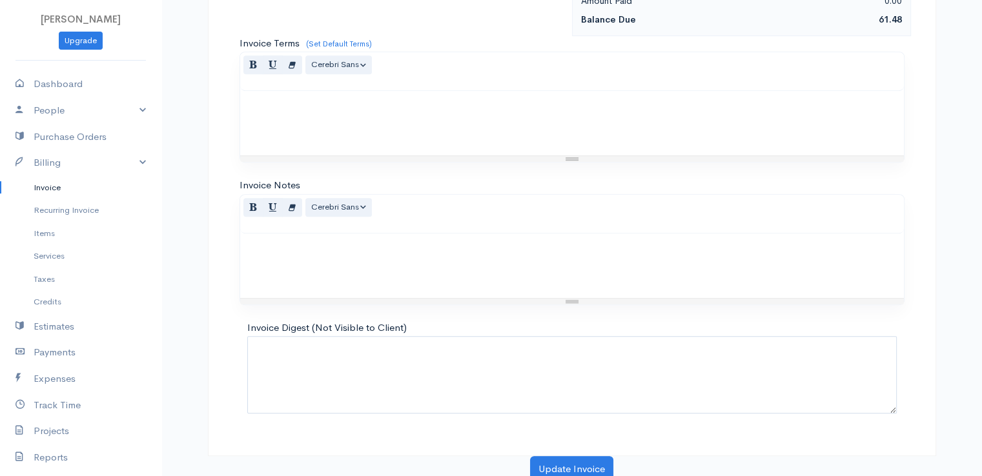
scroll to position [635, 0]
click at [581, 467] on button "Update Invoice" at bounding box center [571, 468] width 83 height 26
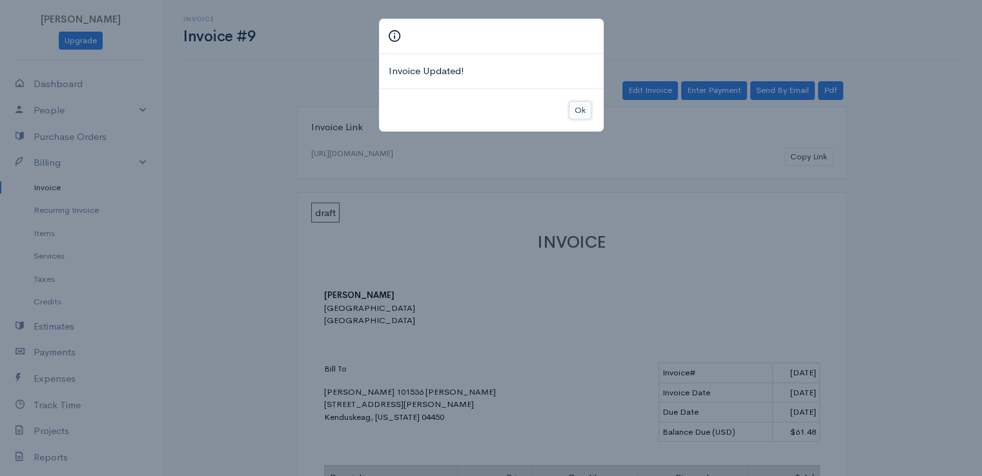
click at [584, 108] on button "Ok" at bounding box center [580, 110] width 23 height 19
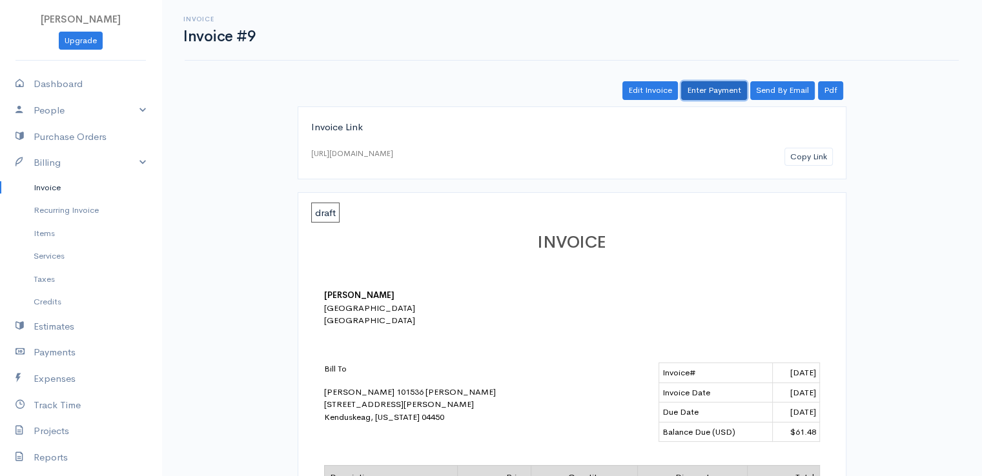
click at [716, 90] on link "Enter Payment" at bounding box center [714, 90] width 66 height 19
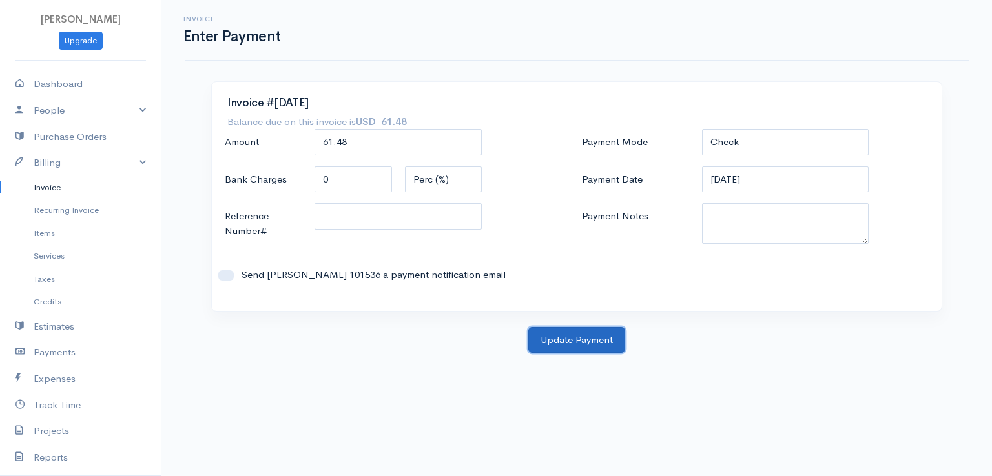
click at [572, 348] on button "Update Payment" at bounding box center [576, 340] width 97 height 26
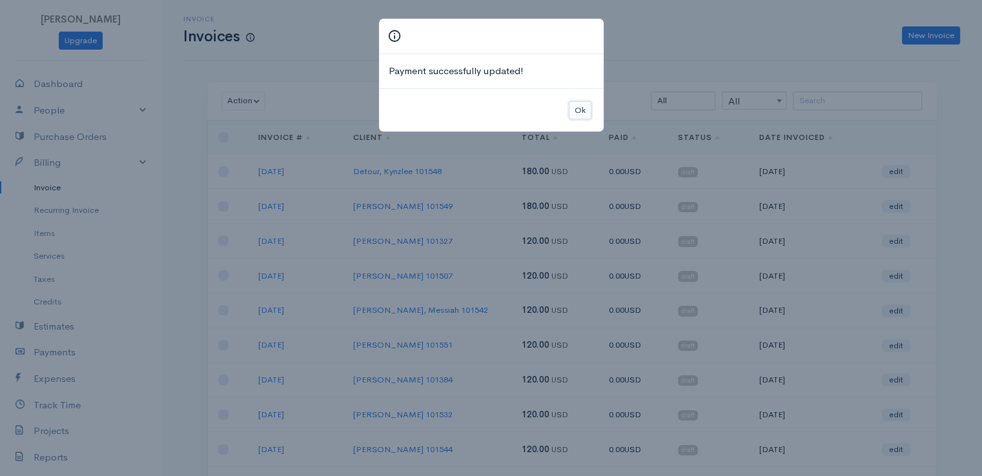
drag, startPoint x: 581, startPoint y: 112, endPoint x: 602, endPoint y: 109, distance: 20.8
click at [583, 110] on button "Ok" at bounding box center [580, 110] width 23 height 19
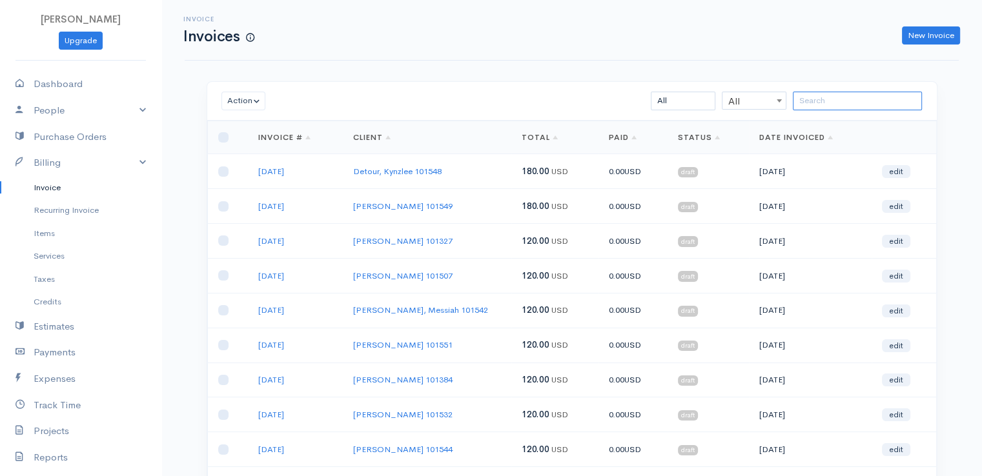
click at [837, 101] on input "search" at bounding box center [857, 101] width 129 height 19
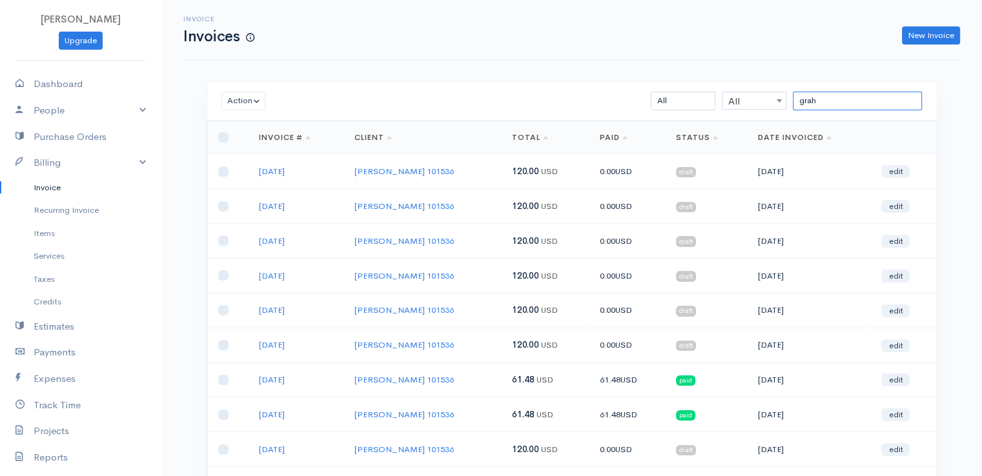
click at [820, 101] on input "grah" at bounding box center [857, 101] width 129 height 19
click at [821, 101] on input "grah" at bounding box center [857, 101] width 129 height 19
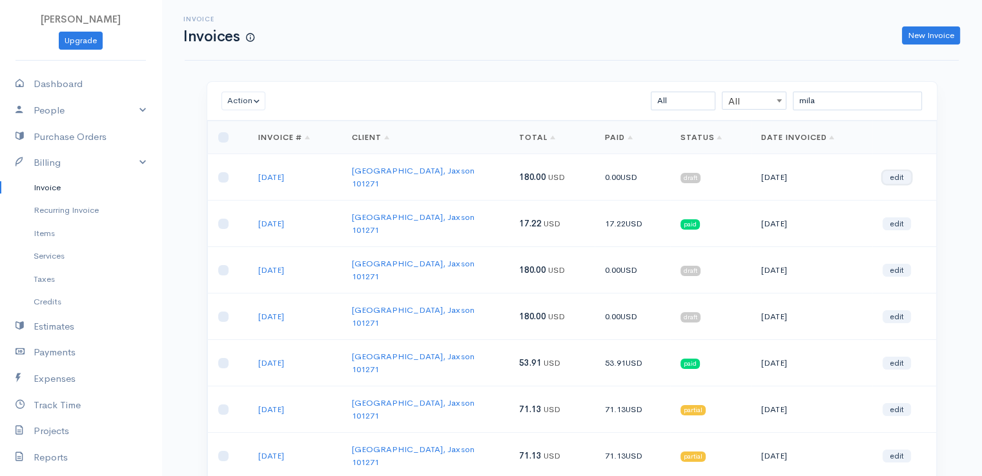
click at [899, 171] on link "edit" at bounding box center [897, 177] width 28 height 13
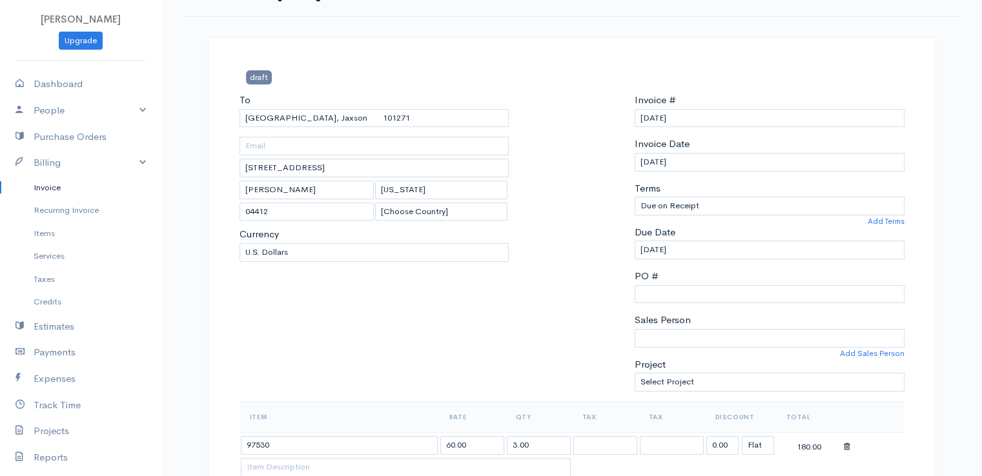
scroll to position [194, 0]
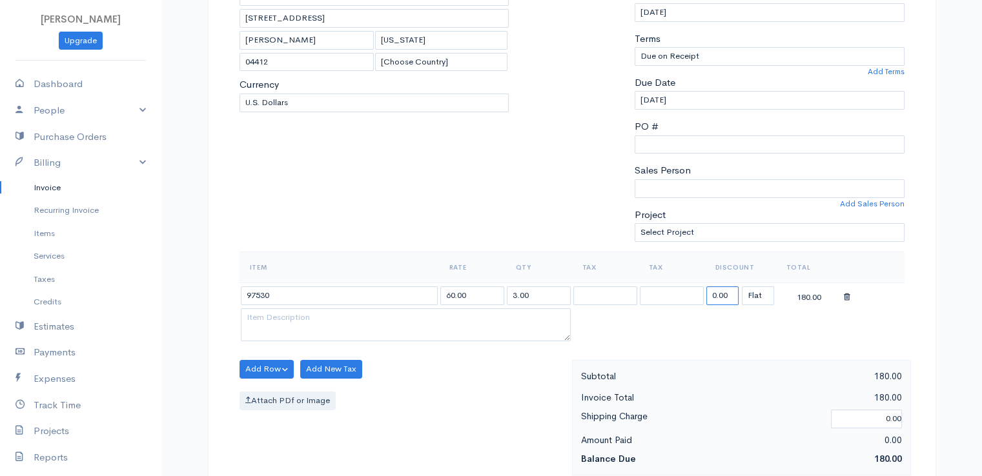
click at [722, 296] on input "0.00" at bounding box center [722, 296] width 32 height 19
click at [728, 294] on input "17.22" at bounding box center [722, 296] width 32 height 19
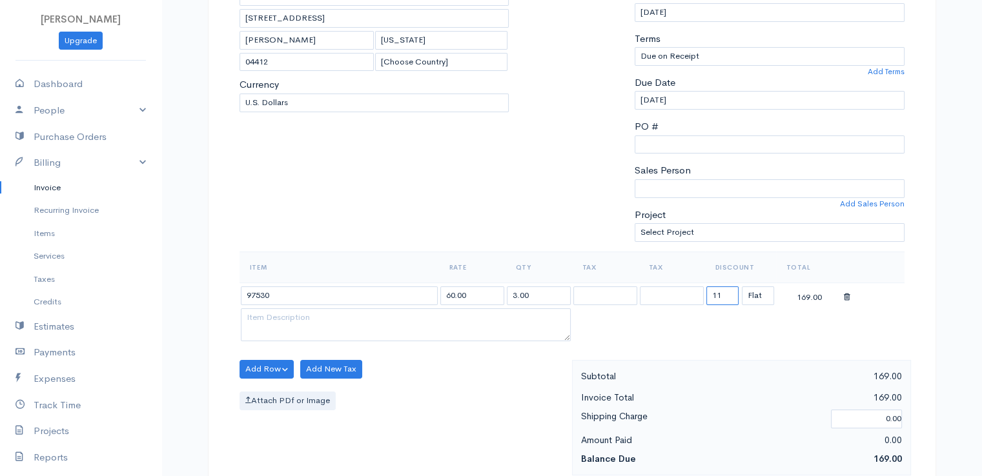
click at [728, 294] on input "11" at bounding box center [722, 296] width 32 height 19
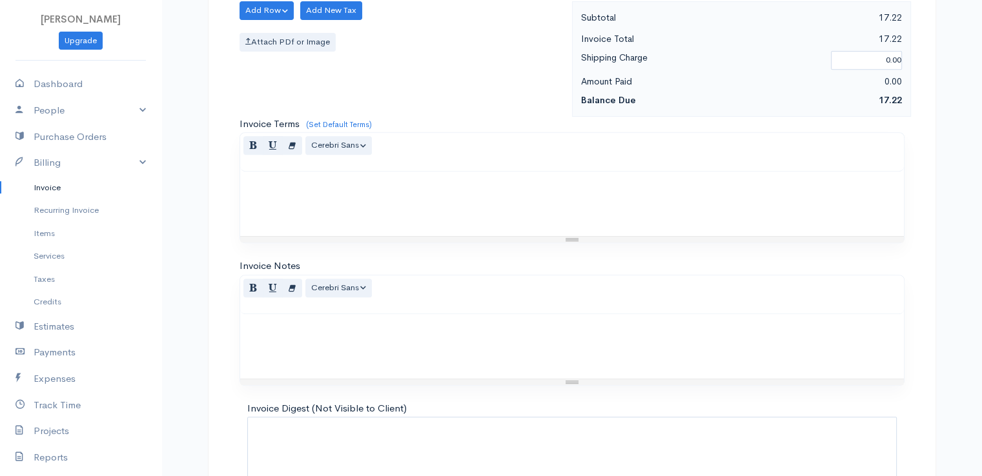
scroll to position [635, 0]
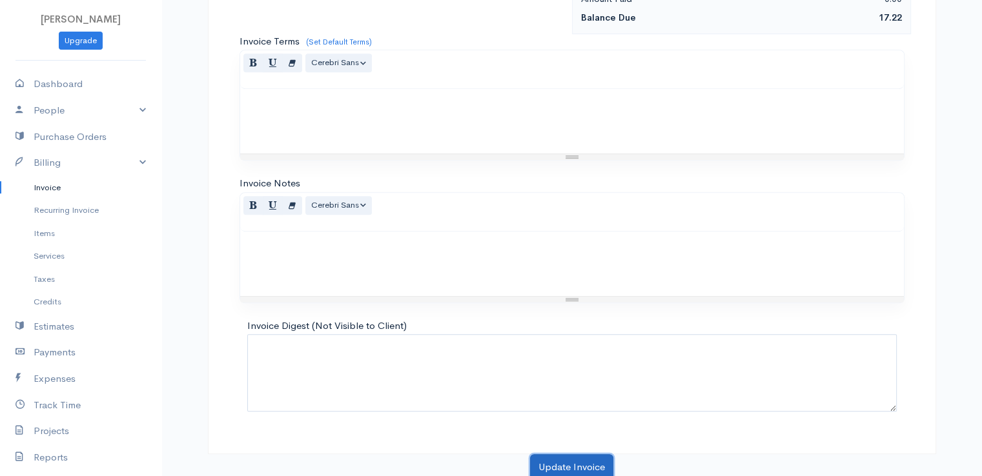
click at [584, 456] on button "Update Invoice" at bounding box center [571, 468] width 83 height 26
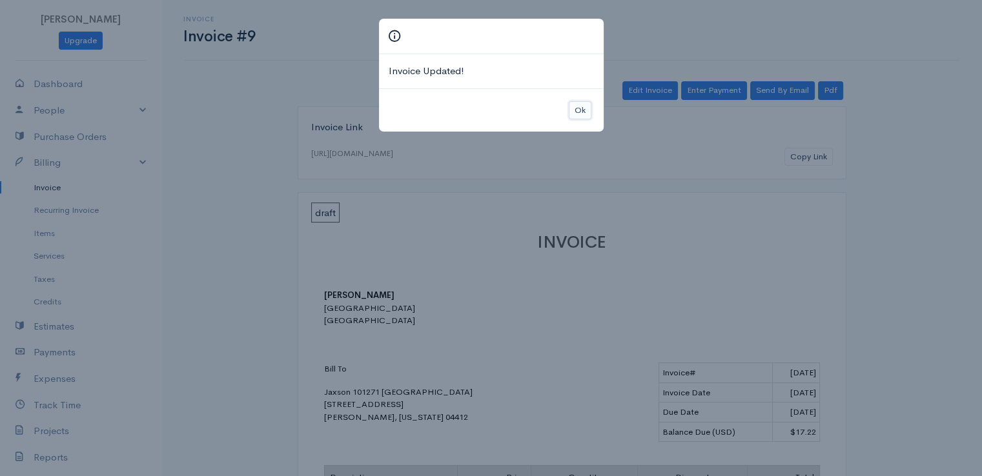
click at [578, 107] on button "Ok" at bounding box center [580, 110] width 23 height 19
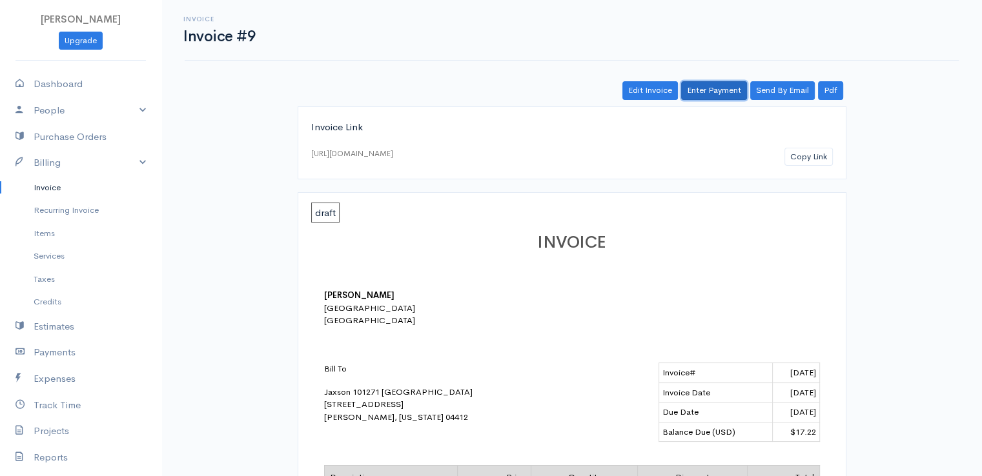
click at [714, 87] on link "Enter Payment" at bounding box center [714, 90] width 66 height 19
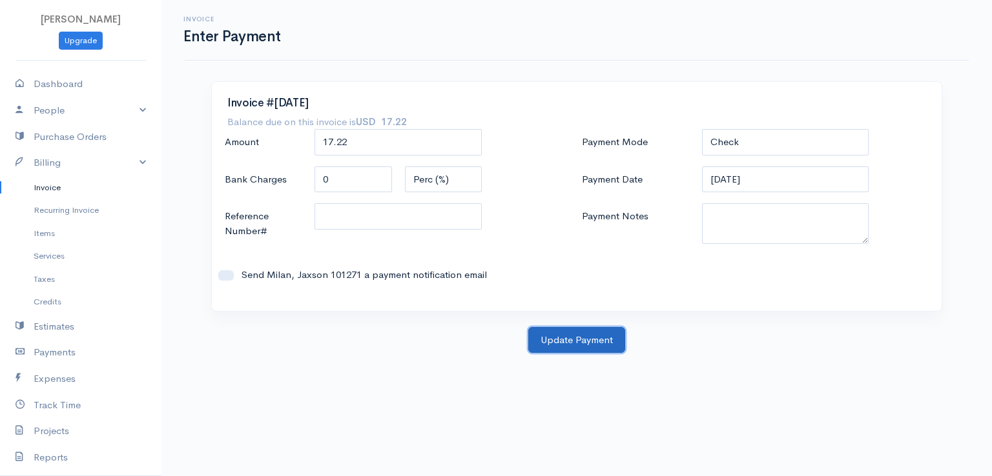
click at [588, 338] on button "Update Payment" at bounding box center [576, 340] width 97 height 26
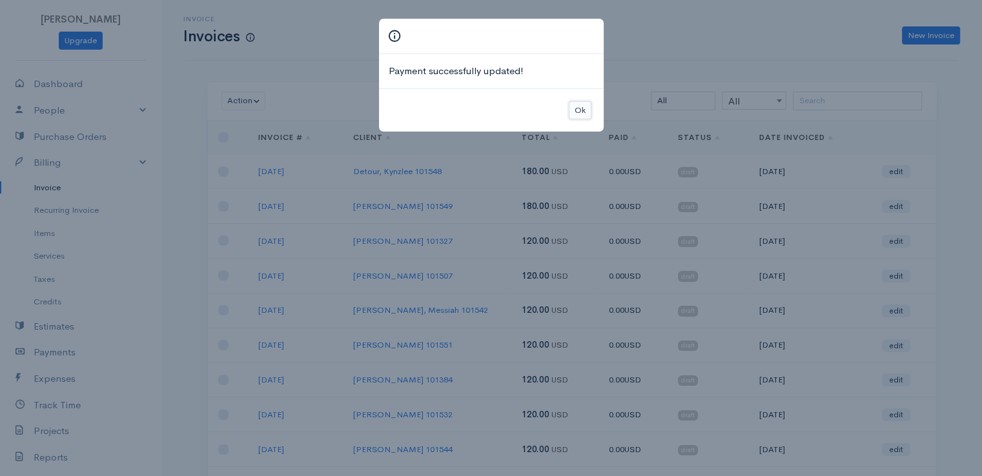
click at [578, 107] on button "Ok" at bounding box center [580, 110] width 23 height 19
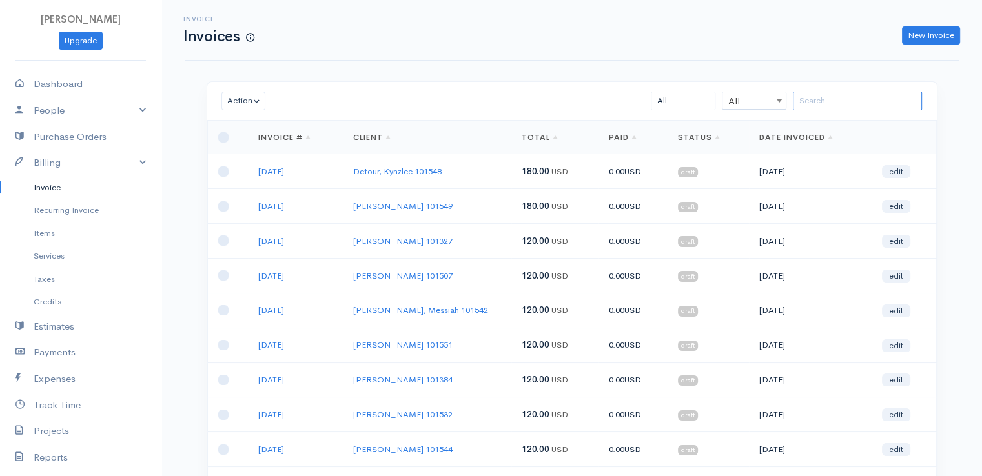
click at [870, 103] on input "search" at bounding box center [857, 101] width 129 height 19
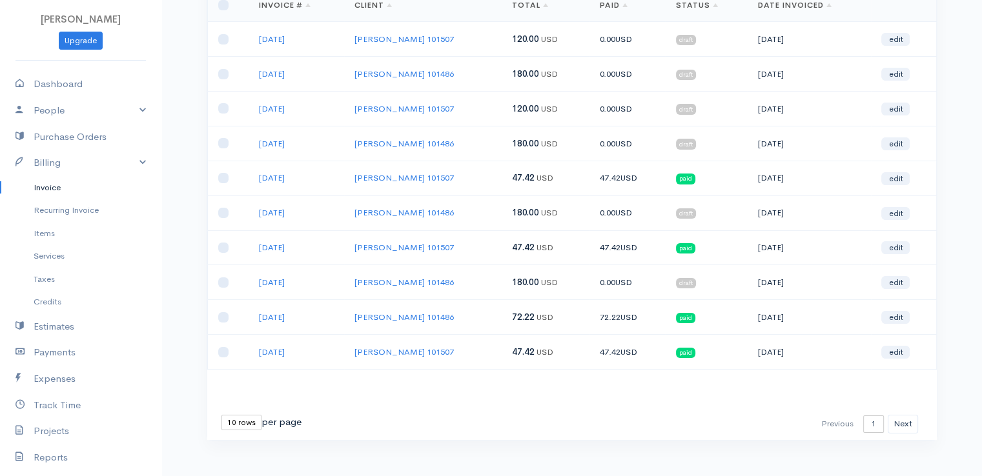
scroll to position [139, 0]
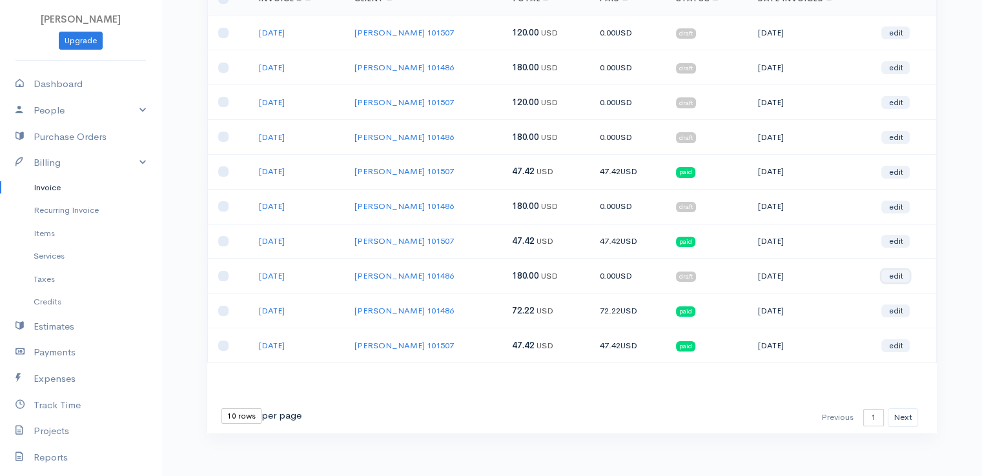
click at [896, 274] on link "edit" at bounding box center [895, 276] width 28 height 13
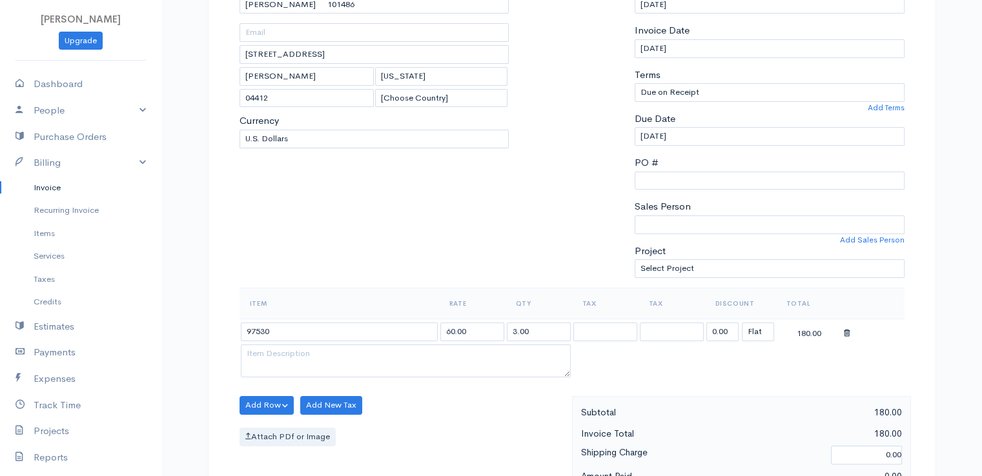
scroll to position [258, 0]
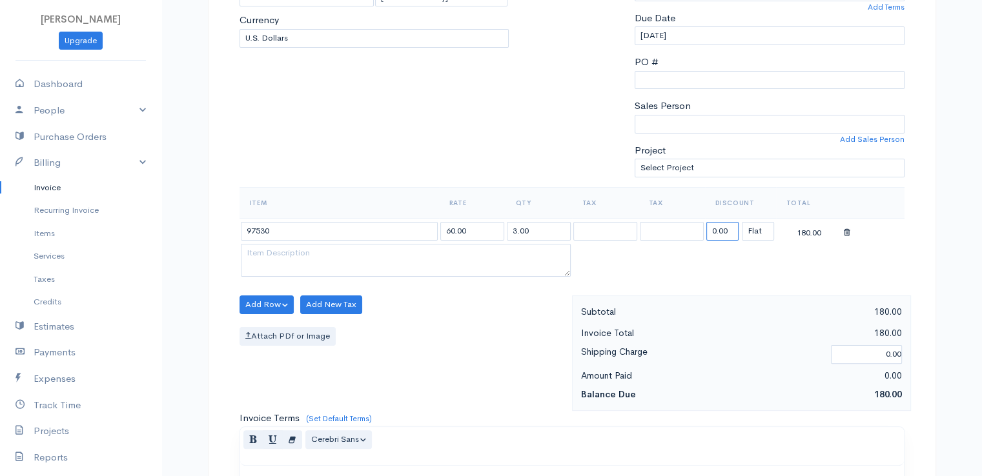
click at [726, 226] on input "0.00" at bounding box center [722, 231] width 32 height 19
click at [729, 227] on input "0.00" at bounding box center [722, 231] width 32 height 19
click at [726, 230] on input "72.22" at bounding box center [722, 231] width 32 height 19
click at [727, 230] on input "72.22" at bounding box center [722, 231] width 32 height 19
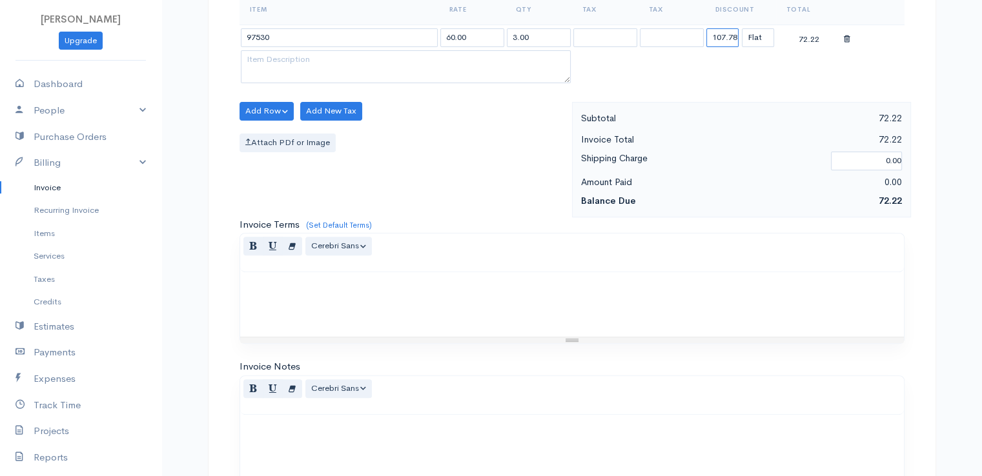
scroll to position [635, 0]
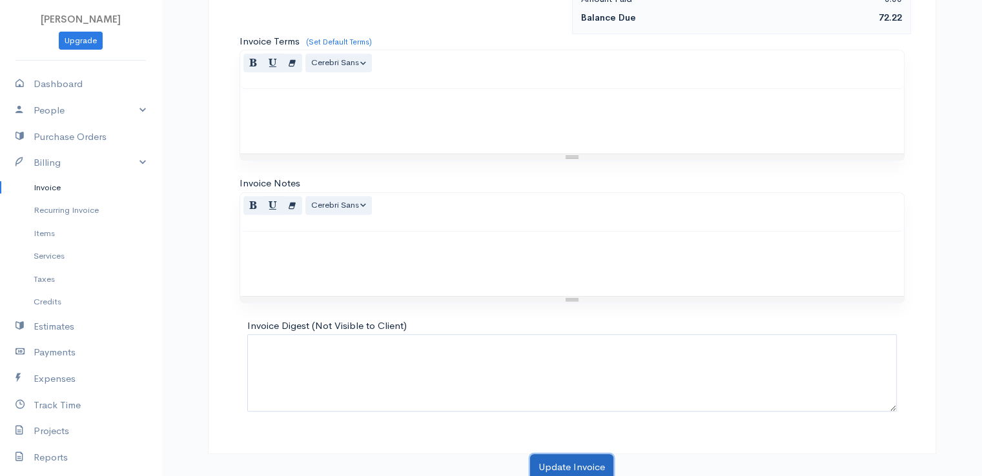
click at [581, 458] on button "Update Invoice" at bounding box center [571, 468] width 83 height 26
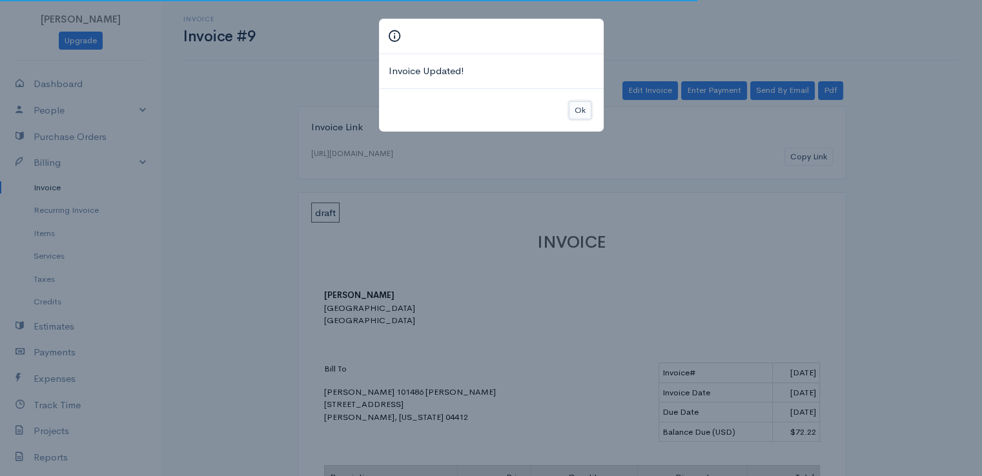
drag, startPoint x: 582, startPoint y: 105, endPoint x: 624, endPoint y: 106, distance: 42.6
click at [582, 105] on button "Ok" at bounding box center [580, 110] width 23 height 19
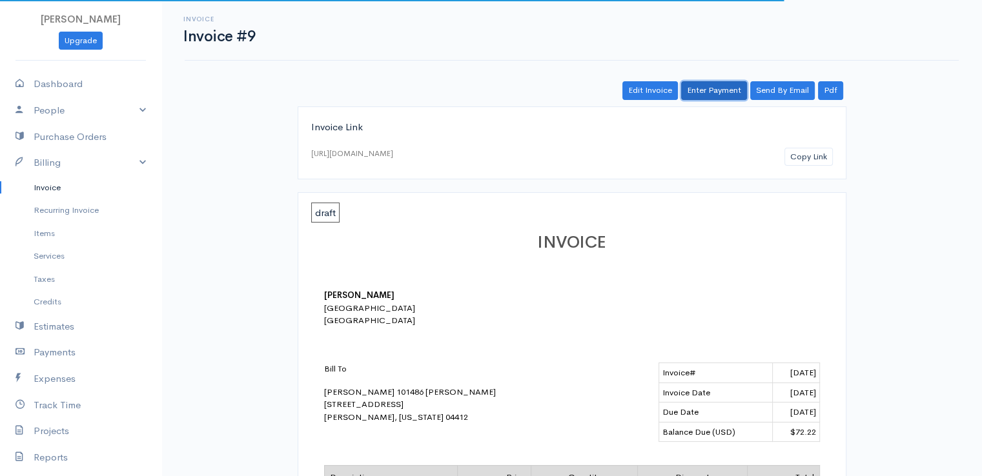
click at [726, 90] on link "Enter Payment" at bounding box center [714, 90] width 66 height 19
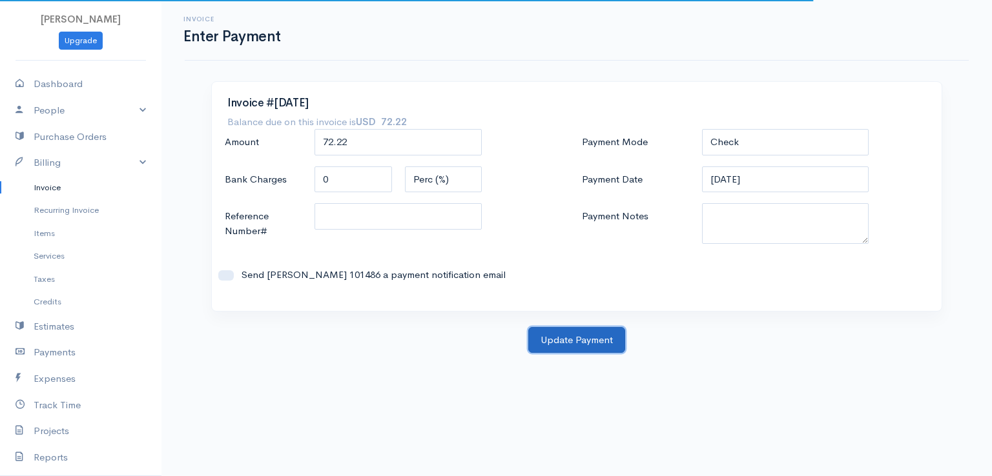
click at [575, 338] on button "Update Payment" at bounding box center [576, 340] width 97 height 26
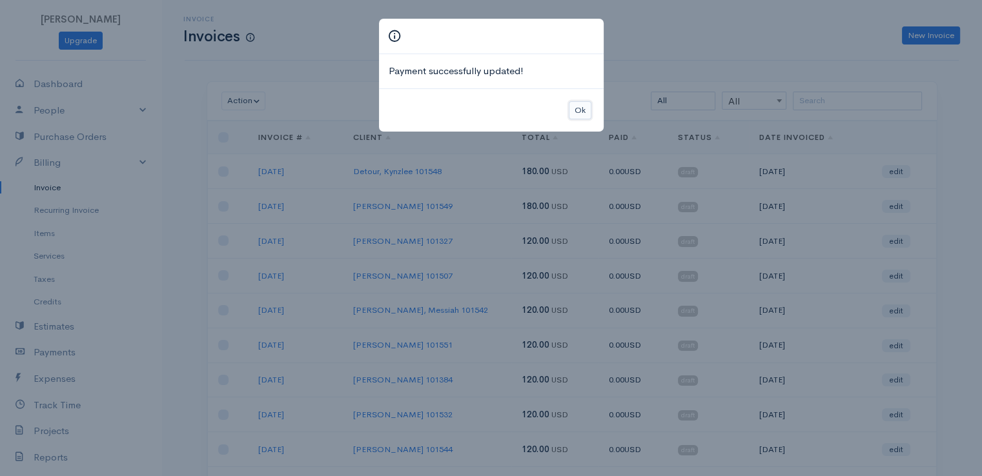
click at [581, 105] on button "Ok" at bounding box center [580, 110] width 23 height 19
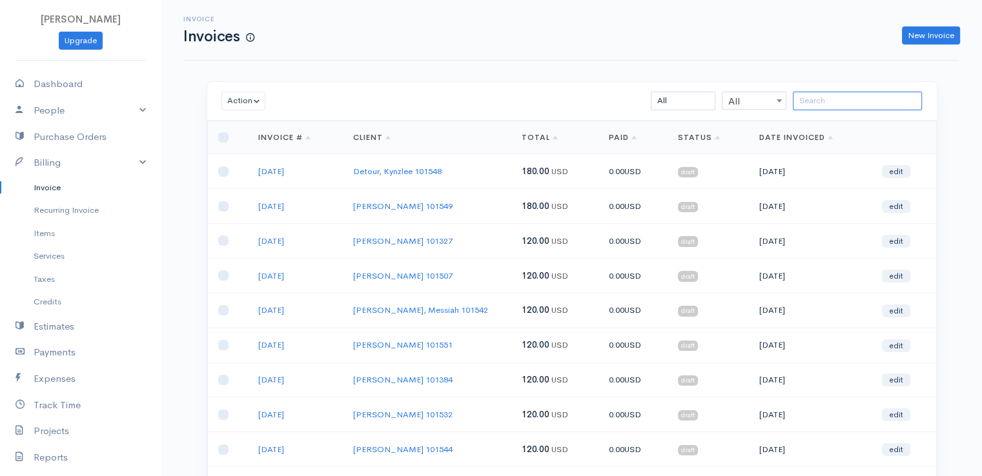
click at [827, 101] on input "search" at bounding box center [857, 101] width 129 height 19
